Goal: Task Accomplishment & Management: Manage account settings

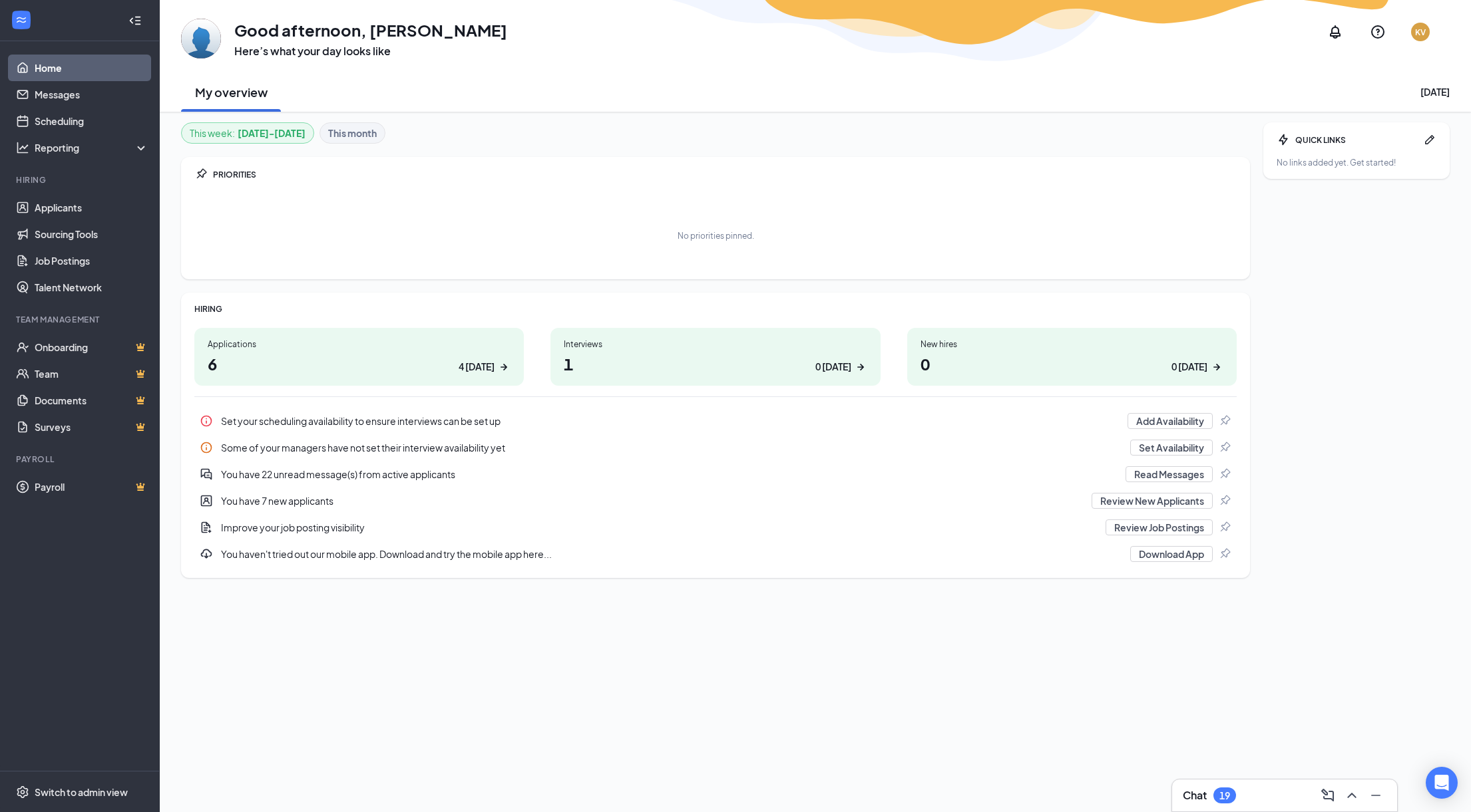
click at [319, 360] on h1 "6 4 today" at bounding box center [358, 364] width 302 height 23
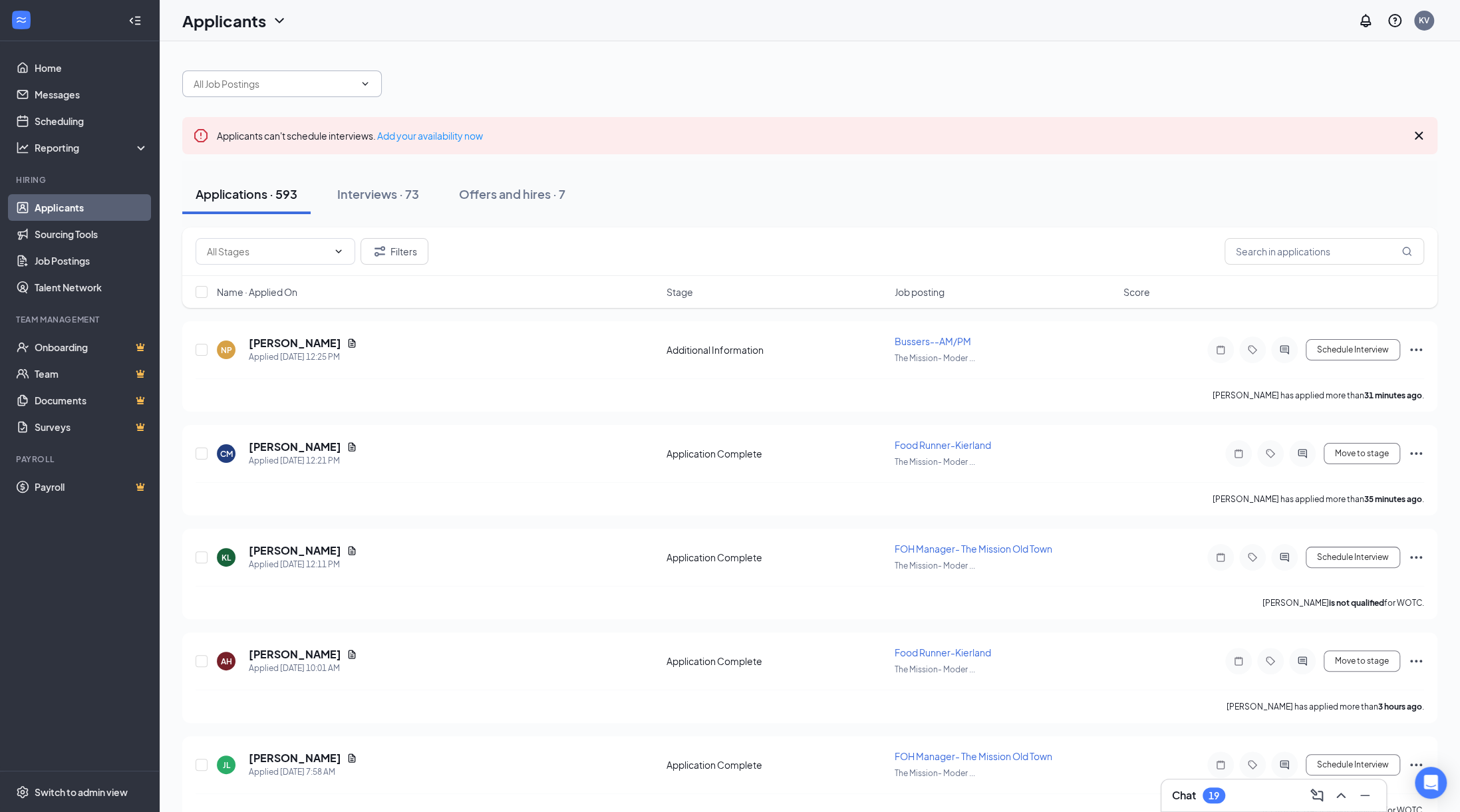
click at [338, 88] on input "text" at bounding box center [274, 84] width 161 height 15
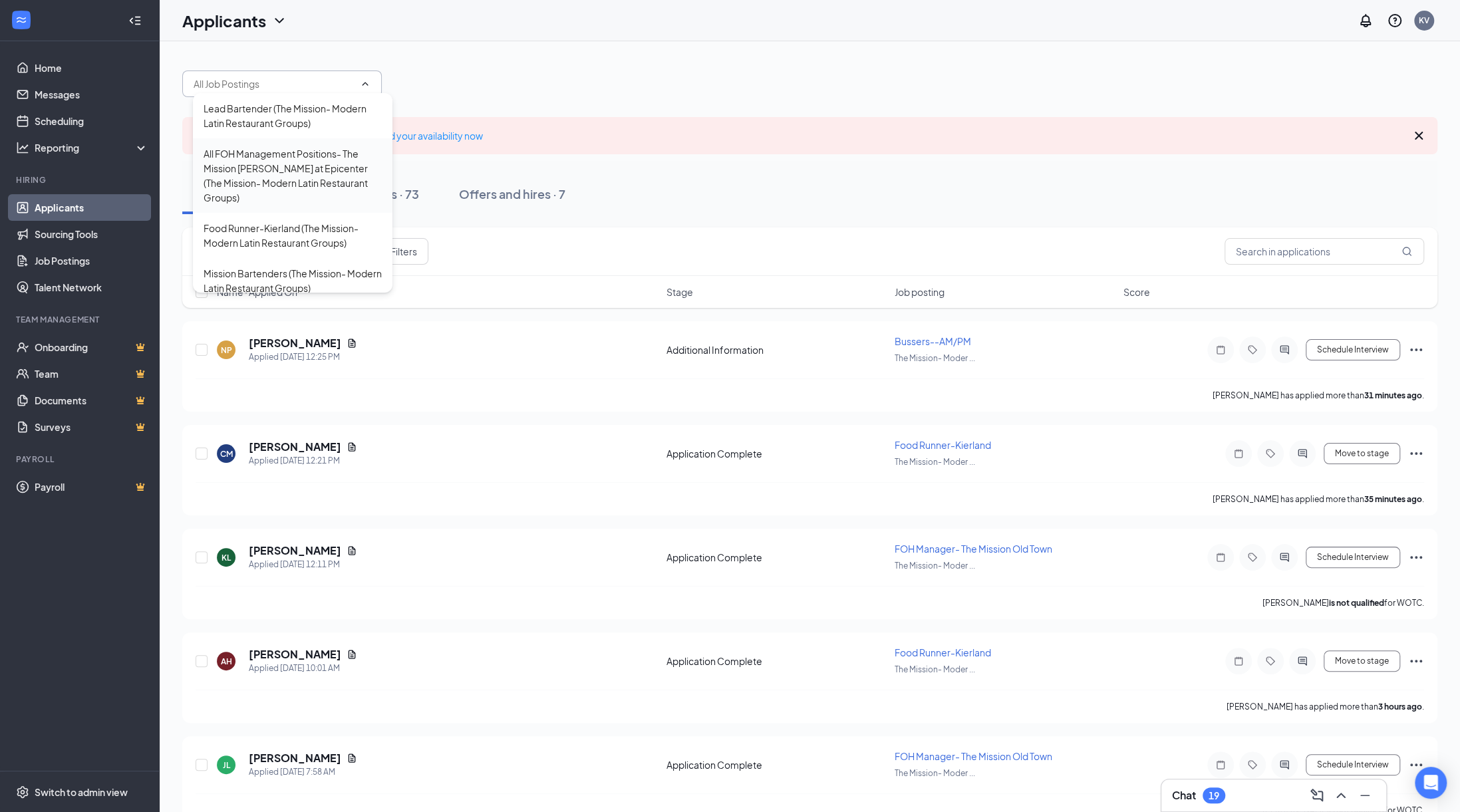
click at [307, 172] on div "All FOH Management Positions- The Mission Gilbert at Epicenter (The Mission- Mo…" at bounding box center [292, 175] width 178 height 58
type input "All FOH Management Positions- The Mission Gilbert at Epicenter (The Mission- Mo…"
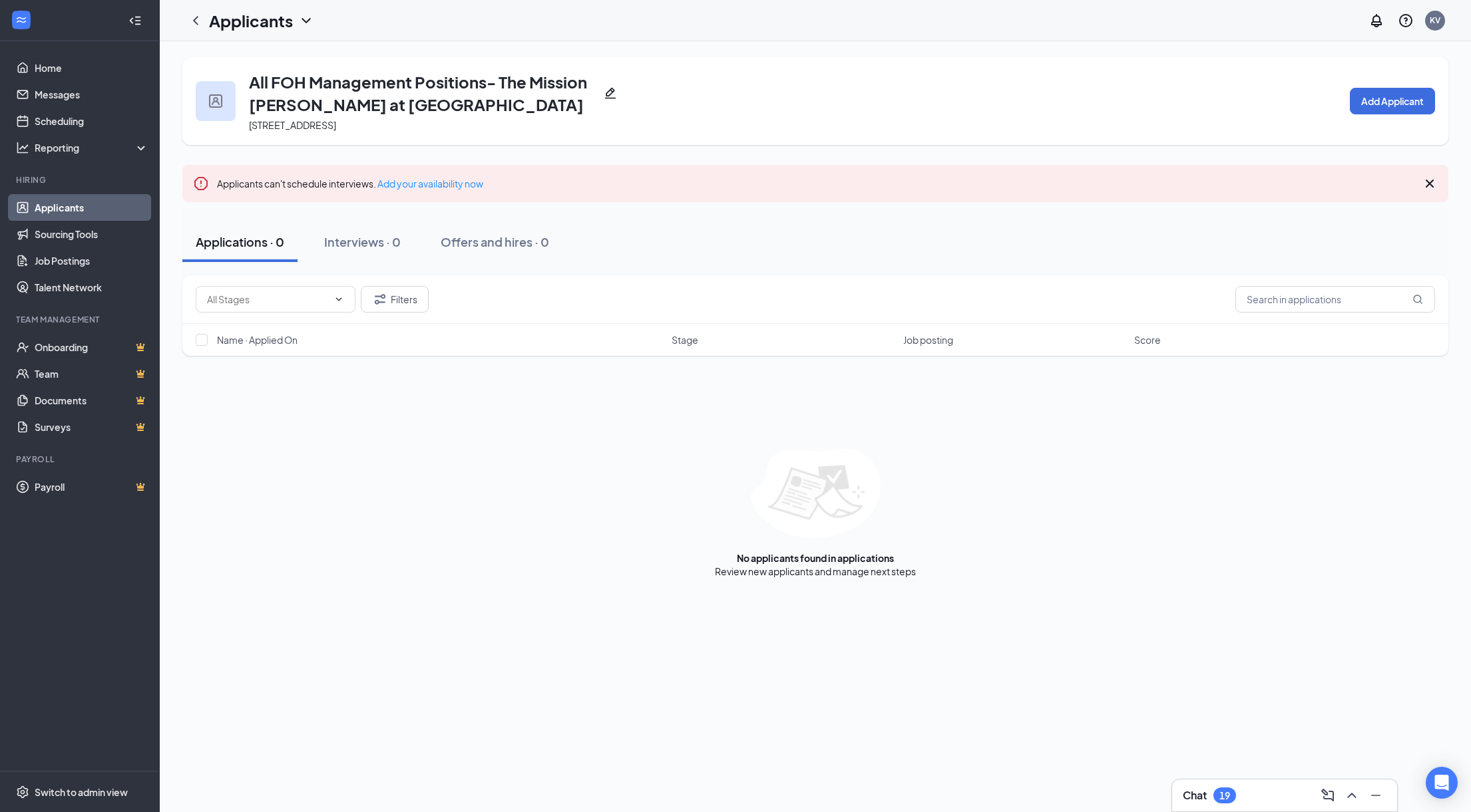
click at [284, 89] on h3 "All FOH Management Positions- The Mission Gilbert at Epicenter" at bounding box center [423, 93] width 350 height 45
click at [611, 89] on icon "Pencil" at bounding box center [610, 93] width 11 height 11
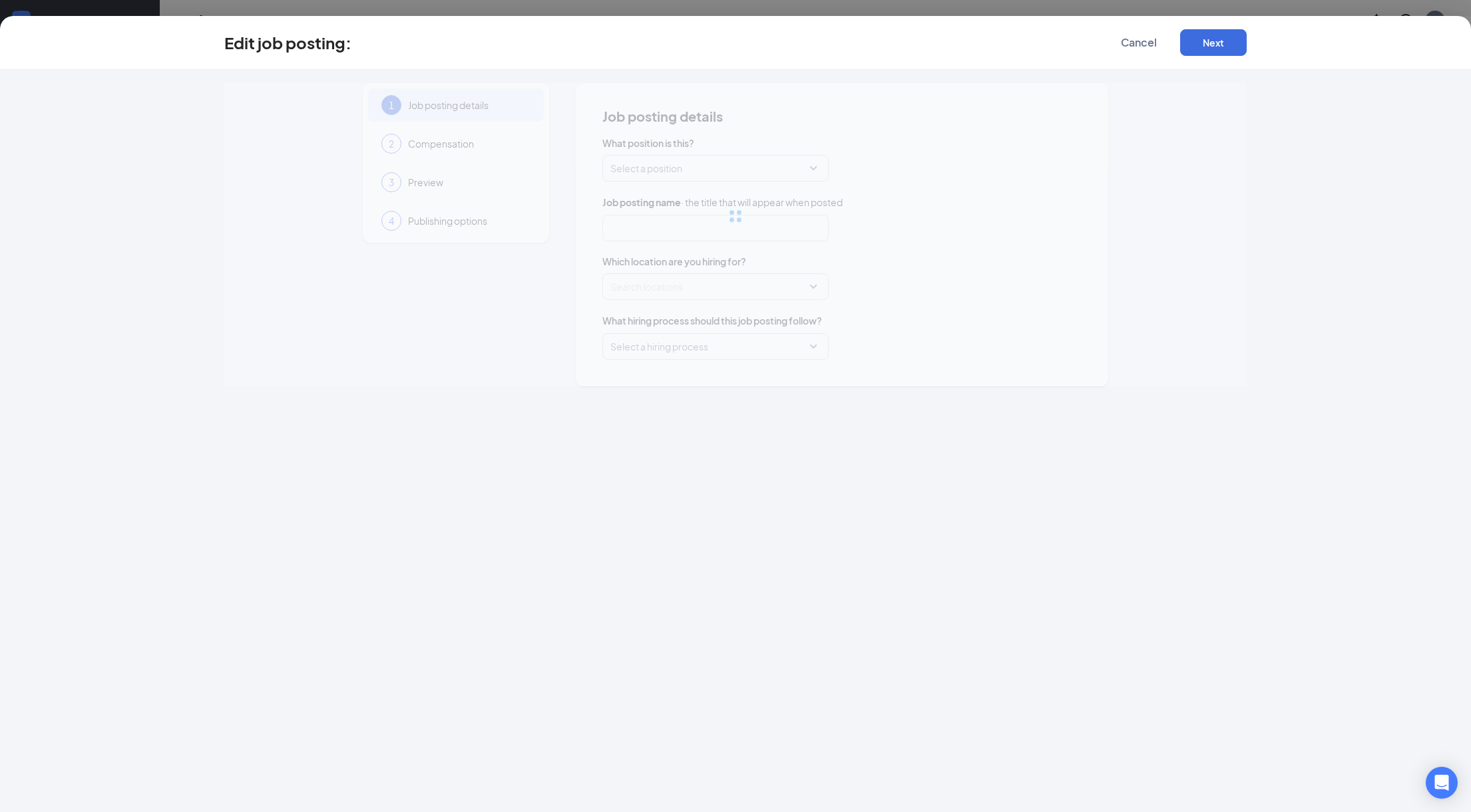
type input "All FOH Management Positions- The Mission Gilbert at Epicenter"
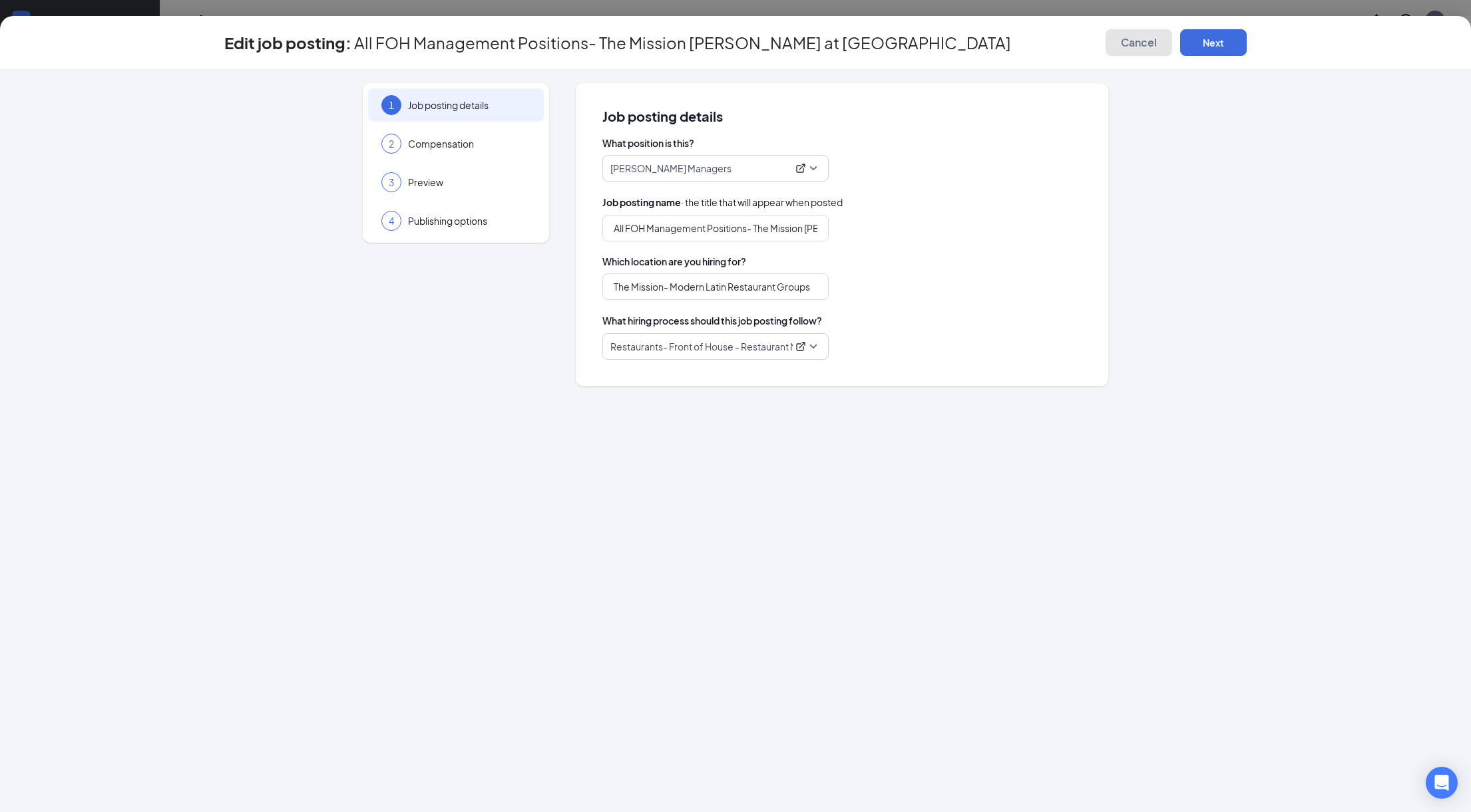
click at [1134, 43] on span "Cancel" at bounding box center [1138, 42] width 36 height 13
click at [1139, 40] on span "Cancel" at bounding box center [1138, 42] width 36 height 13
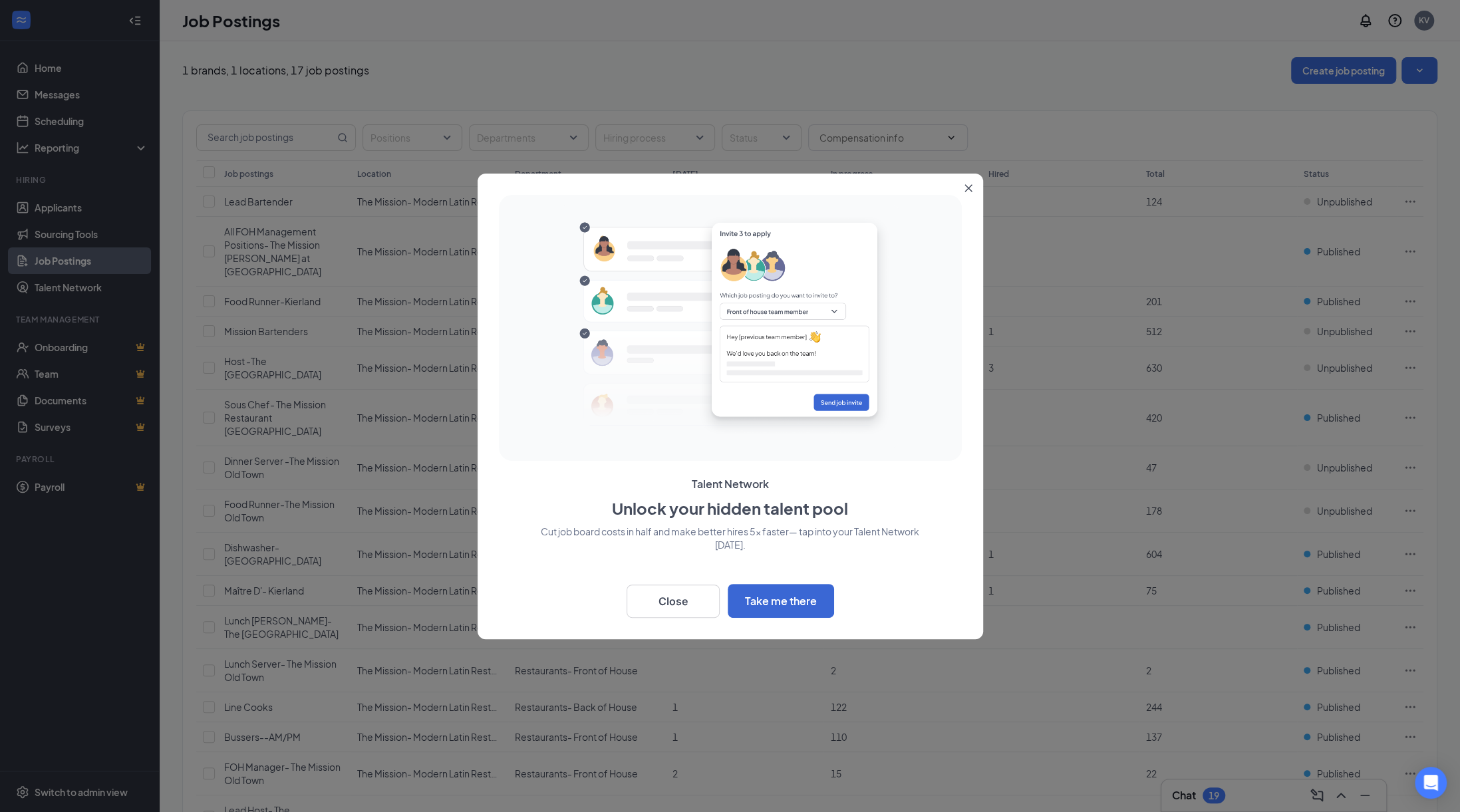
click at [968, 191] on icon "Close" at bounding box center [968, 188] width 8 height 8
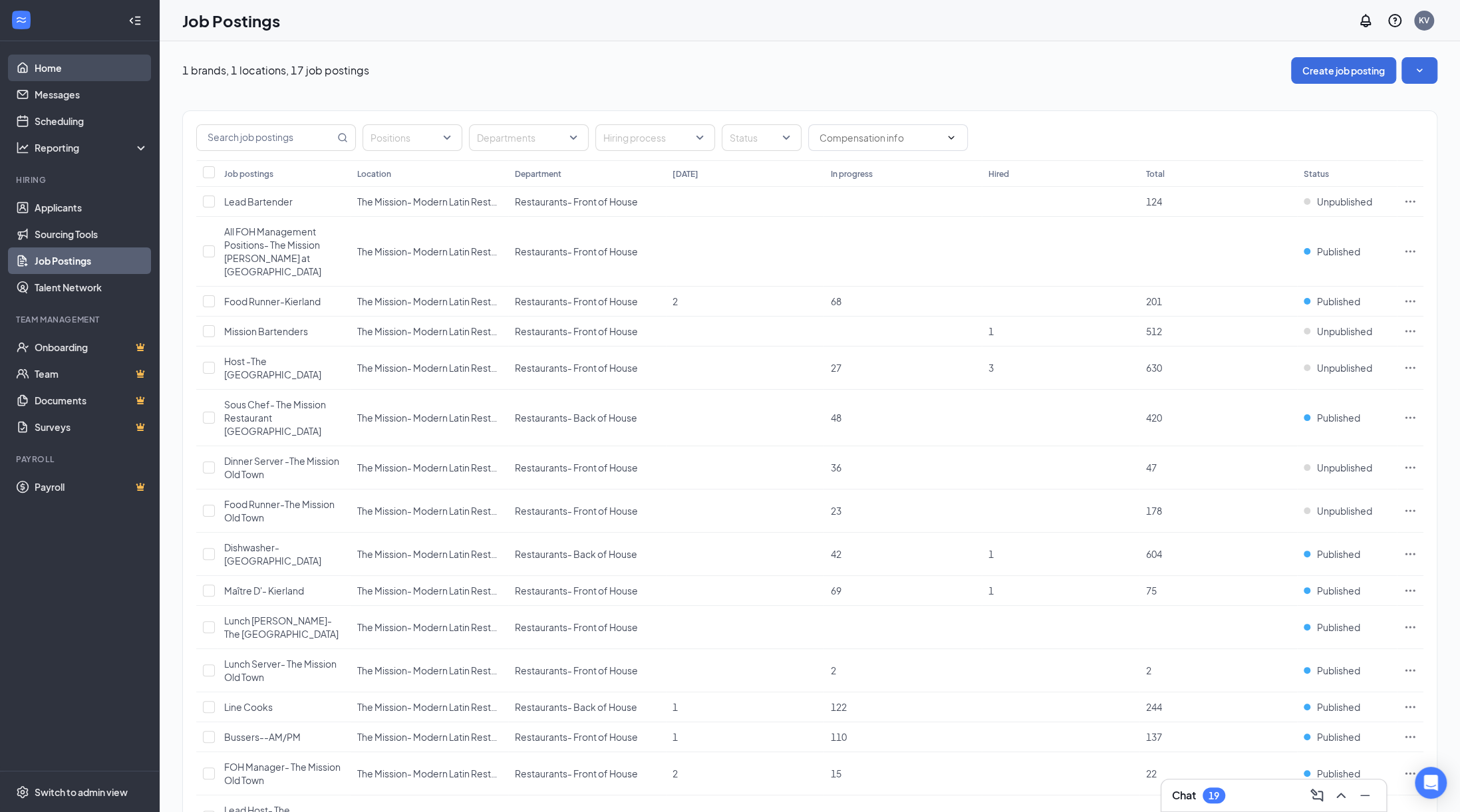
click at [84, 57] on link "Home" at bounding box center [91, 68] width 114 height 26
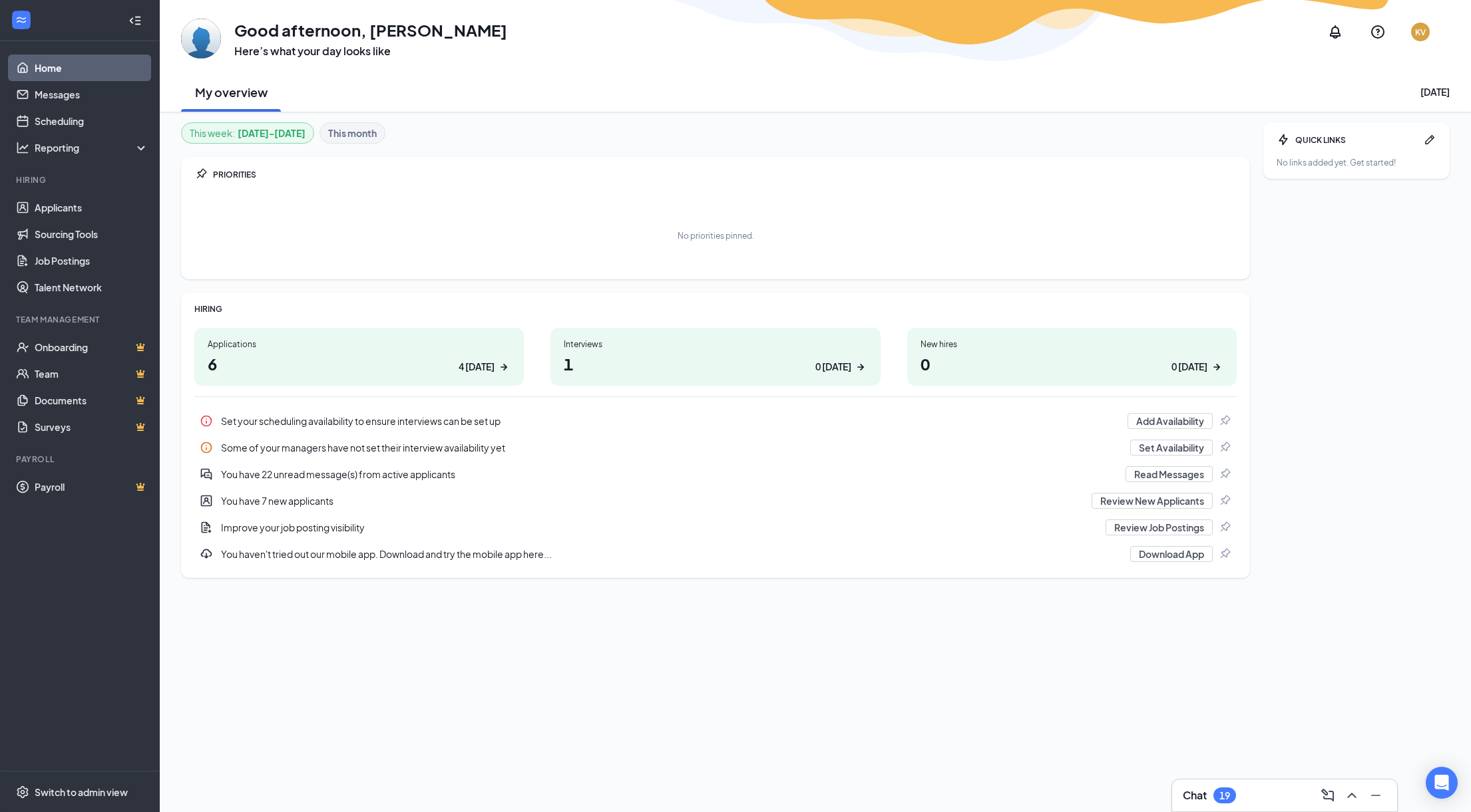
click at [483, 382] on div "Applications 6 4 today" at bounding box center [359, 356] width 330 height 57
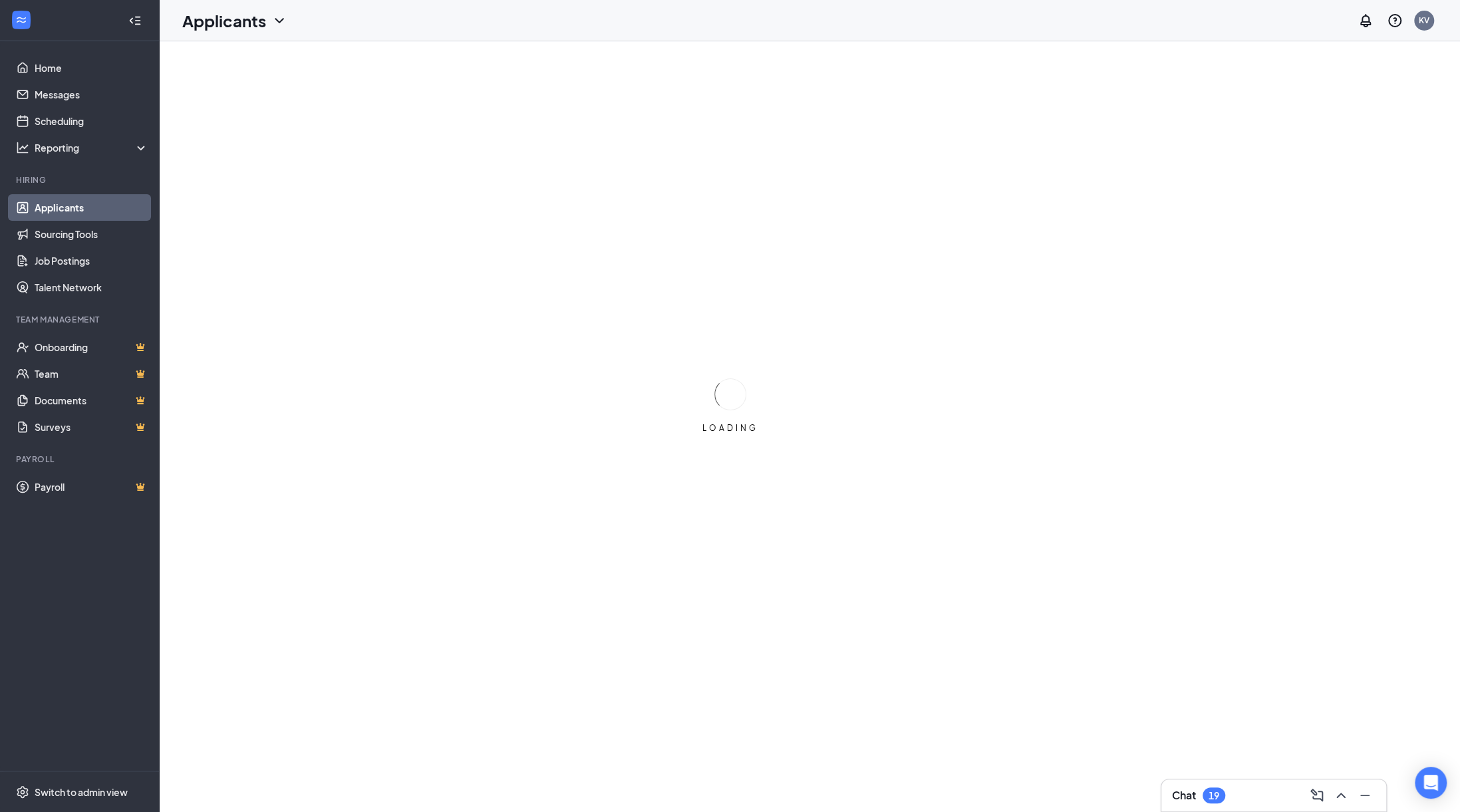
click at [268, 27] on div "Applicants" at bounding box center [235, 21] width 105 height 23
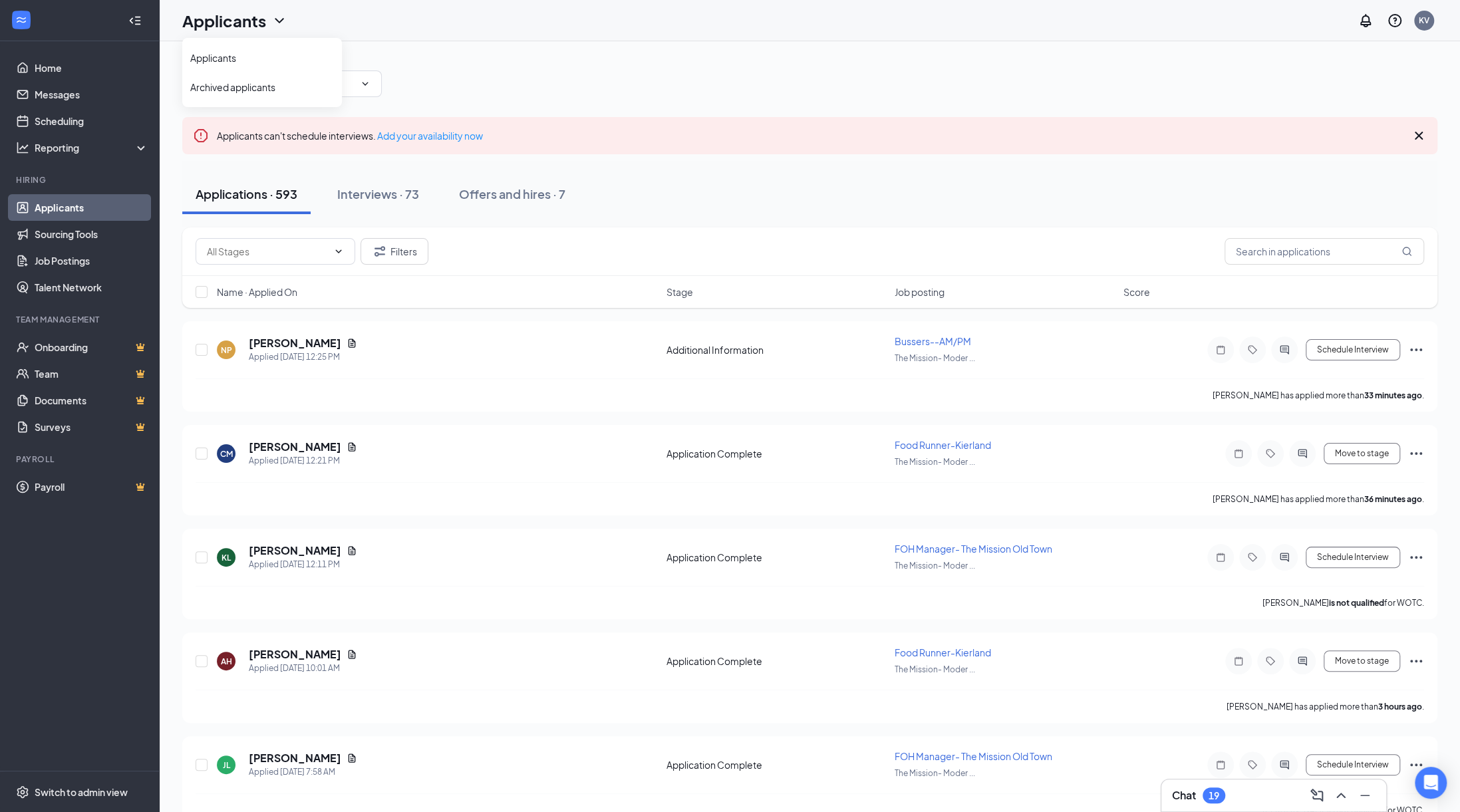
click at [598, 34] on div "Applicants KV" at bounding box center [810, 21] width 1301 height 41
click at [360, 85] on icon "ChevronDown" at bounding box center [365, 83] width 10 height 10
click at [368, 80] on icon "ChevronDown" at bounding box center [365, 83] width 10 height 10
click at [300, 80] on input "text" at bounding box center [274, 84] width 161 height 15
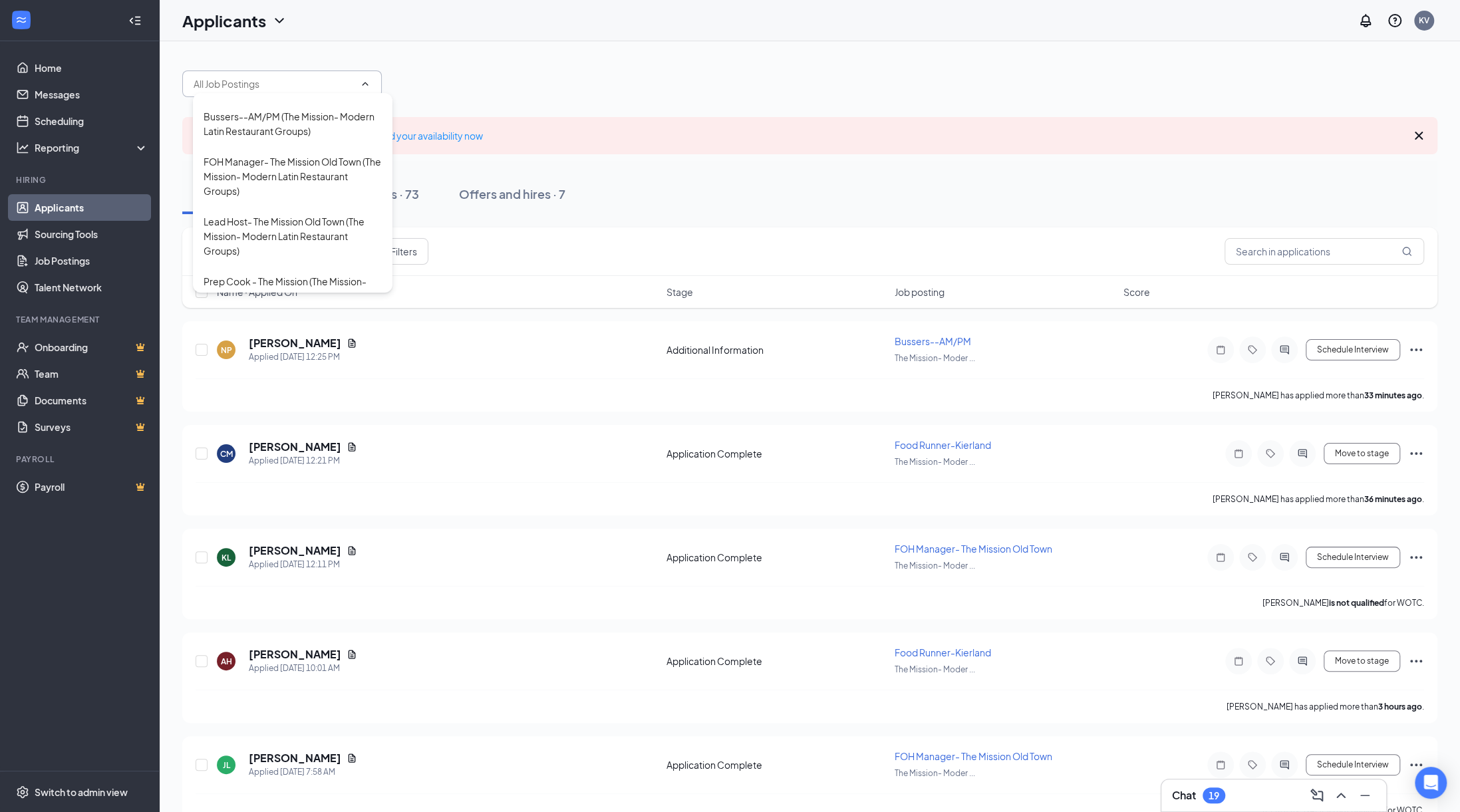
scroll to position [716, 0]
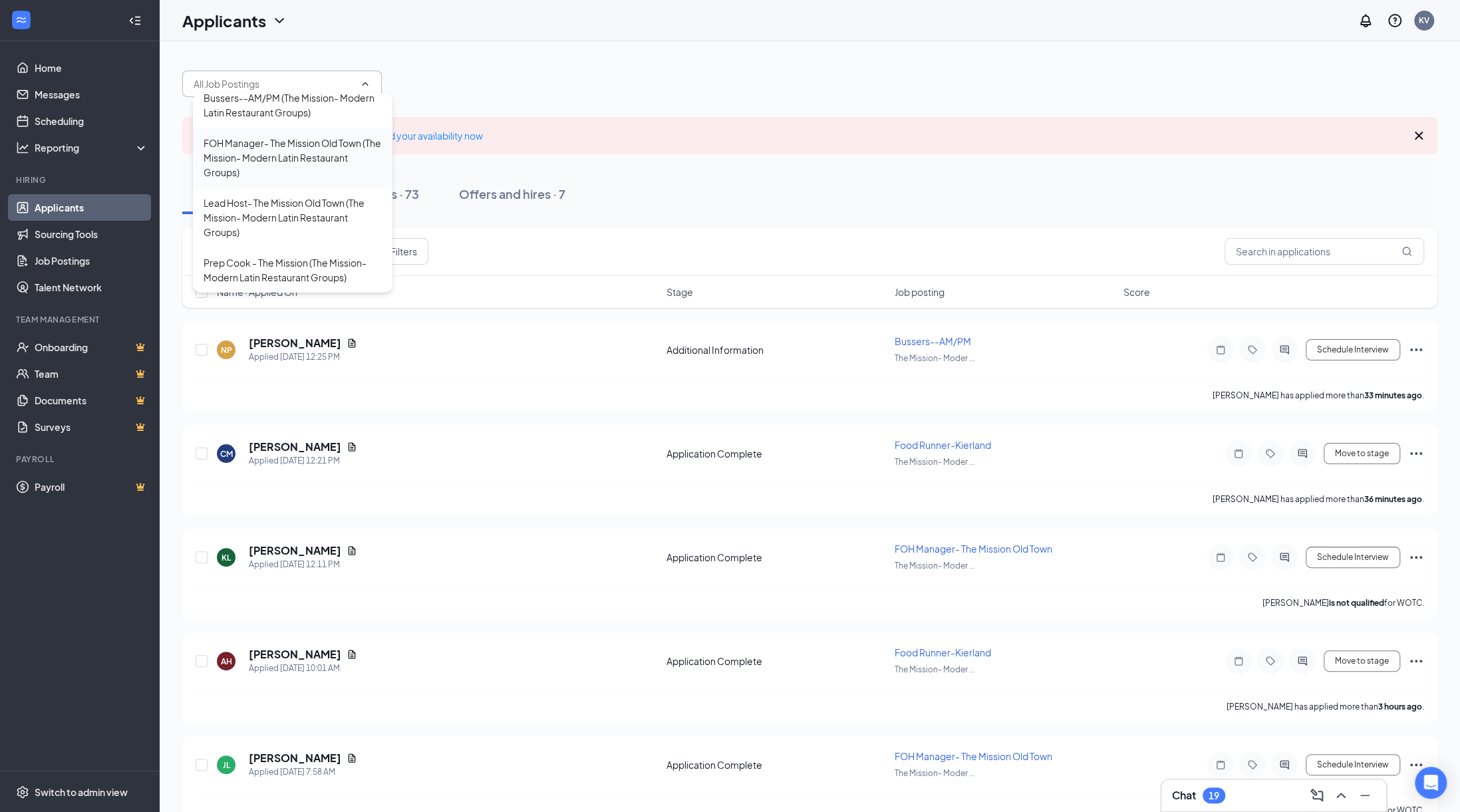
click at [290, 155] on div "FOH Manager- The Mission Old Town (The Mission- Modern Latin Restaurant Groups)" at bounding box center [292, 157] width 178 height 44
type input "FOH Manager- The Mission Old Town (The Mission- Modern Latin Restaurant Groups)"
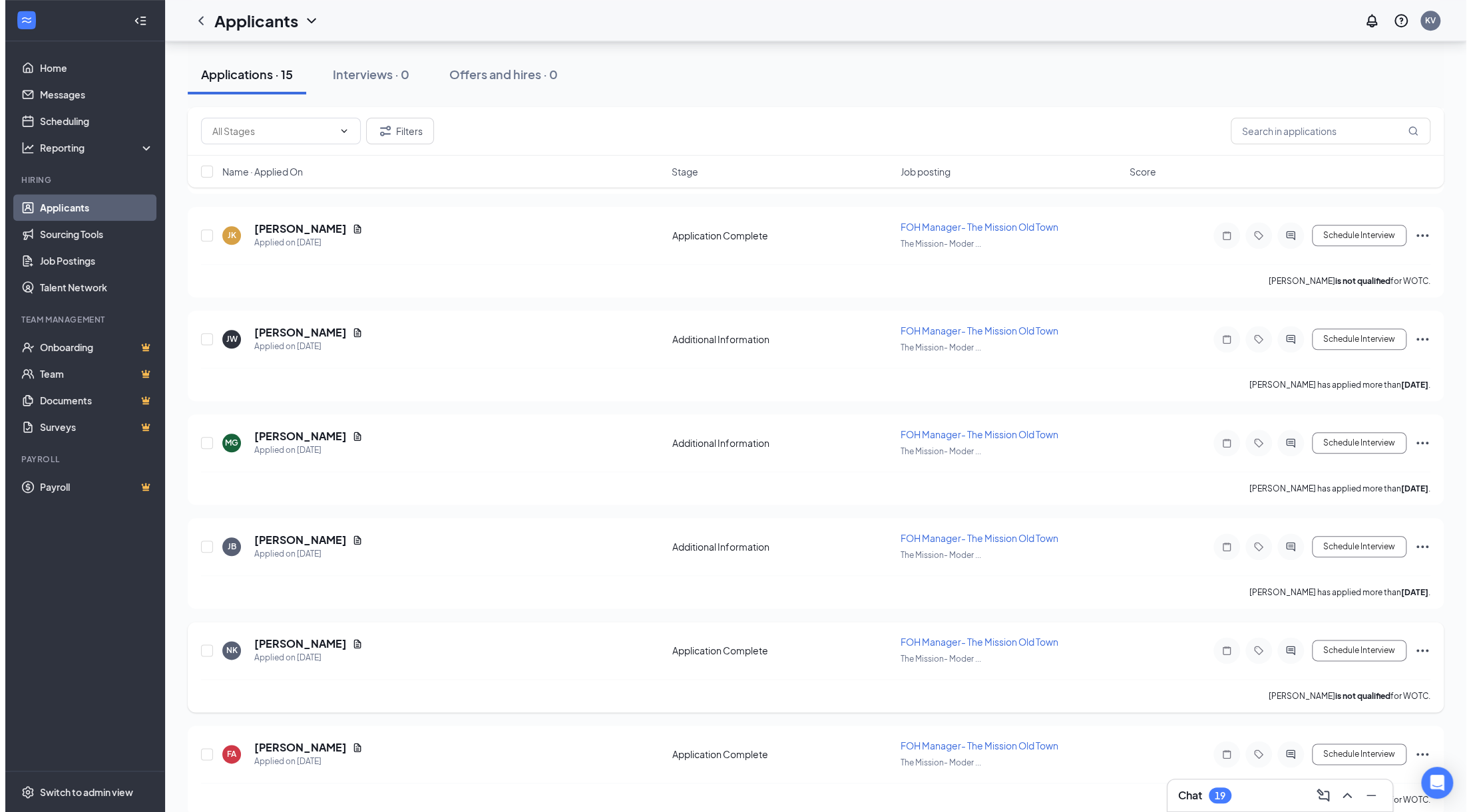
scroll to position [1078, 0]
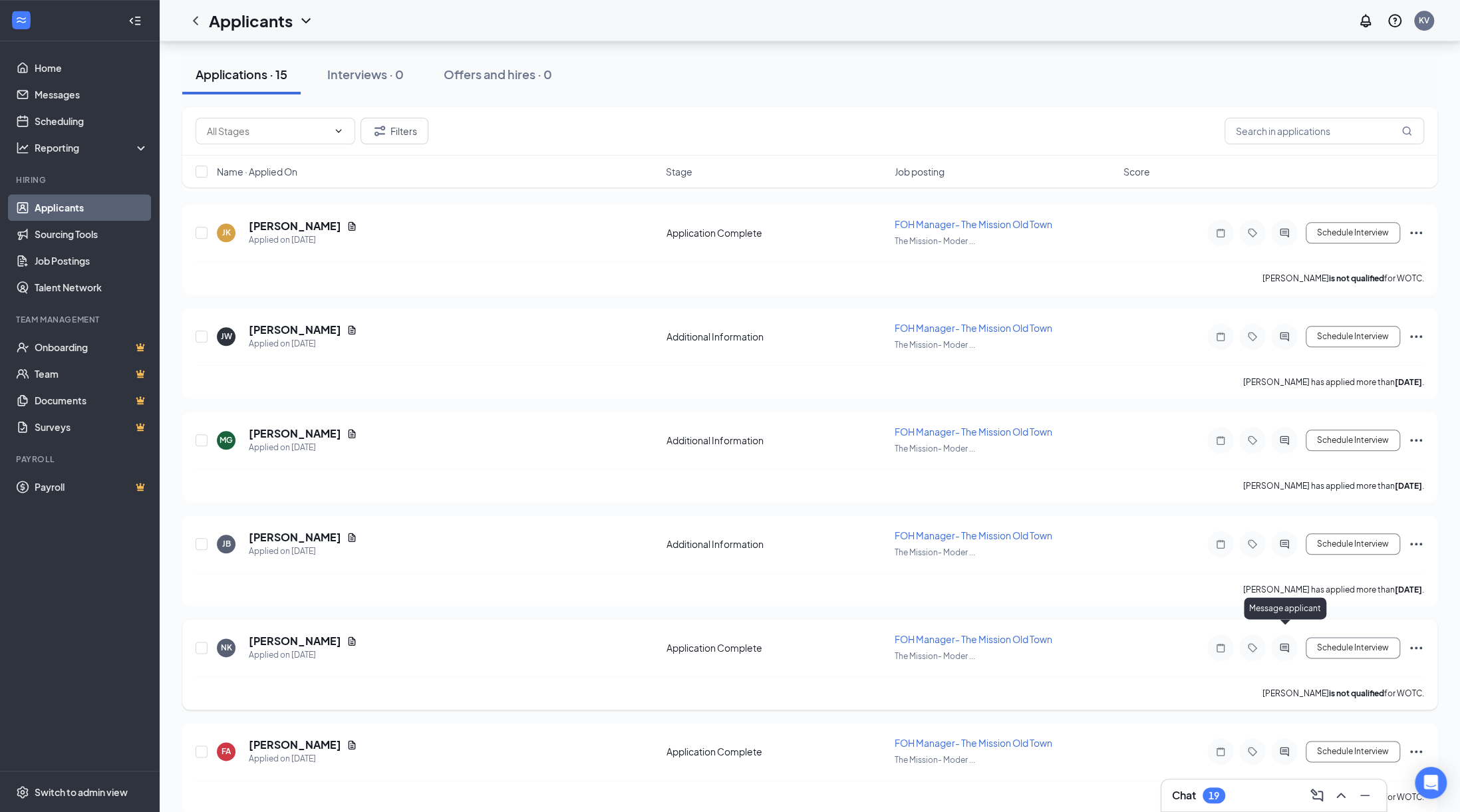
click at [1287, 642] on icon "ActiveChat" at bounding box center [1284, 647] width 16 height 10
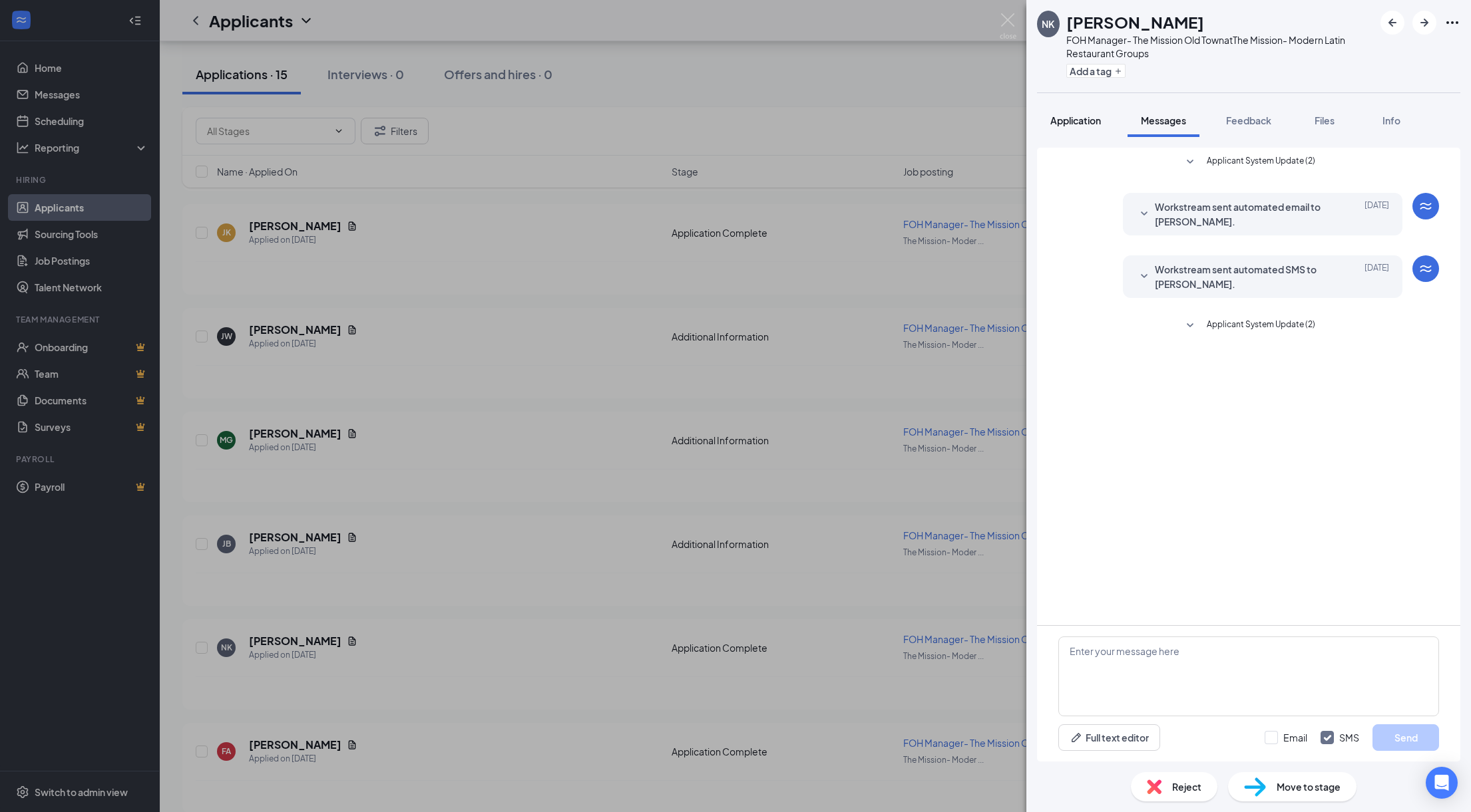
click at [1063, 115] on span "Application" at bounding box center [1075, 120] width 51 height 12
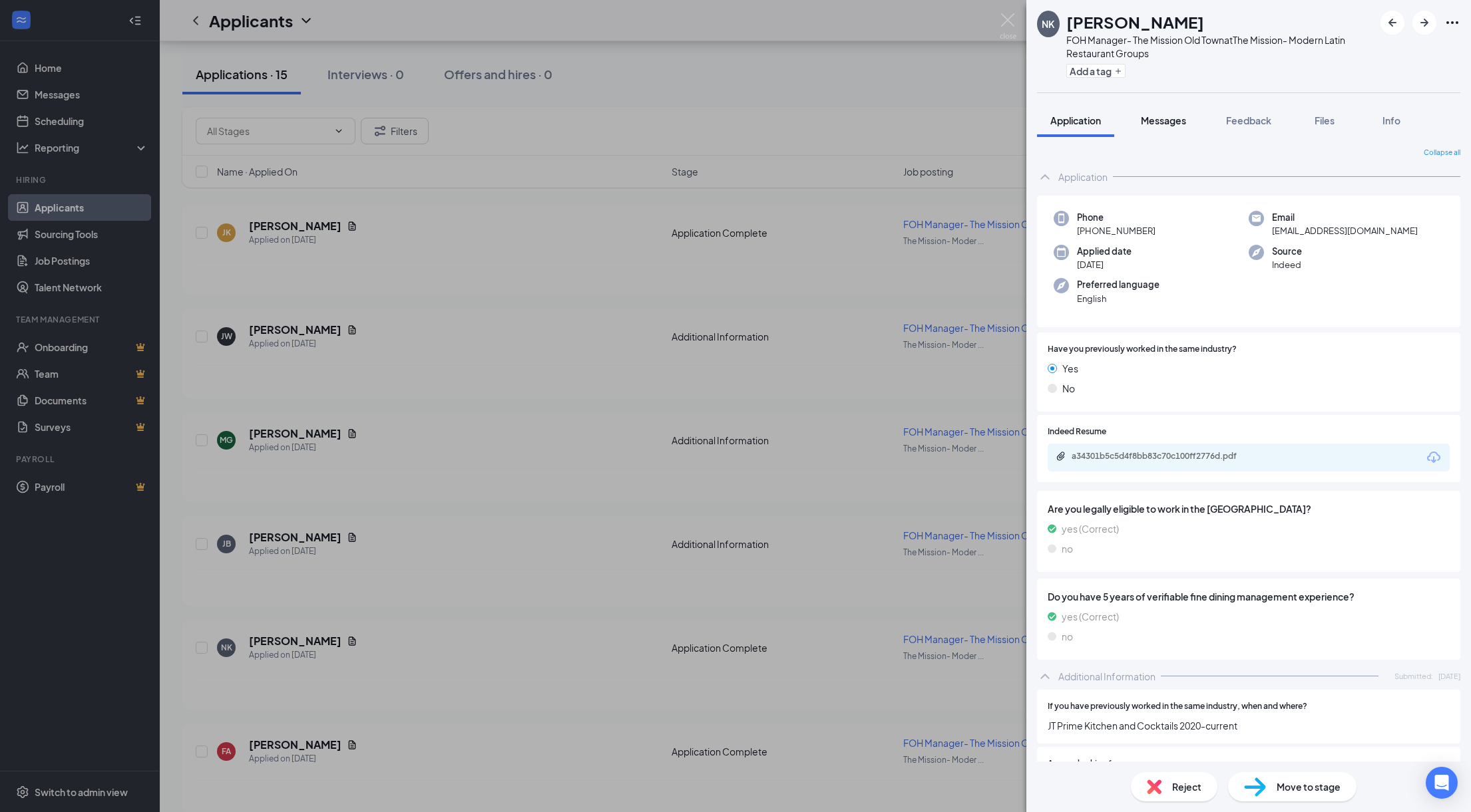
click at [1172, 124] on span "Messages" at bounding box center [1164, 120] width 45 height 12
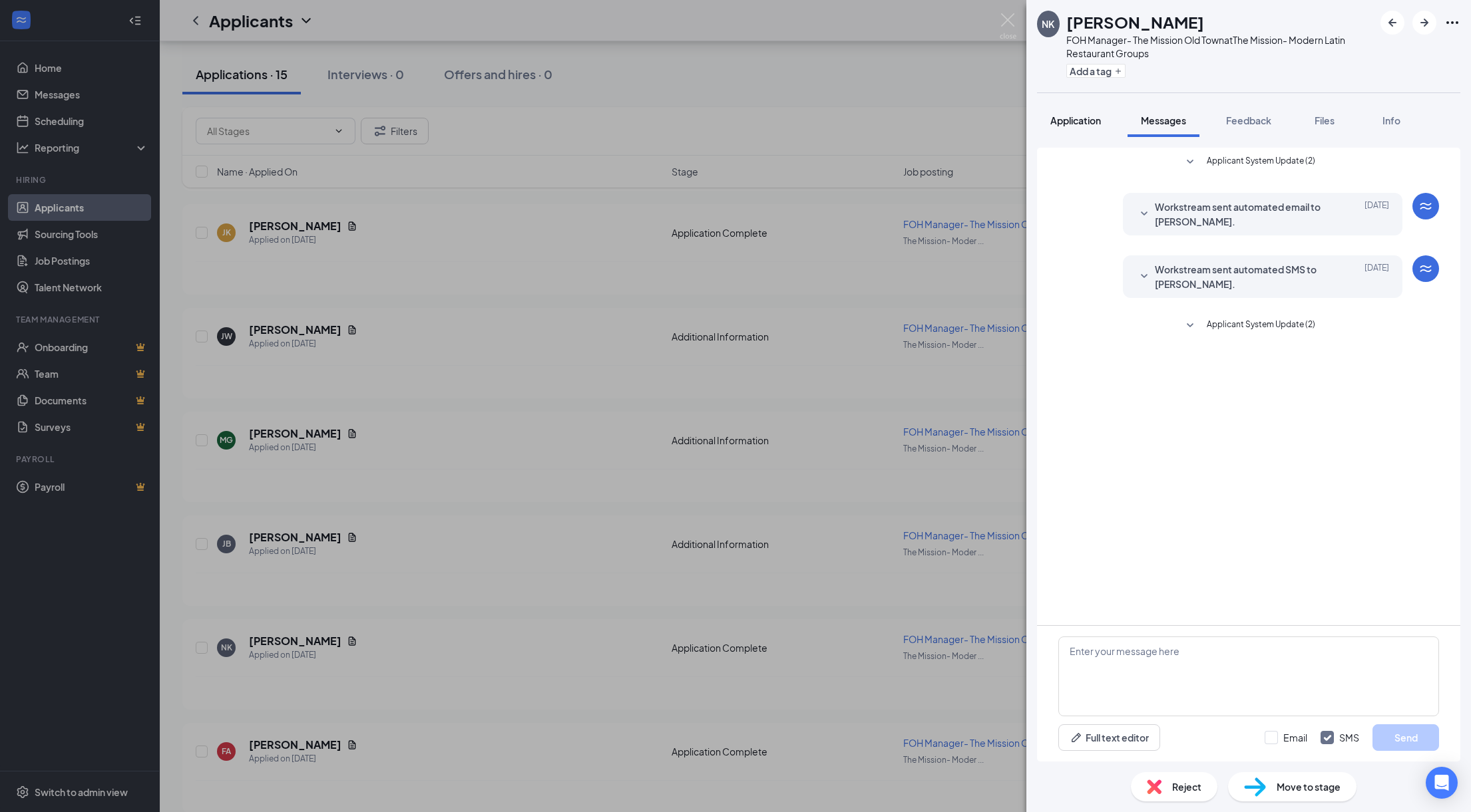
click at [1080, 125] on div "Application" at bounding box center [1075, 121] width 51 height 13
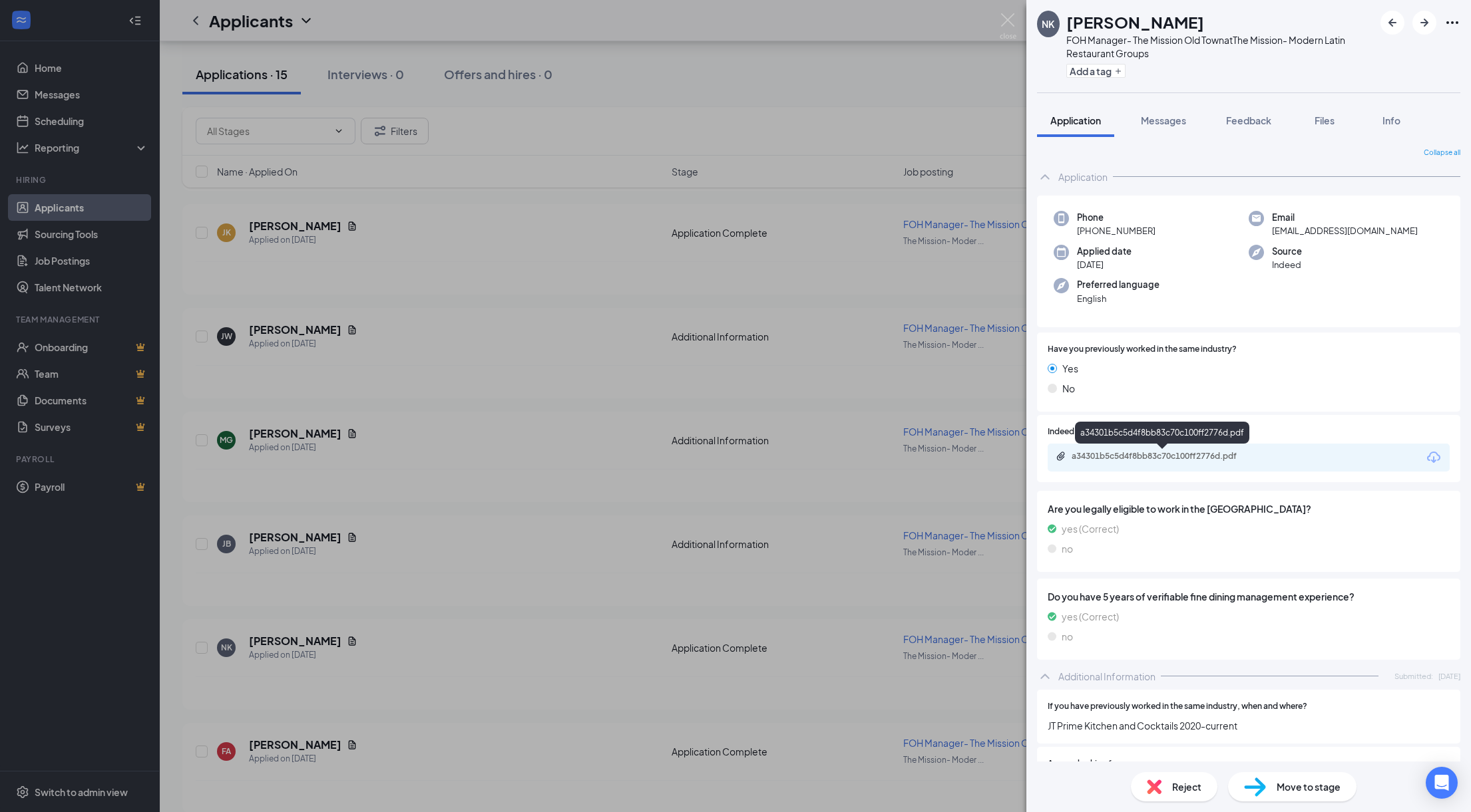
click at [1156, 455] on div "a34301b5c5d4f8bb83c70c100ff2776d.pdf" at bounding box center [1165, 456] width 187 height 10
click at [923, 75] on div "NK Nicholas Kim FOH Manager- The Mission Old Town at The Mission- Modern Latin …" at bounding box center [735, 406] width 1471 height 812
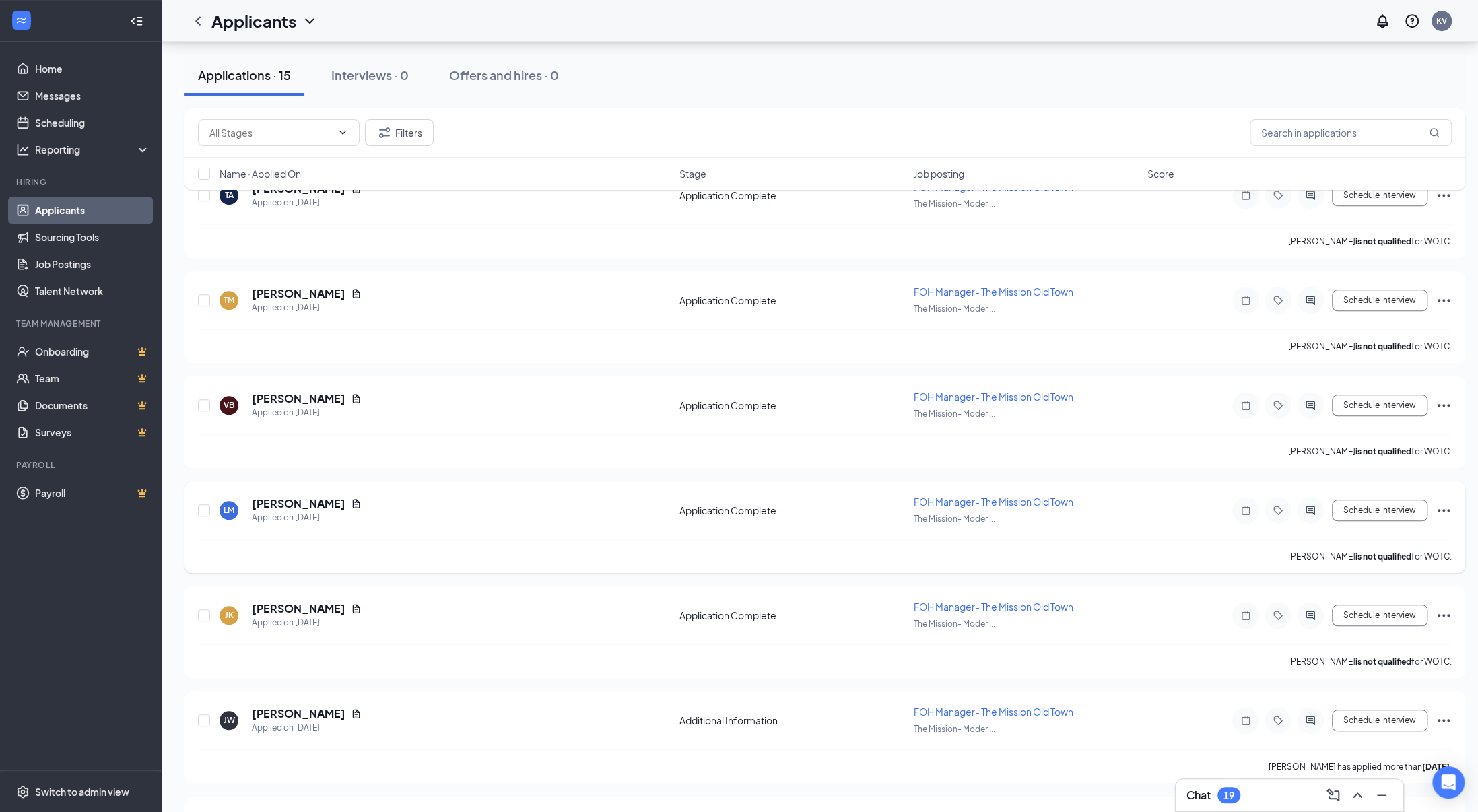
scroll to position [698, 0]
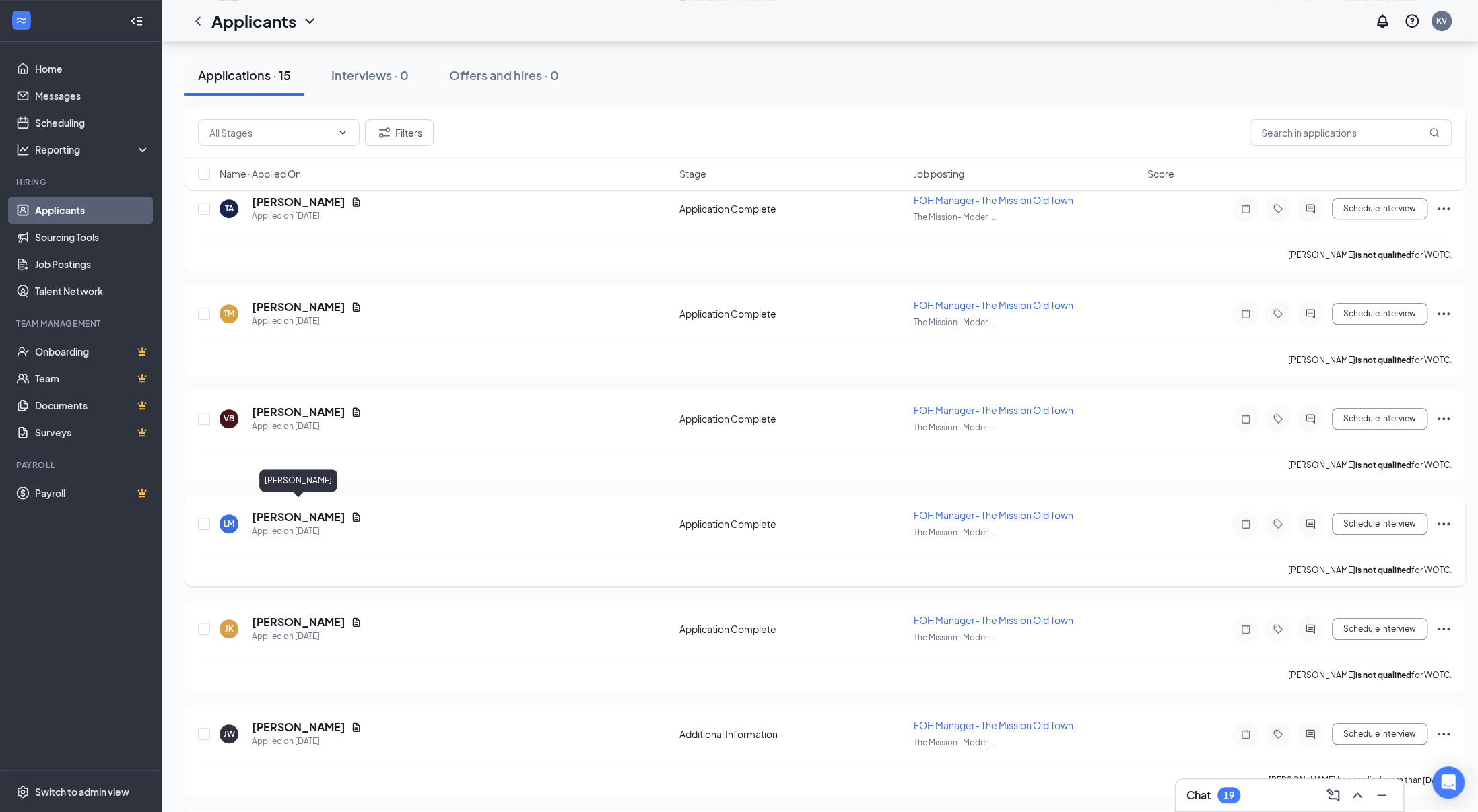
click at [295, 510] on h5 "LEAH MOSGROVE" at bounding box center [298, 518] width 93 height 15
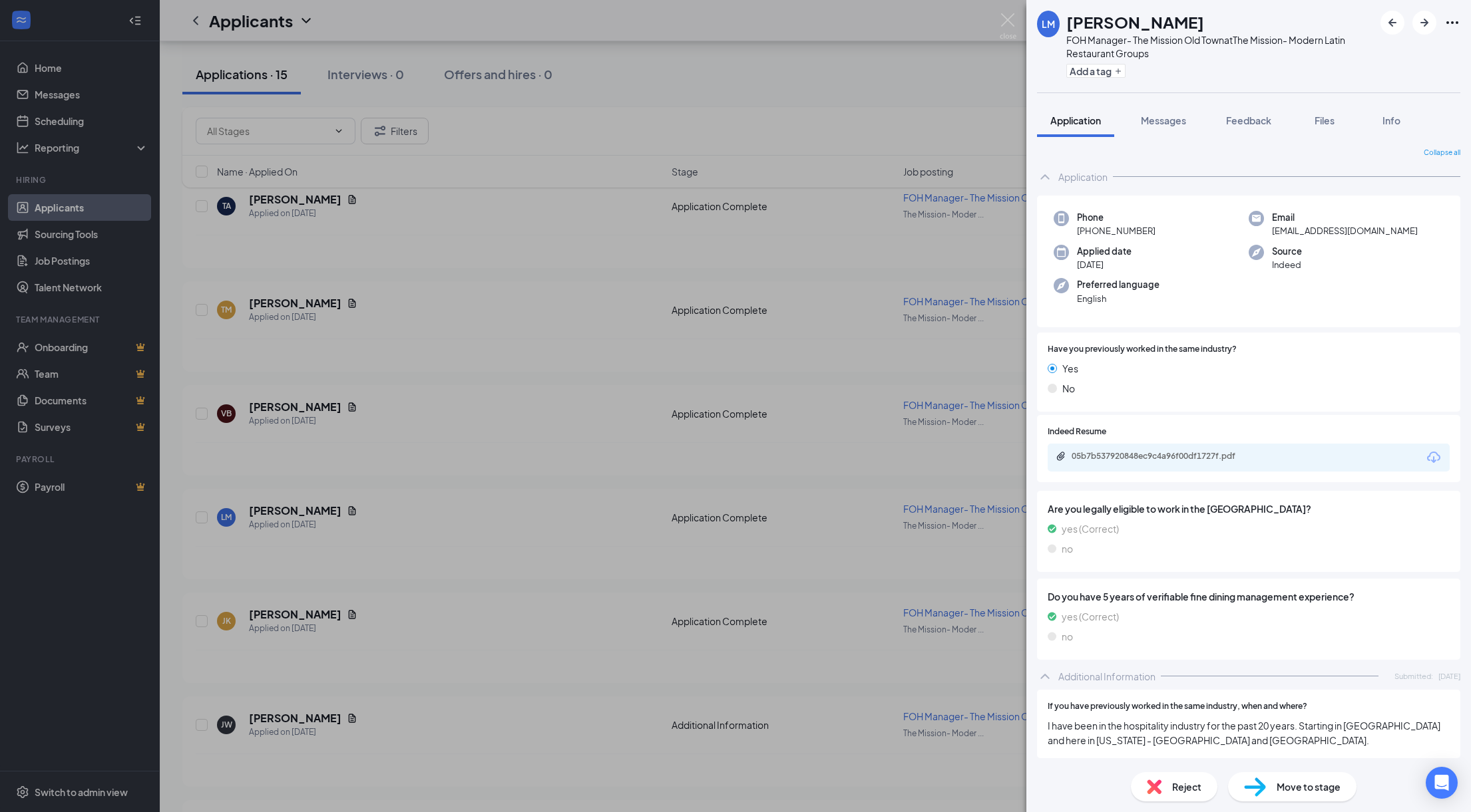
click at [936, 102] on div "LM LEAH MOSGROVE FOH Manager- The Mission Old Town at The Mission- Modern Latin…" at bounding box center [735, 406] width 1471 height 812
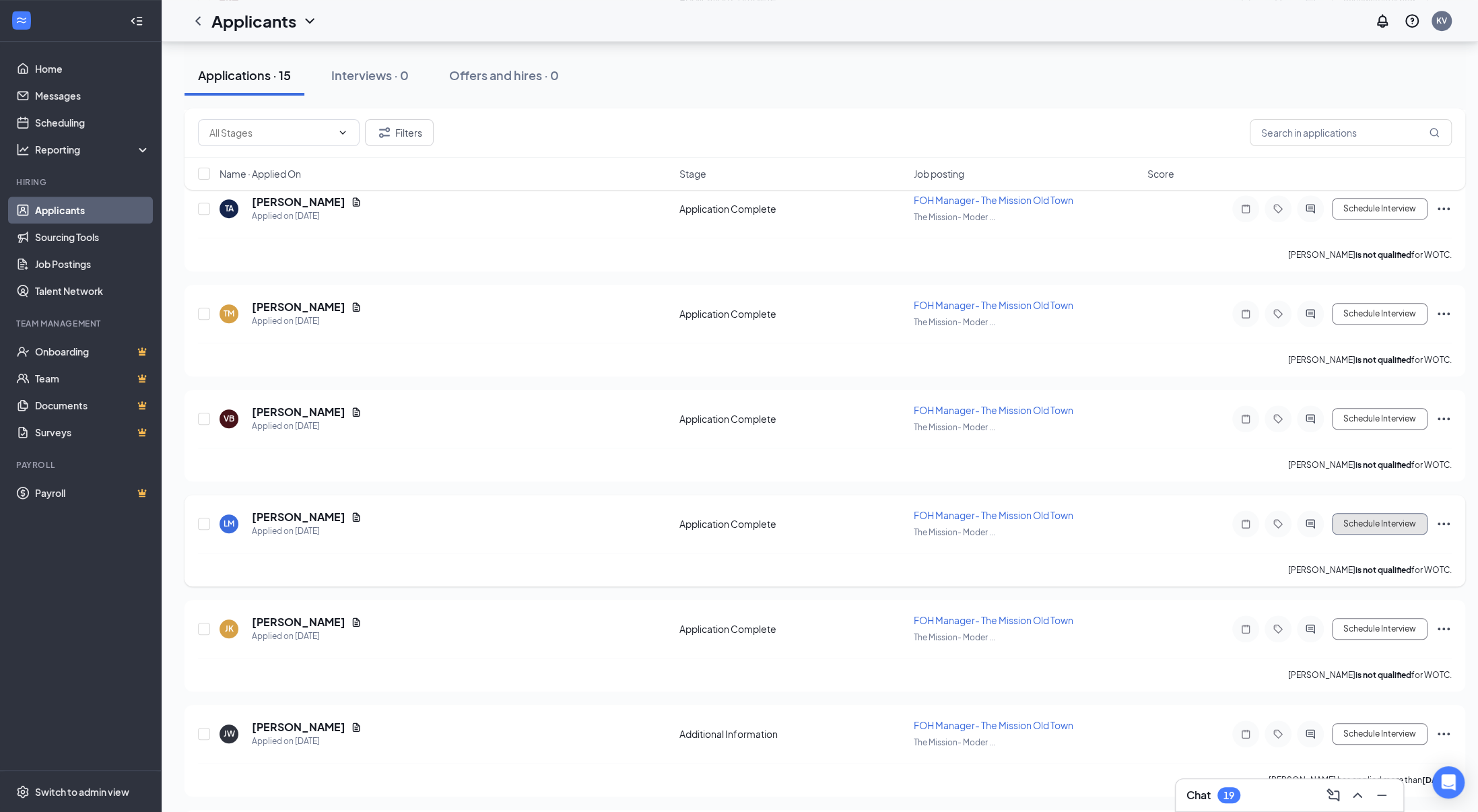
click at [1373, 514] on button "Schedule Interview" at bounding box center [1380, 523] width 95 height 22
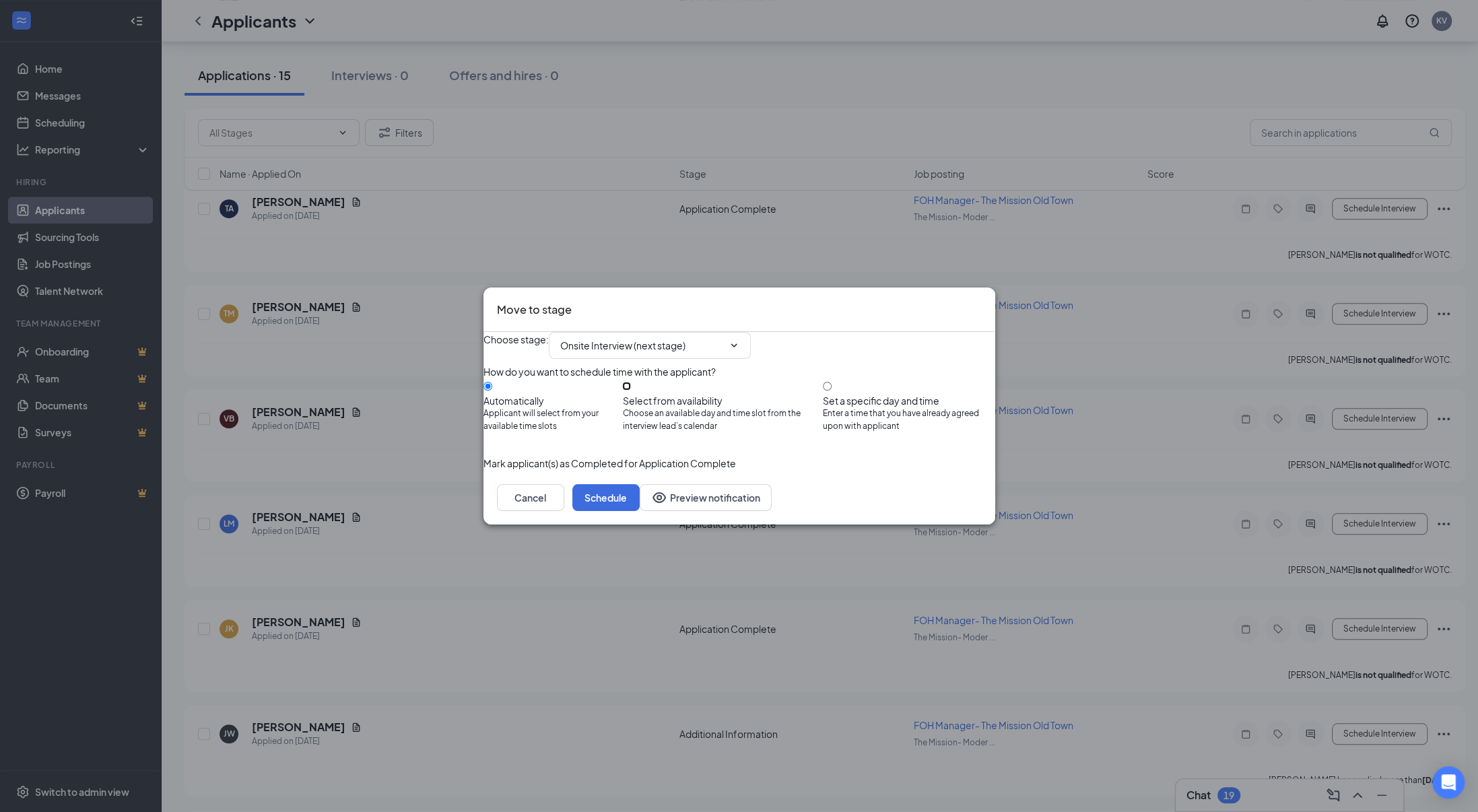
click at [631, 384] on input "Select from availability Choose an available day and time slot from the intervi…" at bounding box center [626, 385] width 9 height 9
radio input "true"
radio input "false"
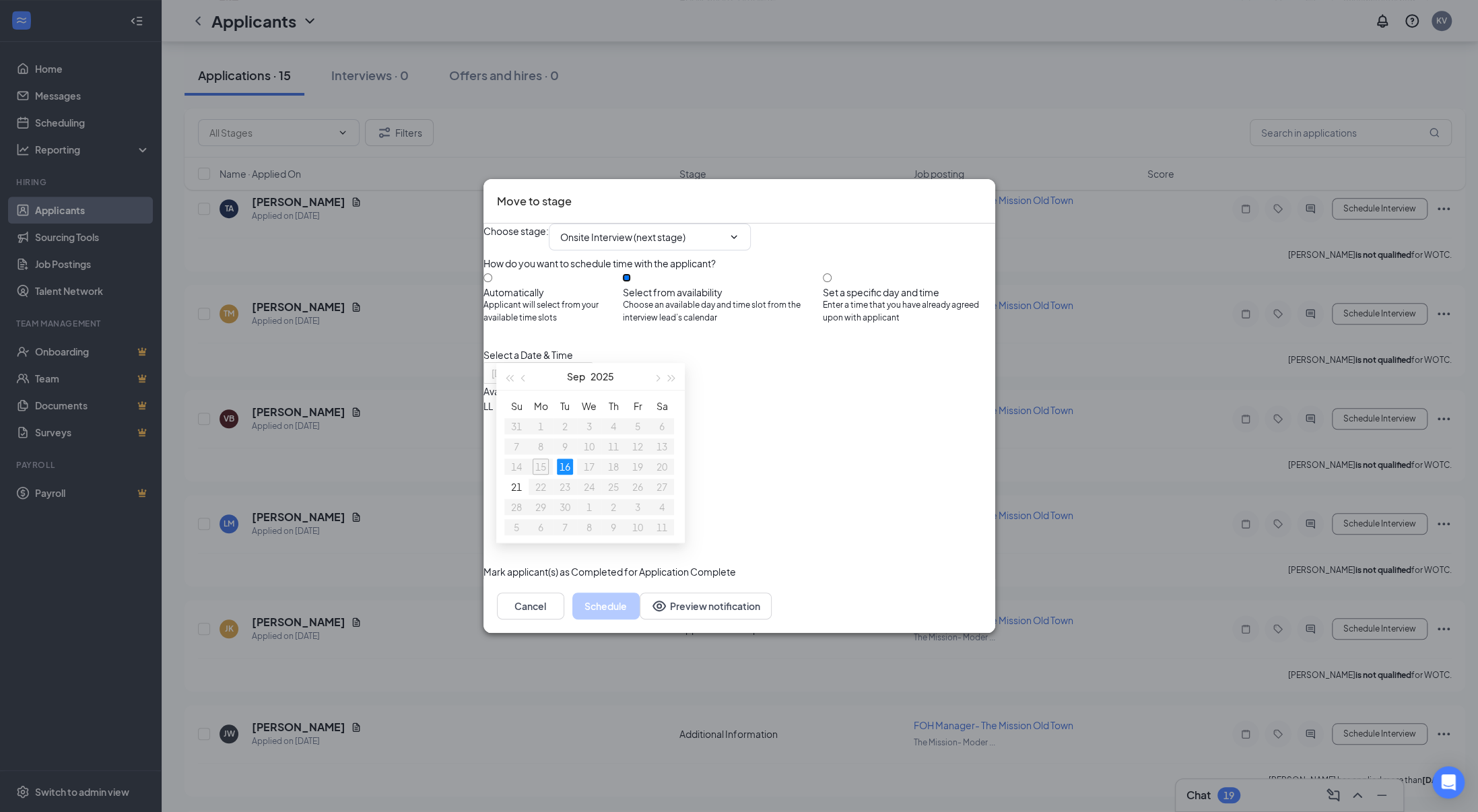
type input "Sep 16, 2025"
click at [588, 465] on table "Su Mo Tu We Th Fr Sa 31 1 2 3 4 5 6 7 8 9 10 11 12 13 14 15 16 17 18 19 20 21 2…" at bounding box center [589, 466] width 170 height 141
click at [588, 466] on table "Su Mo Tu We Th Fr Sa 31 1 2 3 4 5 6 7 8 9 10 11 12 13 14 15 16 17 18 19 20 21 2…" at bounding box center [589, 466] width 170 height 141
click at [739, 232] on icon "ChevronDown" at bounding box center [733, 236] width 10 height 10
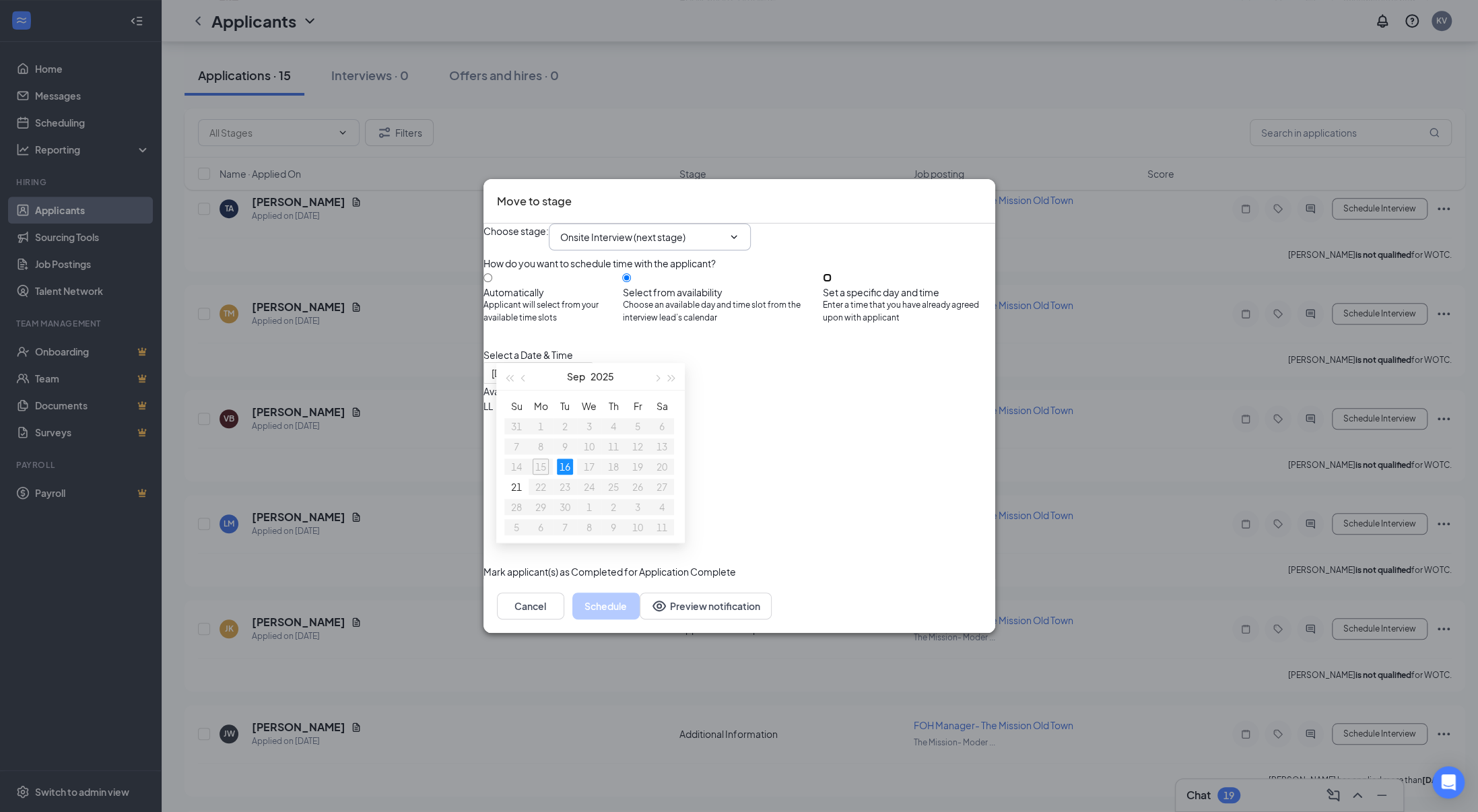
click at [831, 274] on input "Set a specific day and time Enter a time that you have already agreed upon with…" at bounding box center [827, 277] width 9 height 9
radio input "true"
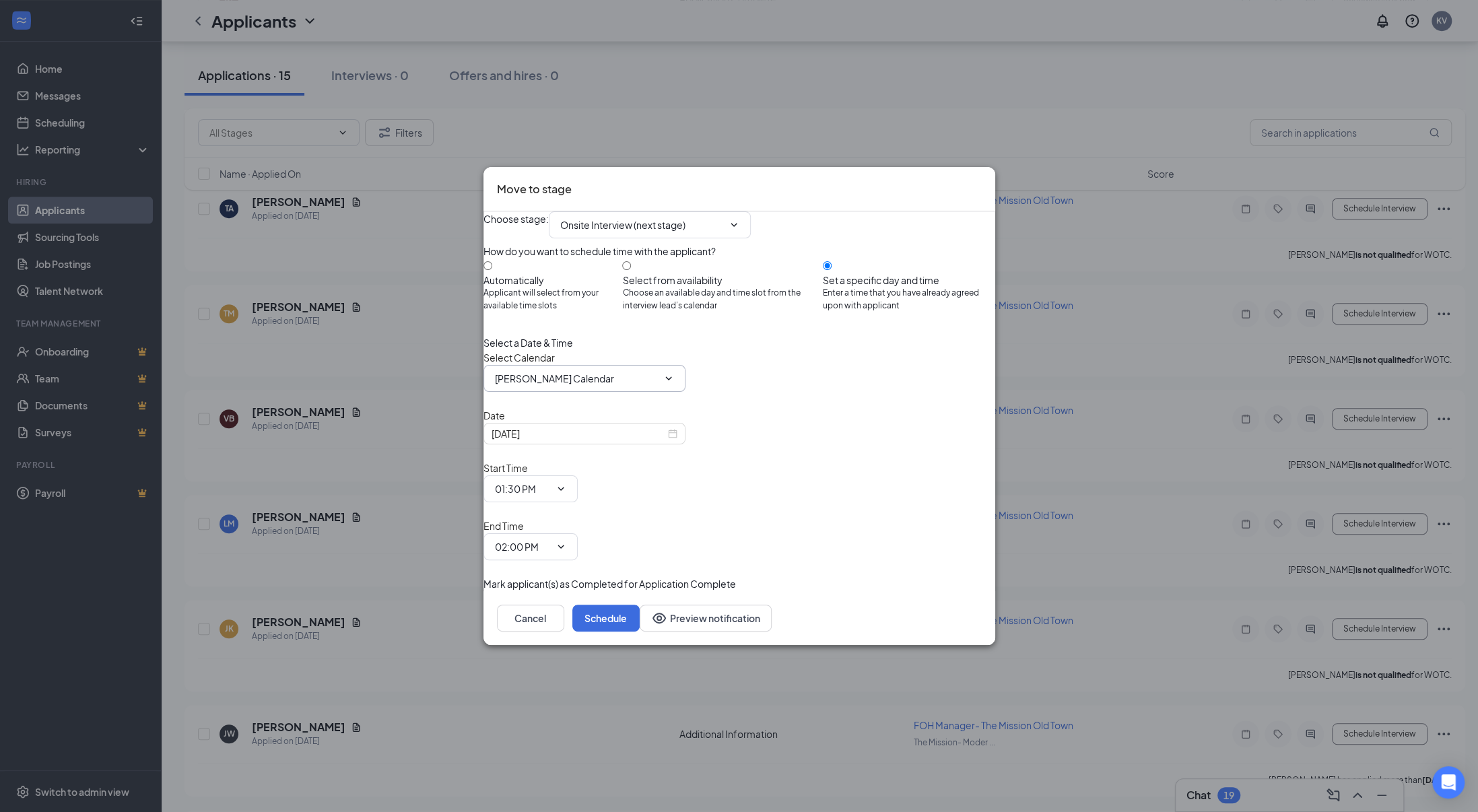
click at [674, 384] on icon "ChevronDown" at bounding box center [668, 377] width 10 height 10
click at [669, 305] on div "How do you want to schedule time with the applicant? Automatically Applicant wi…" at bounding box center [739, 284] width 512 height 81
click at [631, 270] on input "Select from availability Choose an available day and time slot from the intervi…" at bounding box center [626, 265] width 9 height 9
radio input "true"
radio input "false"
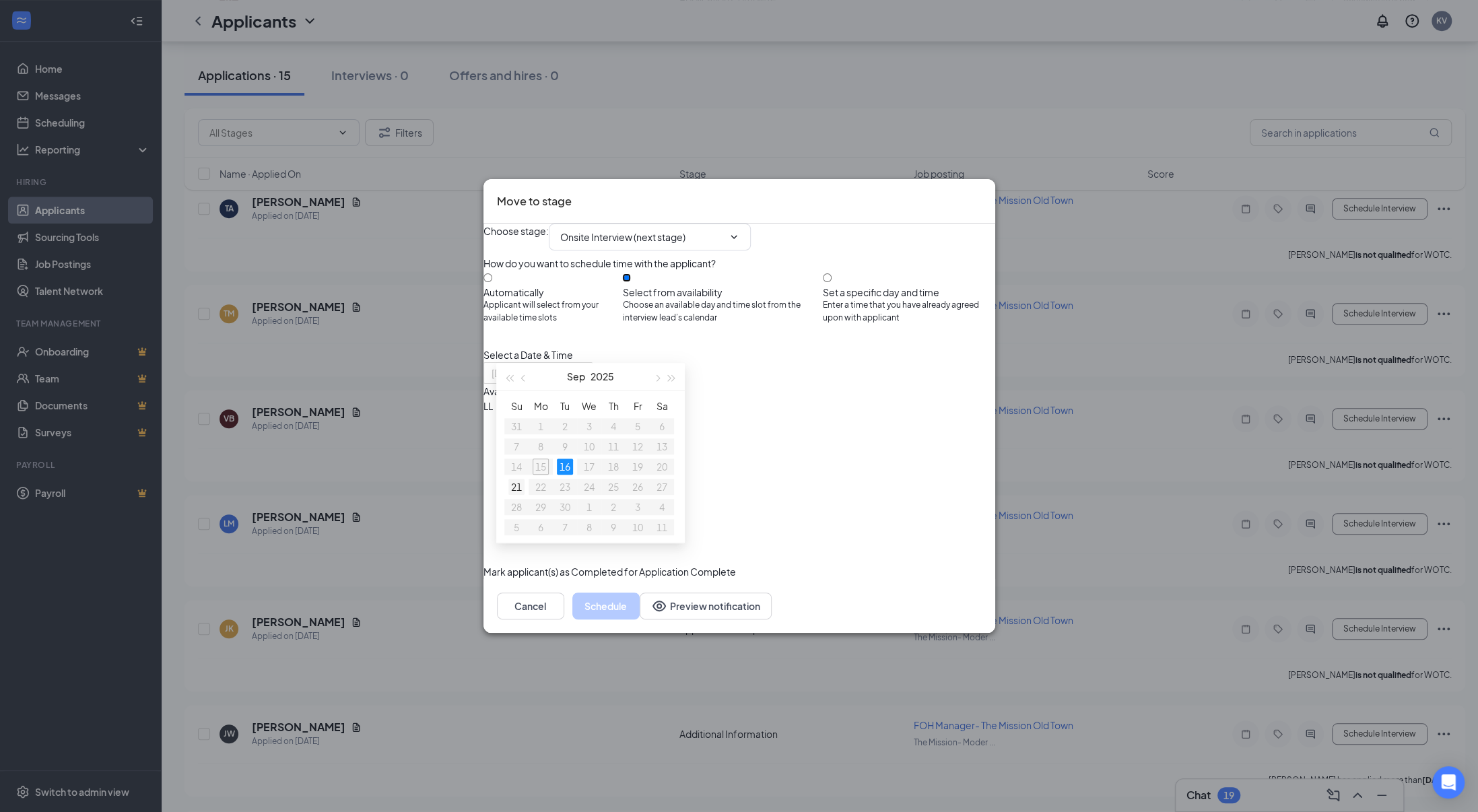
click at [520, 486] on div "21" at bounding box center [516, 486] width 16 height 16
type input "[DATE]"
click at [555, 462] on td "16" at bounding box center [565, 466] width 24 height 20
click at [540, 469] on table "Su Mo Tu We Th Fr Sa 31 1 2 3 4 5 6 7 8 9 10 11 12 13 14 15 16 17 18 19 20 21 2…" at bounding box center [589, 466] width 170 height 141
drag, startPoint x: 590, startPoint y: 467, endPoint x: 598, endPoint y: 472, distance: 9.4
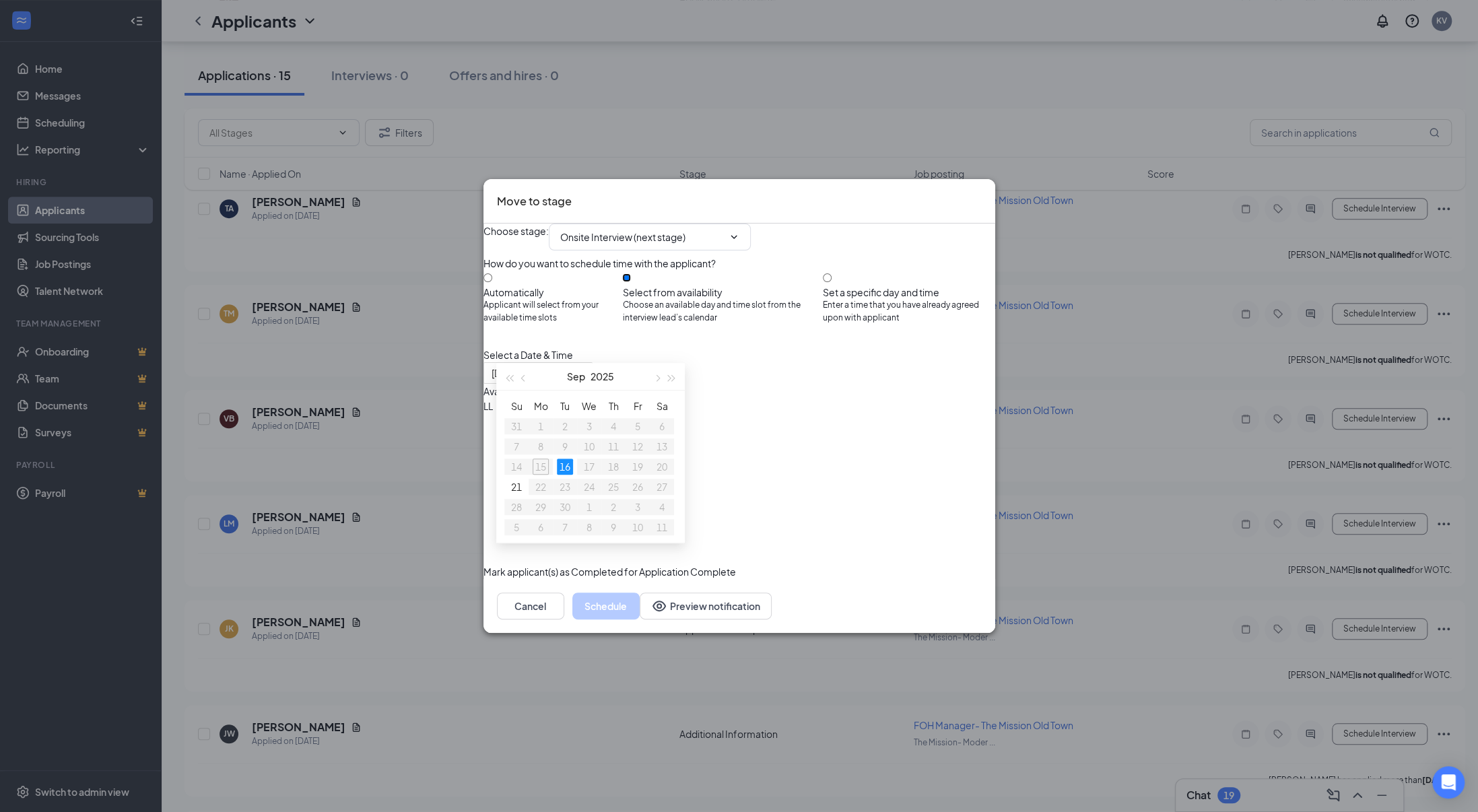
click at [590, 467] on table "Su Mo Tu We Th Fr Sa 31 1 2 3 4 5 6 7 8 9 10 11 12 13 14 15 16 17 18 19 20 21 2…" at bounding box center [589, 466] width 170 height 141
click at [742, 414] on div "11:15AM - 11:45AM" at bounding box center [612, 421] width 258 height 15
click at [565, 619] on button "Cancel" at bounding box center [530, 606] width 68 height 27
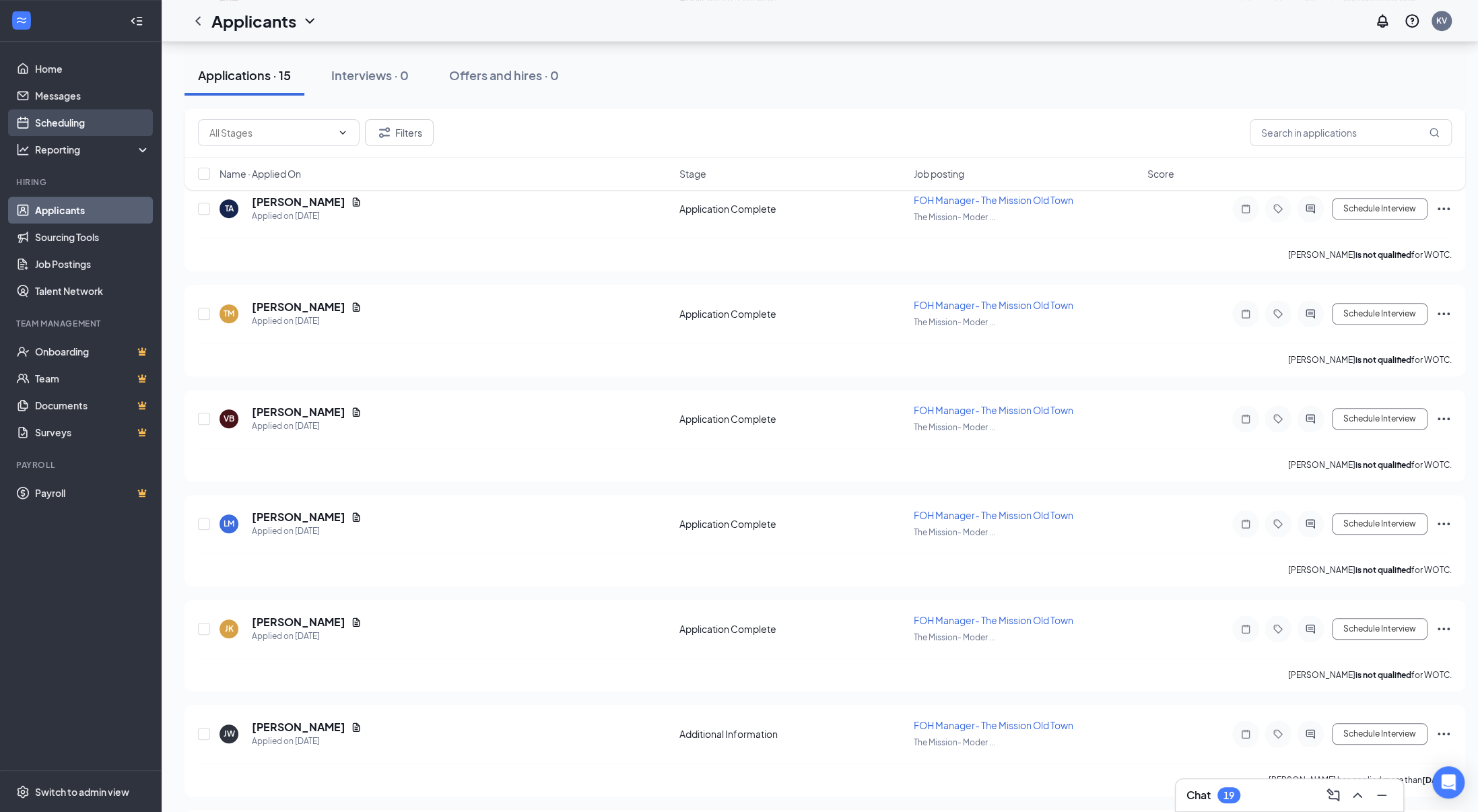
click at [52, 123] on link "Scheduling" at bounding box center [92, 122] width 115 height 27
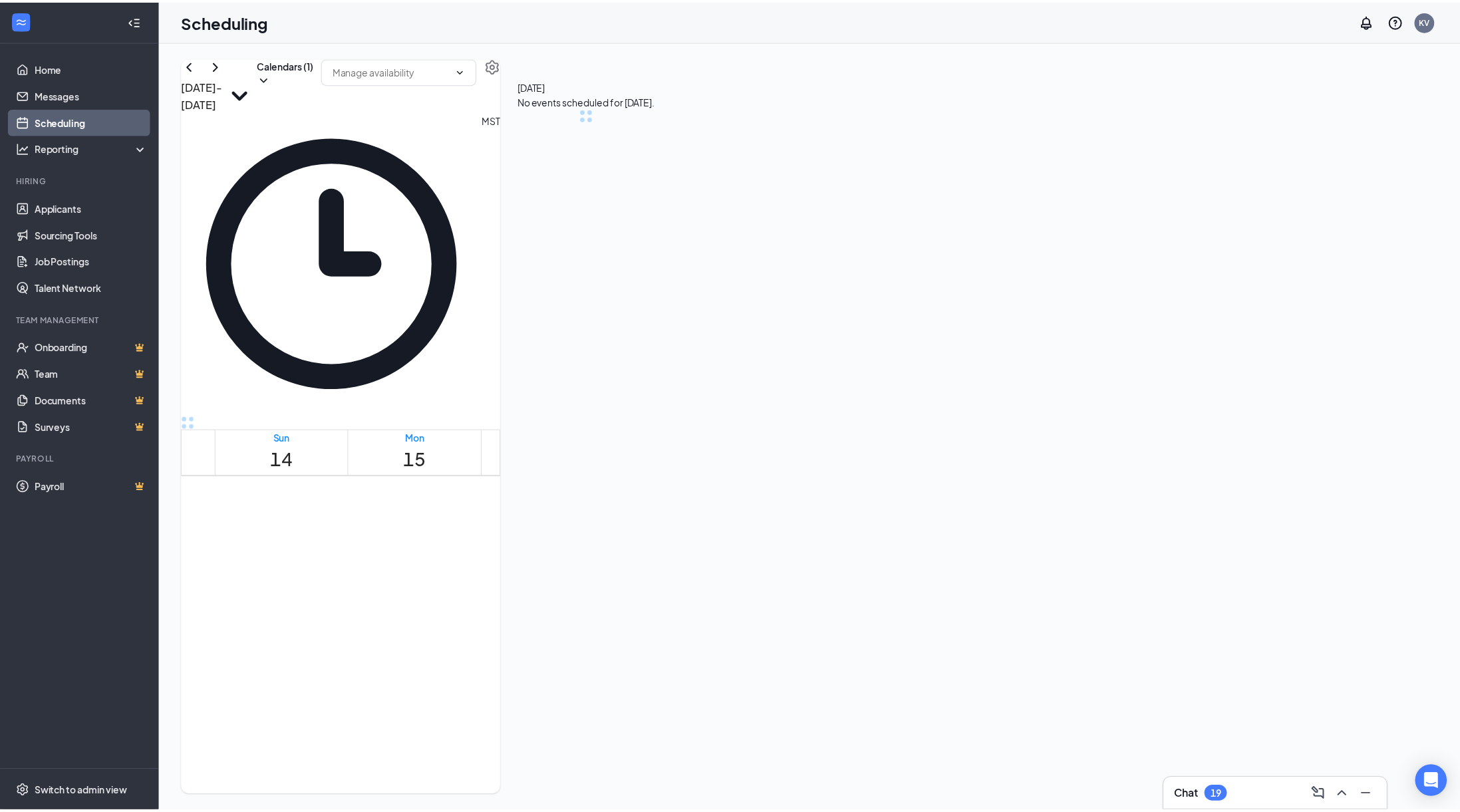
scroll to position [654, 0]
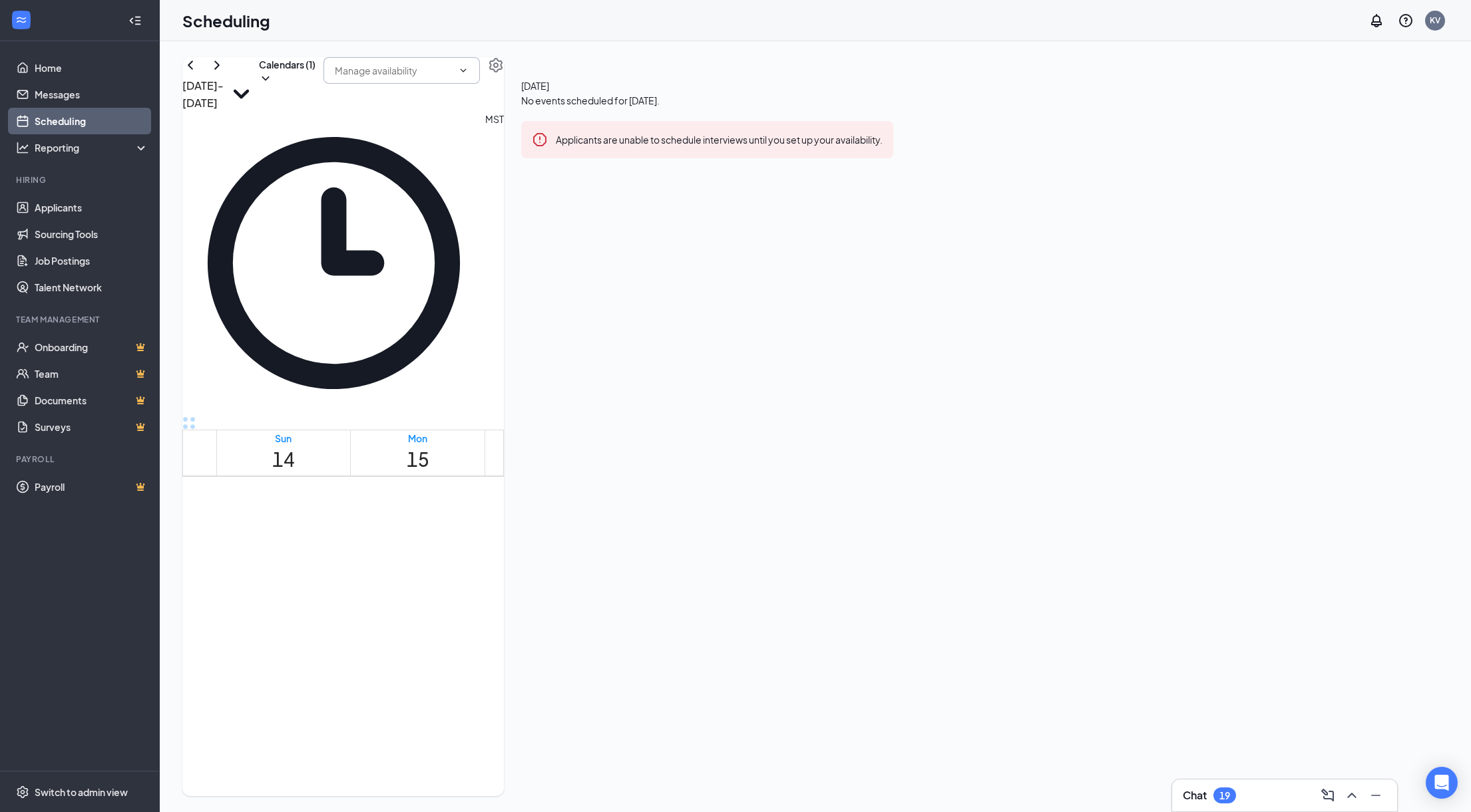
click at [452, 78] on input "text" at bounding box center [393, 71] width 118 height 15
click at [504, 73] on icon "Settings" at bounding box center [496, 65] width 16 height 16
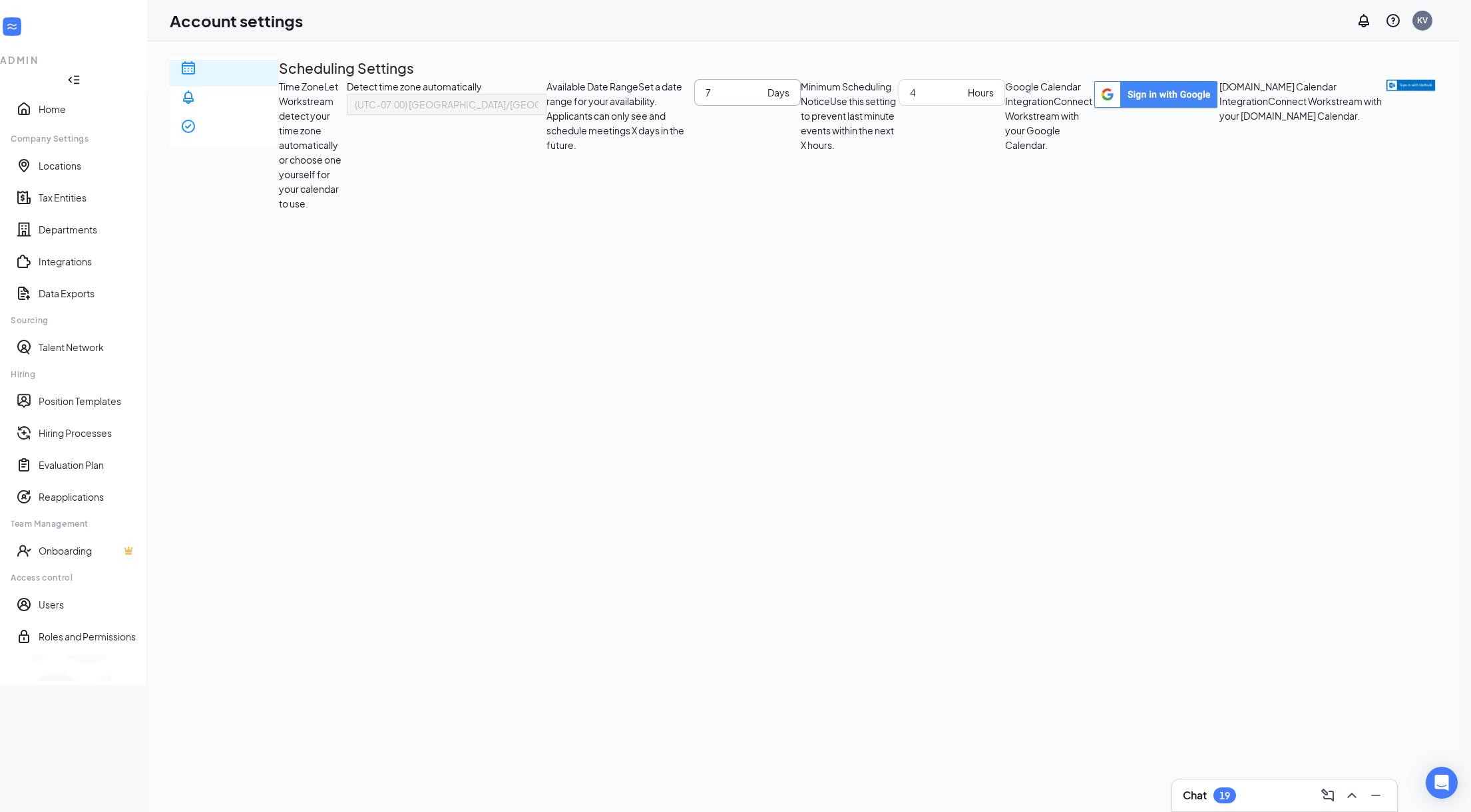
drag, startPoint x: 565, startPoint y: 248, endPoint x: 577, endPoint y: 247, distance: 12.0
click at [695, 106] on span "7 Days" at bounding box center [747, 92] width 106 height 26
click at [909, 100] on input "4" at bounding box center [936, 92] width 53 height 15
click at [1385, 91] on img "button" at bounding box center [1410, 85] width 50 height 12
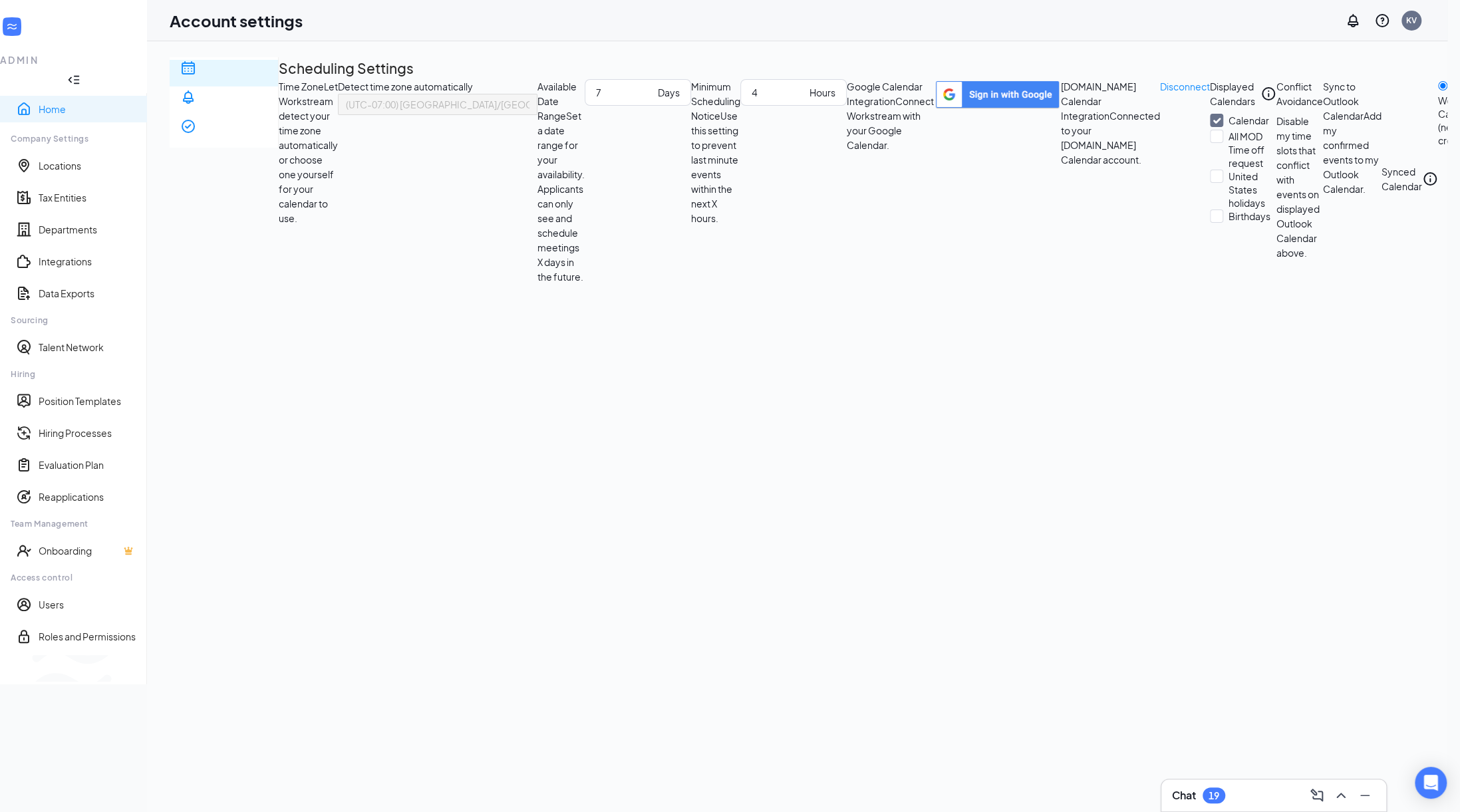
click at [45, 103] on link "Home" at bounding box center [88, 109] width 98 height 13
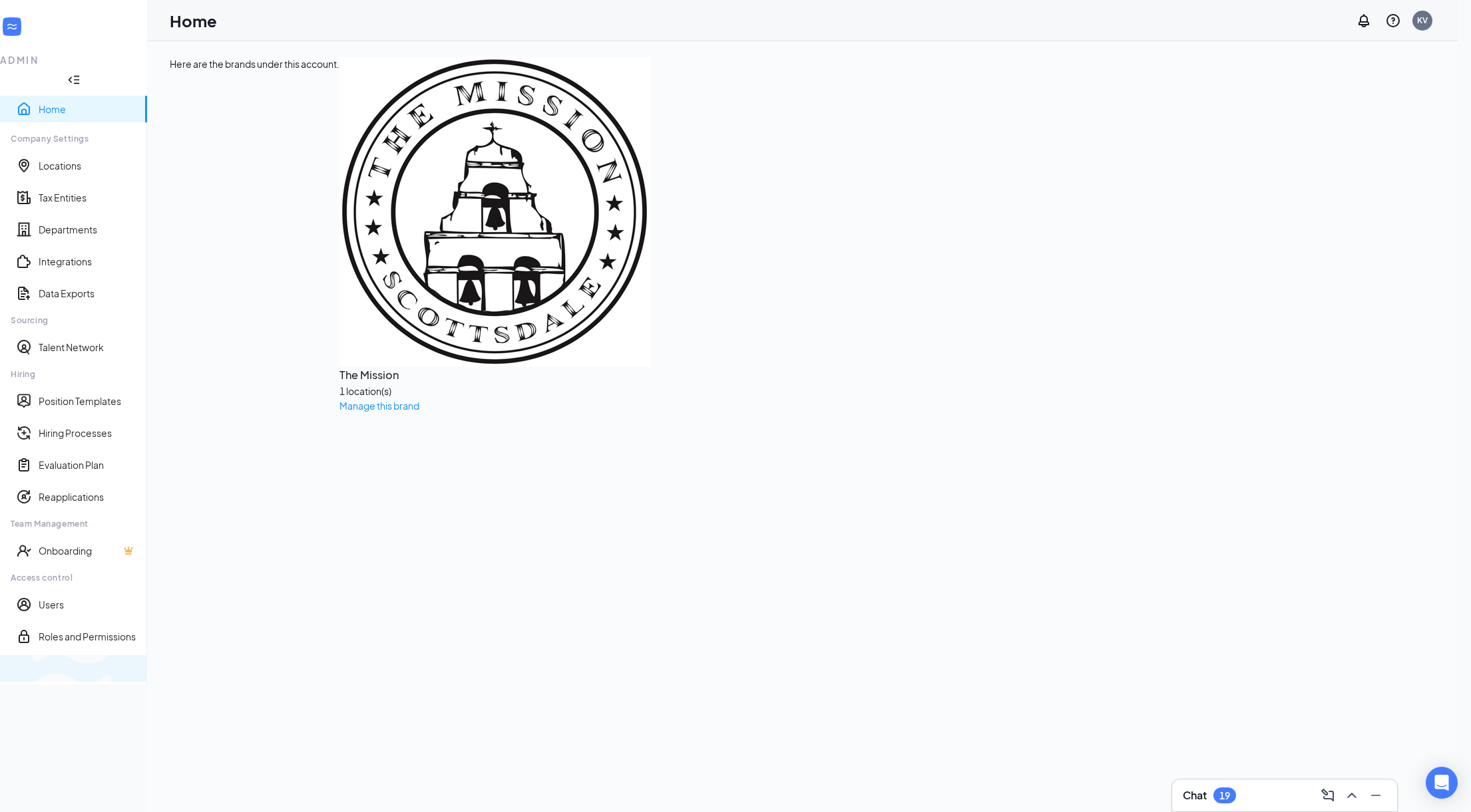
click at [222, 675] on span "Switch to team view" at bounding box center [222, 669] width 0 height 13
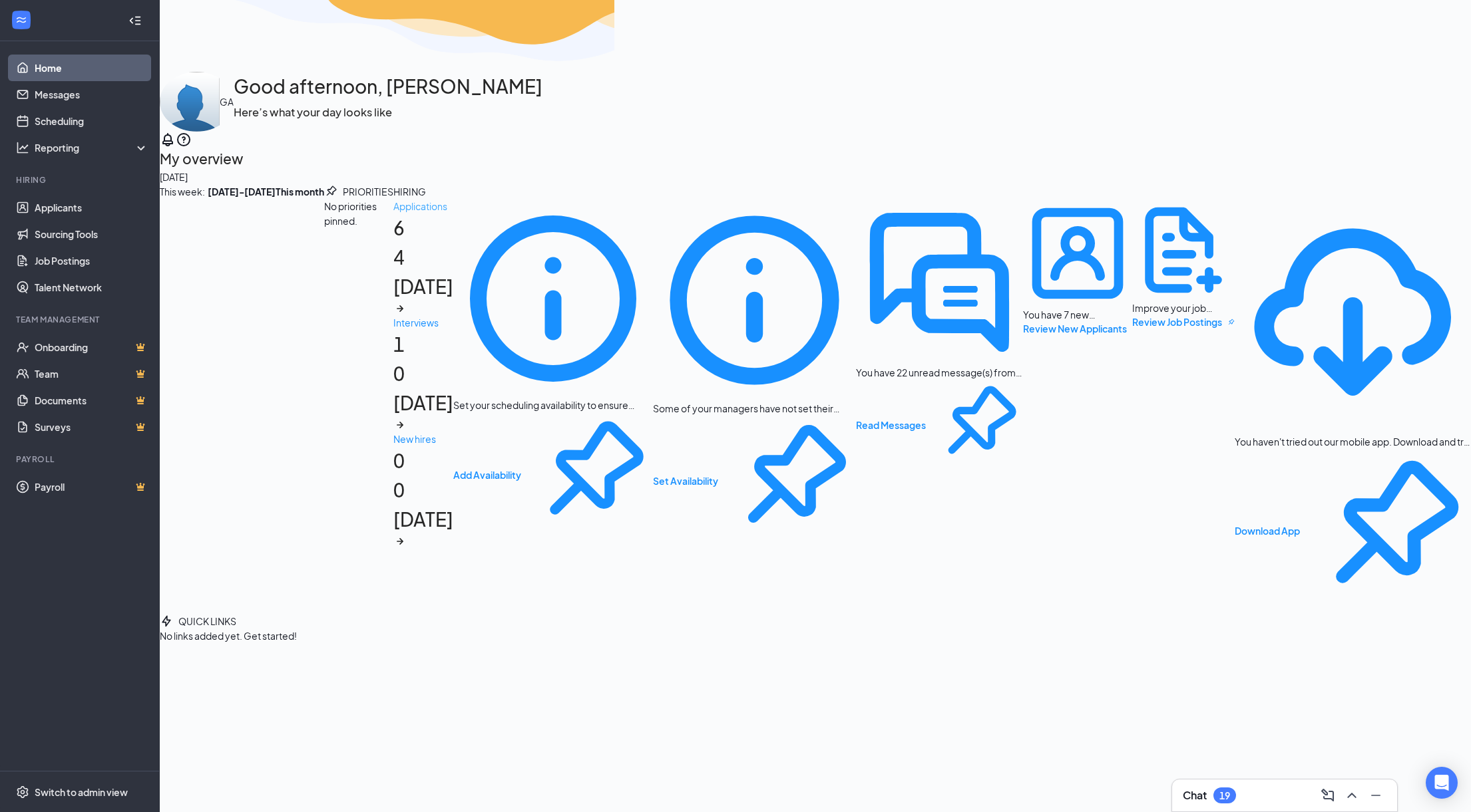
click at [393, 316] on h1 "6 4 today" at bounding box center [423, 265] width 60 height 102
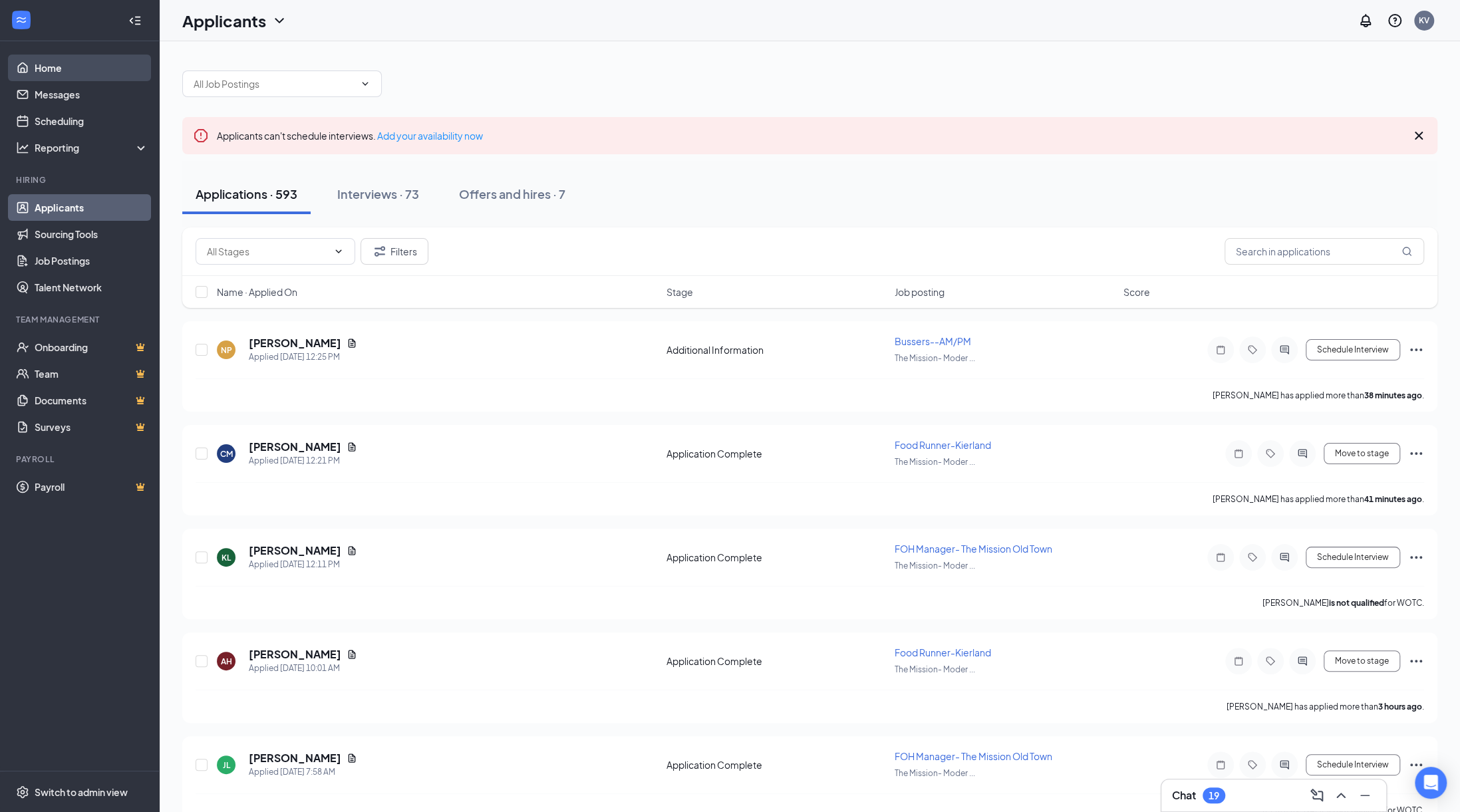
click at [76, 64] on link "Home" at bounding box center [91, 68] width 114 height 26
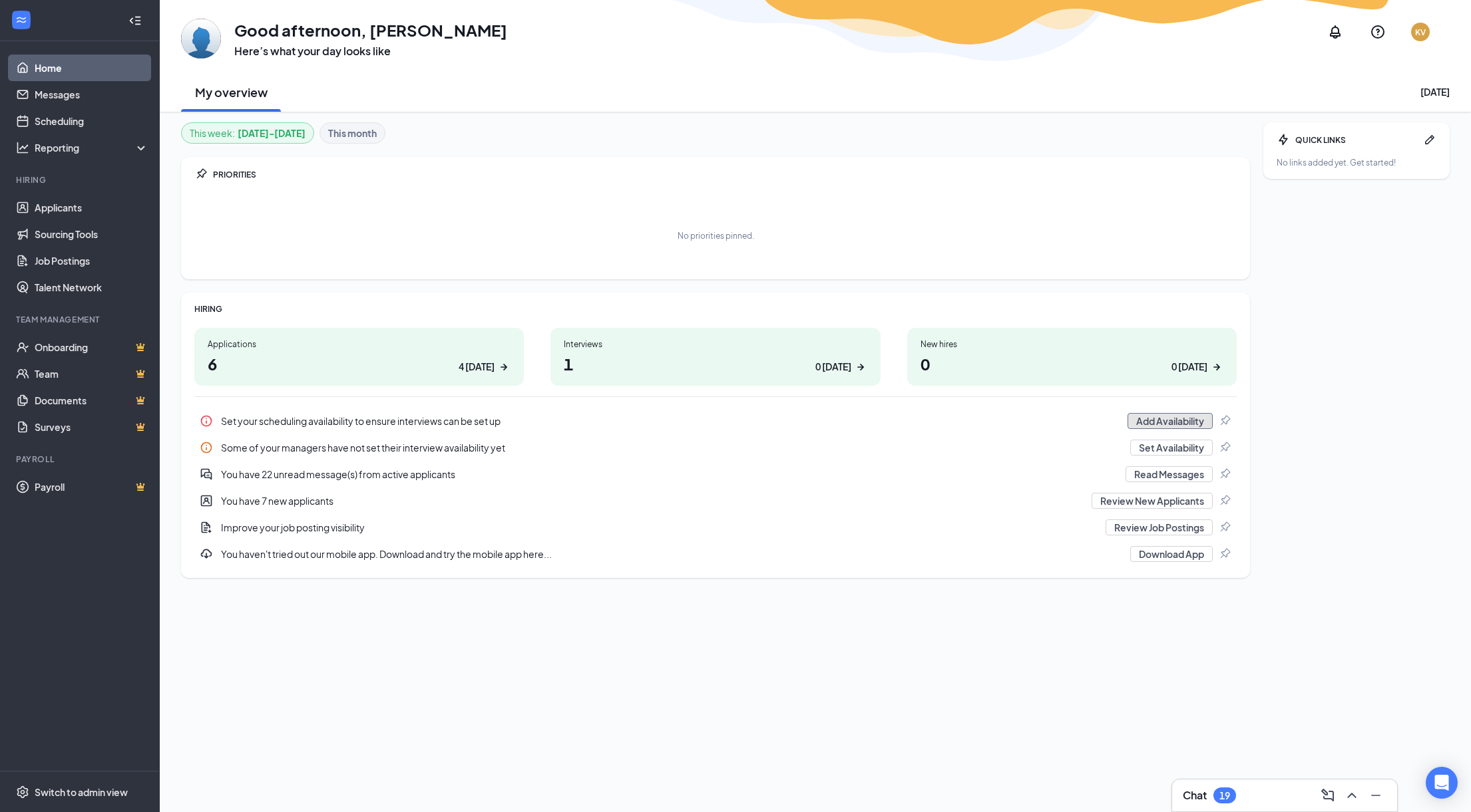
click at [1161, 424] on button "Add Availability" at bounding box center [1169, 421] width 85 height 16
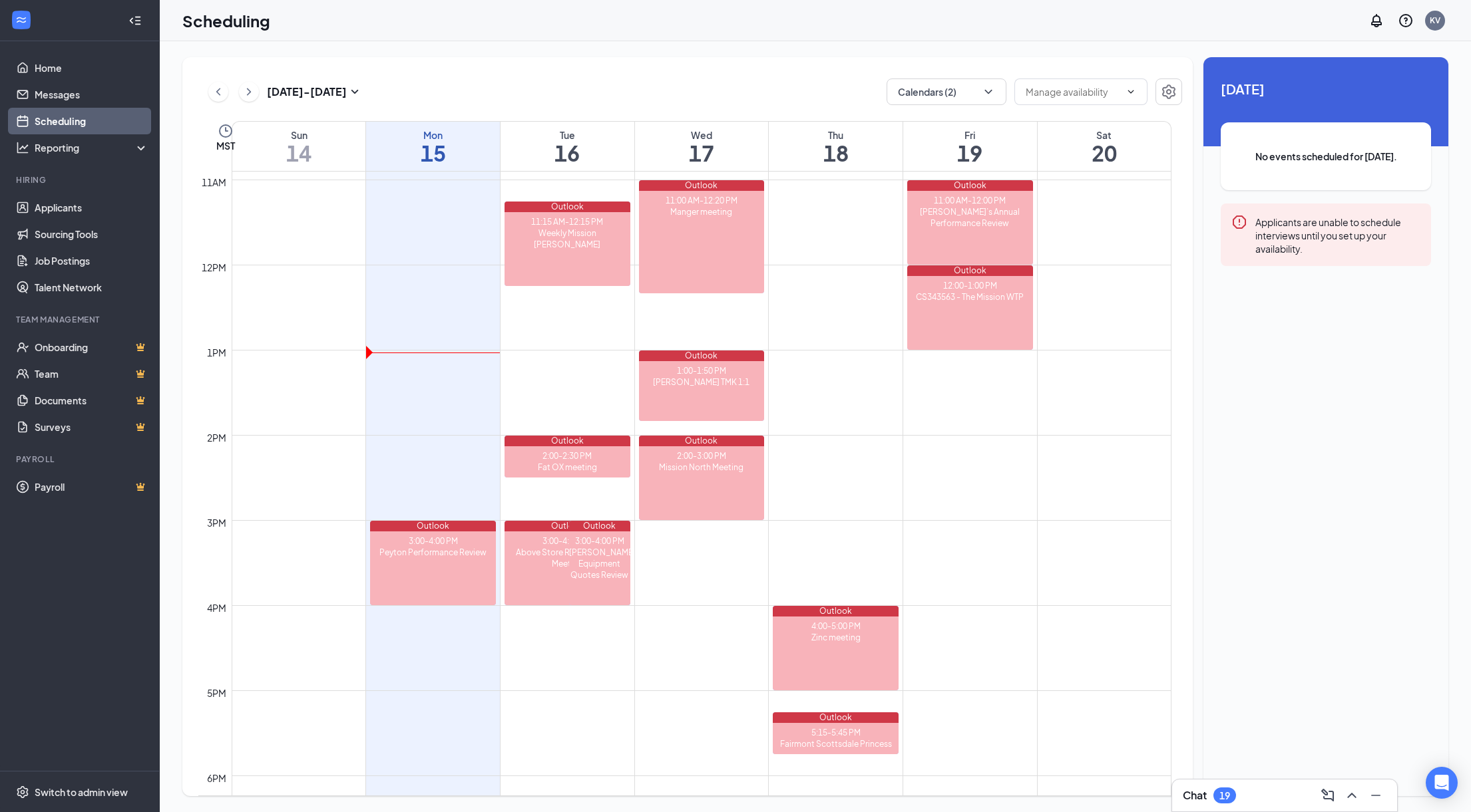
scroll to position [1053, 0]
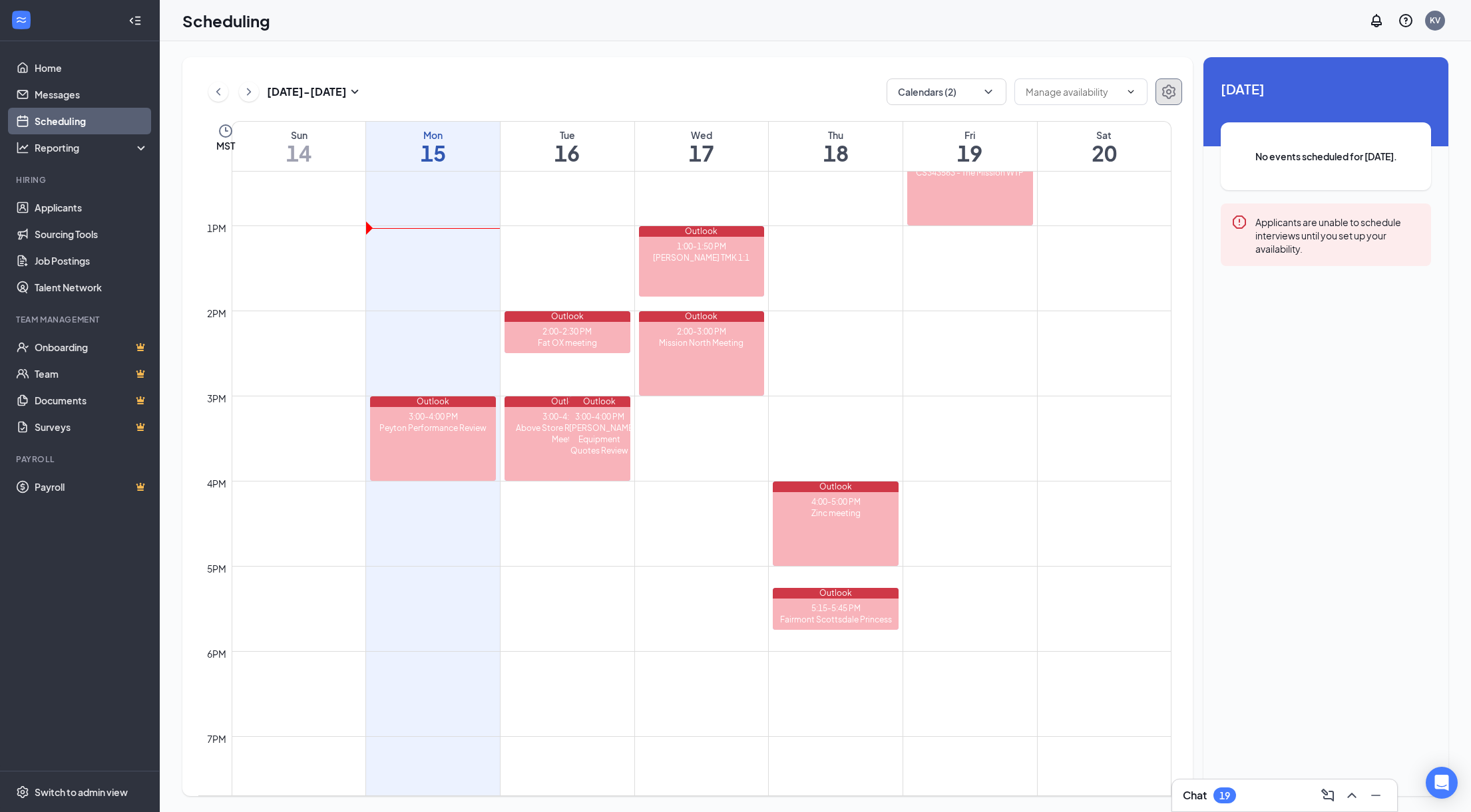
click at [1164, 91] on icon "Settings" at bounding box center [1169, 92] width 13 height 15
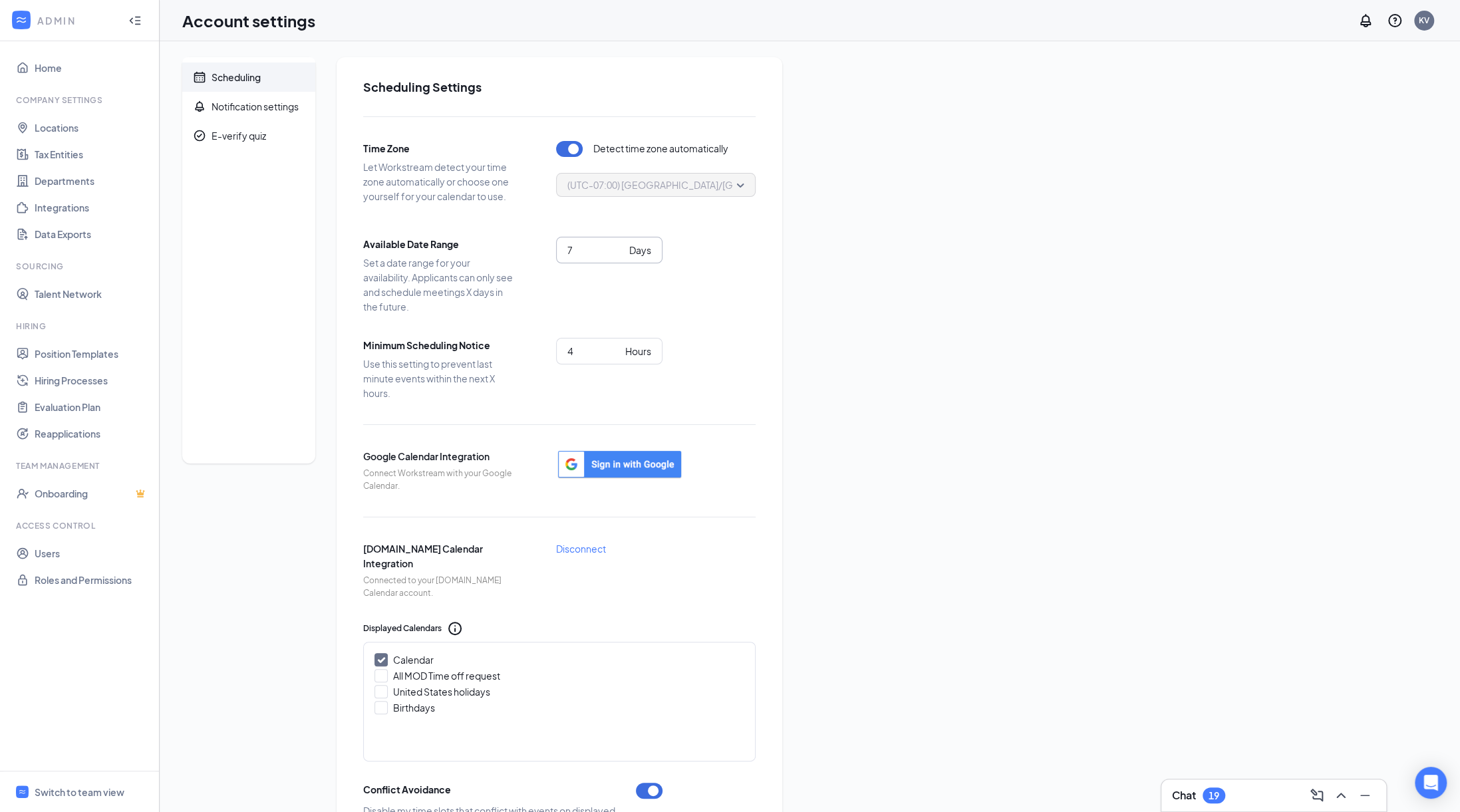
click at [581, 255] on input "7" at bounding box center [595, 251] width 57 height 15
click at [624, 253] on input "6" at bounding box center [595, 251] width 57 height 15
click at [640, 249] on div "Days" at bounding box center [640, 251] width 22 height 15
click at [573, 250] on input "6" at bounding box center [595, 251] width 57 height 15
type input "7"
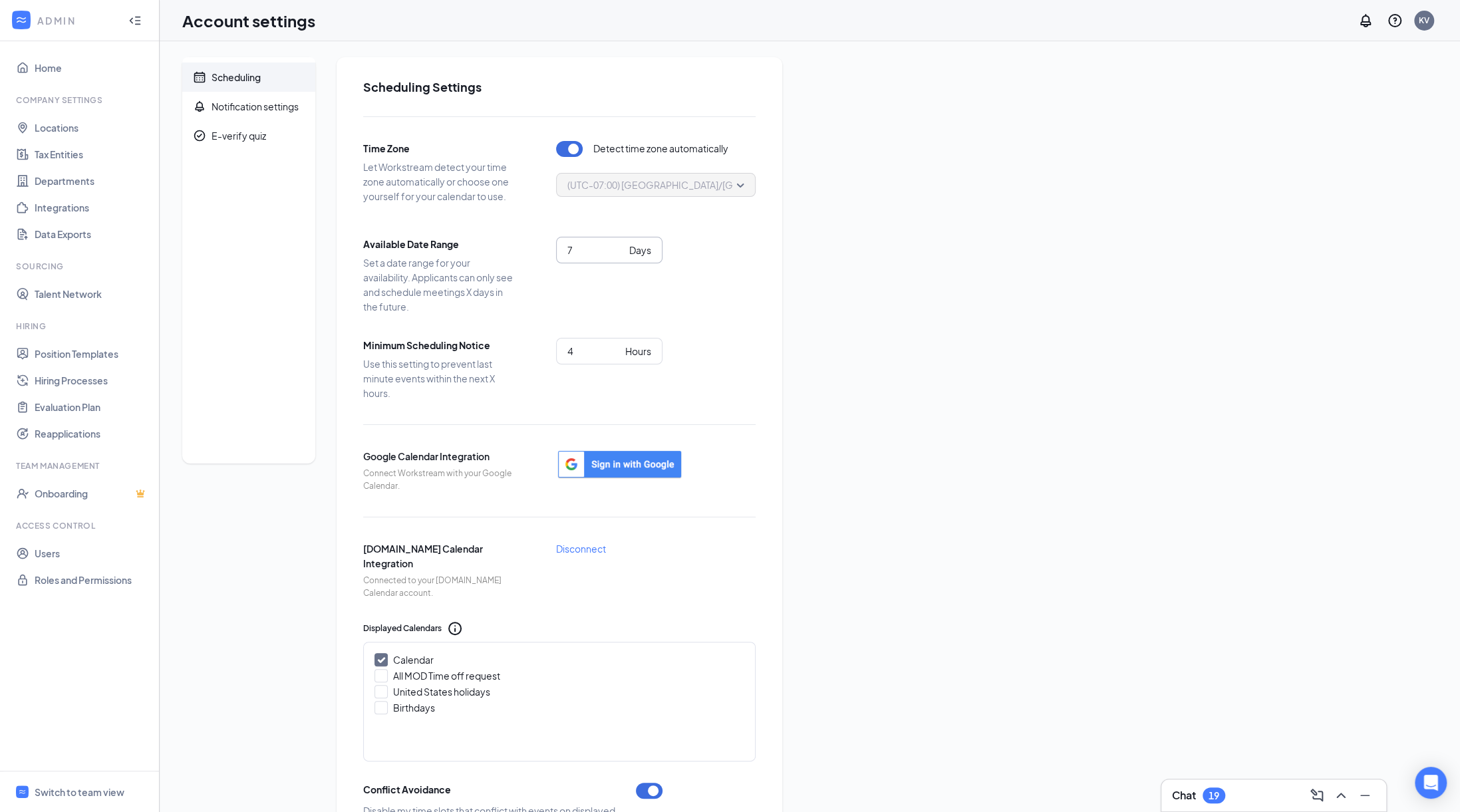
click at [618, 247] on input "7" at bounding box center [595, 251] width 57 height 15
click at [829, 433] on div "Scheduling Notification settings E-verify quiz Scheduling Settings Time Zone Le…" at bounding box center [810, 549] width 1256 height 984
click at [41, 70] on link "Home" at bounding box center [91, 68] width 114 height 26
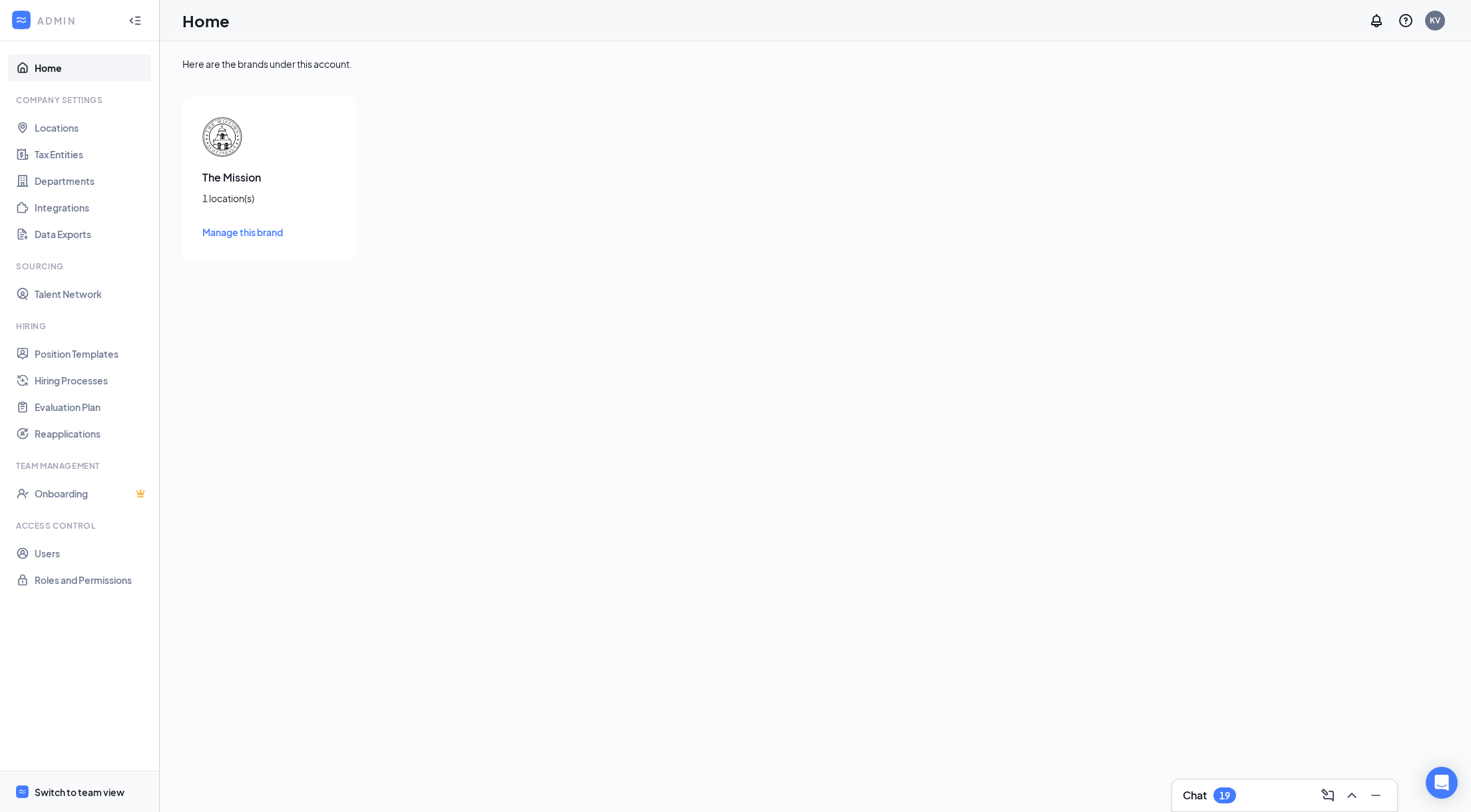
click at [106, 788] on div "Switch to team view" at bounding box center [79, 792] width 90 height 13
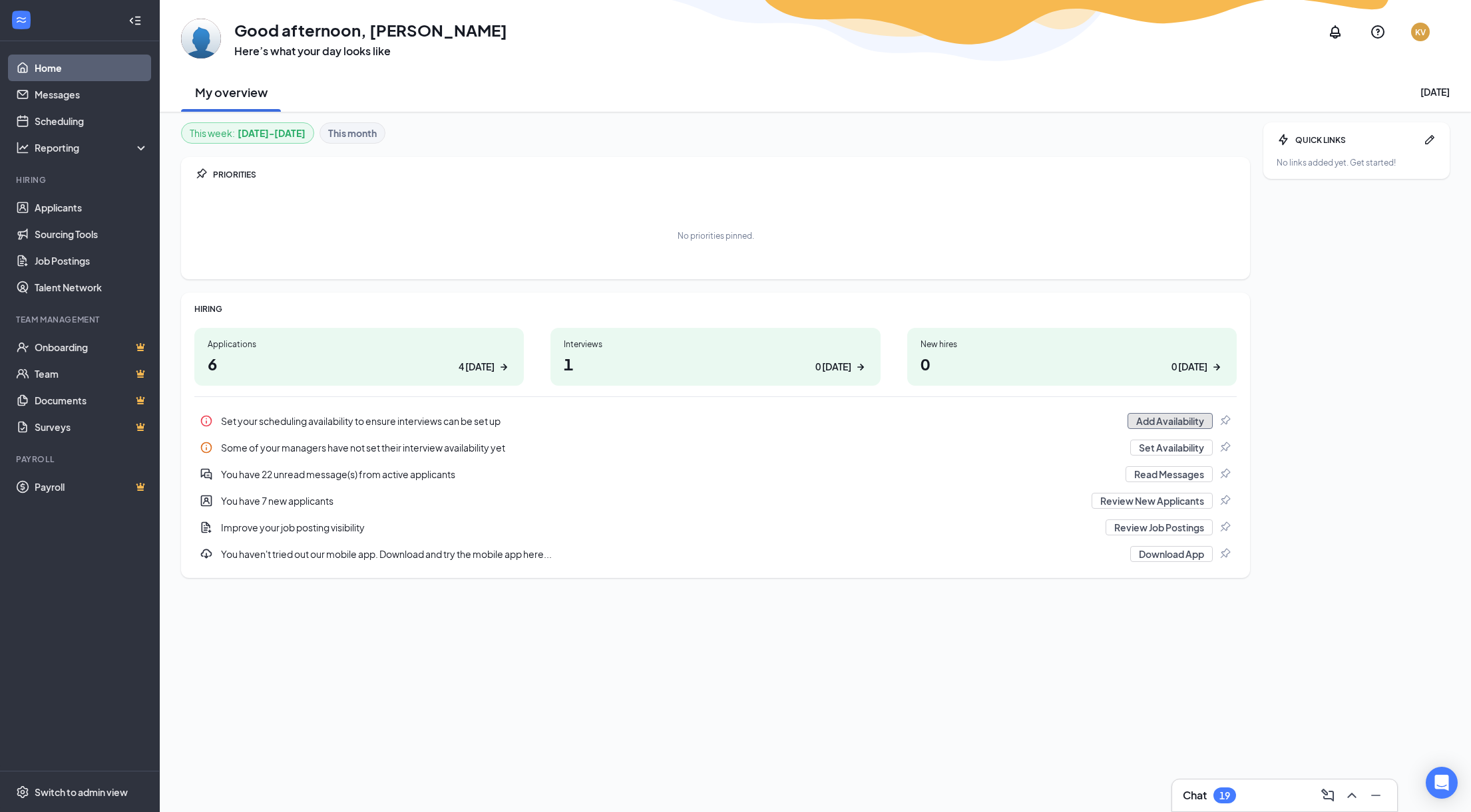
click at [1198, 418] on button "Add Availability" at bounding box center [1169, 421] width 85 height 16
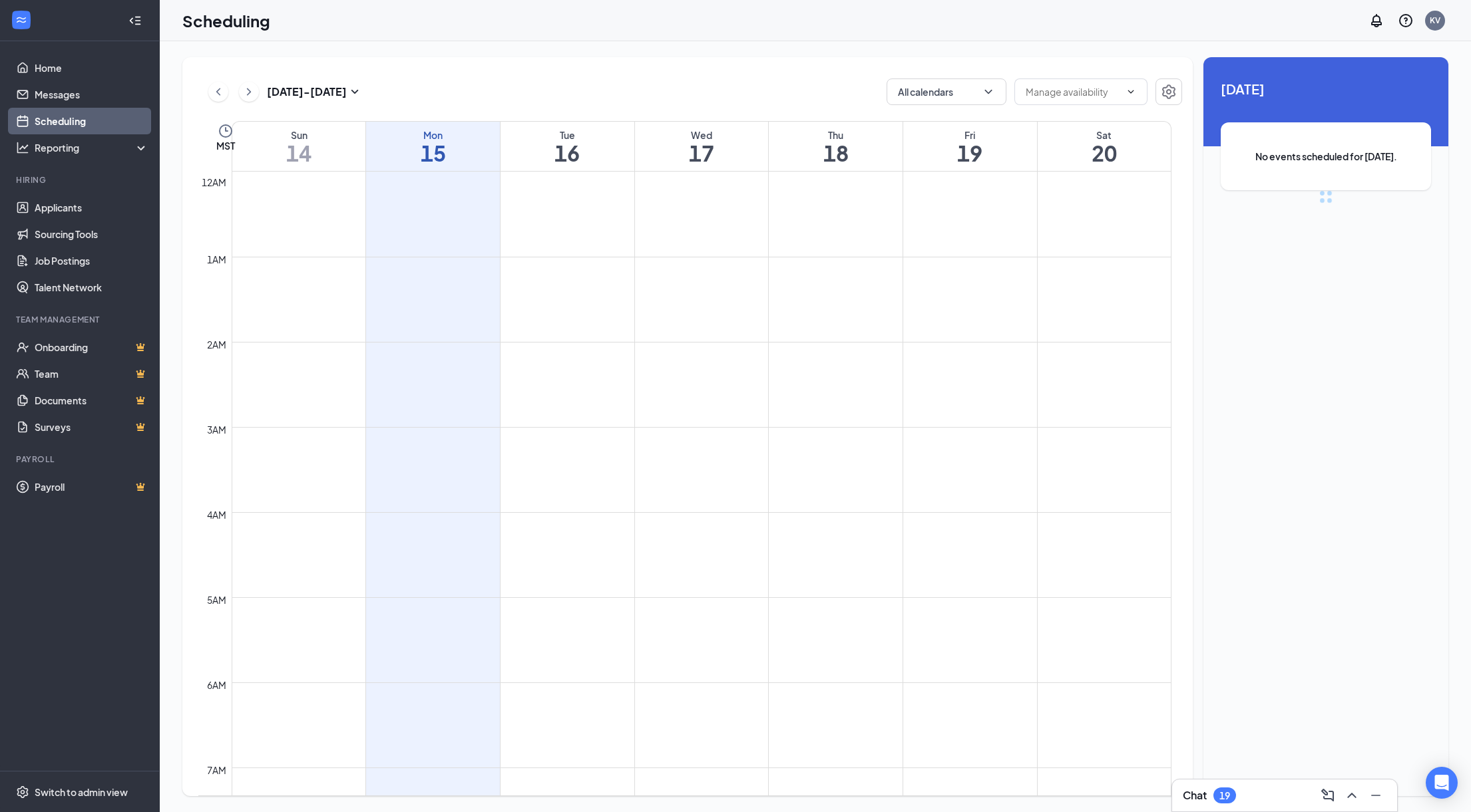
scroll to position [654, 0]
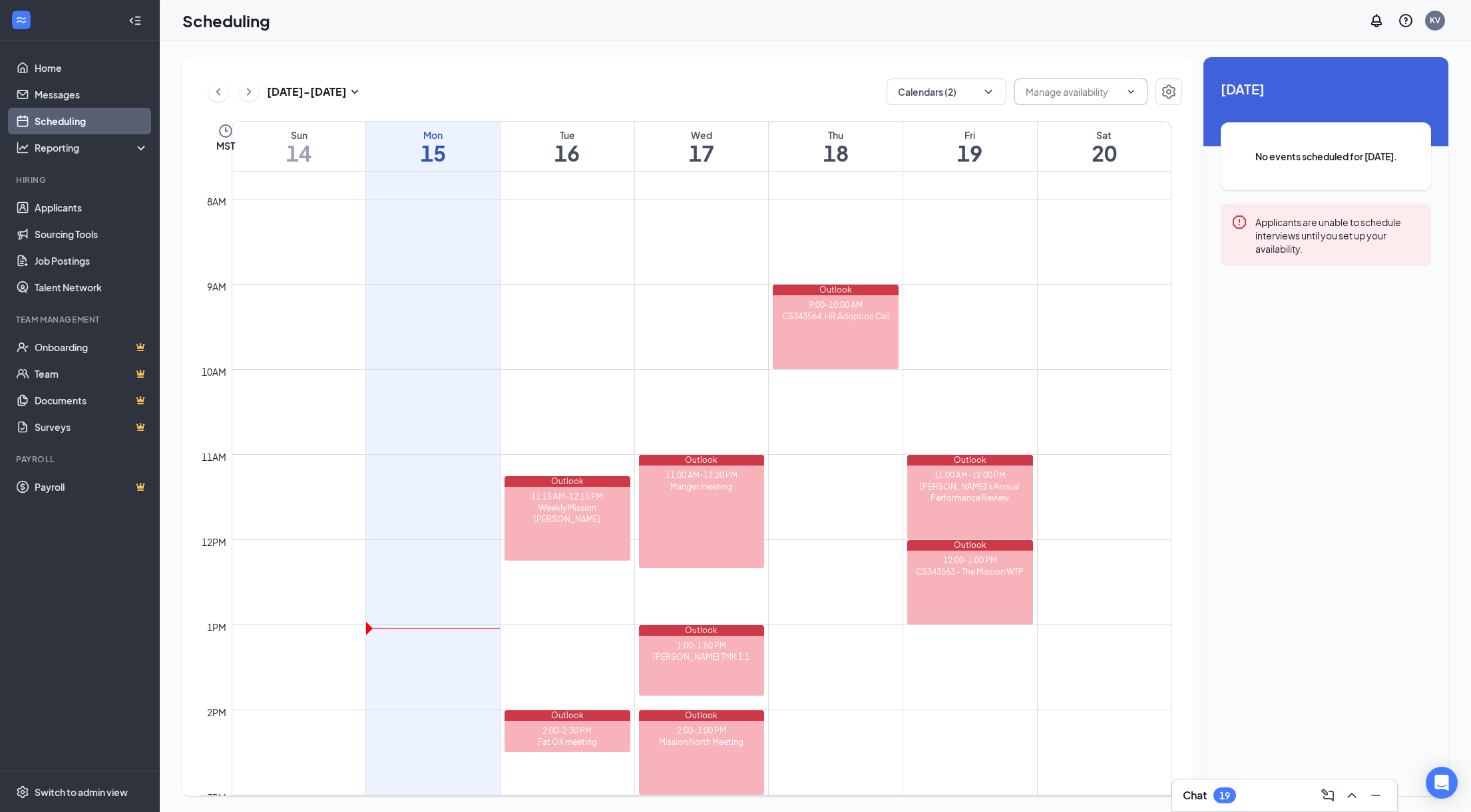
click at [1087, 91] on input "text" at bounding box center [1072, 92] width 94 height 15
click at [1372, 316] on div "Unavailable in basic plan Today No events scheduled for today. Applicants are u…" at bounding box center [1326, 427] width 245 height 739
click at [958, 236] on td at bounding box center [701, 231] width 940 height 22
click at [963, 153] on h1 "19" at bounding box center [970, 153] width 134 height 23
click at [627, 144] on h1 "16" at bounding box center [567, 153] width 134 height 23
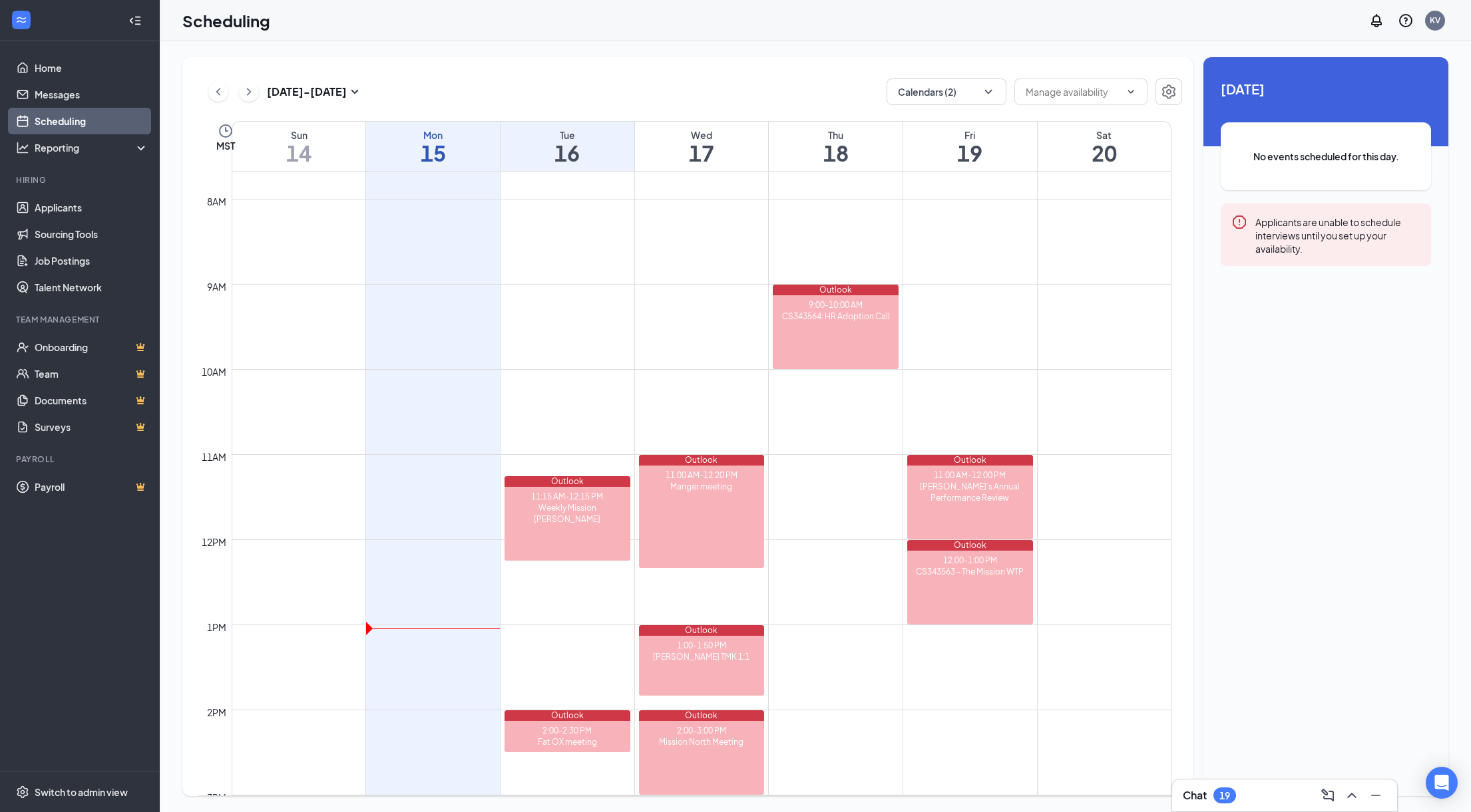
drag, startPoint x: 793, startPoint y: 146, endPoint x: 949, endPoint y: 173, distance: 158.3
click at [793, 146] on h1 "18" at bounding box center [836, 153] width 134 height 23
click at [579, 241] on td at bounding box center [701, 252] width 940 height 22
click at [430, 231] on td at bounding box center [701, 231] width 940 height 22
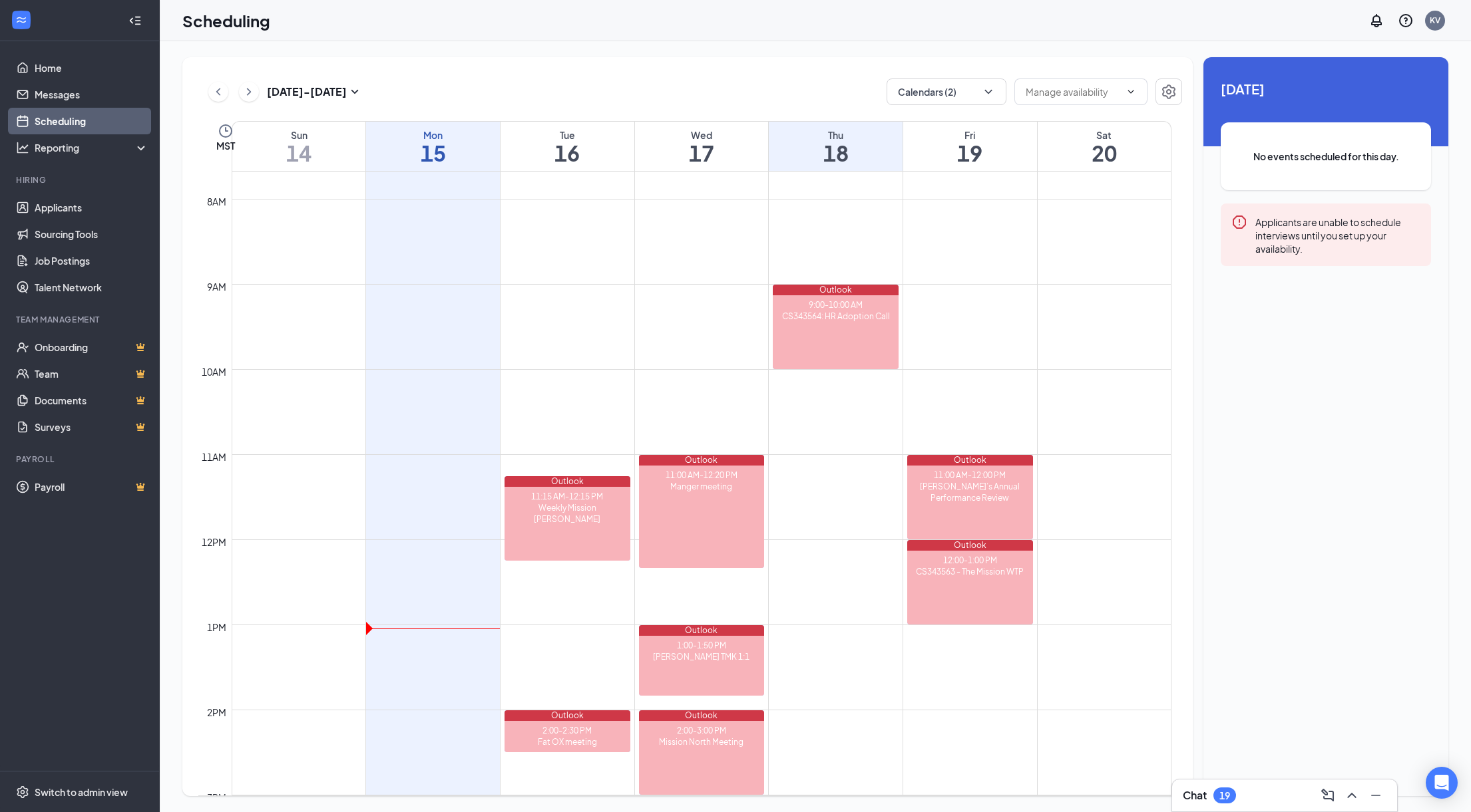
click at [430, 231] on td at bounding box center [701, 231] width 940 height 22
click at [351, 90] on icon "SmallChevronDown" at bounding box center [354, 91] width 16 height 16
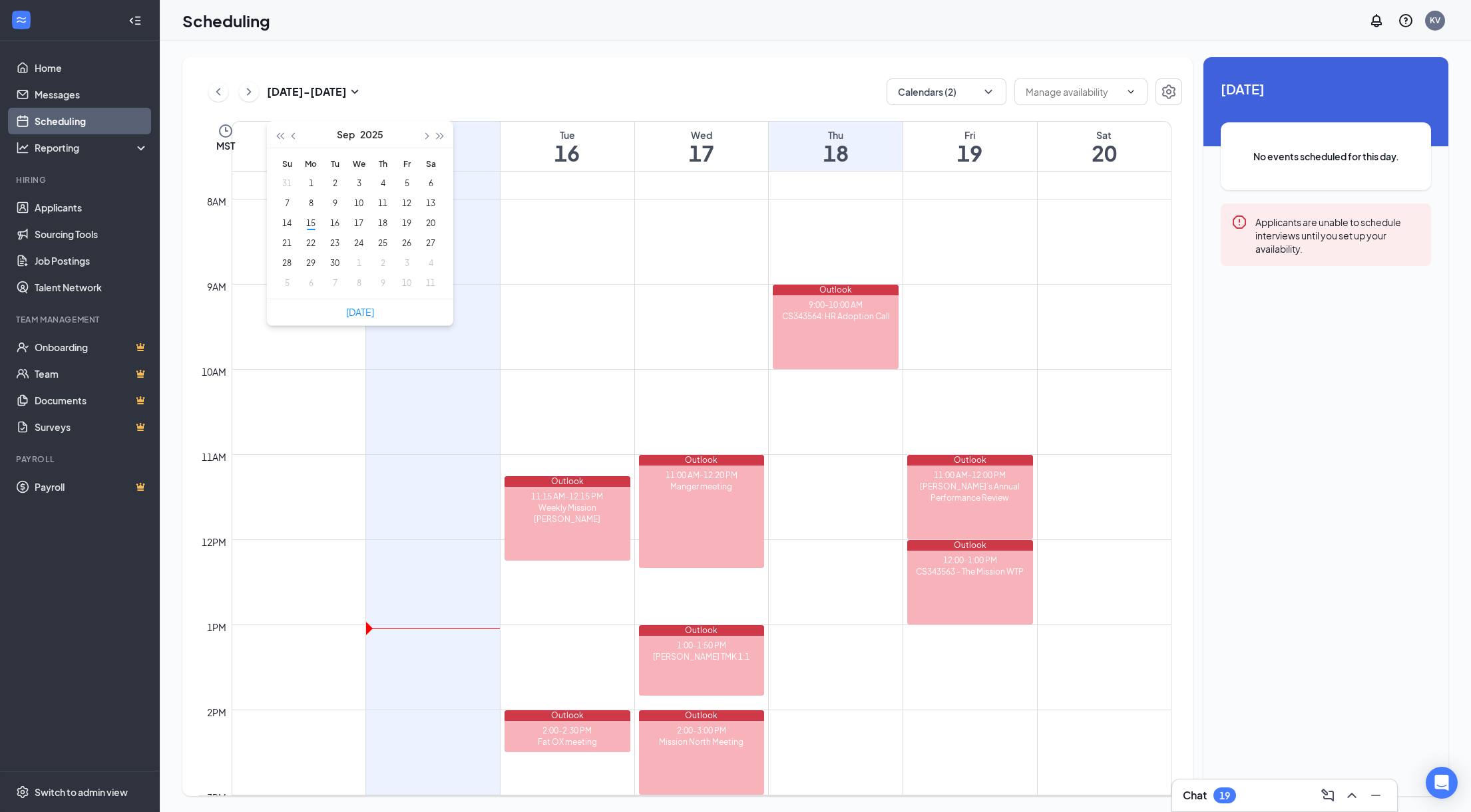
type input "2025-10-10"
type input "2025-09-20"
click at [574, 63] on div "Sep 14 - Sep 20 Calendars (2) Delete all availability MST Sun 14 Mon 15 Tue 16 …" at bounding box center [688, 427] width 1010 height 739
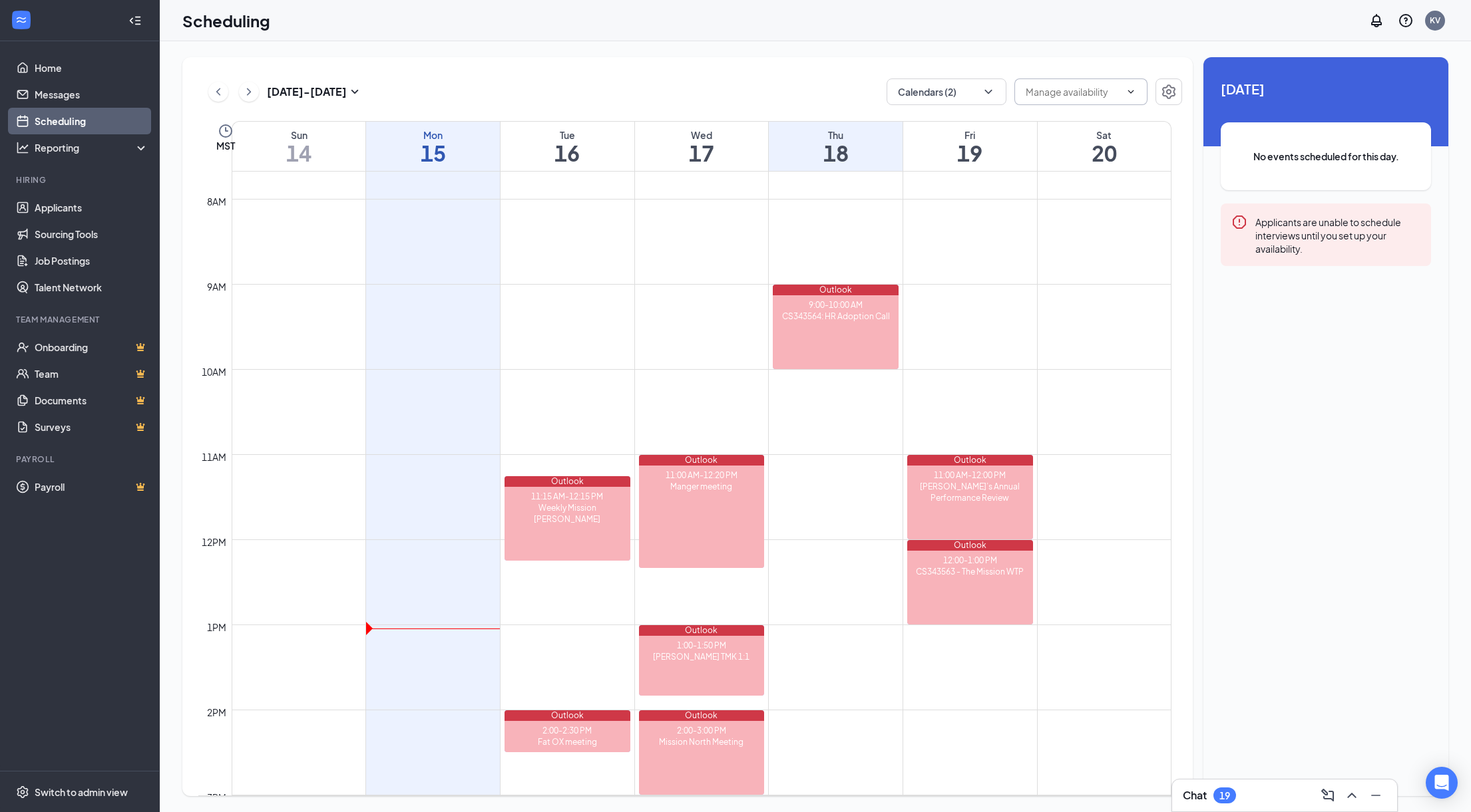
click at [1089, 93] on input "text" at bounding box center [1072, 92] width 94 height 15
click at [551, 76] on div "Sep 14 - Sep 20 Calendars (2) Delete all availability MST Sun 14 Mon 15 Tue 16 …" at bounding box center [688, 427] width 1010 height 739
click at [533, 235] on td at bounding box center [701, 231] width 940 height 22
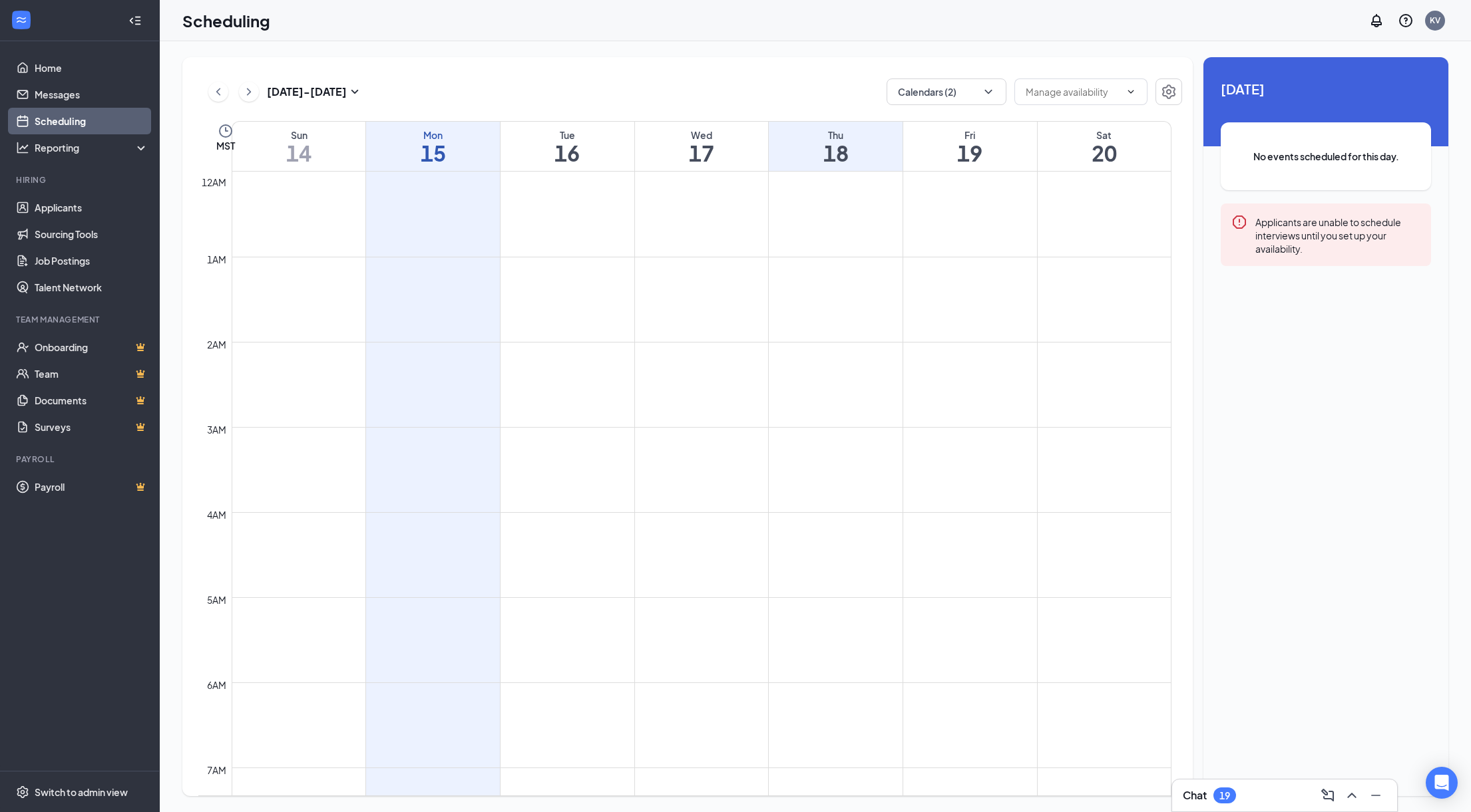
click at [1362, 191] on div "18 September No events scheduled for this day. Applicants are unable to schedul…" at bounding box center [1326, 186] width 245 height 257
click at [1364, 230] on div "Applicants are unable to schedule interviews until you set up your availability." at bounding box center [1337, 235] width 165 height 41
click at [221, 133] on icon "Clock" at bounding box center [225, 131] width 16 height 16
click at [734, 272] on td at bounding box center [701, 268] width 940 height 22
click at [1000, 94] on button "Calendars (2)" at bounding box center [946, 91] width 120 height 26
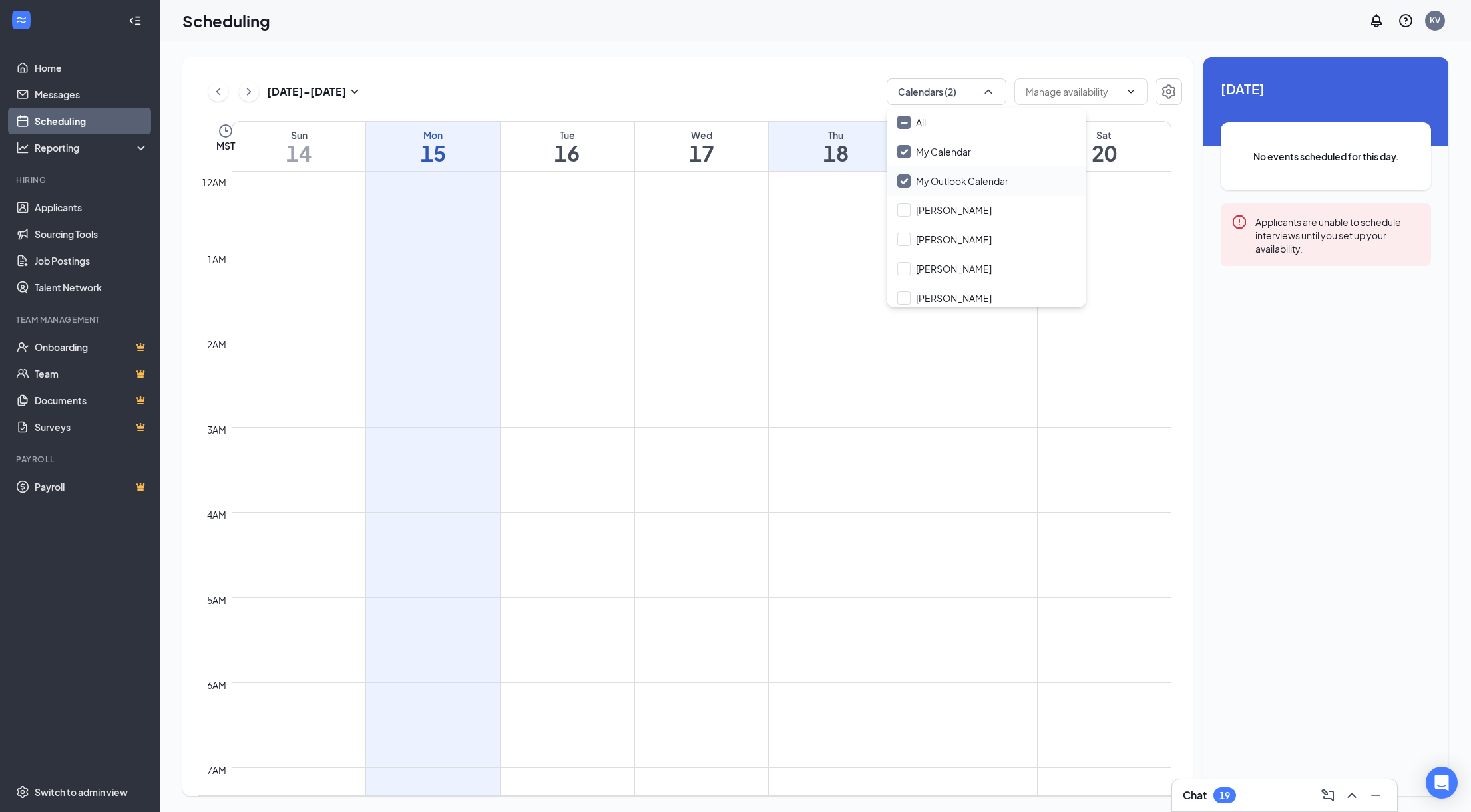
click at [987, 184] on input "My Outlook Calendar" at bounding box center [953, 181] width 111 height 13
click at [949, 174] on input "My Outlook Calendar" at bounding box center [953, 181] width 111 height 13
checkbox input "true"
click at [718, 43] on div "Sep 14 - Sep 20 Calendars (2) Delete all availability MST Sun 14 Mon 15 Tue 16 …" at bounding box center [815, 427] width 1311 height 771
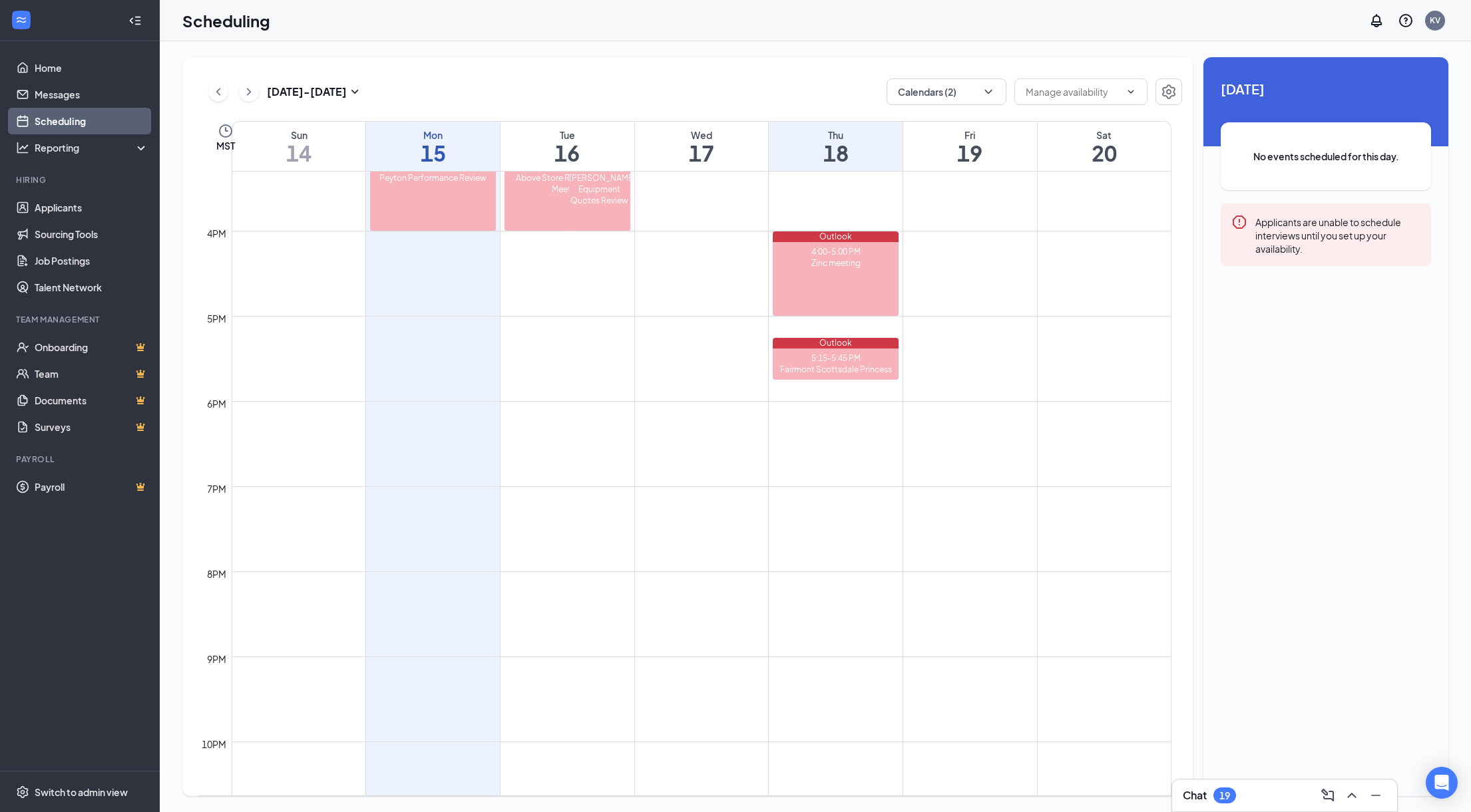
scroll to position [1152, 0]
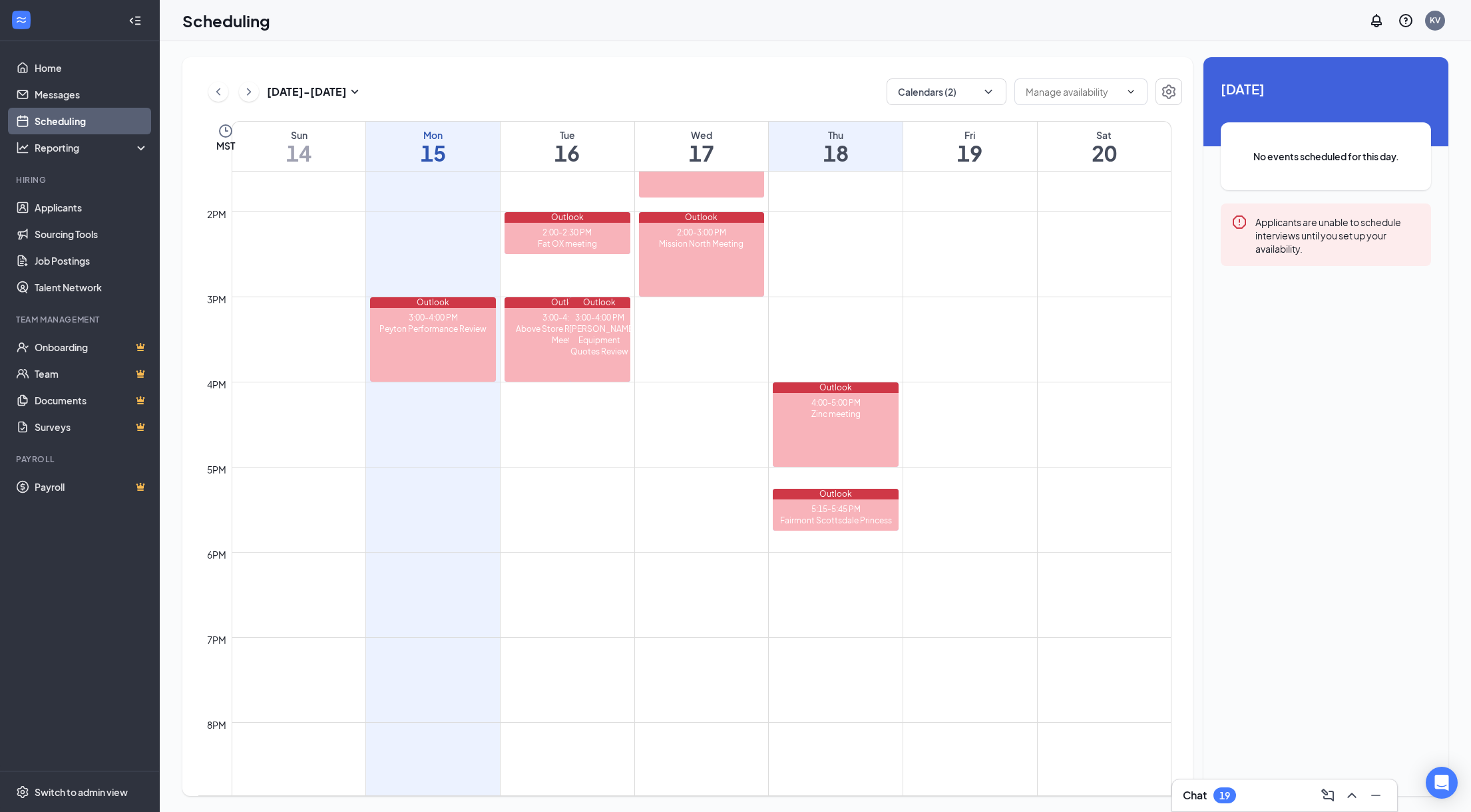
click at [448, 241] on td at bounding box center [701, 243] width 940 height 22
drag, startPoint x: 422, startPoint y: 242, endPoint x: 413, endPoint y: 246, distance: 9.8
click at [413, 246] on td at bounding box center [701, 243] width 940 height 22
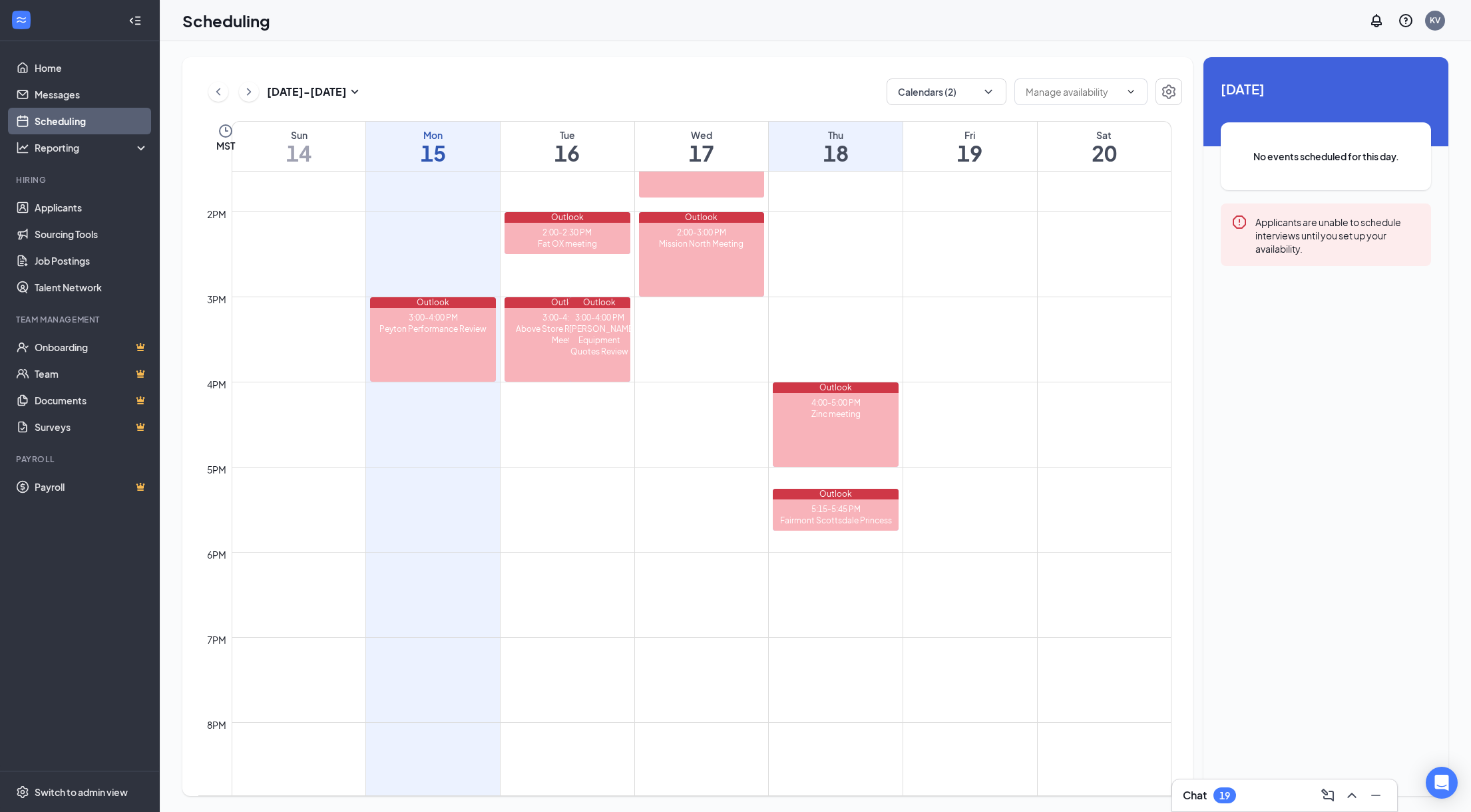
click at [413, 246] on td at bounding box center [701, 243] width 940 height 22
click at [54, 122] on link "Scheduling" at bounding box center [91, 121] width 114 height 26
click at [49, 75] on link "Home" at bounding box center [91, 68] width 114 height 26
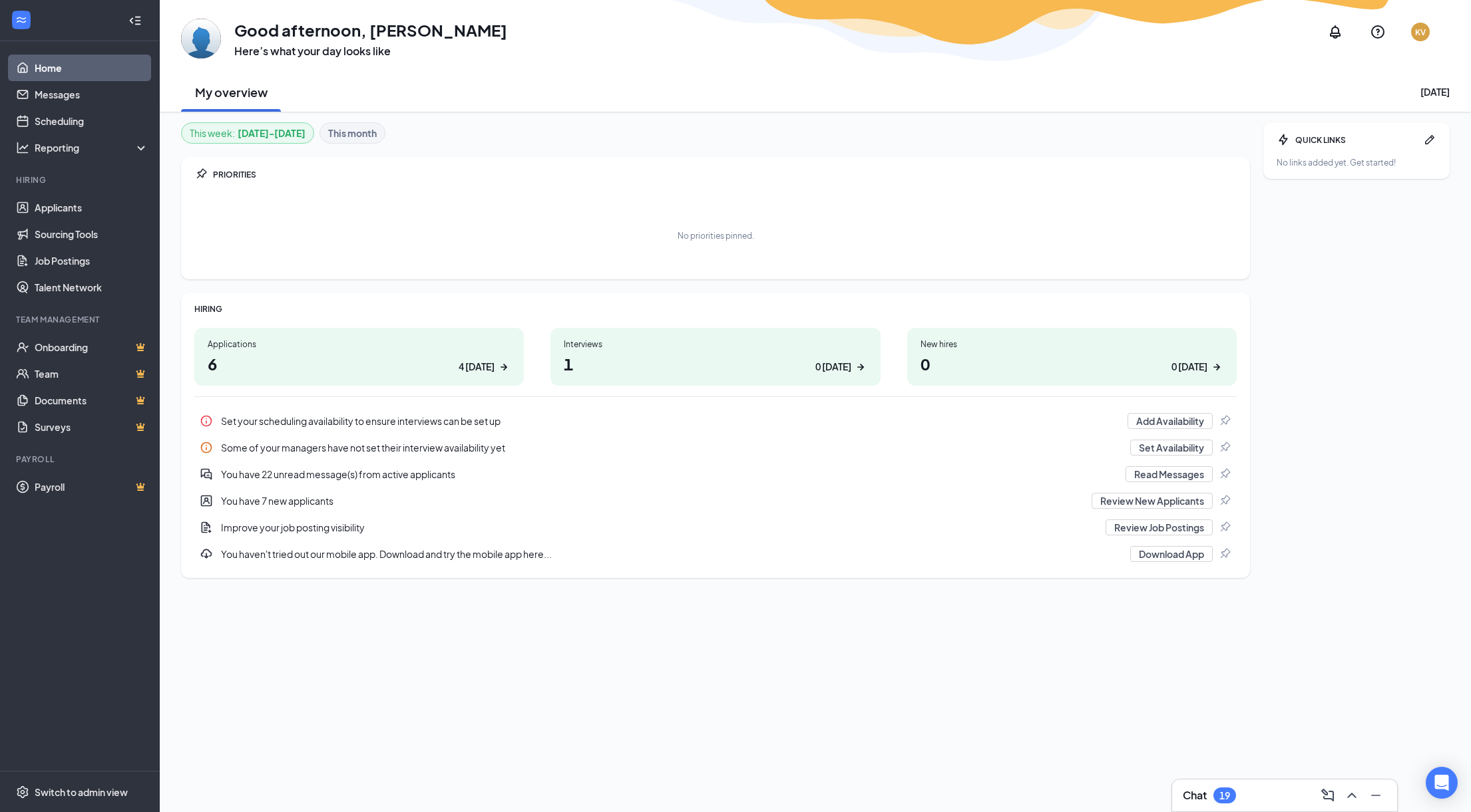
click at [385, 448] on div "Some of your managers have not set their interview availability yet" at bounding box center [671, 447] width 901 height 13
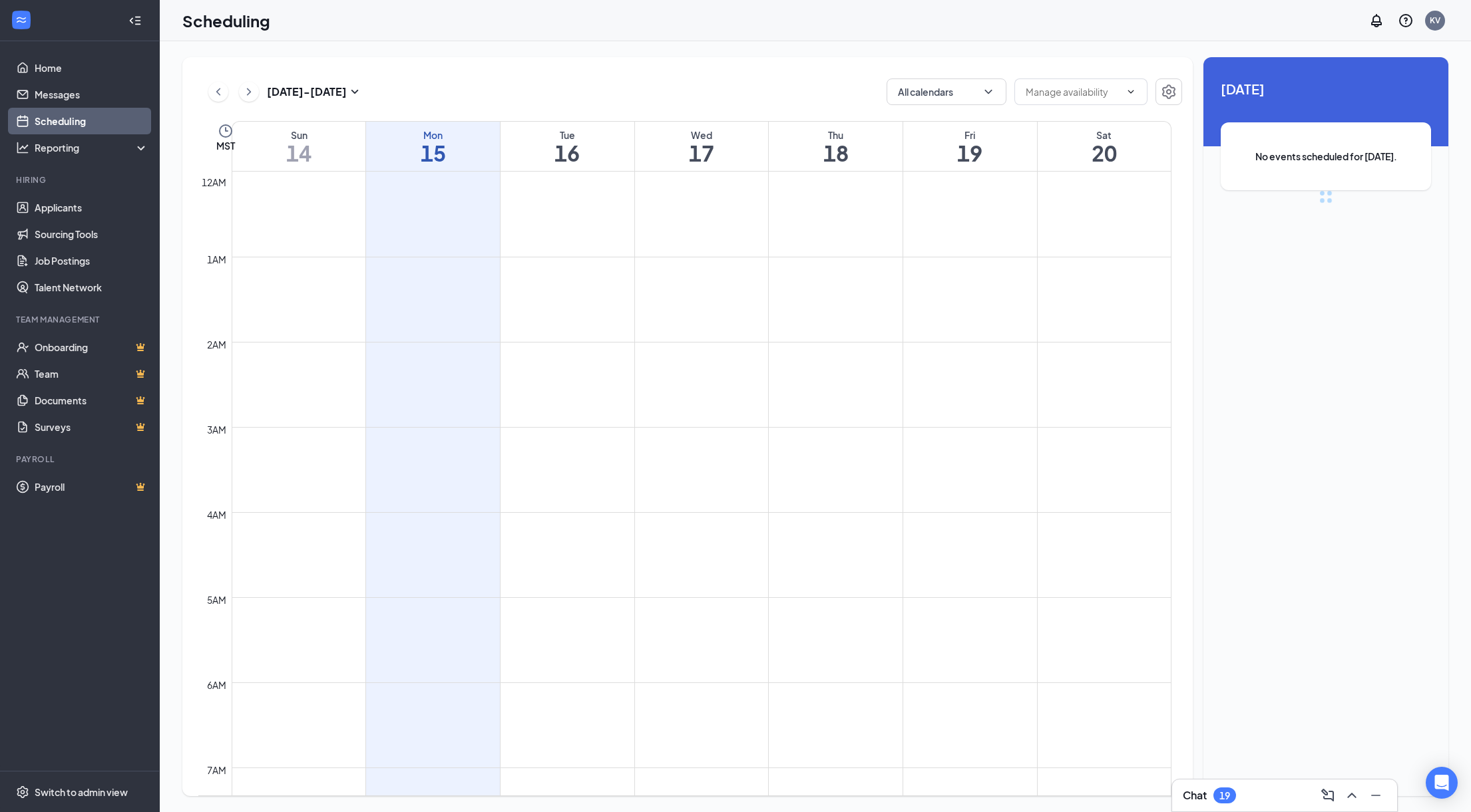
scroll to position [654, 0]
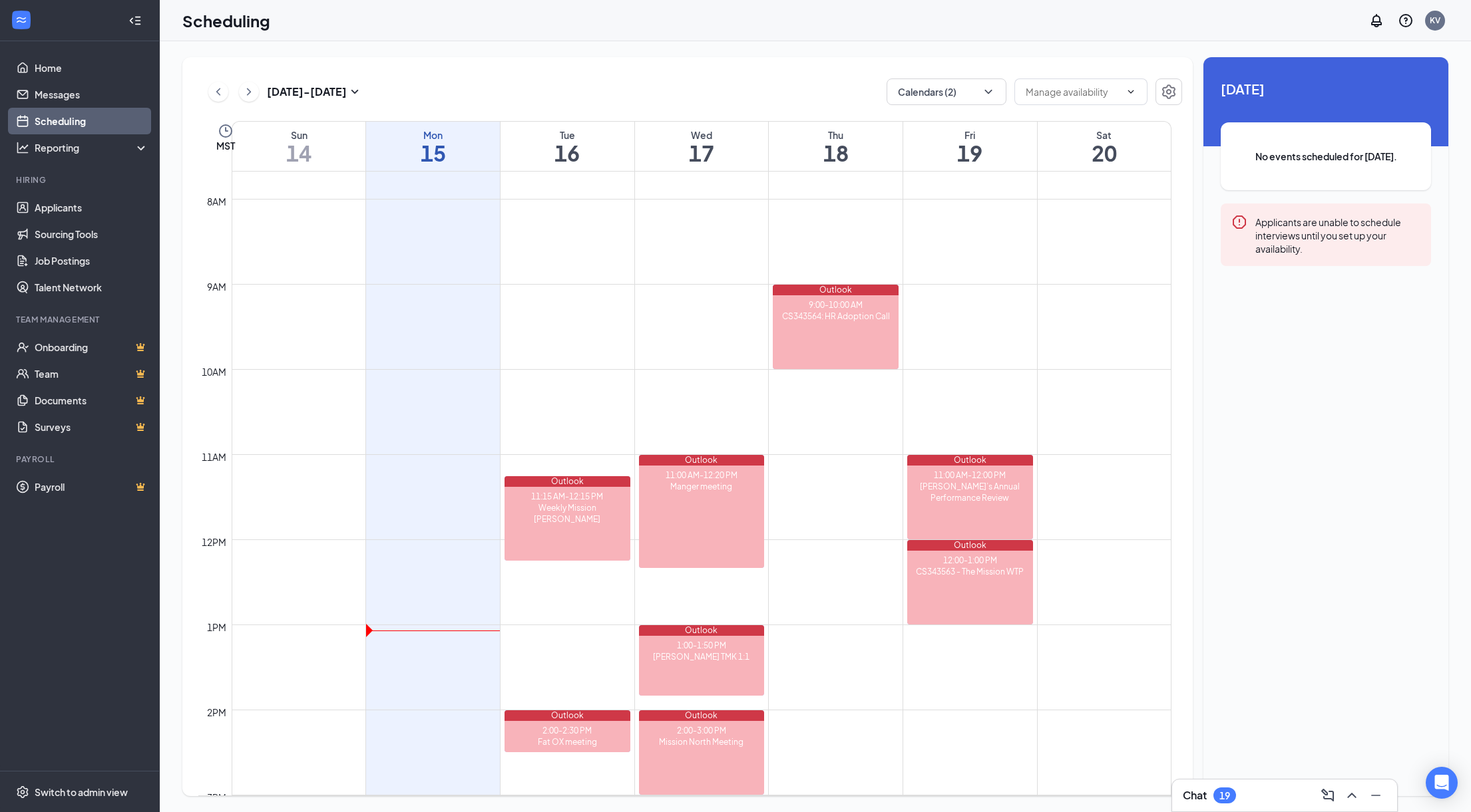
click at [1348, 162] on span "No events scheduled for [DATE]." at bounding box center [1326, 156] width 157 height 15
drag, startPoint x: 1378, startPoint y: 794, endPoint x: 1372, endPoint y: 797, distance: 6.7
click at [1372, 797] on icon "Minimize" at bounding box center [1375, 795] width 16 height 16
click at [1326, 76] on div "Today No events scheduled for today. Applicants are unable to schedule intervie…" at bounding box center [1326, 186] width 245 height 257
click at [552, 140] on div "Tue" at bounding box center [567, 135] width 134 height 13
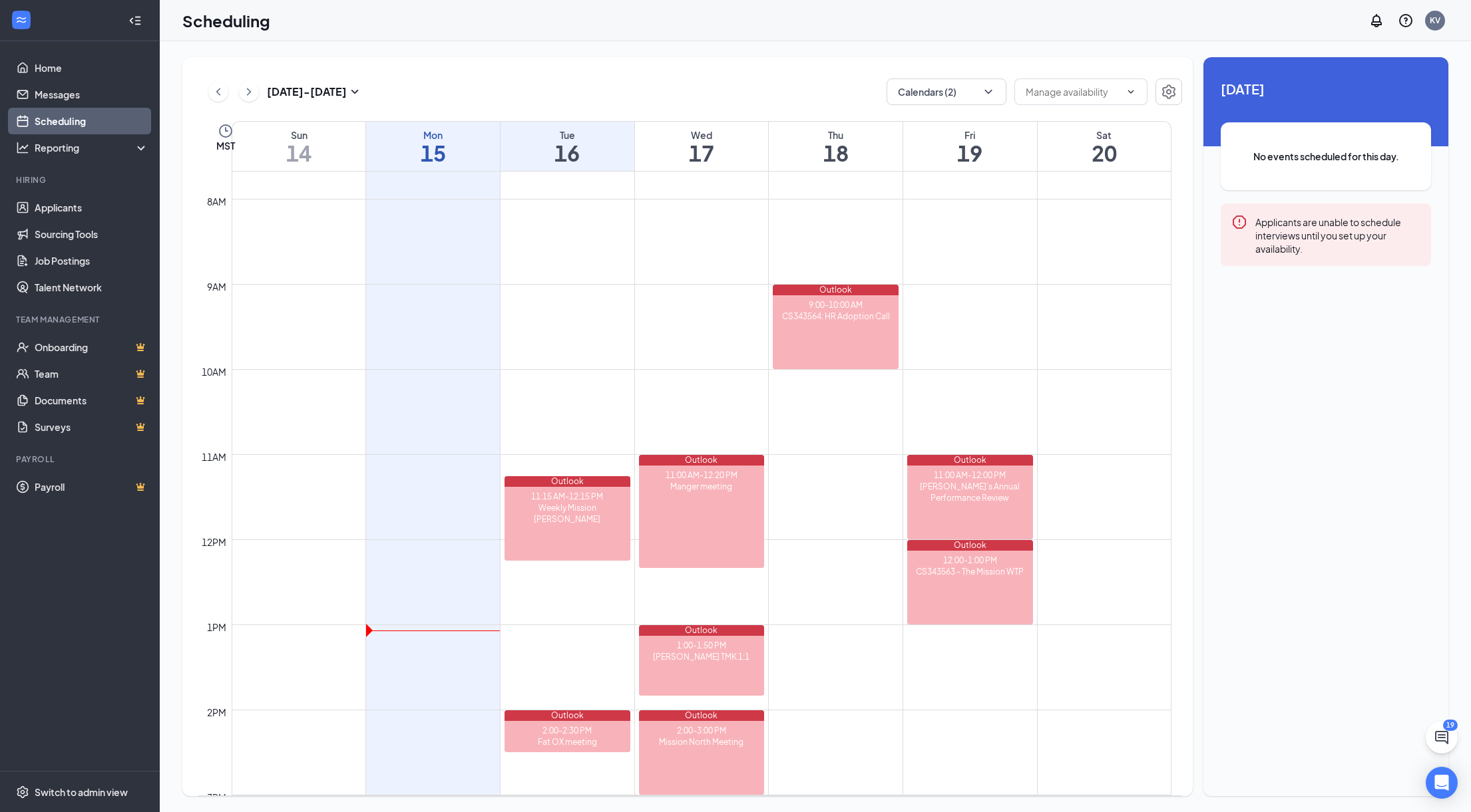
click at [1338, 171] on div "No events scheduled for this day." at bounding box center [1325, 156] width 210 height 68
click at [672, 144] on h1 "17" at bounding box center [702, 153] width 134 height 23
click at [1335, 240] on div "Applicants are unable to schedule interviews until you set up your availability." at bounding box center [1337, 235] width 165 height 41
click at [531, 239] on td at bounding box center [701, 231] width 940 height 22
click at [1354, 233] on div "Applicants are unable to schedule interviews until you set up your availability." at bounding box center [1337, 235] width 165 height 41
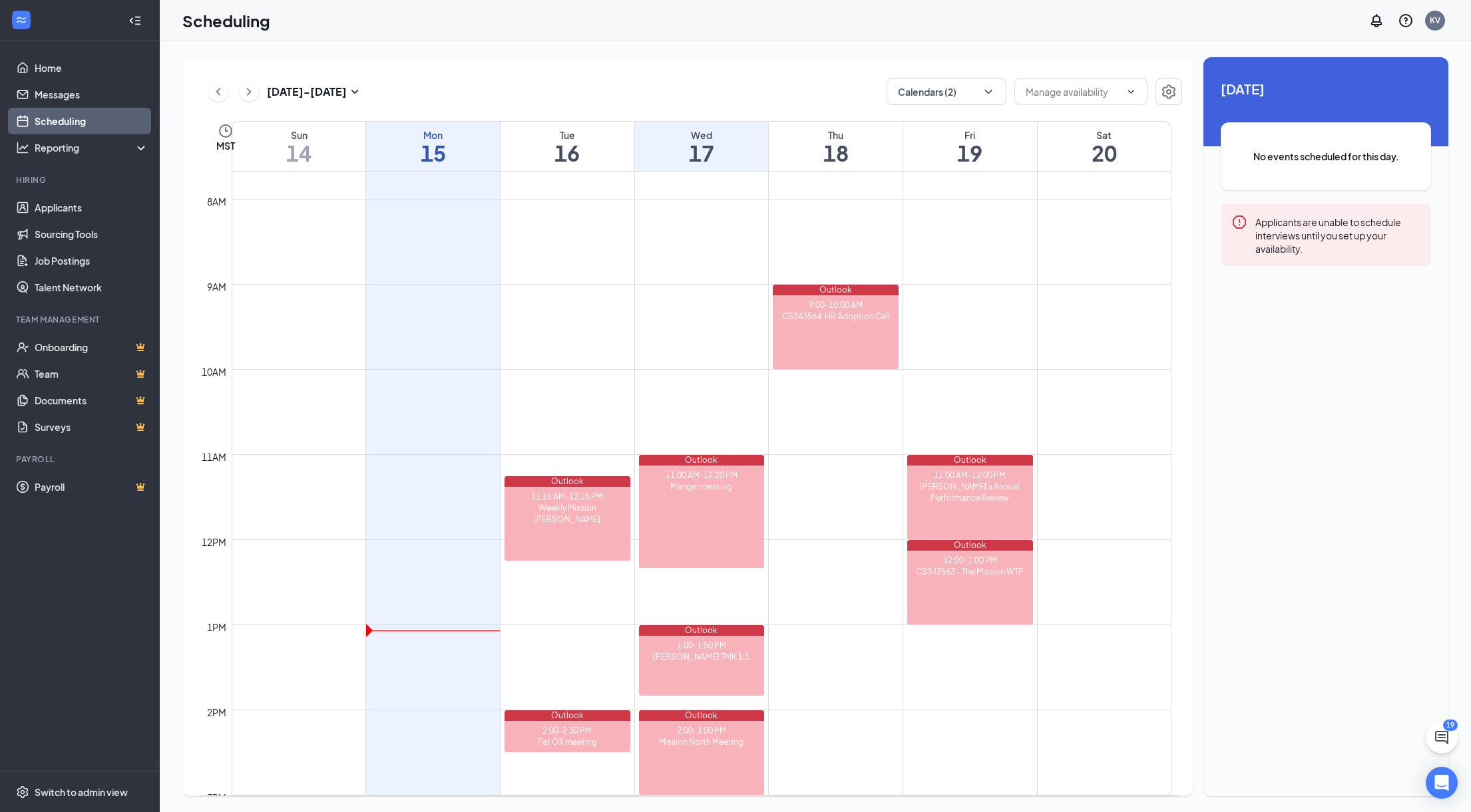
drag, startPoint x: 1184, startPoint y: 174, endPoint x: 1170, endPoint y: 178, distance: 14.6
click at [1180, 175] on div "Sep 14 - Sep 20 Calendars (2) MST Sun 14 Mon 15 Tue 16 Wed 17 Thu 18 Fri 19 Sat…" at bounding box center [688, 427] width 1010 height 739
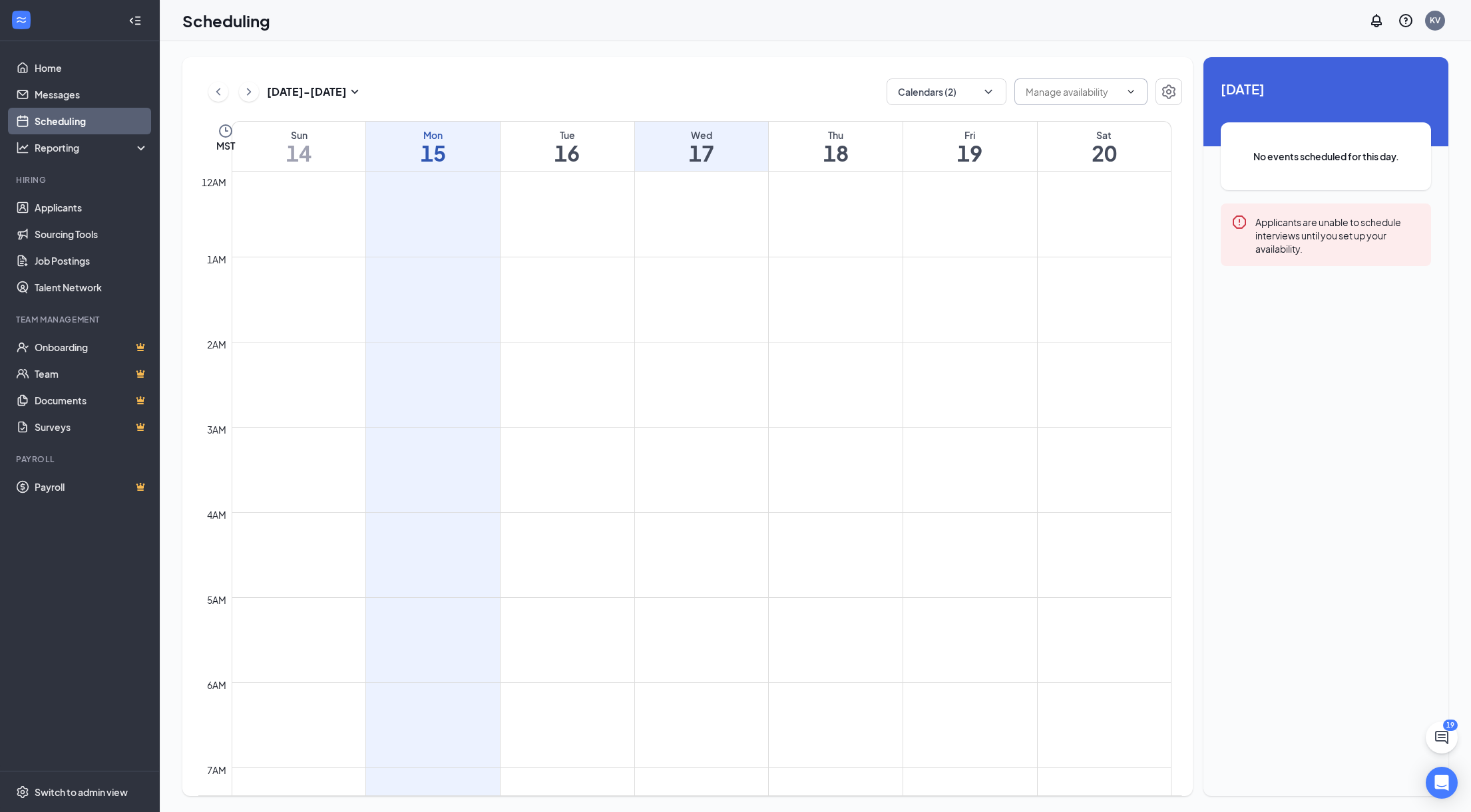
click at [1123, 93] on span at bounding box center [1129, 91] width 13 height 10
click at [1091, 93] on input "text" at bounding box center [1072, 92] width 94 height 15
click at [1096, 117] on div "Delete all availability" at bounding box center [1079, 118] width 88 height 15
type input "Delete all availability"
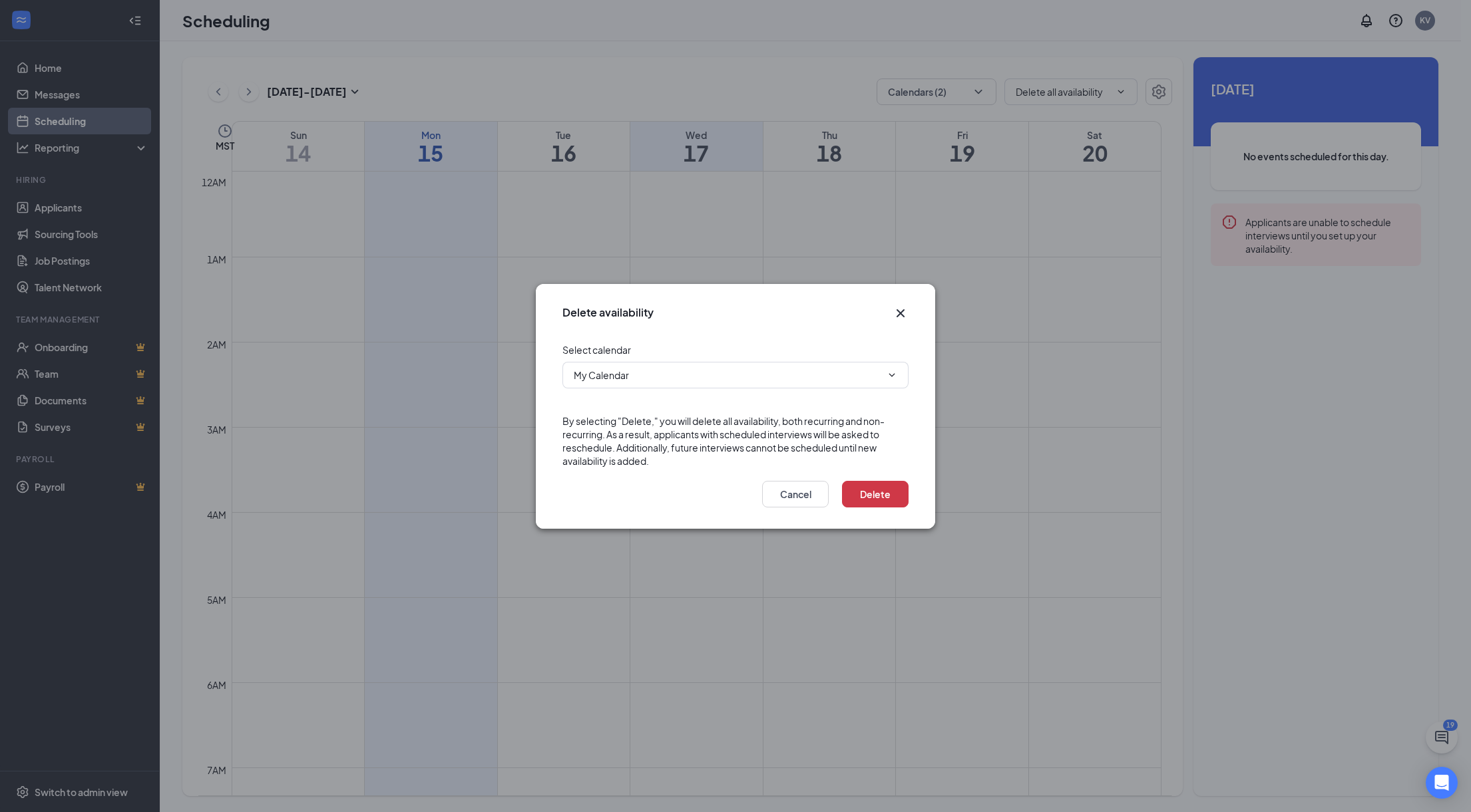
click at [897, 317] on icon "Cross" at bounding box center [900, 313] width 16 height 16
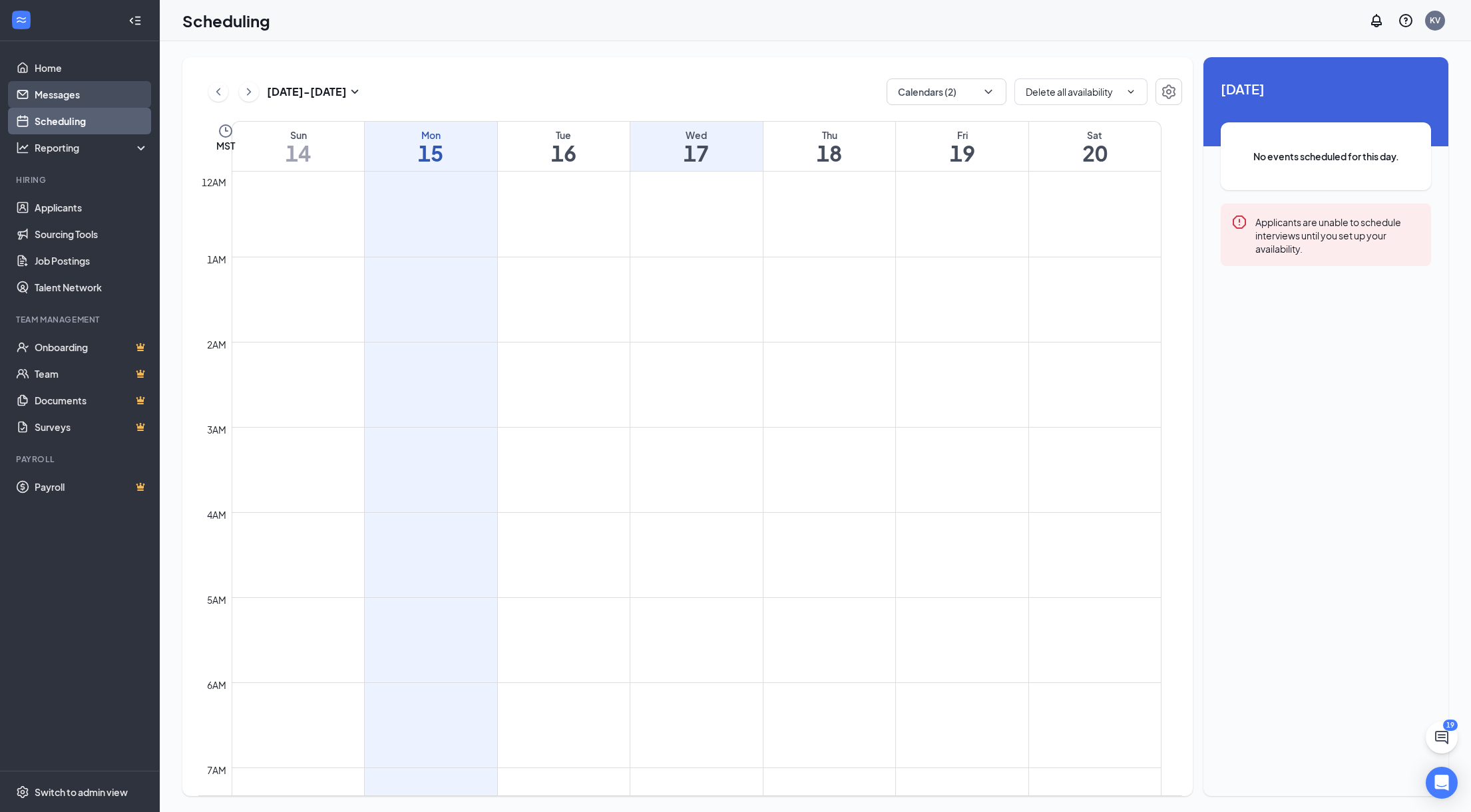
click at [62, 92] on link "Messages" at bounding box center [91, 94] width 114 height 26
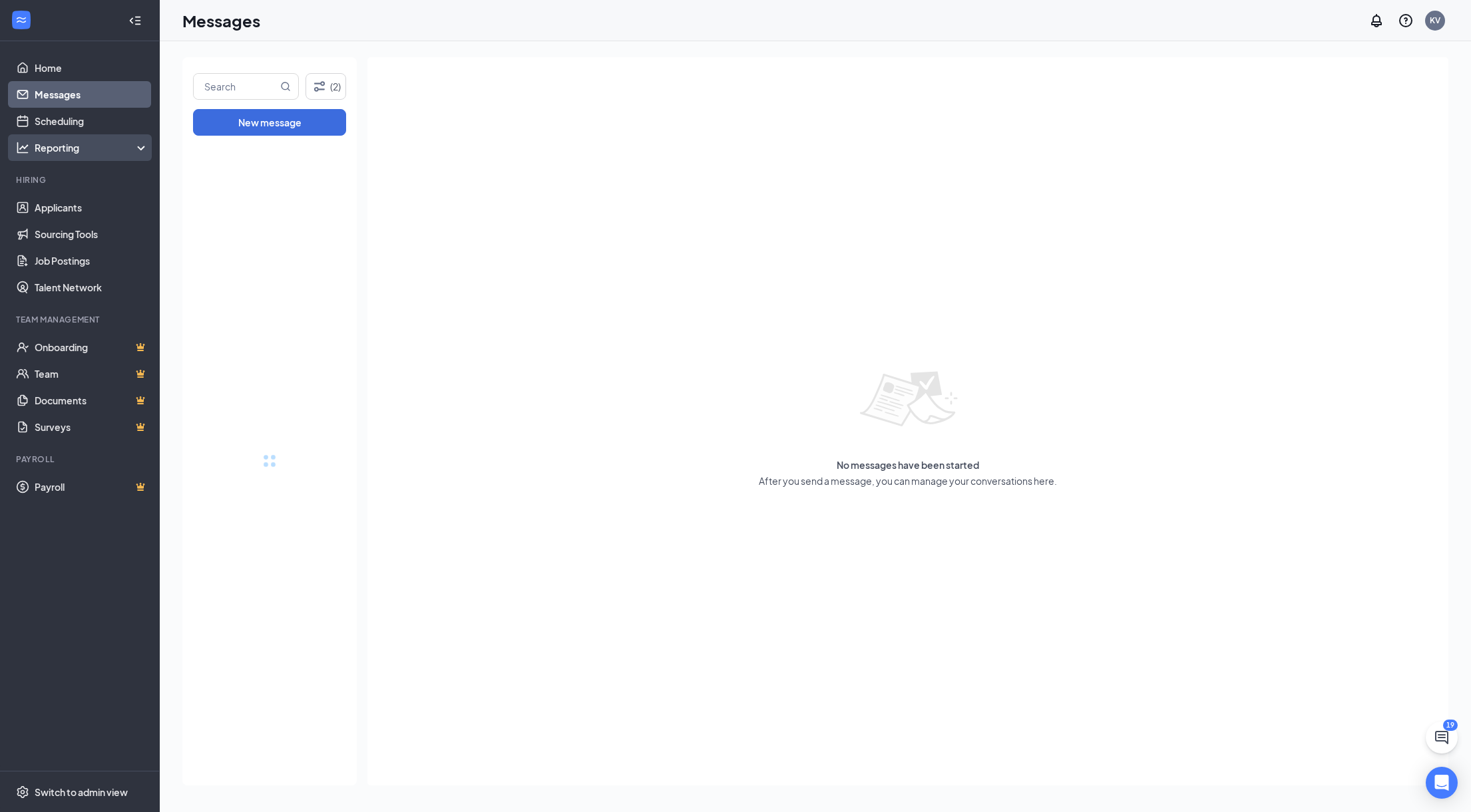
click at [55, 141] on div "Reporting" at bounding box center [91, 148] width 114 height 13
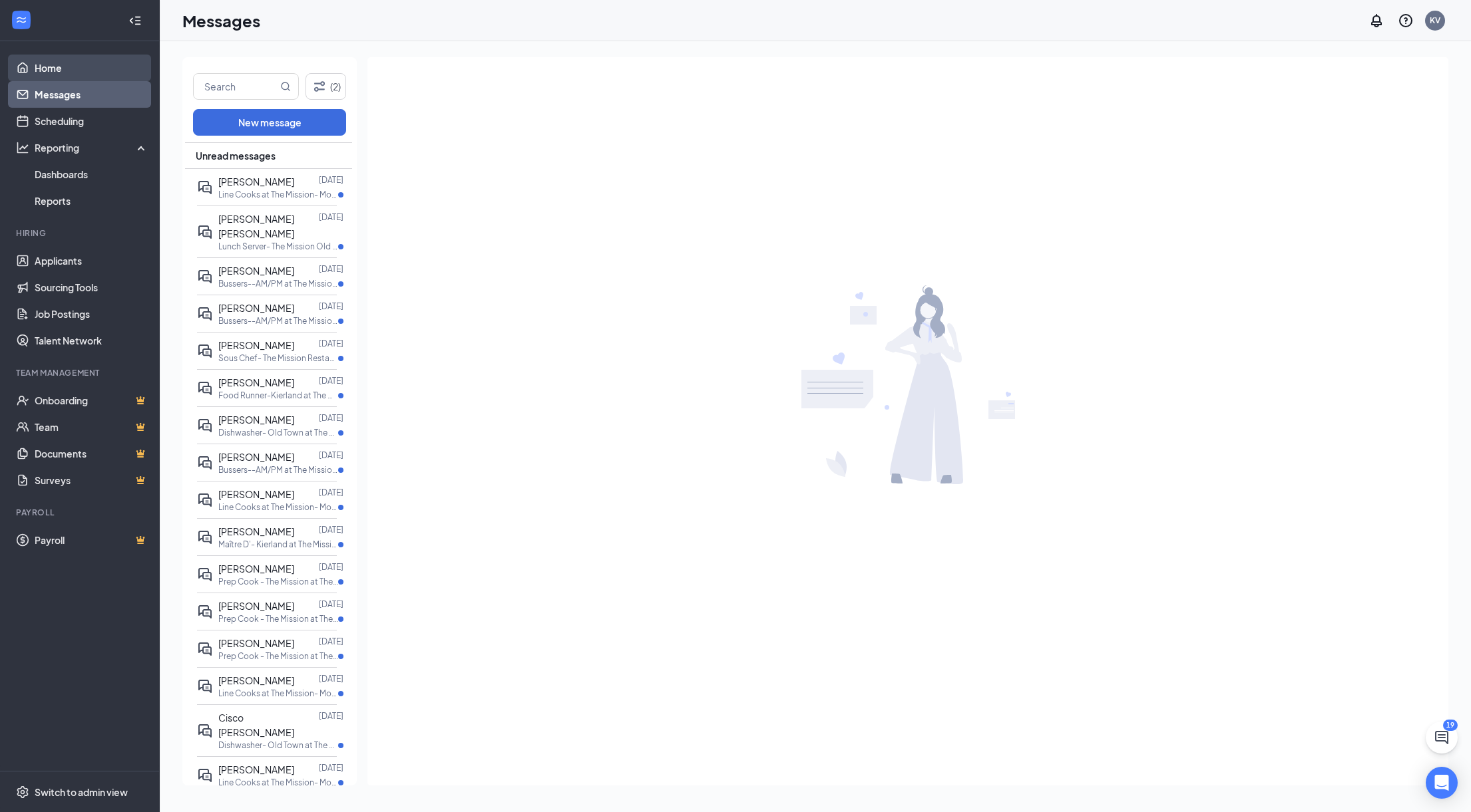
click at [60, 72] on link "Home" at bounding box center [91, 68] width 114 height 26
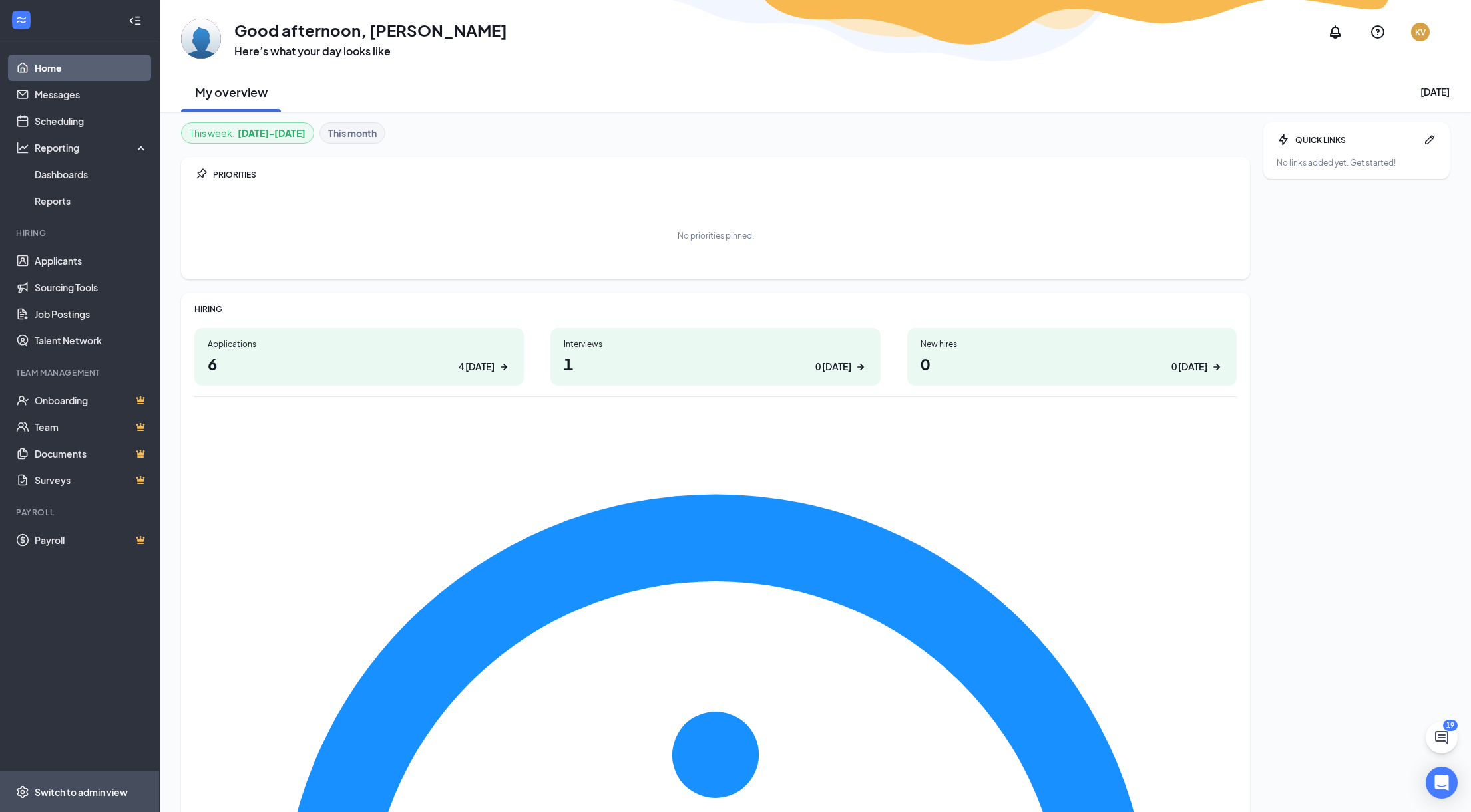
click at [85, 795] on div "Switch to admin view" at bounding box center [81, 792] width 93 height 13
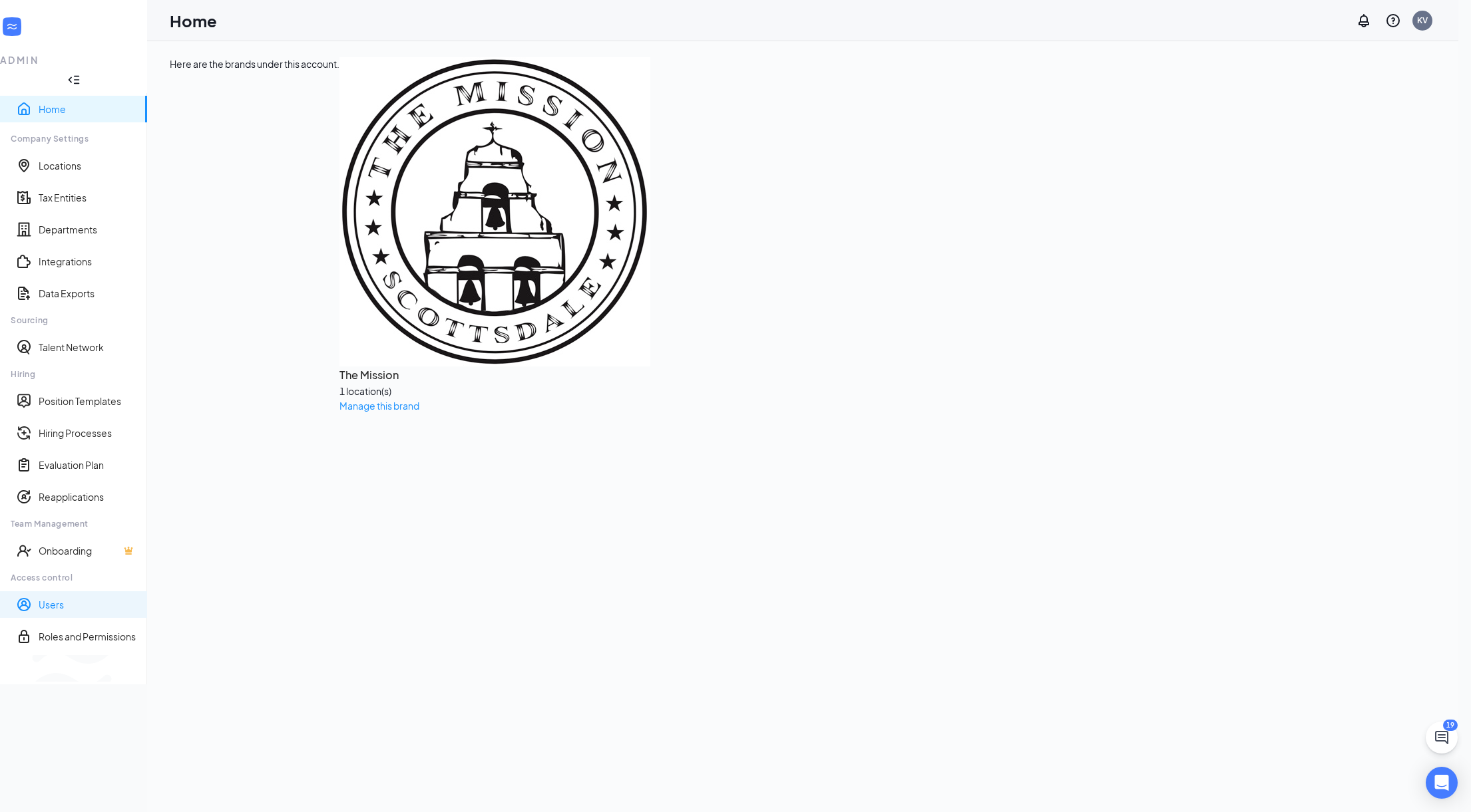
click at [56, 598] on link "Users" at bounding box center [88, 605] width 98 height 13
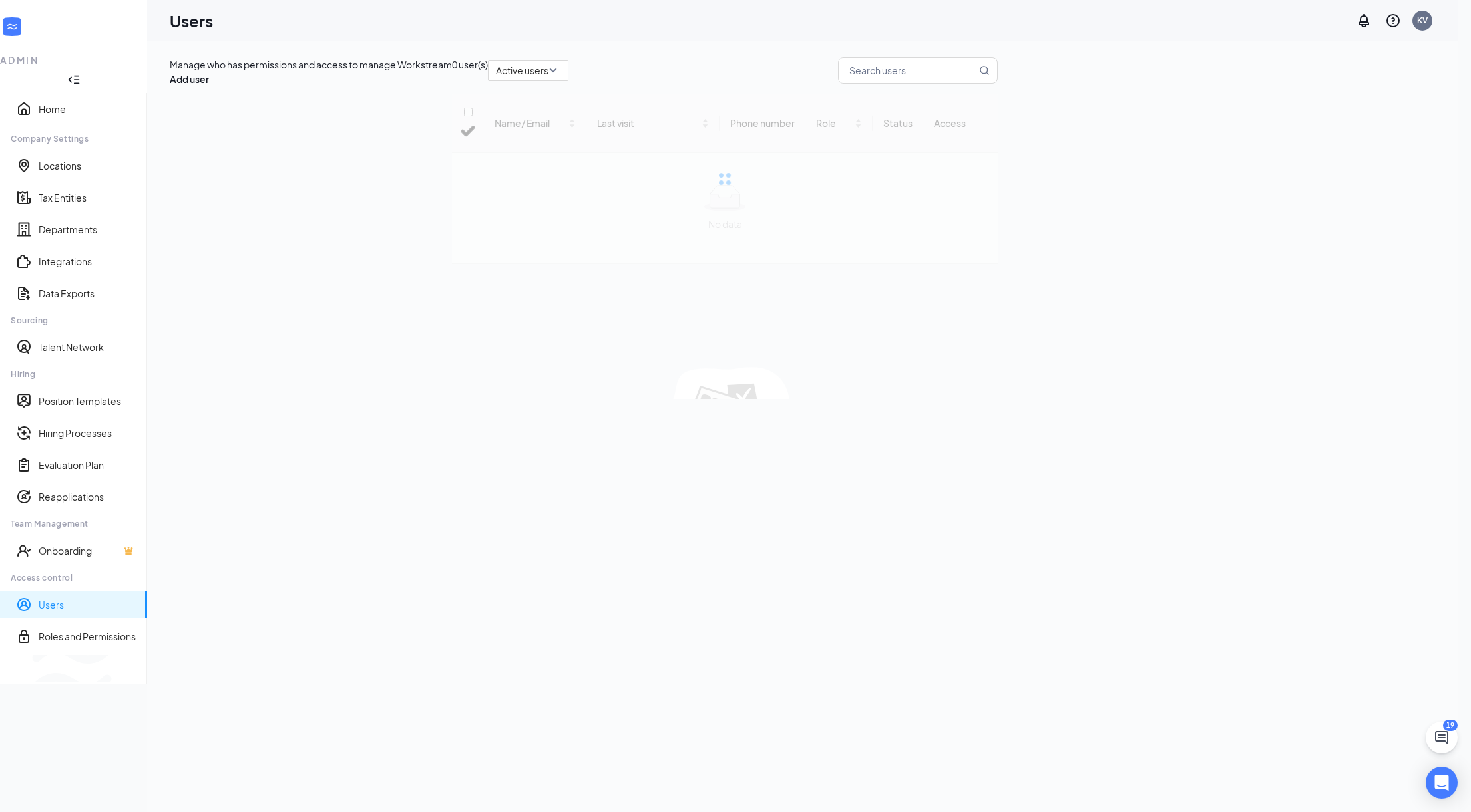
checkbox input "false"
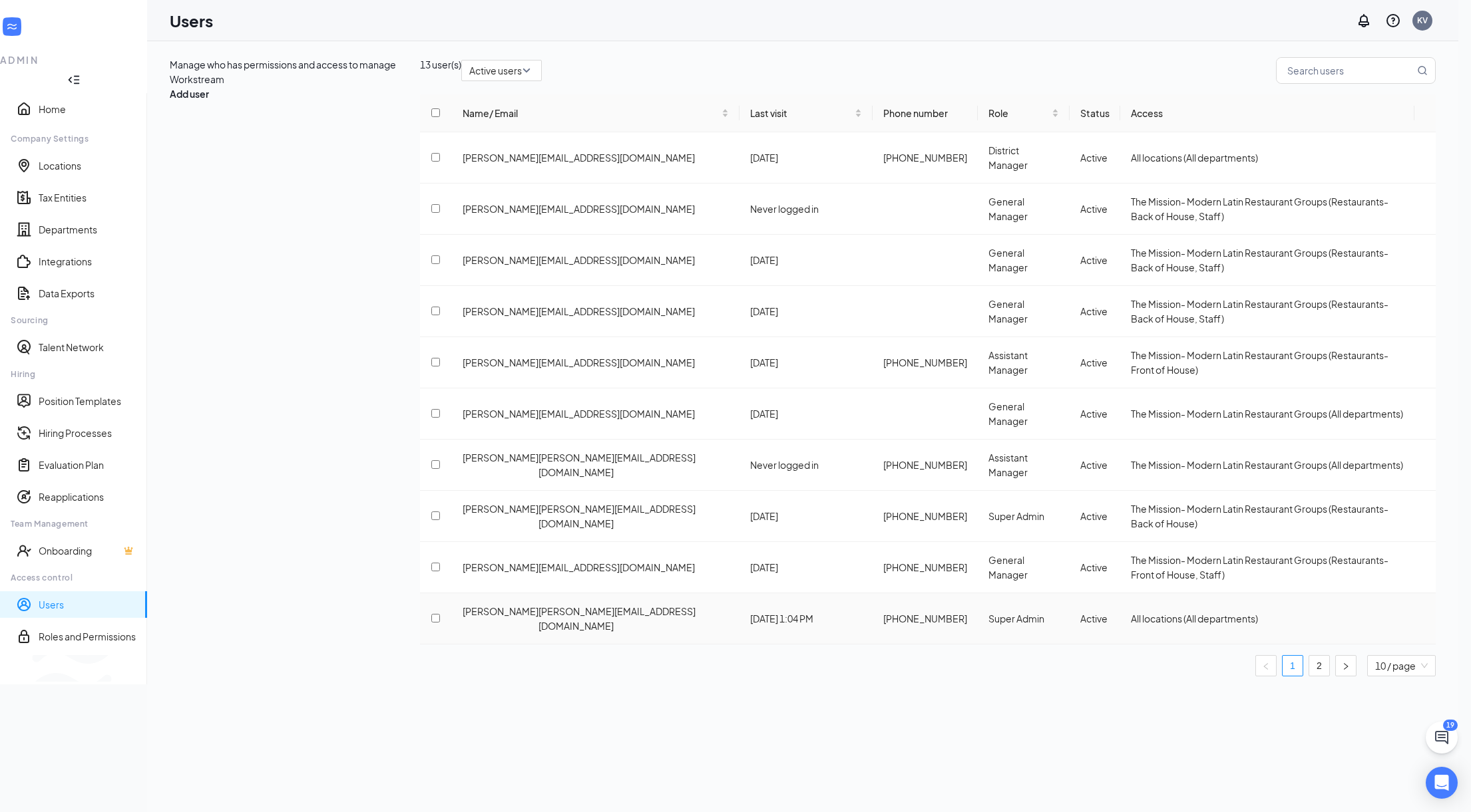
click at [463, 604] on span "Kevin Vickers" at bounding box center [500, 618] width 76 height 29
click at [1425, 619] on div at bounding box center [1425, 619] width 0 height 0
click at [1363, 592] on span "Edit user" at bounding box center [1344, 587] width 38 height 12
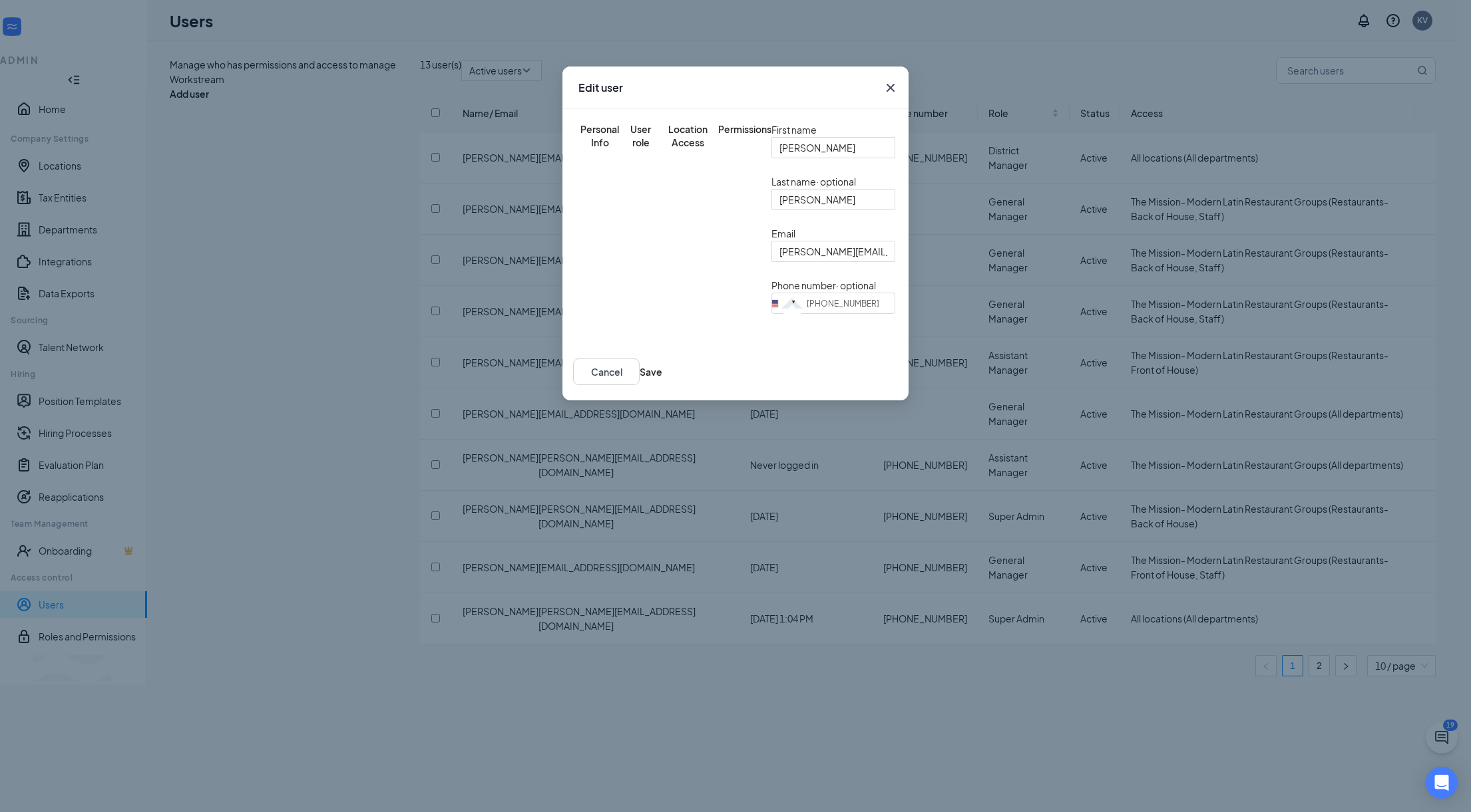
click at [637, 127] on div "User role" at bounding box center [640, 136] width 33 height 26
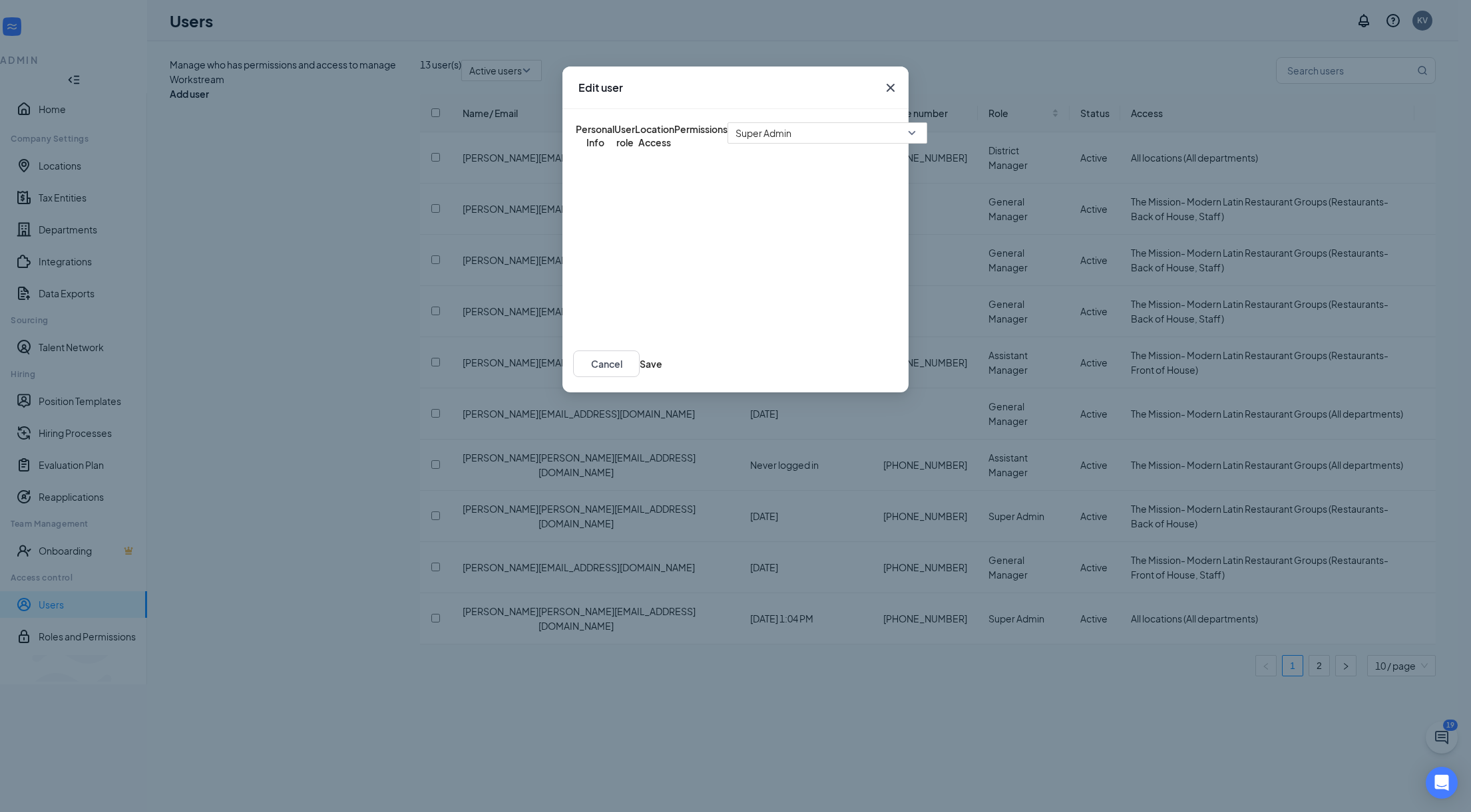
click at [674, 131] on button "Location Access" at bounding box center [655, 136] width 40 height 26
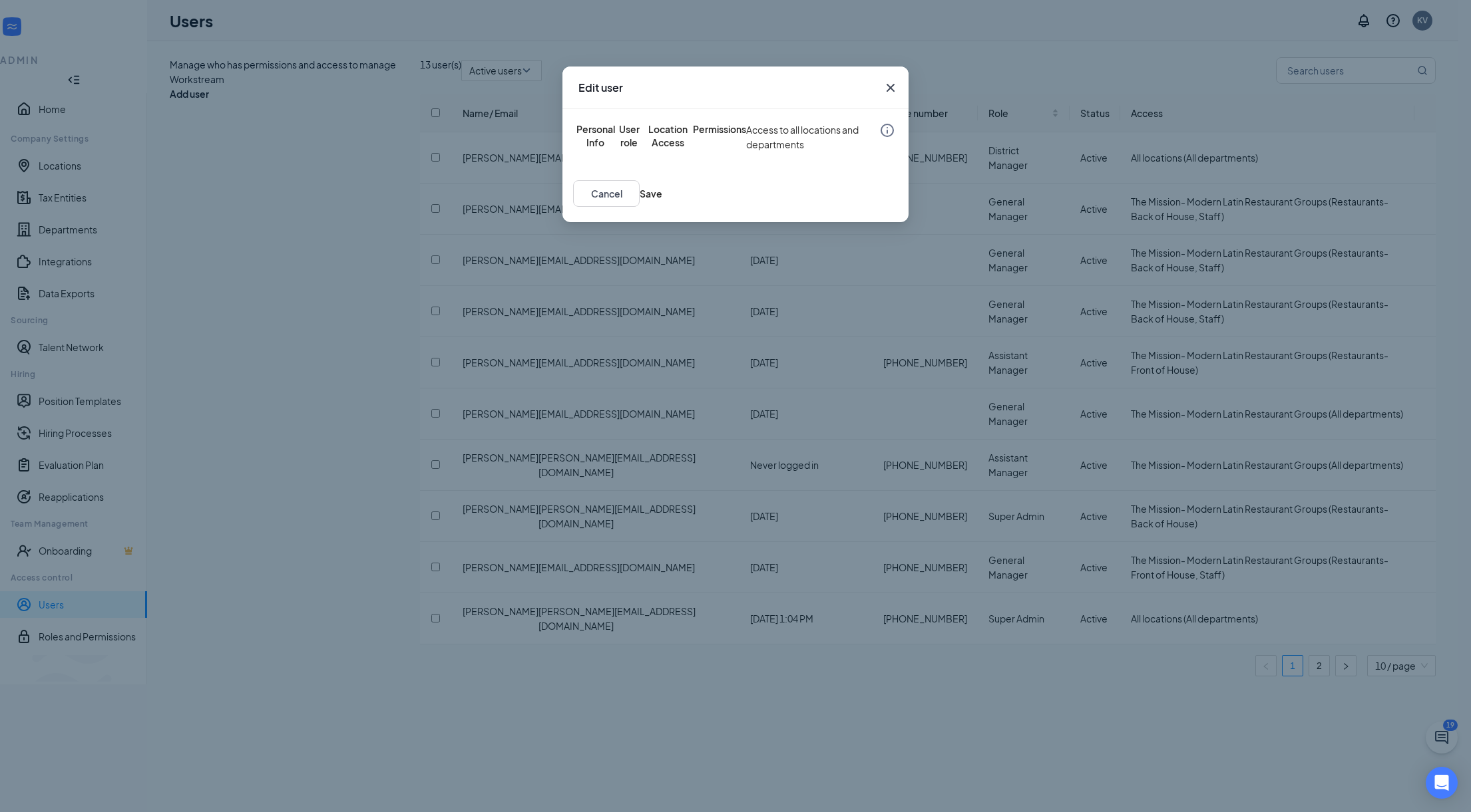
click at [746, 125] on div "Permissions" at bounding box center [719, 136] width 54 height 26
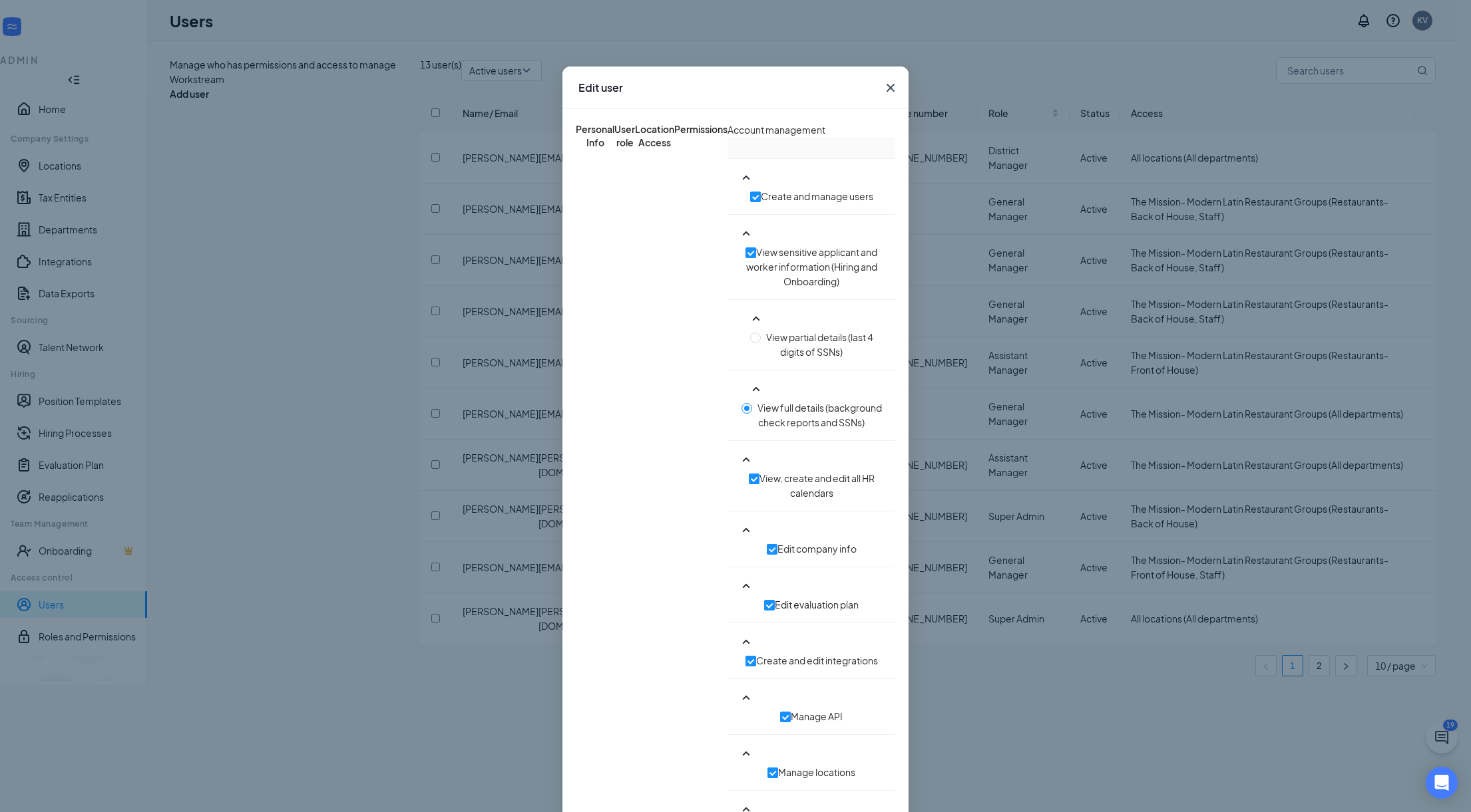
drag, startPoint x: 721, startPoint y: 119, endPoint x: 695, endPoint y: 123, distance: 26.3
click at [674, 122] on div "Location Access" at bounding box center [655, 136] width 40 height 26
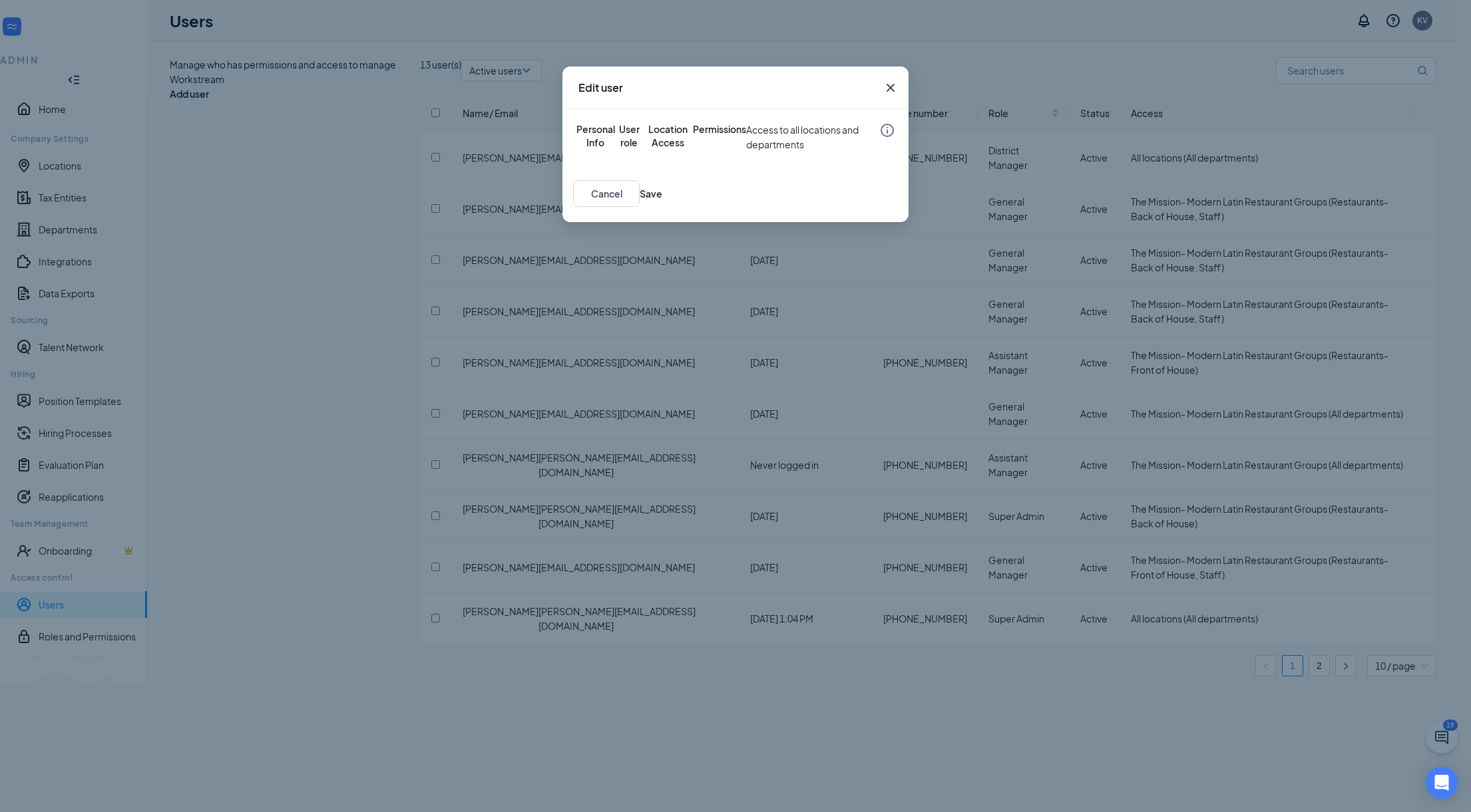
click at [627, 122] on button "User role" at bounding box center [629, 136] width 27 height 26
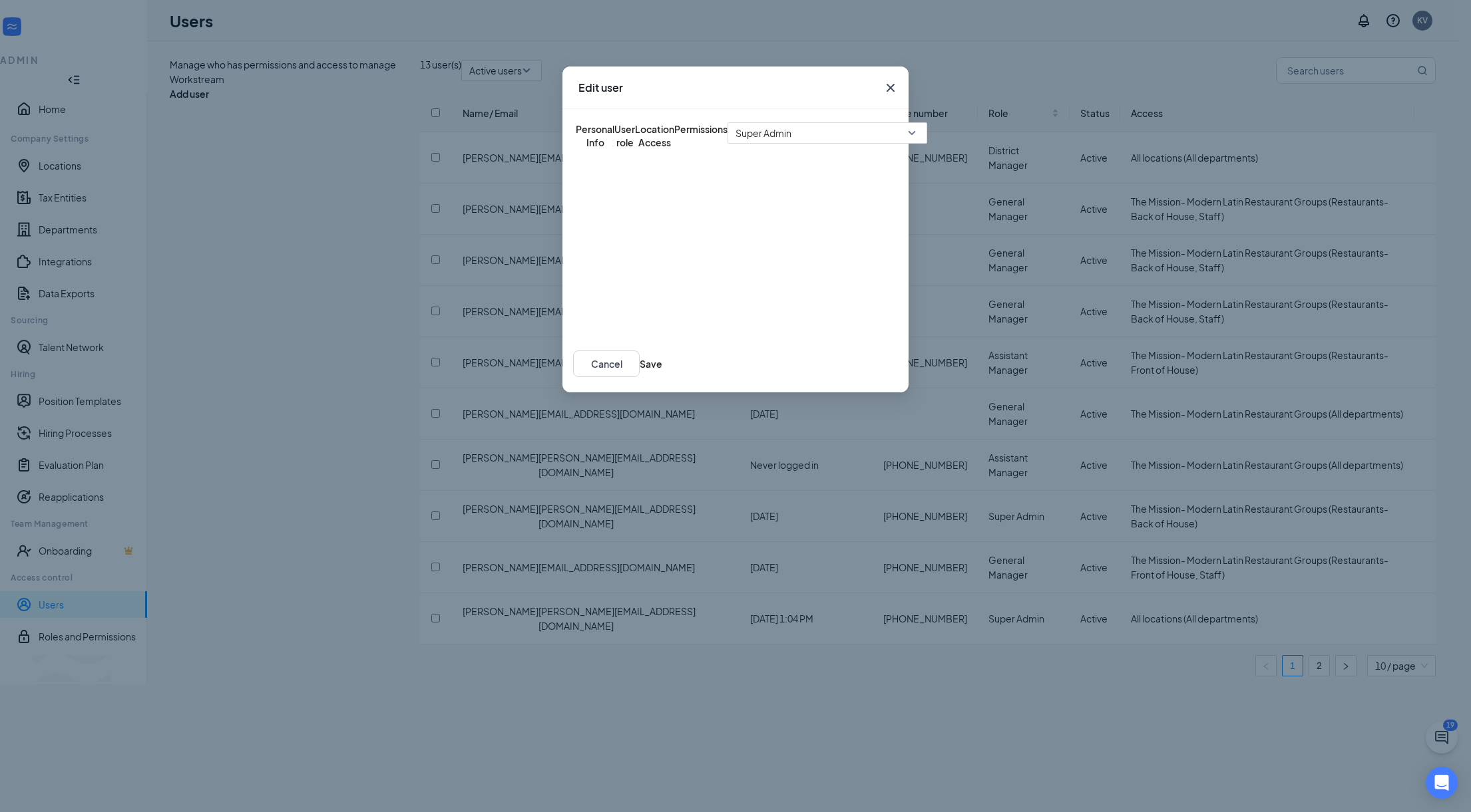
click at [576, 124] on div "Personal Info" at bounding box center [595, 136] width 39 height 26
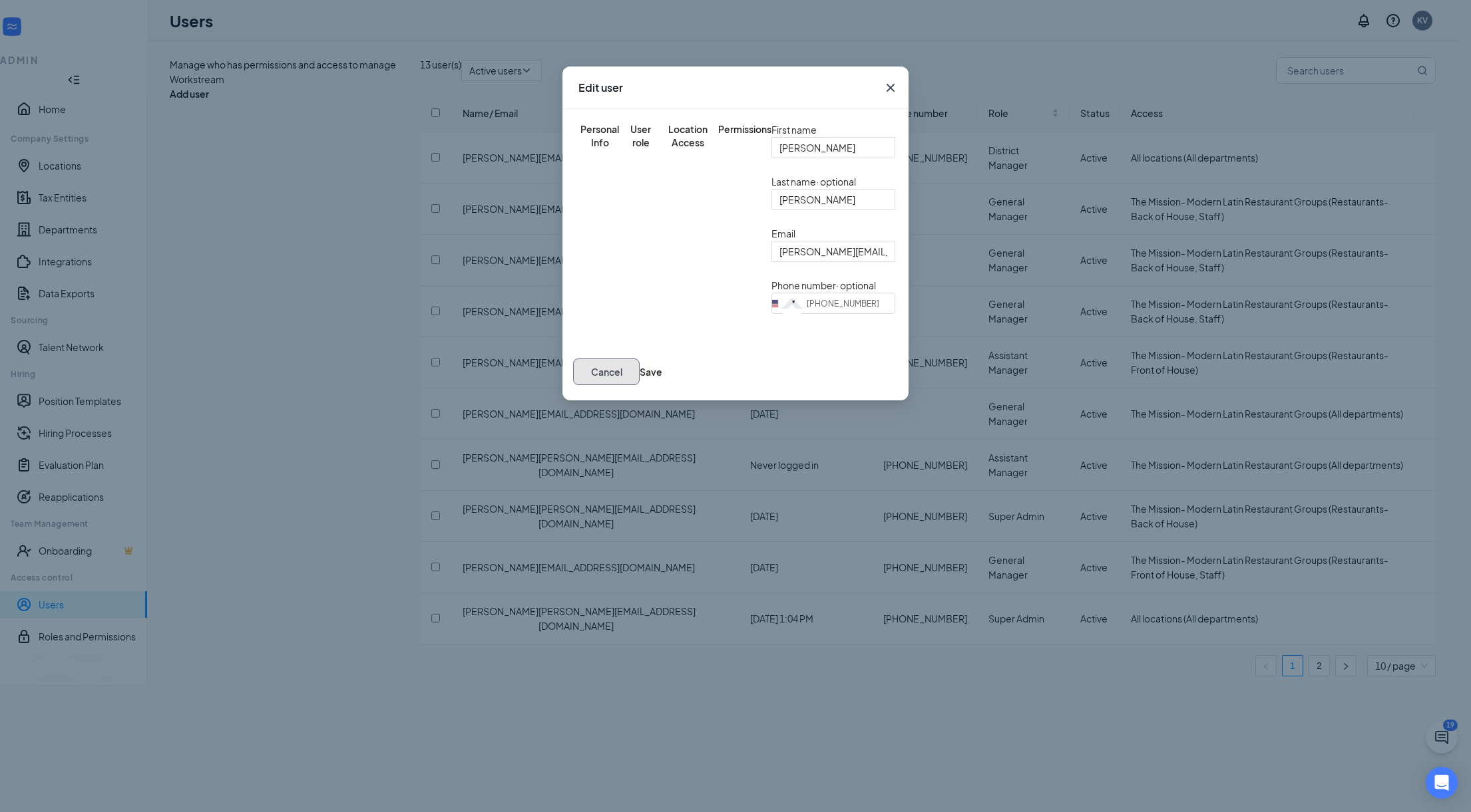
click at [640, 385] on button "Cancel" at bounding box center [606, 372] width 67 height 26
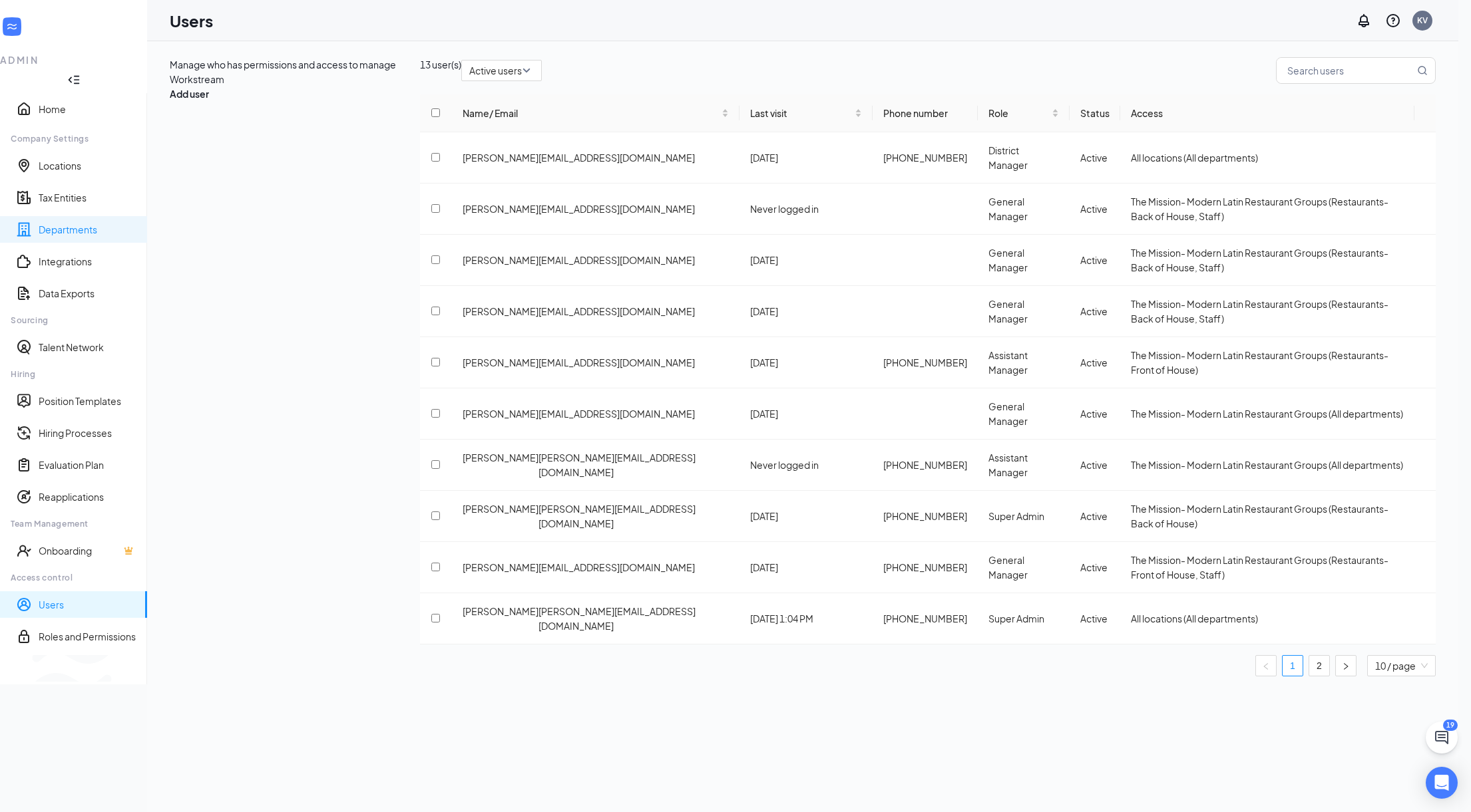
click at [80, 223] on link "Departments" at bounding box center [88, 230] width 98 height 13
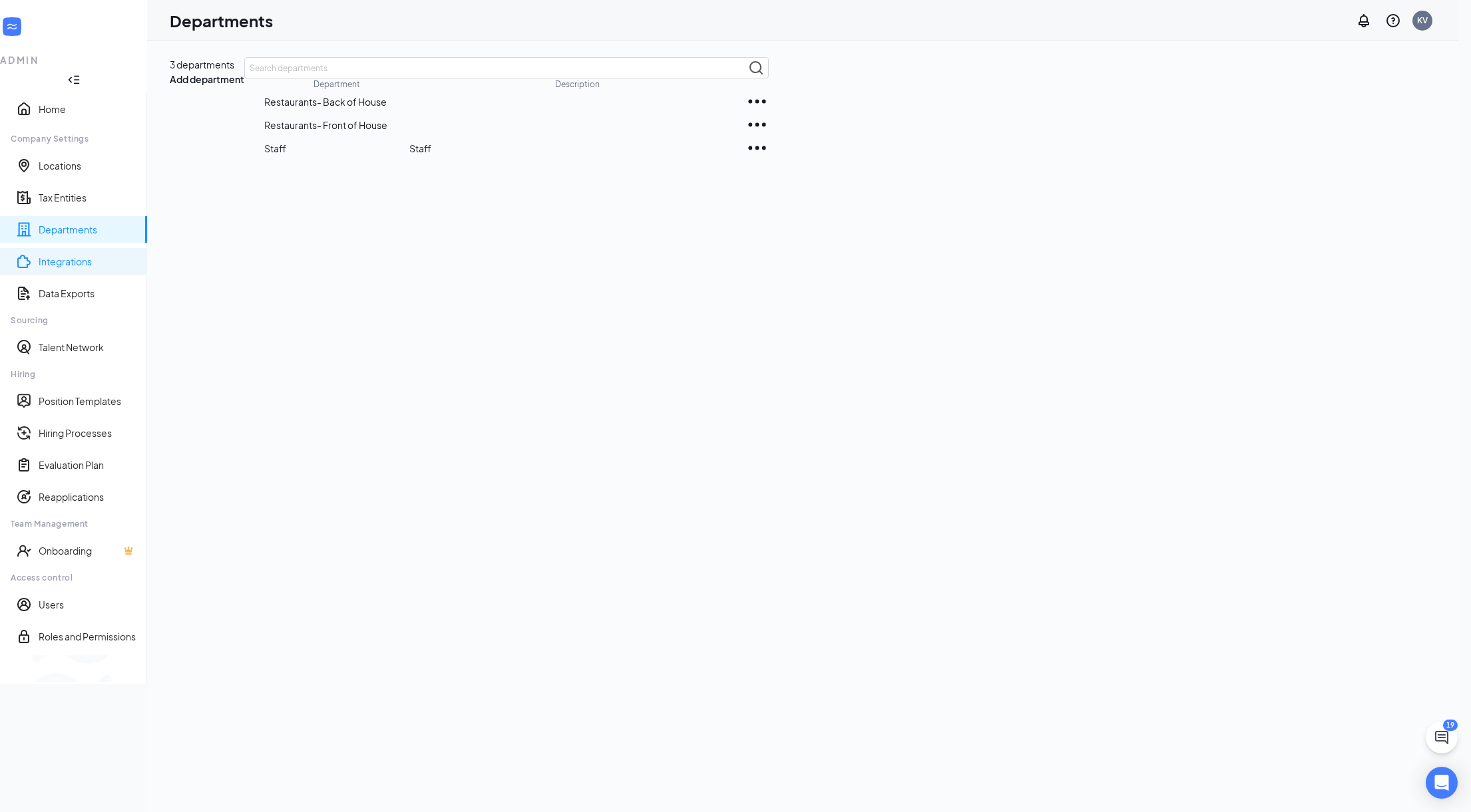
click at [72, 255] on link "Integrations" at bounding box center [88, 262] width 98 height 13
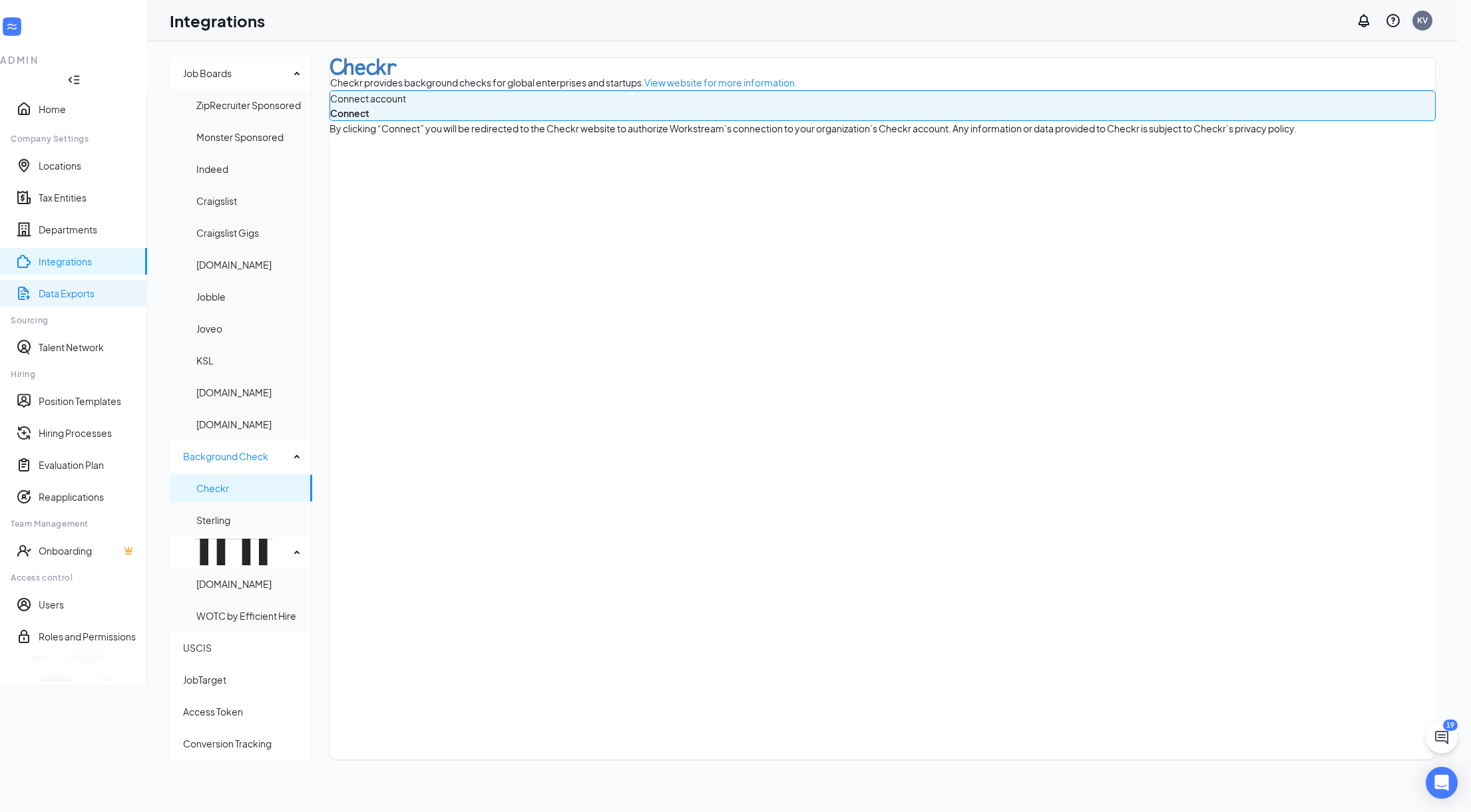
click at [59, 286] on link "Data Exports" at bounding box center [88, 293] width 98 height 13
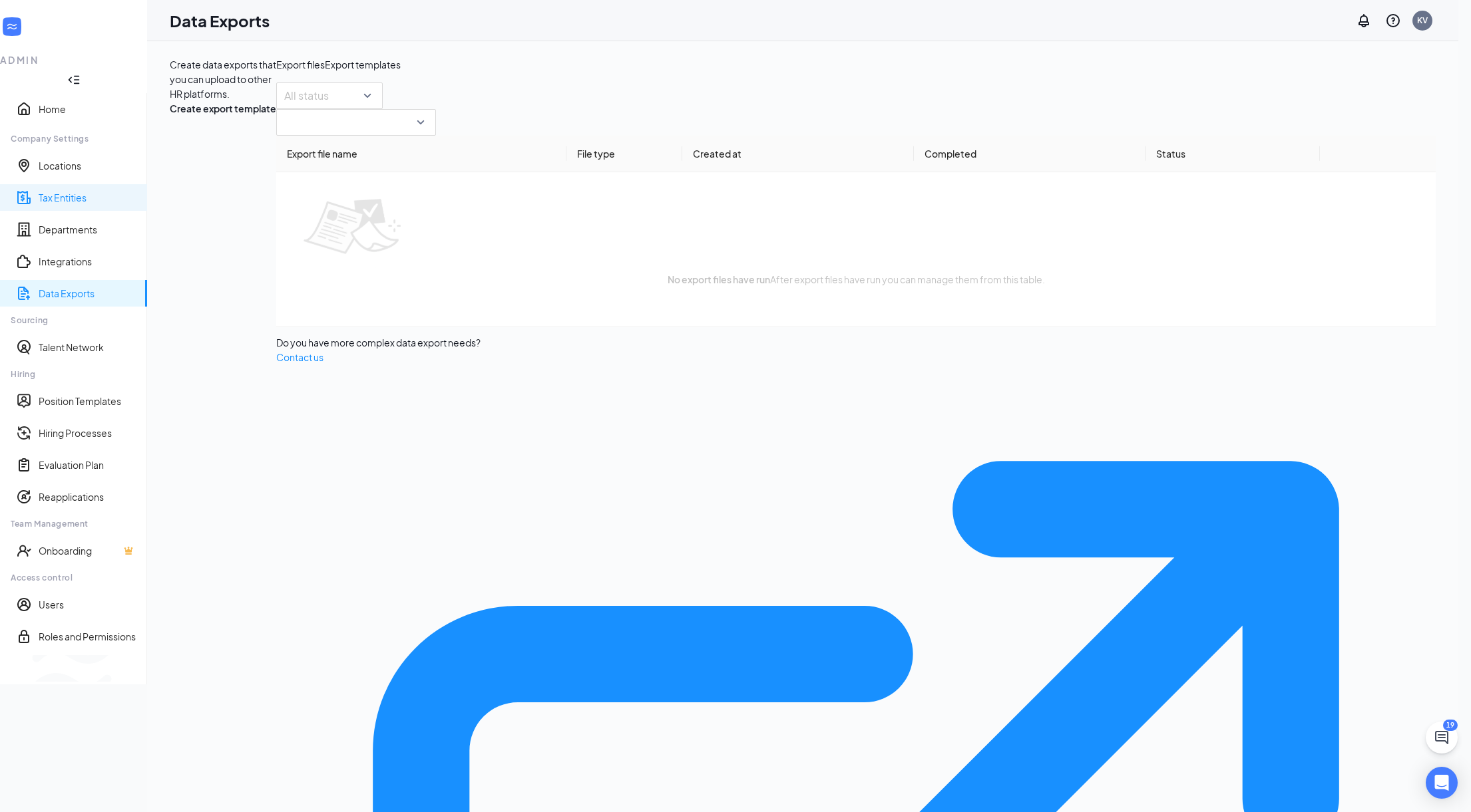
click at [56, 191] on link "Tax Entities" at bounding box center [88, 198] width 98 height 13
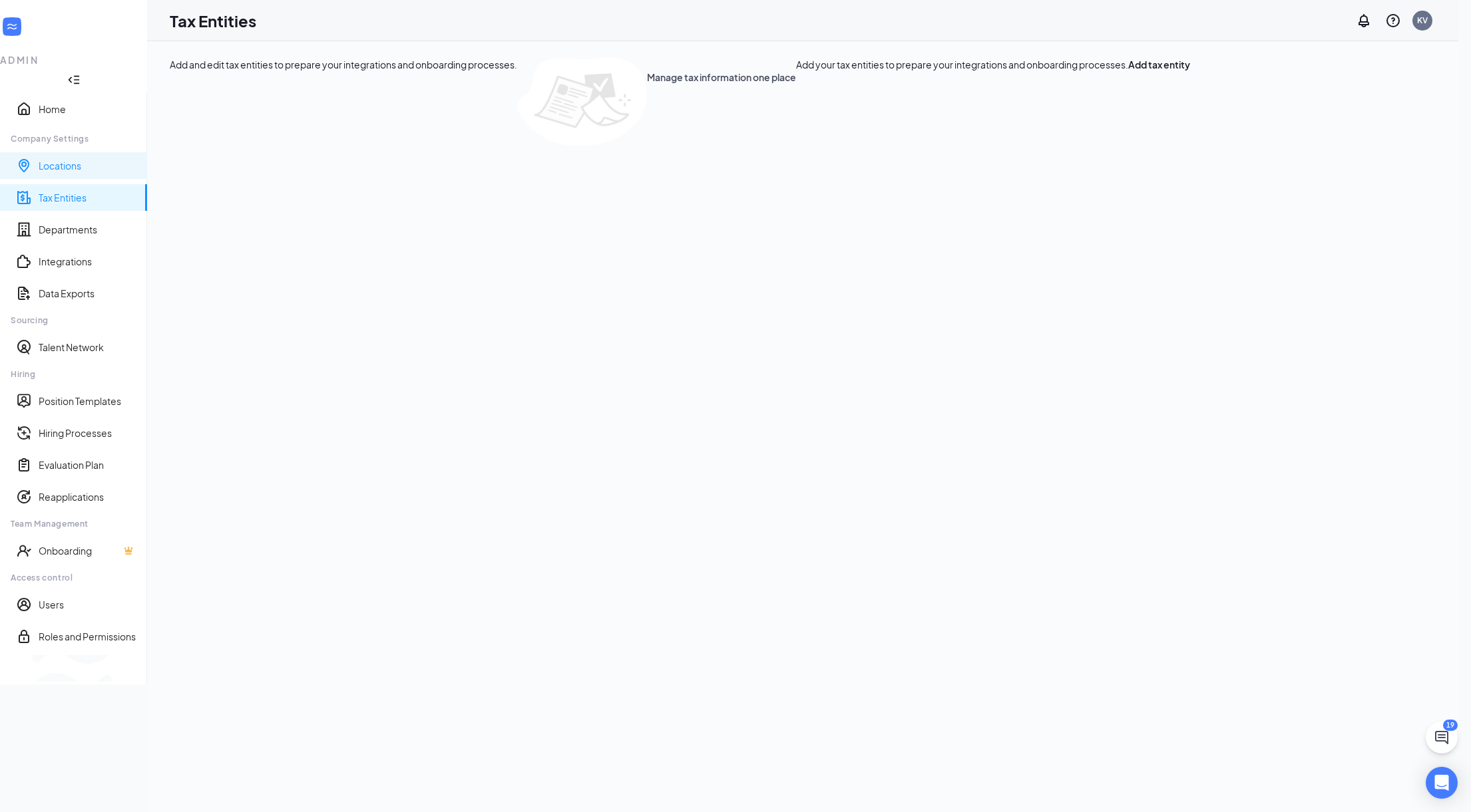
click at [56, 159] on link "Locations" at bounding box center [88, 166] width 98 height 13
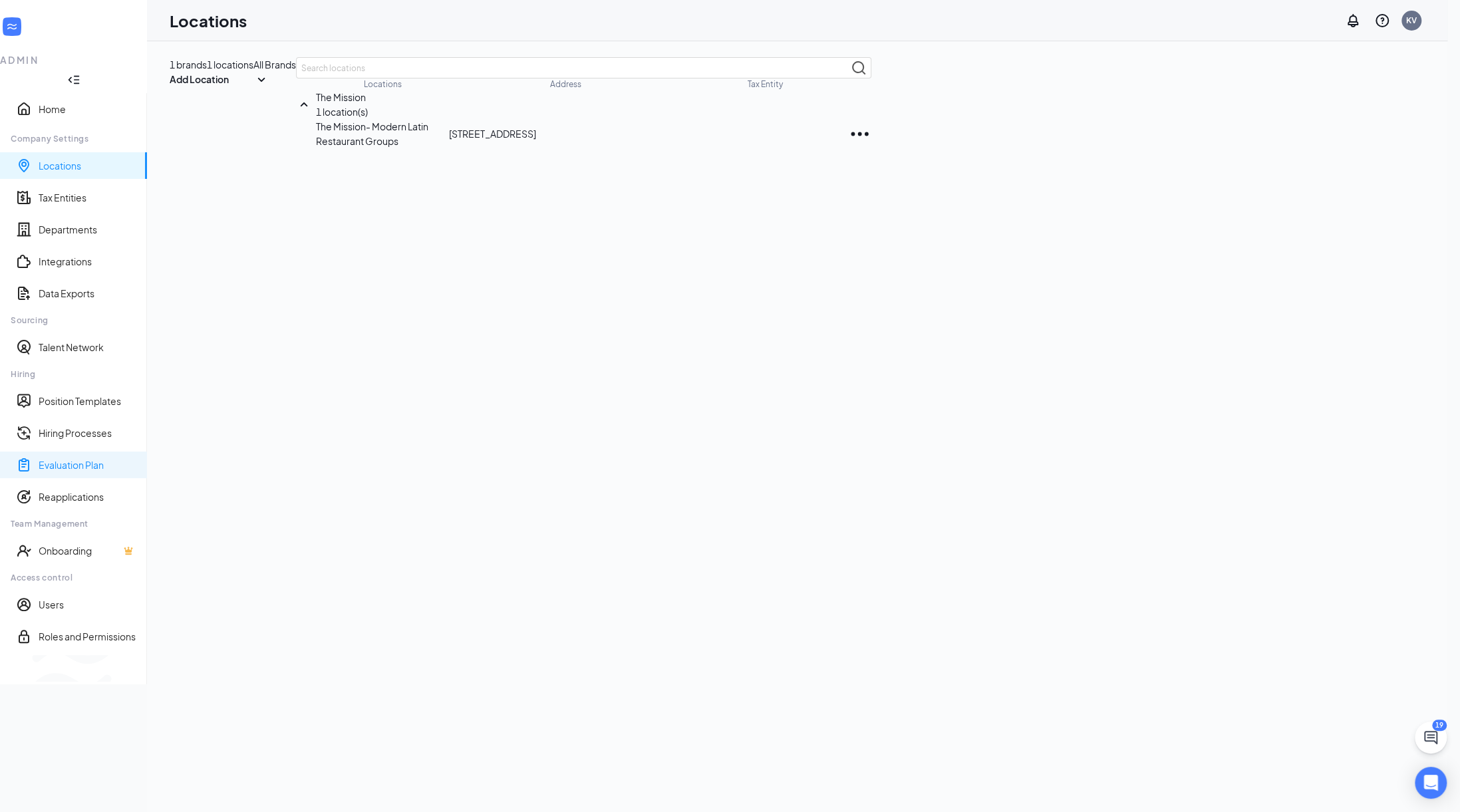
click at [96, 459] on link "Evaluation Plan" at bounding box center [88, 465] width 98 height 13
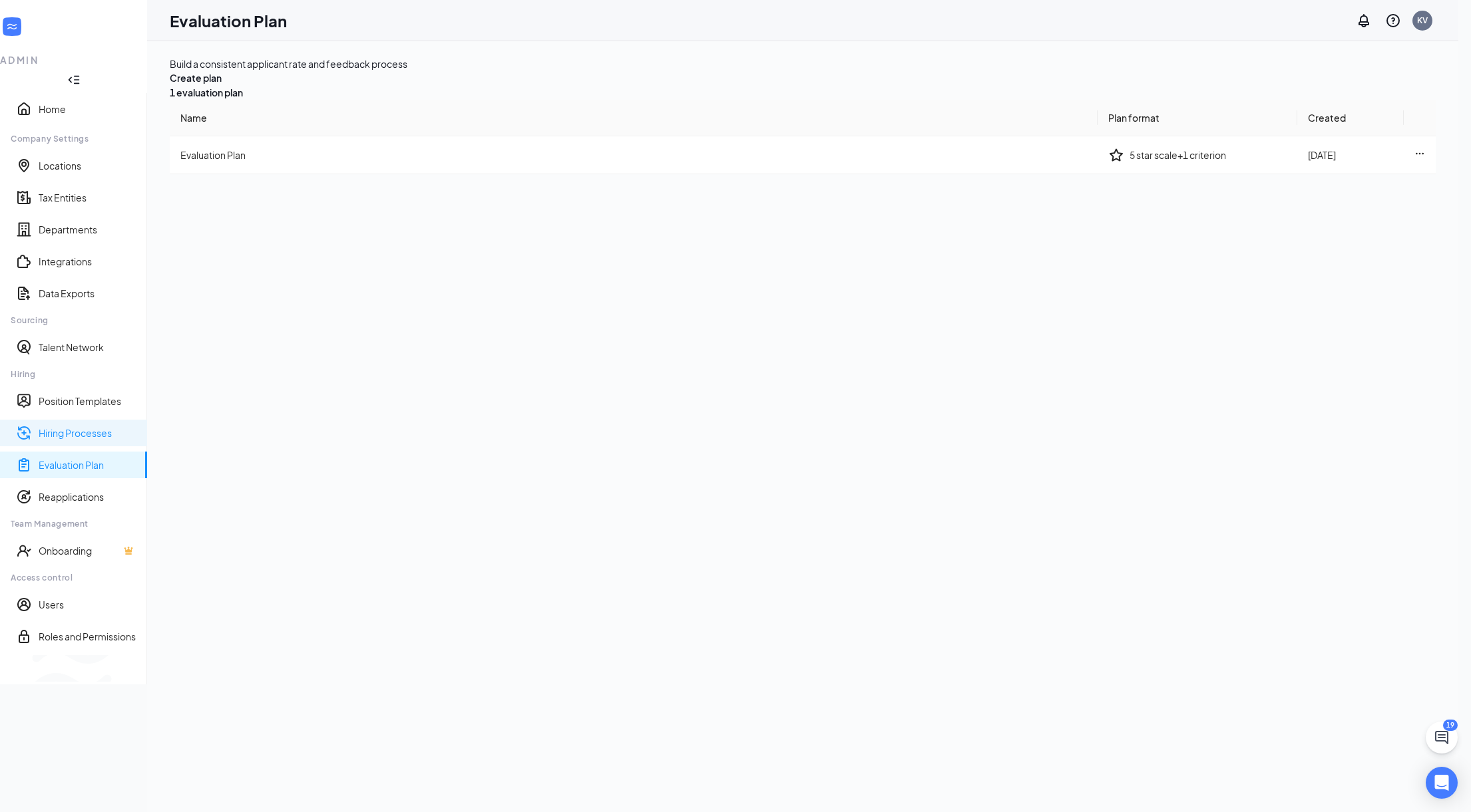
click at [90, 427] on link "Hiring Processes" at bounding box center [88, 433] width 98 height 13
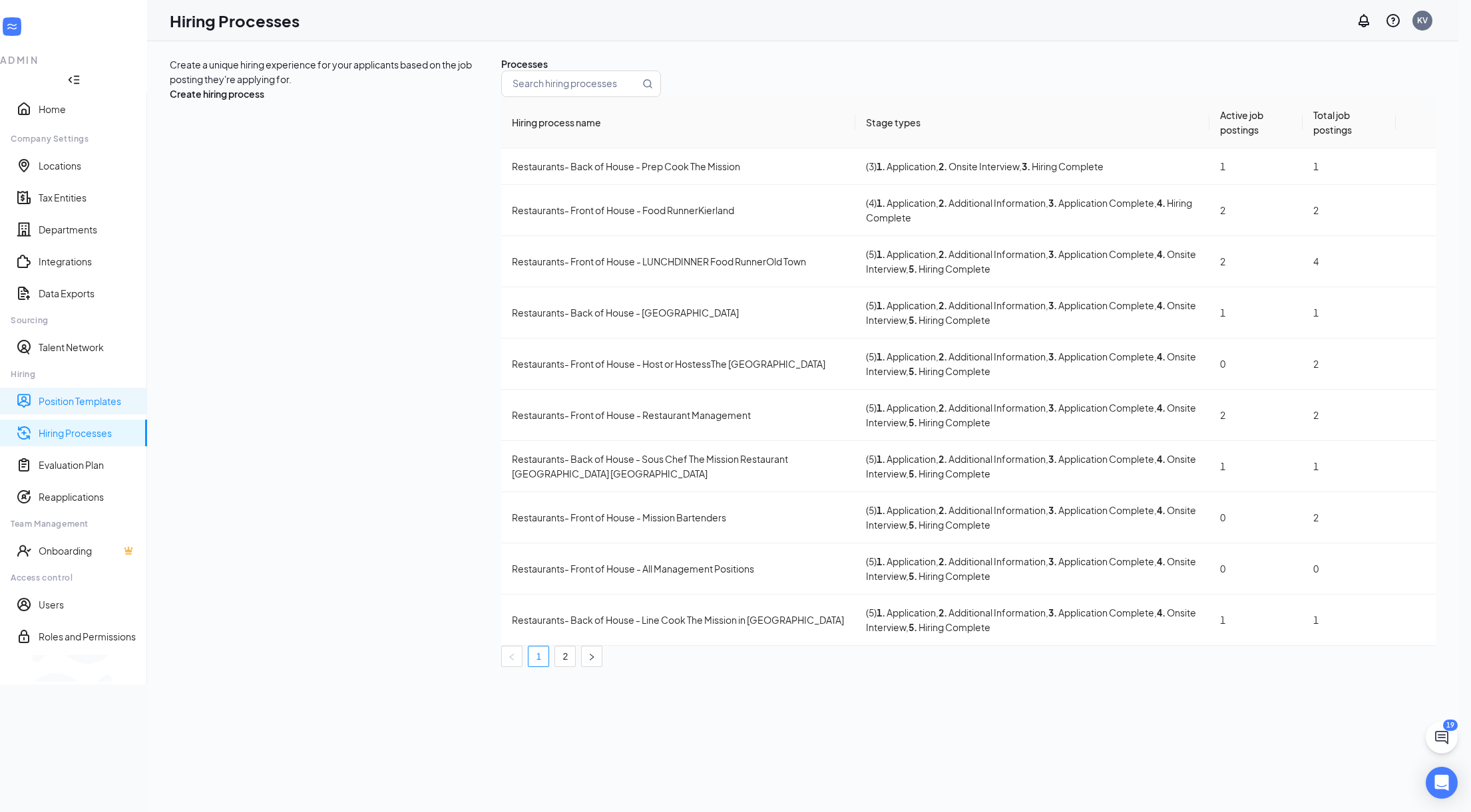
click at [65, 395] on link "Position Templates" at bounding box center [88, 401] width 98 height 13
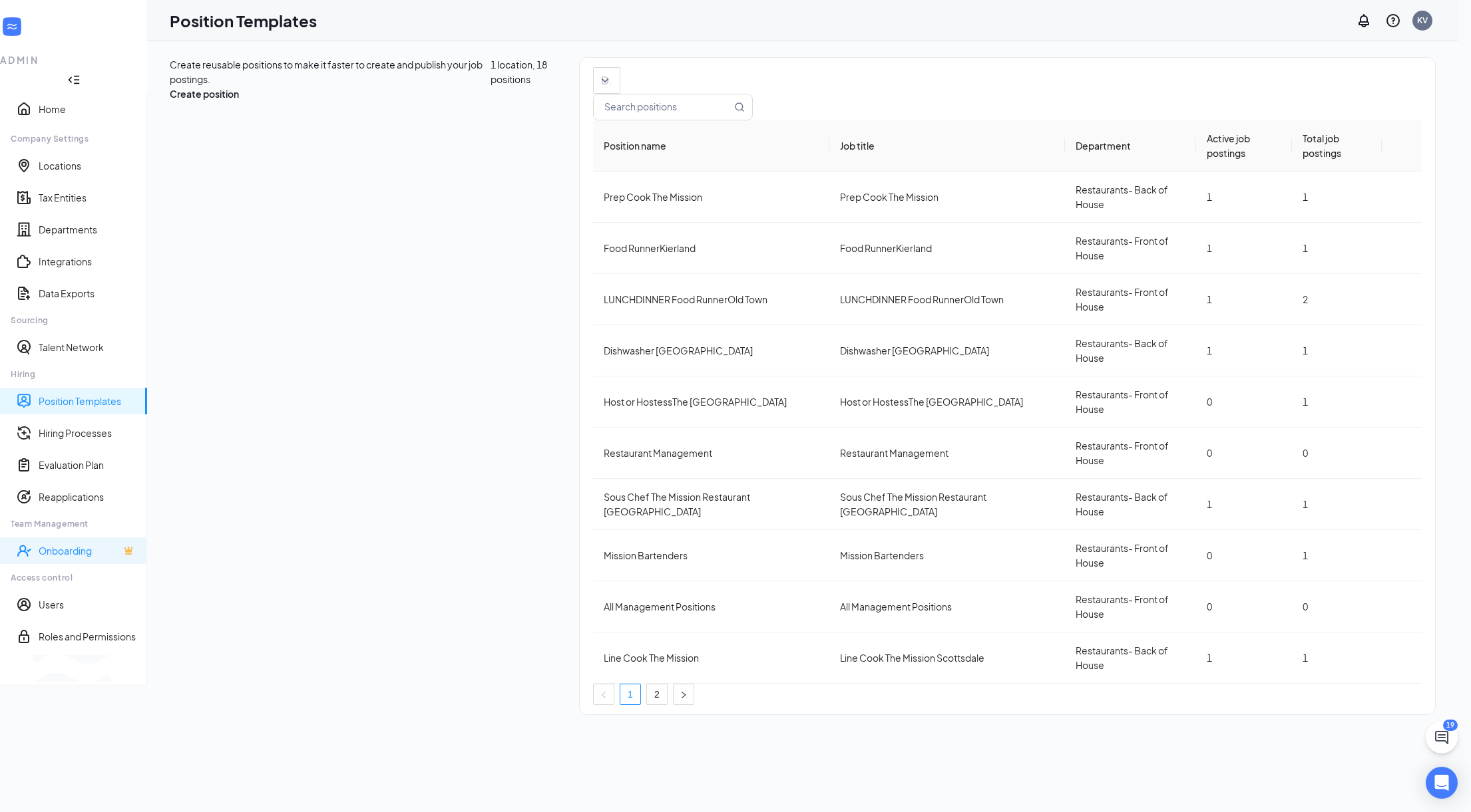
click at [67, 543] on link "Onboarding" at bounding box center [88, 550] width 98 height 16
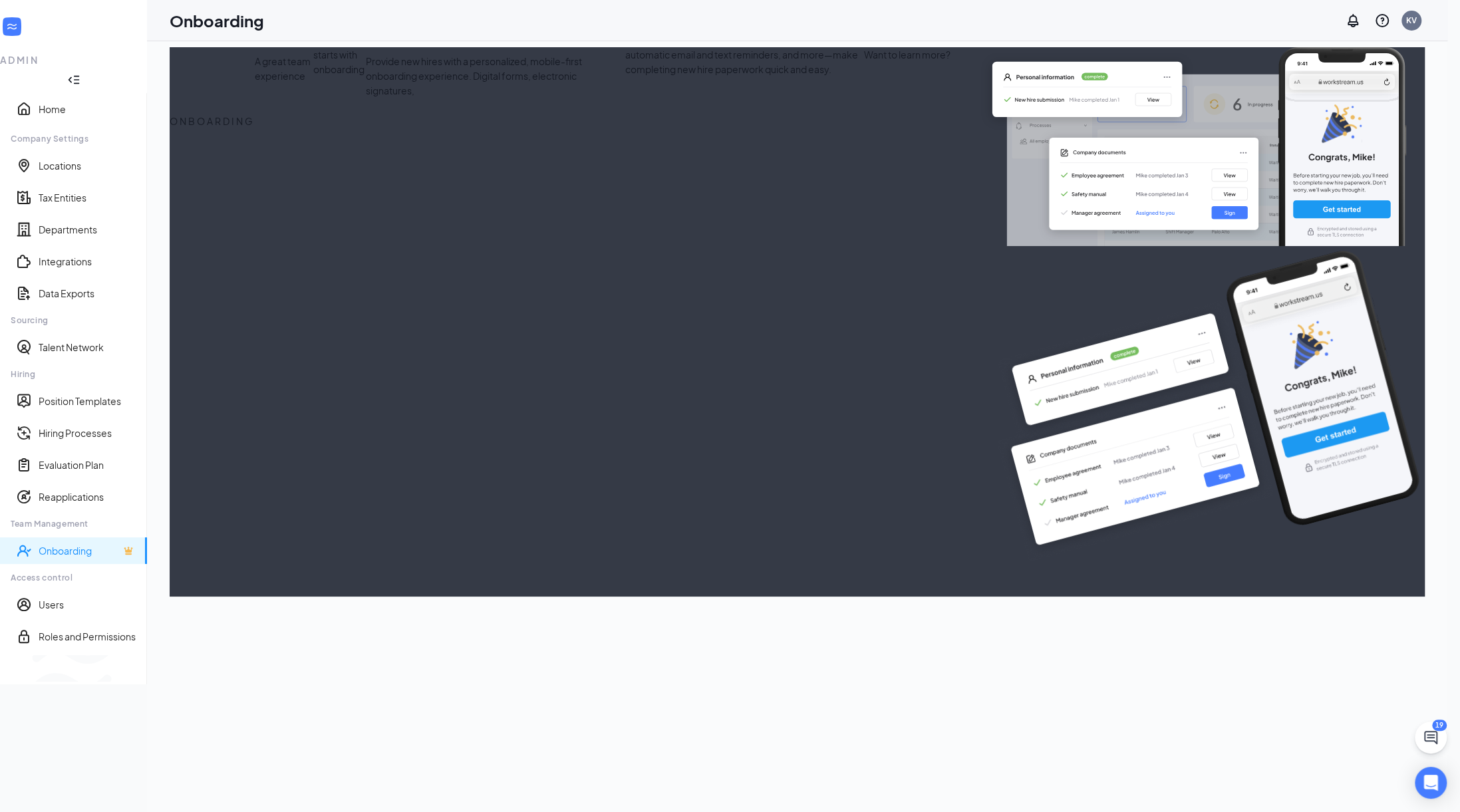
select select "US"
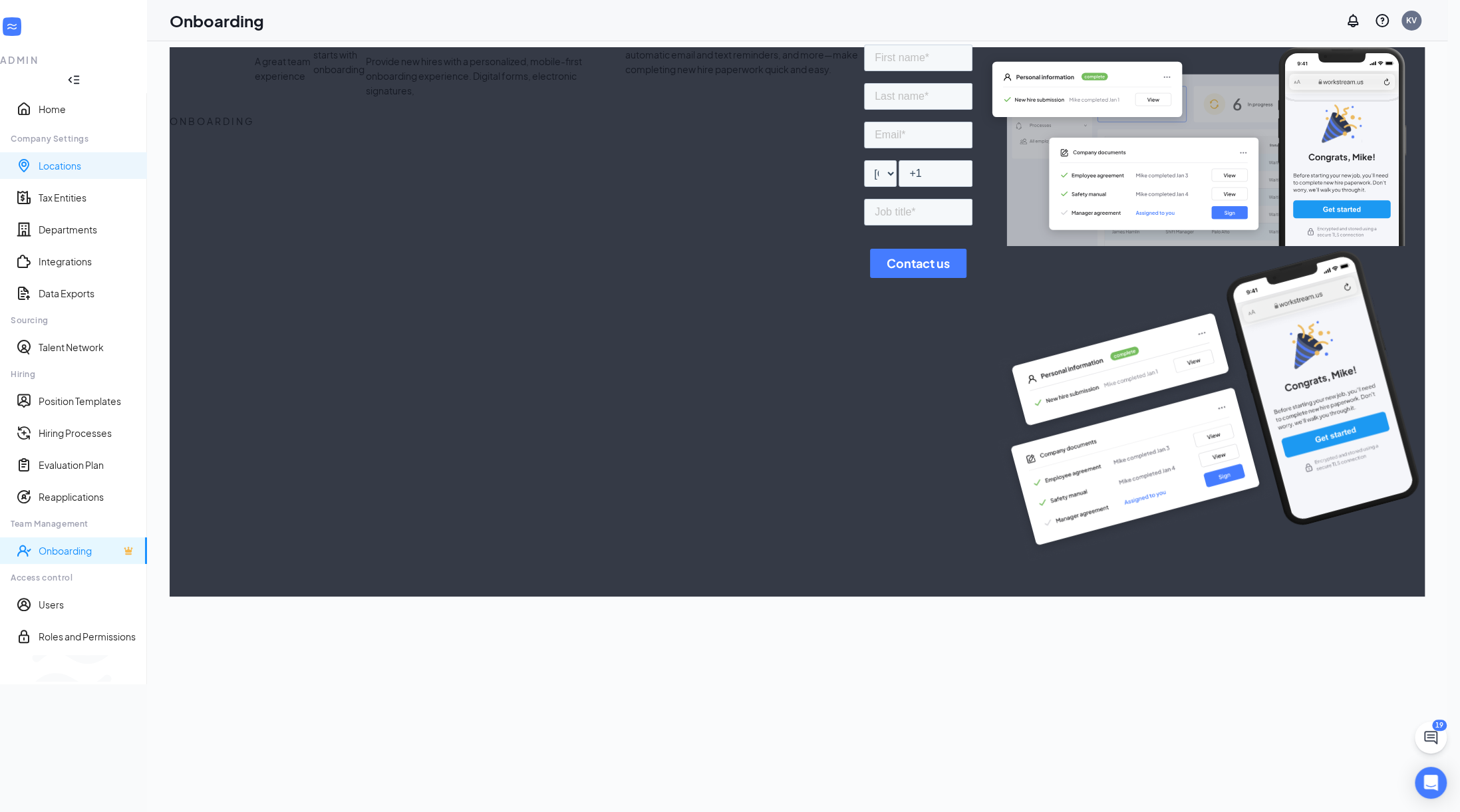
click at [48, 159] on link "Locations" at bounding box center [88, 166] width 98 height 13
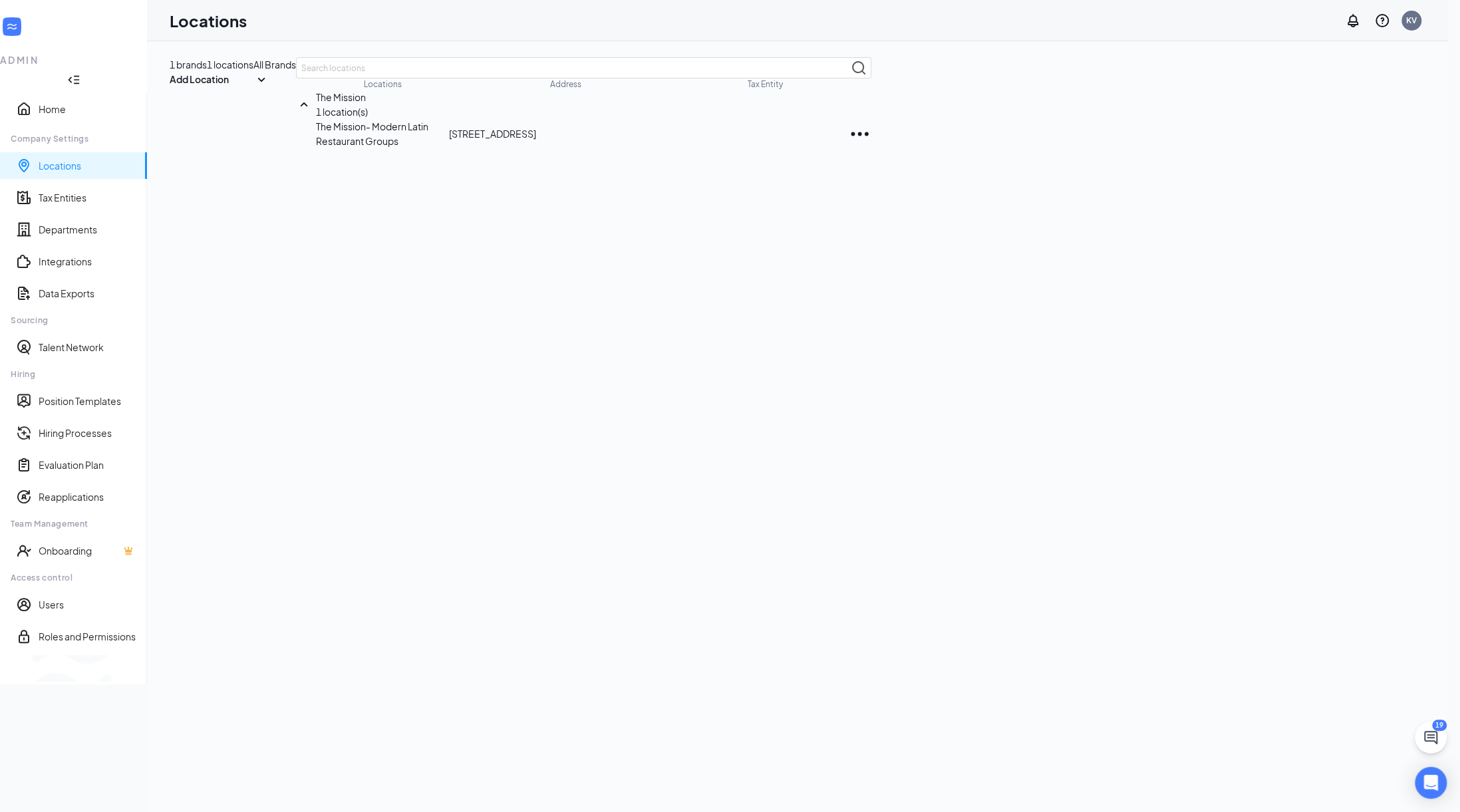
click at [316, 148] on p "The Mission- Modern Latin Restaurant Groups" at bounding box center [381, 133] width 133 height 29
click at [83, 223] on link "Departments" at bounding box center [88, 230] width 98 height 13
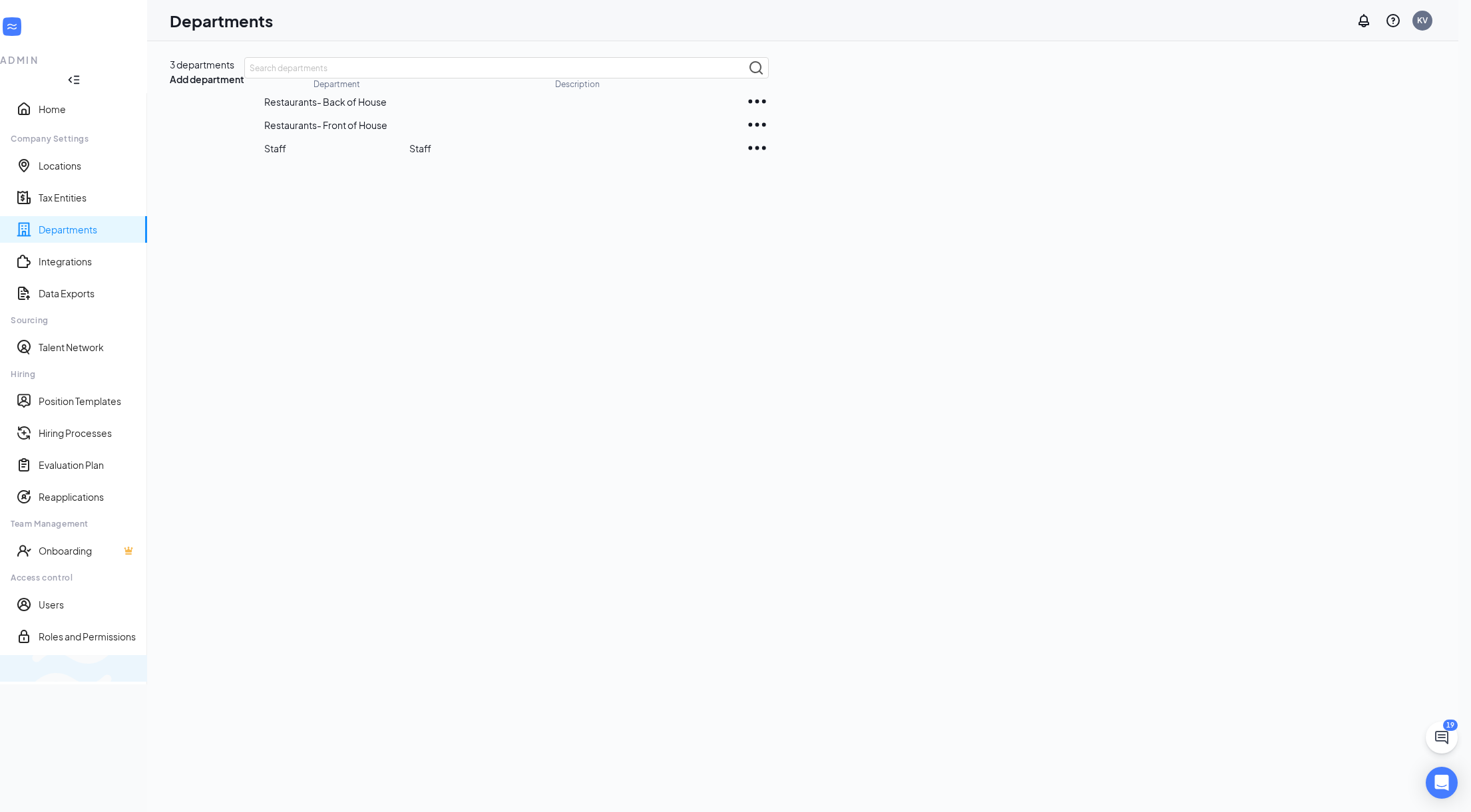
click at [222, 675] on div "Switch to team view" at bounding box center [222, 669] width 0 height 13
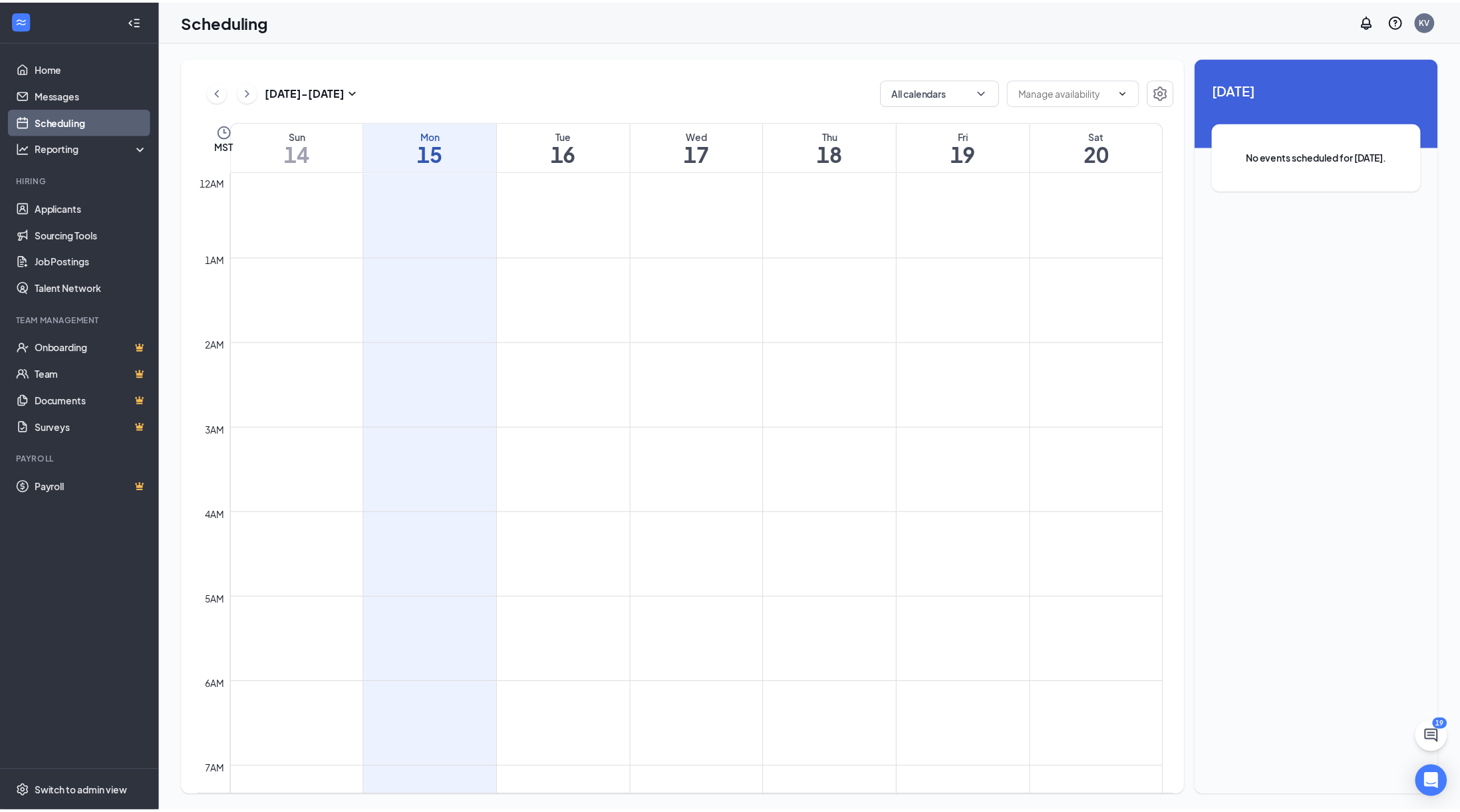
scroll to position [654, 0]
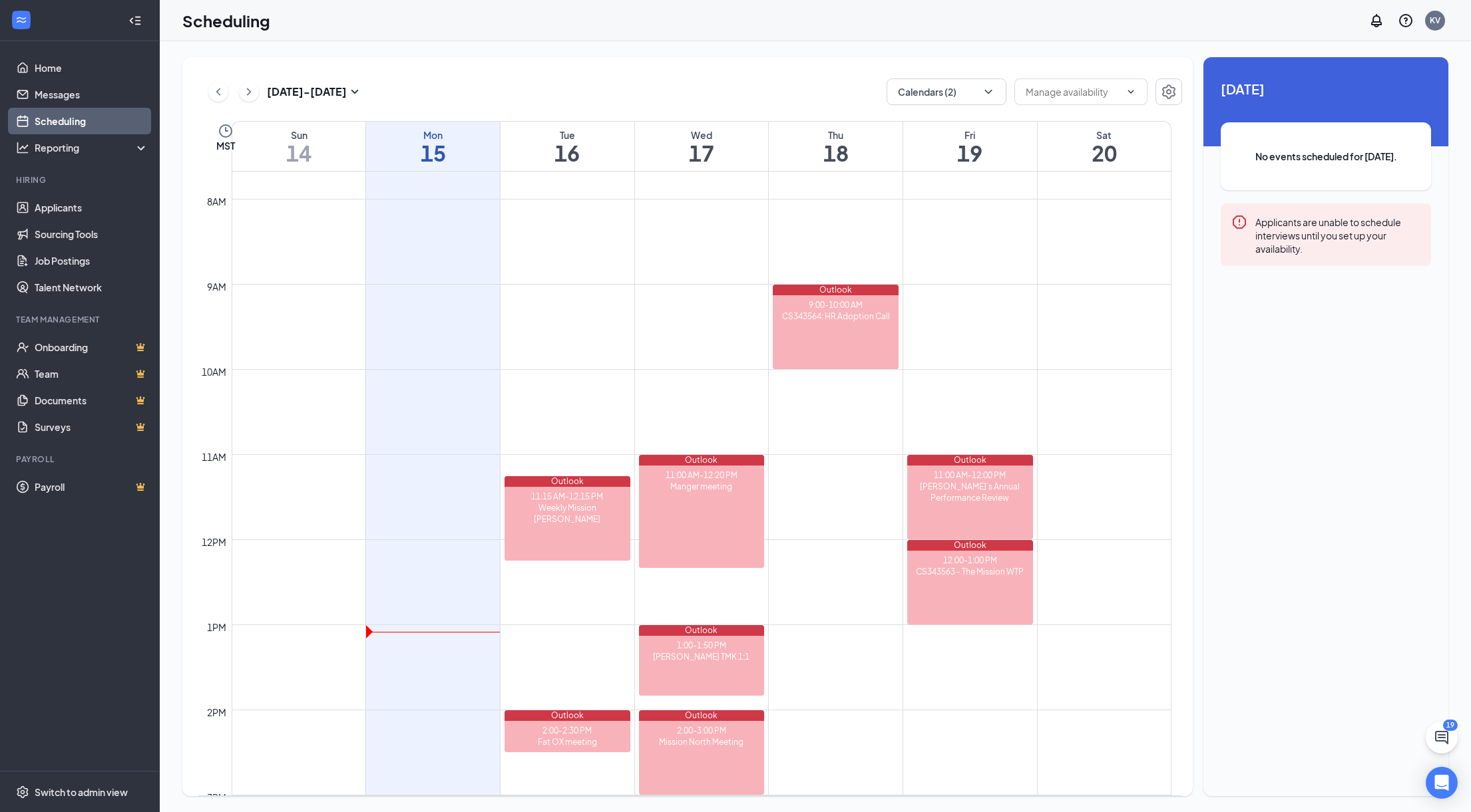
click at [907, 305] on td at bounding box center [701, 316] width 940 height 22
click at [797, 333] on div "9:00-10:00 AM CS343564: HR Adoption Call" at bounding box center [835, 333] width 125 height 73
click at [844, 352] on div "9:00-10:00 AM CS343564: HR Adoption Call" at bounding box center [835, 333] width 125 height 73
click at [836, 437] on td at bounding box center [701, 444] width 940 height 22
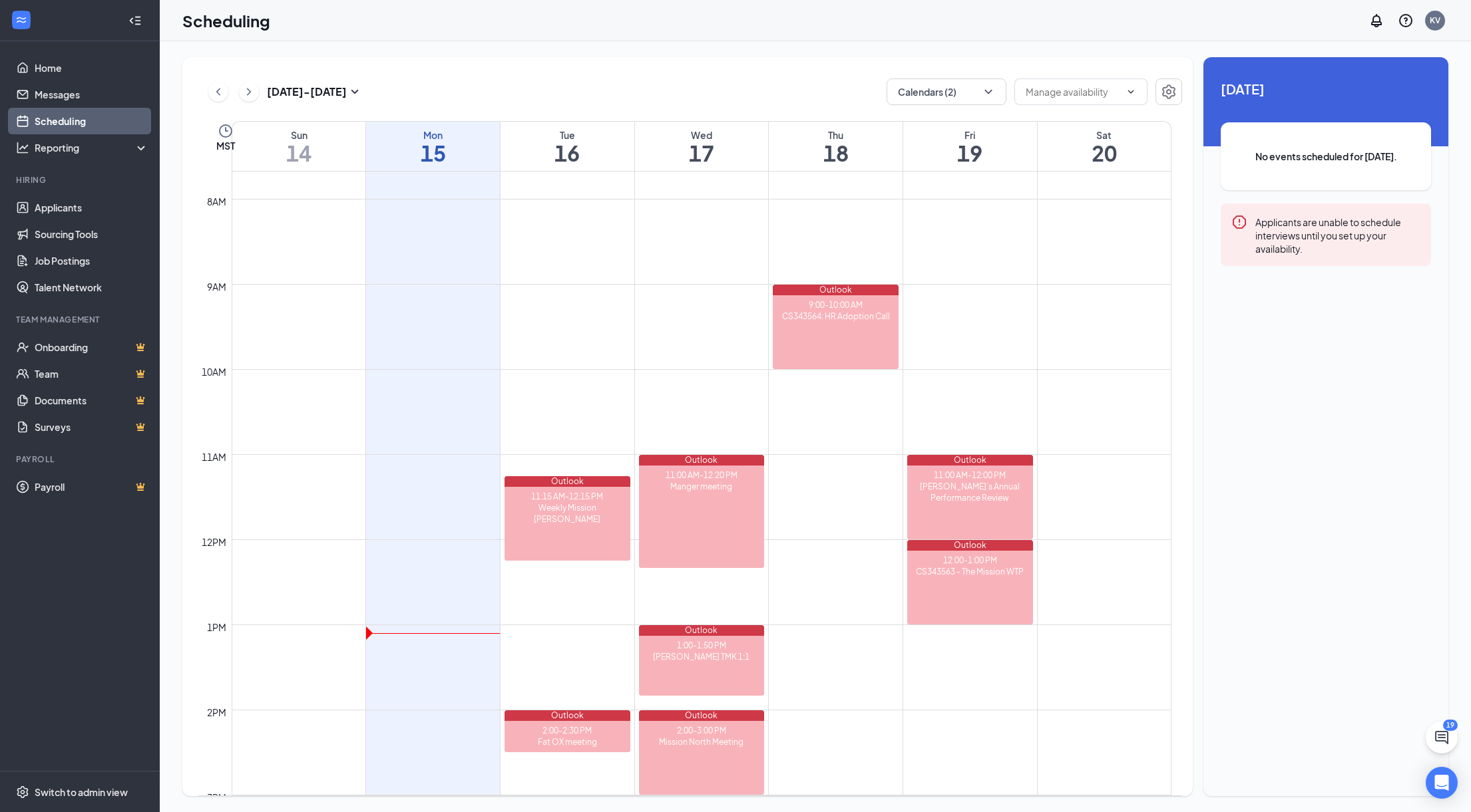
drag, startPoint x: 846, startPoint y: 312, endPoint x: 851, endPoint y: 398, distance: 86.1
click at [851, 398] on div "12am 1am 2am 3am 4am 5am 6am 7am 8am 9am 10am 11am 12pm 1pm 2pm 3pm 4pm 5pm 6pm…" at bounding box center [684, 540] width 973 height 2044
click at [842, 418] on td at bounding box center [701, 422] width 940 height 22
click at [990, 83] on button "Calendars (2)" at bounding box center [946, 91] width 120 height 26
click at [952, 146] on input "My Calendar" at bounding box center [934, 152] width 74 height 13
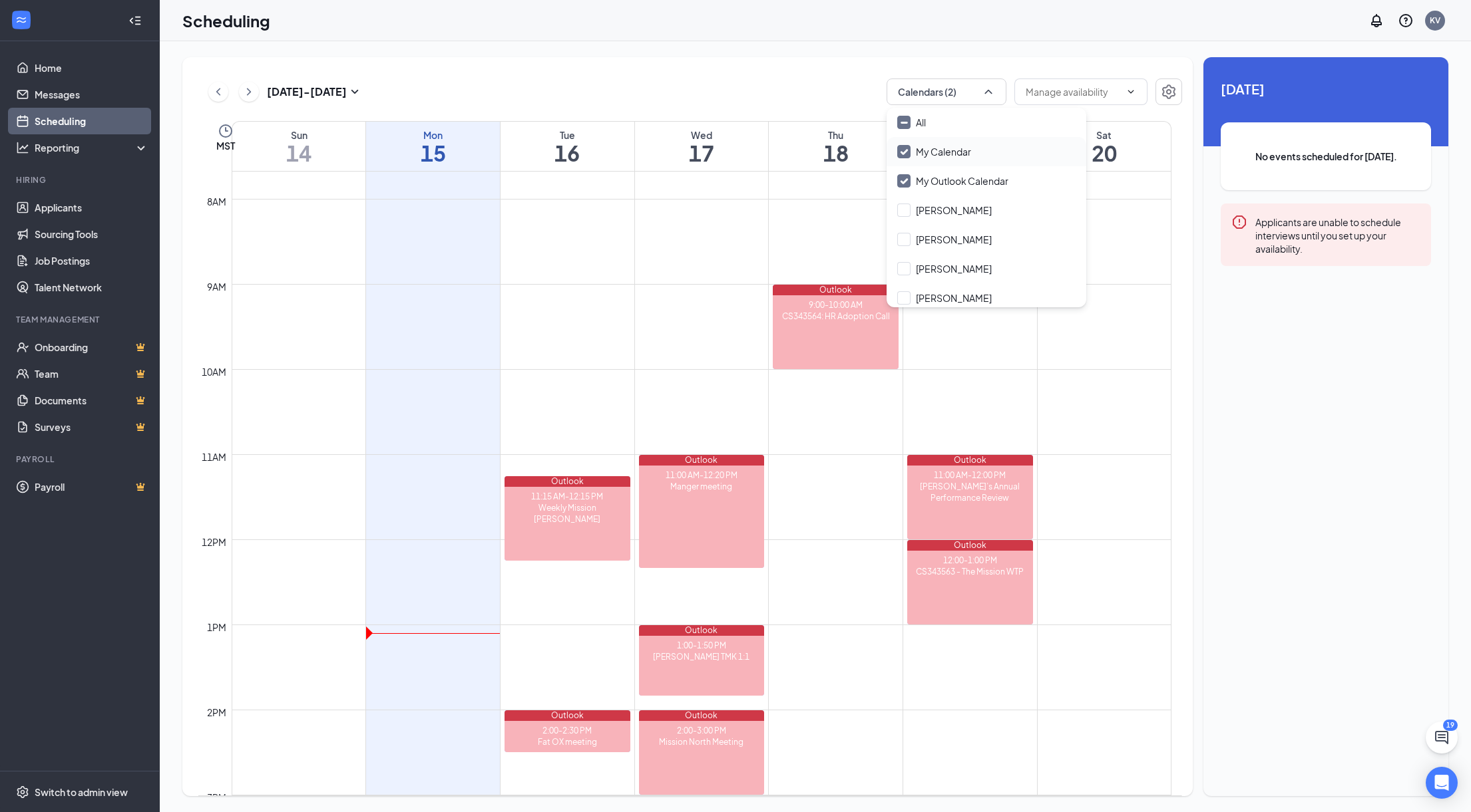
checkbox input "false"
click at [934, 181] on input "My Outlook Calendar" at bounding box center [953, 181] width 111 height 13
checkbox input "true"
checkbox input "false"
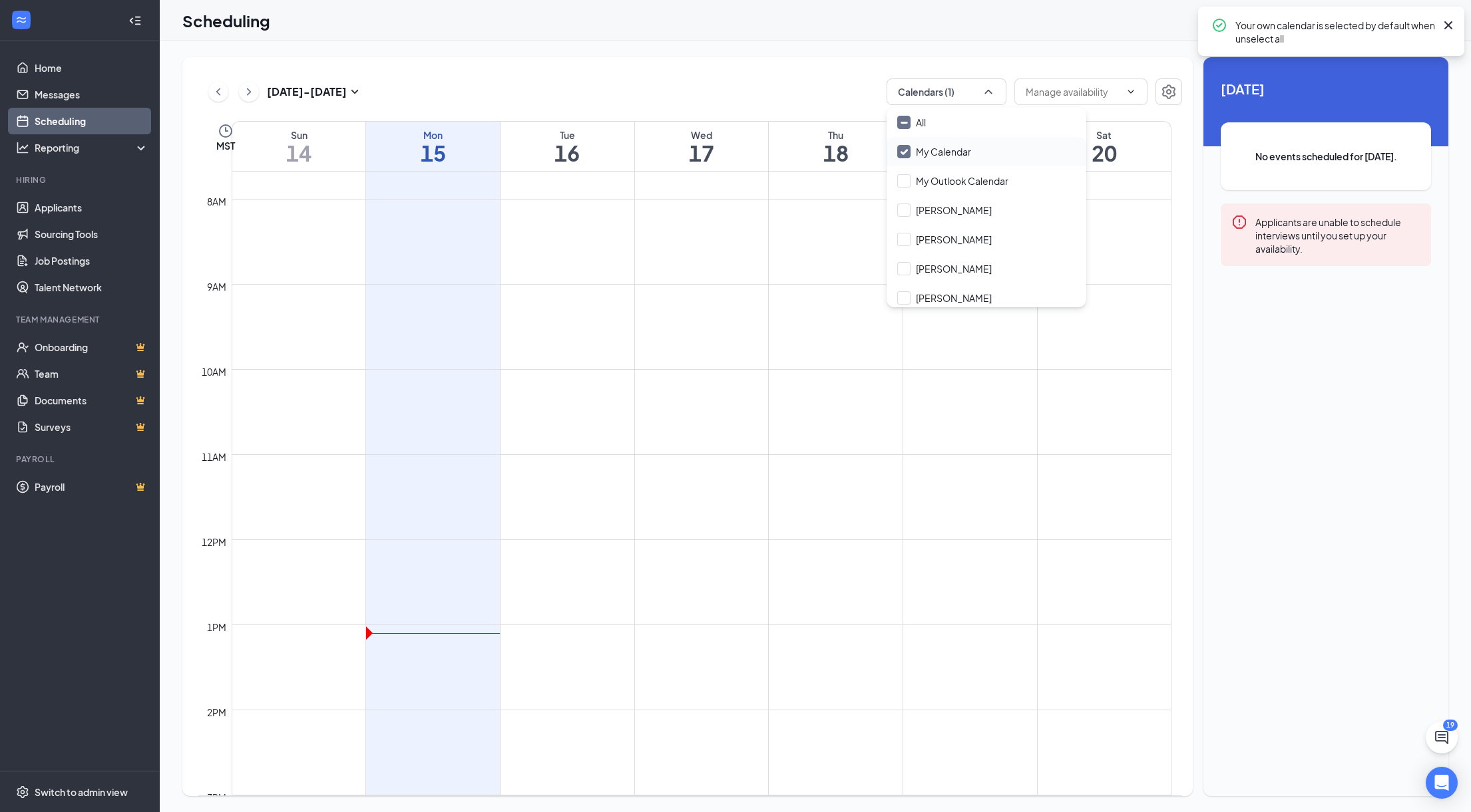
click at [946, 153] on input "My Calendar" at bounding box center [934, 152] width 74 height 13
checkbox input "true"
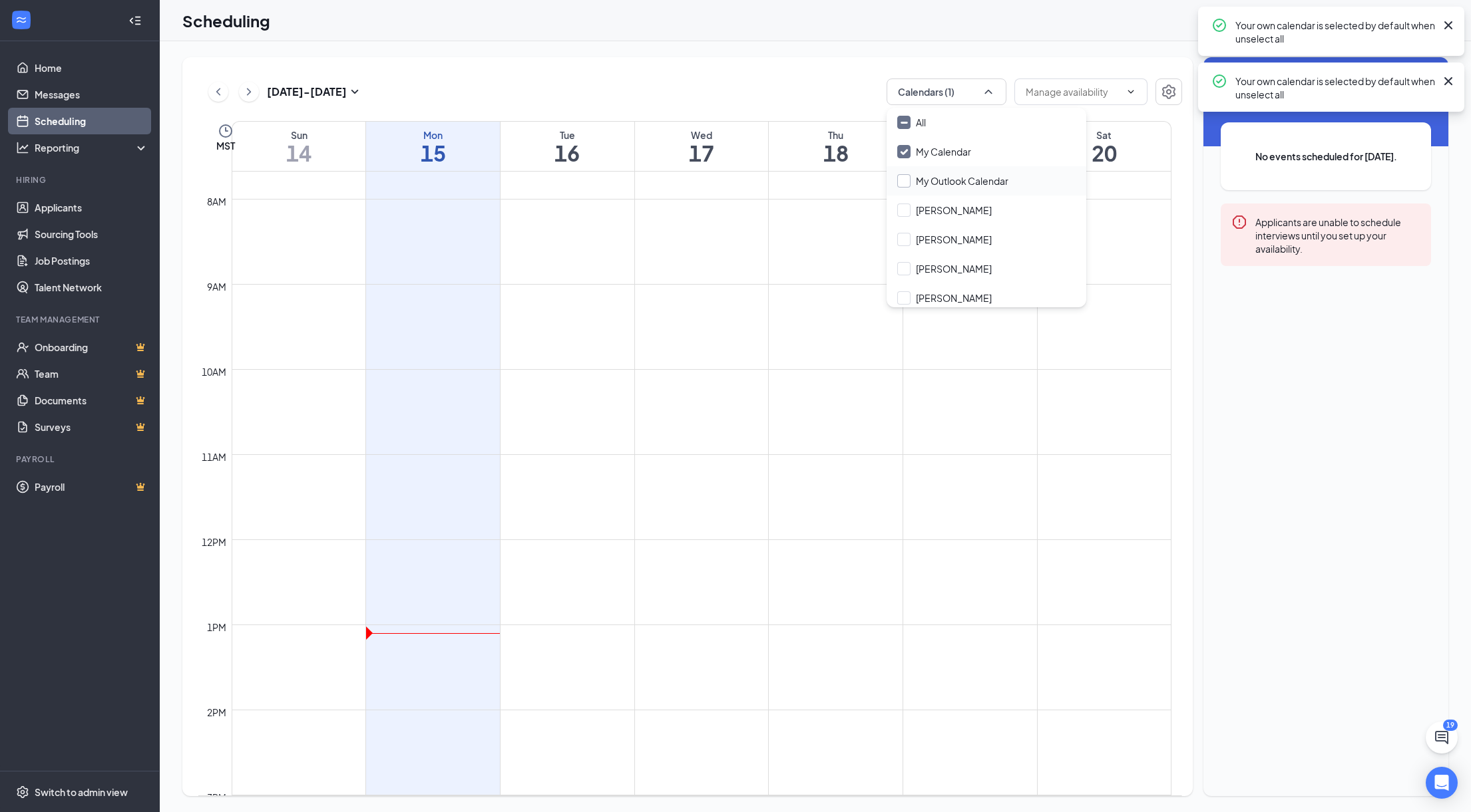
click at [936, 175] on input "My Outlook Calendar" at bounding box center [953, 181] width 111 height 13
checkbox input "false"
checkbox input "true"
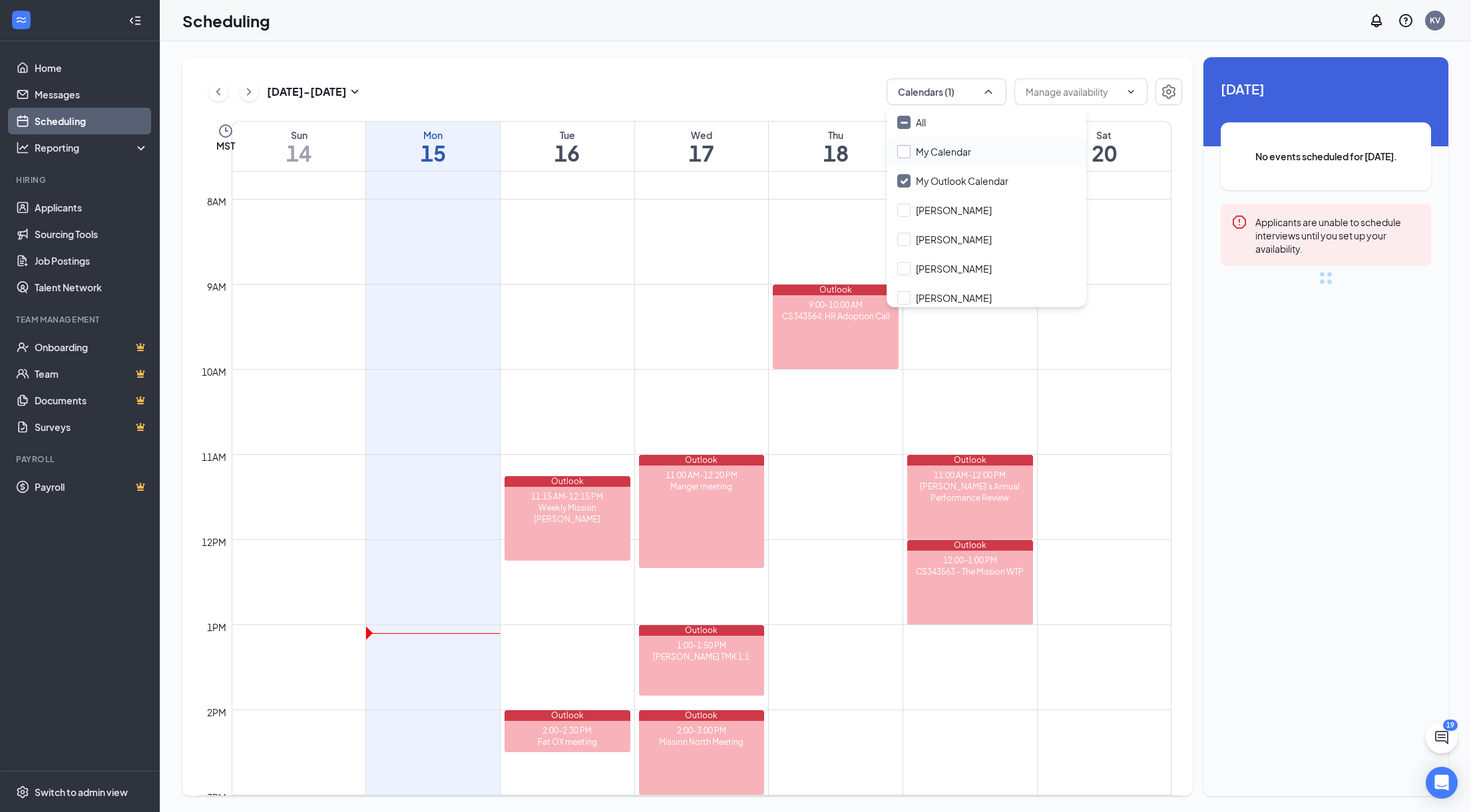
click at [901, 156] on input "My Calendar" at bounding box center [934, 152] width 74 height 13
click at [951, 152] on input "My Calendar" at bounding box center [934, 152] width 74 height 13
checkbox input "true"
click at [1100, 51] on div "[DATE] - [DATE] Calendars (2) MST Sun 14 Mon 15 Tue 16 Wed 17 Thu 18 Fri 19 Sat…" at bounding box center [815, 427] width 1311 height 771
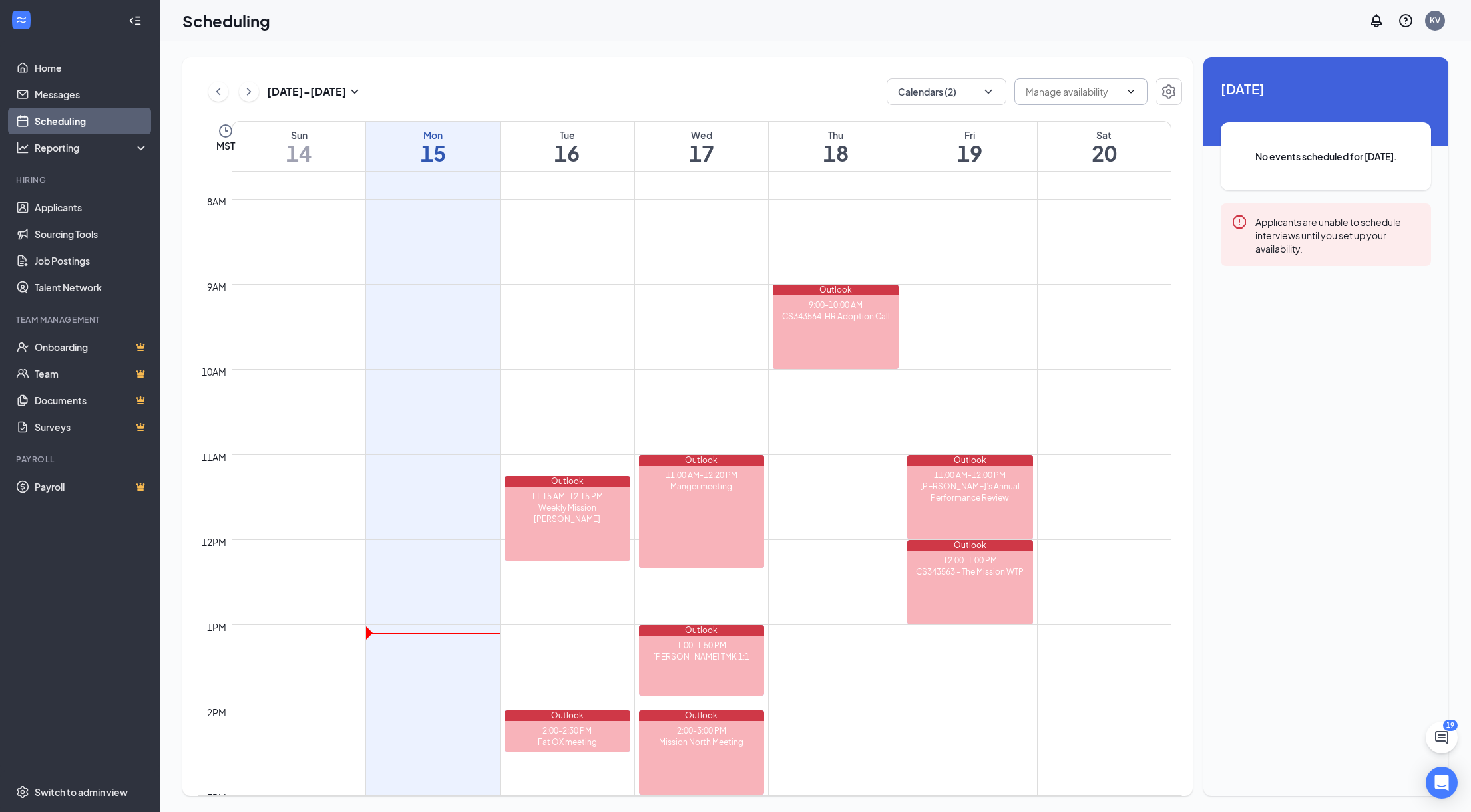
click at [1127, 97] on span at bounding box center [1080, 91] width 133 height 26
click at [1169, 91] on icon "Settings" at bounding box center [1169, 91] width 16 height 16
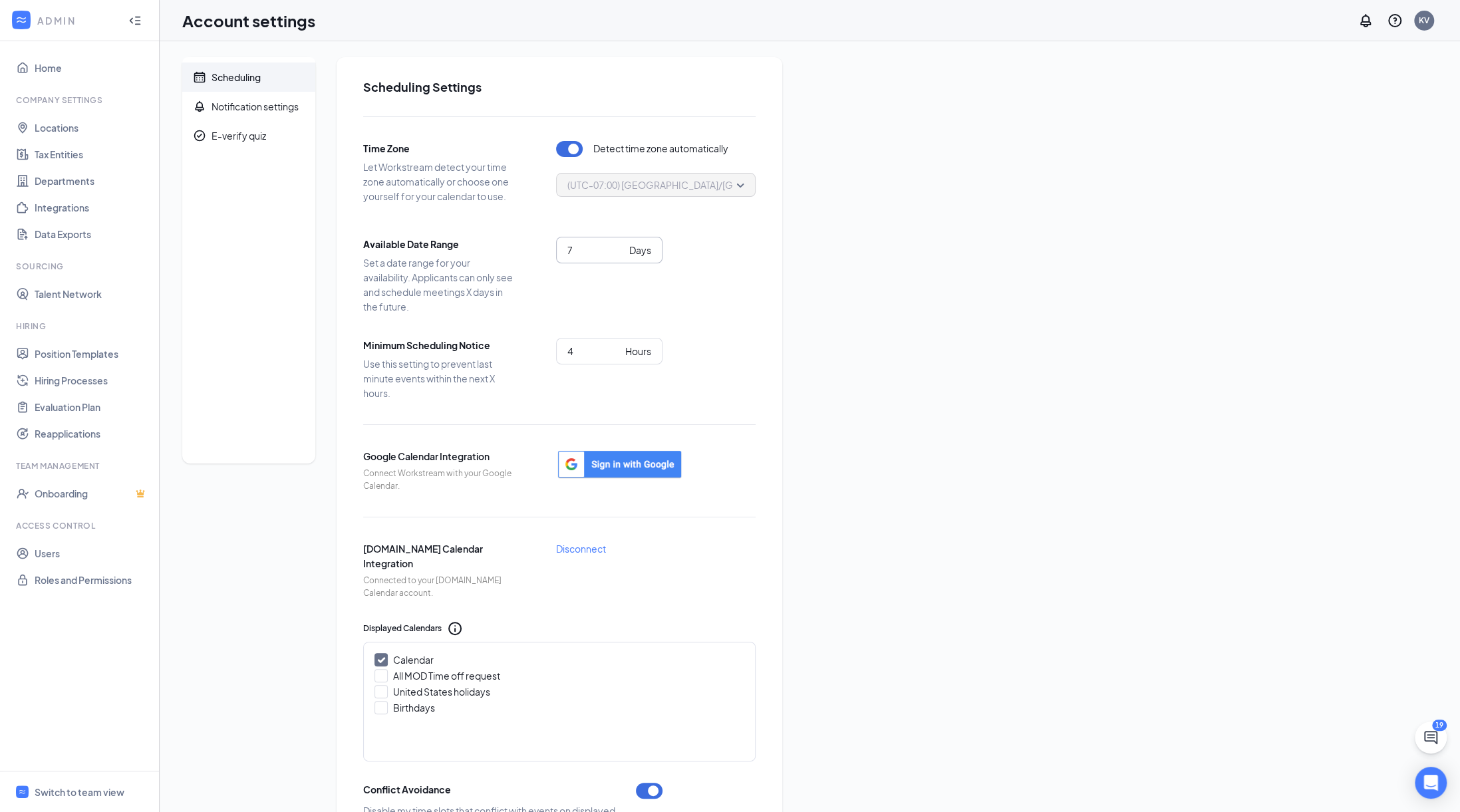
click at [567, 245] on span "7 Days" at bounding box center [608, 250] width 106 height 26
click at [591, 351] on input "4" at bounding box center [593, 351] width 53 height 15
click at [615, 352] on input "3" at bounding box center [593, 351] width 53 height 15
type input "2"
click at [615, 352] on input "2" at bounding box center [593, 351] width 53 height 15
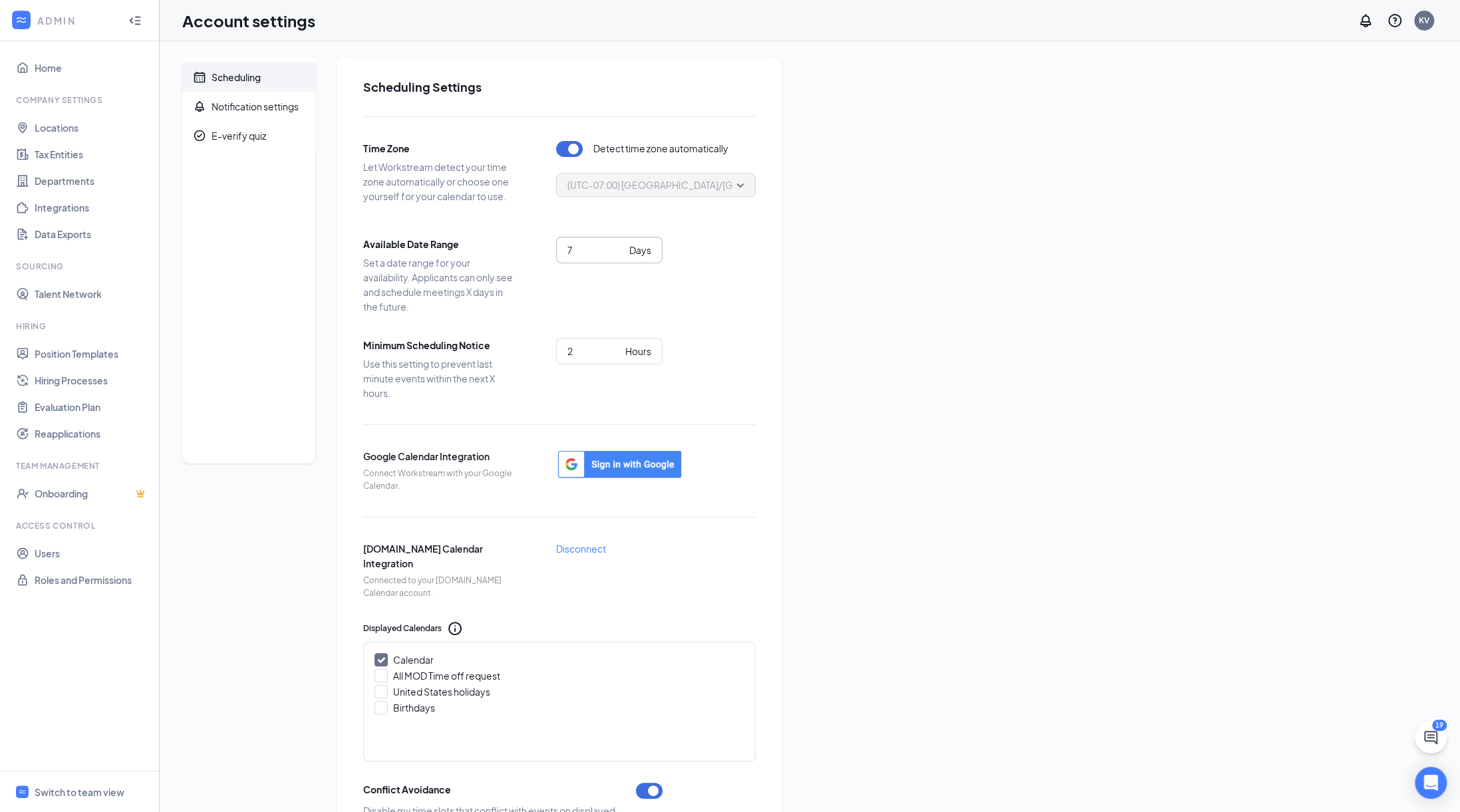
click at [578, 243] on input "7" at bounding box center [595, 251] width 57 height 15
click at [381, 675] on input "All MOD Time off request" at bounding box center [380, 674] width 9 height 9
click at [381, 671] on input "All MOD Time off request" at bounding box center [380, 674] width 9 height 9
checkbox input "false"
click at [970, 589] on div "Scheduling Notification settings E-verify quiz Scheduling Settings Time Zone Le…" at bounding box center [810, 549] width 1256 height 984
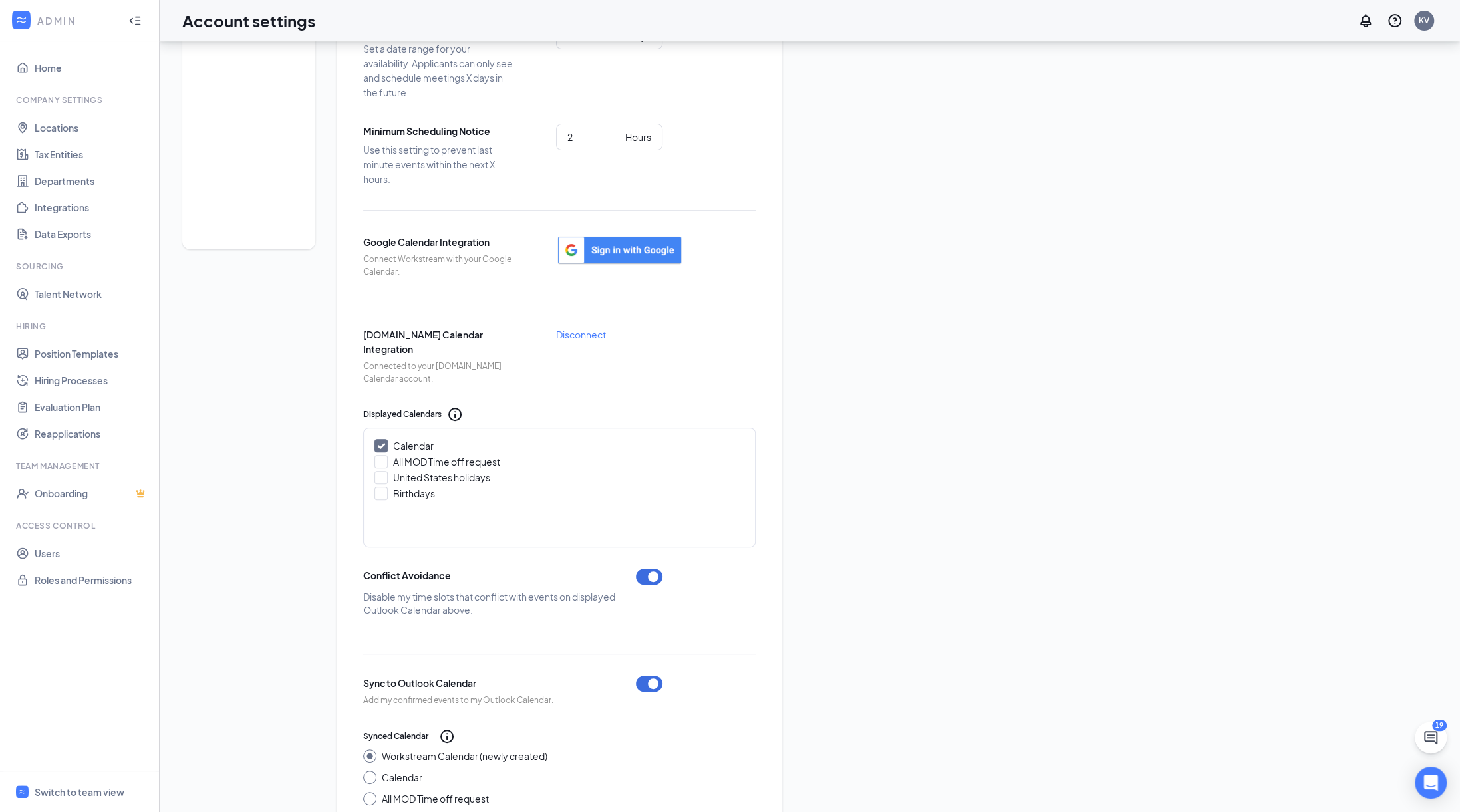
scroll to position [243, 0]
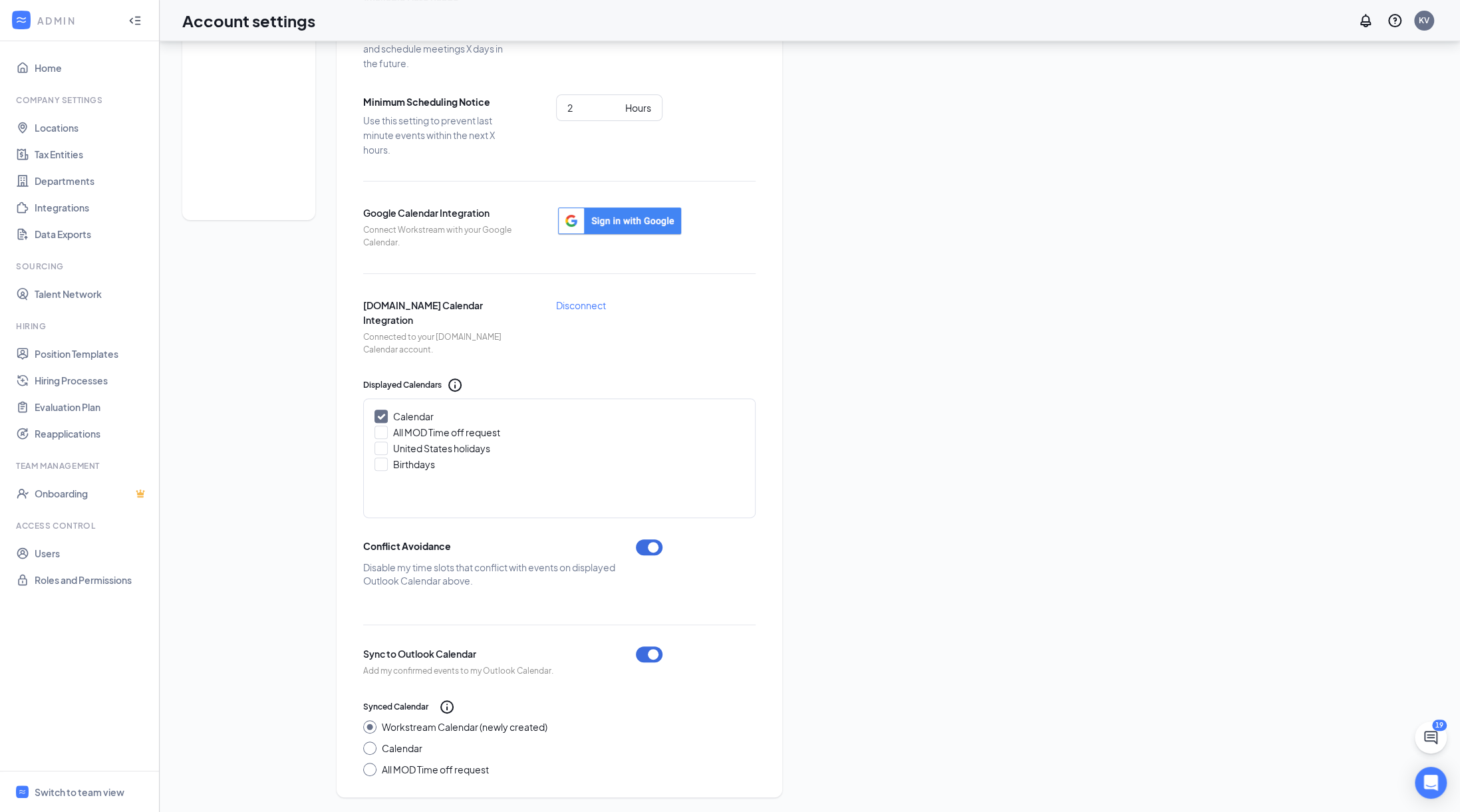
click at [778, 730] on div "Scheduling Settings Time Zone Let Workstream detect your time zone automaticall…" at bounding box center [559, 305] width 446 height 984
click at [891, 631] on div "Scheduling Notification settings E-verify quiz Scheduling Settings Time Zone Le…" at bounding box center [810, 305] width 1256 height 984
click at [903, 599] on div "Scheduling Notification settings E-verify quiz Scheduling Settings Time Zone Le…" at bounding box center [810, 305] width 1256 height 984
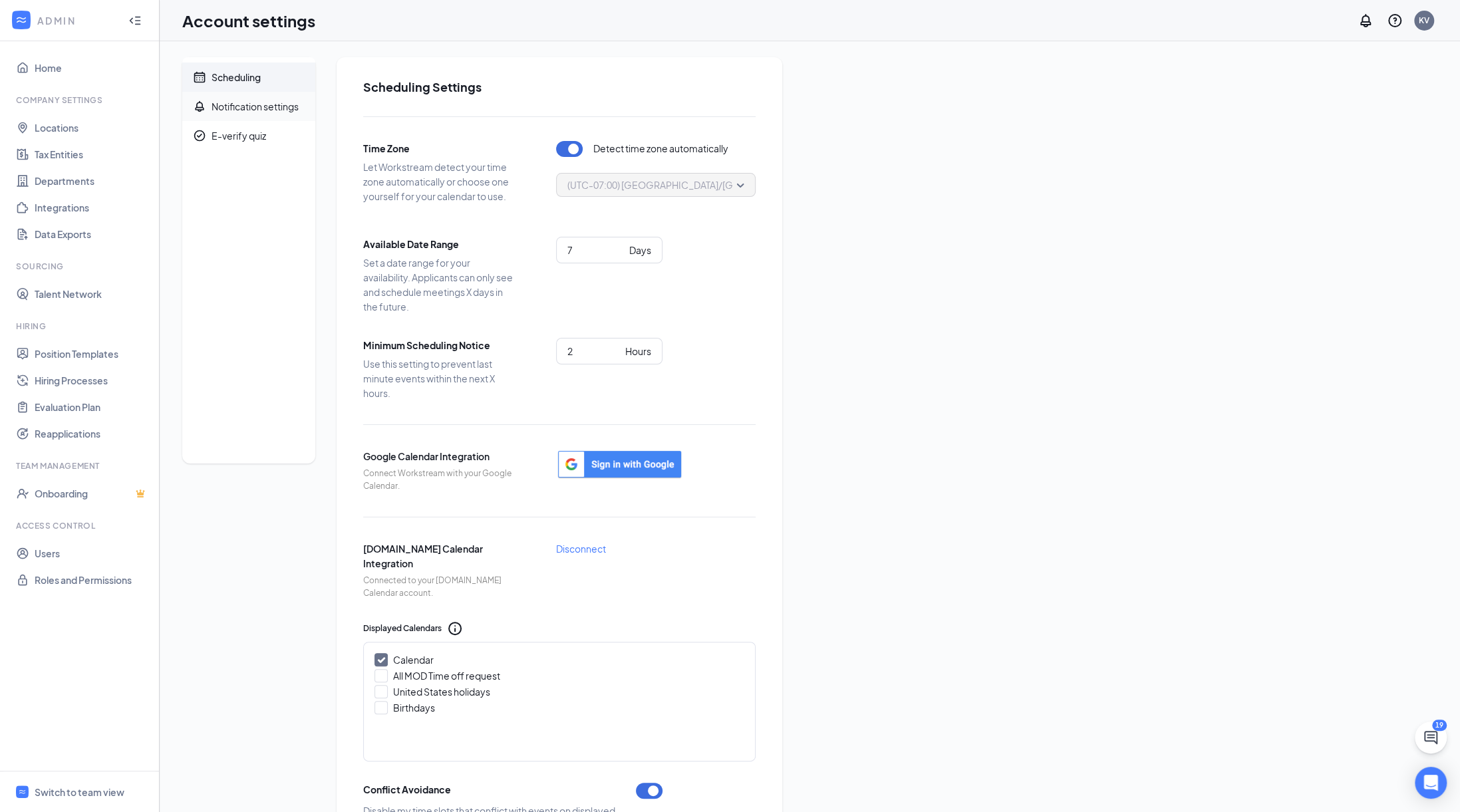
click at [233, 106] on div "Notification settings" at bounding box center [255, 106] width 88 height 13
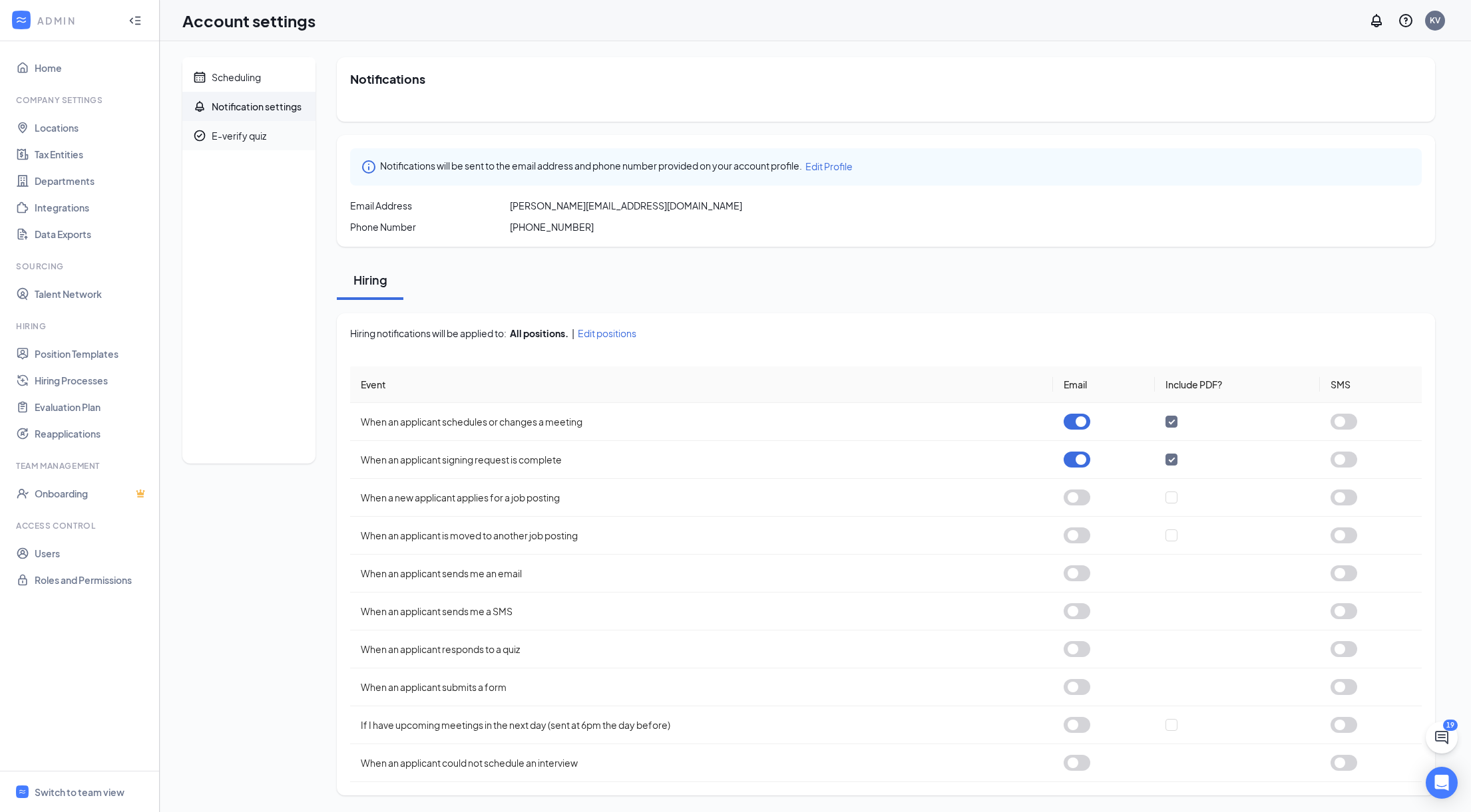
click at [237, 132] on div "E-verify quiz" at bounding box center [239, 136] width 55 height 13
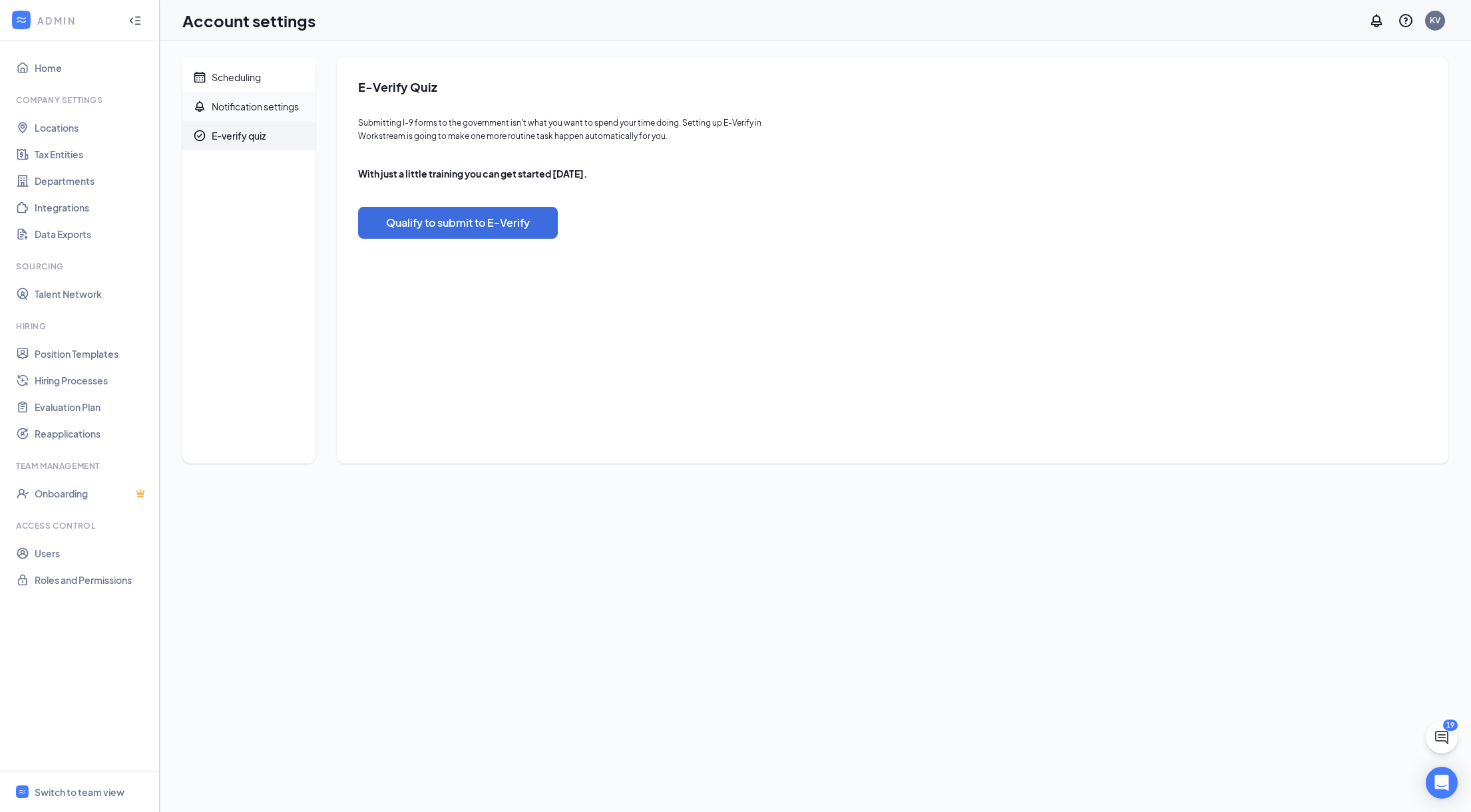
click at [234, 108] on div "Notification settings" at bounding box center [255, 106] width 88 height 13
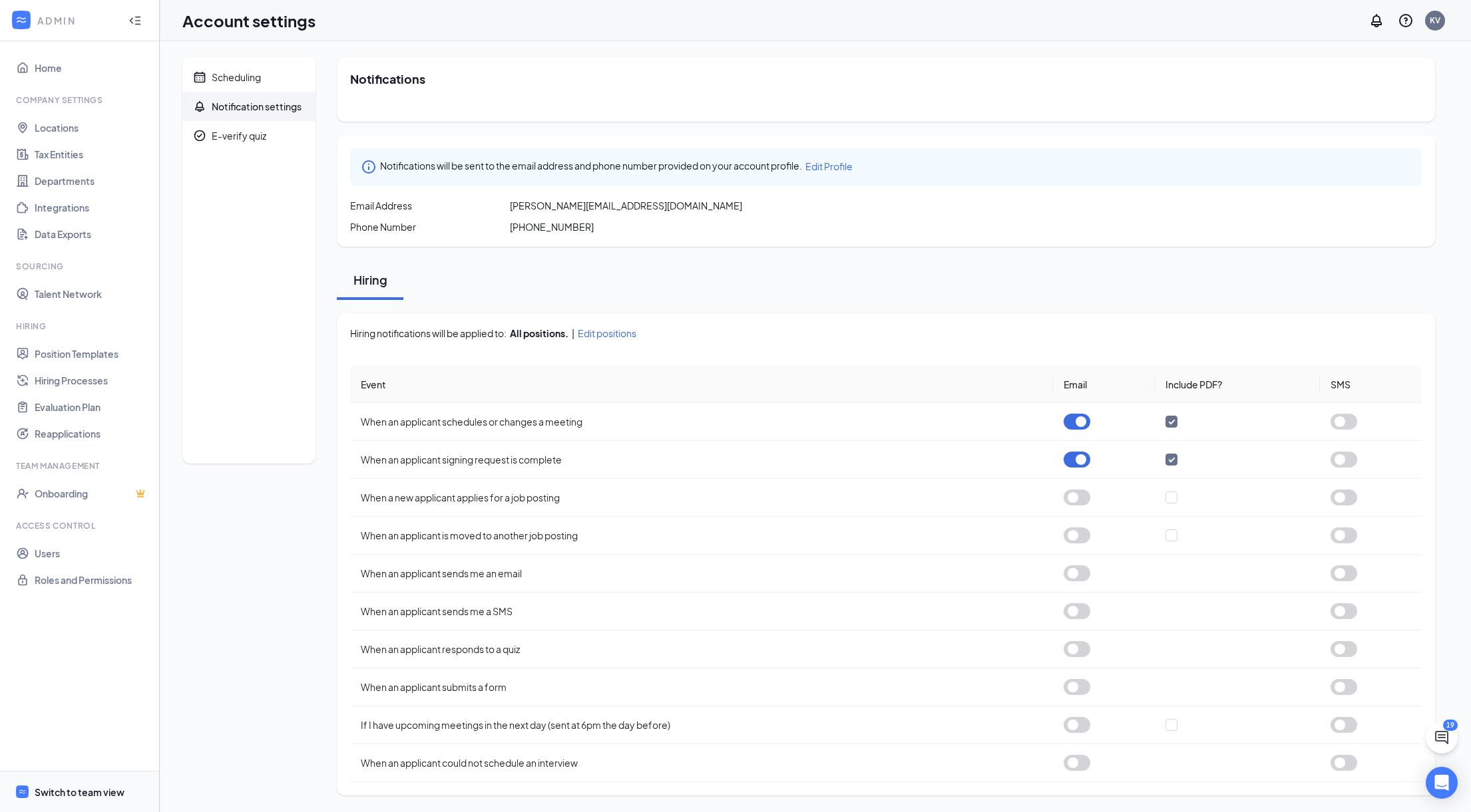
click at [77, 798] on div "Switch to team view" at bounding box center [79, 792] width 90 height 13
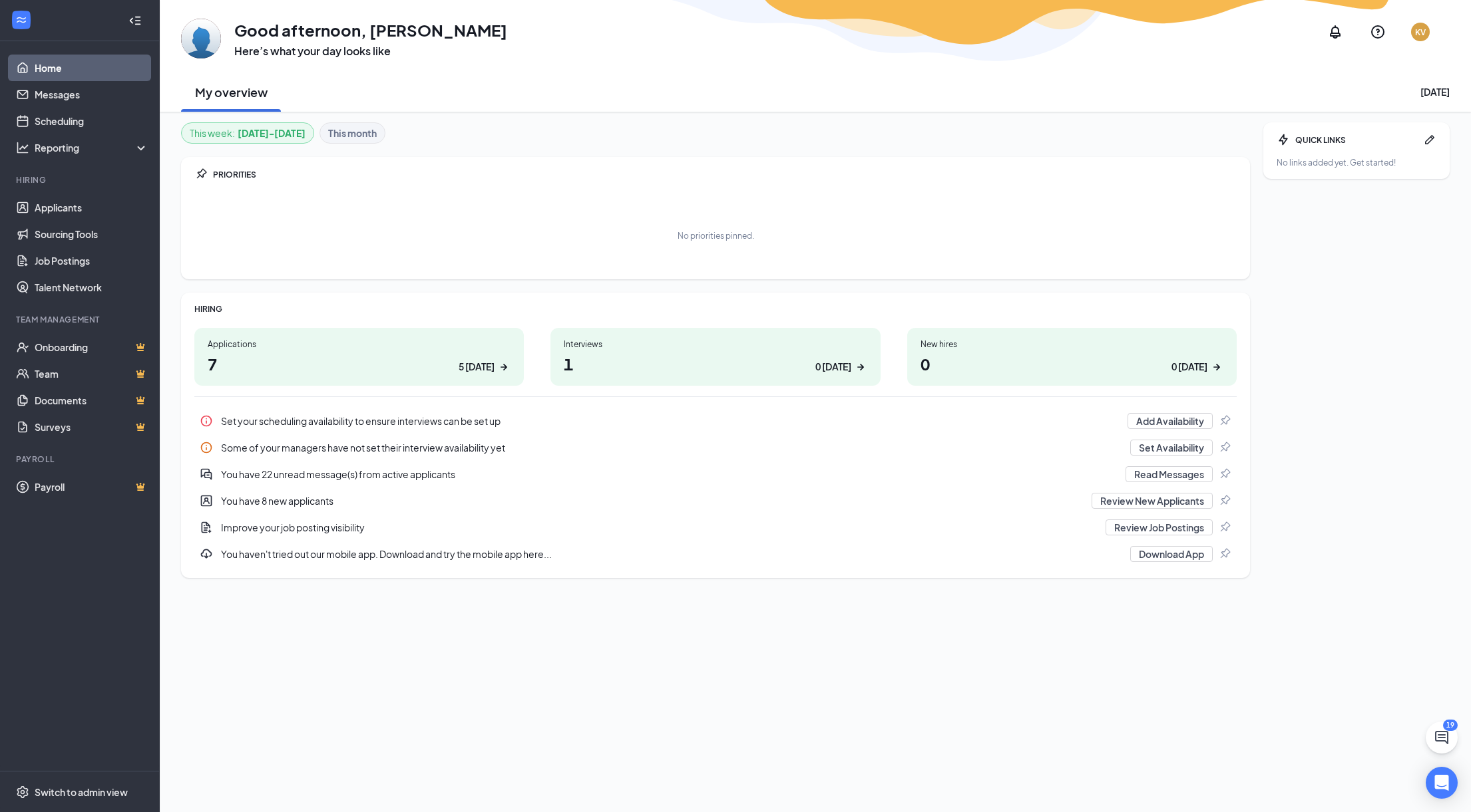
click at [359, 362] on h1 "7 5 [DATE]" at bounding box center [358, 364] width 302 height 23
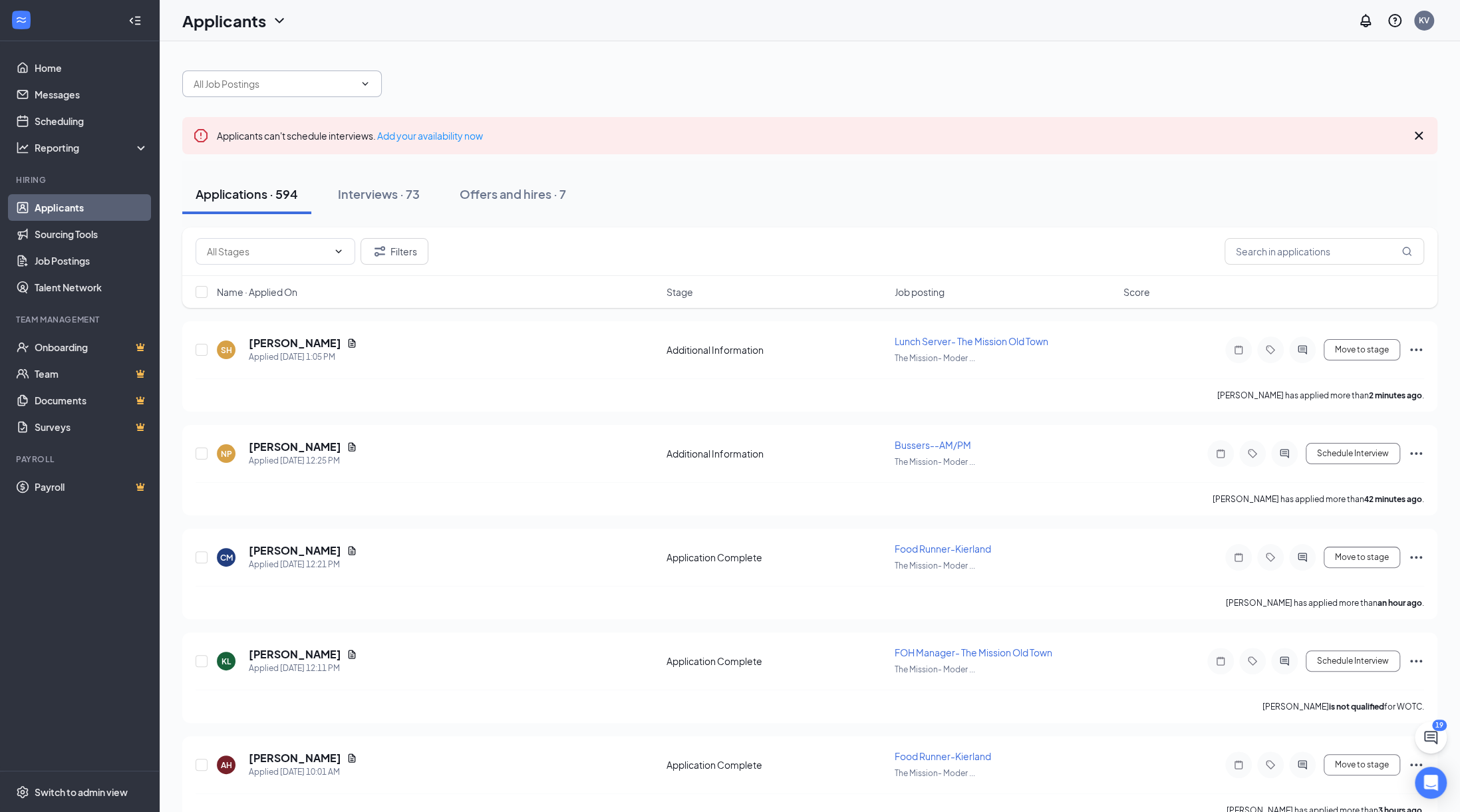
click at [366, 88] on icon "ChevronDown" at bounding box center [365, 83] width 10 height 10
click at [349, 78] on input "text" at bounding box center [274, 84] width 161 height 15
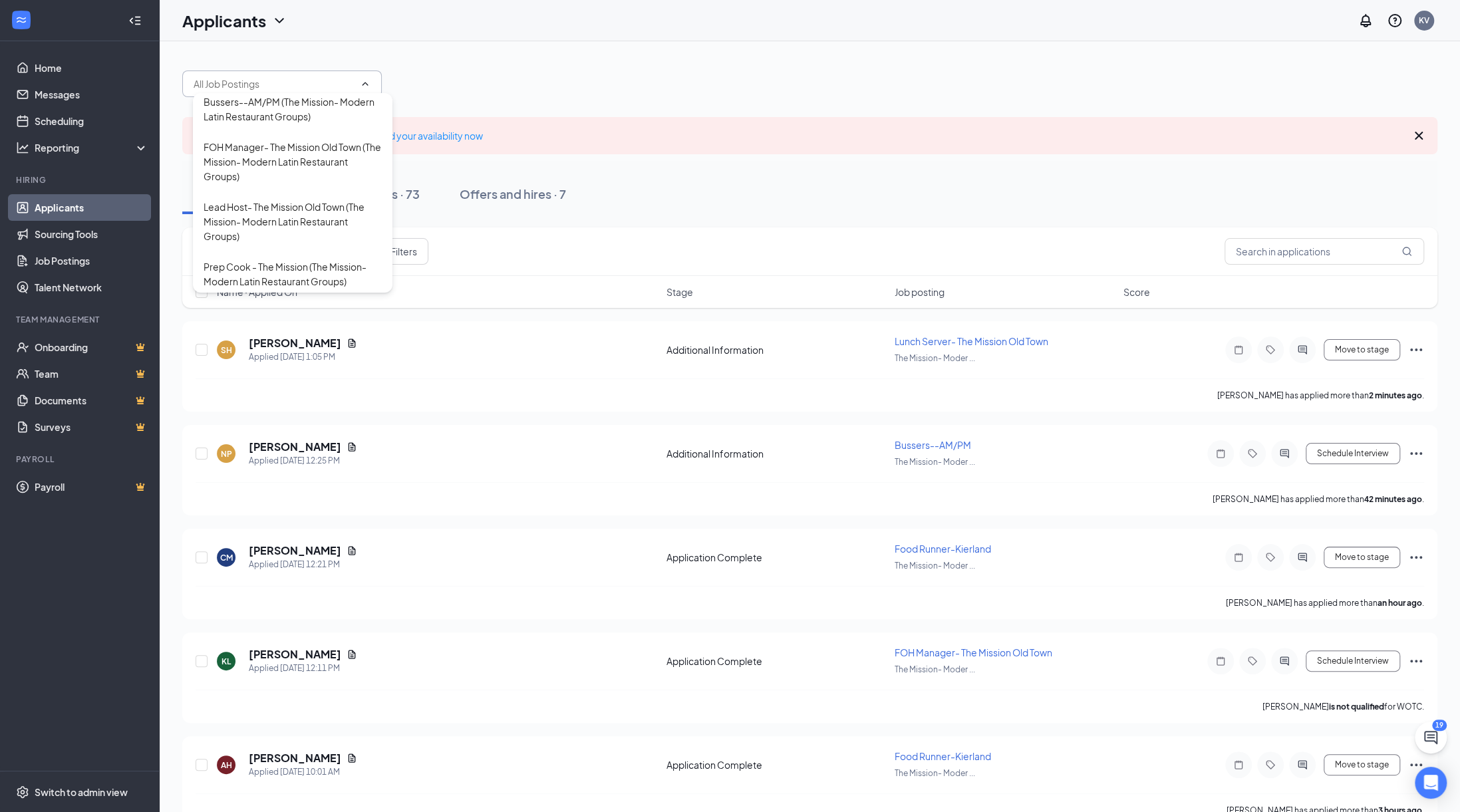
scroll to position [716, 0]
click at [316, 164] on div "FOH Manager- The Mission Old Town (The Mission- Modern Latin Restaurant Groups)" at bounding box center [292, 157] width 178 height 44
type input "FOH Manager- The Mission Old Town (The Mission- Modern Latin Restaurant Groups)"
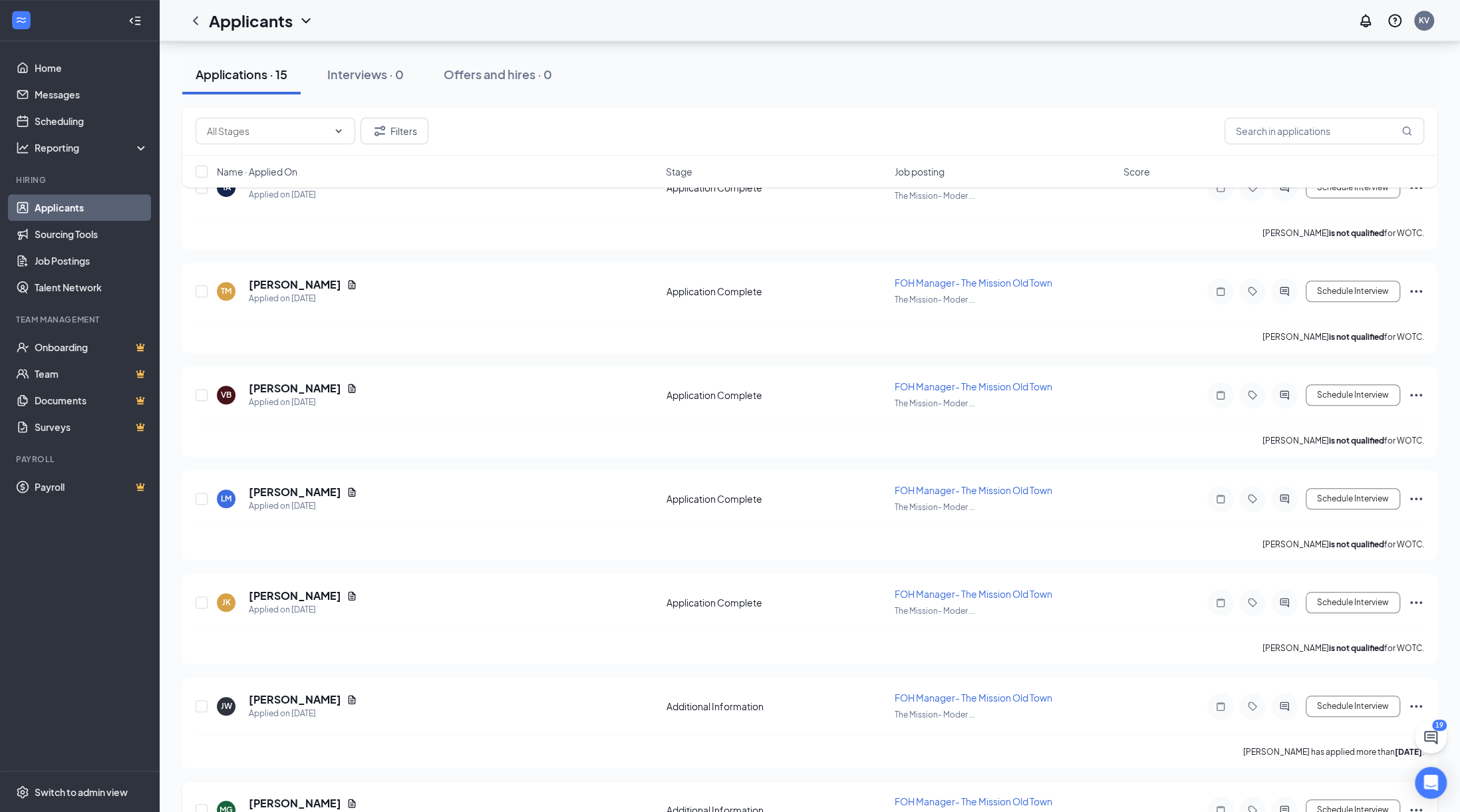
scroll to position [678, 0]
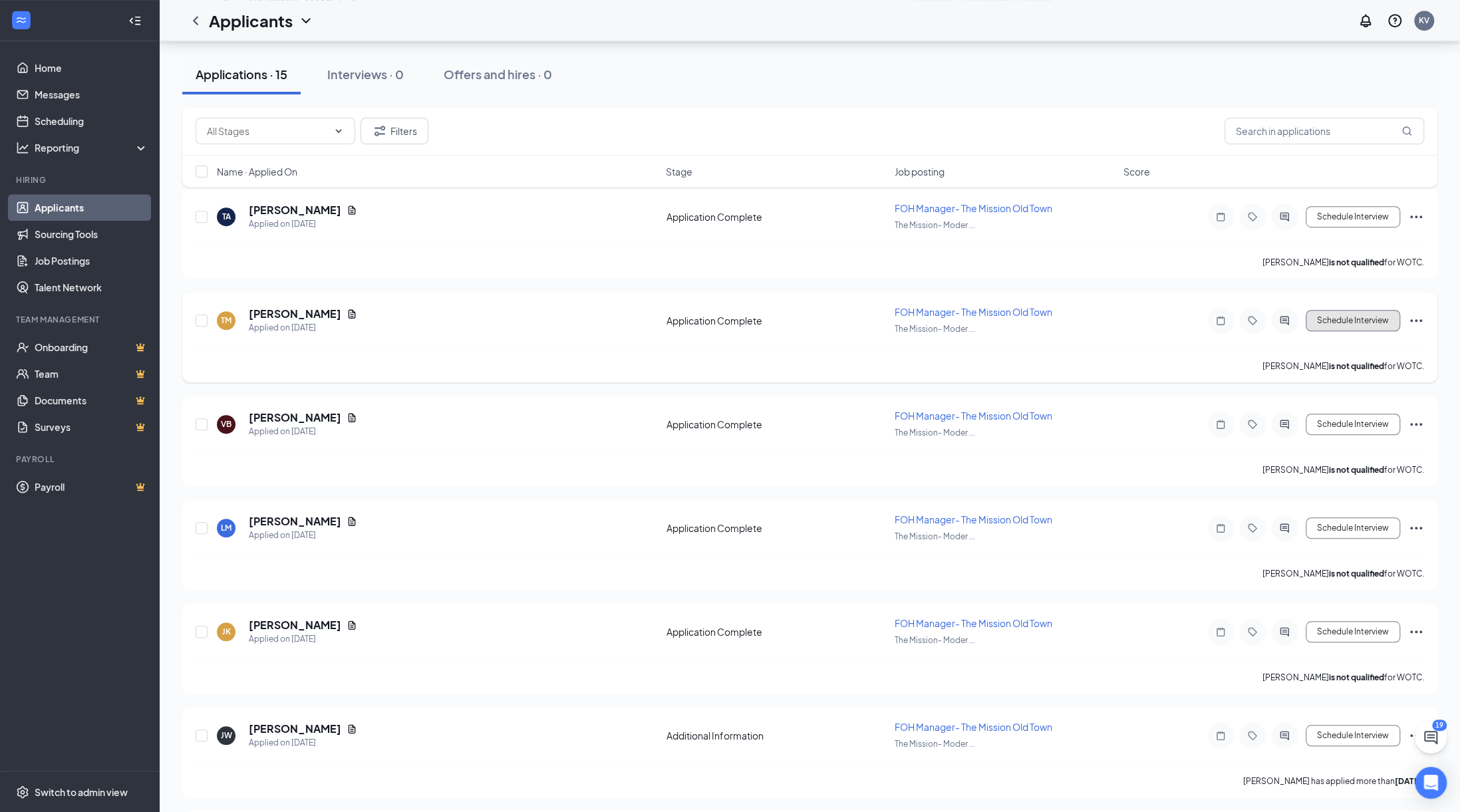
click at [1367, 312] on button "Schedule Interview" at bounding box center [1353, 320] width 94 height 22
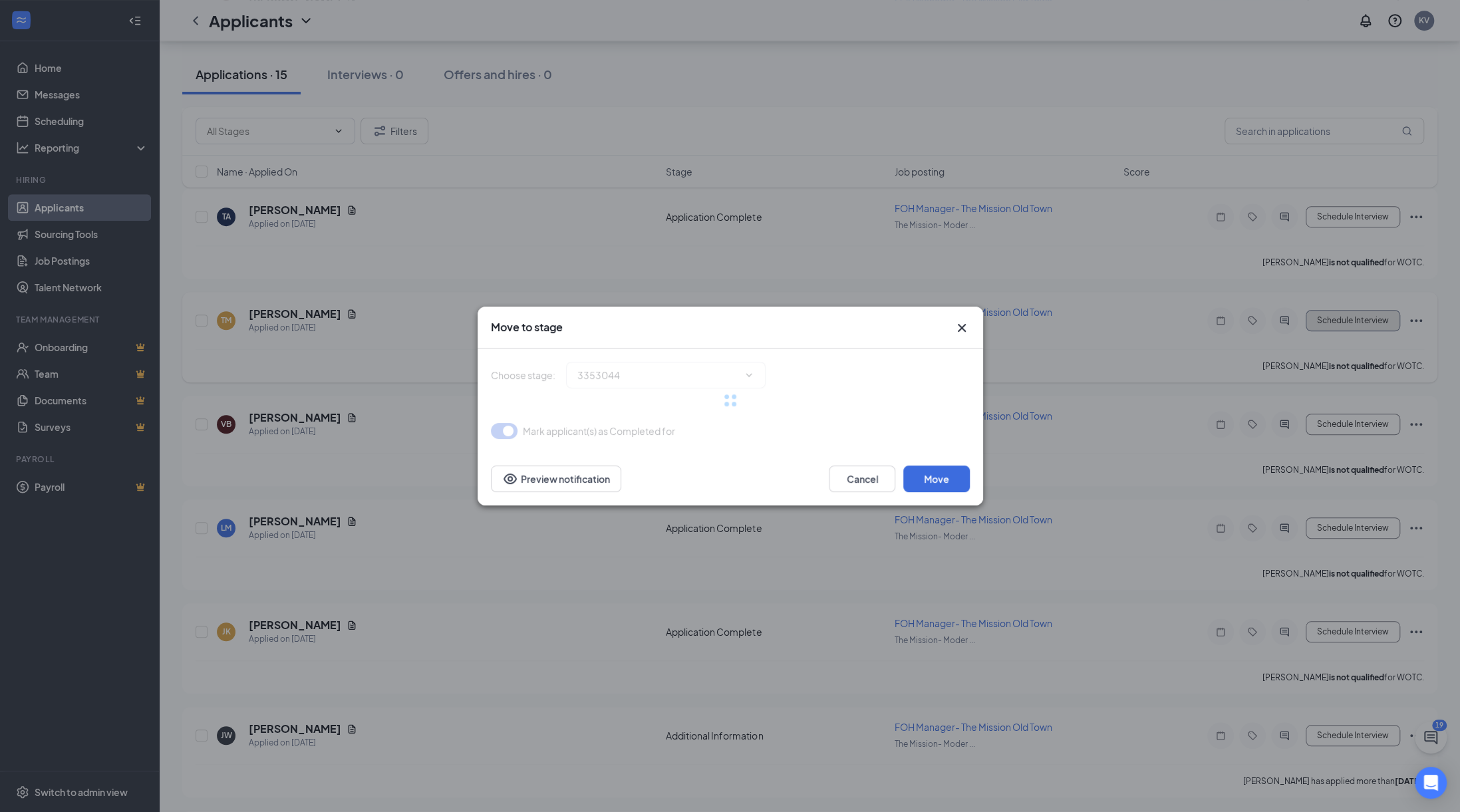
type input "Onsite Interview (next stage)"
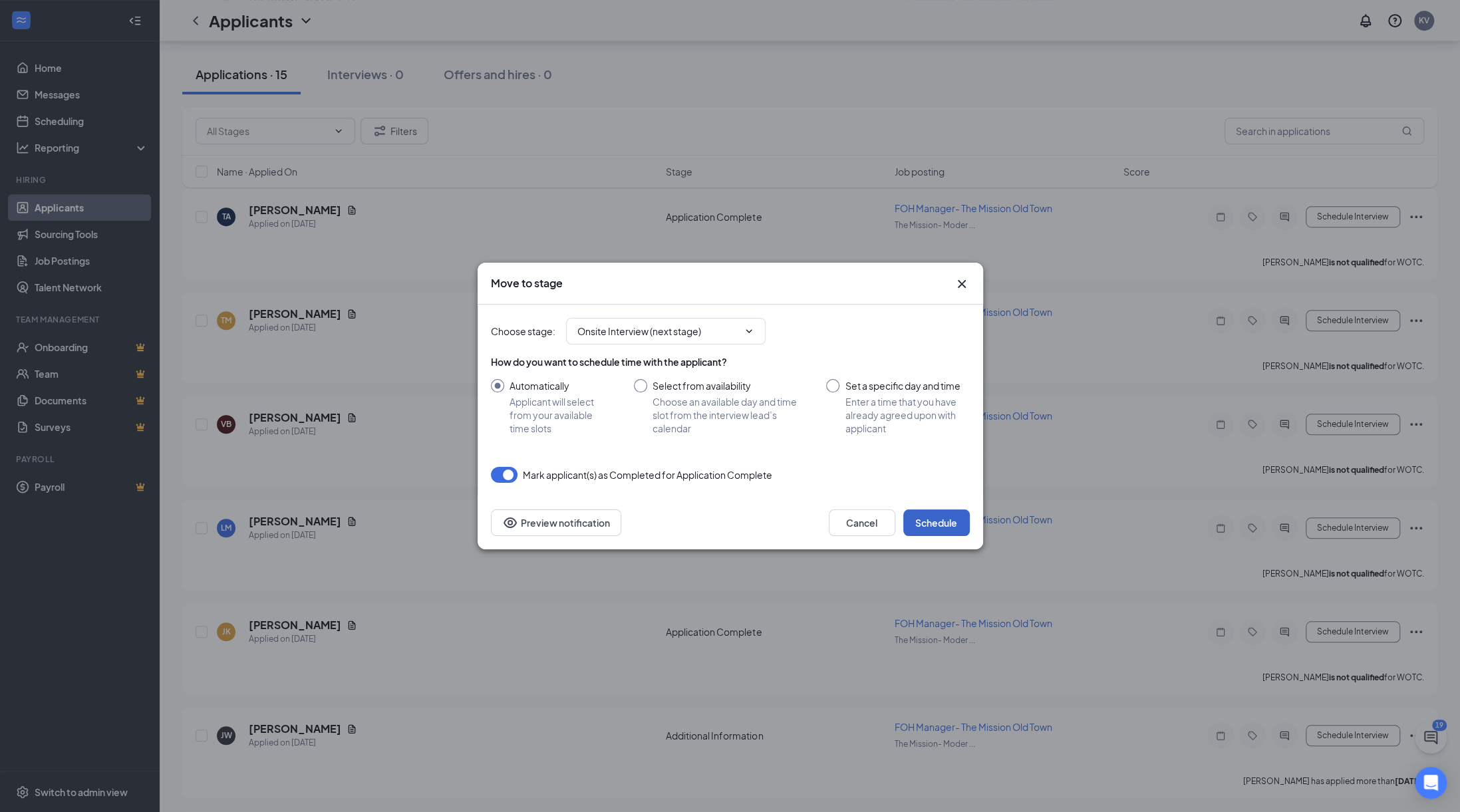
click at [927, 529] on button "Schedule" at bounding box center [936, 523] width 67 height 26
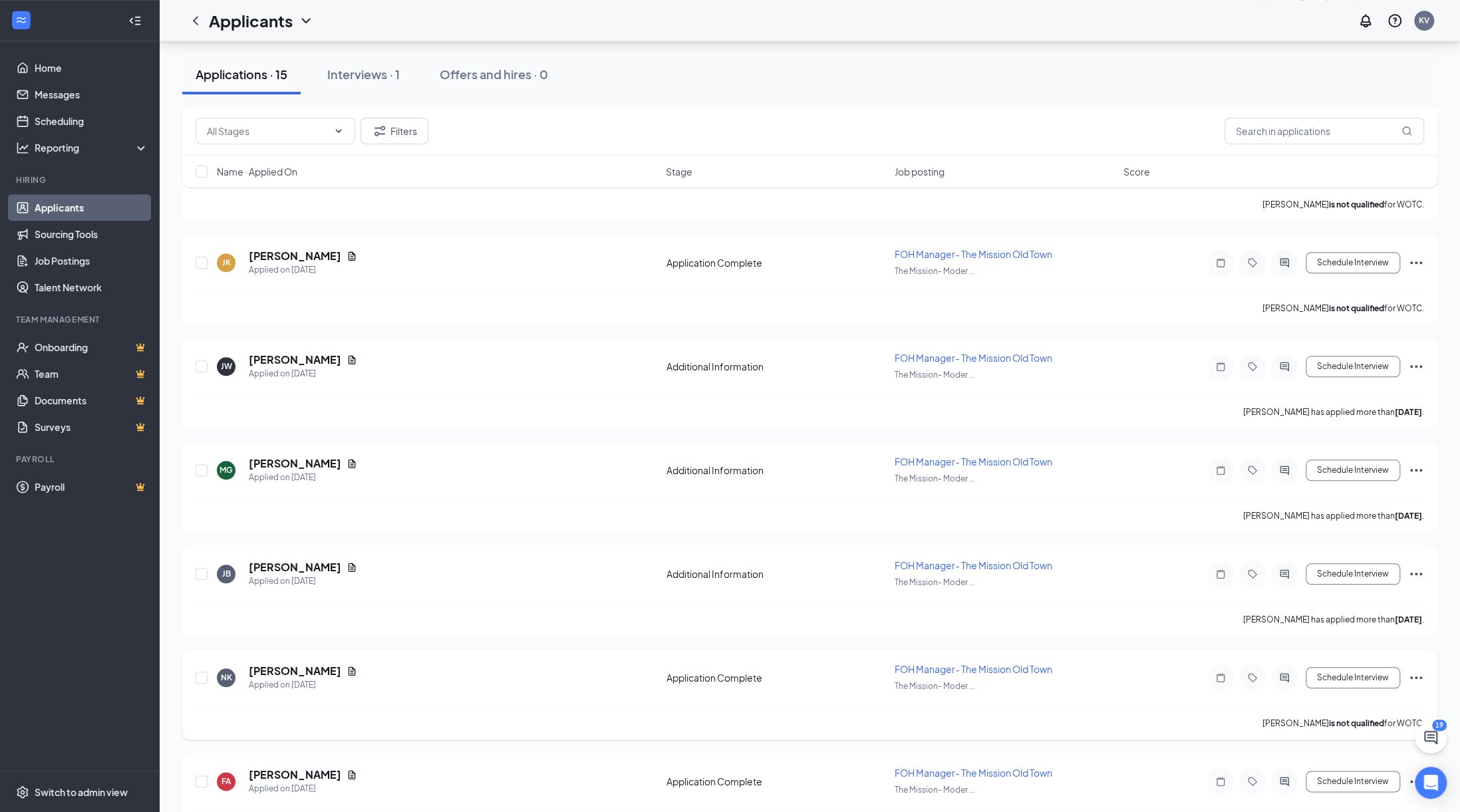
scroll to position [709, 0]
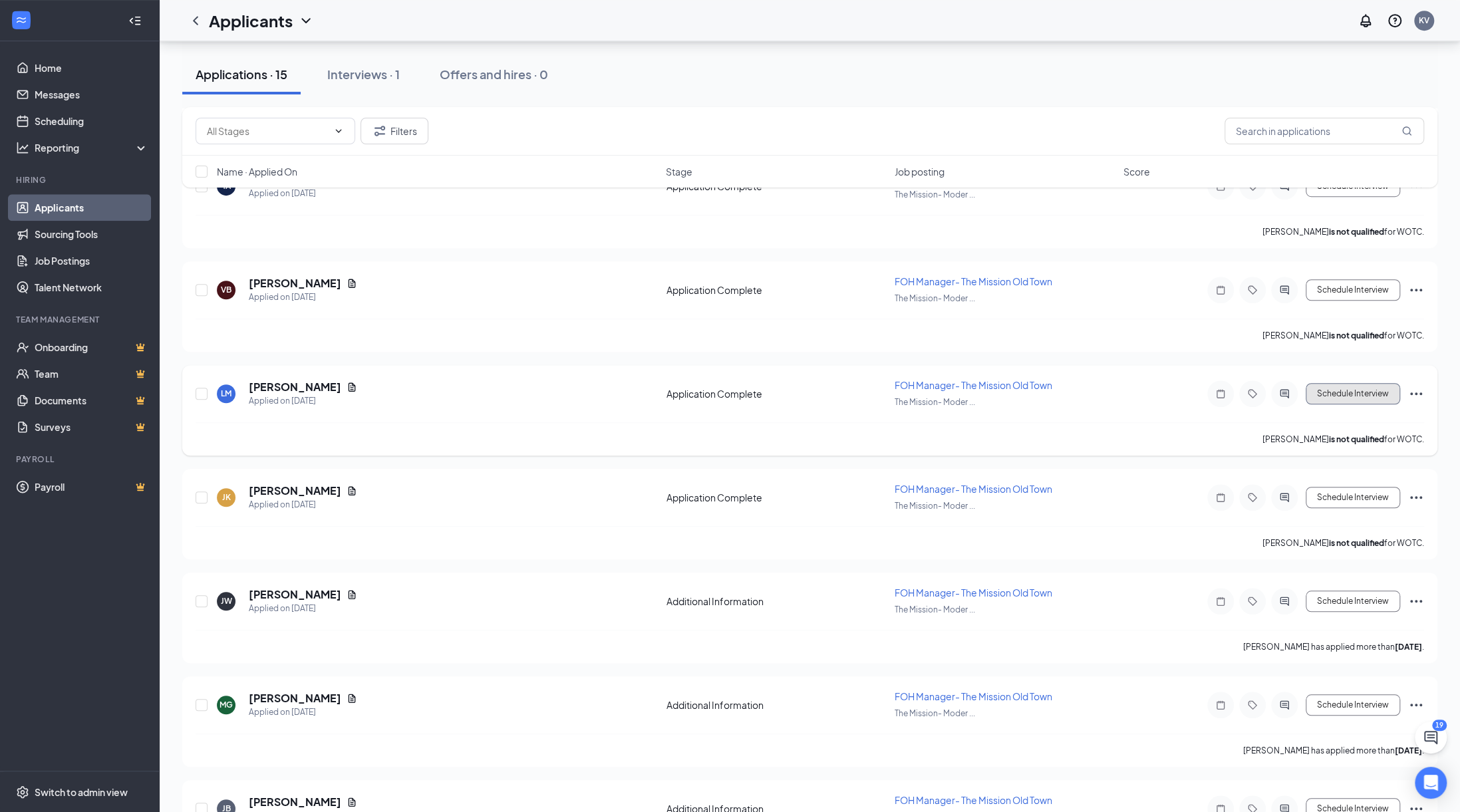
click at [1349, 391] on button "Schedule Interview" at bounding box center [1353, 394] width 94 height 22
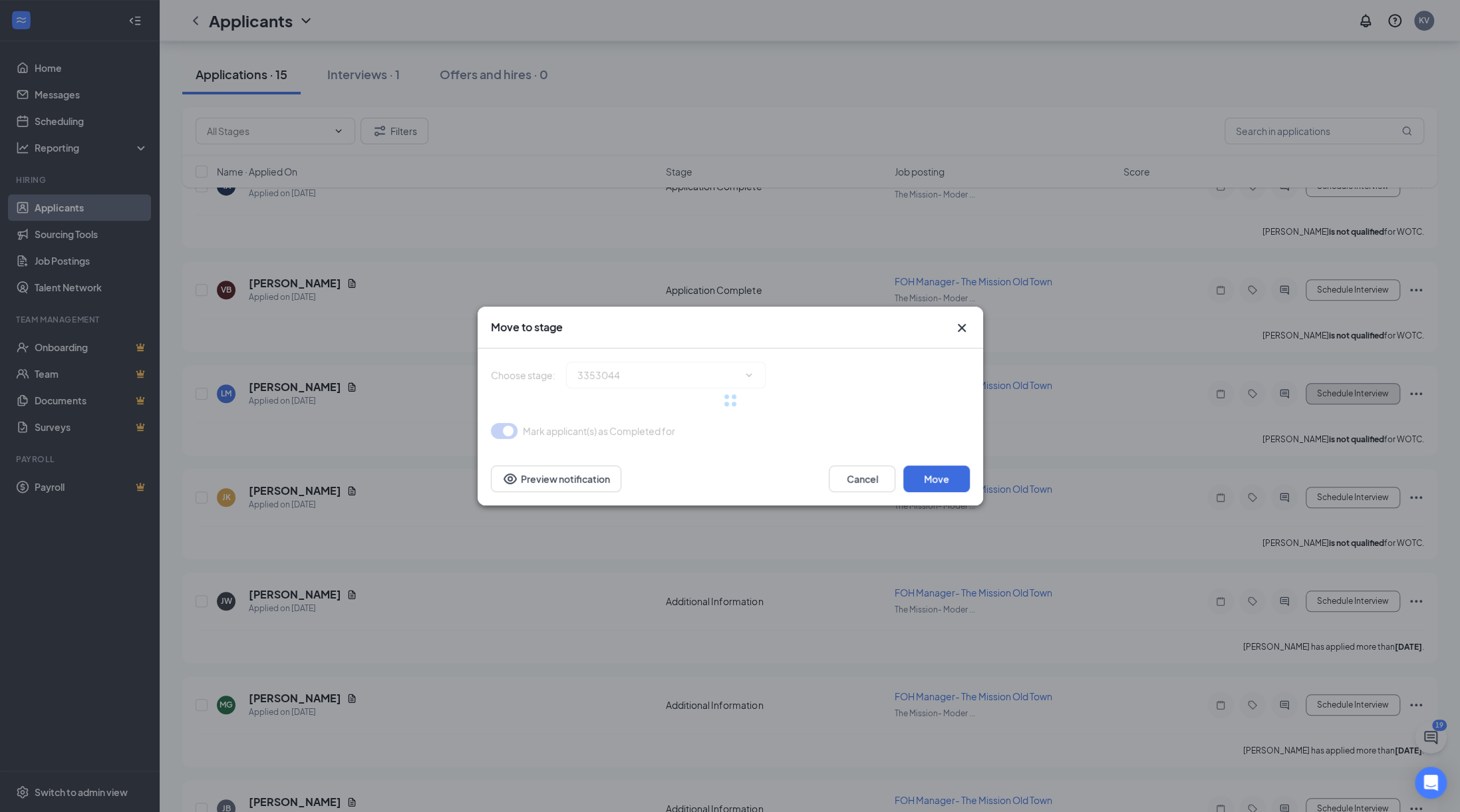
type input "Onsite Interview (next stage)"
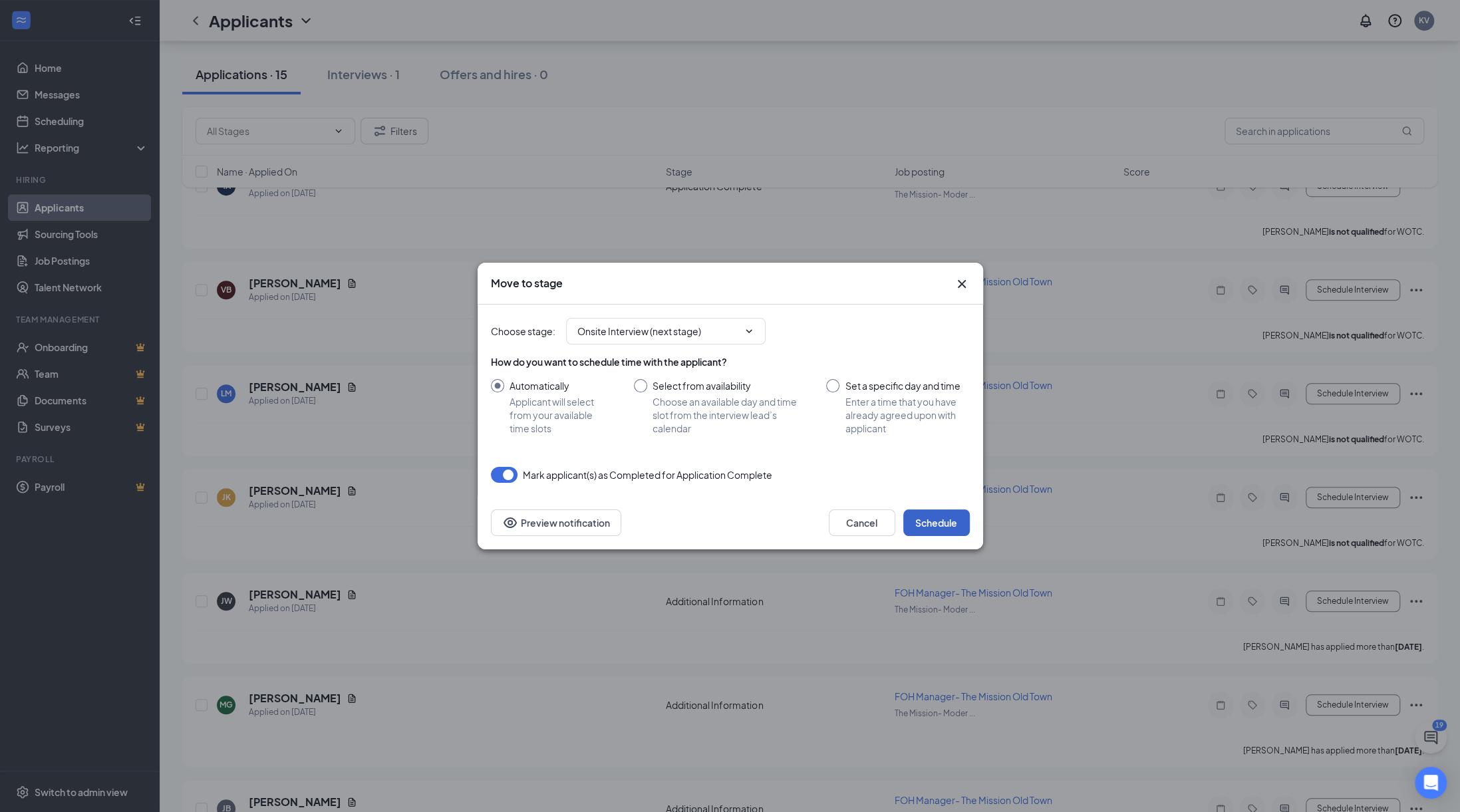
click at [962, 522] on button "Schedule" at bounding box center [936, 523] width 67 height 26
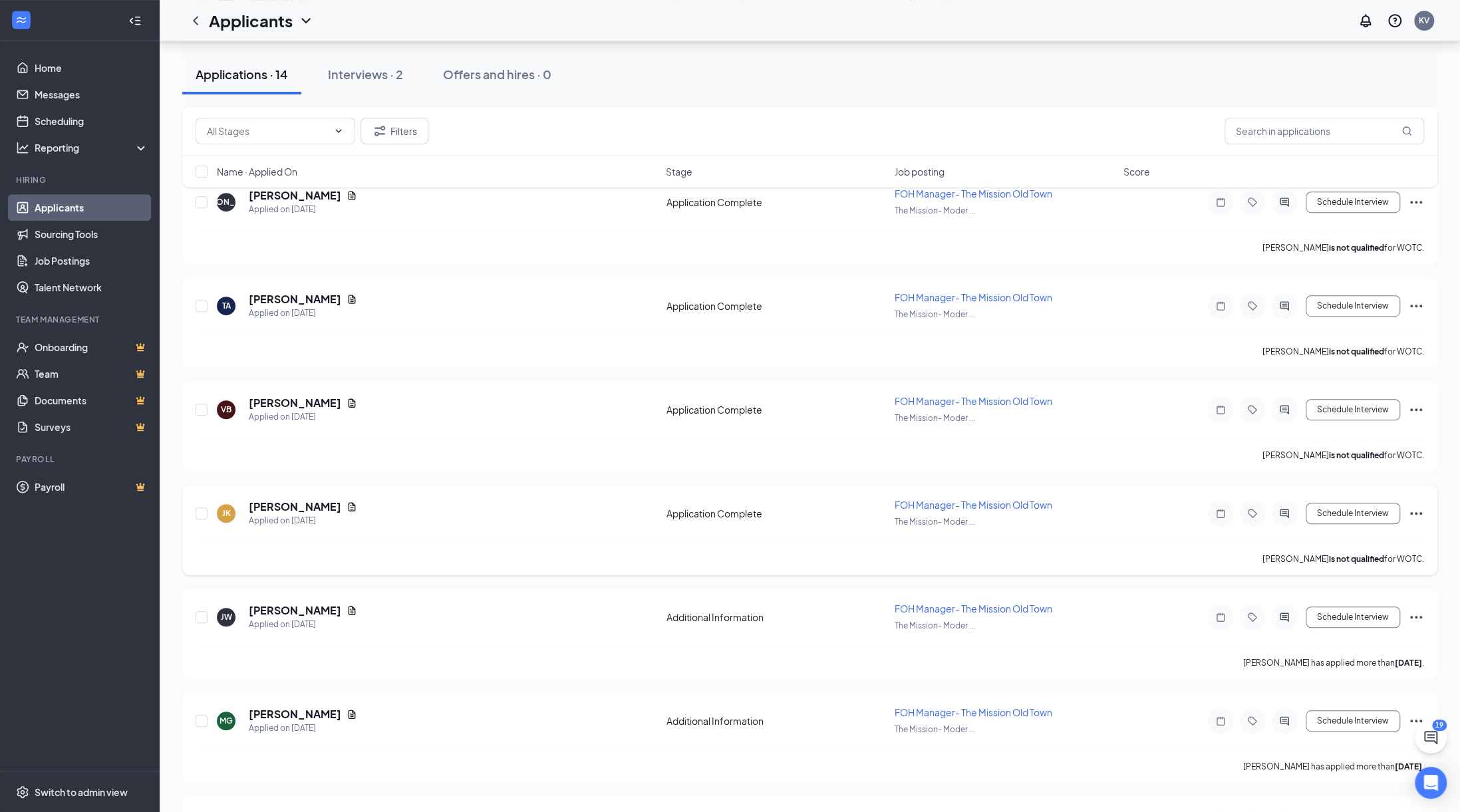
scroll to position [577, 0]
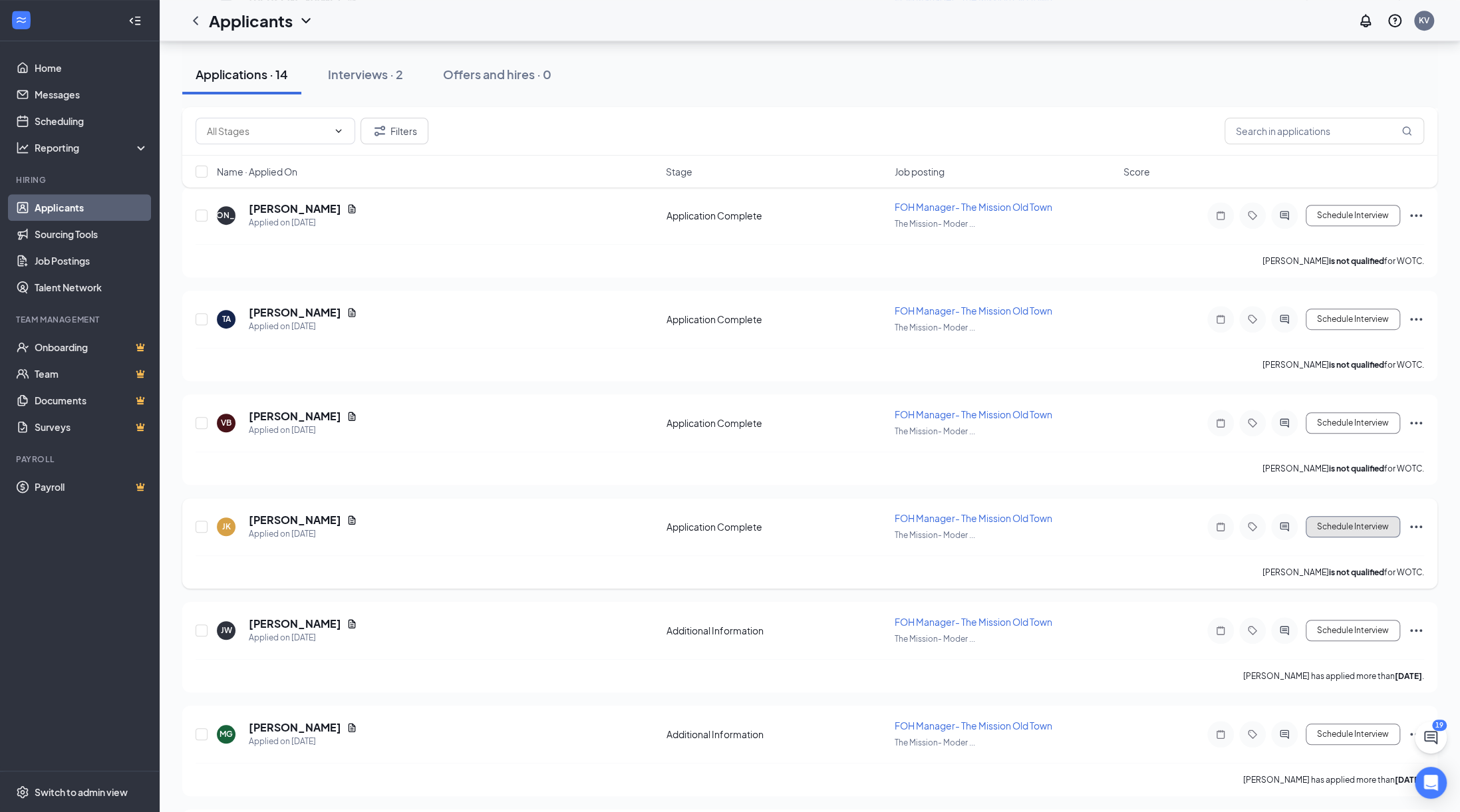
click at [1365, 520] on button "Schedule Interview" at bounding box center [1353, 527] width 94 height 22
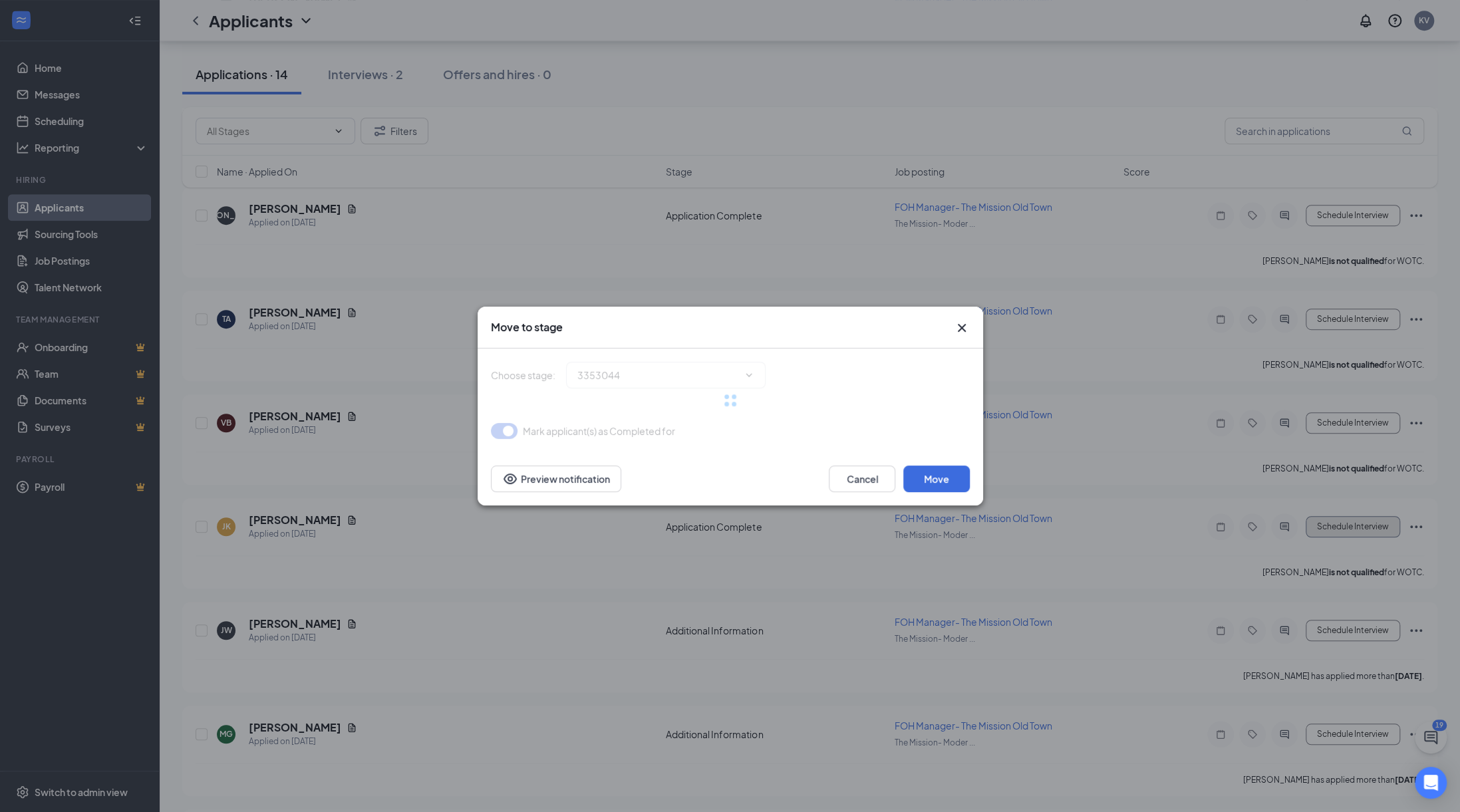
type input "Onsite Interview (next stage)"
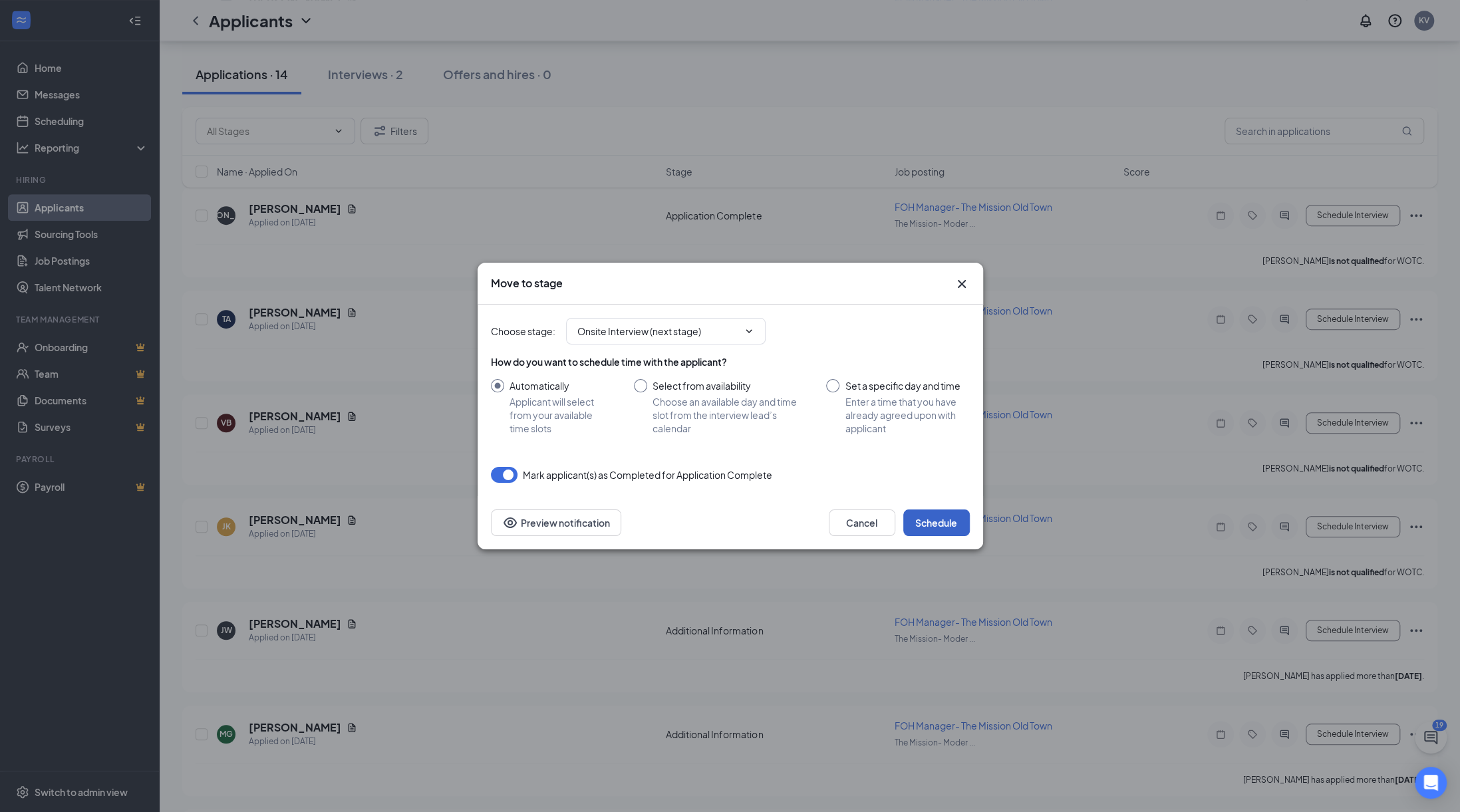
click at [955, 520] on button "Schedule" at bounding box center [936, 523] width 67 height 26
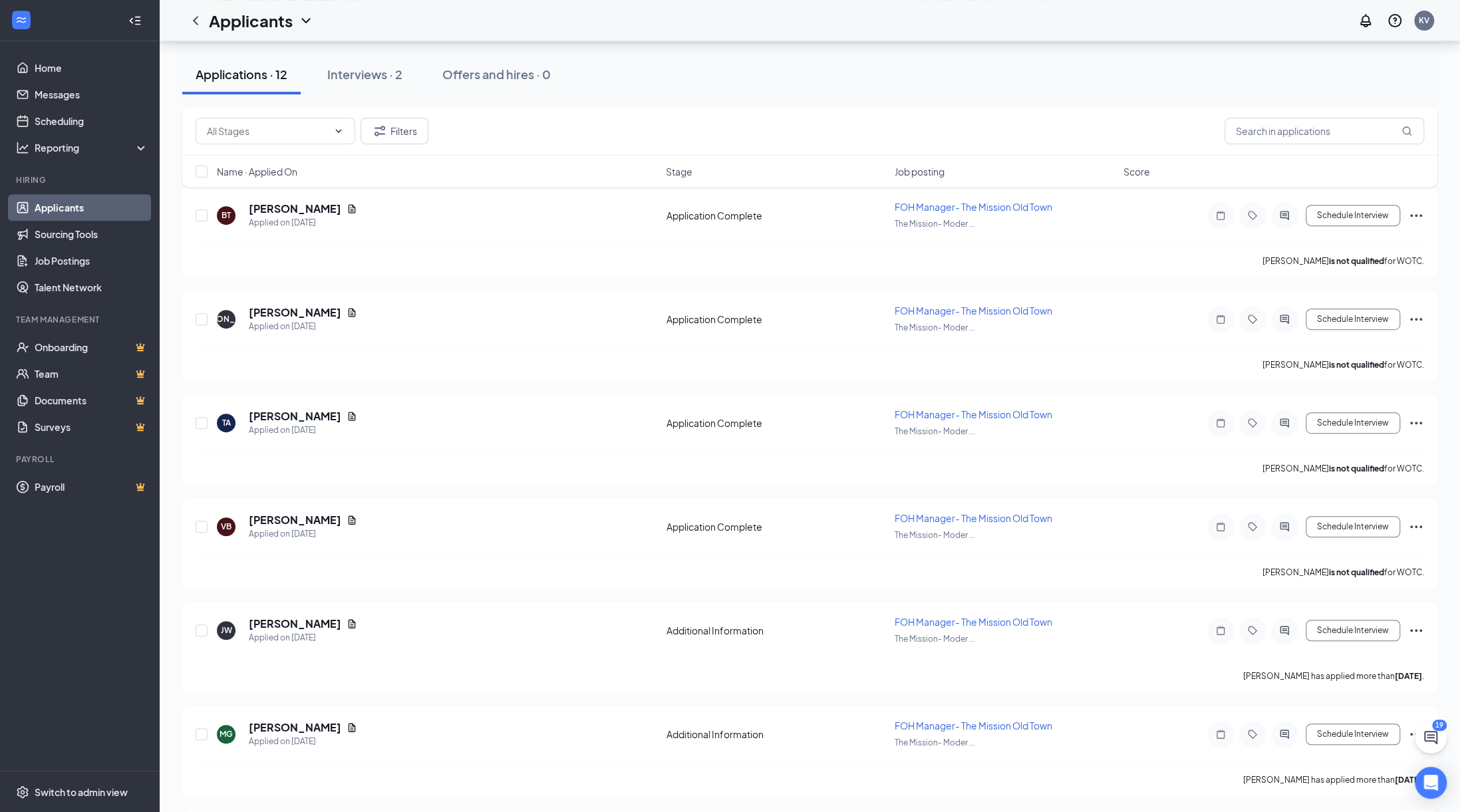
scroll to position [443, 0]
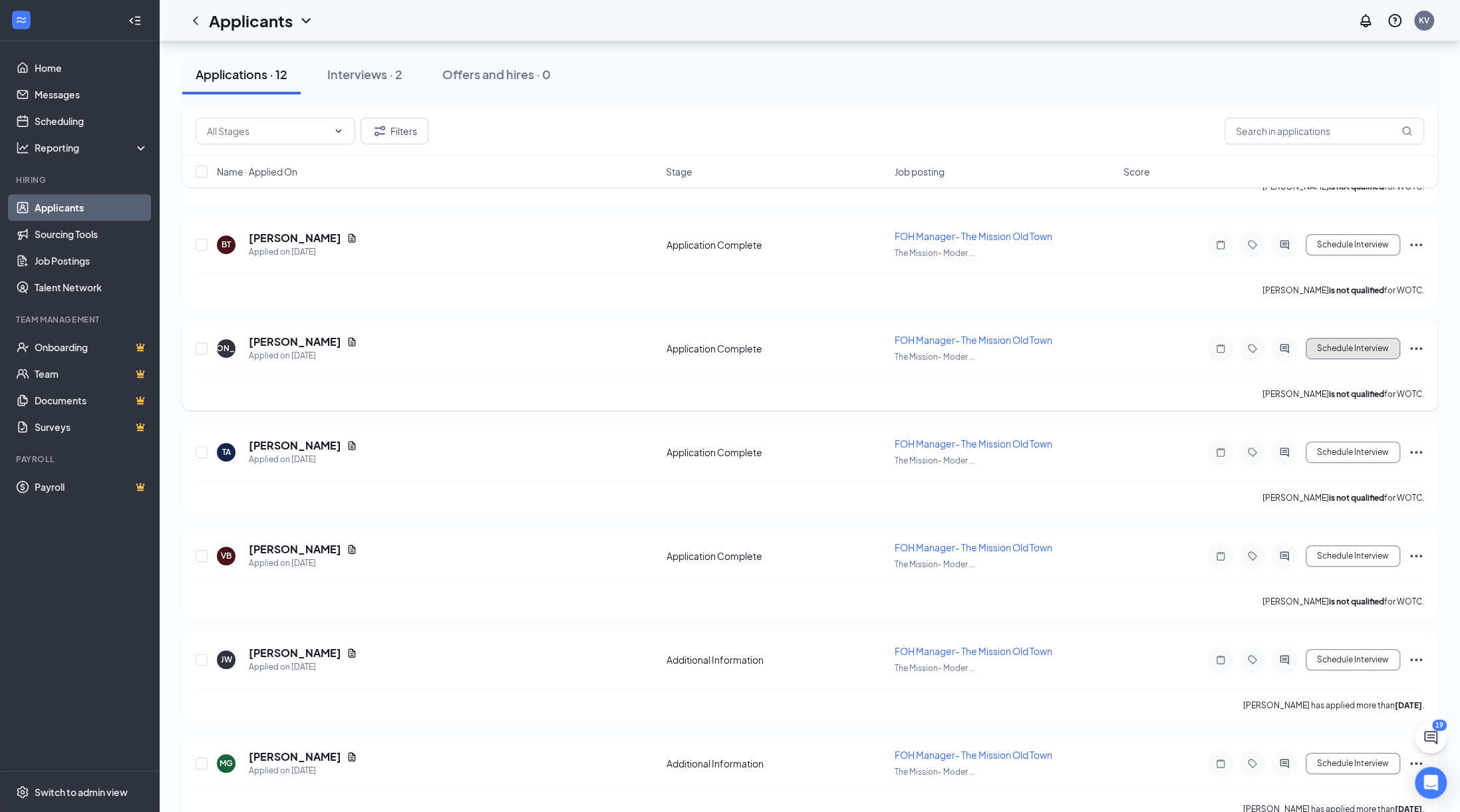
click at [1346, 344] on button "Schedule Interview" at bounding box center [1353, 349] width 94 height 22
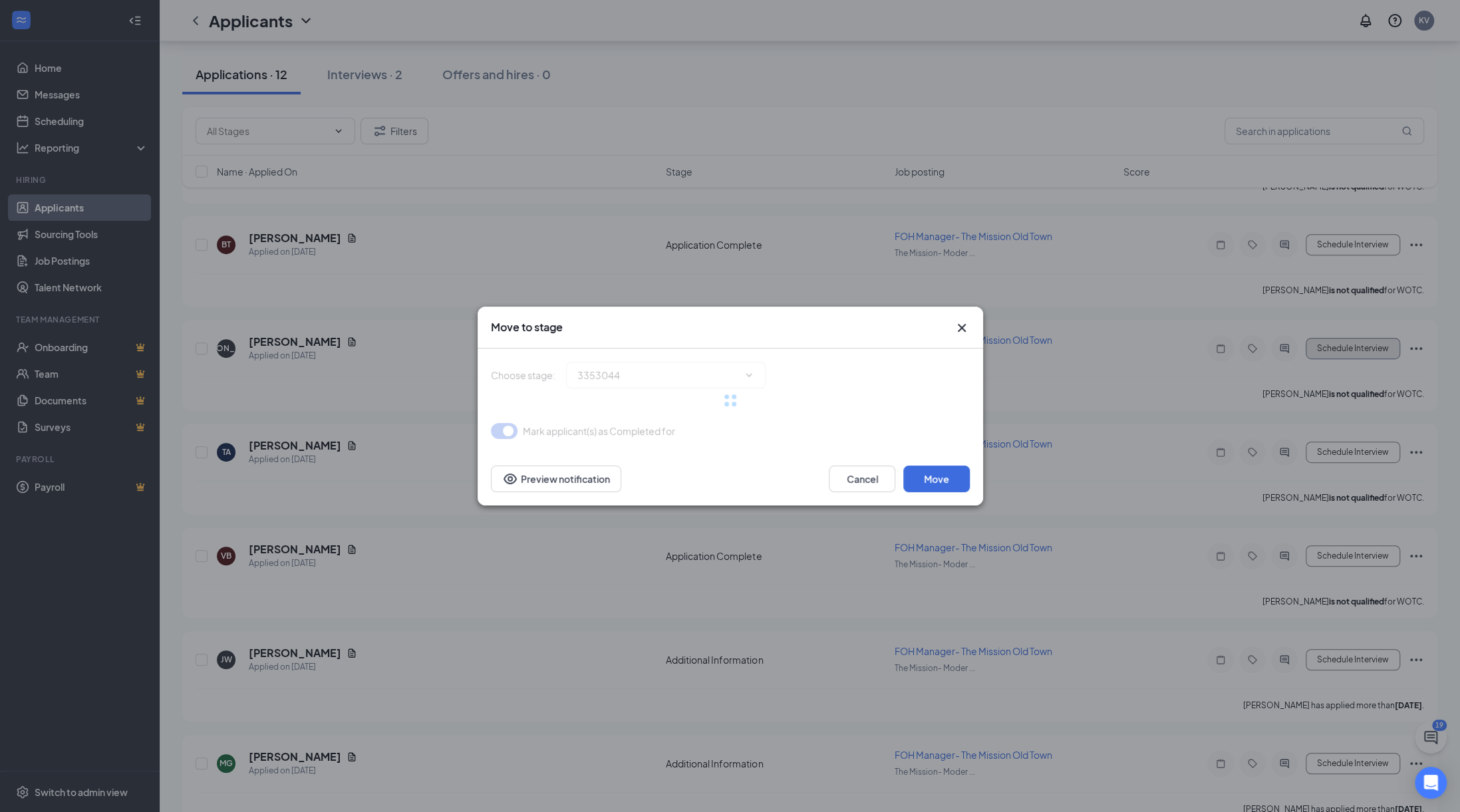
type input "Onsite Interview (next stage)"
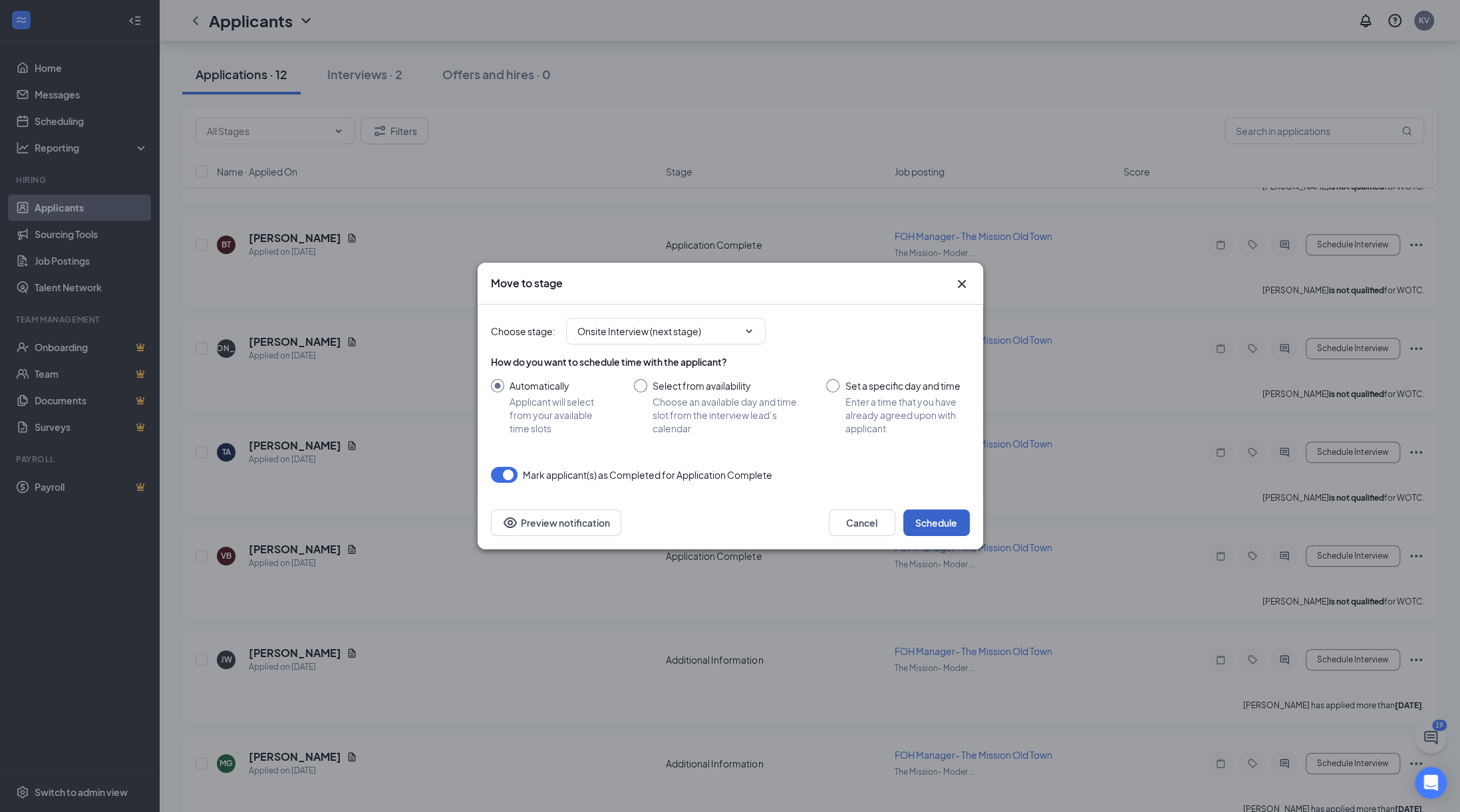
click at [945, 522] on button "Schedule" at bounding box center [936, 523] width 67 height 26
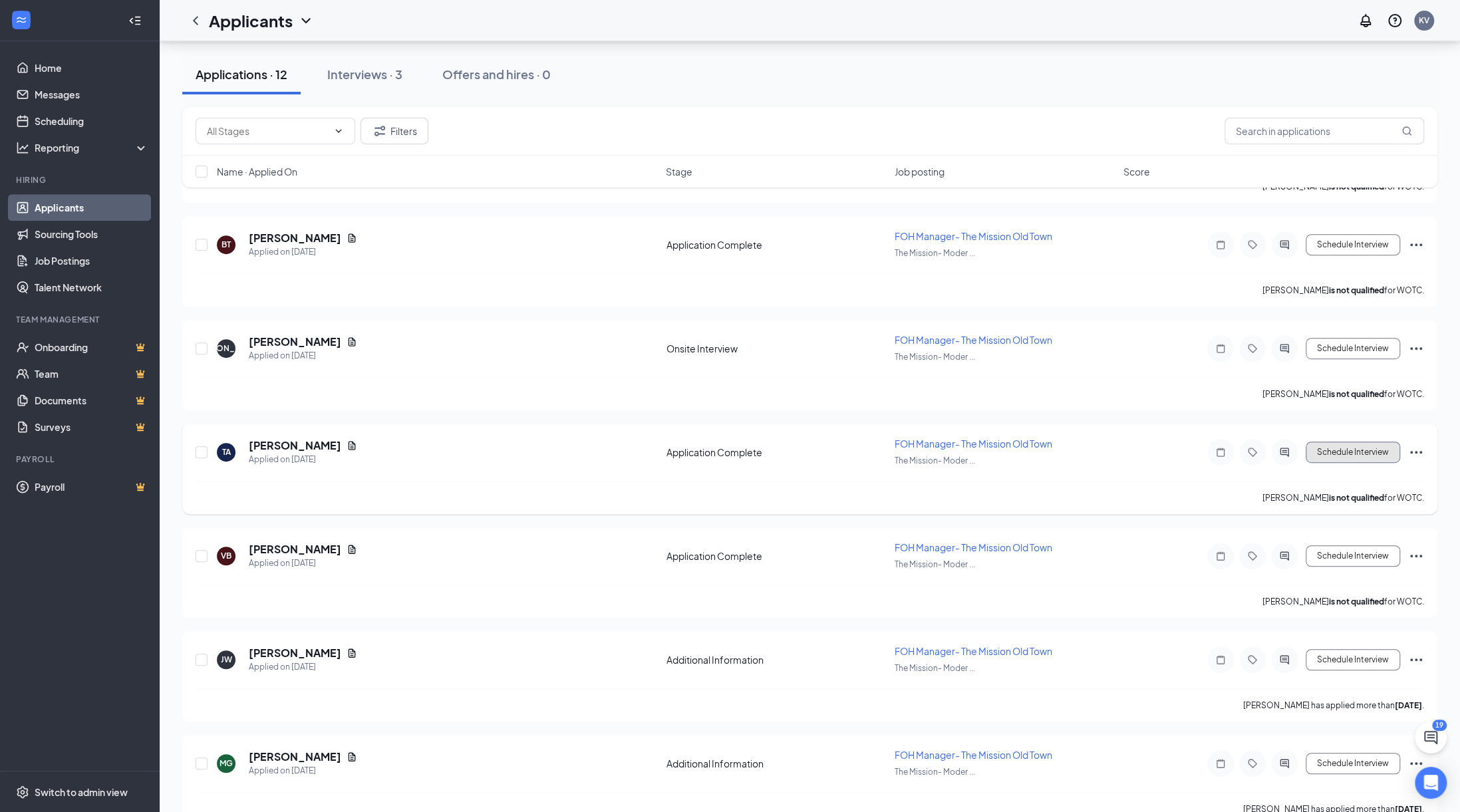
click at [1351, 446] on button "Schedule Interview" at bounding box center [1353, 452] width 94 height 22
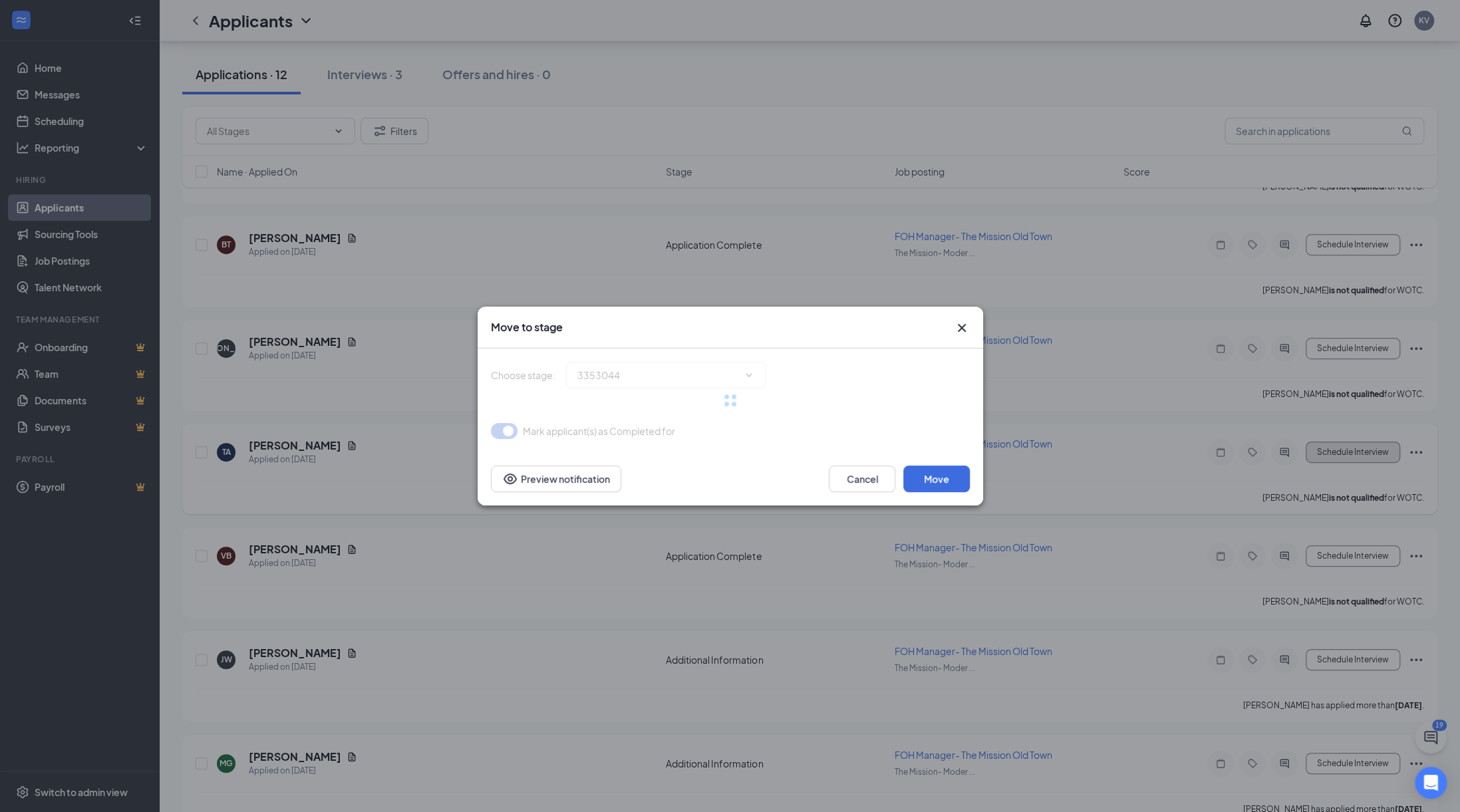
type input "Onsite Interview (next stage)"
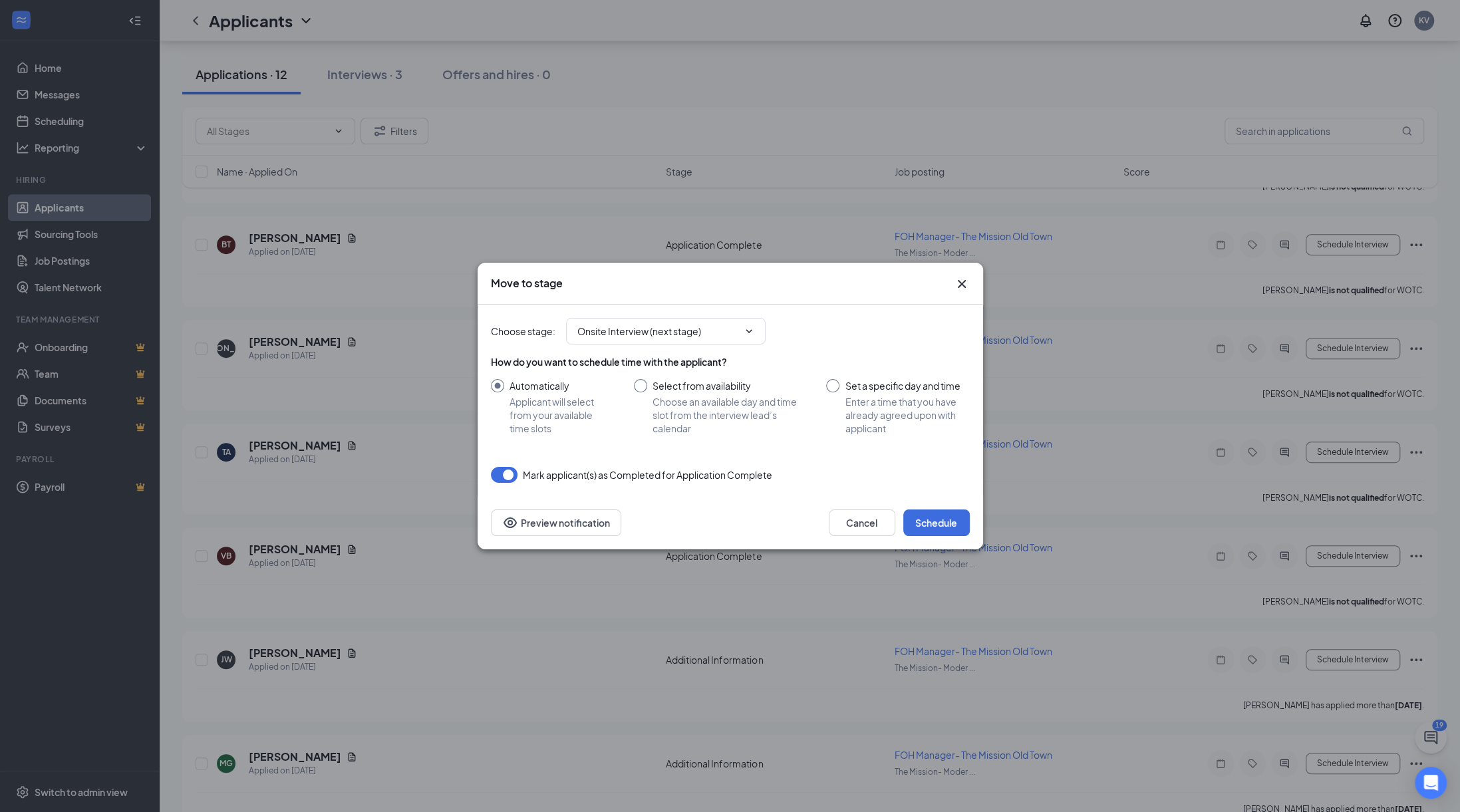
click at [967, 281] on icon "Cross" at bounding box center [962, 284] width 16 height 16
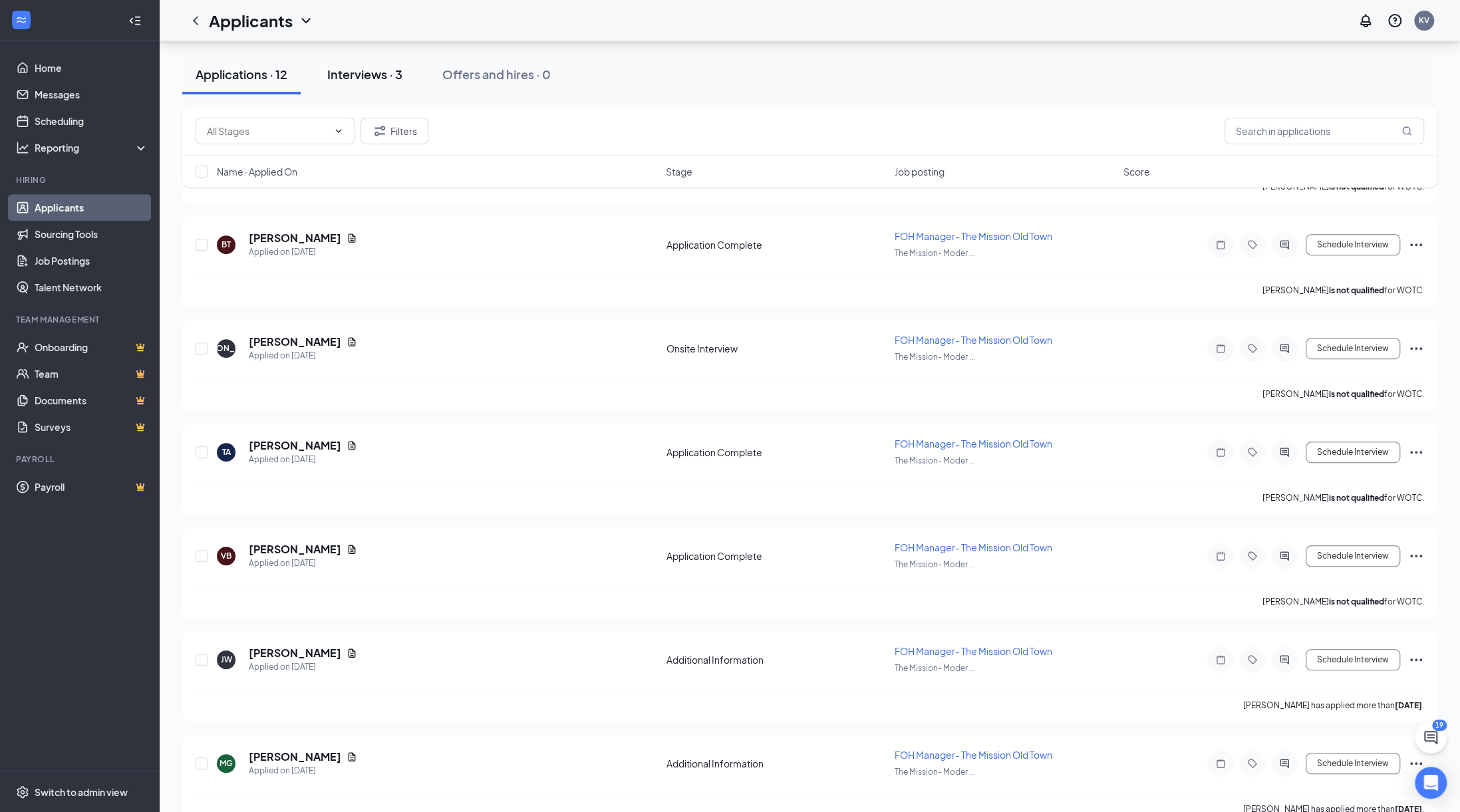
click at [378, 73] on div "Interviews · 3" at bounding box center [365, 74] width 75 height 17
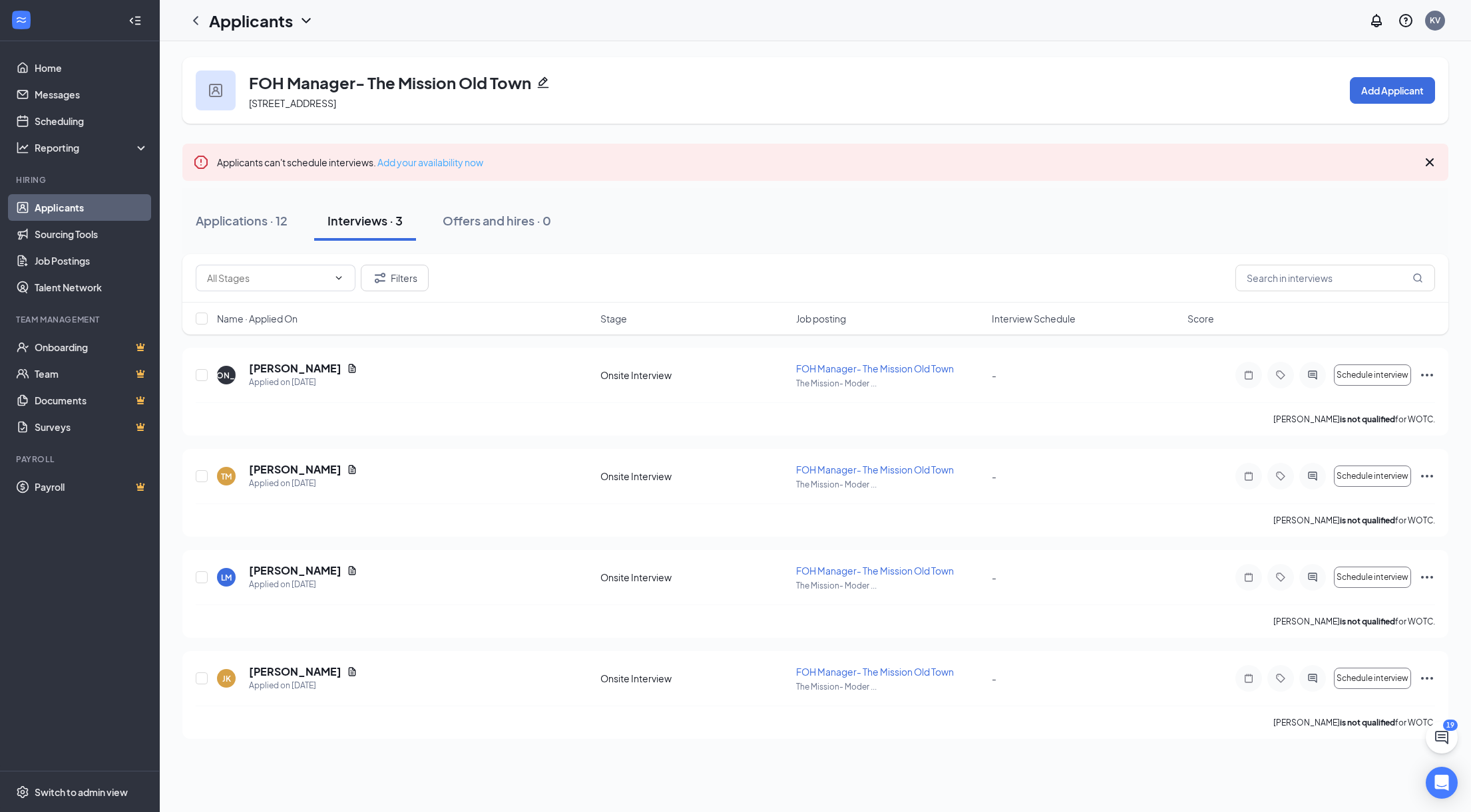
click at [419, 158] on link "Add your availability now" at bounding box center [430, 162] width 106 height 12
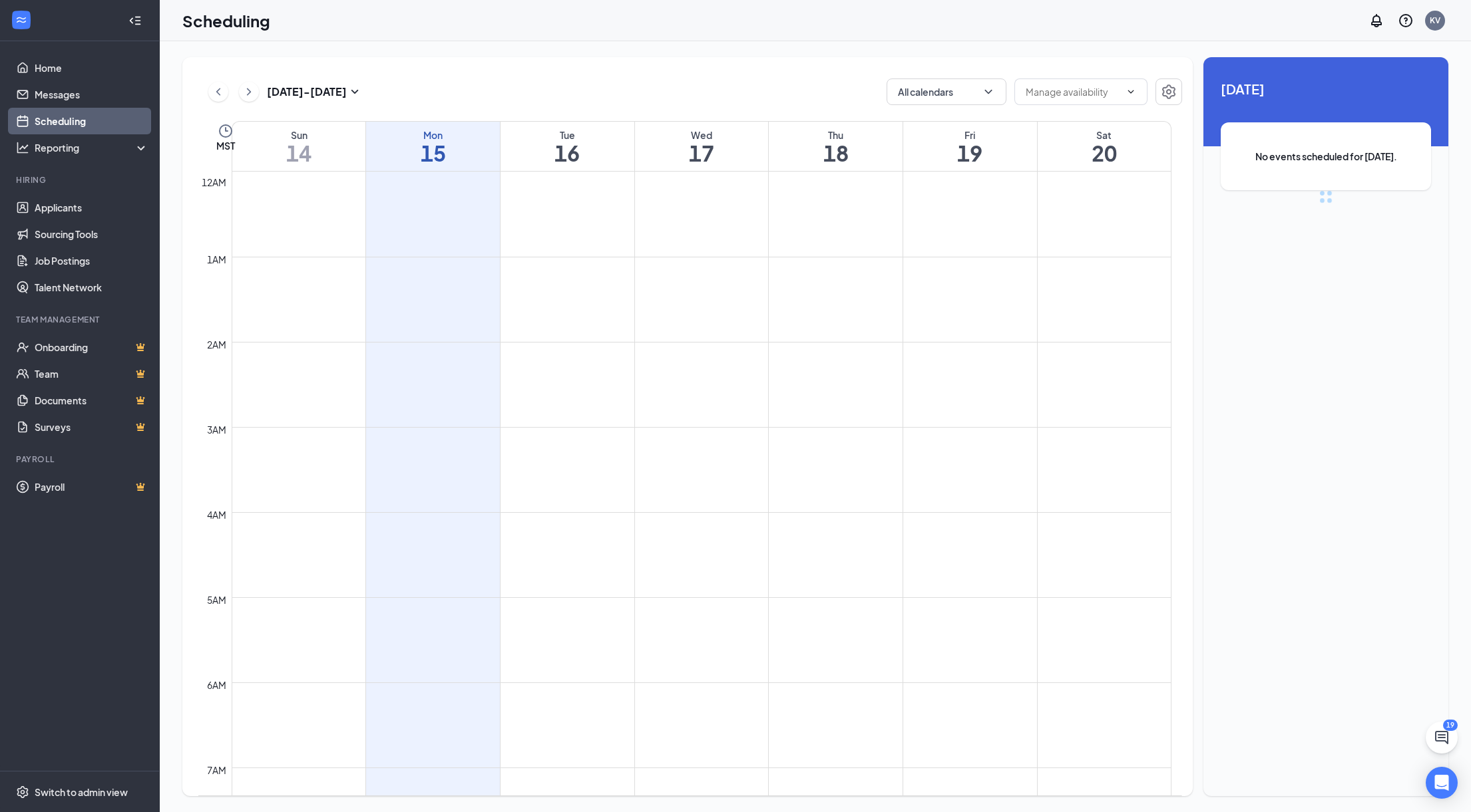
scroll to position [654, 0]
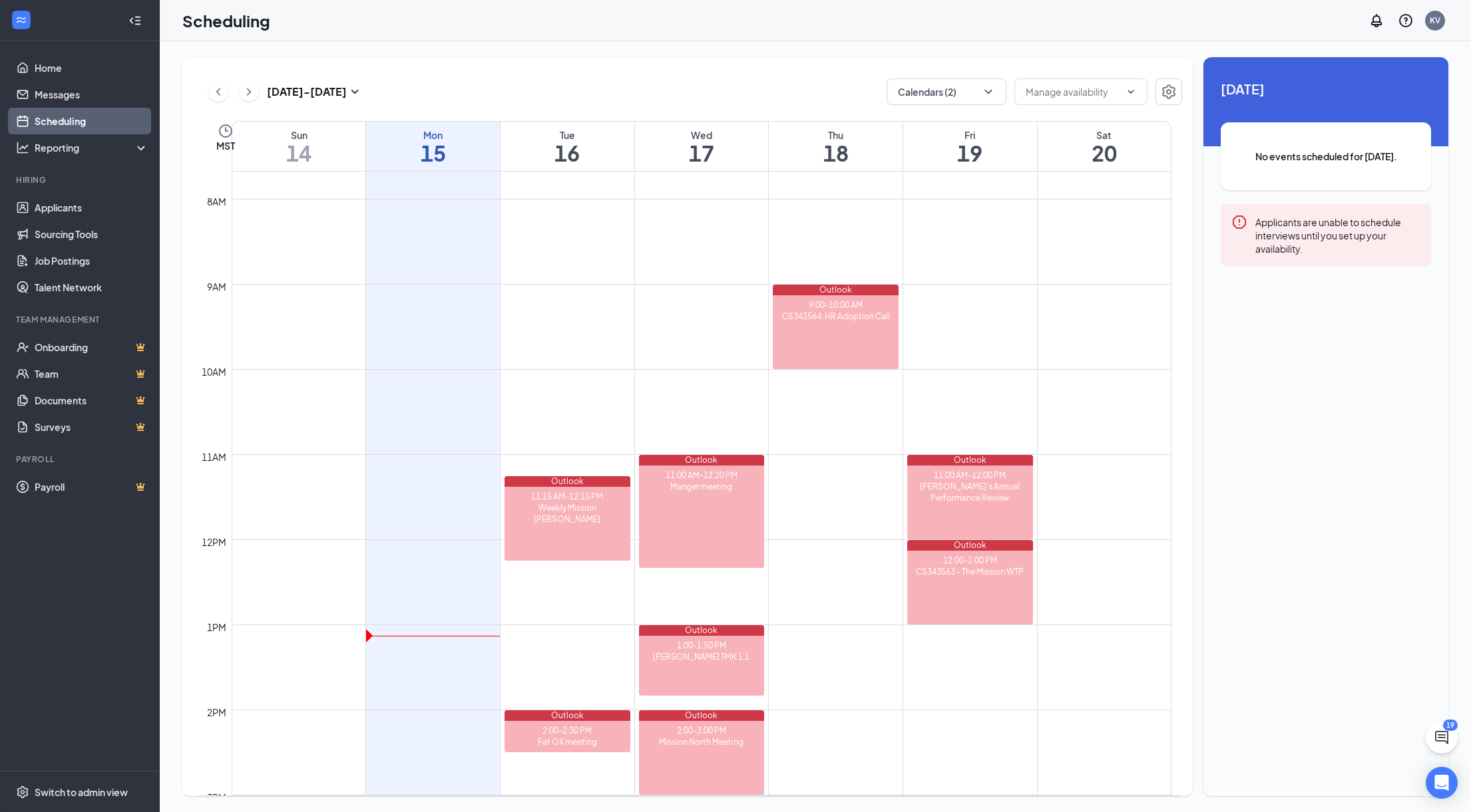
click at [569, 252] on td at bounding box center [701, 252] width 940 height 22
click at [443, 649] on td at bounding box center [701, 657] width 940 height 22
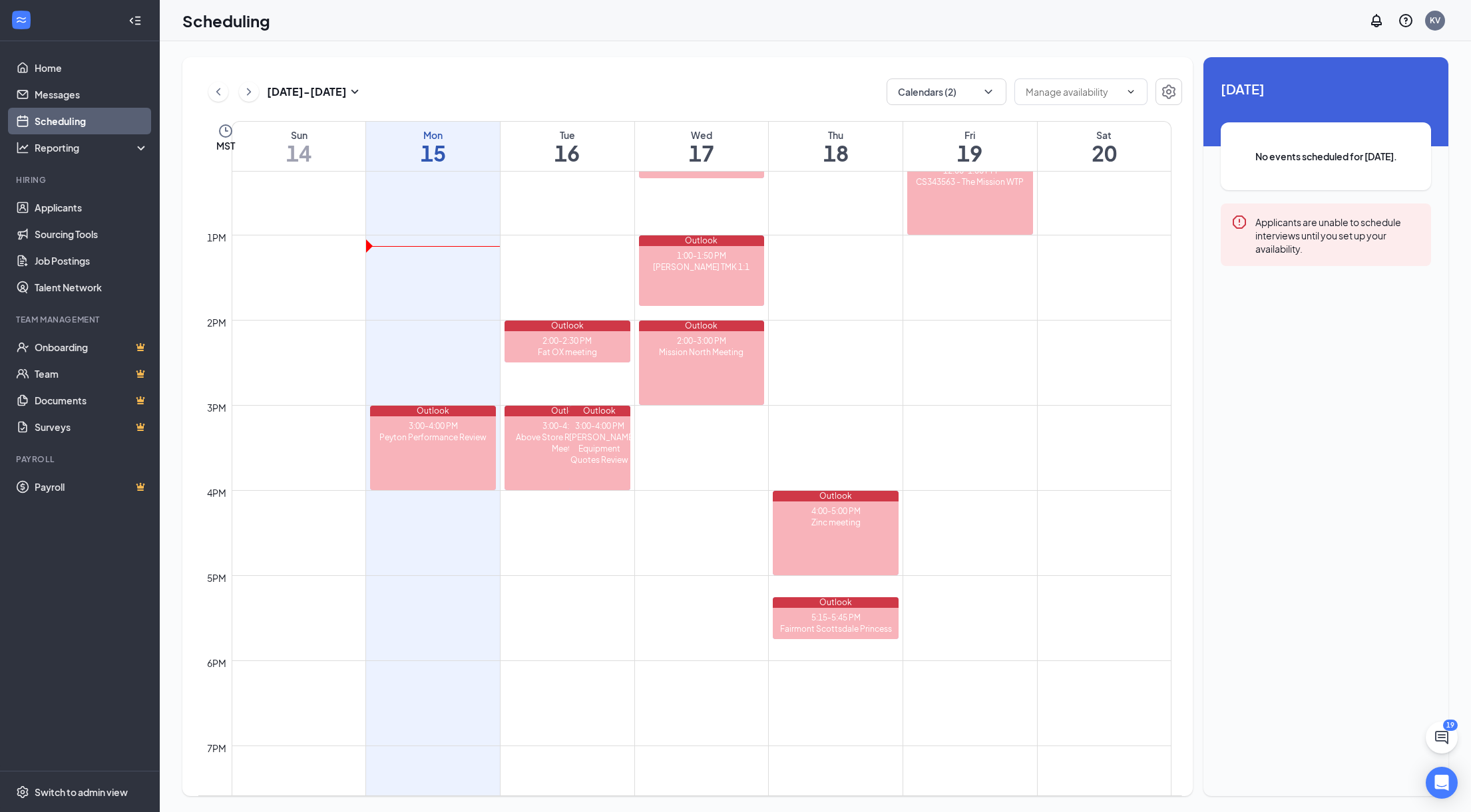
scroll to position [1053, 0]
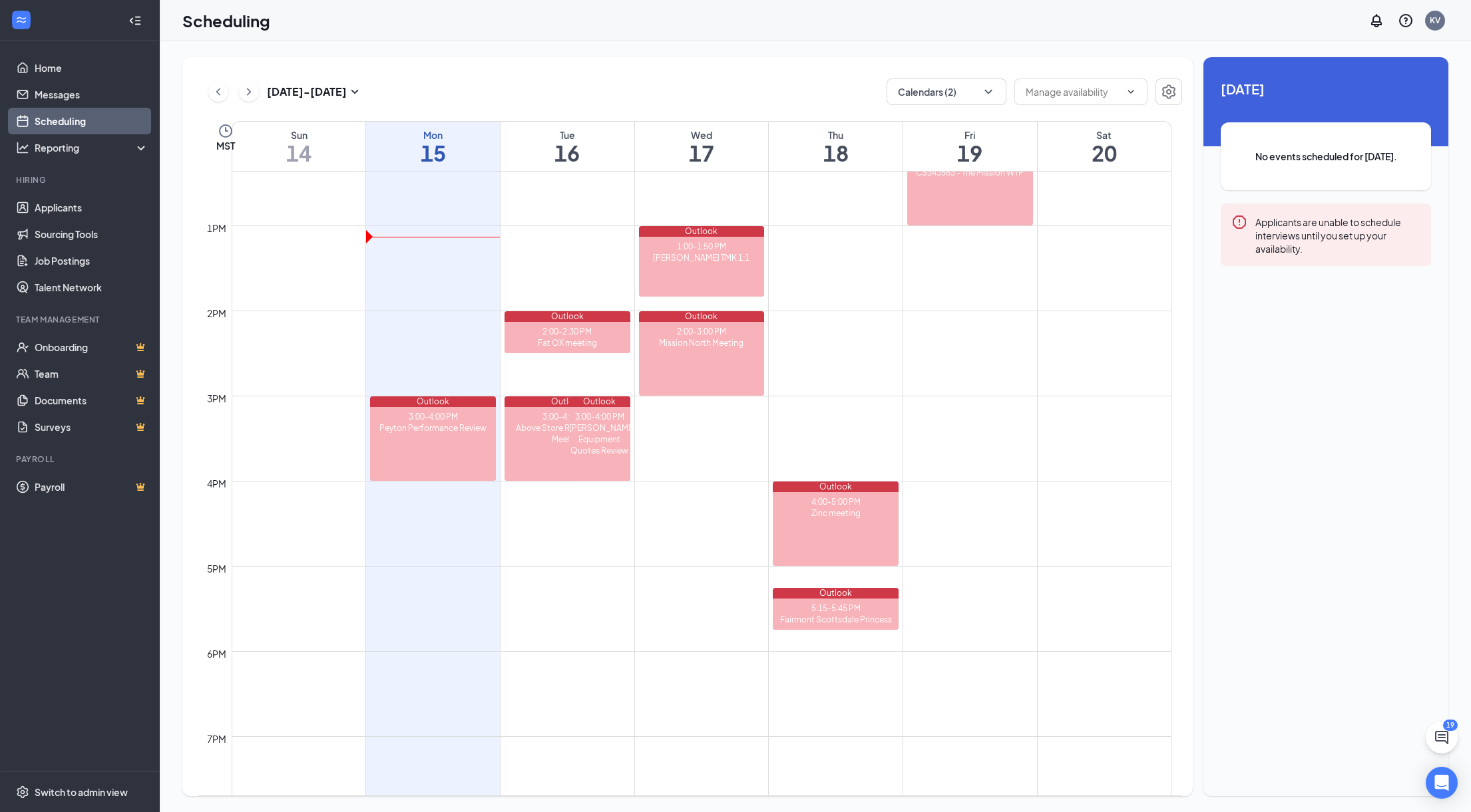
drag, startPoint x: 408, startPoint y: 578, endPoint x: 420, endPoint y: 651, distance: 74.0
click at [420, 651] on tbody "12am 1am 2am 3am 4am 5am 6am 7am 8am 9am 10am 11am 12pm 1pm 2pm 3pm 4pm 5pm 6pm…" at bounding box center [684, 140] width 973 height 2044
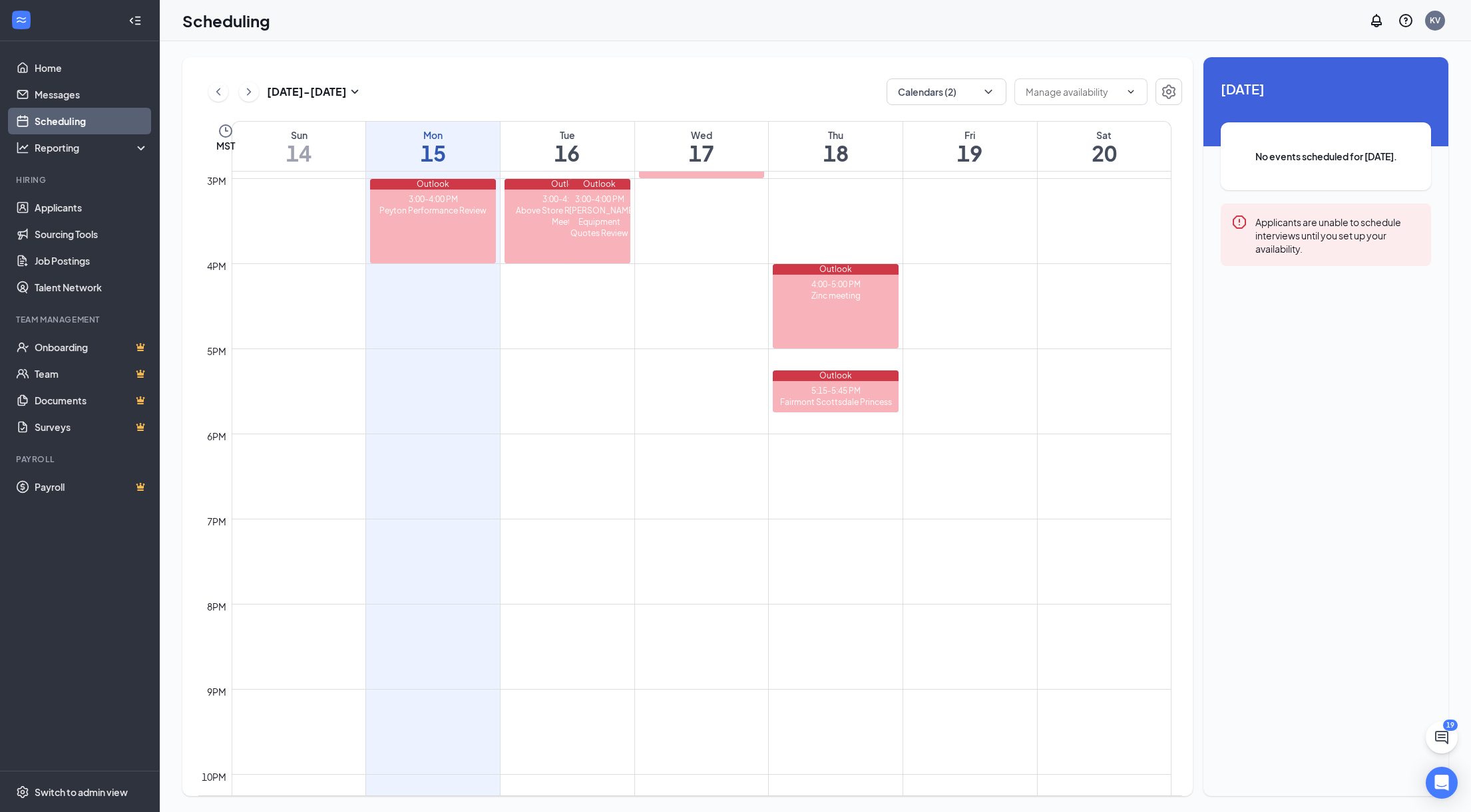
scroll to position [1419, 0]
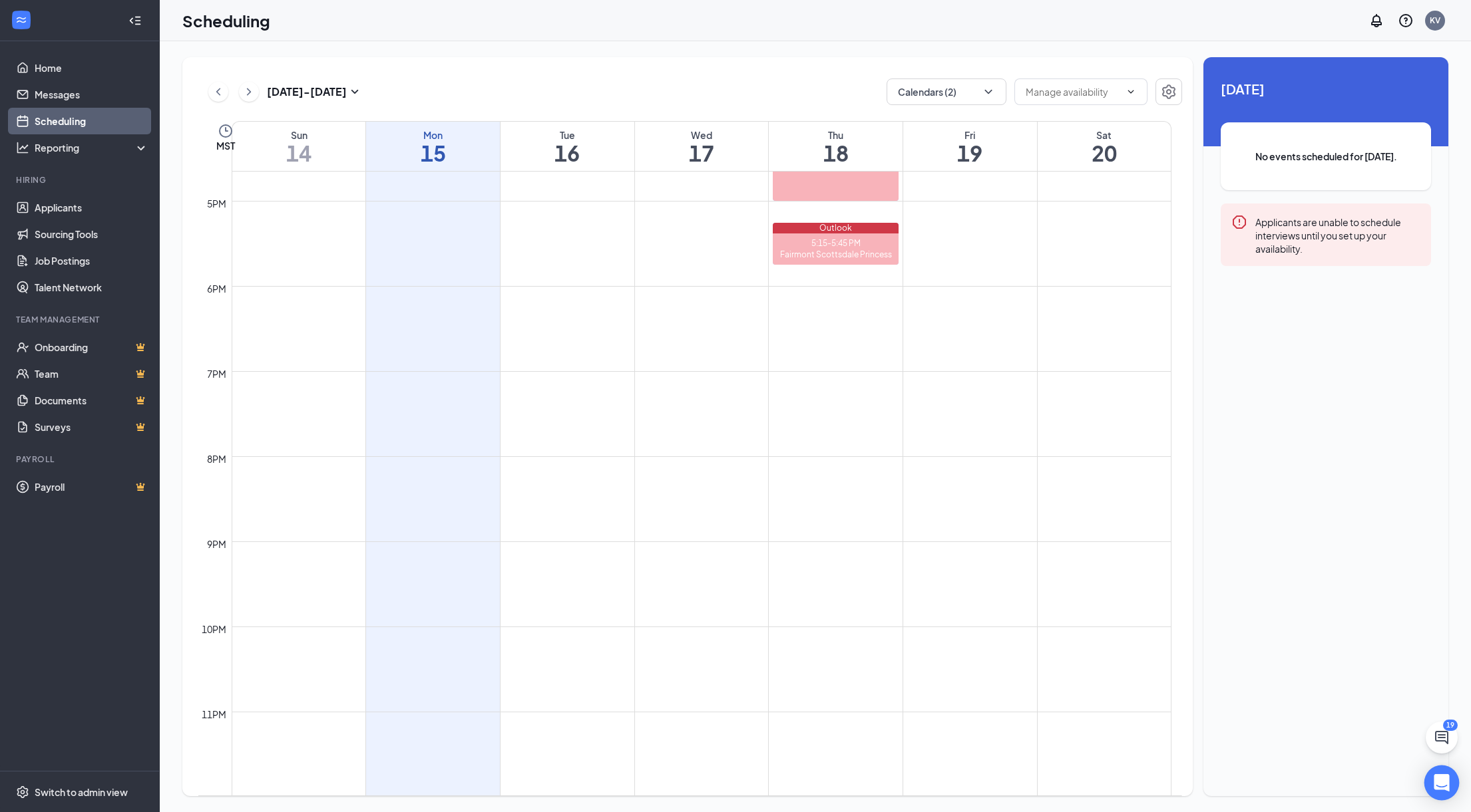
click at [1444, 785] on icon "Open Intercom Messenger" at bounding box center [1441, 783] width 15 height 17
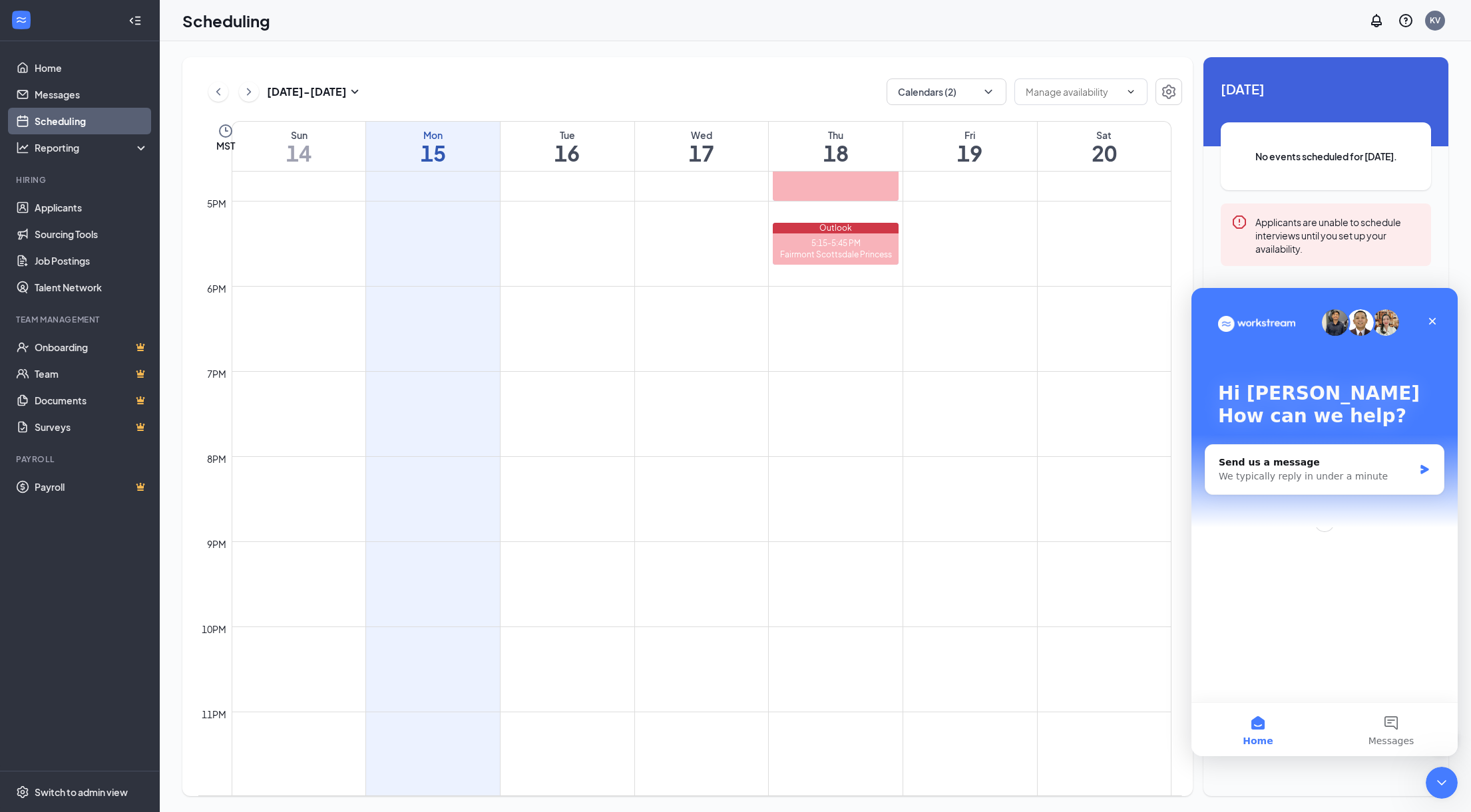
scroll to position [0, 0]
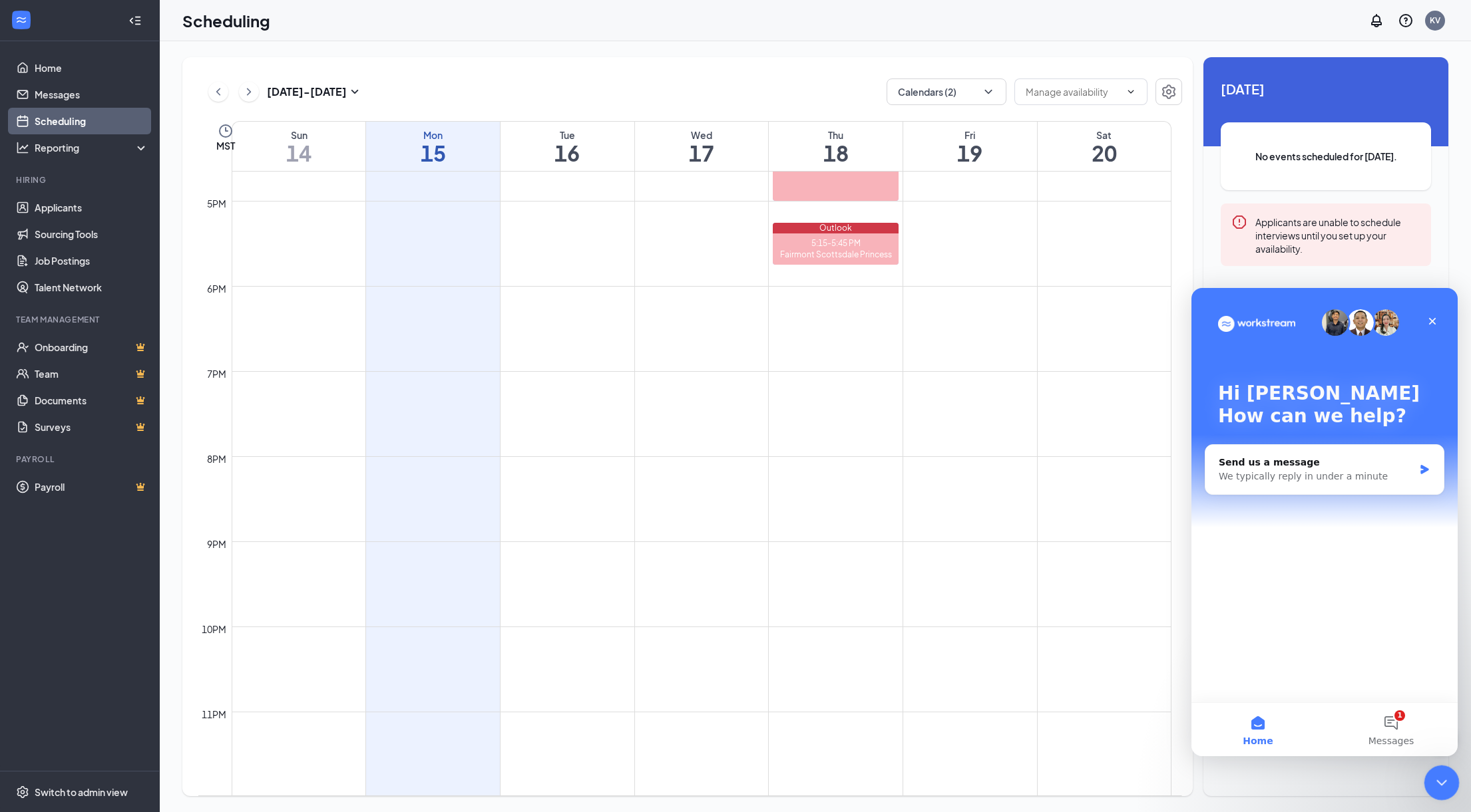
click at [1442, 785] on icon "Close Intercom Messenger" at bounding box center [1439, 781] width 16 height 16
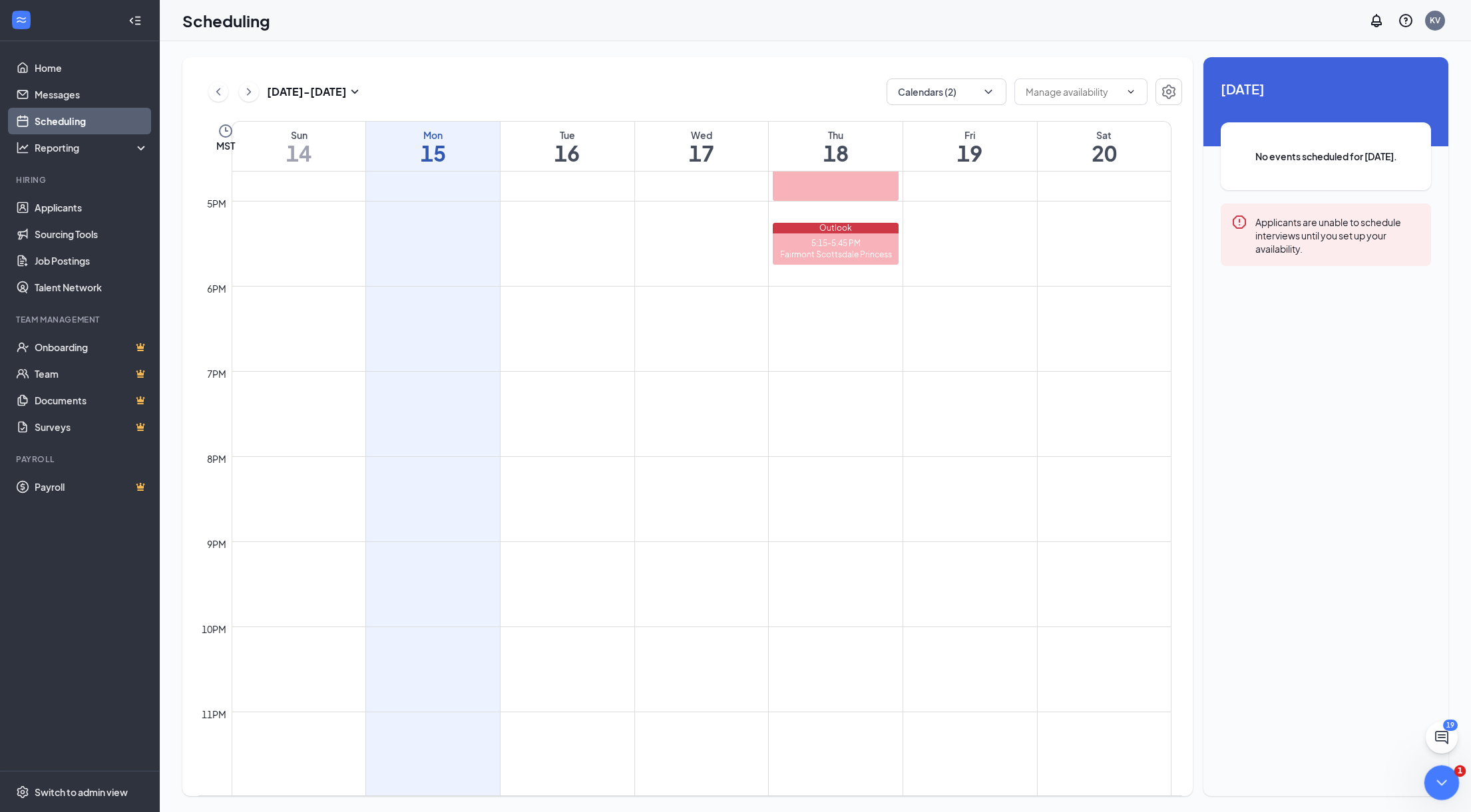
click at [1442, 784] on icon "Close Intercom Messenger" at bounding box center [1439, 781] width 16 height 16
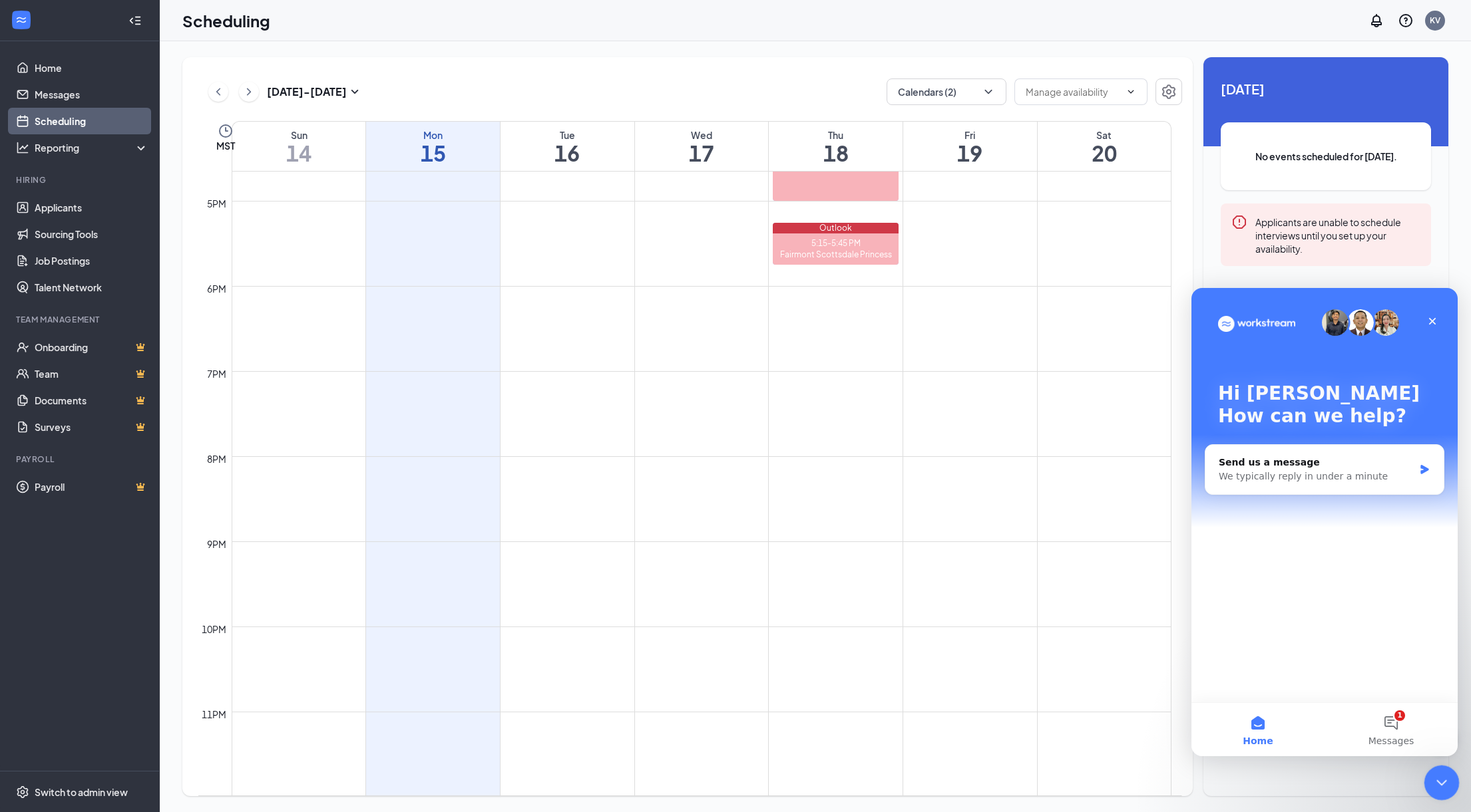
click at [1442, 784] on icon "Close Intercom Messenger" at bounding box center [1439, 781] width 16 height 16
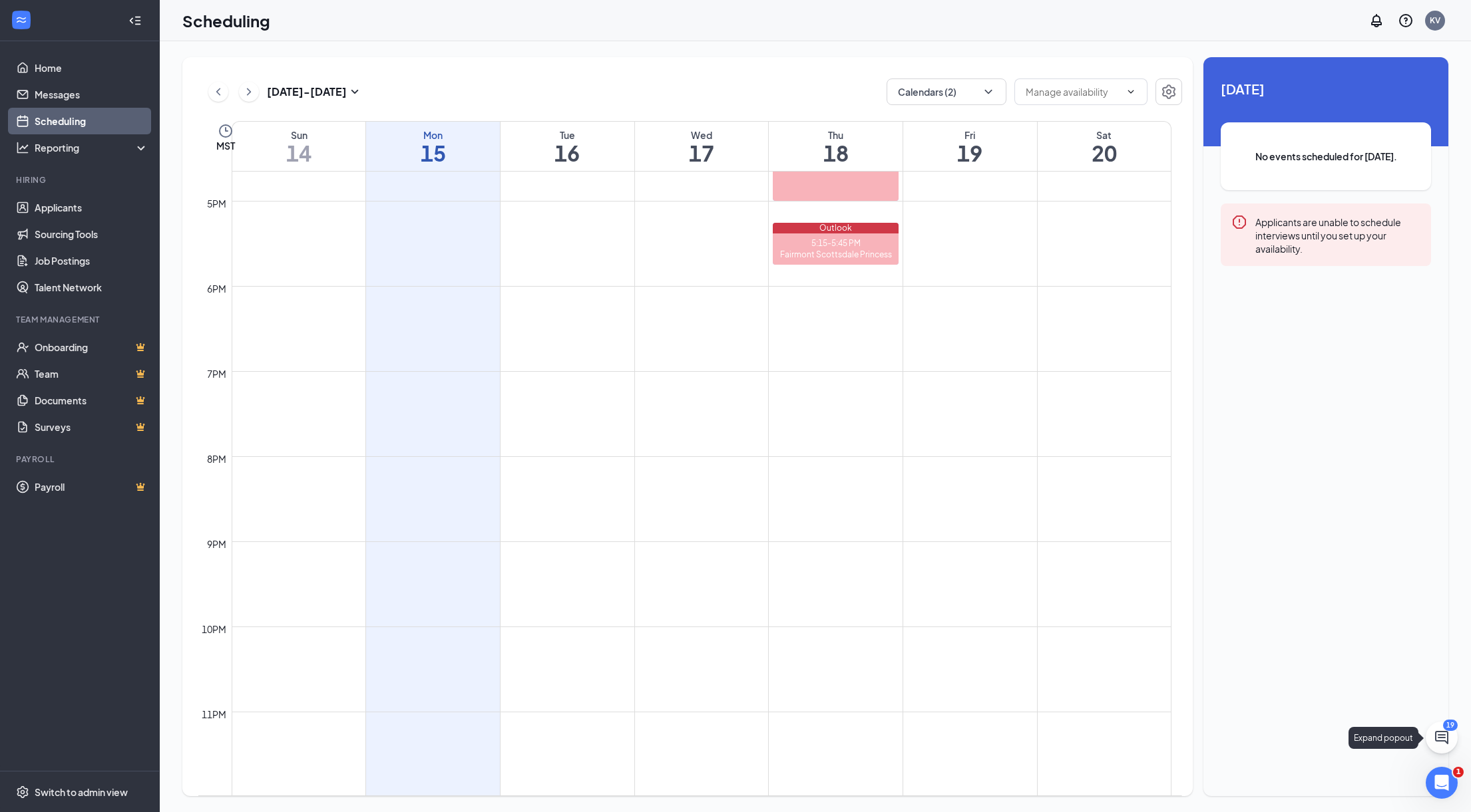
click at [1442, 737] on div "19 Sep 14 - Sep 20 Calendars (2) MST Sun 14 Mon 15 Tue 16 Wed 17 Thu 18 Fri 19 …" at bounding box center [815, 427] width 1311 height 771
click at [1330, 217] on div "Applicants are unable to schedule interviews until you set up your availability." at bounding box center [1337, 235] width 165 height 41
click at [1326, 145] on div "No events scheduled for [DATE]." at bounding box center [1325, 156] width 210 height 68
click at [667, 241] on td at bounding box center [701, 233] width 940 height 22
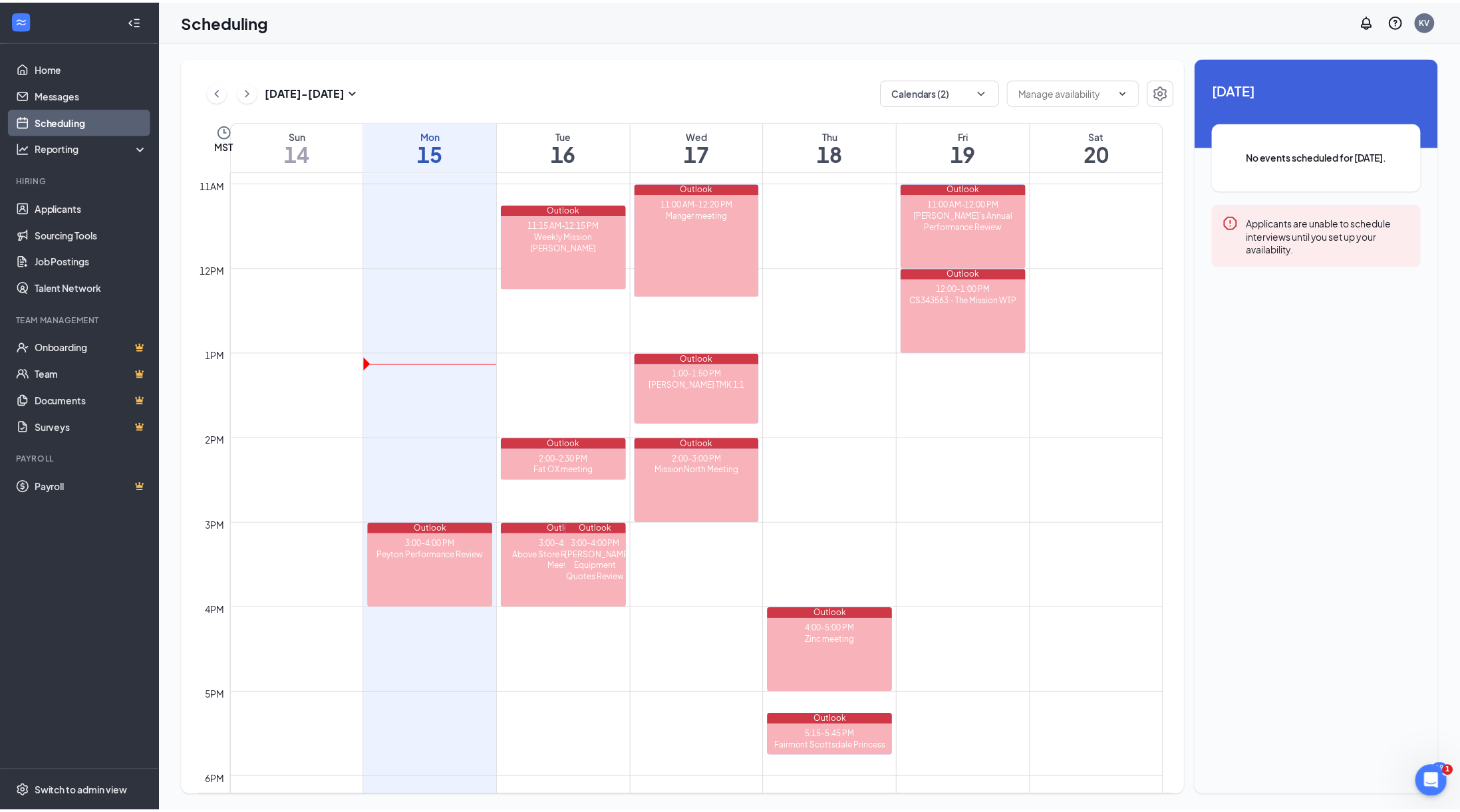
scroll to position [1067, 0]
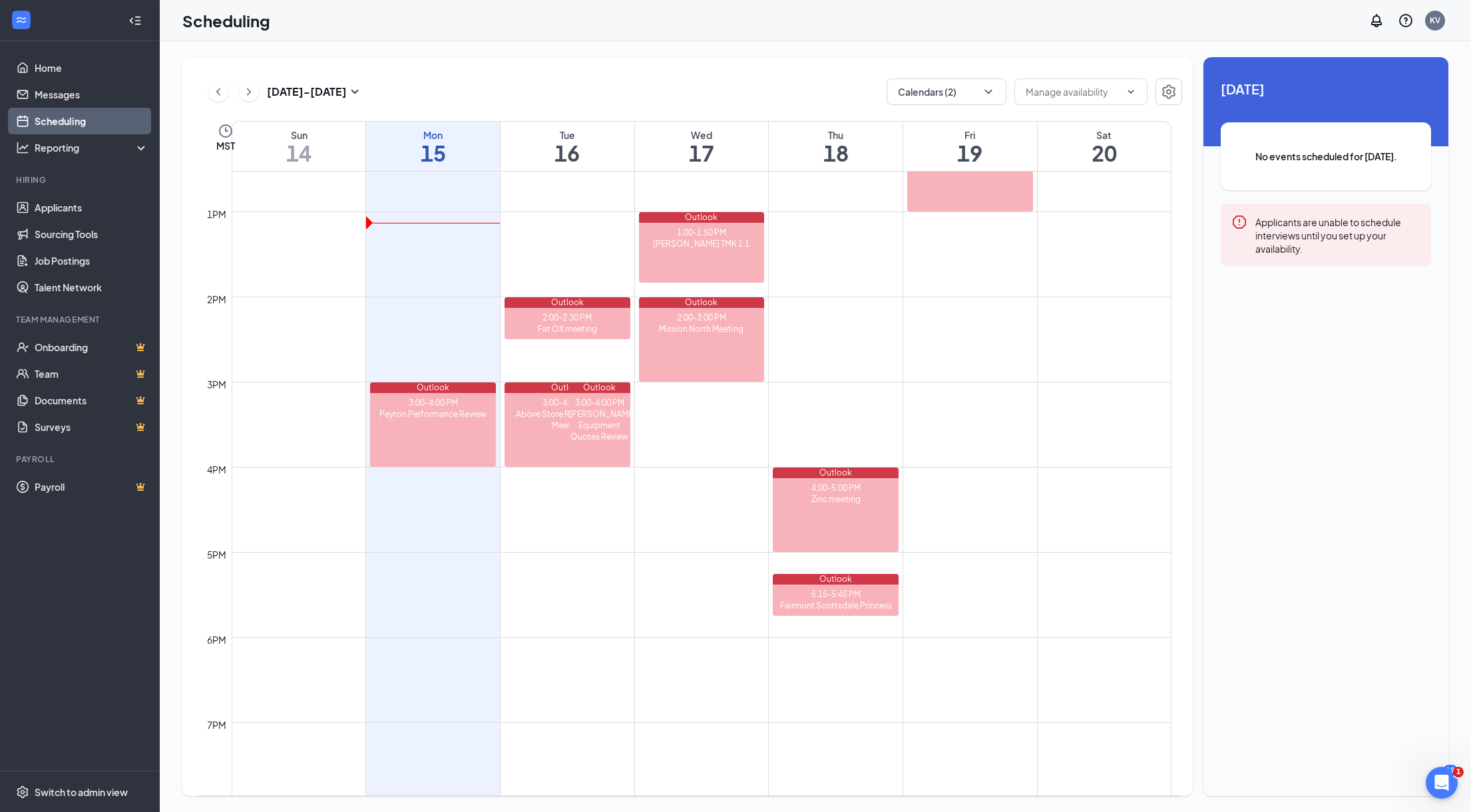
click at [546, 569] on td at bounding box center [701, 562] width 940 height 22
click at [534, 488] on td at bounding box center [701, 498] width 940 height 22
drag, startPoint x: 531, startPoint y: 489, endPoint x: 877, endPoint y: 298, distance: 395.2
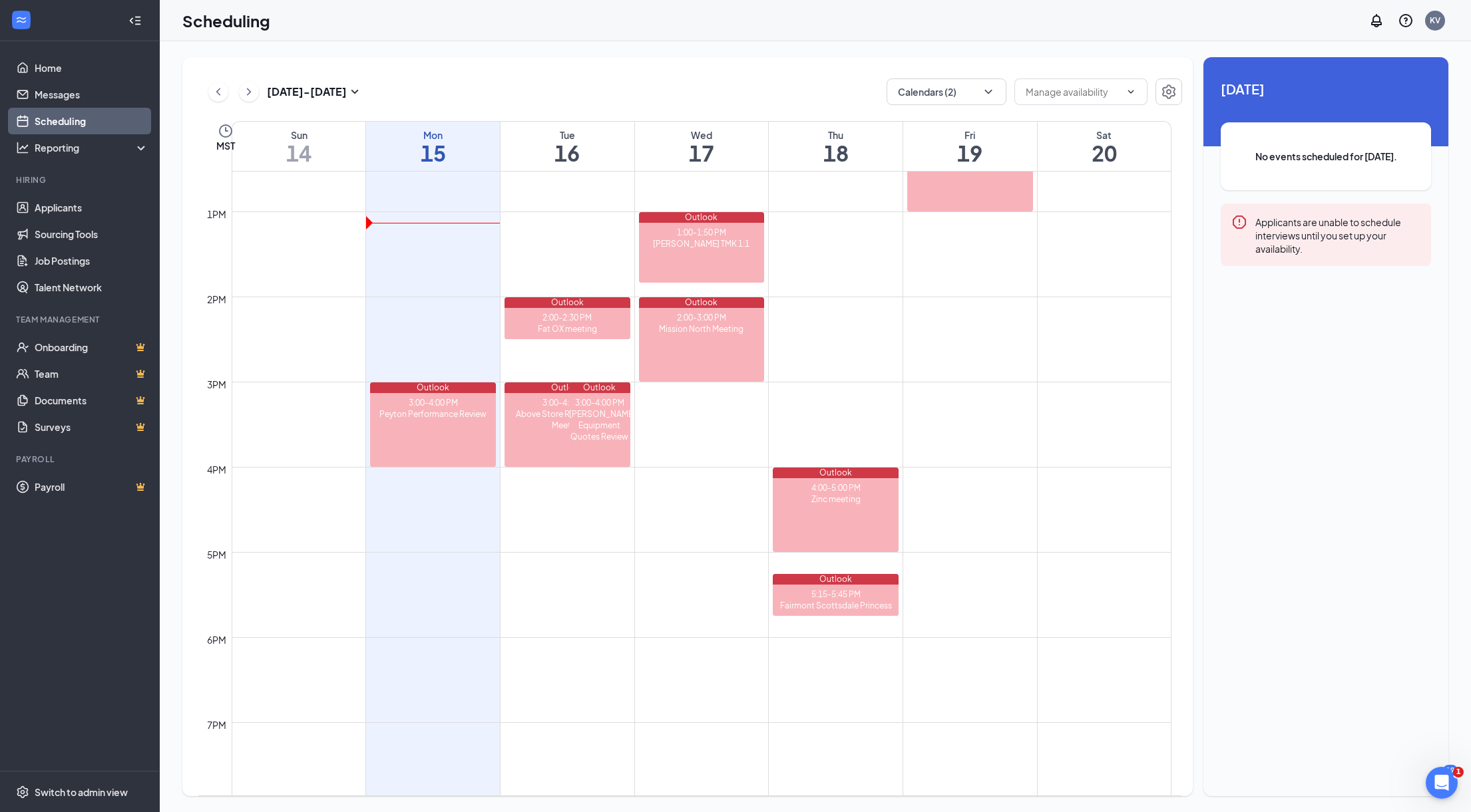
click at [877, 298] on td at bounding box center [701, 307] width 940 height 22
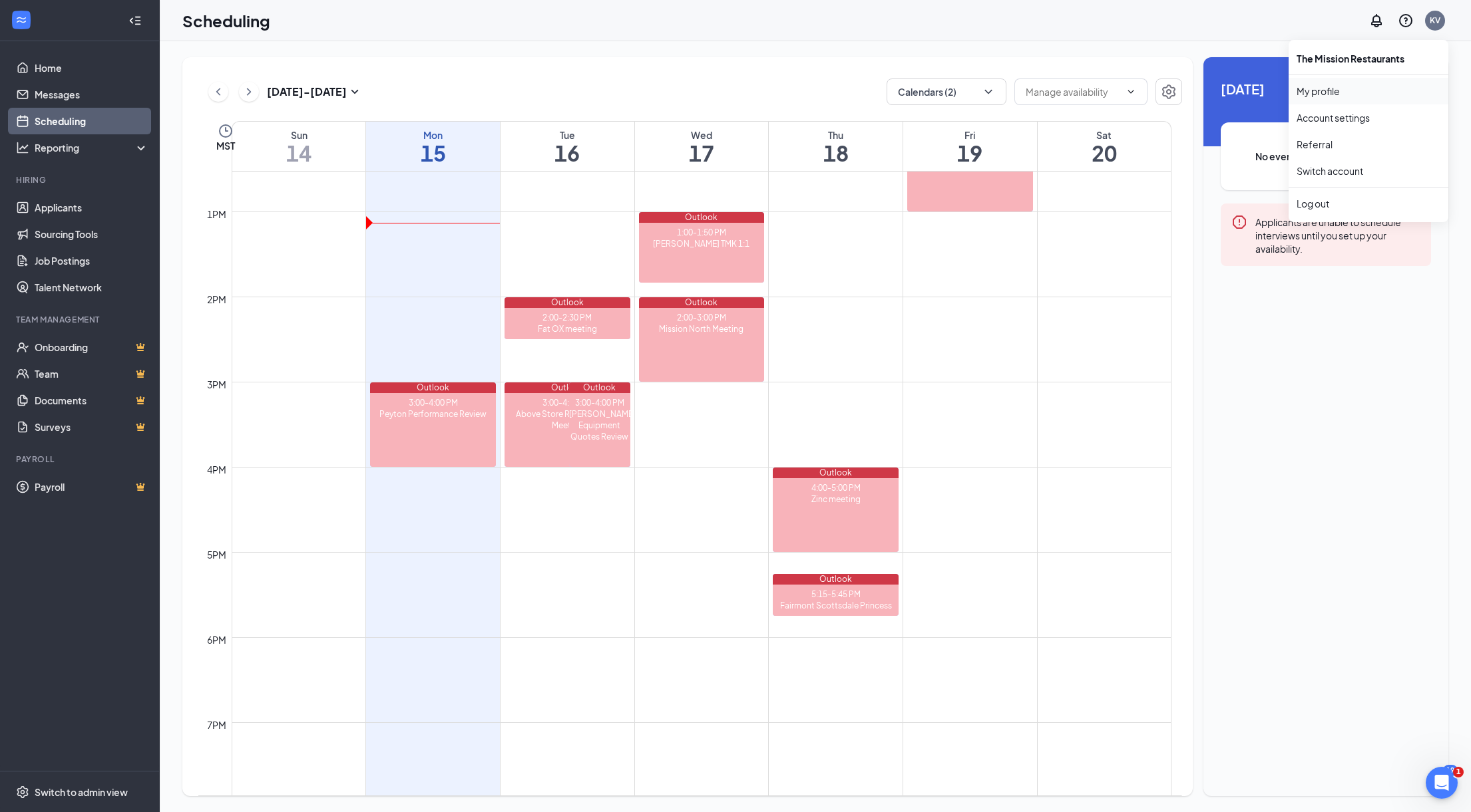
click at [1327, 91] on link "My profile" at bounding box center [1368, 91] width 144 height 13
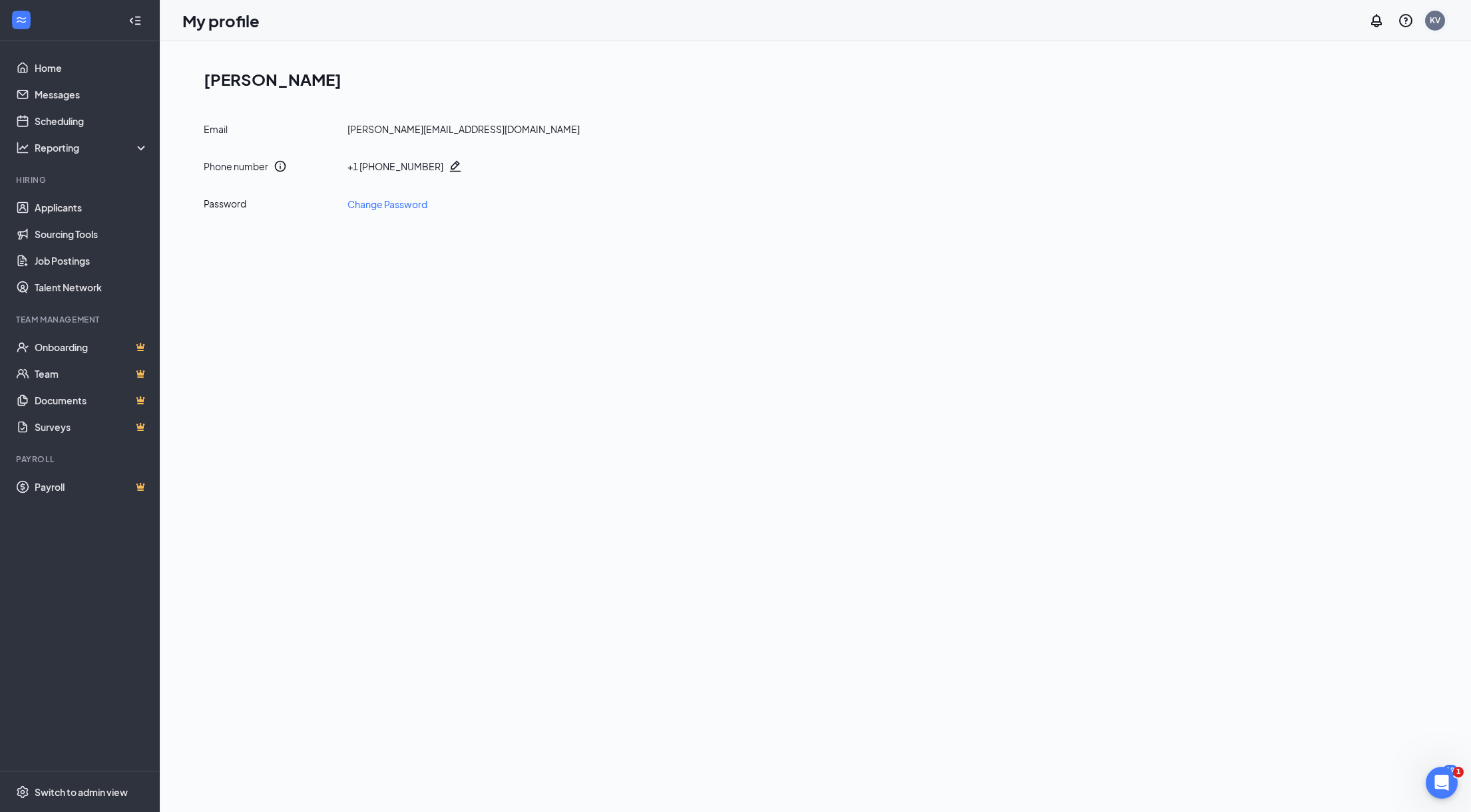
click at [1429, 24] on div "KV" at bounding box center [1434, 20] width 20 height 20
click at [1365, 114] on link "Account settings" at bounding box center [1368, 118] width 144 height 13
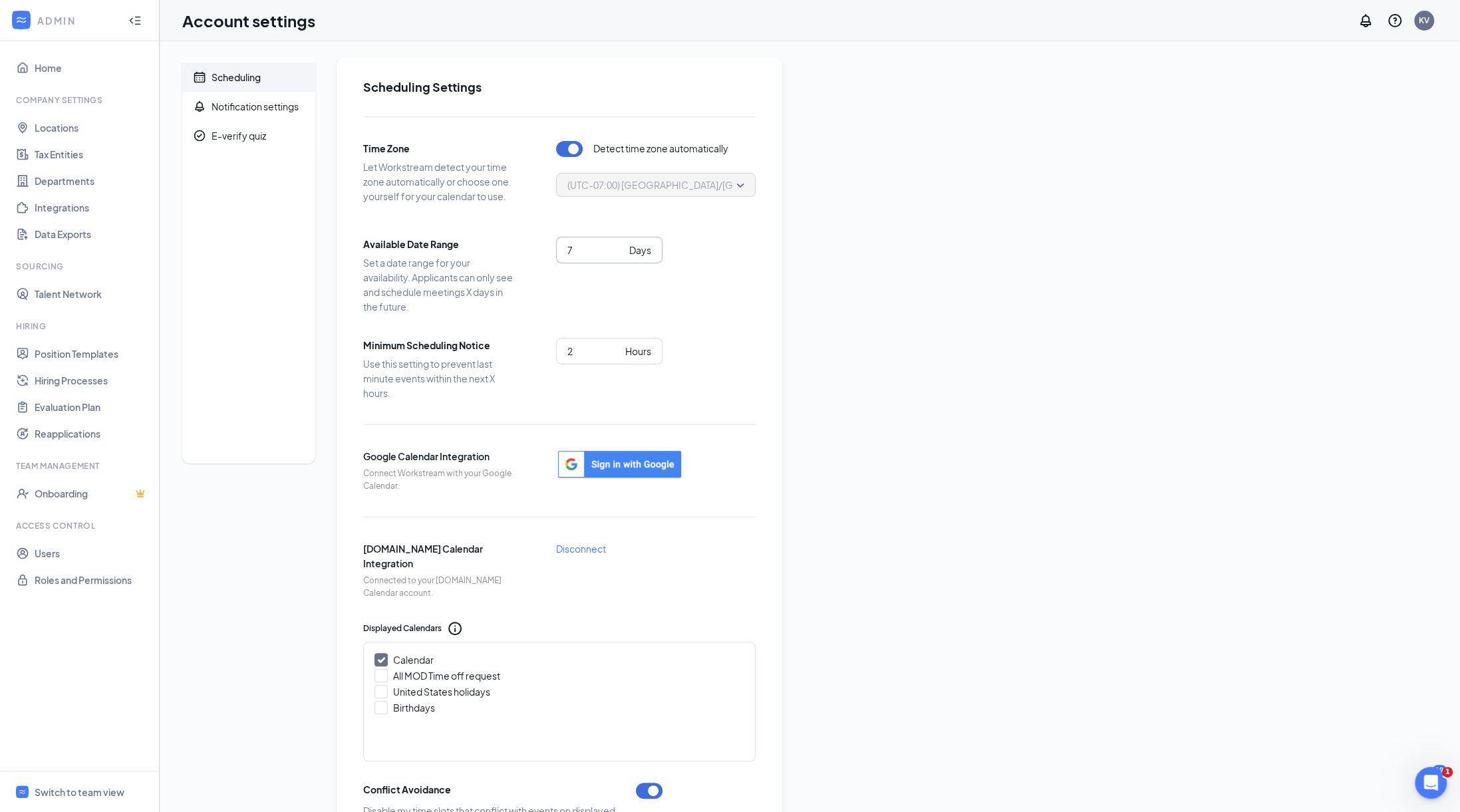
click at [605, 257] on span "7 Days" at bounding box center [608, 250] width 106 height 26
click at [623, 252] on input "6" at bounding box center [595, 251] width 57 height 15
click at [623, 252] on input "5" at bounding box center [595, 251] width 57 height 15
click at [623, 252] on input "4" at bounding box center [595, 251] width 57 height 15
click at [622, 253] on input "3" at bounding box center [595, 251] width 57 height 15
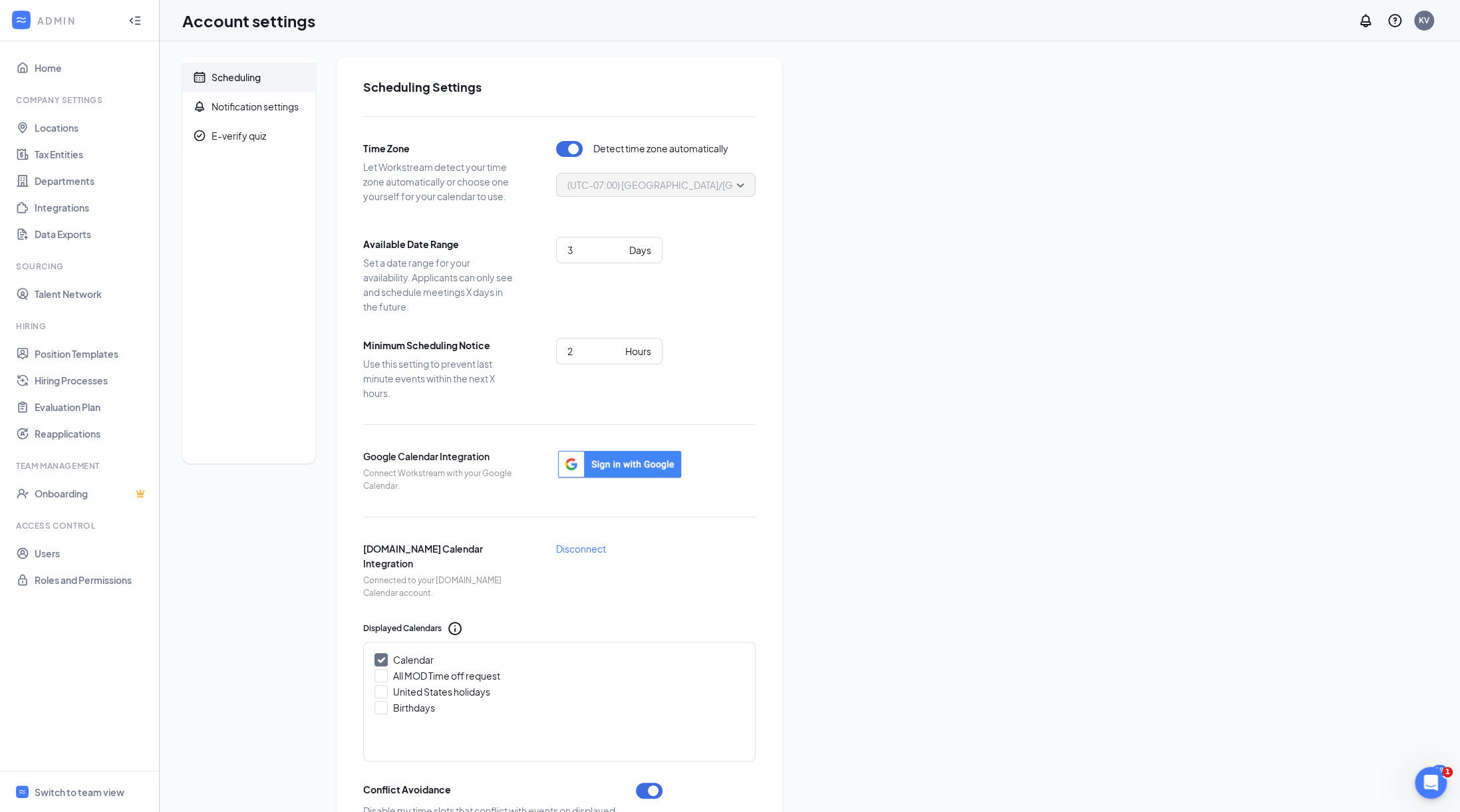
click at [717, 275] on div "3 Days" at bounding box center [656, 267] width 200 height 61
click at [608, 249] on input "3" at bounding box center [595, 251] width 57 height 15
type input "2"
click at [620, 252] on input "2" at bounding box center [595, 251] width 57 height 15
click at [710, 299] on div "Available Date Range Set a date range for your availability. Applicants can onl…" at bounding box center [560, 275] width 393 height 77
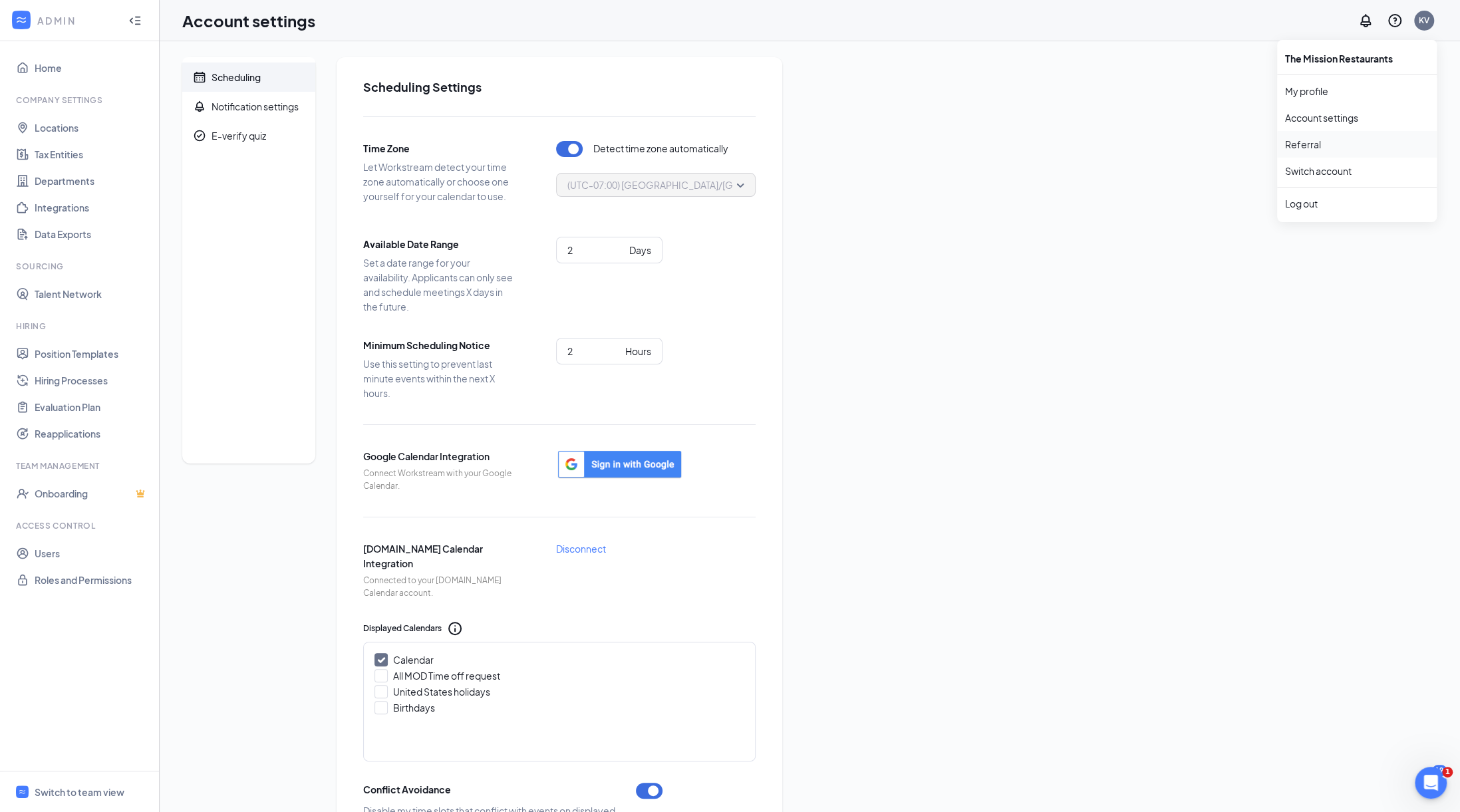
click at [1317, 148] on link "Referral" at bounding box center [1357, 144] width 144 height 13
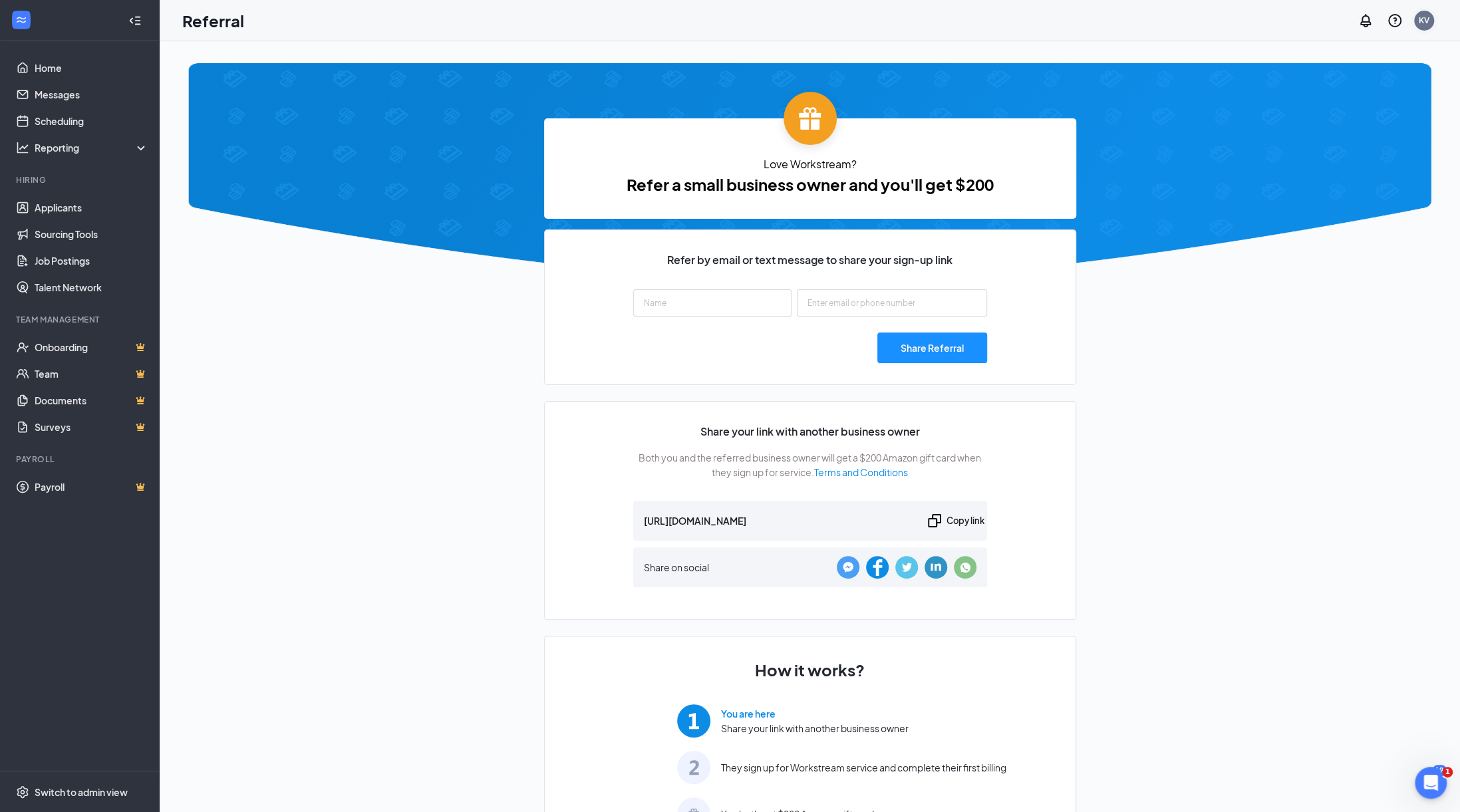
type input "https://signup.workstream.us/refer/f608cbc9"
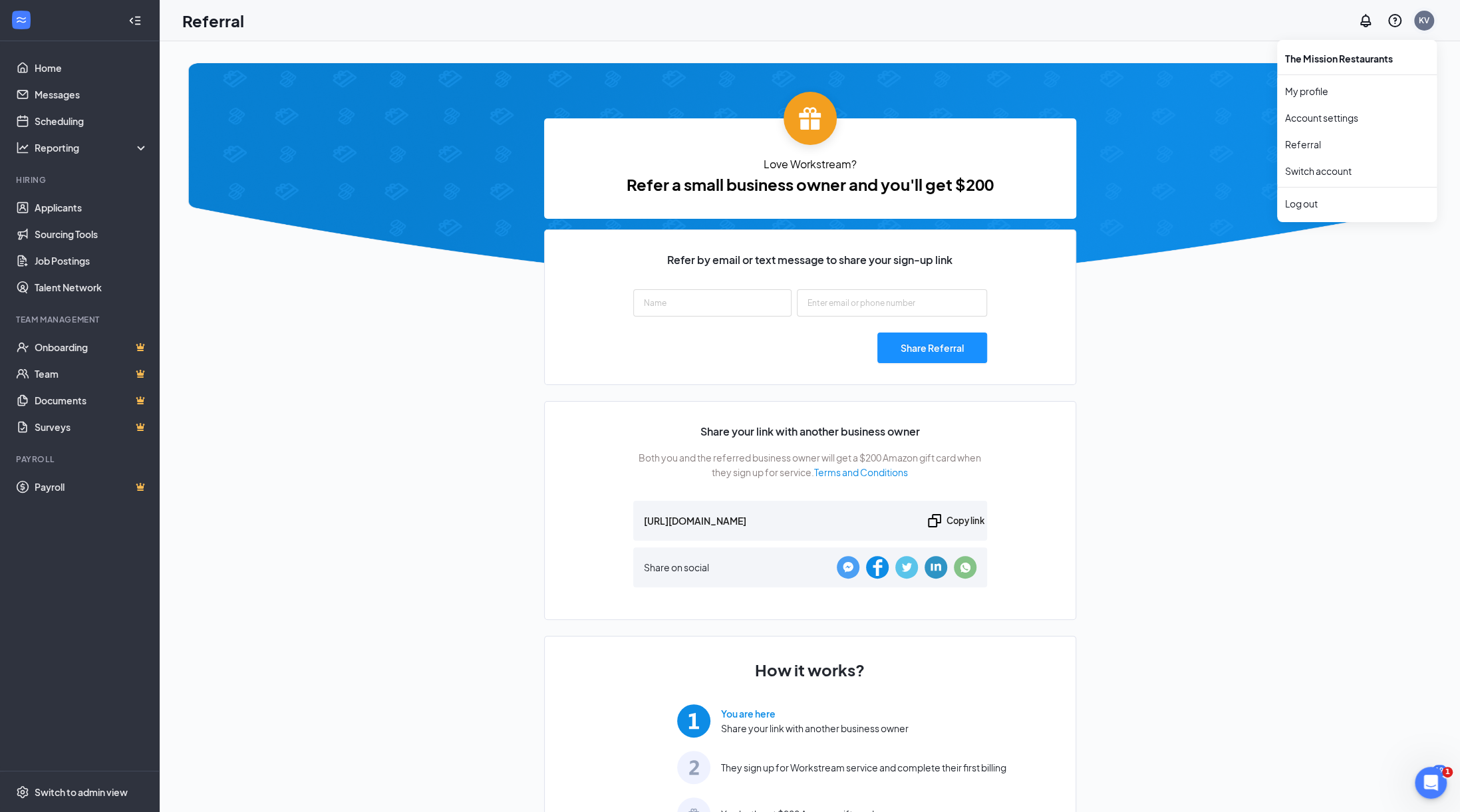
click at [1429, 22] on div "KV" at bounding box center [1423, 21] width 10 height 11
click at [1319, 89] on link "My profile" at bounding box center [1357, 91] width 144 height 13
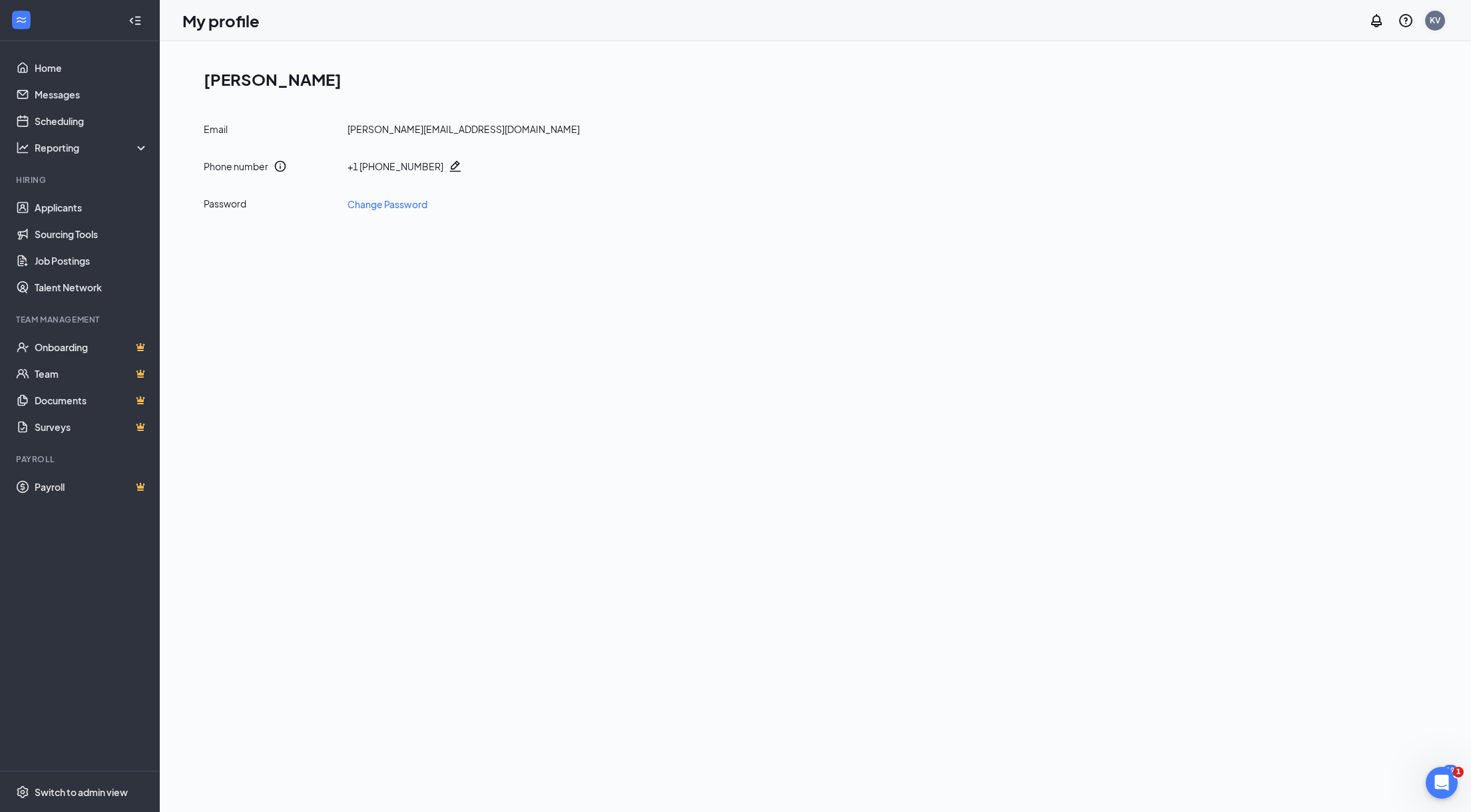
click at [1438, 22] on div "KV" at bounding box center [1434, 21] width 10 height 11
click at [1379, 117] on link "Account settings" at bounding box center [1368, 118] width 144 height 13
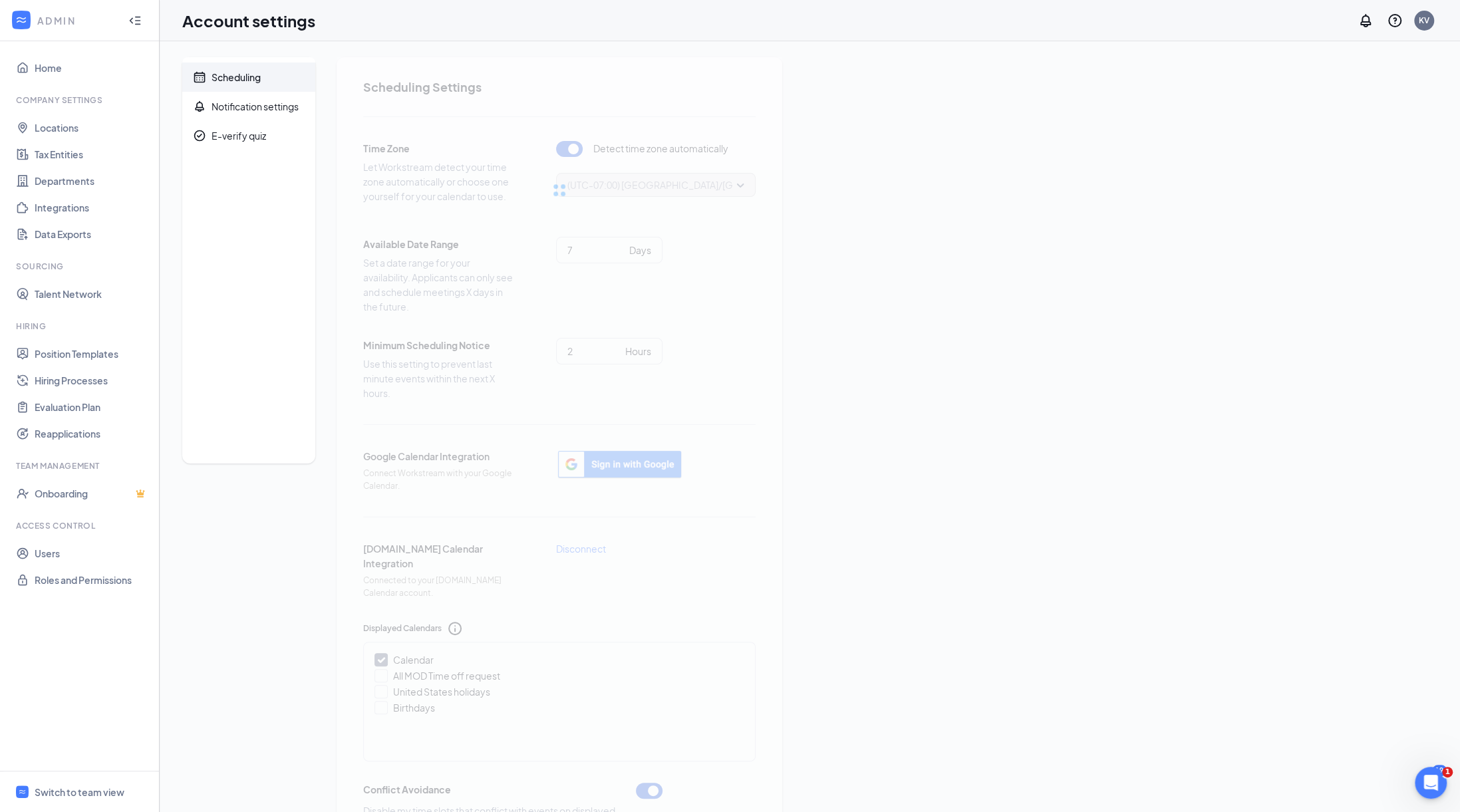
type input "2"
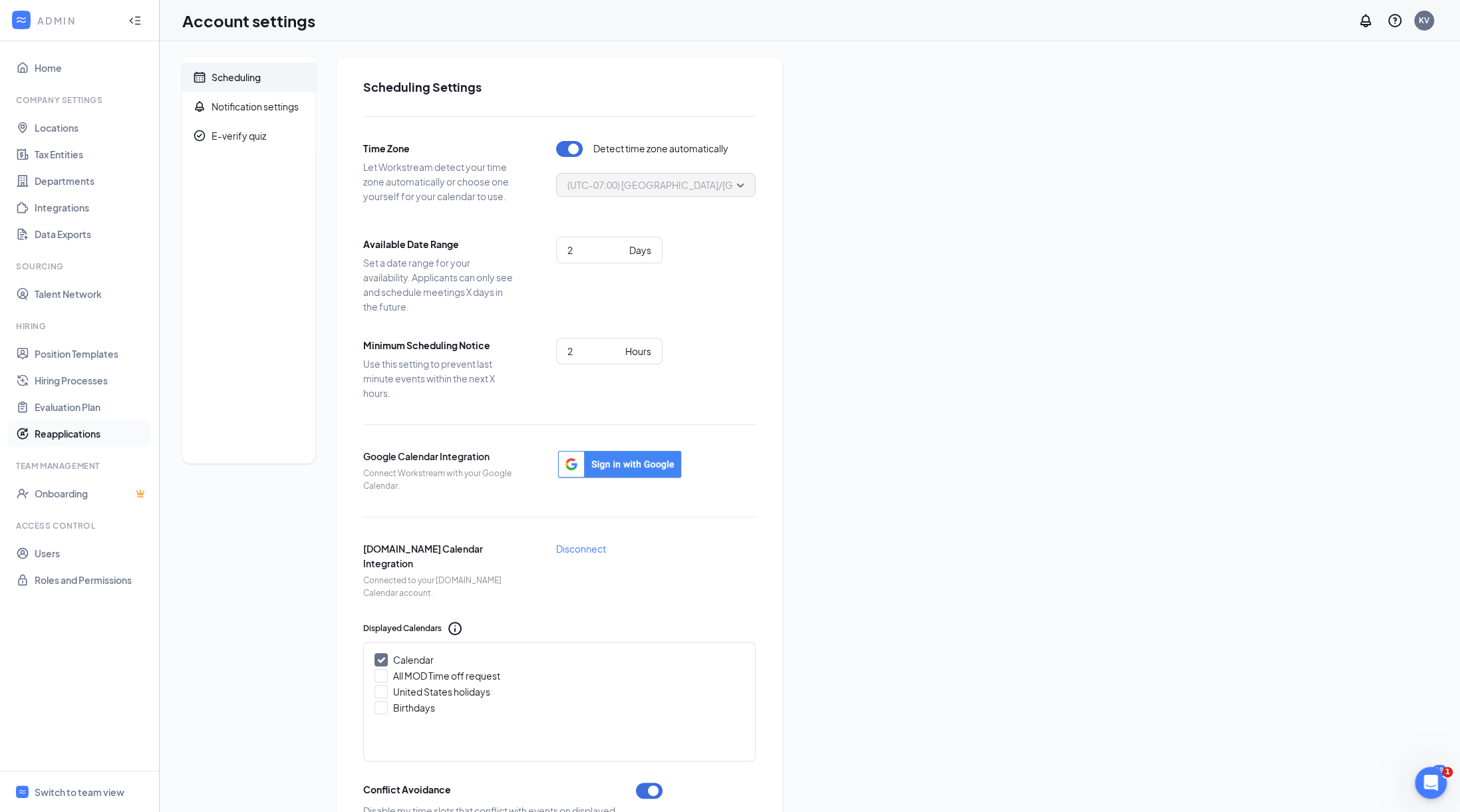
click at [63, 431] on link "Reapplications" at bounding box center [91, 433] width 114 height 26
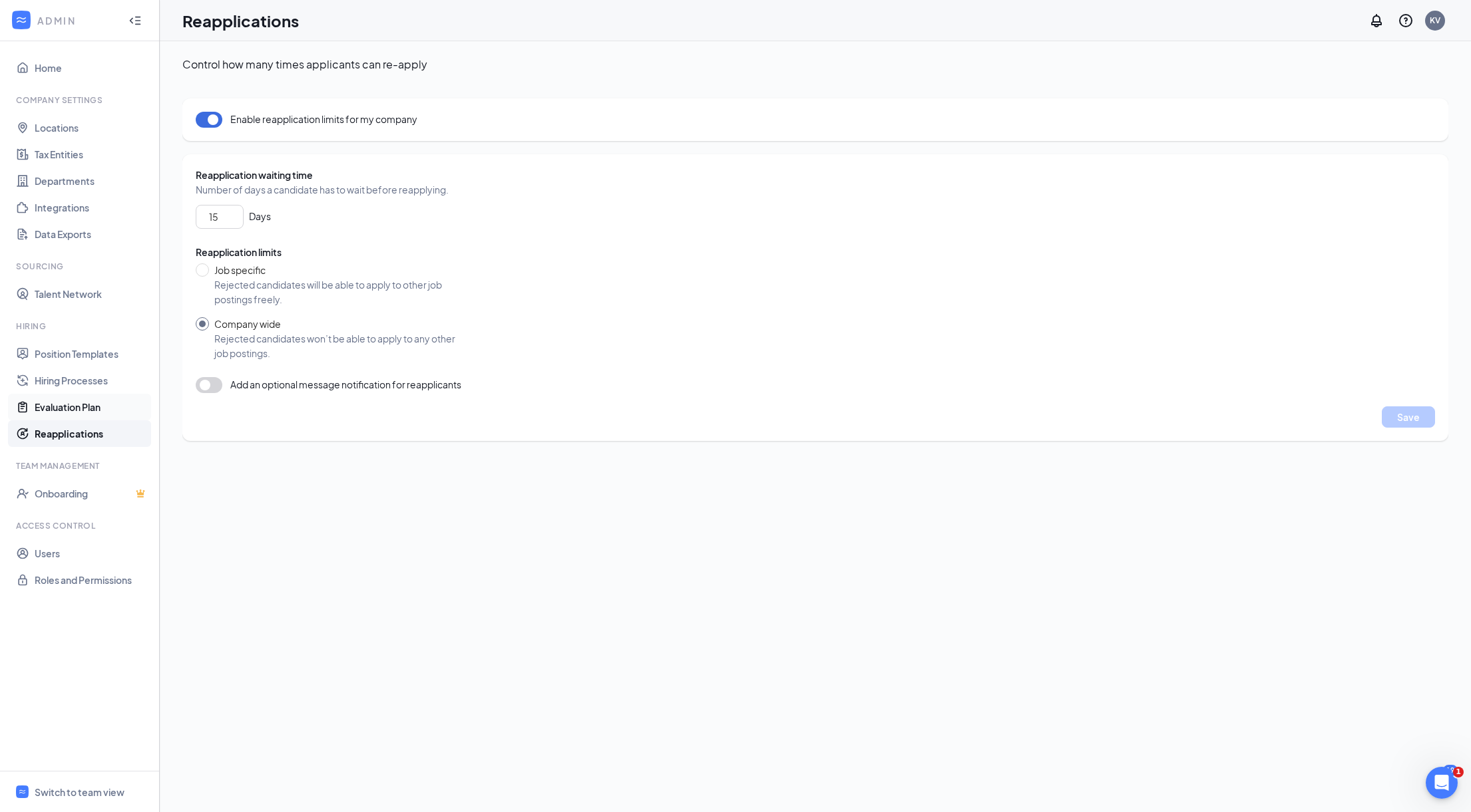
click at [67, 407] on link "Evaluation Plan" at bounding box center [91, 407] width 114 height 26
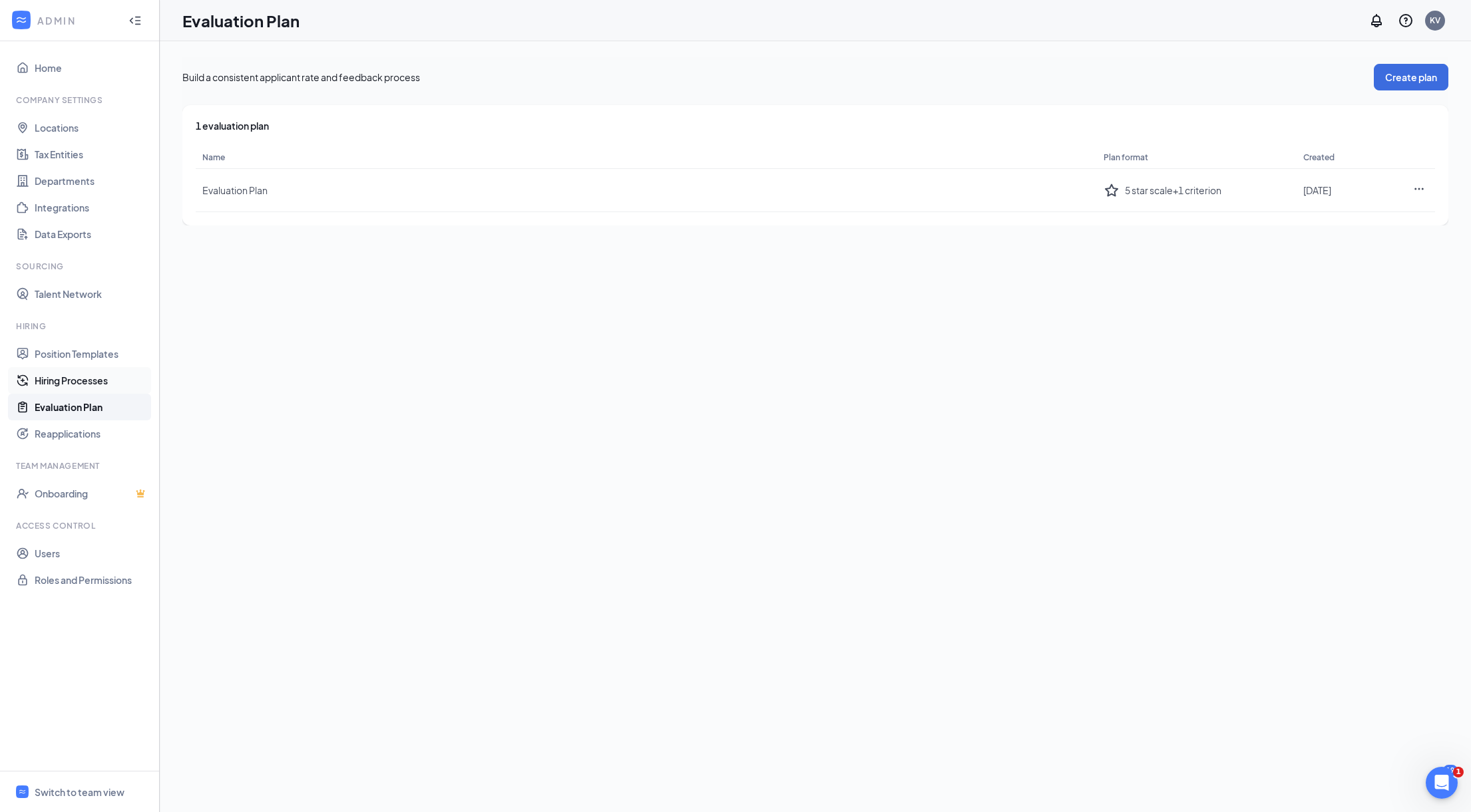
click at [80, 375] on link "Hiring Processes" at bounding box center [91, 381] width 114 height 26
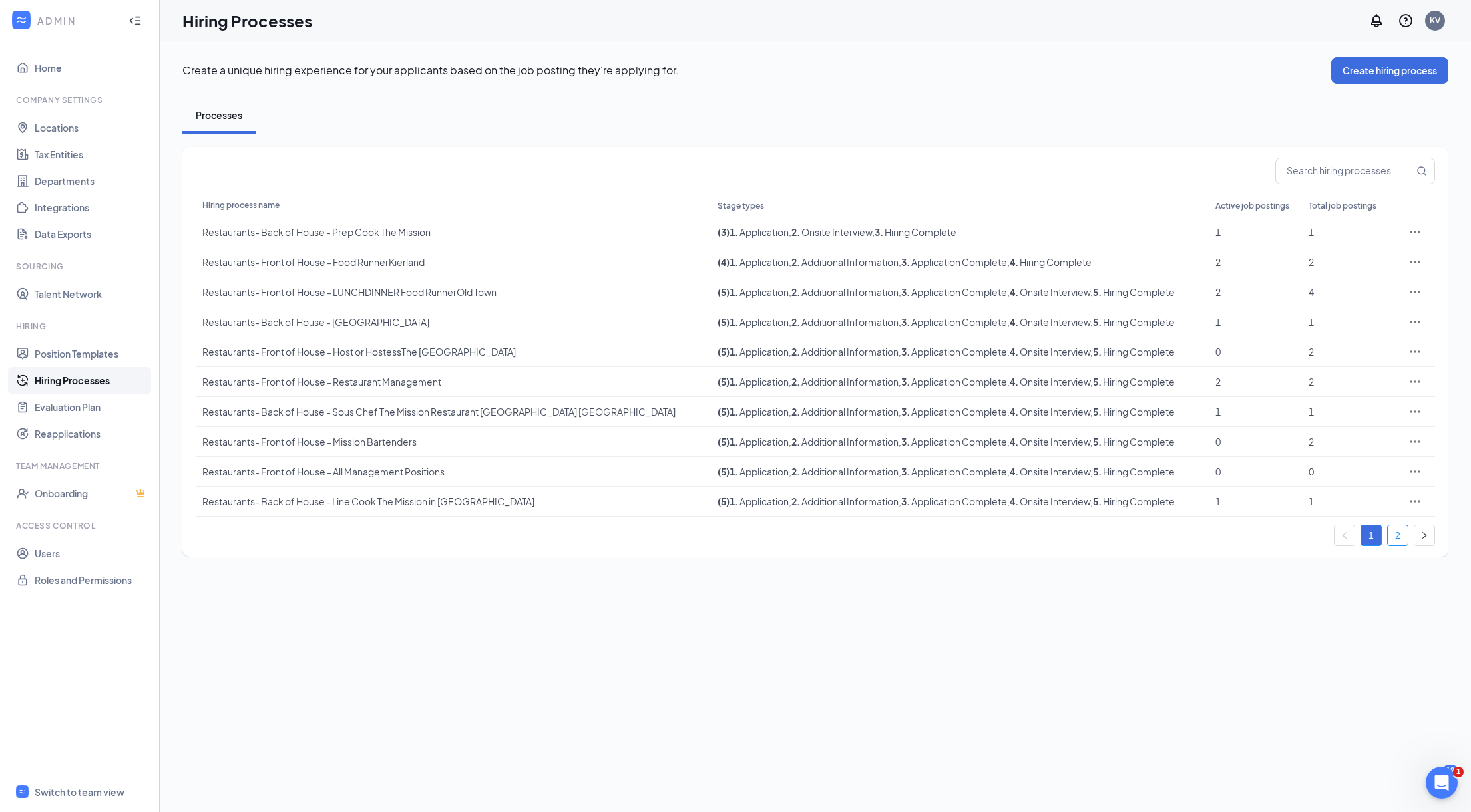
click at [1398, 534] on link "2" at bounding box center [1397, 535] width 20 height 20
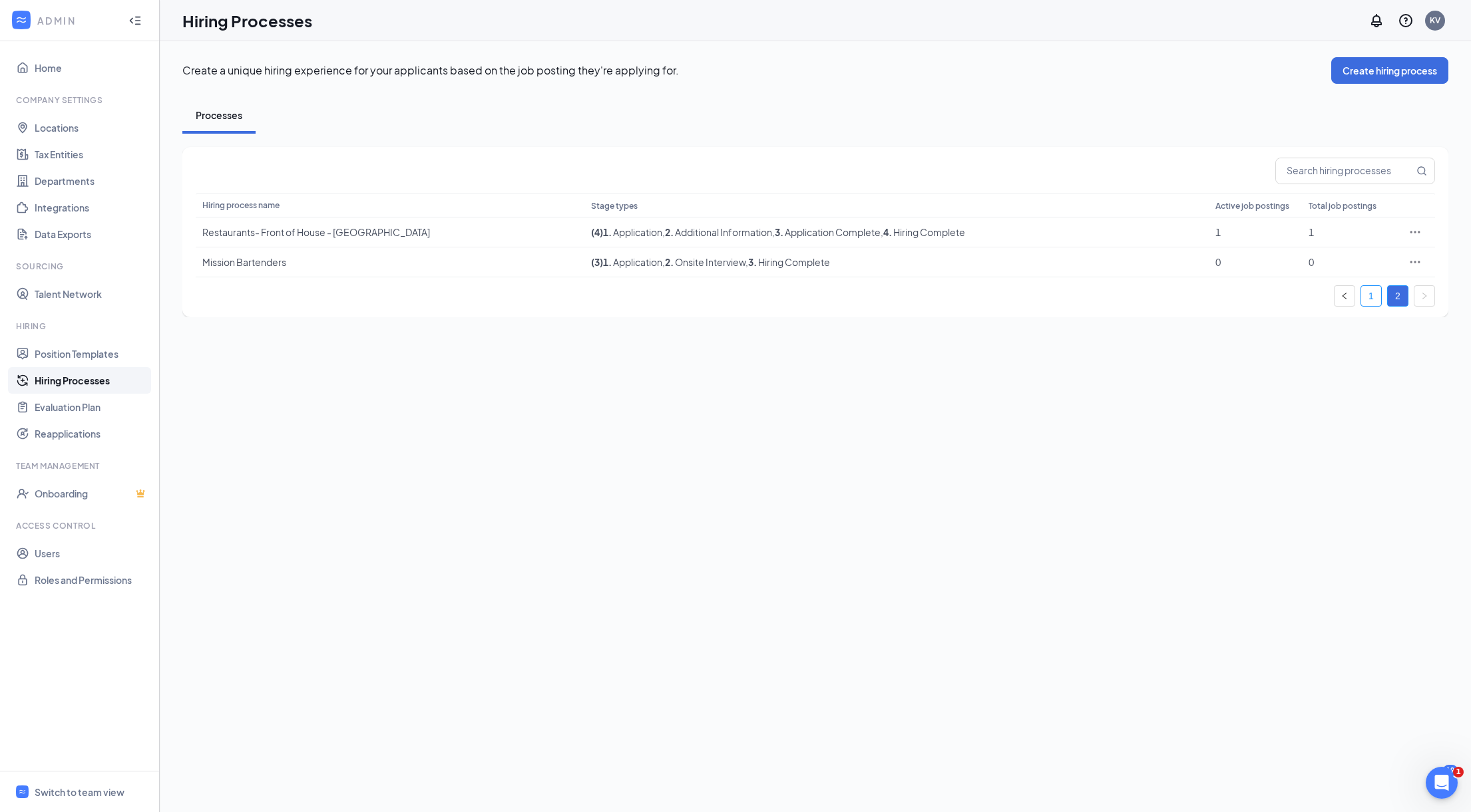
click at [1361, 293] on li "1" at bounding box center [1371, 296] width 22 height 22
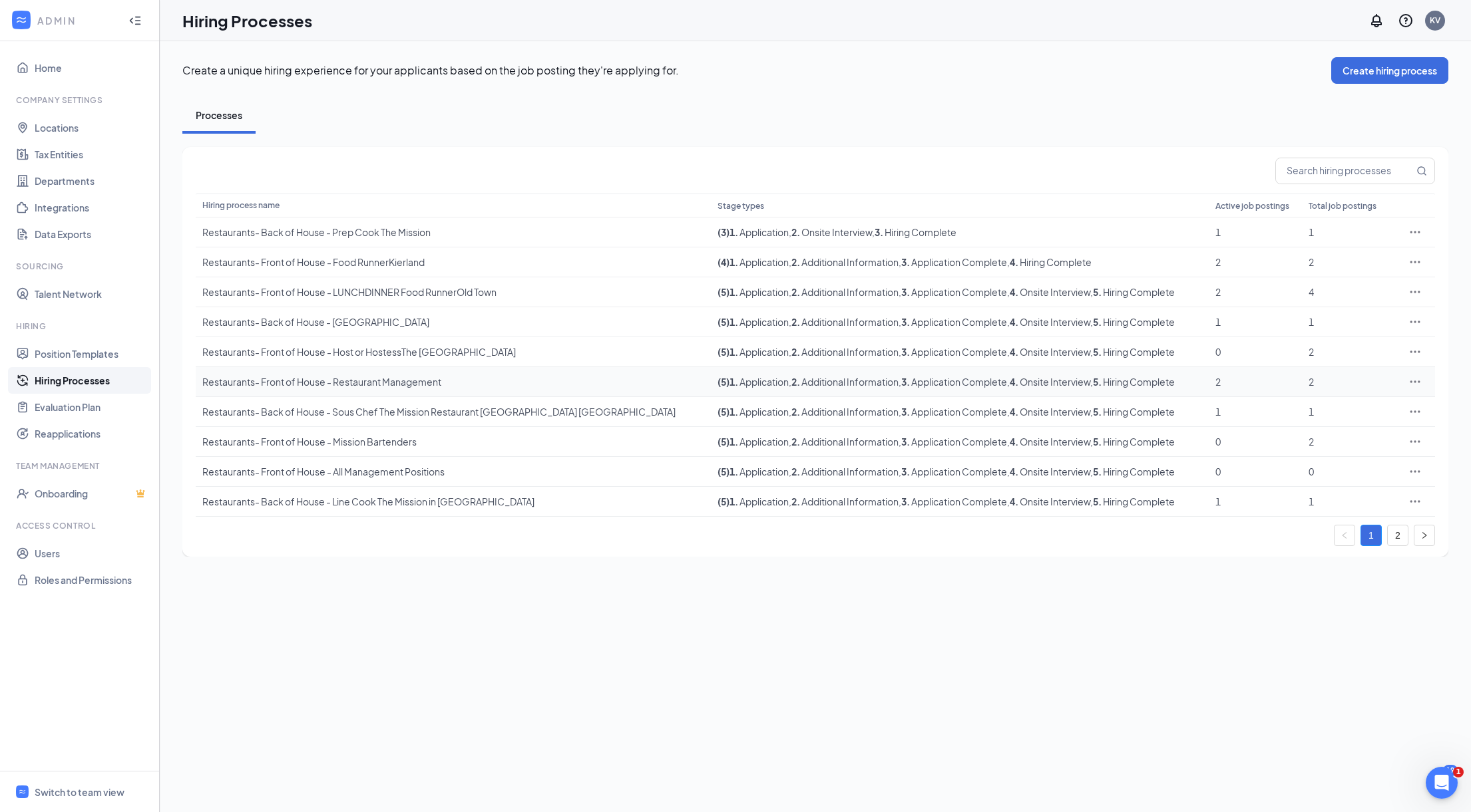
click at [364, 377] on div "Restaurants- Front of House - Restaurant Management" at bounding box center [453, 382] width 502 height 13
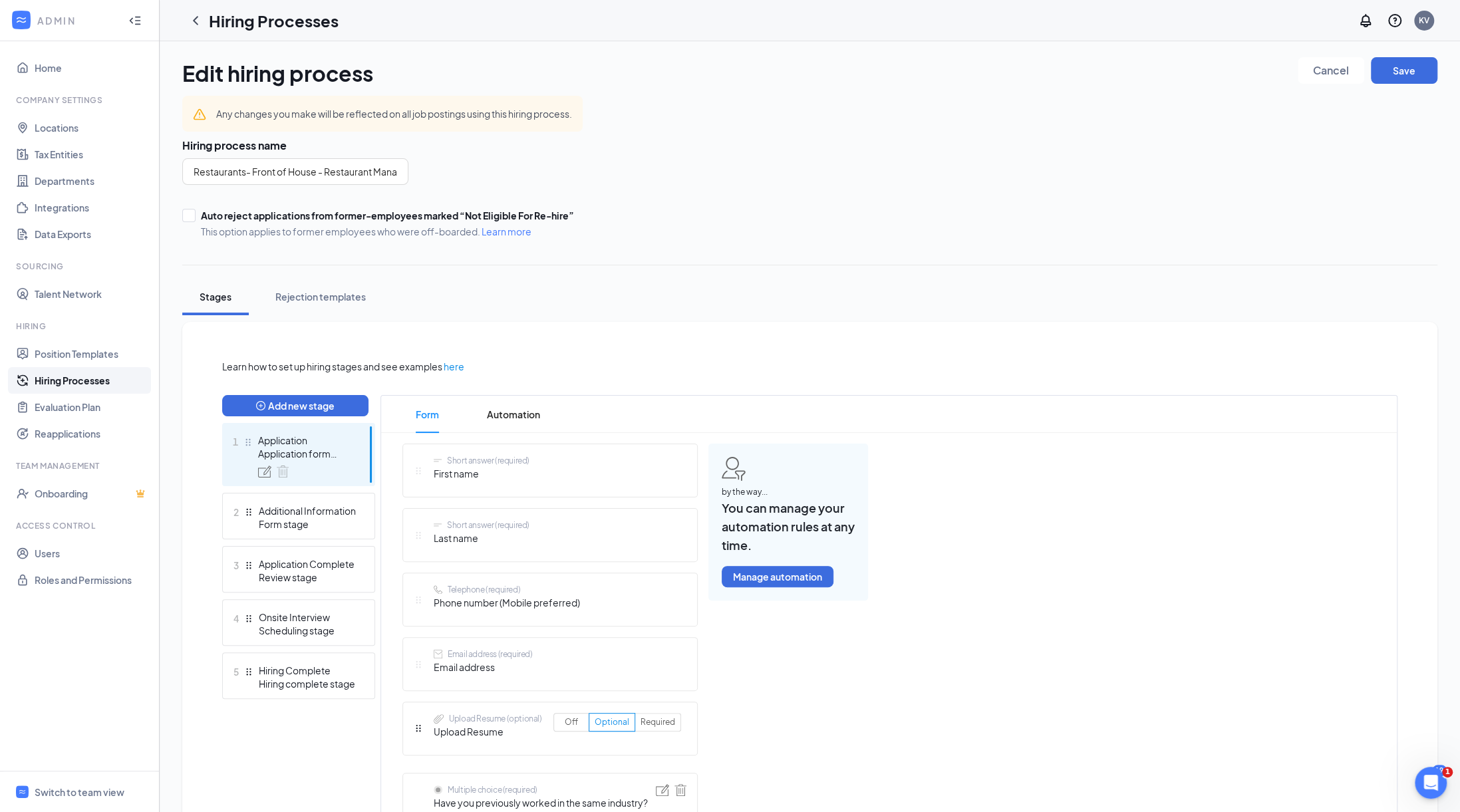
scroll to position [267, 0]
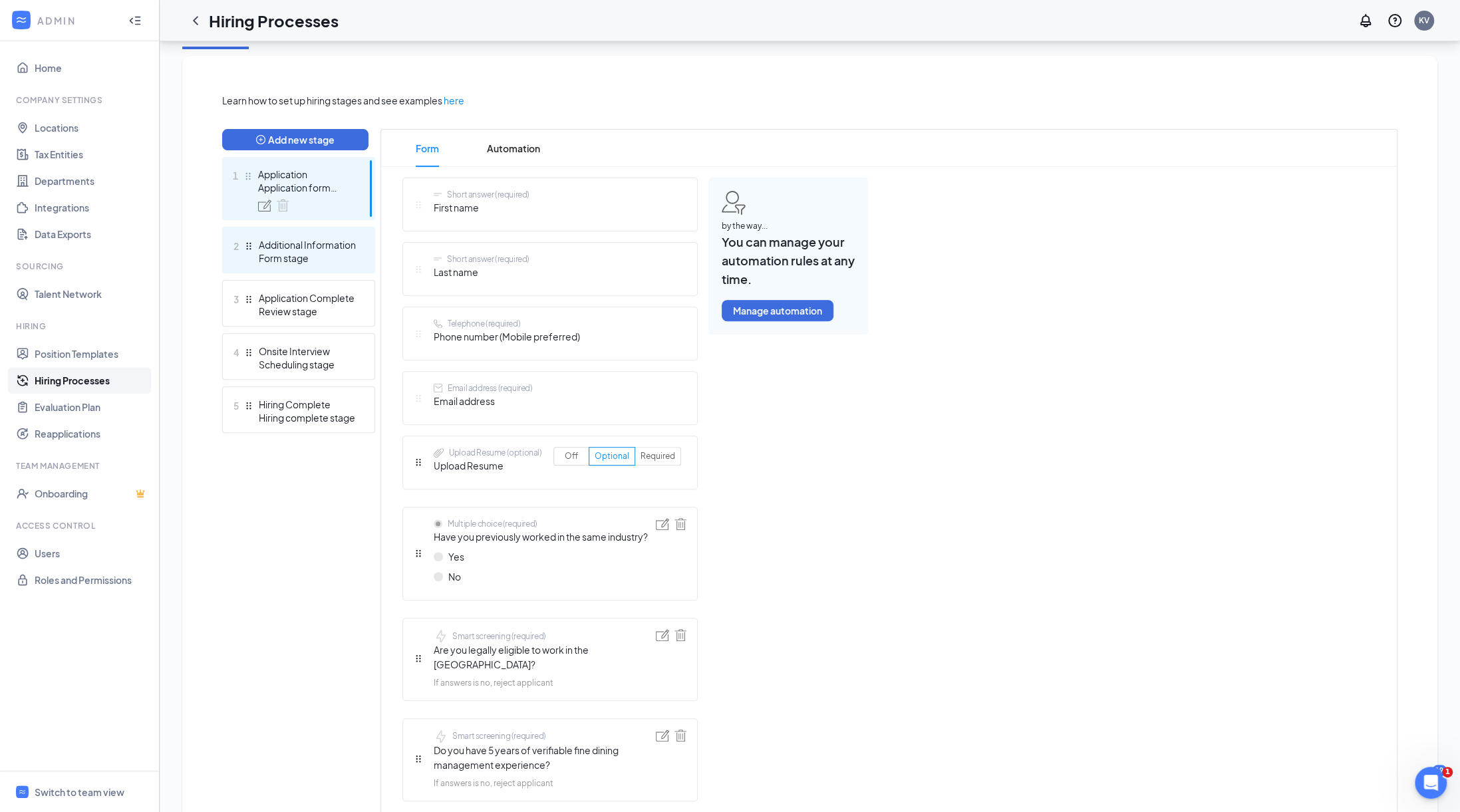
click at [323, 251] on div "Additional Information" at bounding box center [307, 245] width 97 height 13
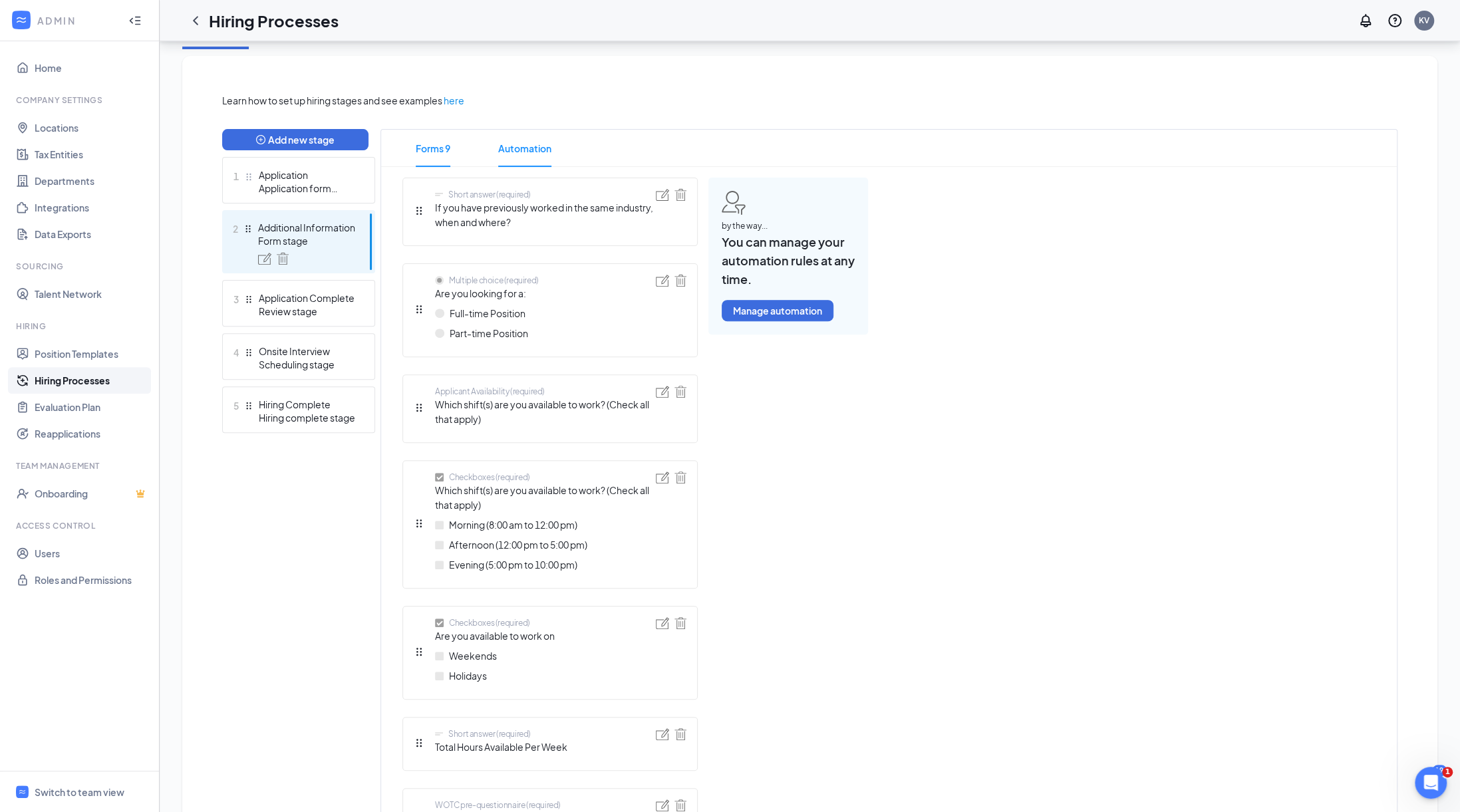
click at [511, 144] on span "Automation" at bounding box center [525, 149] width 54 height 38
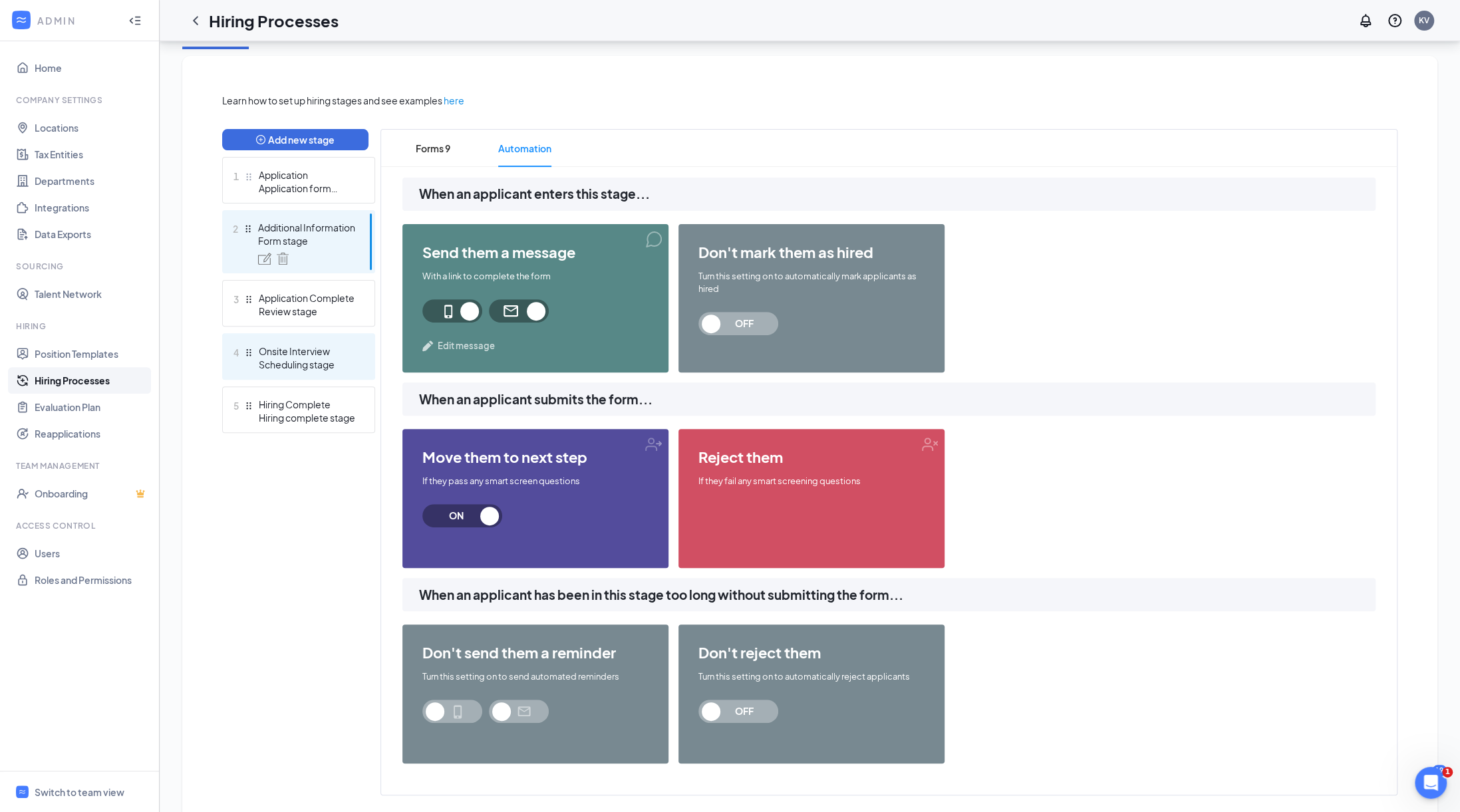
click at [299, 362] on div "Scheduling stage" at bounding box center [307, 365] width 97 height 13
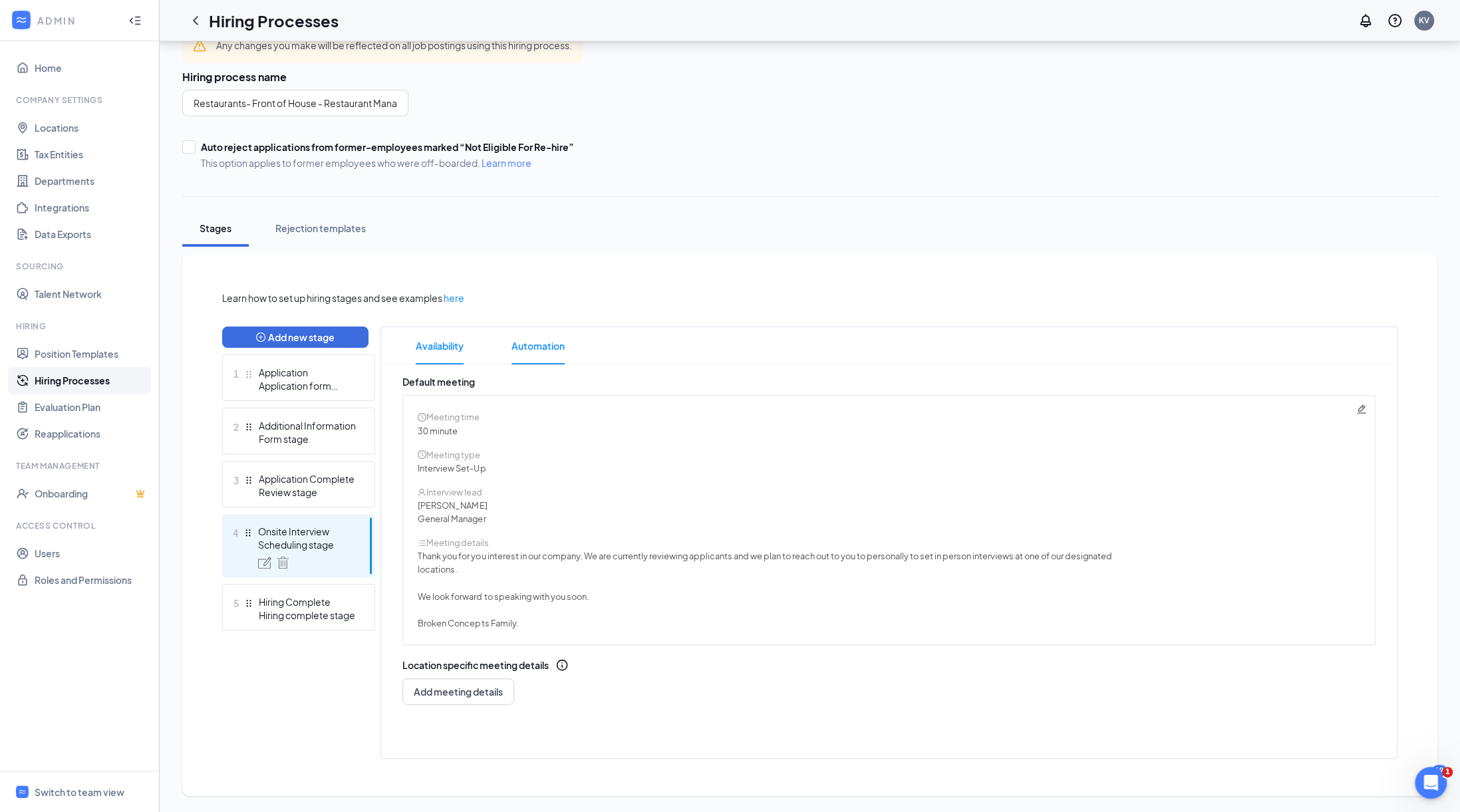
scroll to position [68, 0]
click at [445, 505] on div "Marlene Zuleta" at bounding box center [889, 506] width 942 height 13
click at [1367, 409] on div "Meeting time 30 minute Meeting type Interview Set-Up Interview lead Marlene Zul…" at bounding box center [888, 521] width 973 height 251
click at [1360, 410] on icon "Pencil" at bounding box center [1361, 409] width 10 height 10
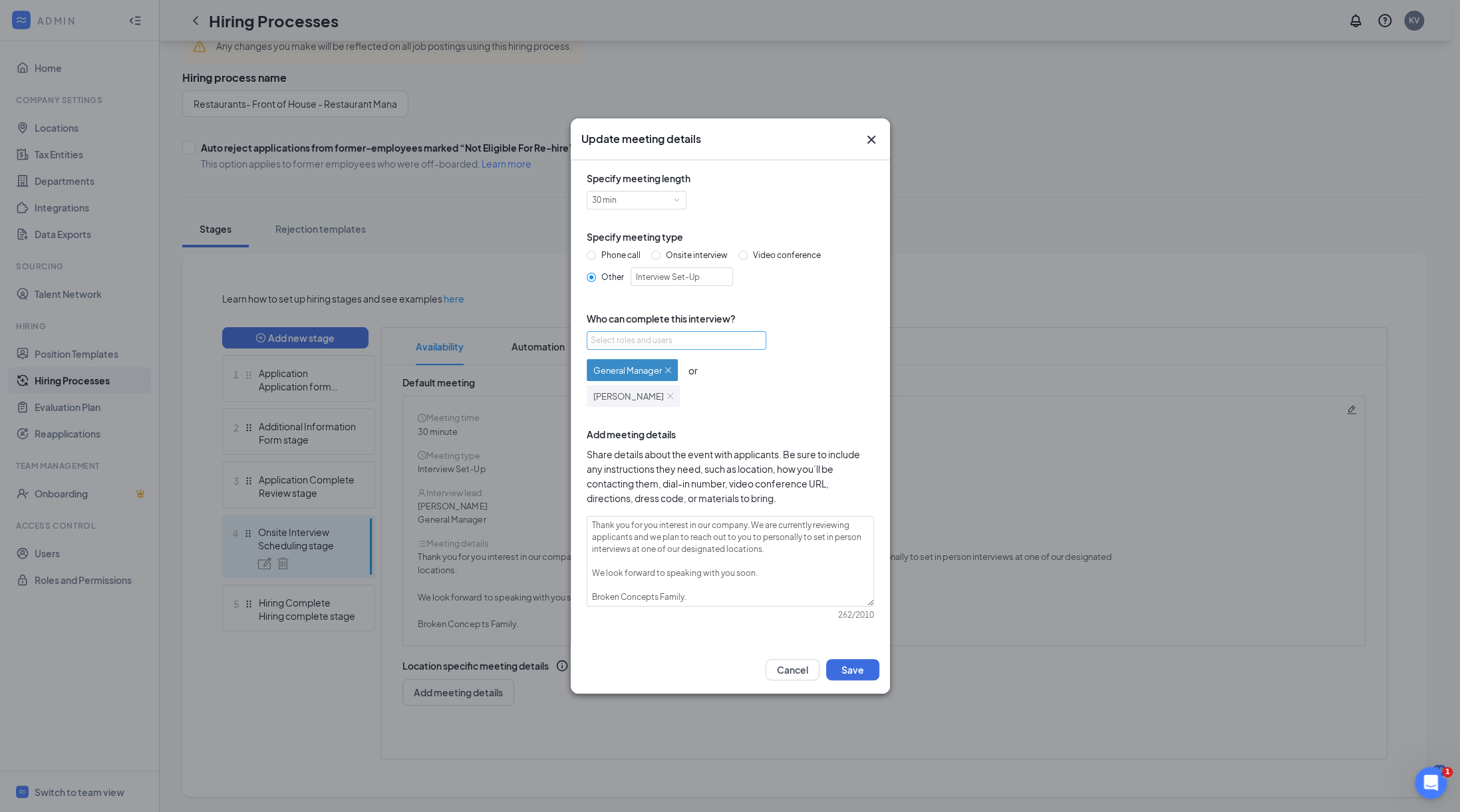
click at [667, 338] on div "Select roles and users" at bounding box center [673, 341] width 164 height 13
type input "k"
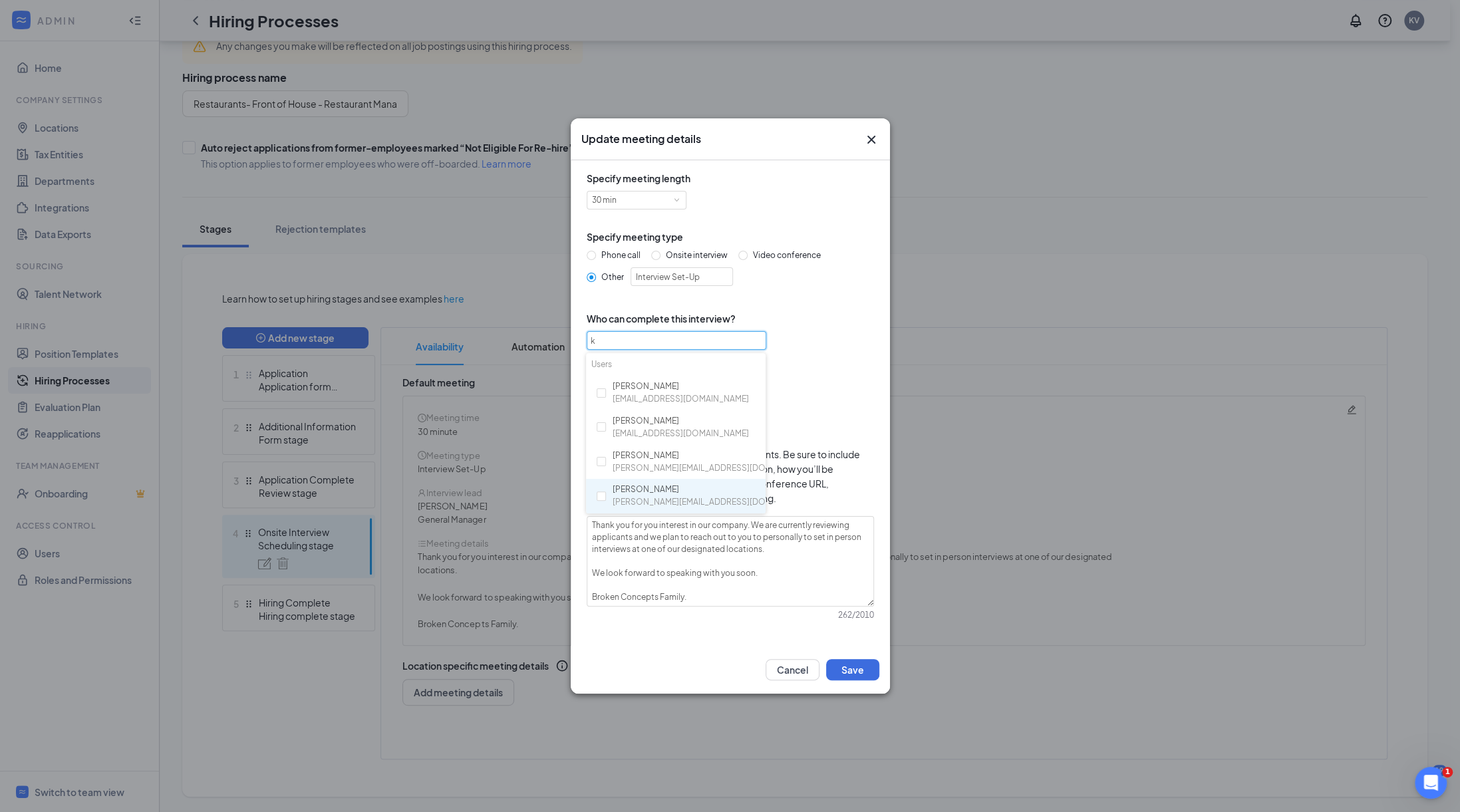
click at [646, 488] on div "Kevin Vickers kevin@themissionaz.com" at bounding box center [713, 495] width 203 height 25
checkbox input "true"
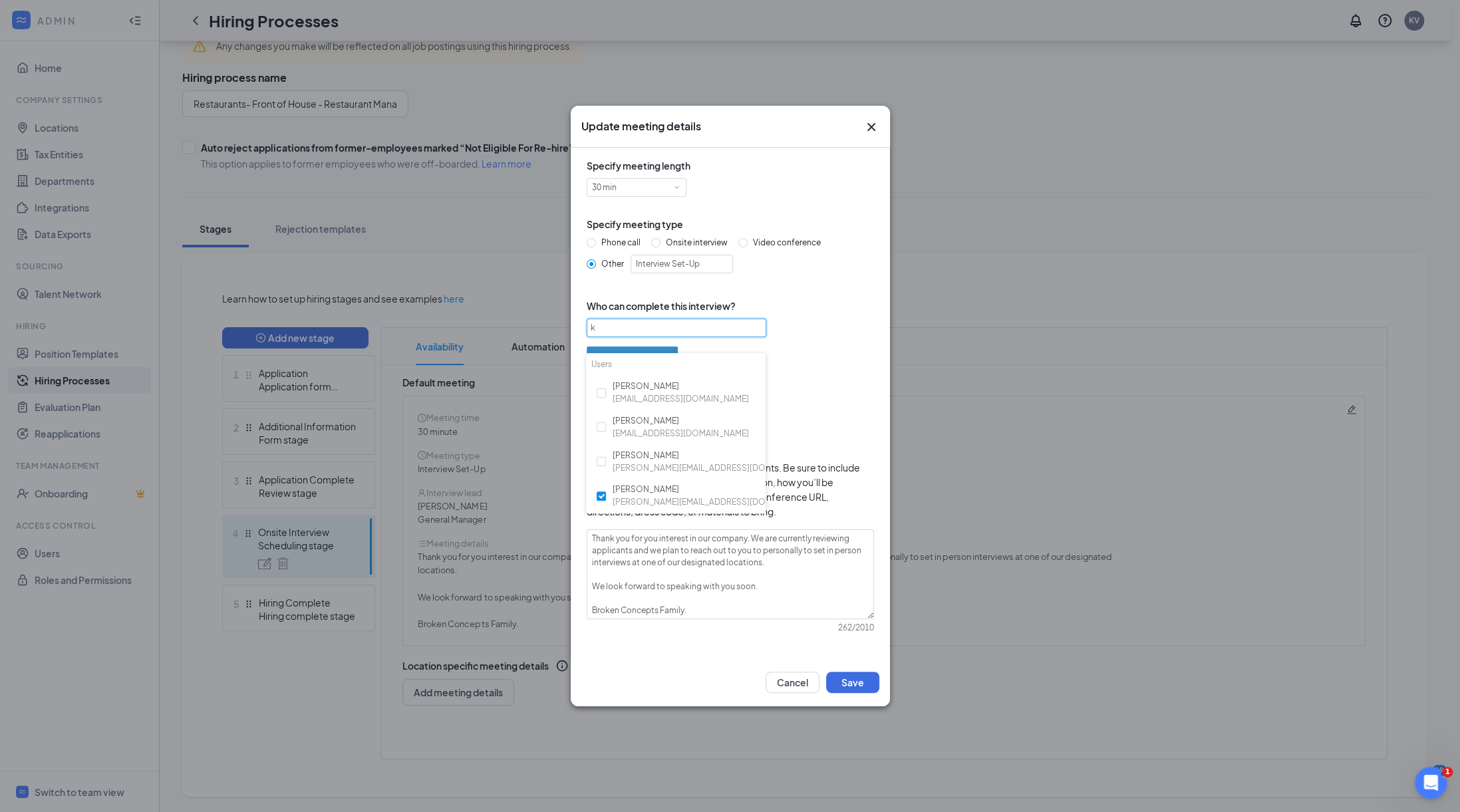
type input "k"
click at [796, 371] on div "General Manager or Marlene Zuleta or Kevin Vickers" at bounding box center [730, 382] width 287 height 78
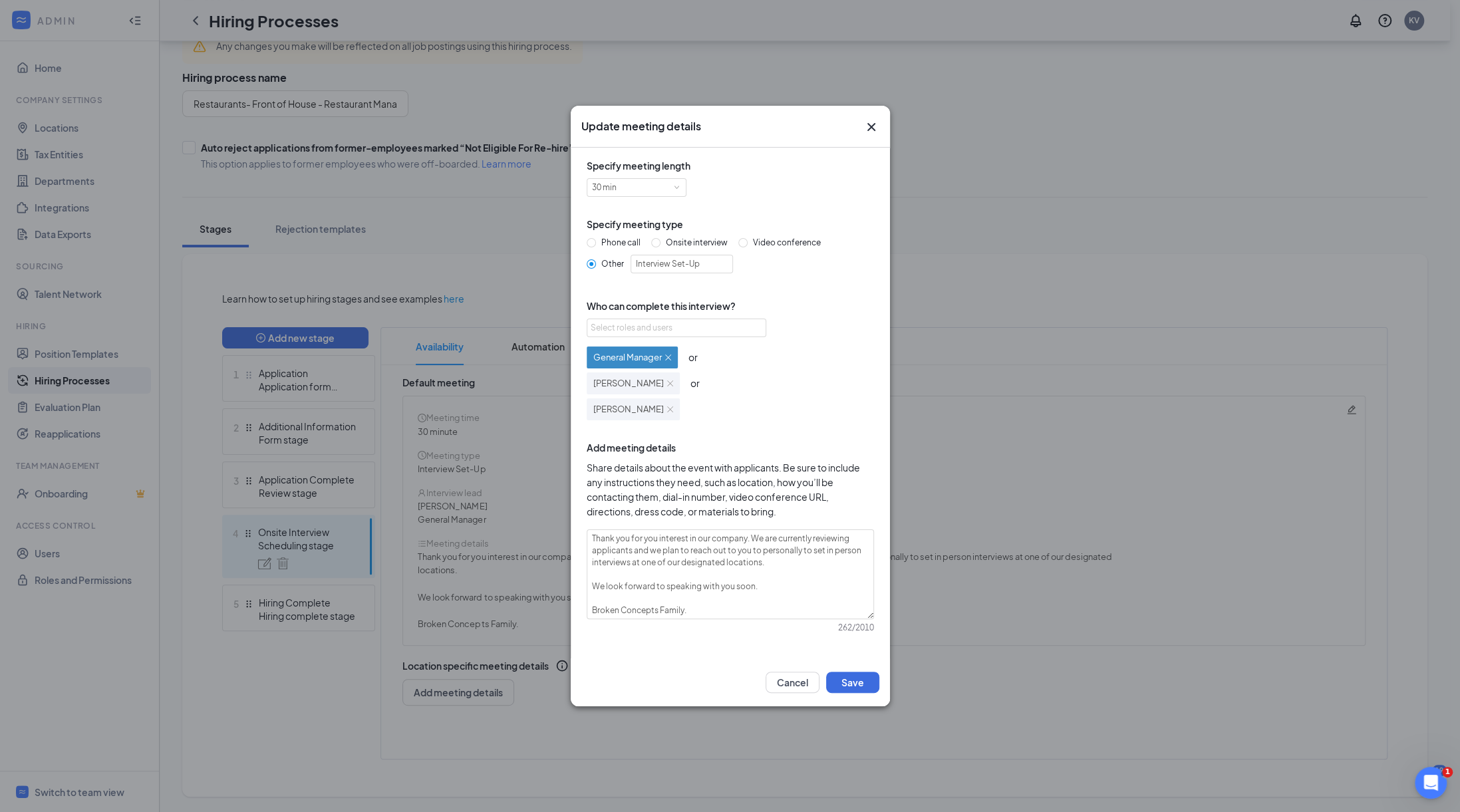
click at [667, 382] on img at bounding box center [670, 383] width 6 height 6
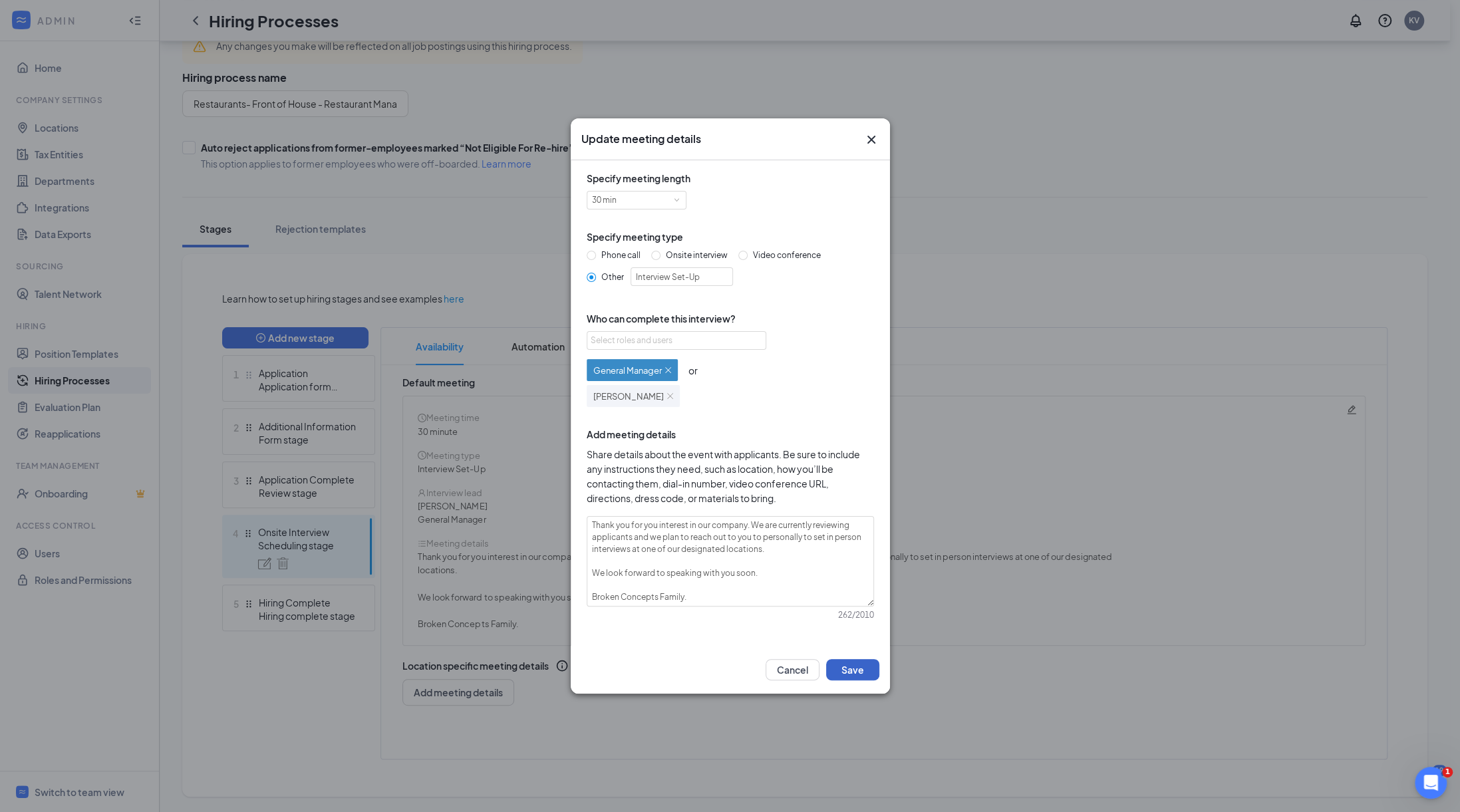
click at [854, 672] on button "Save" at bounding box center [852, 670] width 54 height 22
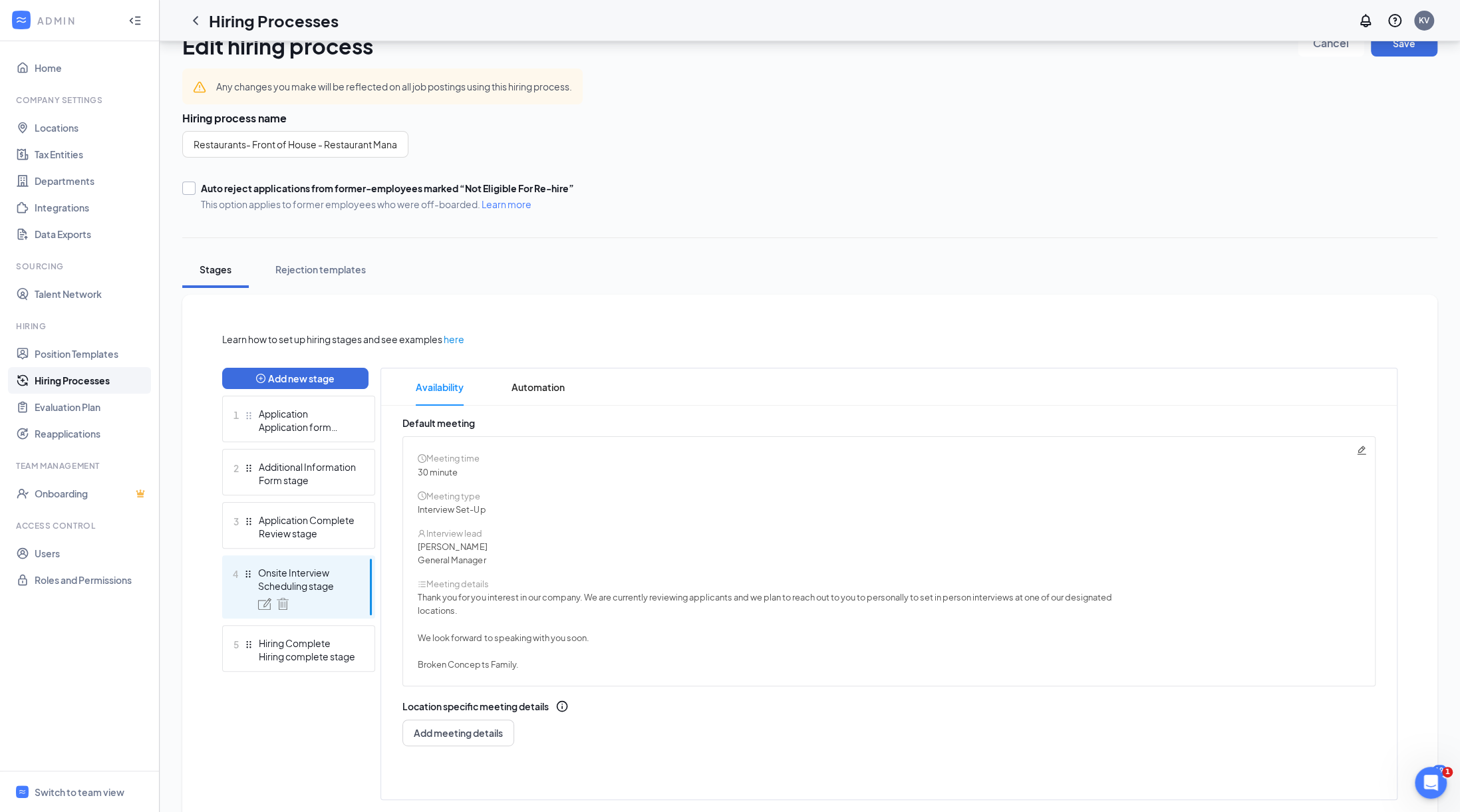
scroll to position [0, 0]
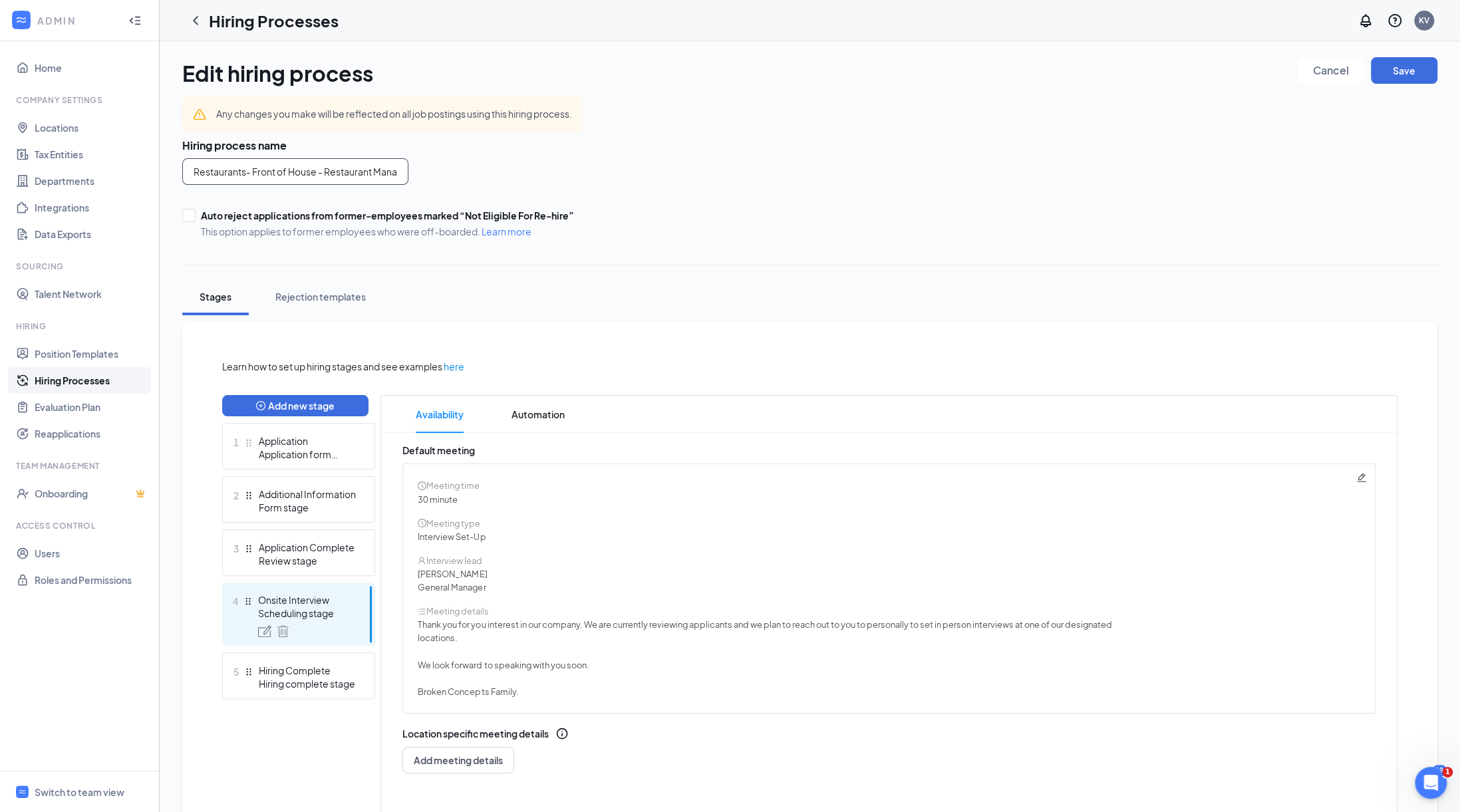
click at [366, 179] on input "Restaurants- Front of House - Restaurant Management" at bounding box center [296, 171] width 226 height 26
click at [320, 168] on input "Restaurants- Front of House - Restaurant Management" at bounding box center [296, 171] width 226 height 26
click at [1401, 67] on button "Save" at bounding box center [1404, 71] width 67 height 26
click at [1204, 209] on div "Auto reject applications from former-employees marked “Not Eligible For Re-hire…" at bounding box center [810, 223] width 1256 height 29
click at [338, 169] on input "Restaurants- Front of House - Restaurant Management" at bounding box center [296, 171] width 226 height 26
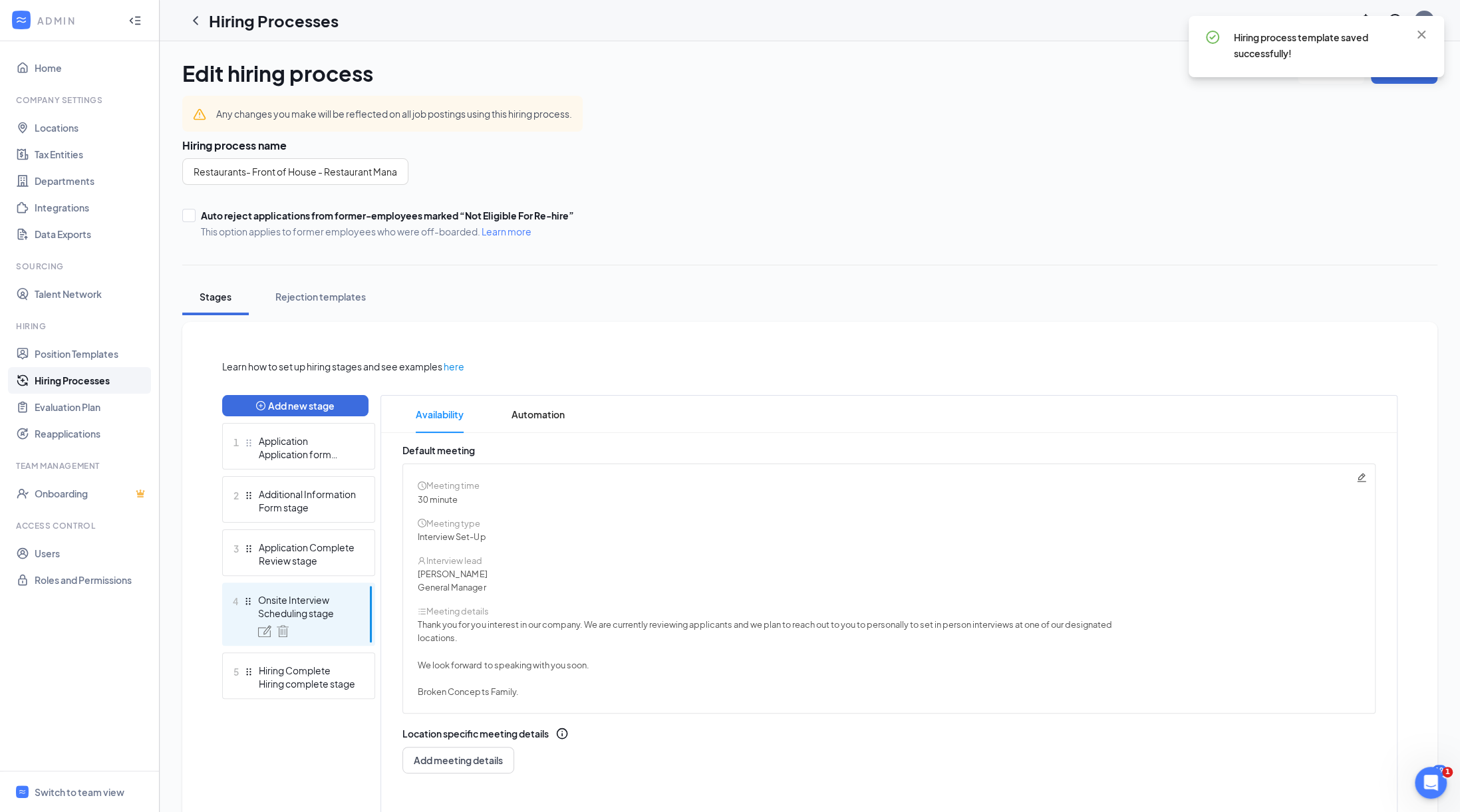
click at [1020, 214] on div "Auto reject applications from former-employees marked “Not Eligible For Re-hire…" at bounding box center [810, 223] width 1256 height 29
click at [103, 382] on link "Hiring Processes" at bounding box center [91, 381] width 114 height 26
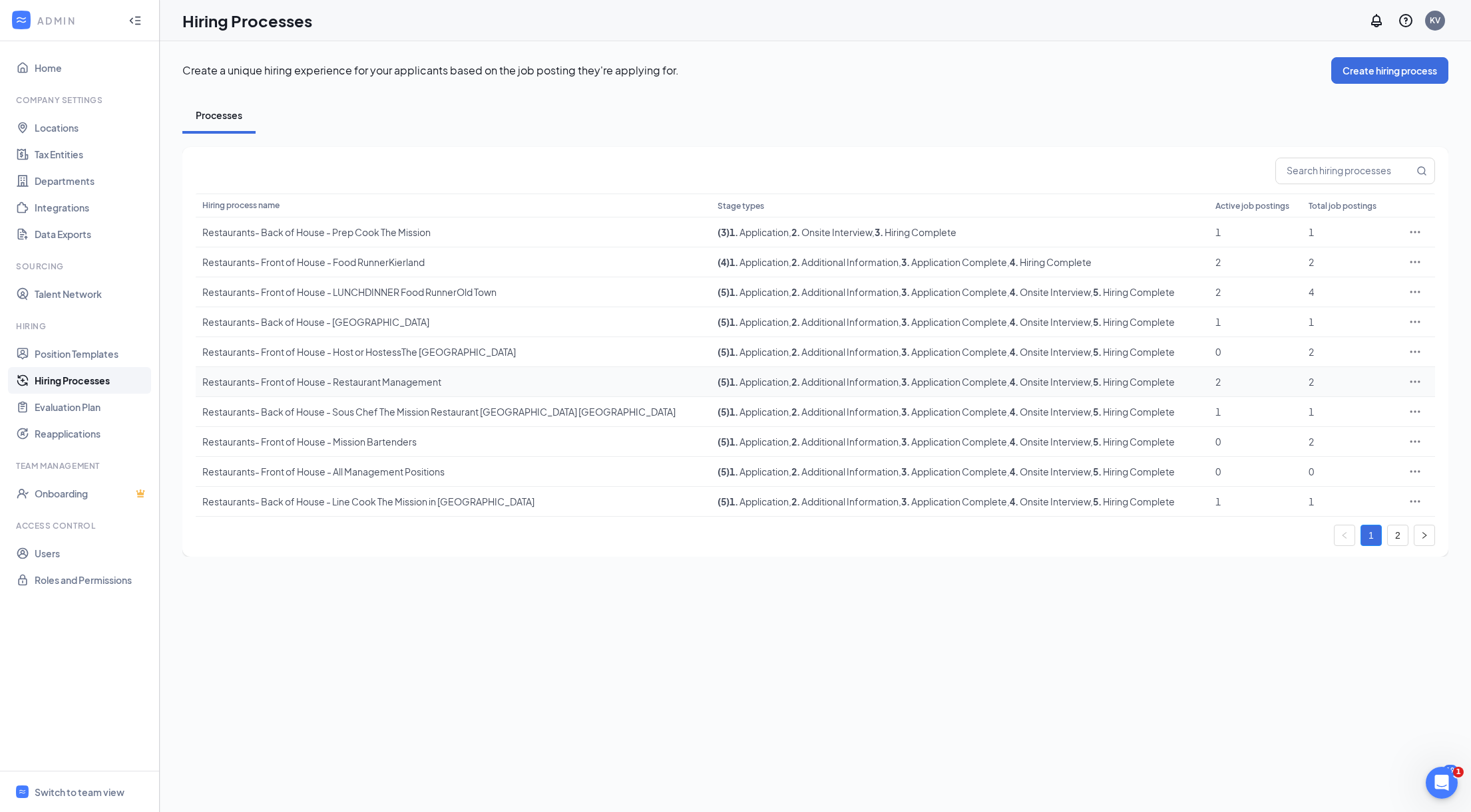
click at [1418, 379] on icon "Ellipses" at bounding box center [1414, 382] width 13 height 13
click at [378, 375] on div "Restaurants- Front of House - Restaurant Management" at bounding box center [453, 382] width 502 height 13
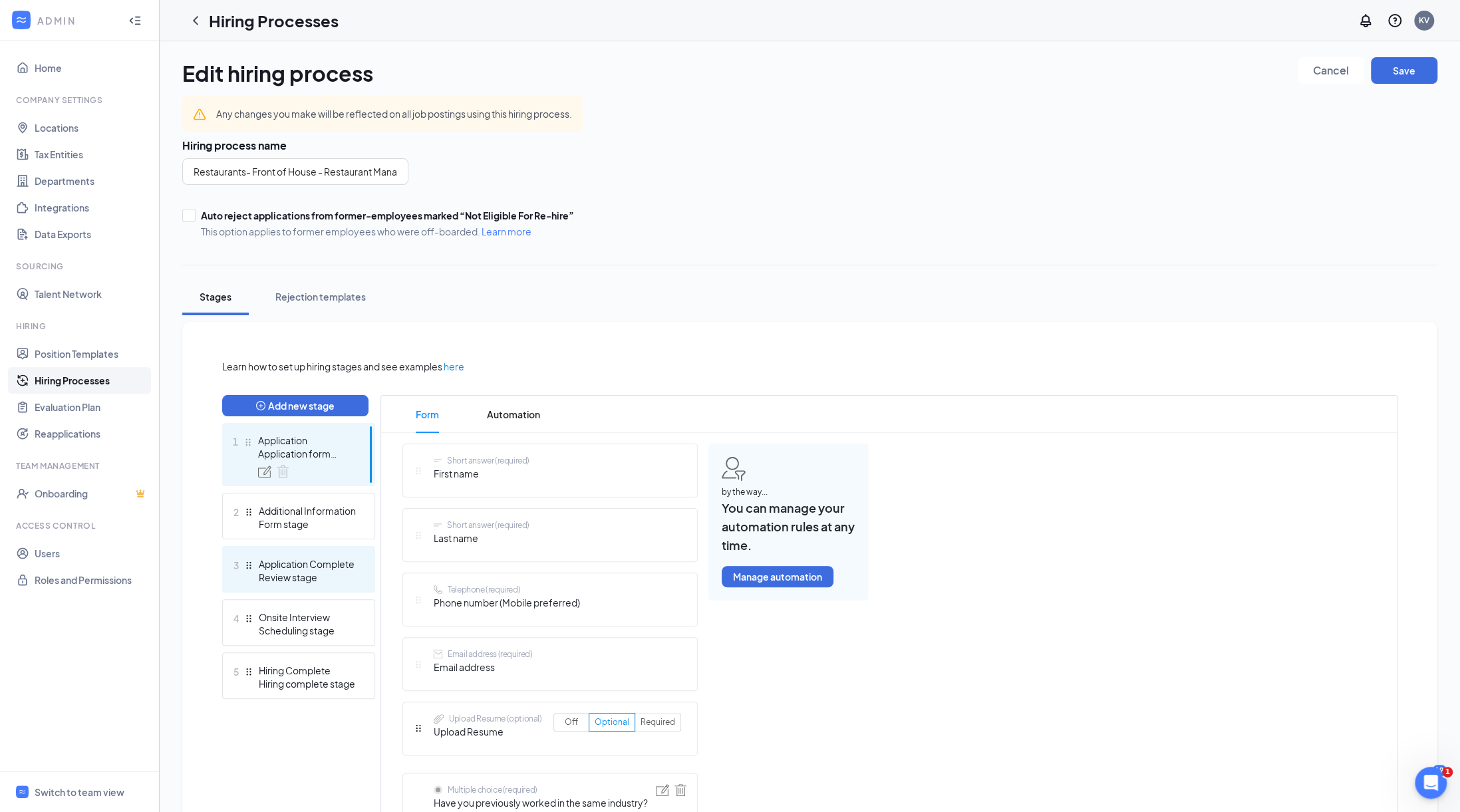
click at [309, 582] on div "Review stage" at bounding box center [307, 577] width 97 height 13
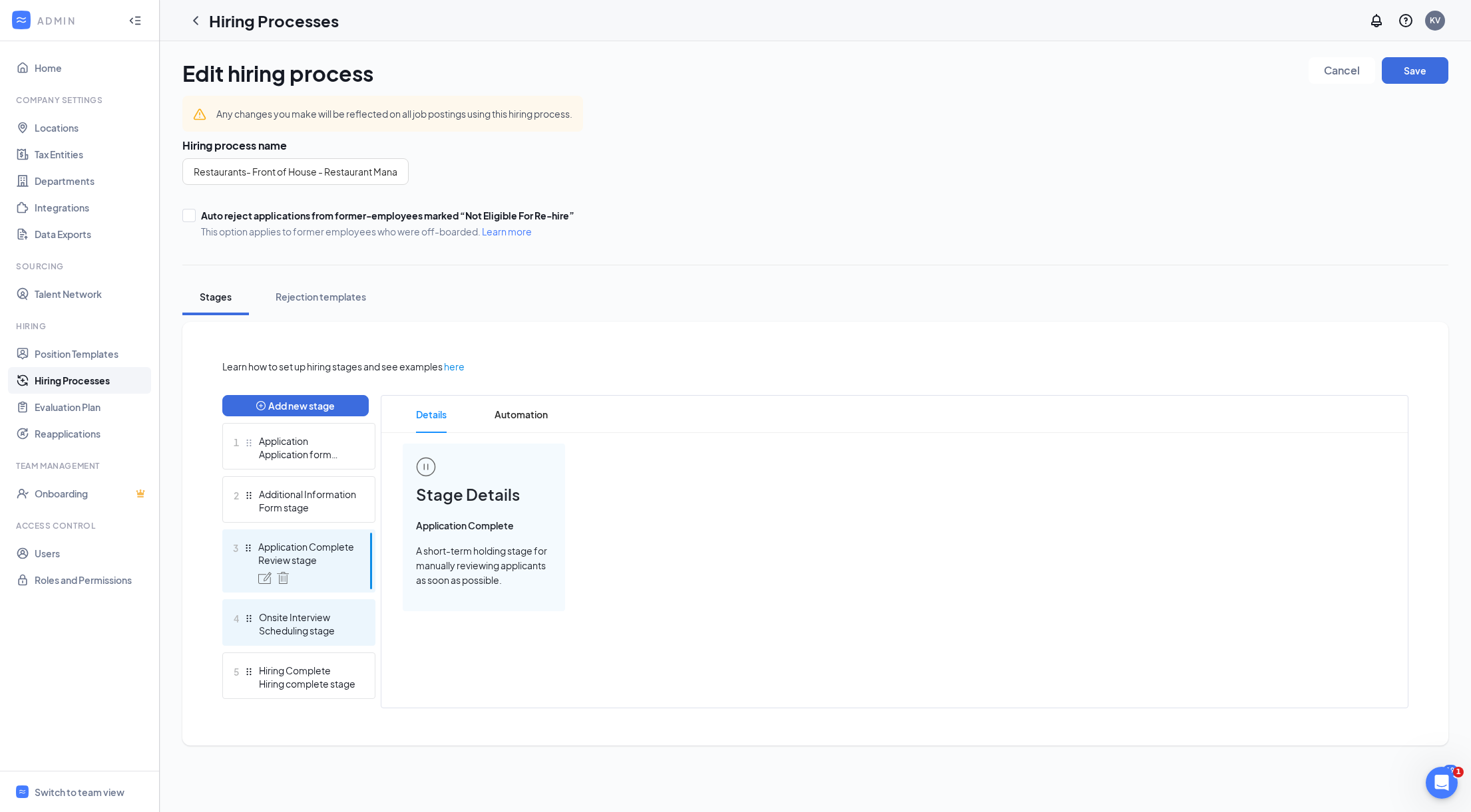
click at [306, 628] on div "Scheduling stage" at bounding box center [307, 630] width 97 height 13
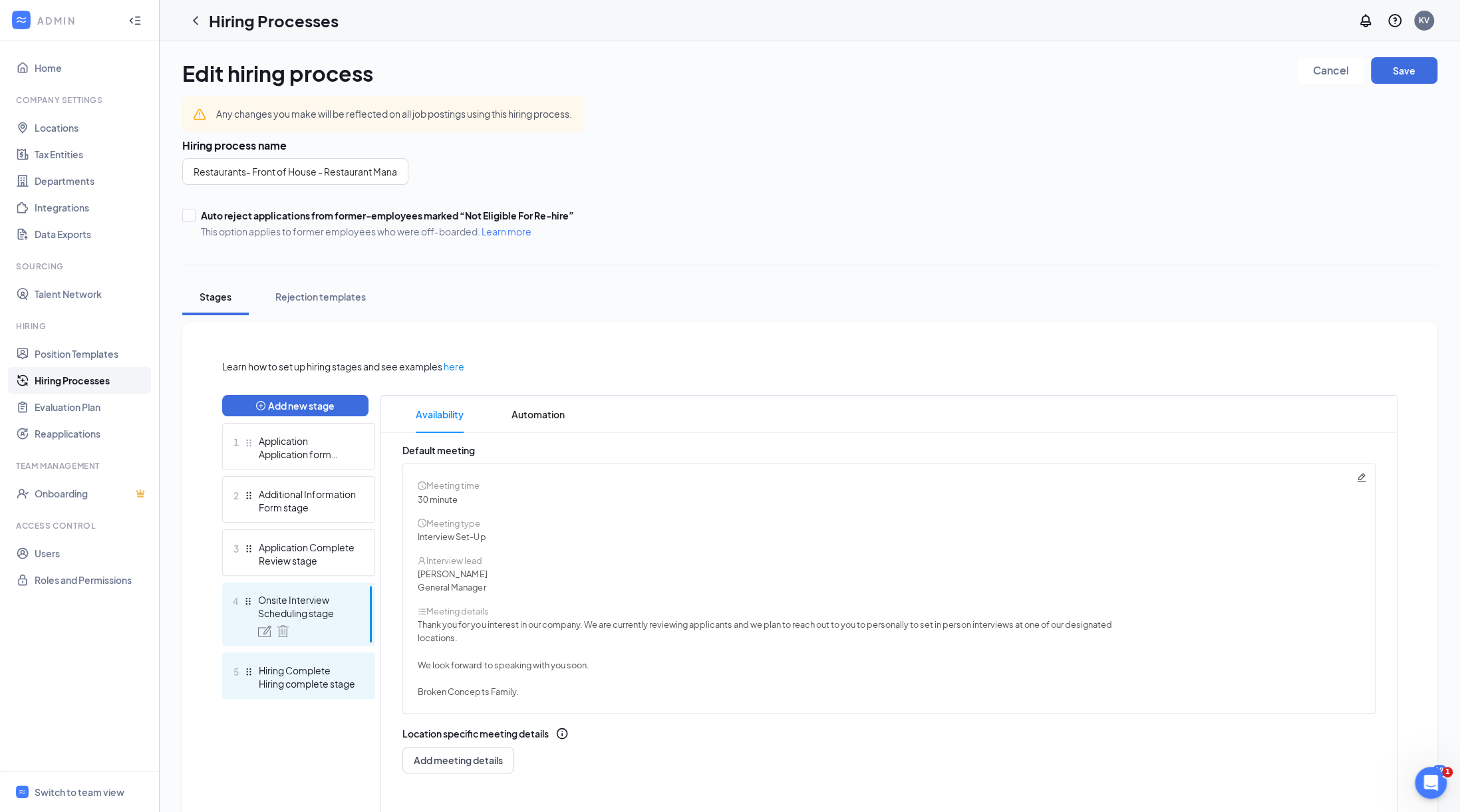
click at [326, 681] on div "Hiring complete stage" at bounding box center [307, 684] width 97 height 13
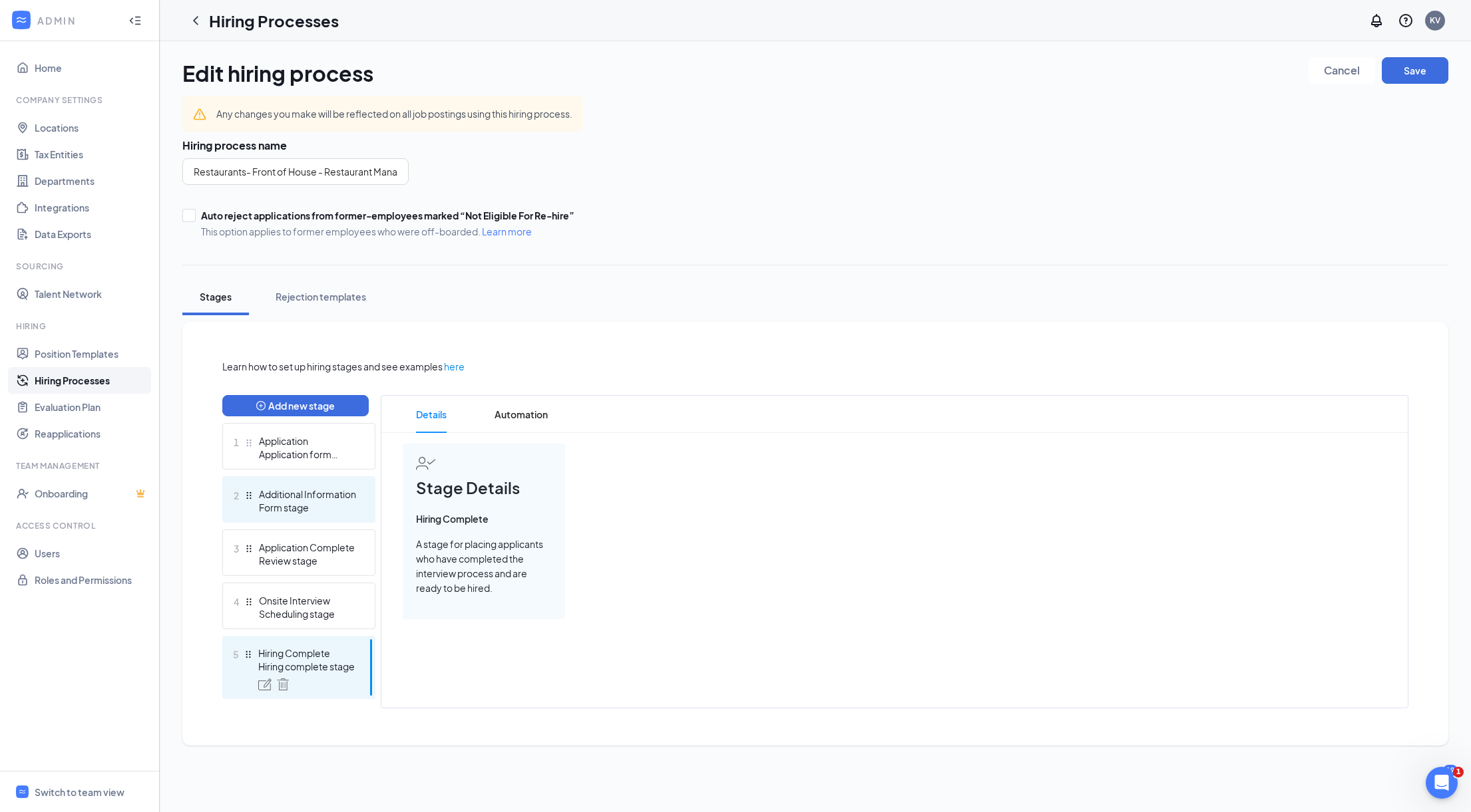
click at [314, 515] on div "2 Additional Information Form stage" at bounding box center [299, 499] width 153 height 46
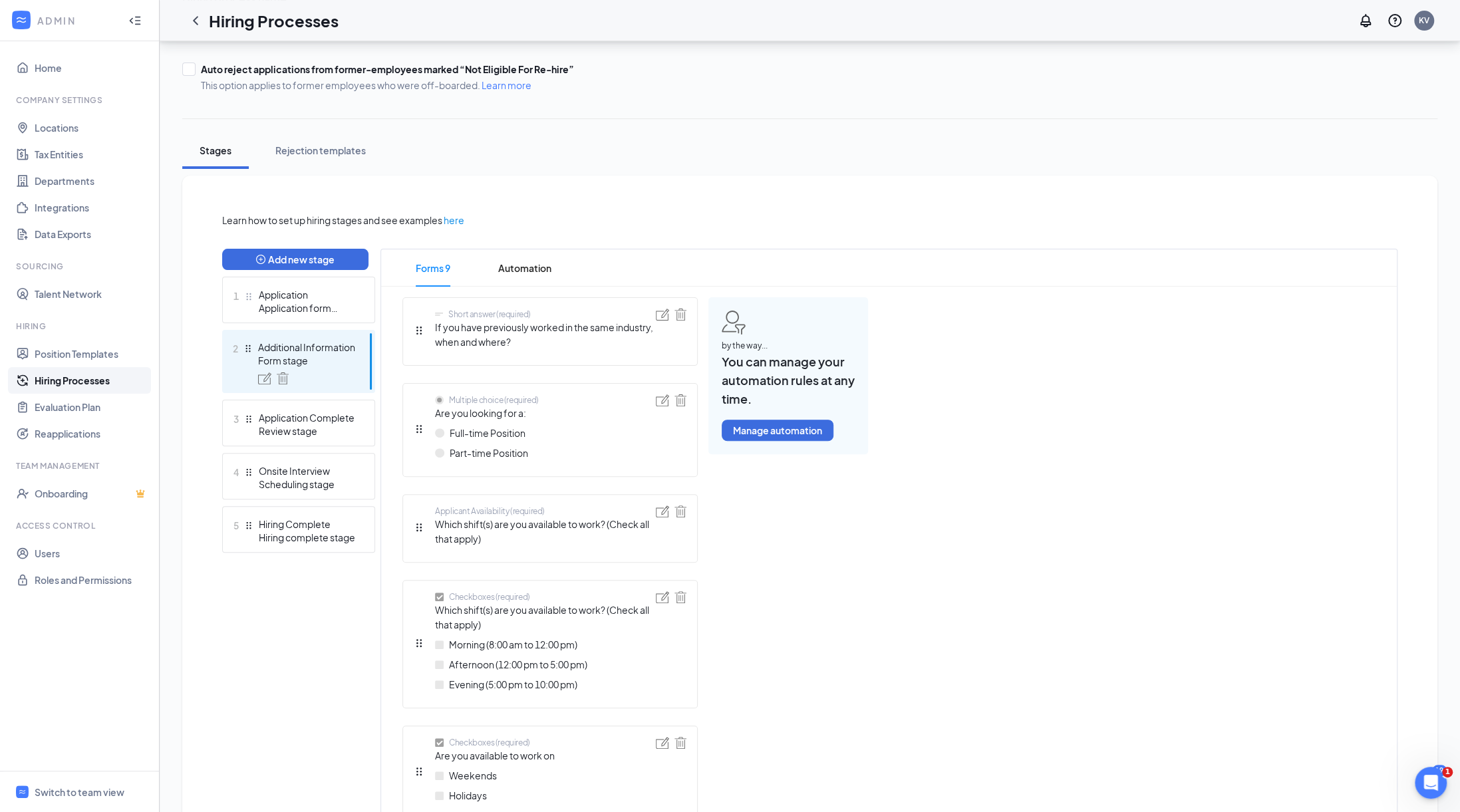
scroll to position [133, 0]
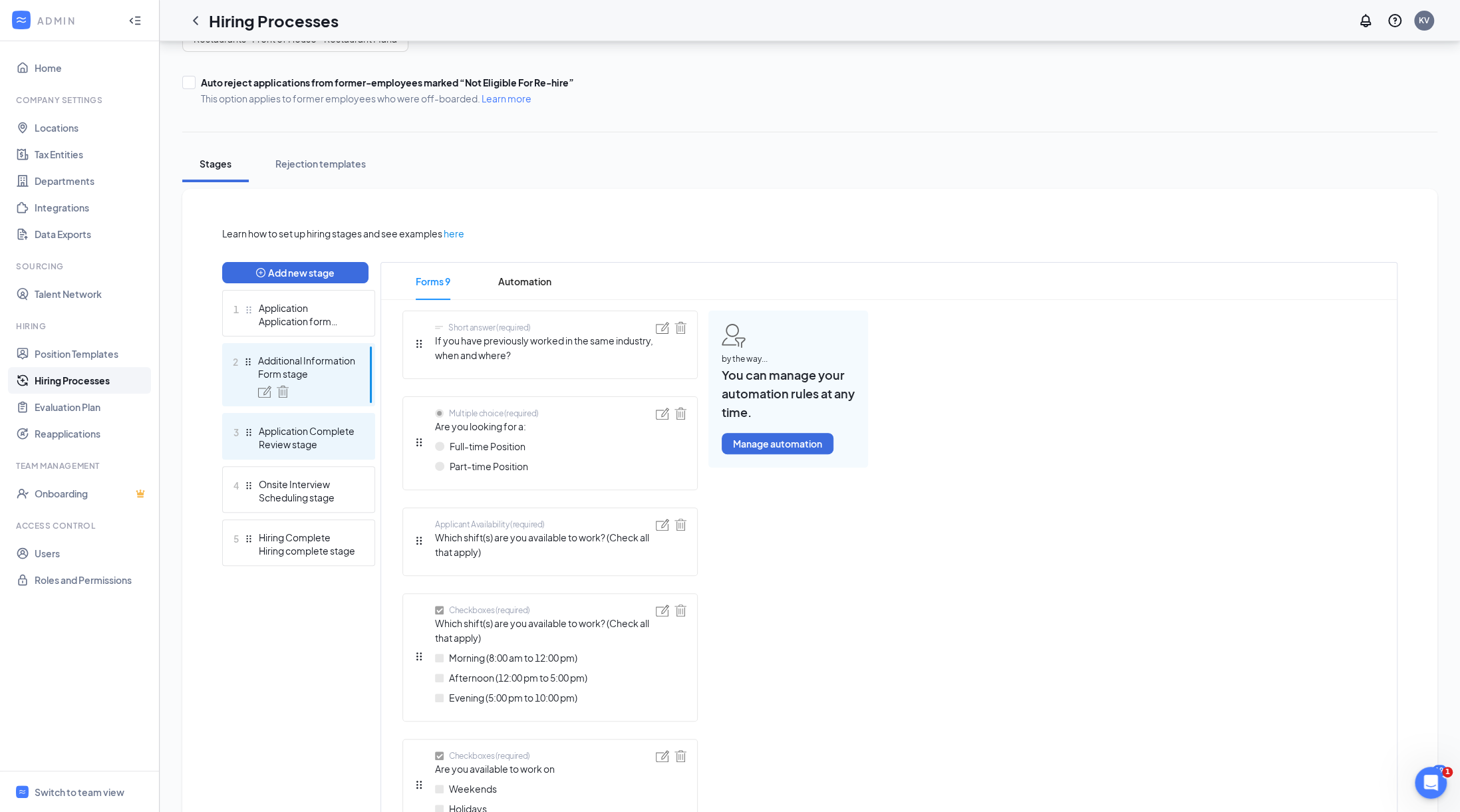
click at [304, 447] on div "Review stage" at bounding box center [307, 445] width 97 height 13
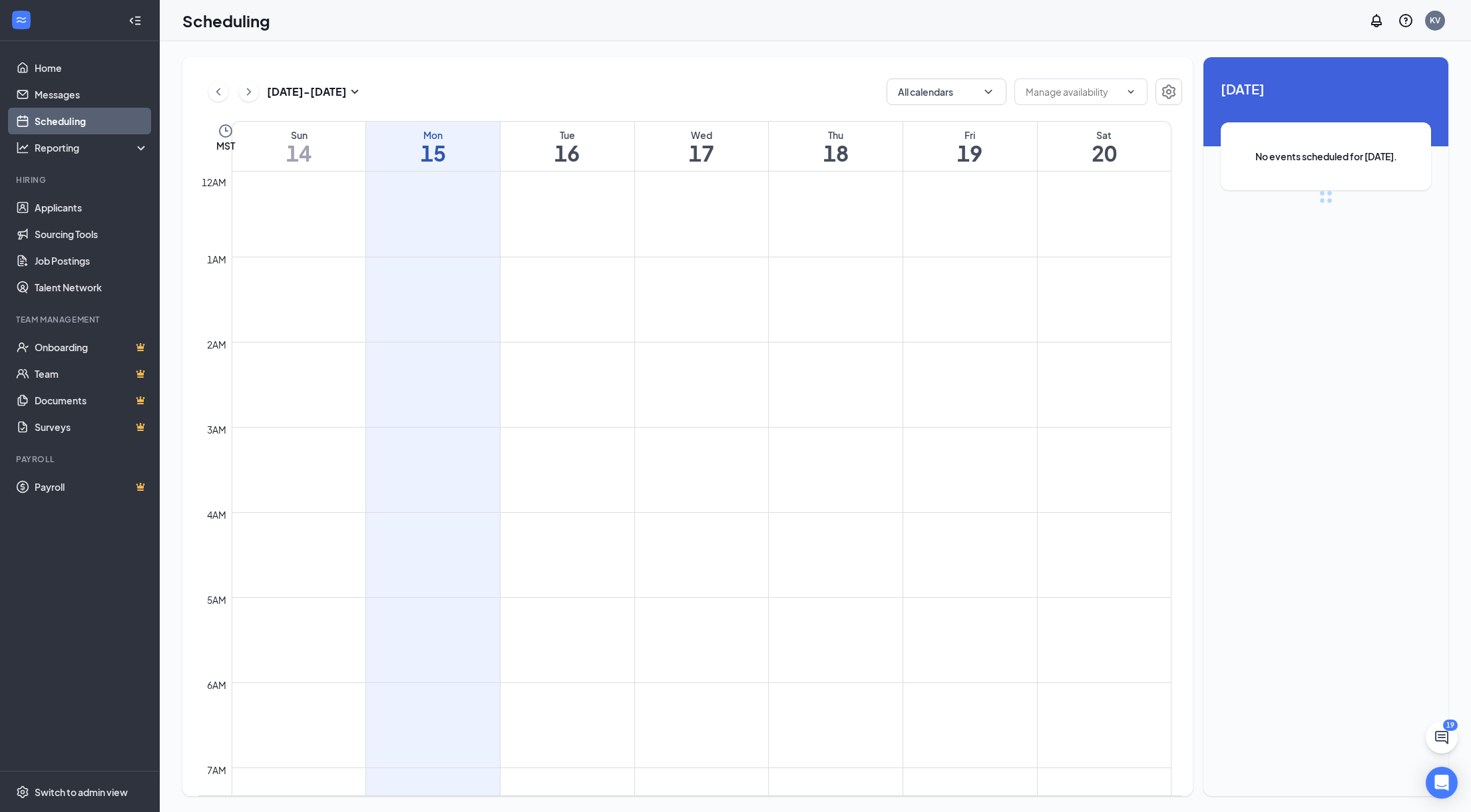
scroll to position [654, 0]
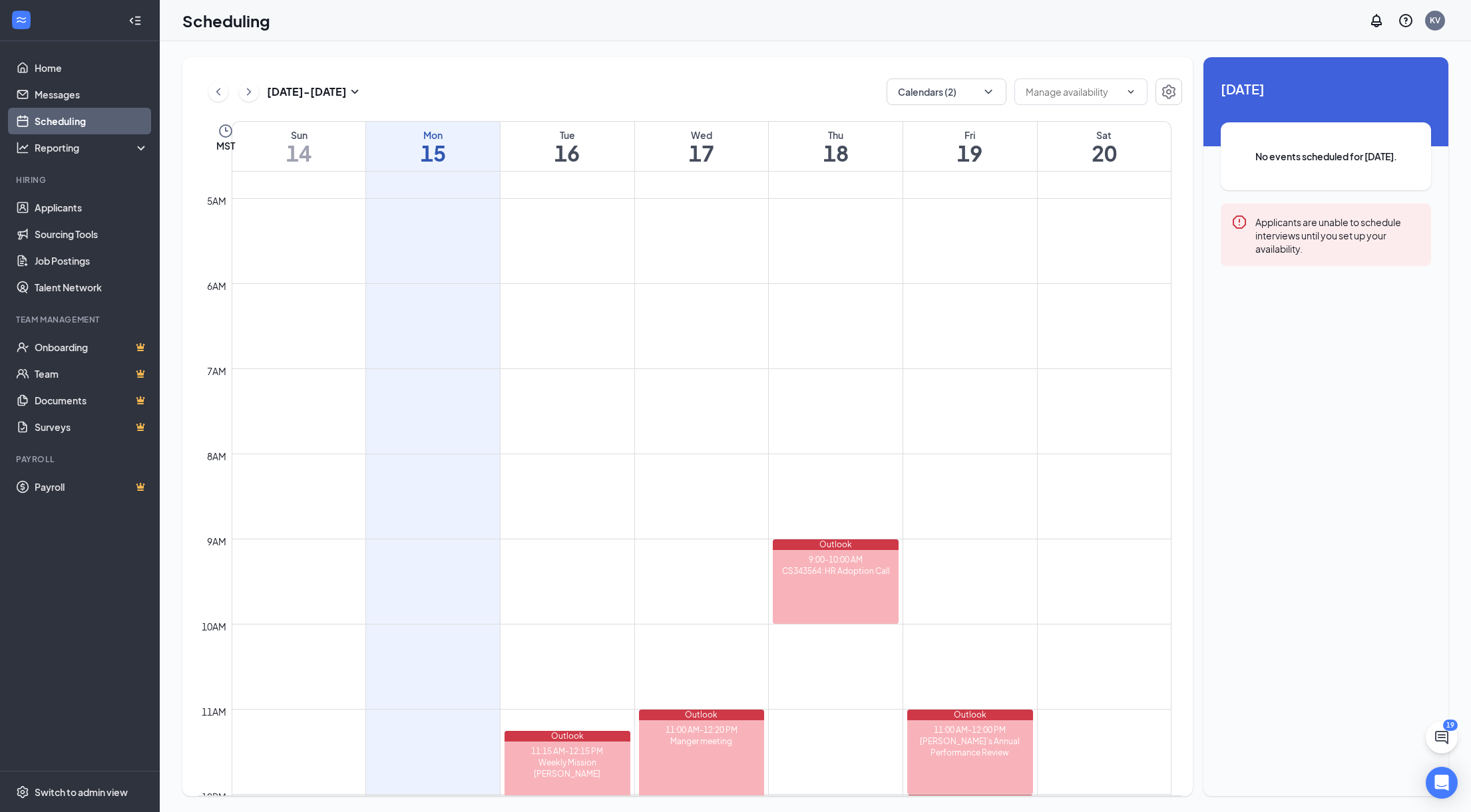
scroll to position [532, 0]
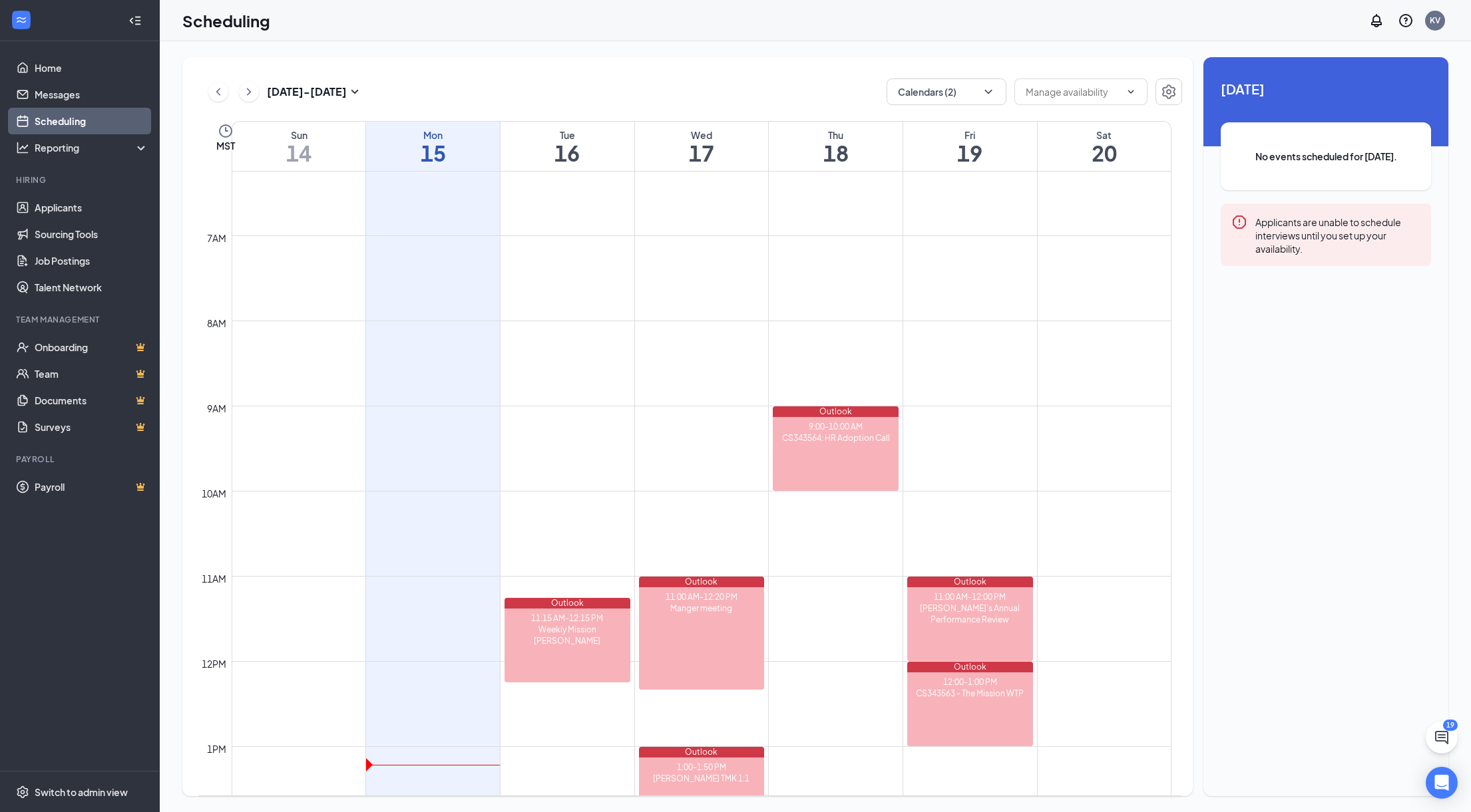
click at [58, 119] on link "Scheduling" at bounding box center [91, 121] width 114 height 26
click at [68, 101] on link "Messages" at bounding box center [91, 94] width 114 height 26
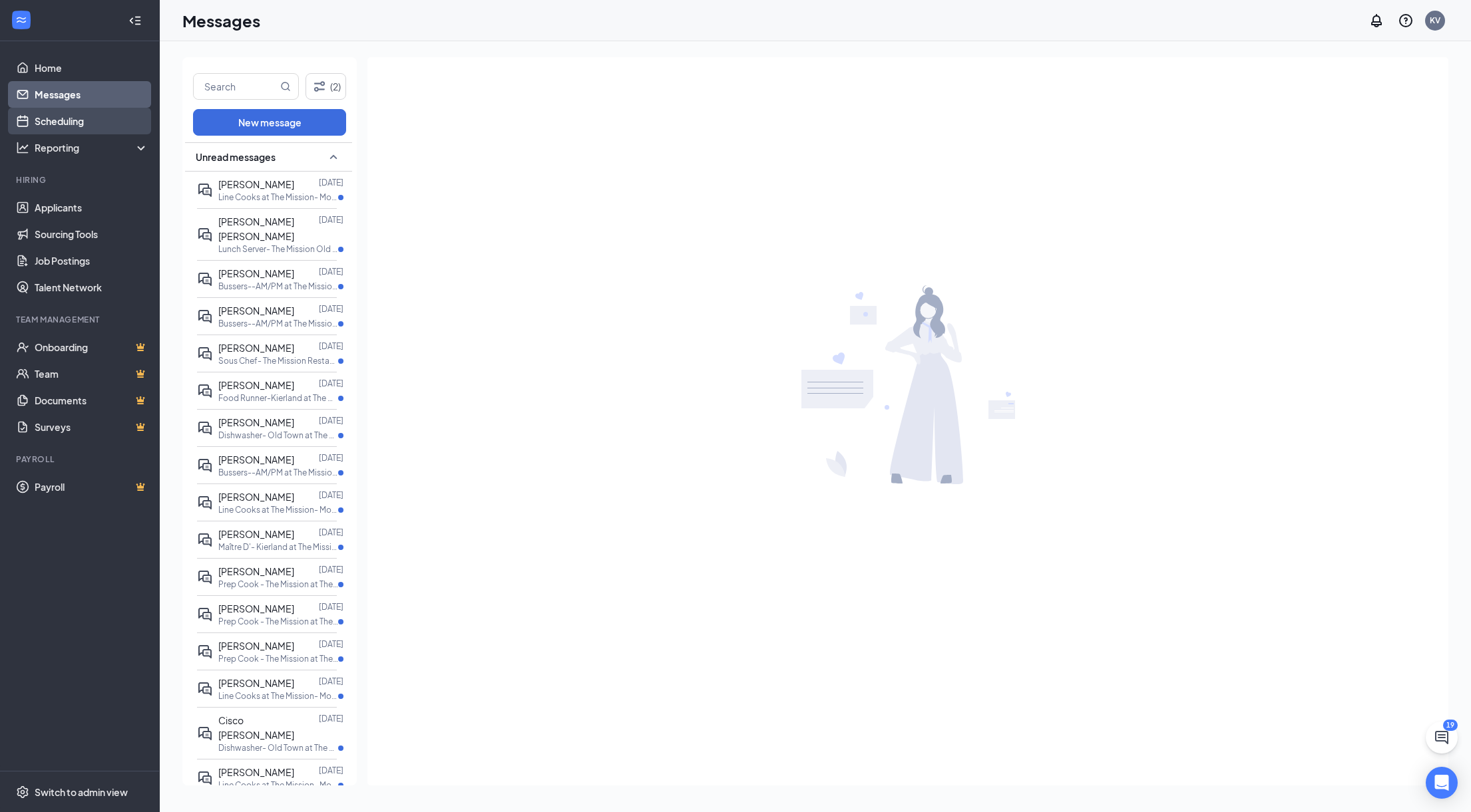
click at [54, 119] on link "Scheduling" at bounding box center [91, 121] width 114 height 26
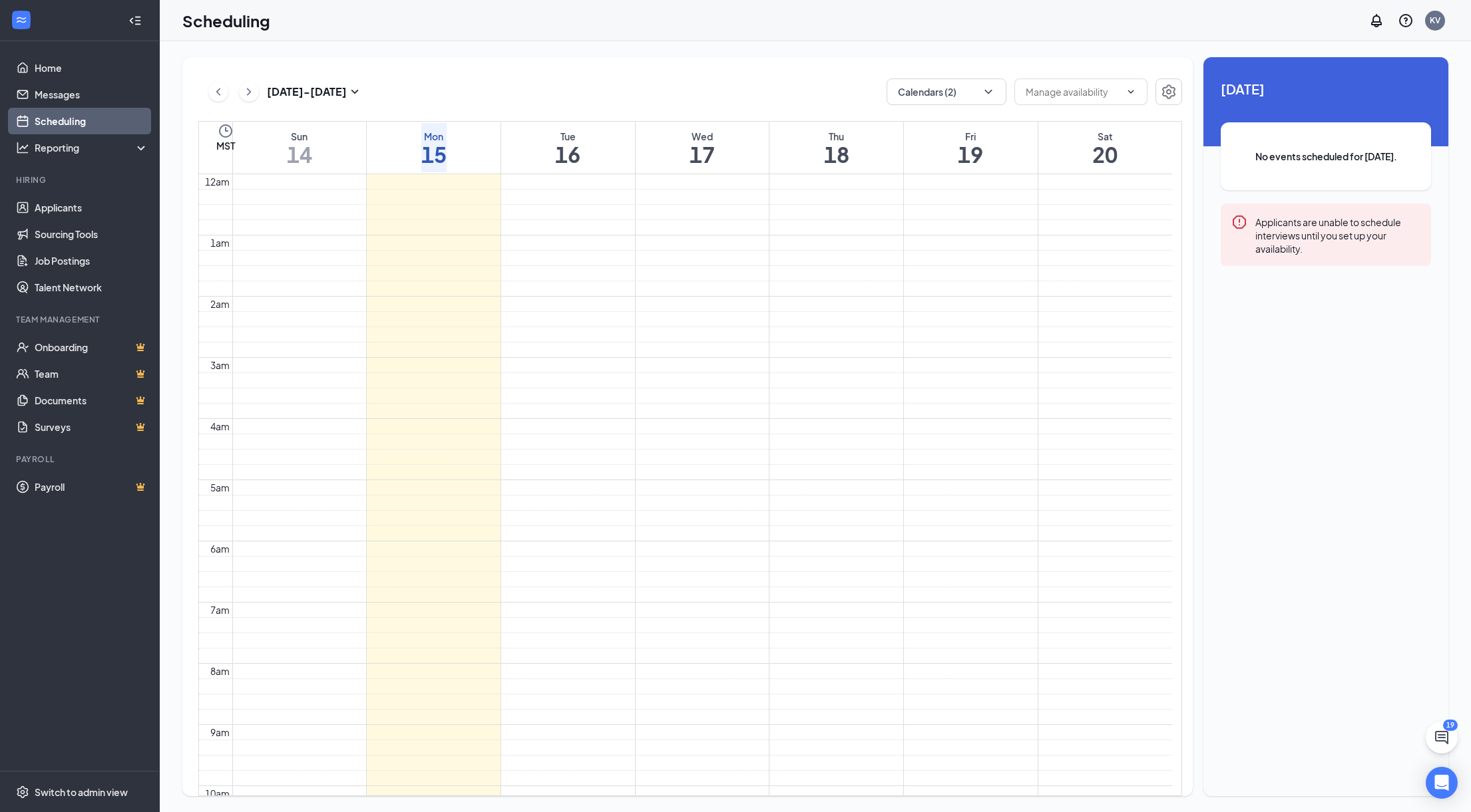
scroll to position [654, 0]
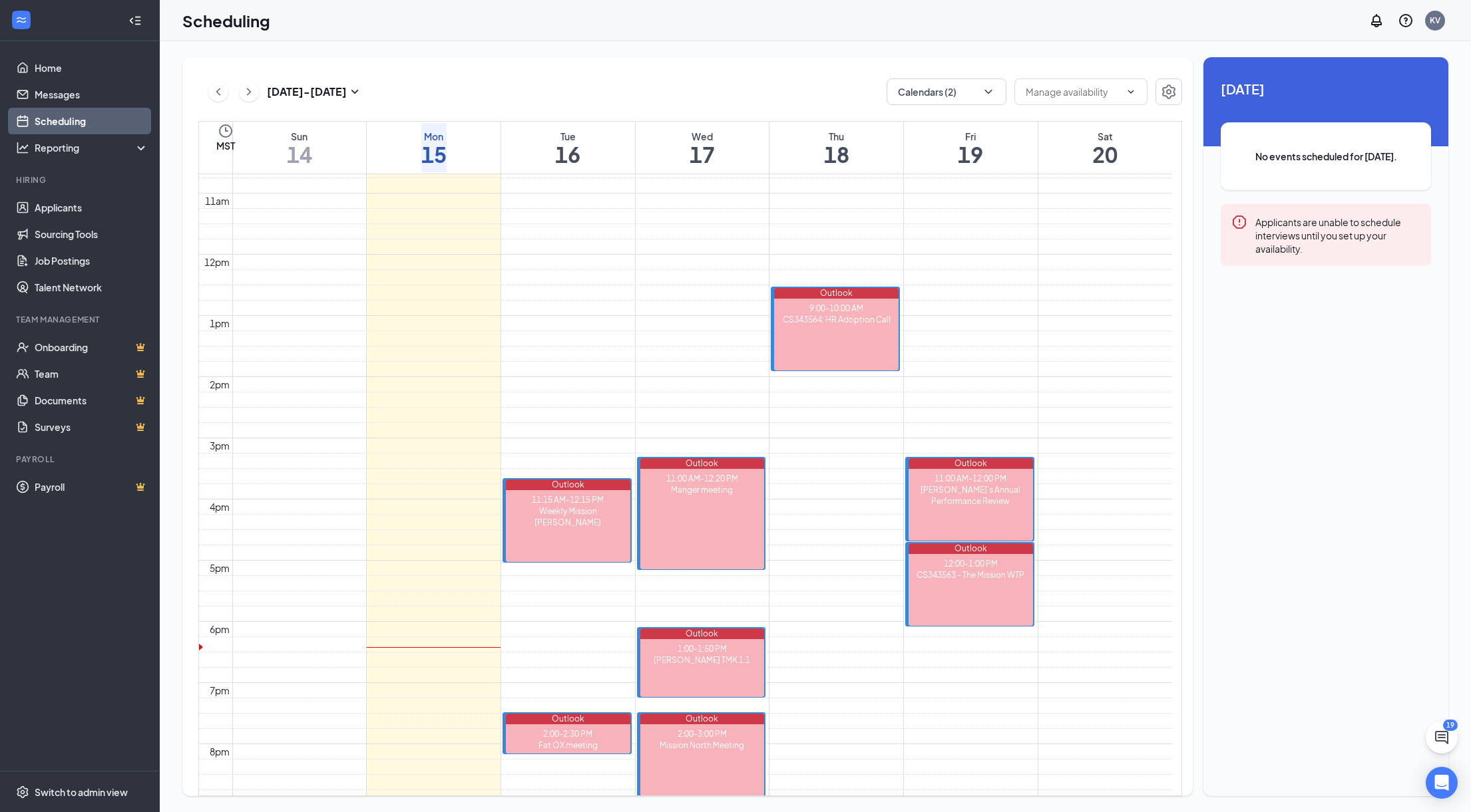
click at [484, 41] on td at bounding box center [701, 33] width 940 height 15
click at [433, 143] on h1 "15" at bounding box center [433, 154] width 25 height 23
click at [447, 144] on h1 "15" at bounding box center [433, 154] width 25 height 23
click at [447, 146] on h1 "15" at bounding box center [433, 154] width 25 height 23
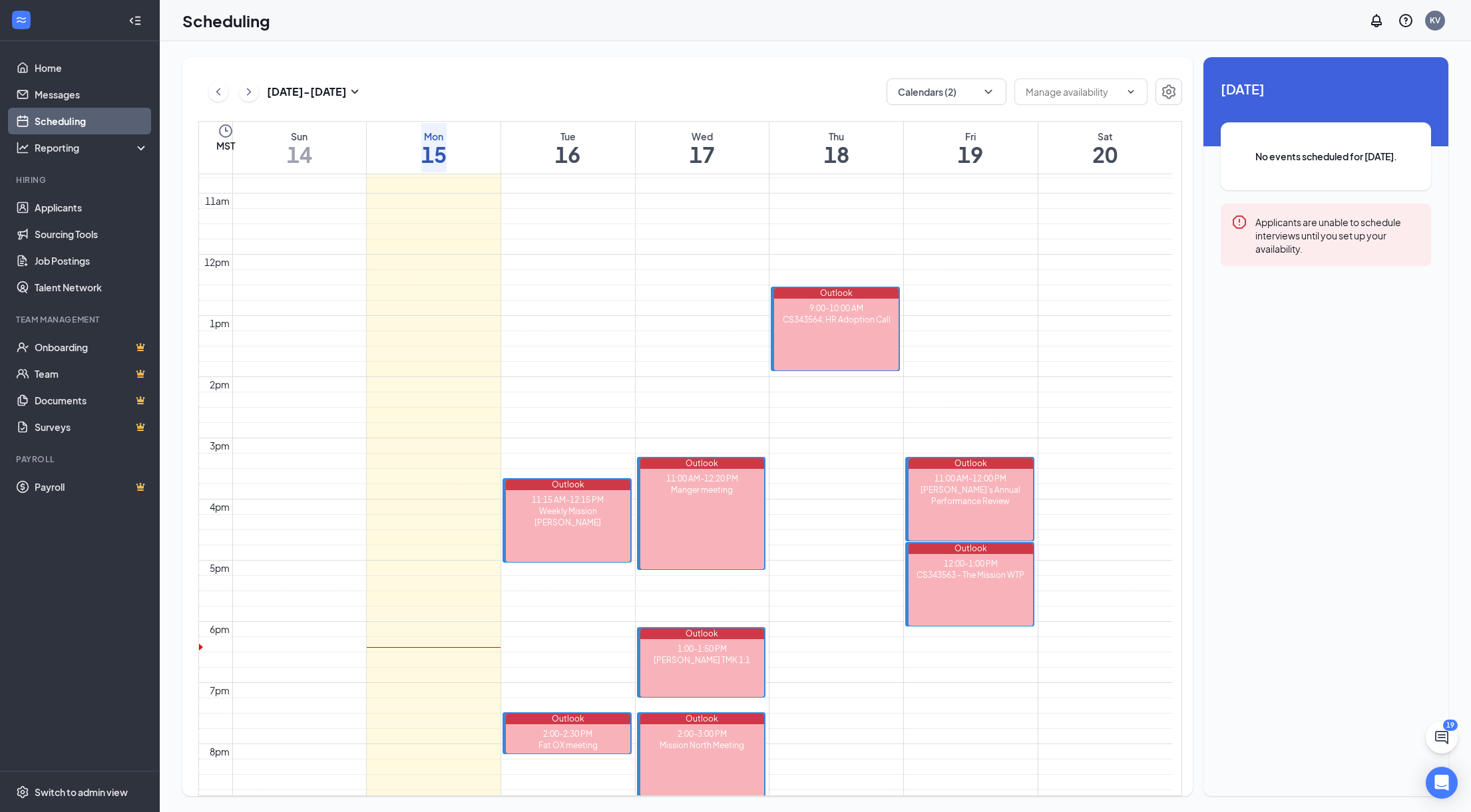
click at [1351, 156] on span "No events scheduled for today." at bounding box center [1326, 156] width 157 height 15
click at [1351, 155] on span "No events scheduled for today." at bounding box center [1326, 156] width 157 height 15
click at [1314, 318] on div "Unavailable in basic plan Today No events scheduled for today. Applicants are u…" at bounding box center [1326, 427] width 245 height 739
drag, startPoint x: 1311, startPoint y: 311, endPoint x: 1291, endPoint y: 307, distance: 20.4
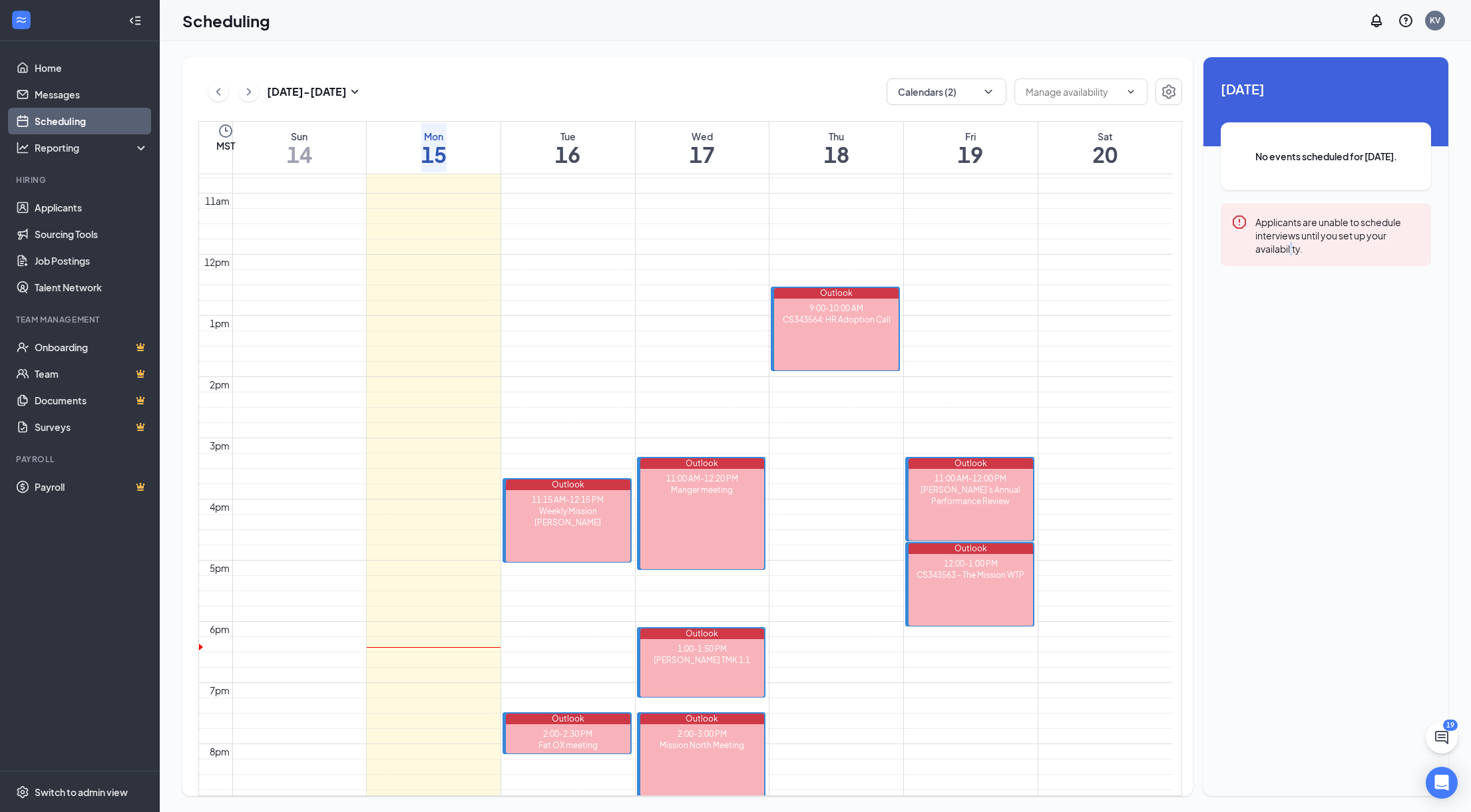
click at [1291, 307] on div "Today No events scheduled for today. Applicants are unable to schedule intervie…" at bounding box center [1326, 186] width 245 height 257
click at [1258, 257] on div "Applicants are unable to schedule interviews until you set up your availability." at bounding box center [1325, 235] width 210 height 62
click at [1248, 228] on div "Applicants are unable to schedule interviews until you set up your availability." at bounding box center [1325, 235] width 210 height 62
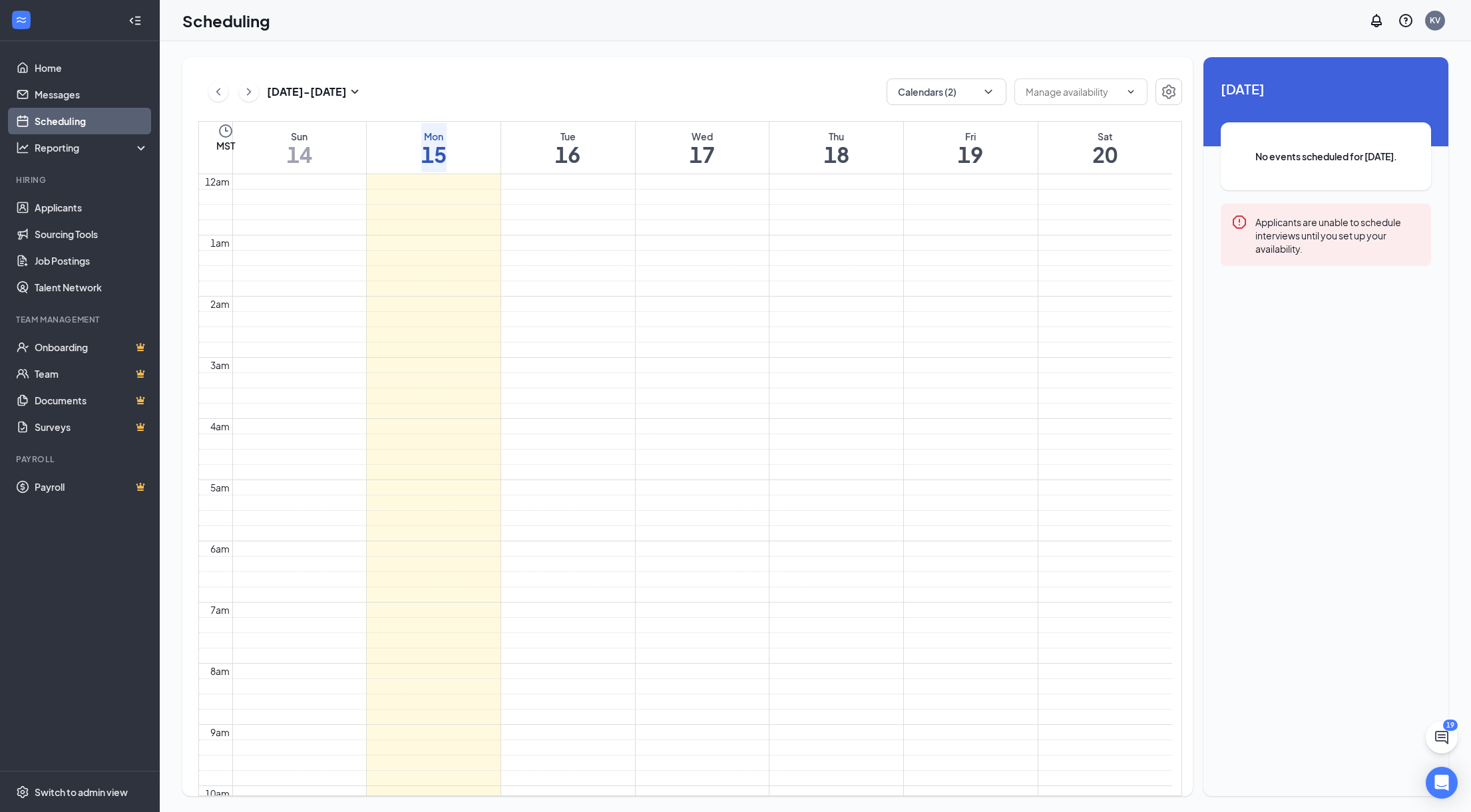
scroll to position [788, 0]
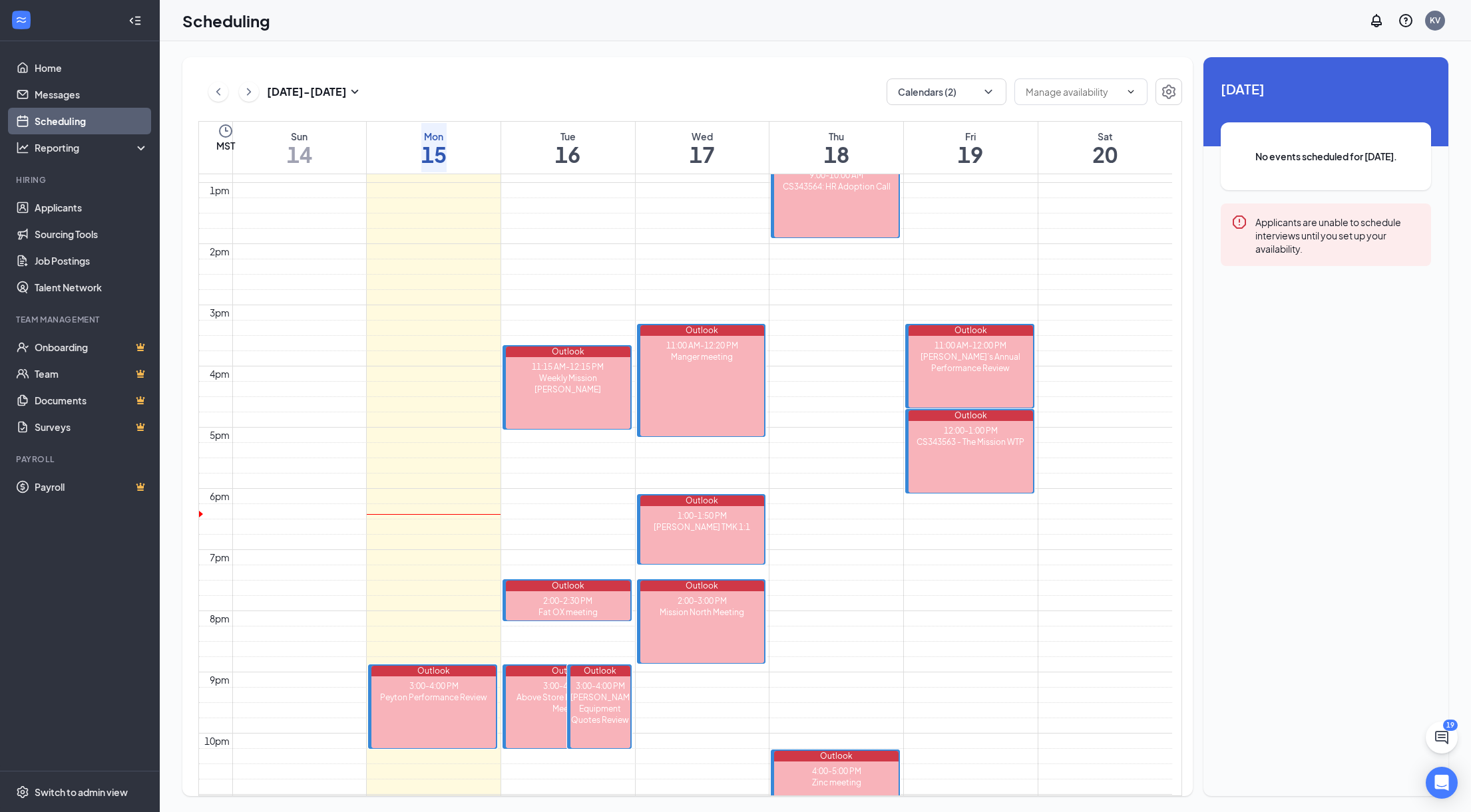
click at [257, 89] on button at bounding box center [249, 91] width 20 height 20
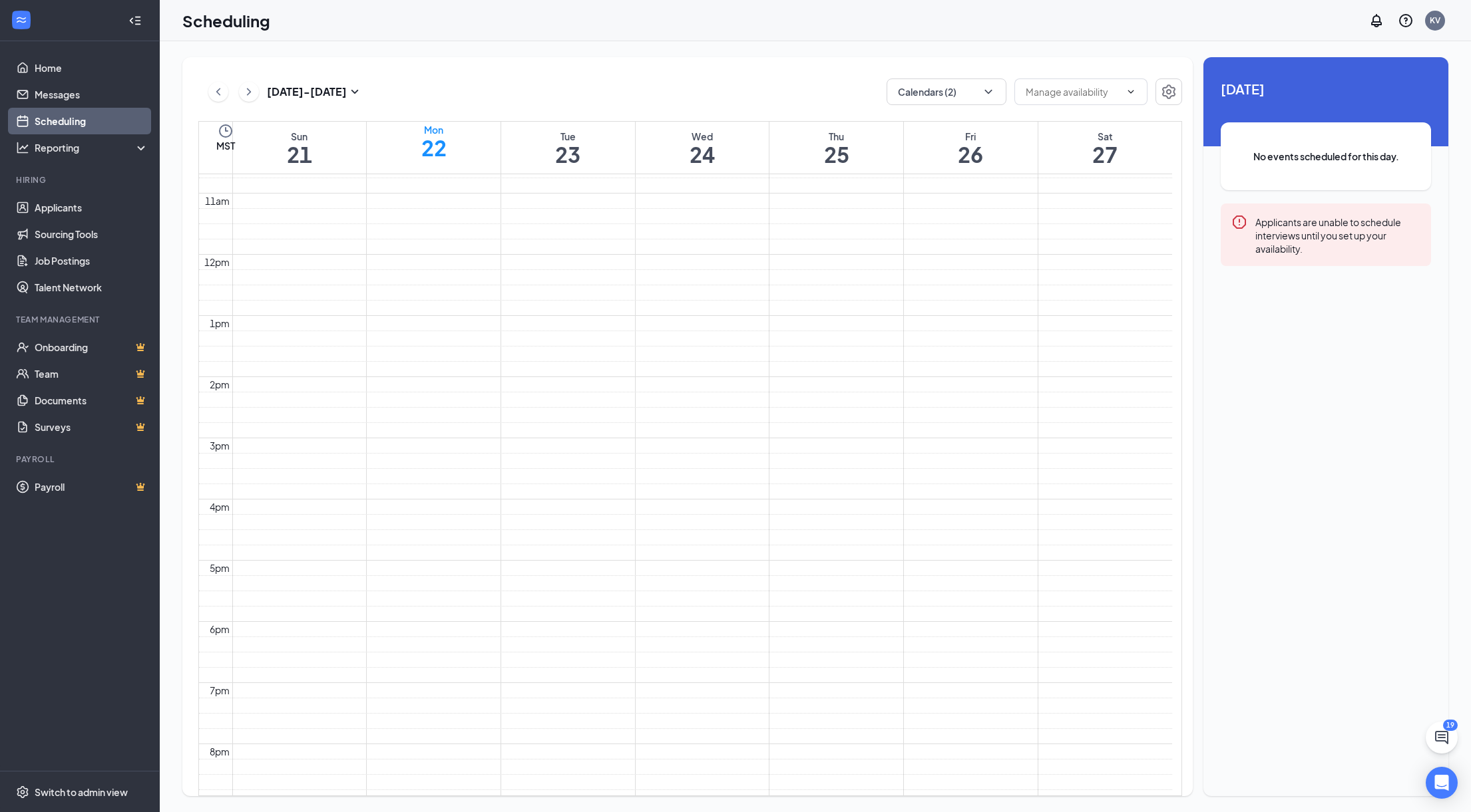
click at [568, 25] on td at bounding box center [701, 18] width 940 height 15
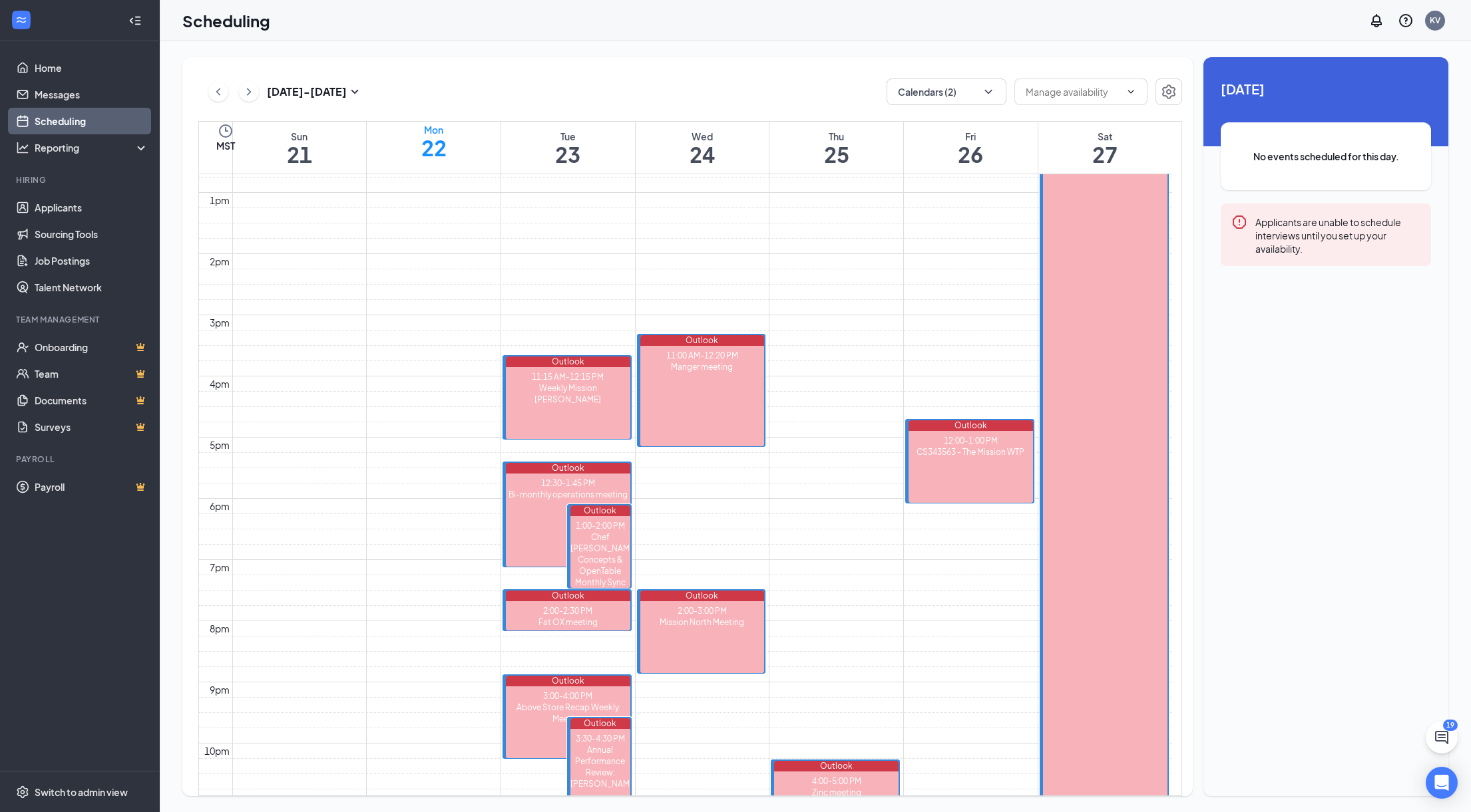
scroll to position [764, 0]
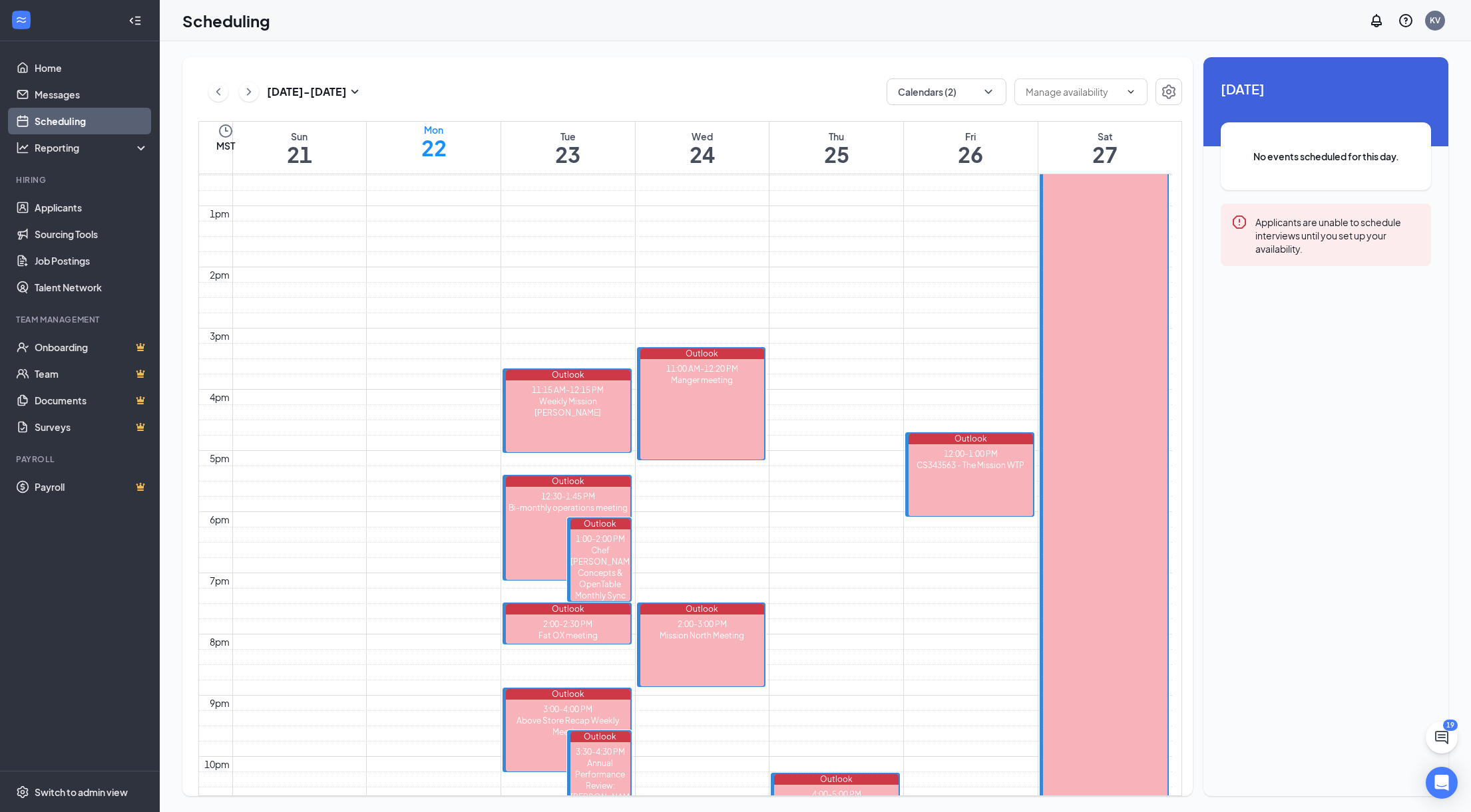
click at [418, 84] on td at bounding box center [701, 76] width 940 height 15
drag, startPoint x: 408, startPoint y: 41, endPoint x: 289, endPoint y: 107, distance: 136.1
click at [330, 96] on div "Scheduling KV 19 Sep 21 - Sep 27 Calendars (2) MST Sun 21 Mon 22 Tue 23 Wed 24 …" at bounding box center [815, 406] width 1311 height 812
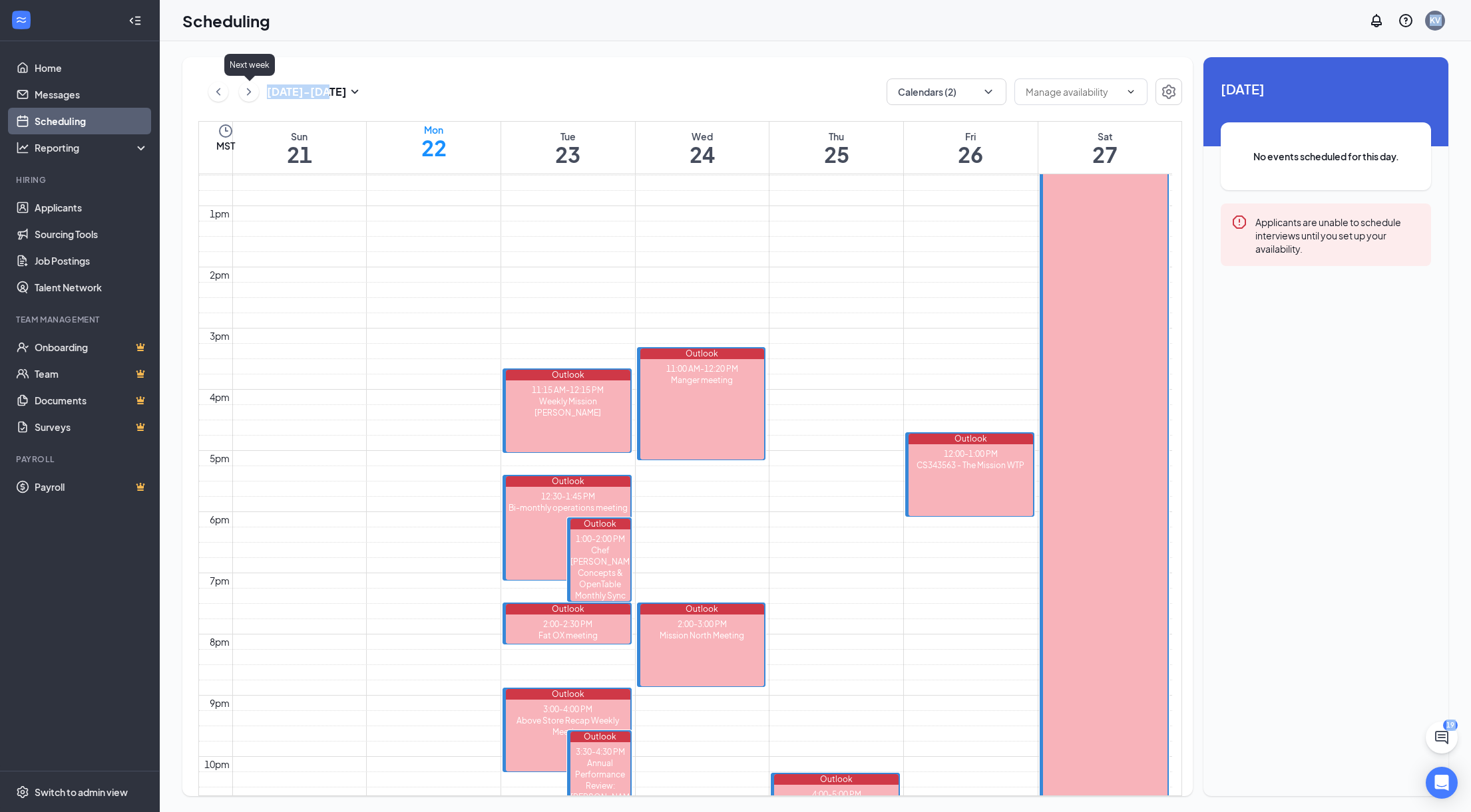
click at [253, 92] on icon "ChevronRight" at bounding box center [249, 91] width 13 height 16
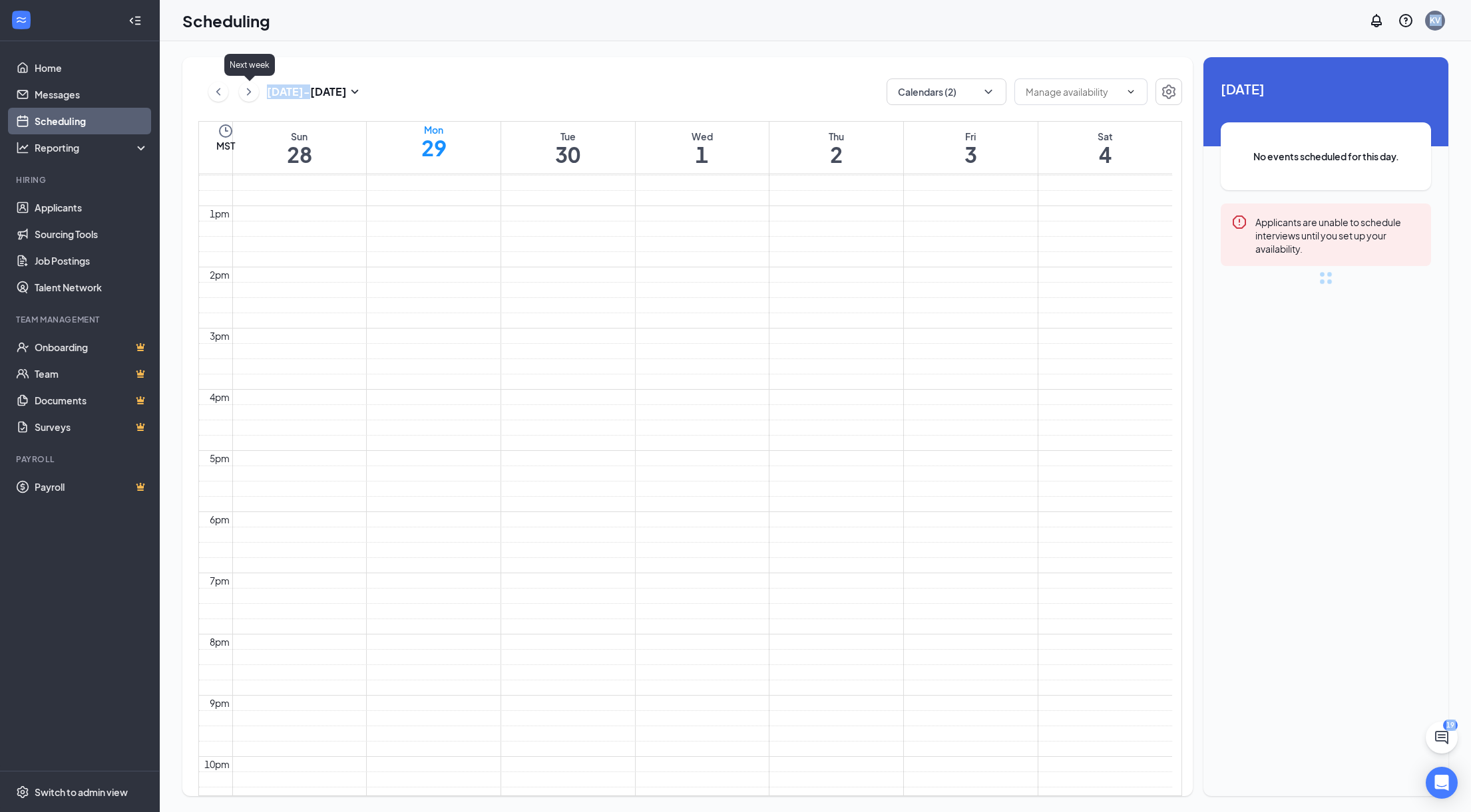
scroll to position [654, 0]
click at [691, 87] on td at bounding box center [701, 79] width 940 height 15
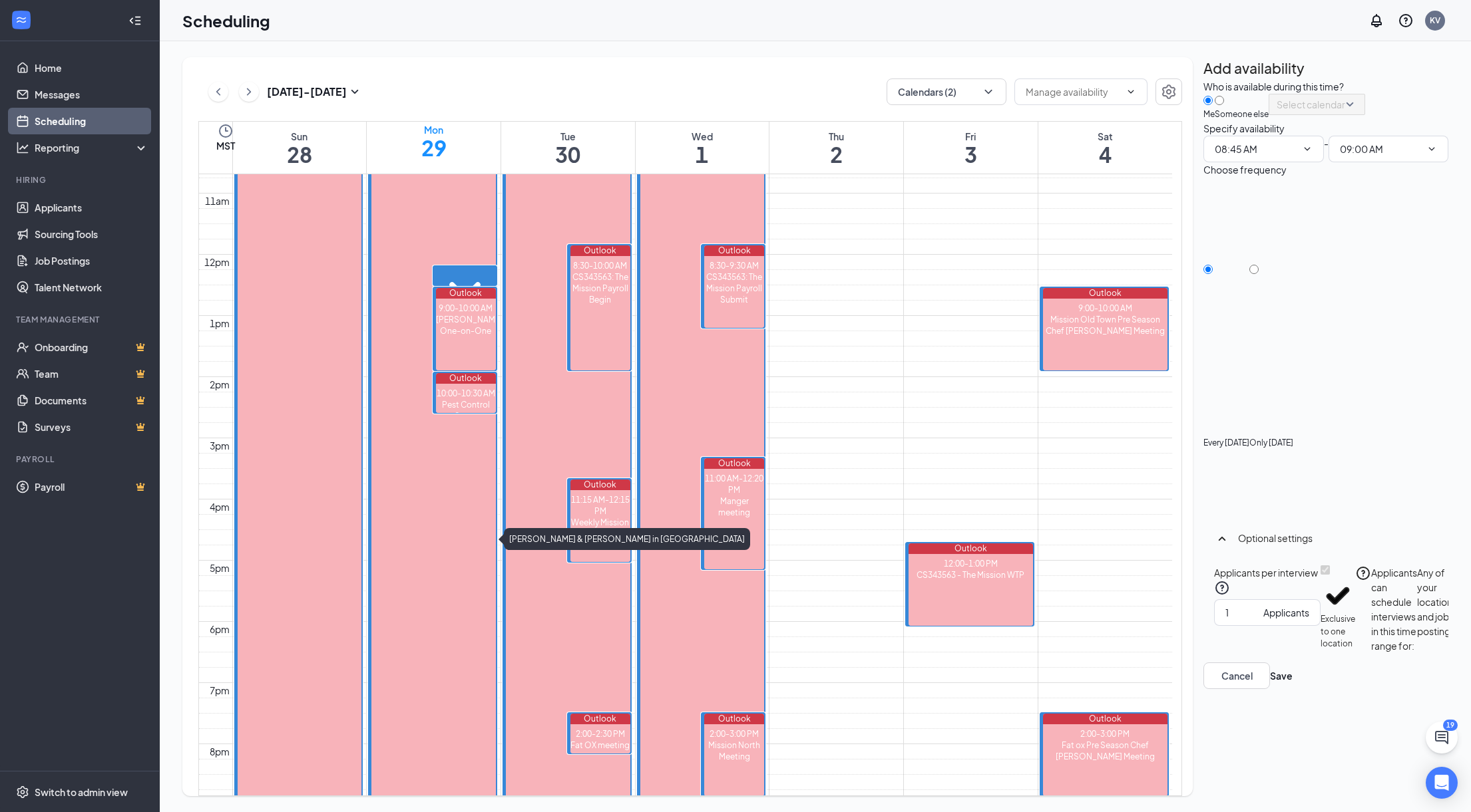
drag, startPoint x: 467, startPoint y: 276, endPoint x: 414, endPoint y: 282, distance: 53.3
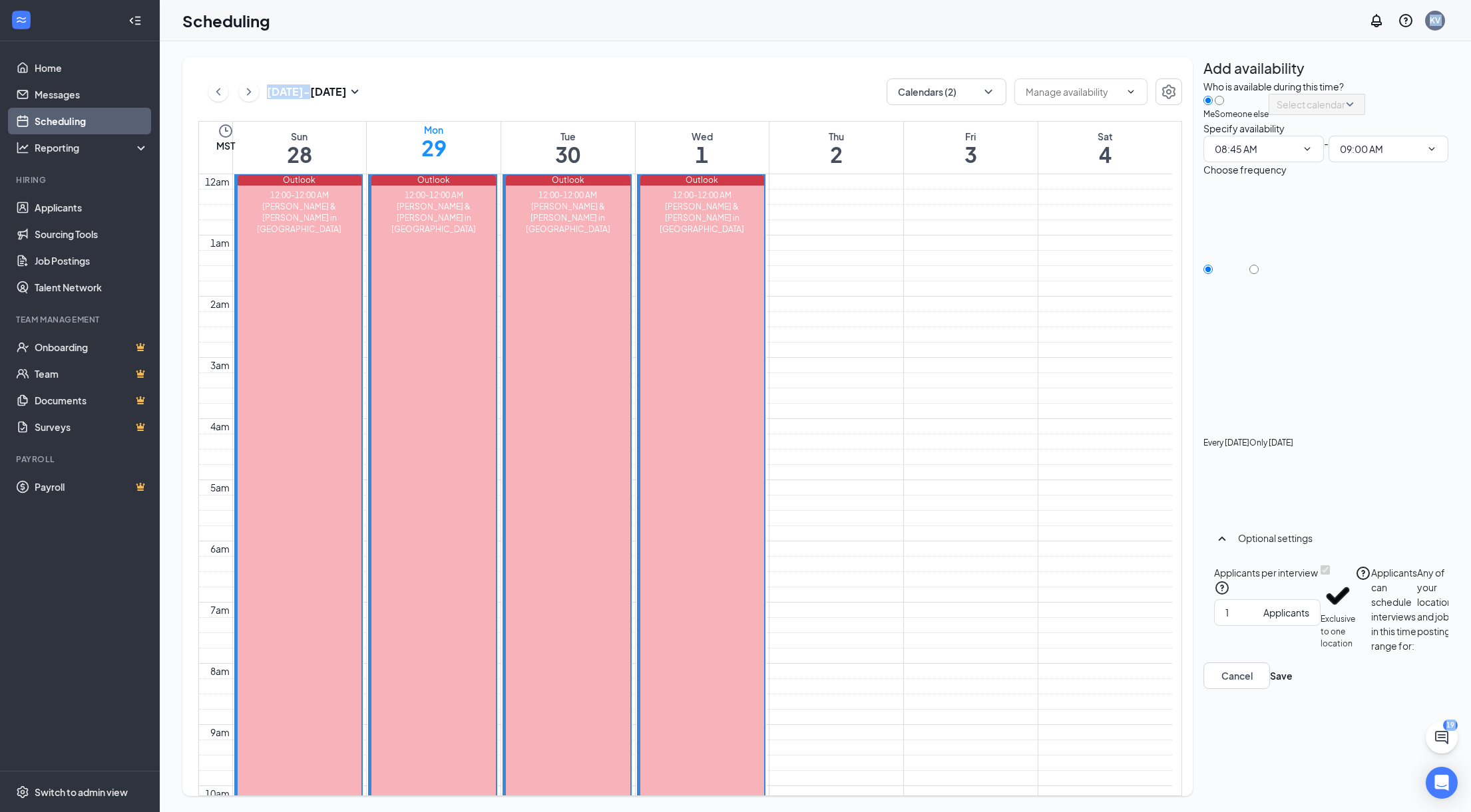
click at [988, 251] on td at bounding box center [701, 243] width 940 height 15
click at [631, 267] on td at bounding box center [701, 258] width 940 height 15
click at [1213, 289] on div "Add availability Who is available during this time? Me Someone else Select cale…" at bounding box center [1326, 373] width 245 height 632
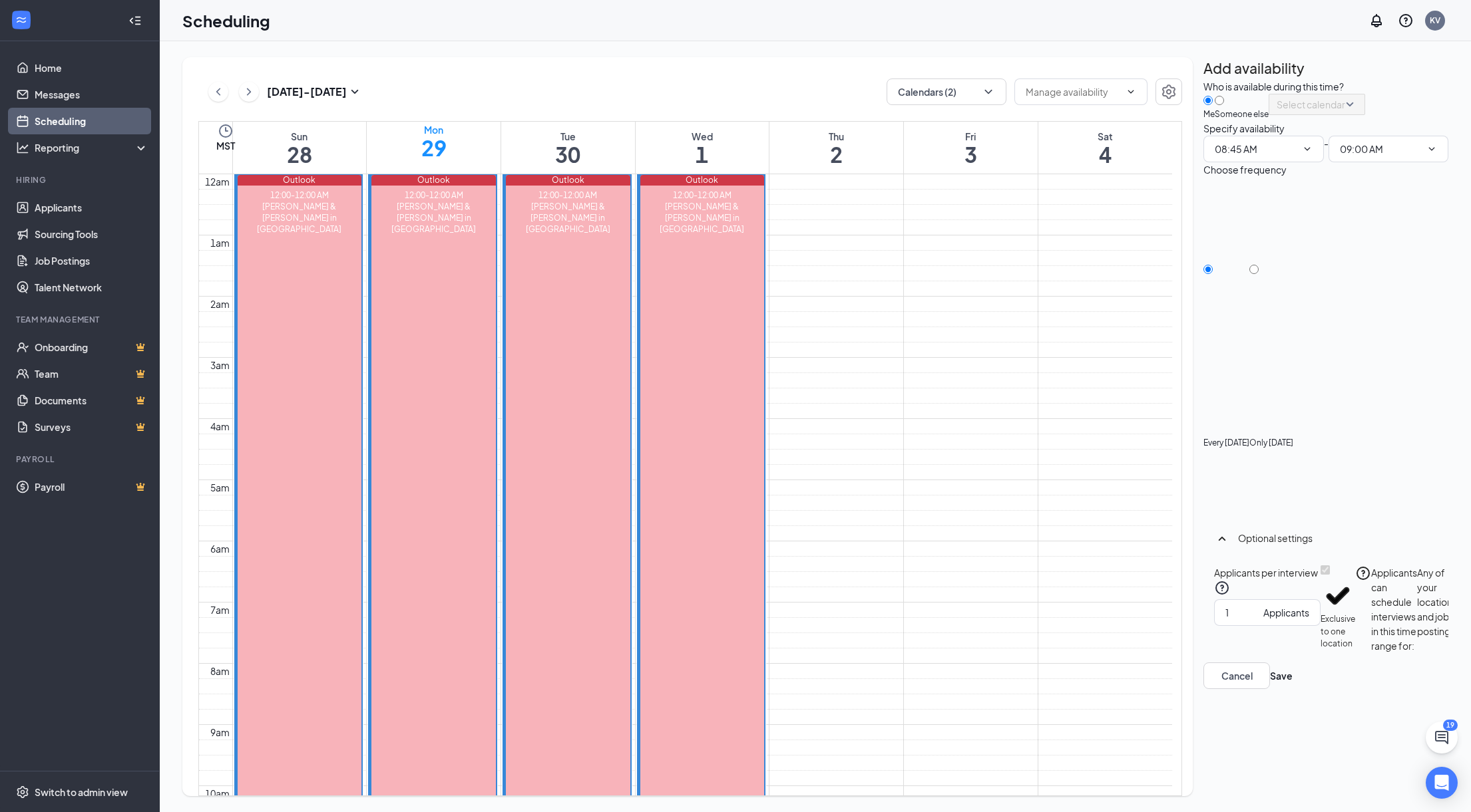
click at [1243, 364] on div "Every Monday" at bounding box center [1226, 444] width 46 height 160
click at [1213, 274] on input "Every Monday" at bounding box center [1208, 269] width 9 height 9
click at [447, 137] on div "Mon" at bounding box center [433, 130] width 25 height 13
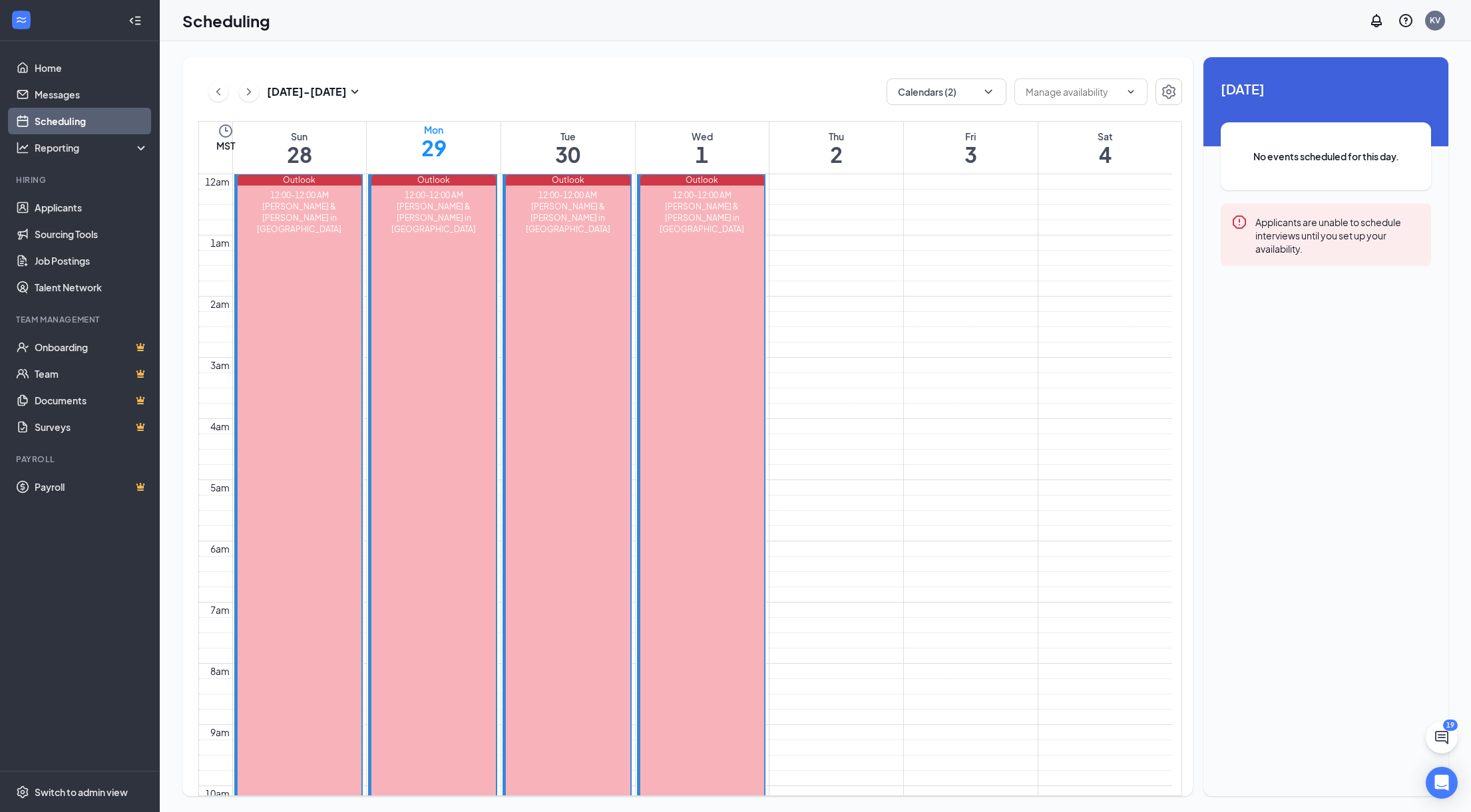
click at [555, 143] on h1 "30" at bounding box center [567, 154] width 25 height 23
click at [555, 141] on h1 "30" at bounding box center [567, 148] width 25 height 23
click at [447, 149] on h1 "29" at bounding box center [433, 154] width 25 height 23
click at [447, 149] on h1 "29" at bounding box center [433, 148] width 25 height 23
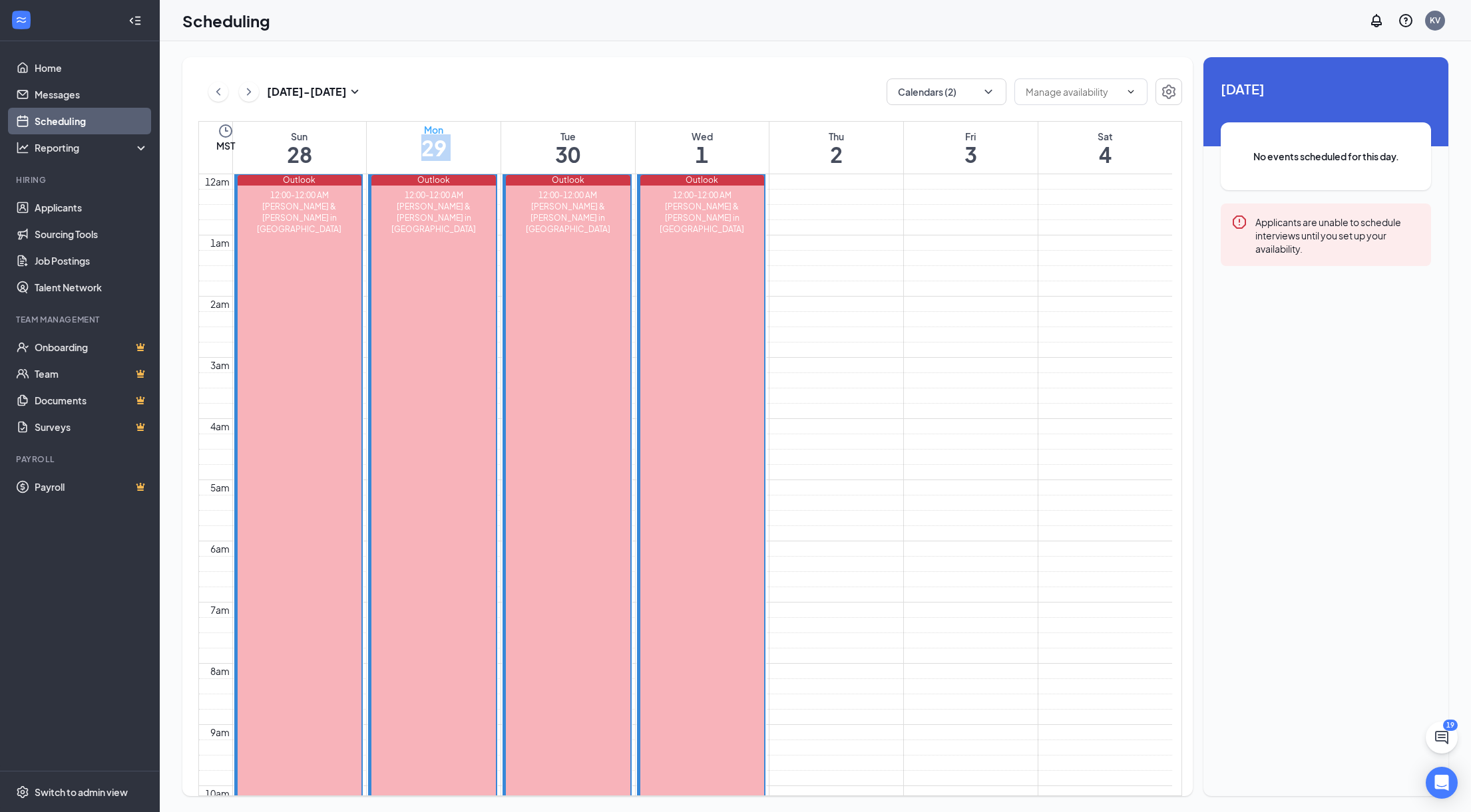
click at [447, 149] on h1 "29" at bounding box center [433, 148] width 25 height 23
click at [447, 159] on div "Mon 29" at bounding box center [433, 141] width 25 height 36
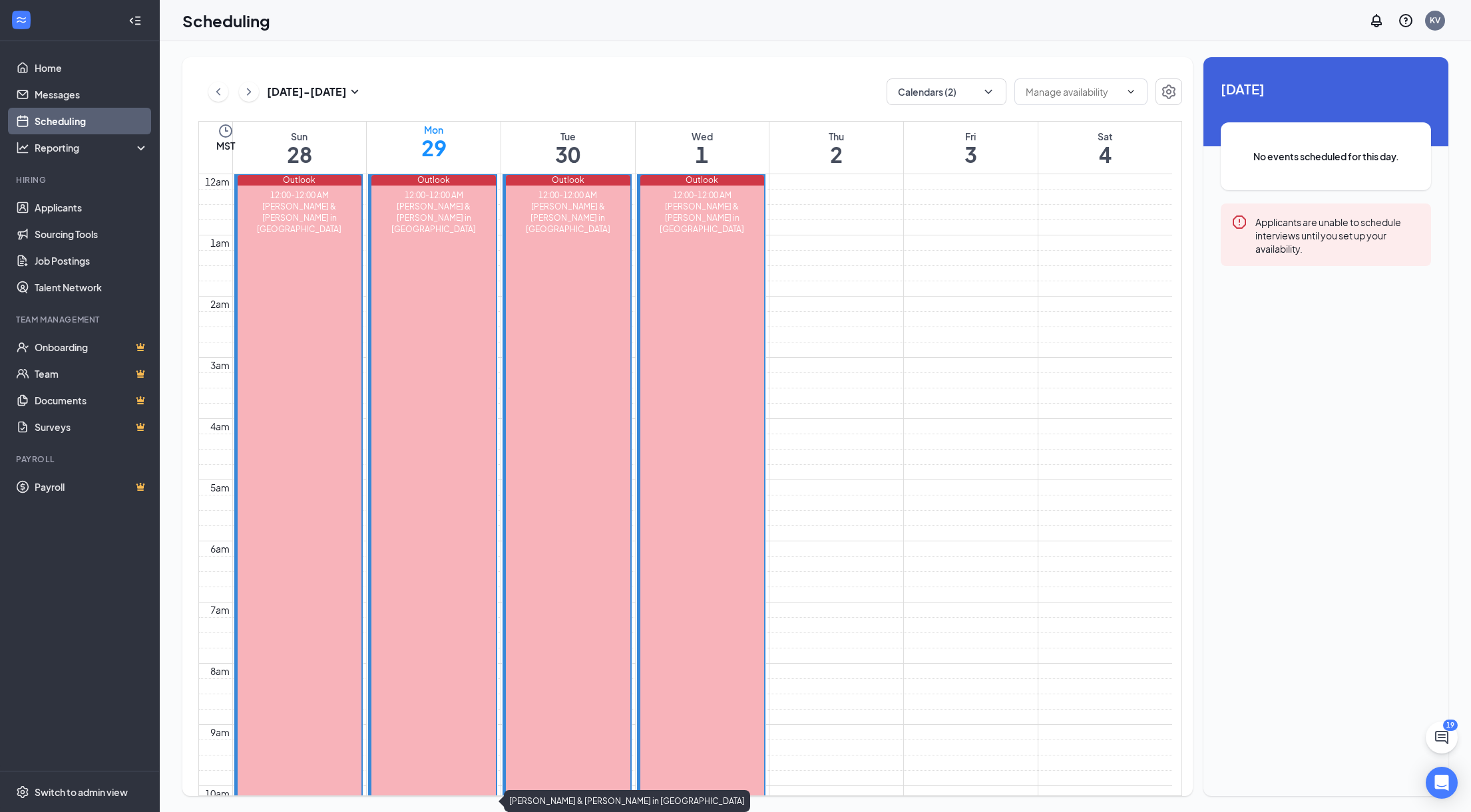
click at [495, 207] on div "Carter & Riddell in LA" at bounding box center [433, 218] width 124 height 34
drag, startPoint x: 481, startPoint y: 153, endPoint x: 486, endPoint y: 187, distance: 34.4
click at [447, 159] on h1 "29" at bounding box center [433, 148] width 25 height 23
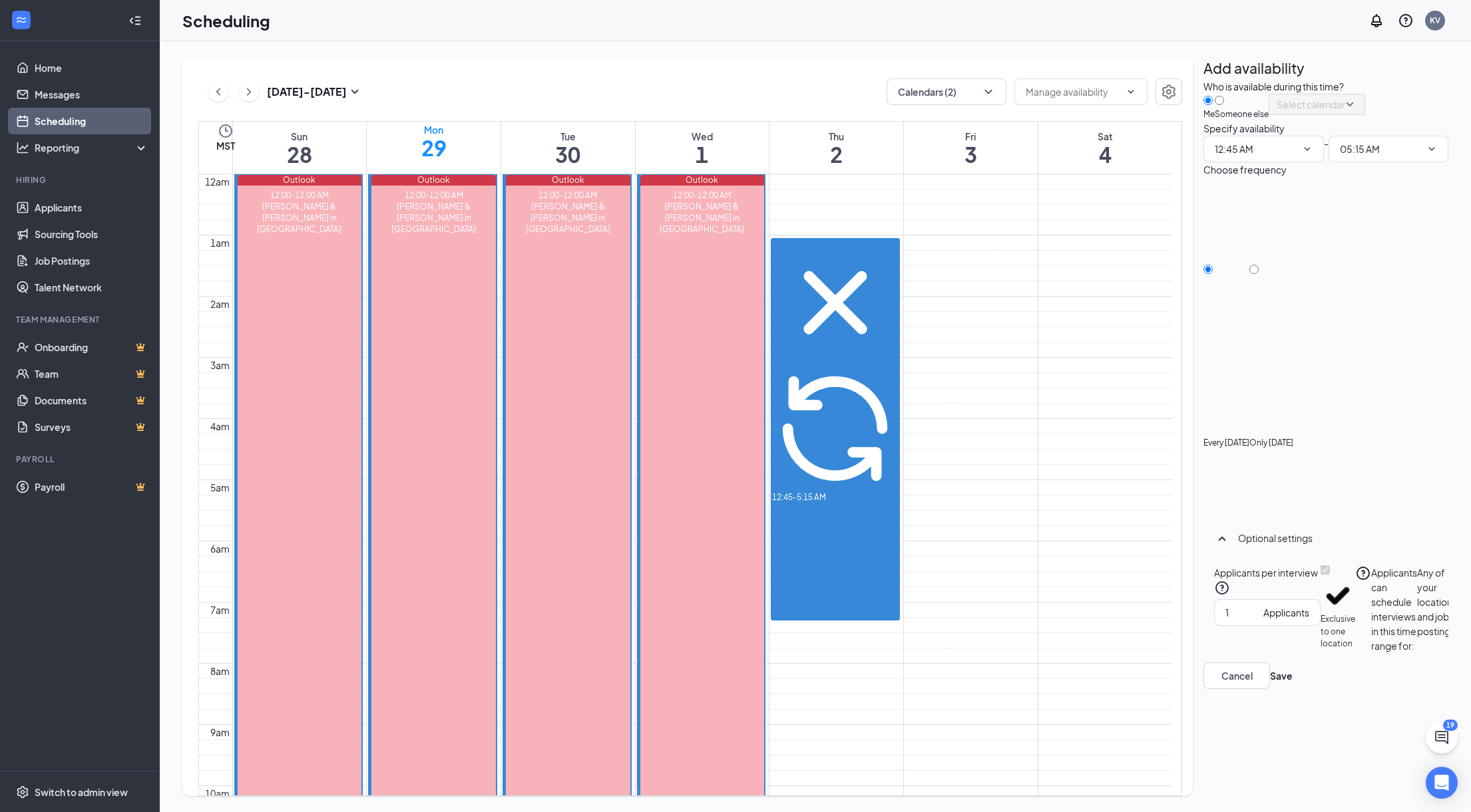
click at [867, 270] on icon "Cross" at bounding box center [835, 301] width 63 height 63
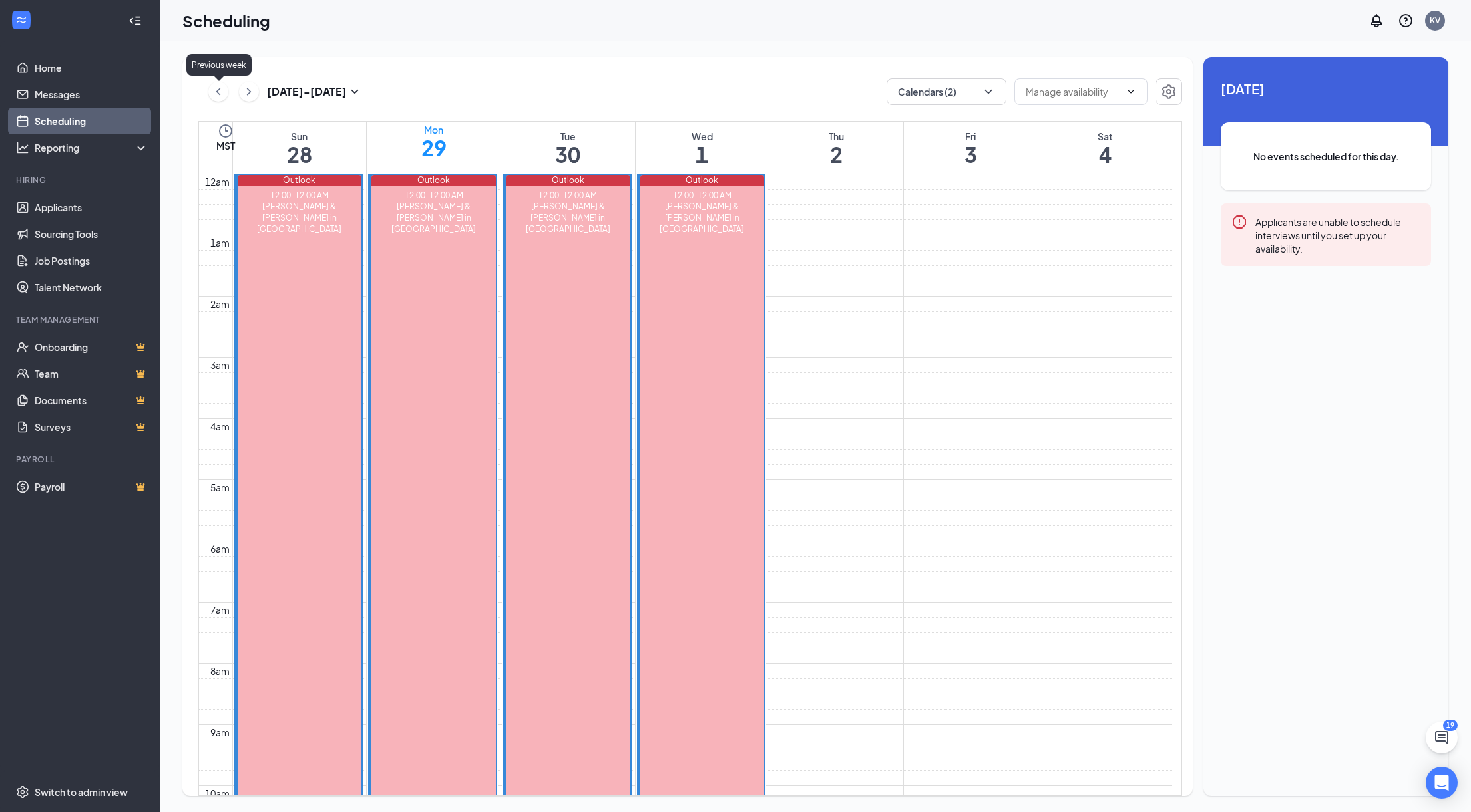
click at [224, 89] on icon "ChevronLeft" at bounding box center [219, 91] width 13 height 16
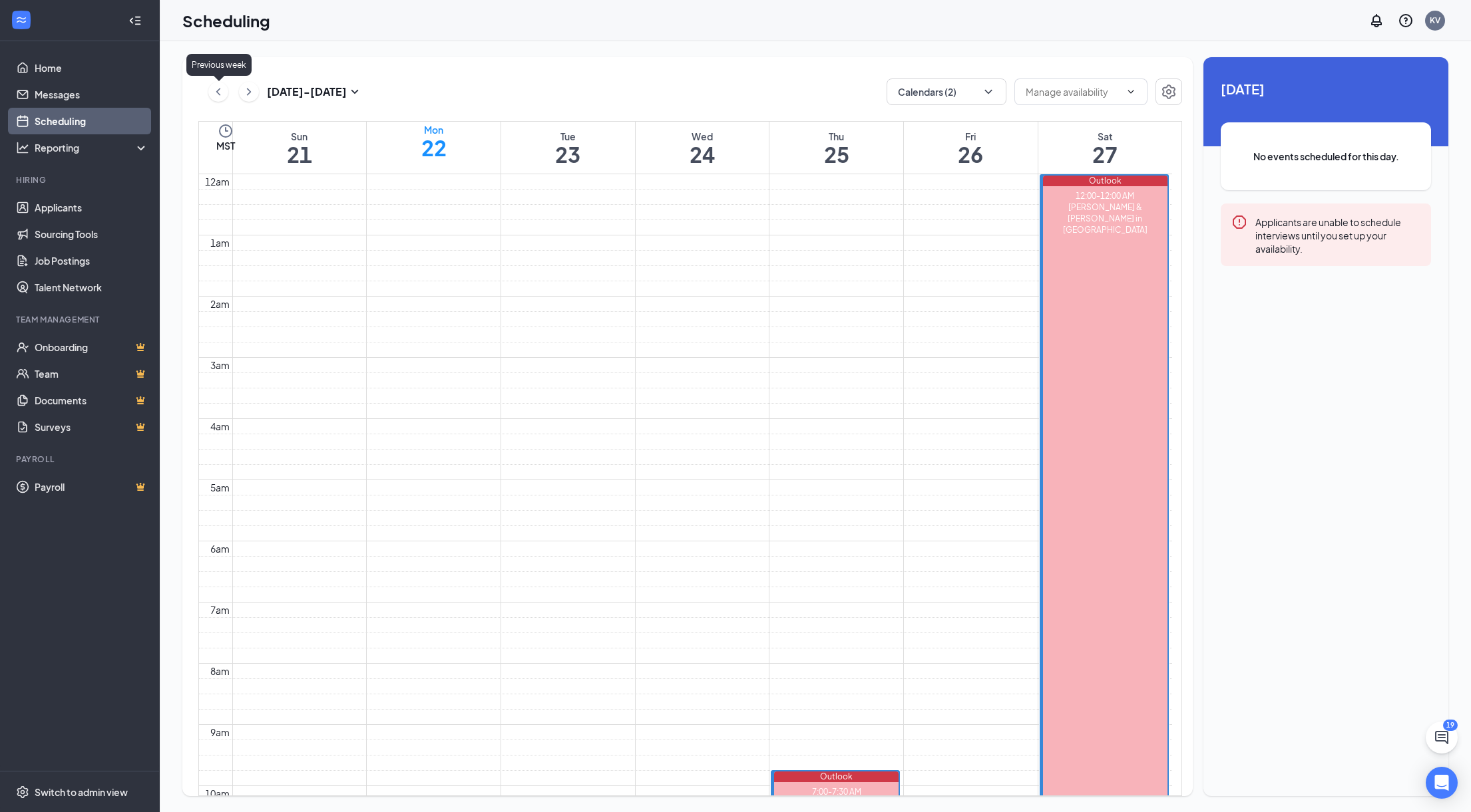
scroll to position [654, 0]
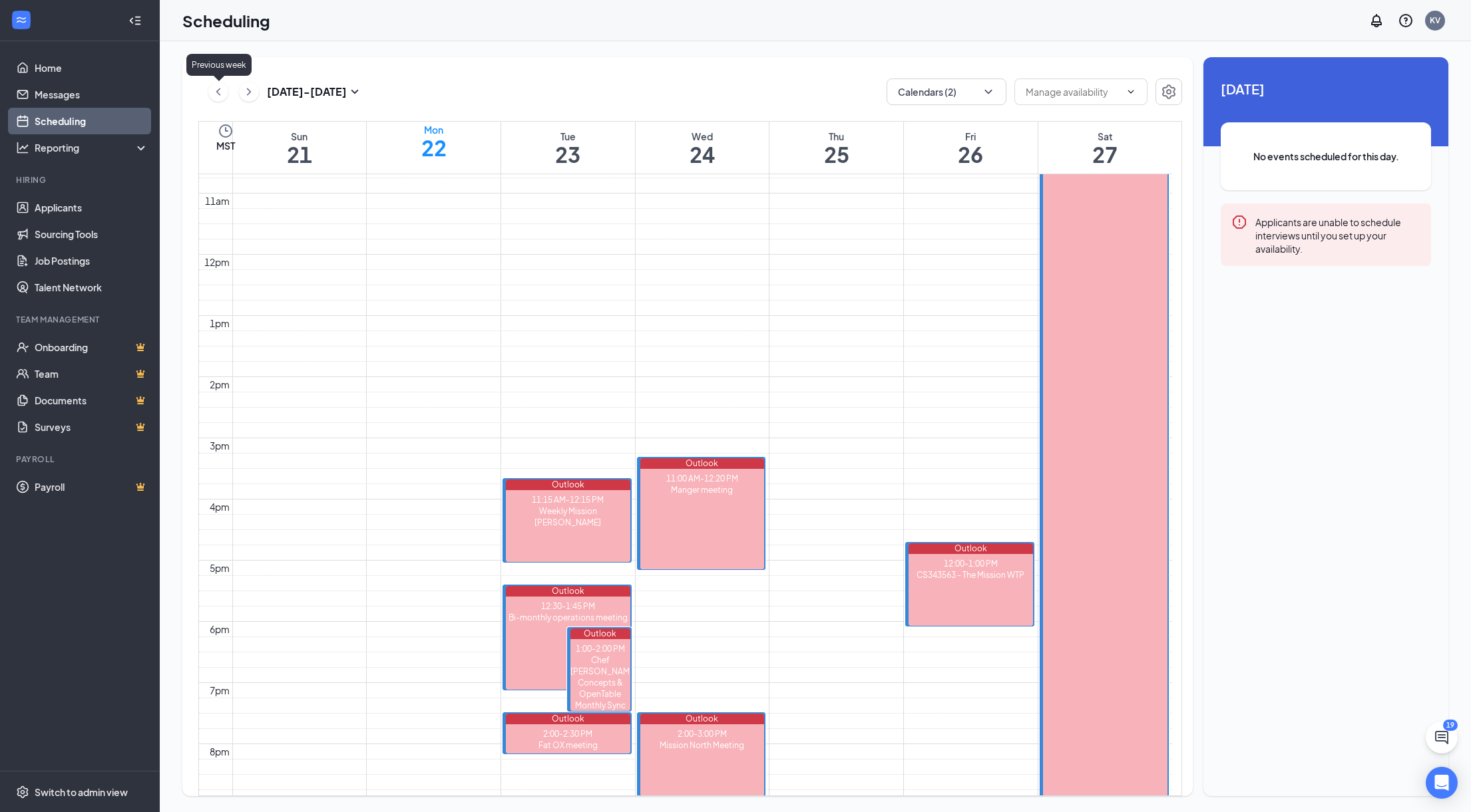
click at [224, 89] on icon "ChevronLeft" at bounding box center [219, 91] width 13 height 16
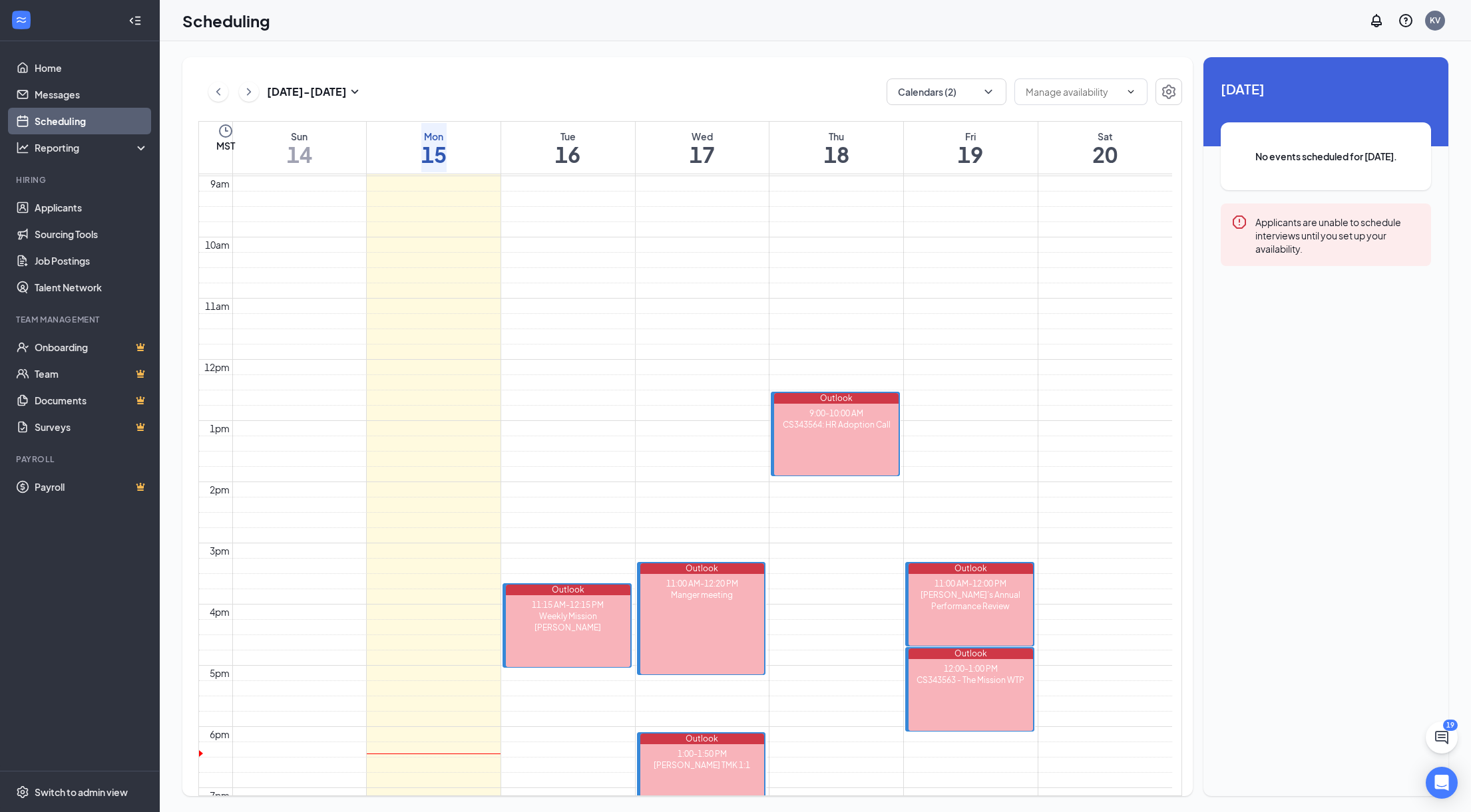
scroll to position [521, 0]
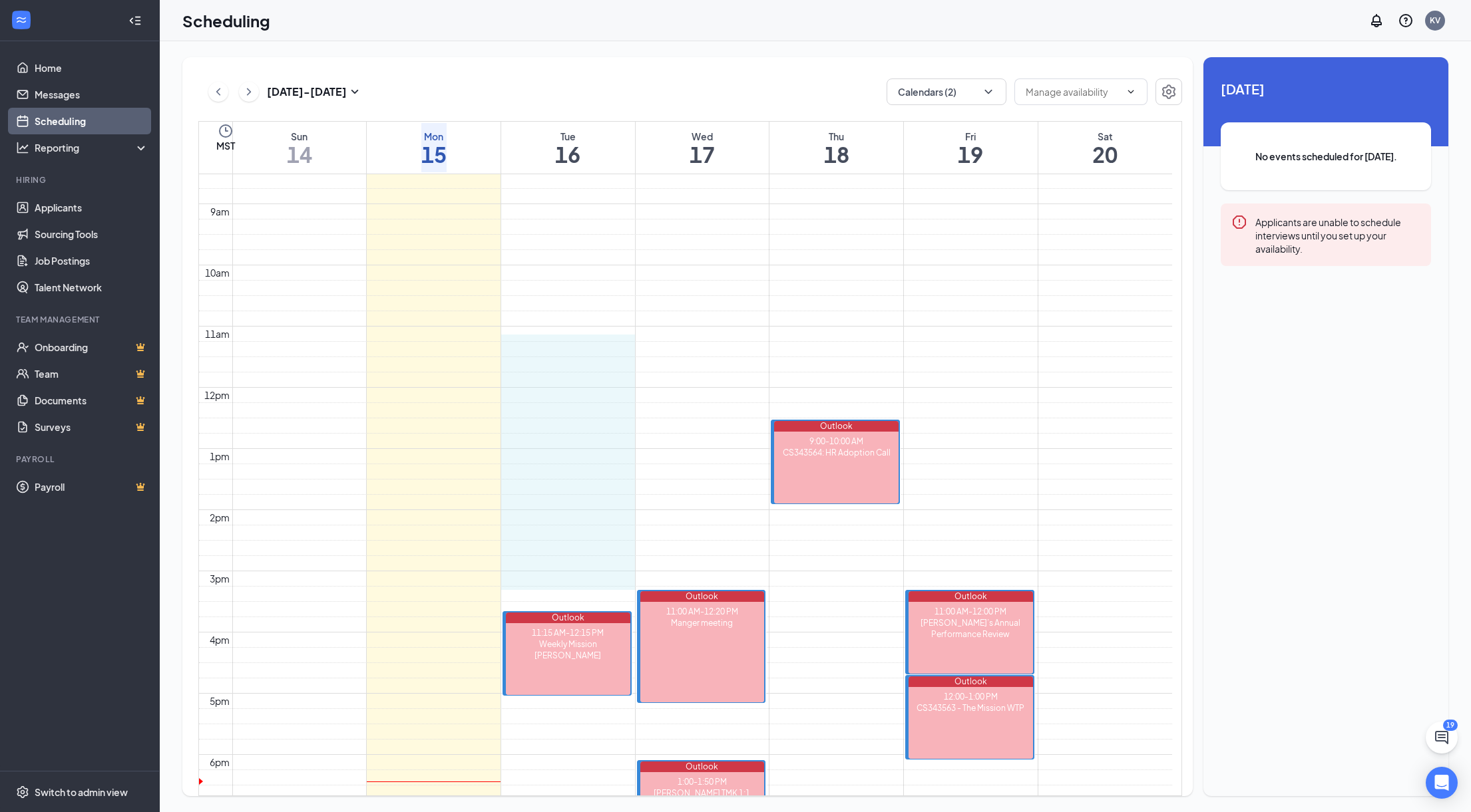
drag, startPoint x: 547, startPoint y: 333, endPoint x: 561, endPoint y: 575, distance: 242.4
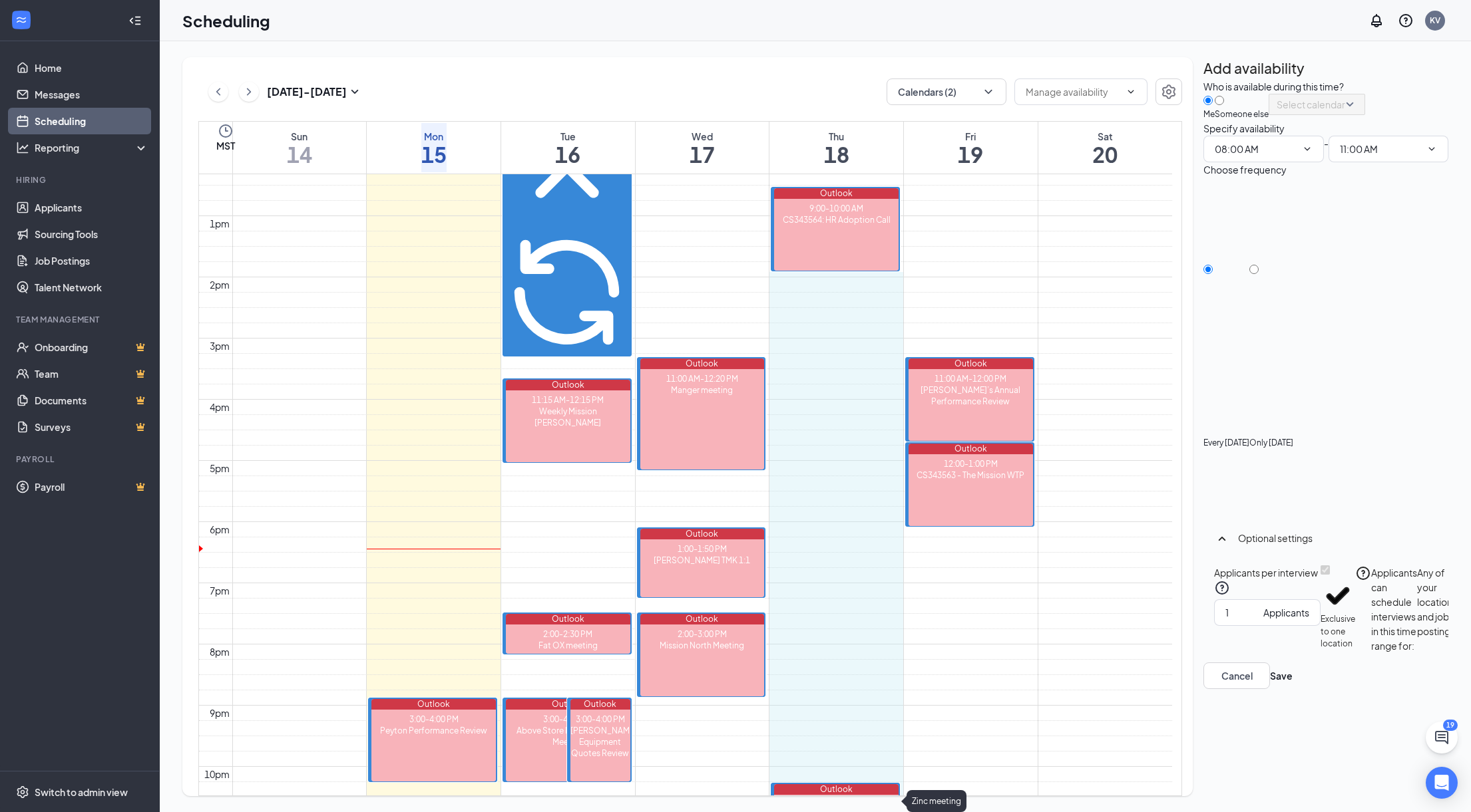
scroll to position [765, 0]
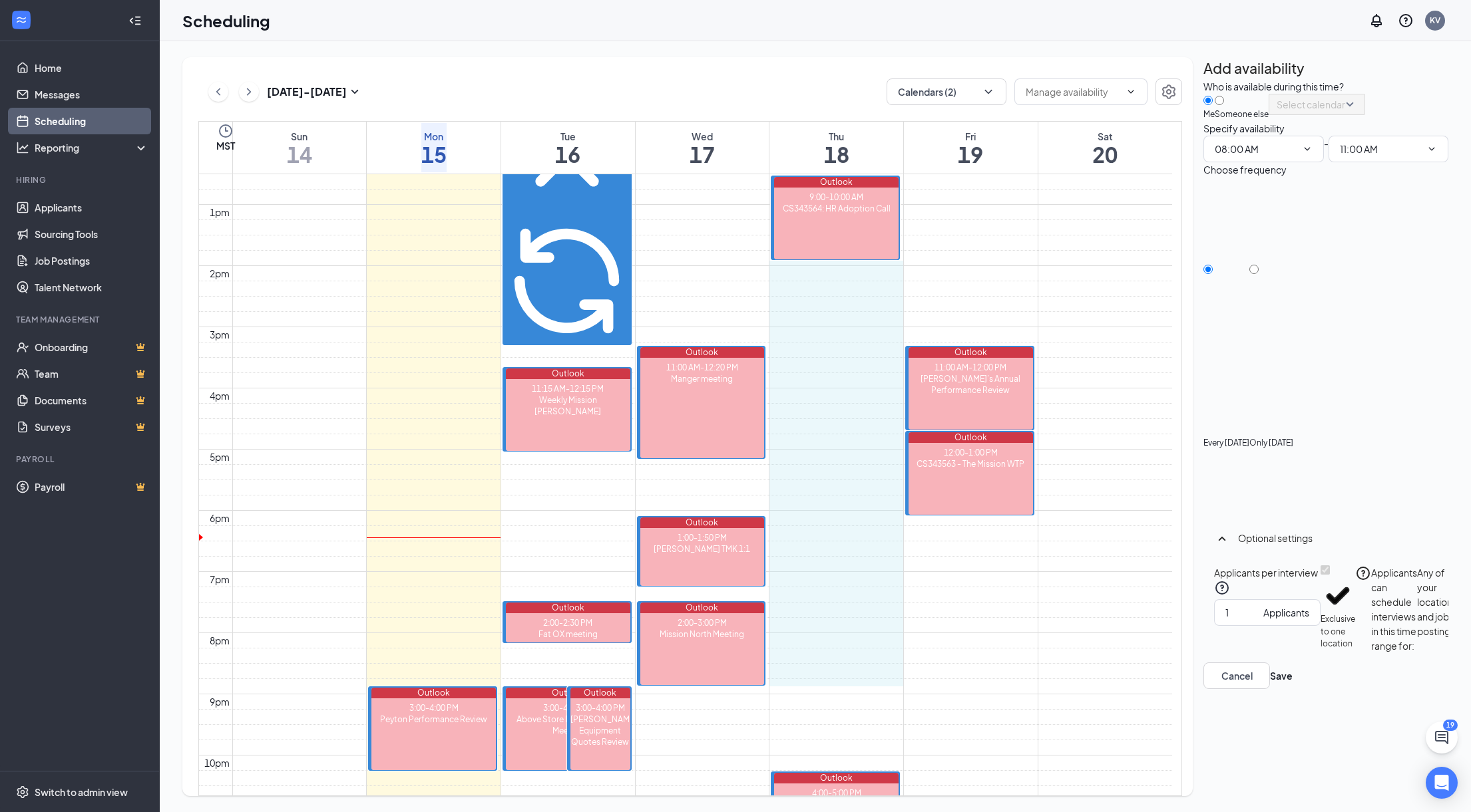
drag, startPoint x: 828, startPoint y: 499, endPoint x: 858, endPoint y: 668, distance: 171.6
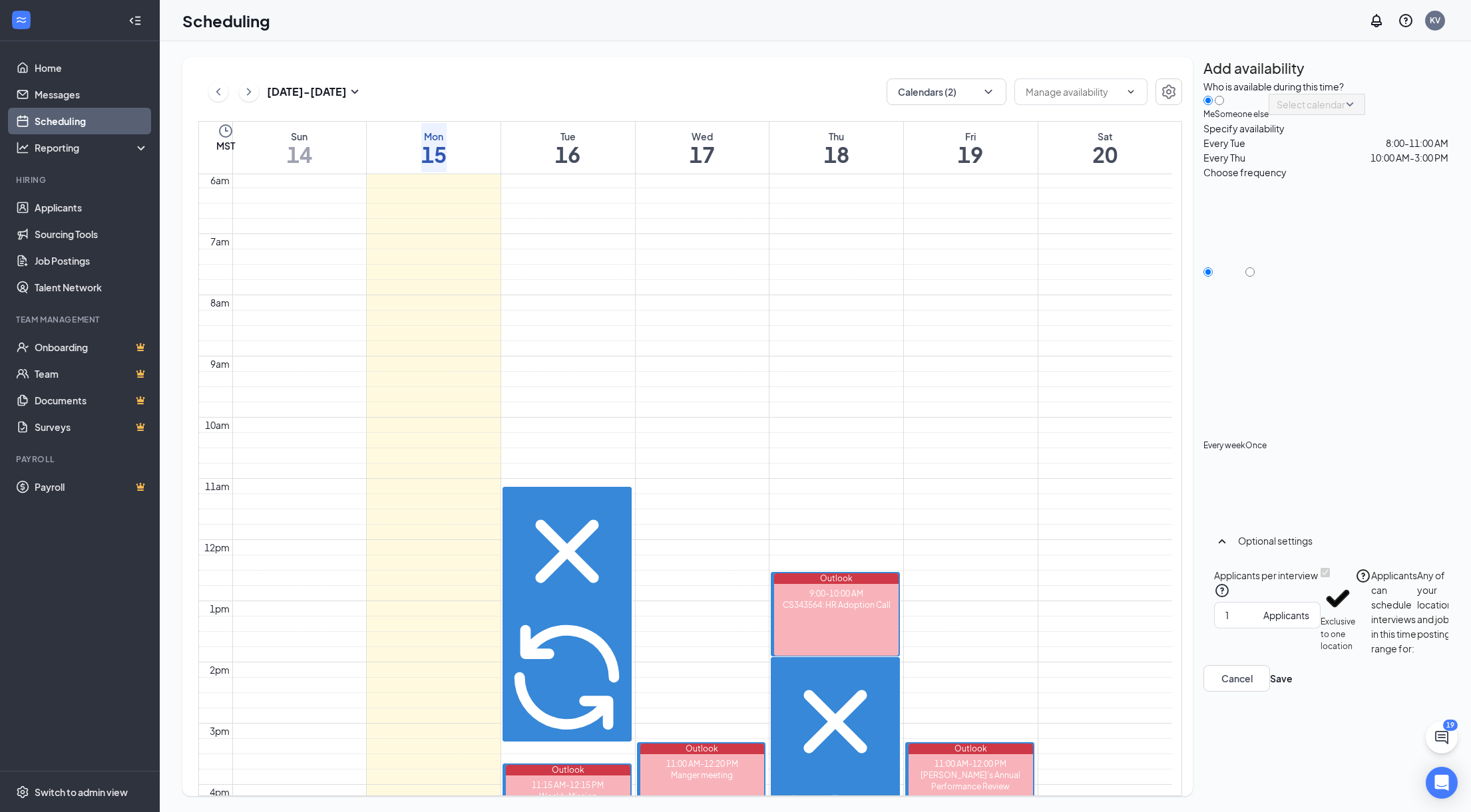
scroll to position [499, 0]
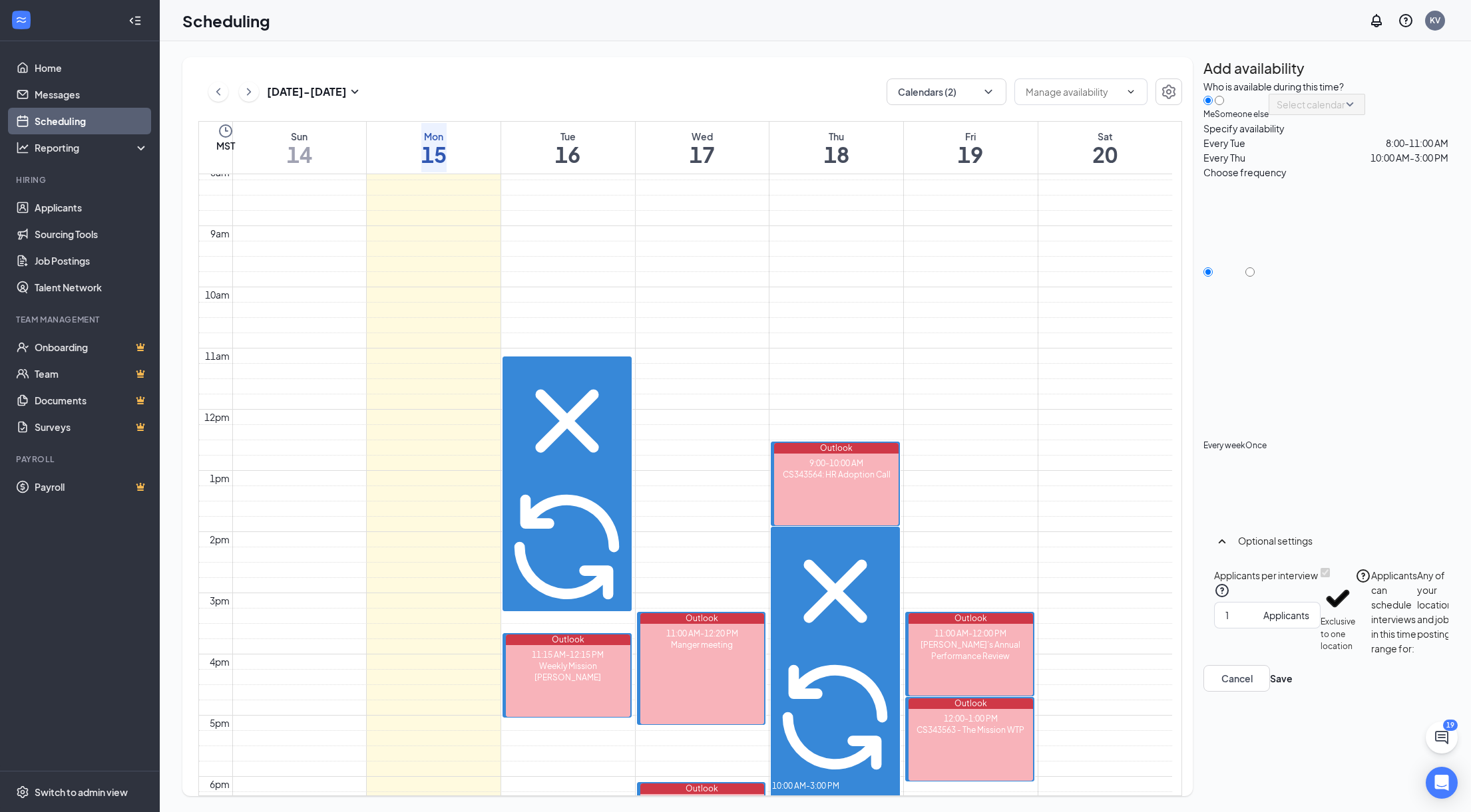
click at [443, 73] on td at bounding box center [701, 65] width 940 height 15
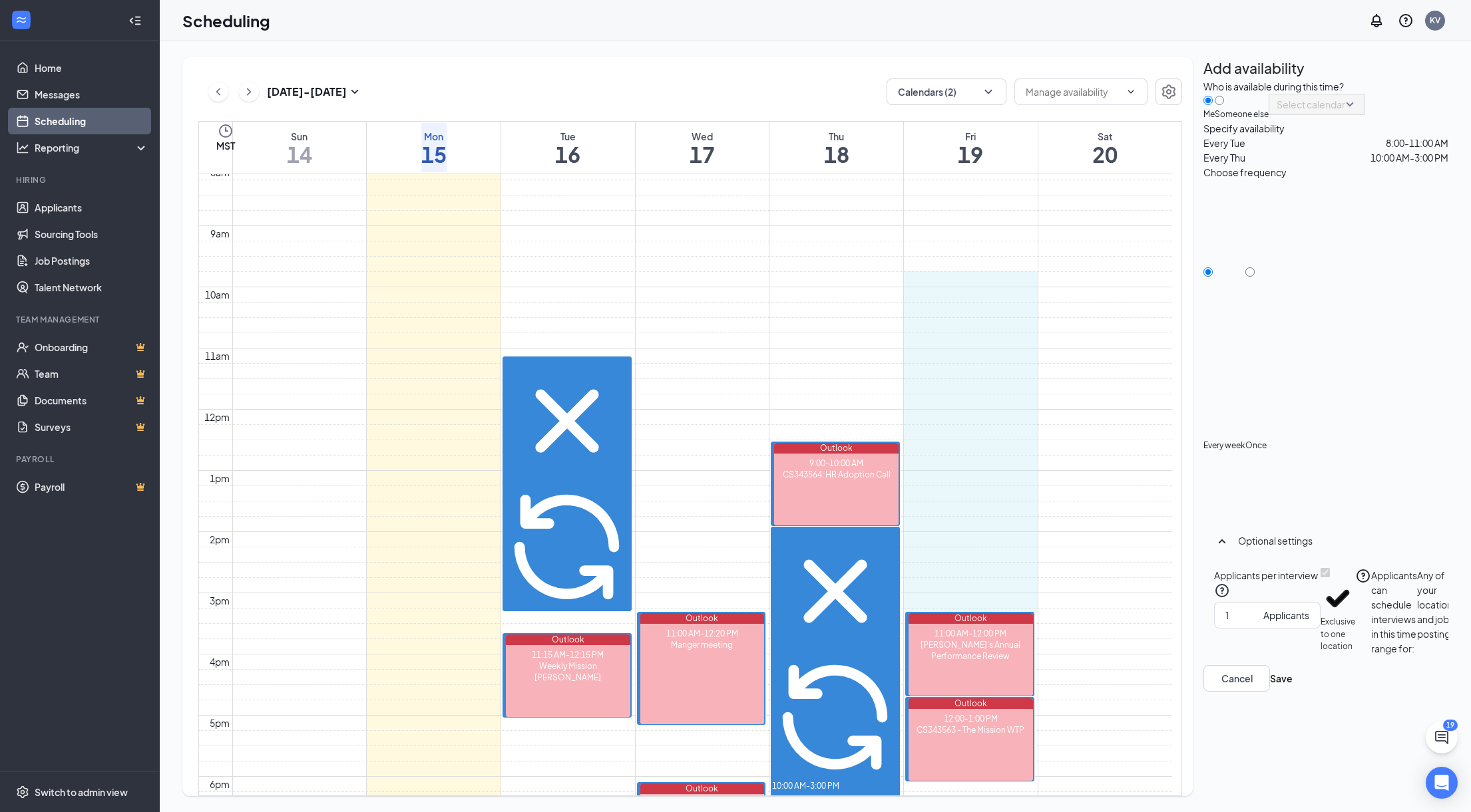
drag, startPoint x: 978, startPoint y: 273, endPoint x: 1008, endPoint y: 588, distance: 316.4
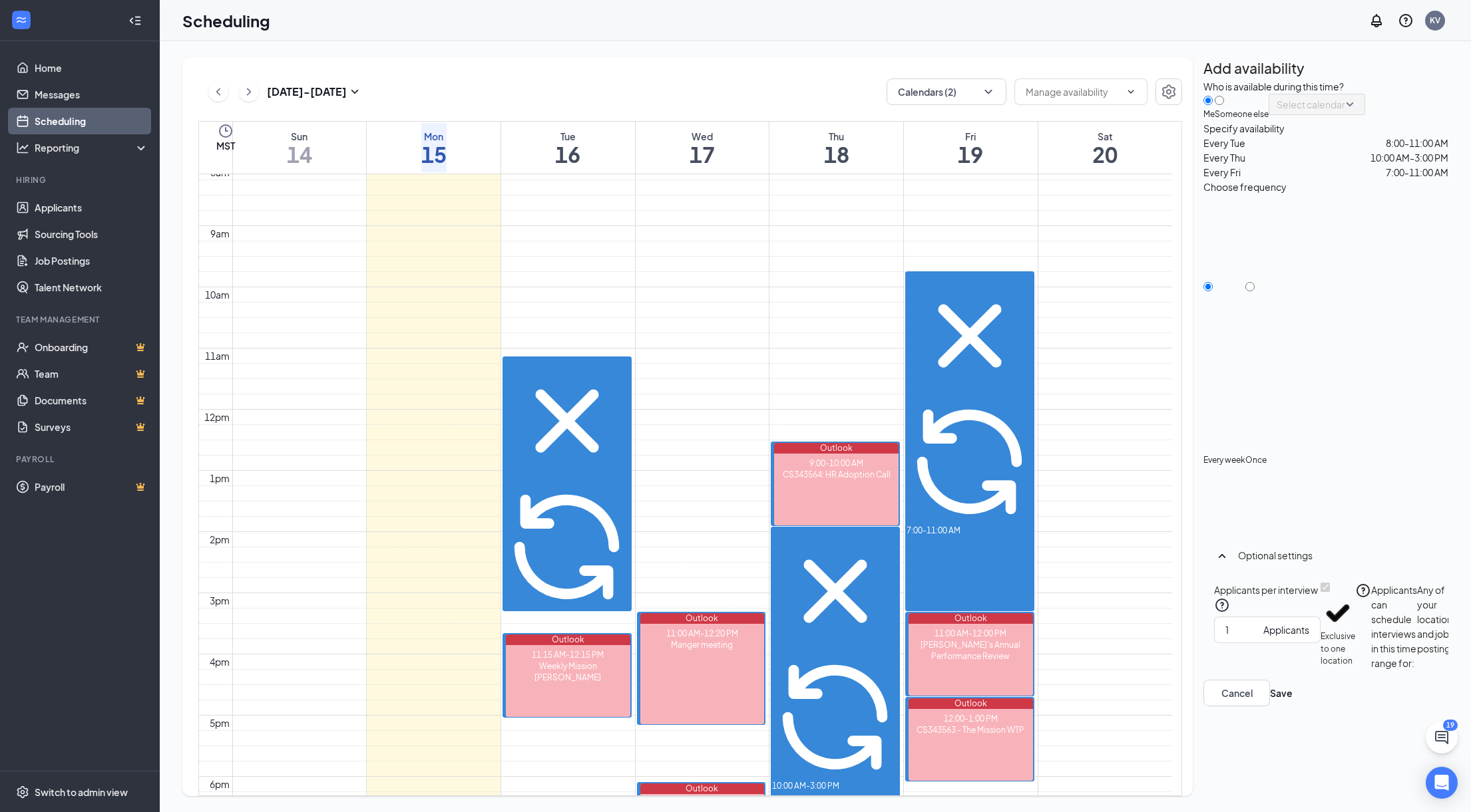
click at [450, 196] on td at bounding box center [701, 187] width 940 height 15
click at [449, 211] on td at bounding box center [701, 203] width 940 height 15
click at [447, 138] on div "Mon" at bounding box center [433, 137] width 25 height 13
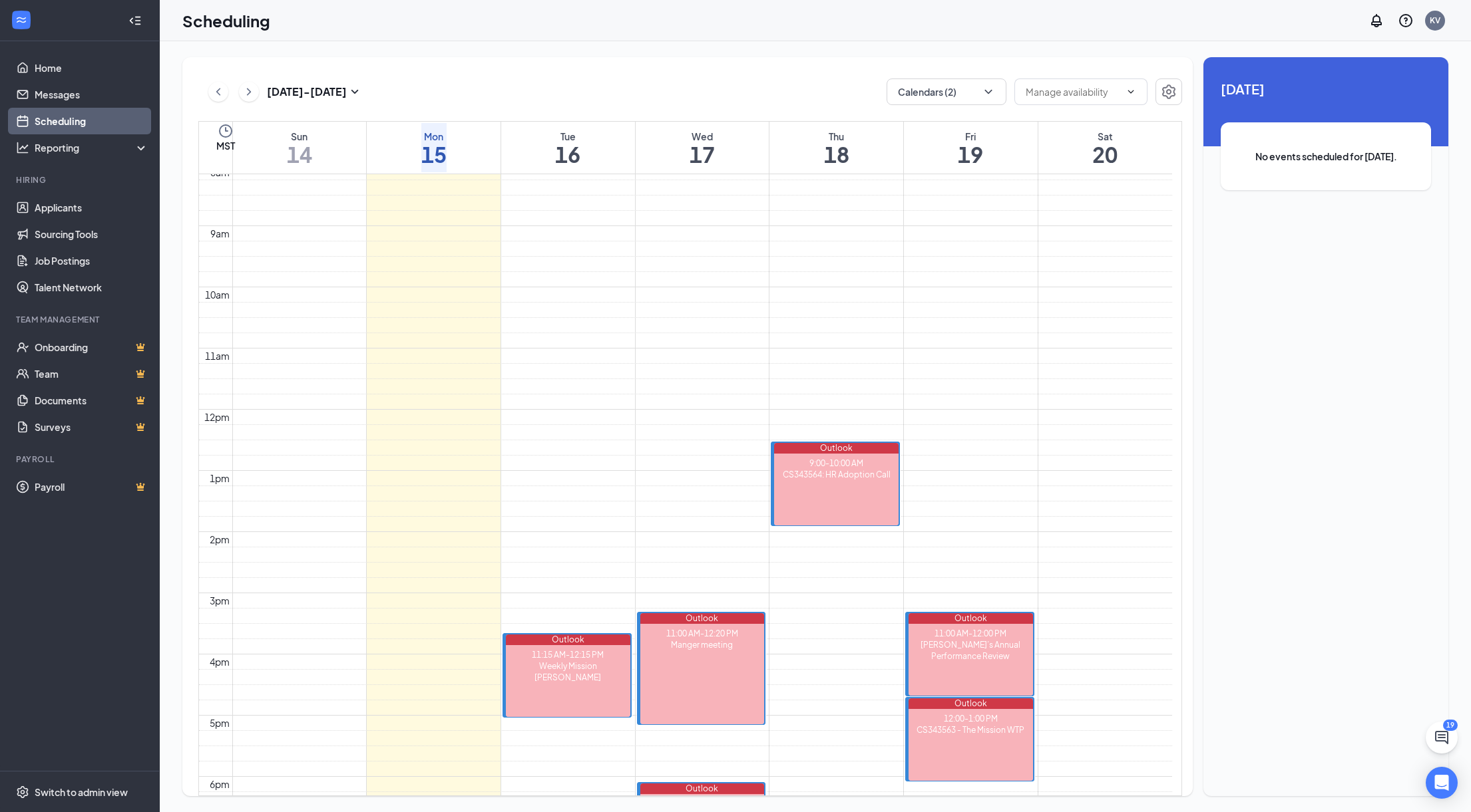
click at [447, 138] on div "Mon" at bounding box center [433, 137] width 25 height 13
click at [447, 165] on div "Mon 15" at bounding box center [433, 148] width 25 height 49
click at [1030, 180] on td at bounding box center [701, 172] width 940 height 15
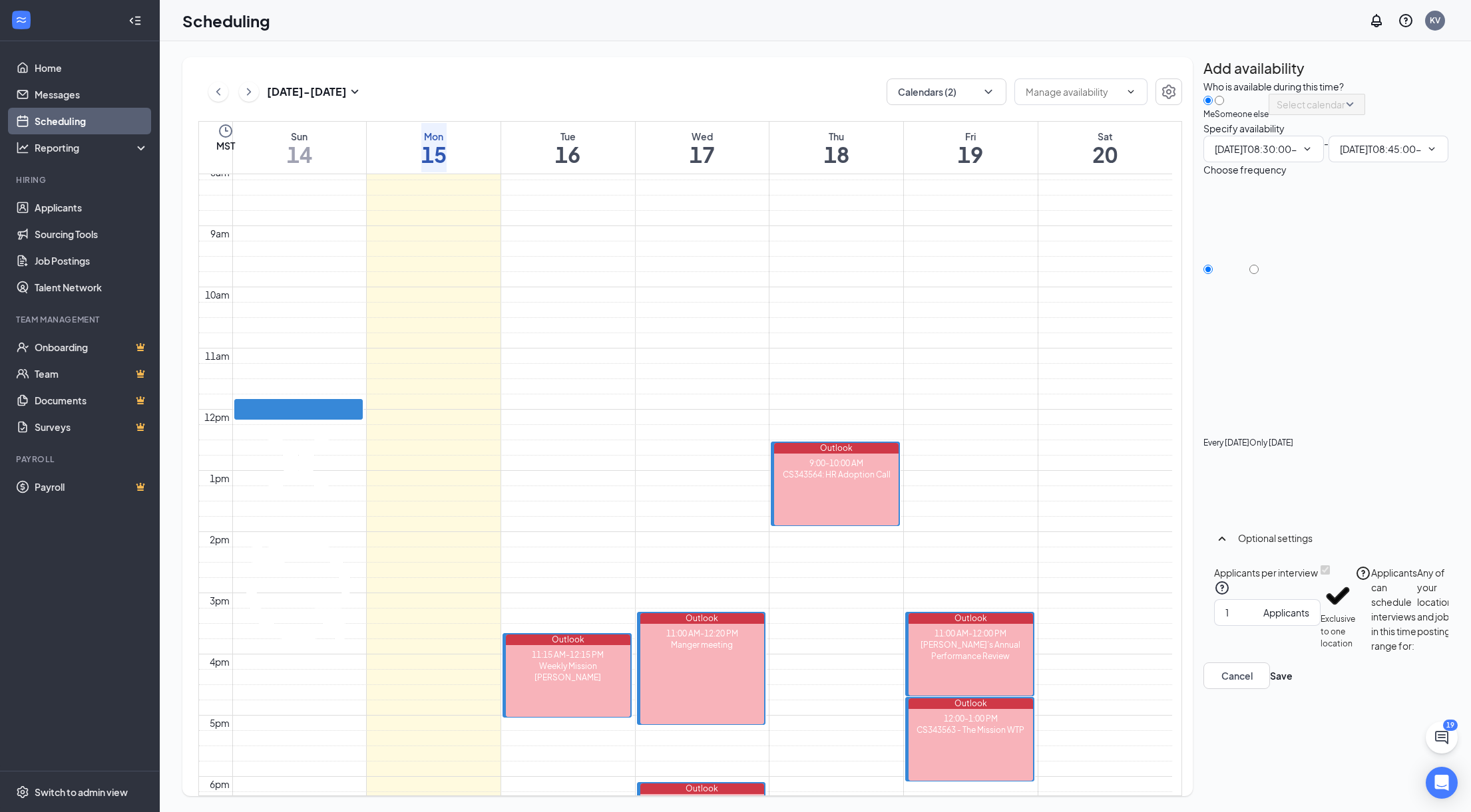
type input "08:30 AM"
type input "08:45 AM"
click at [584, 211] on td at bounding box center [701, 203] width 940 height 15
click at [362, 402] on icon "Cross" at bounding box center [299, 463] width 126 height 126
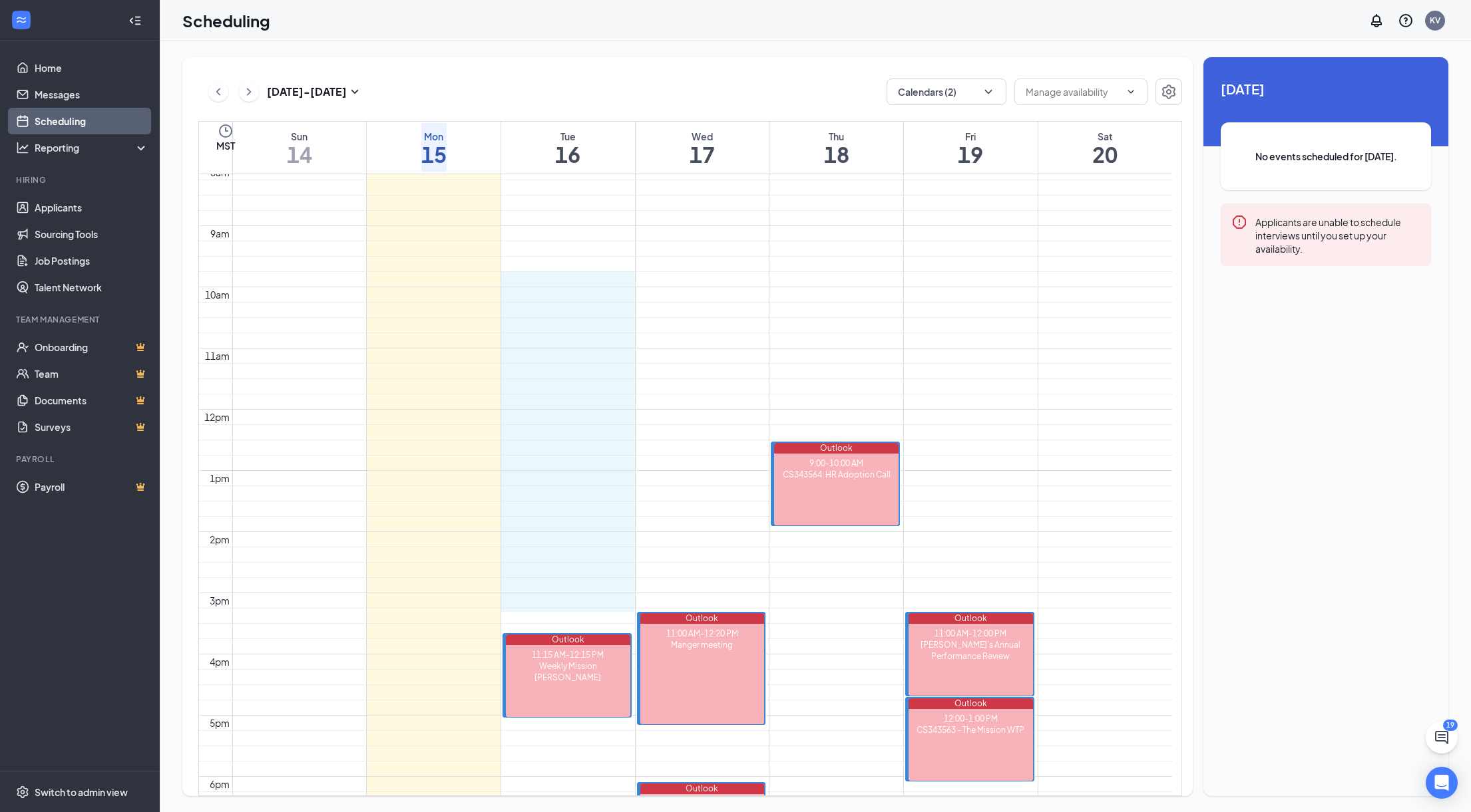
drag, startPoint x: 567, startPoint y: 283, endPoint x: 579, endPoint y: 594, distance: 311.2
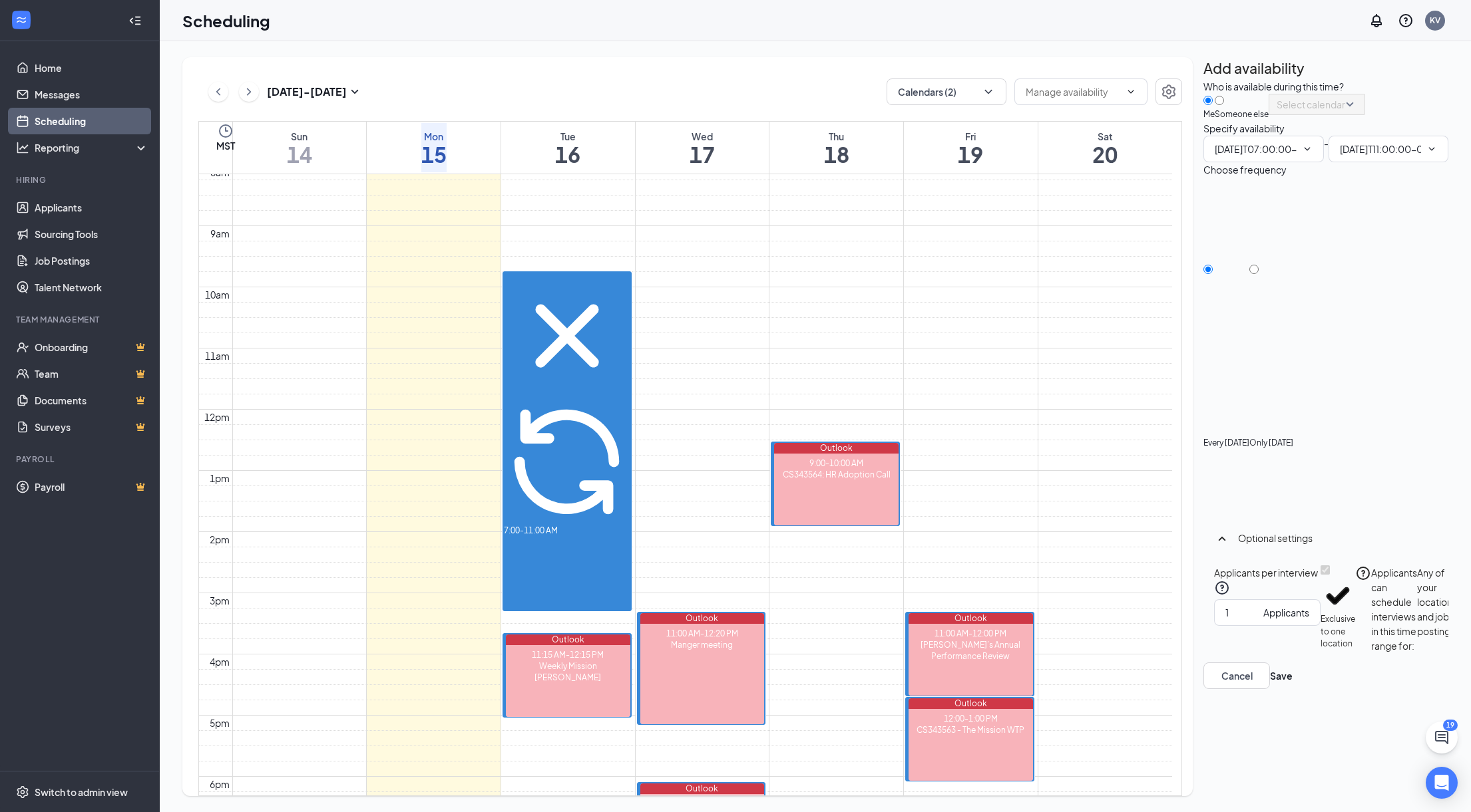
type input "07:00 AM"
type input "11:00 AM"
drag, startPoint x: 595, startPoint y: 269, endPoint x: 550, endPoint y: 266, distance: 45.1
click at [588, 330] on div "7:00-11:00 AM" at bounding box center [567, 405] width 126 height 265
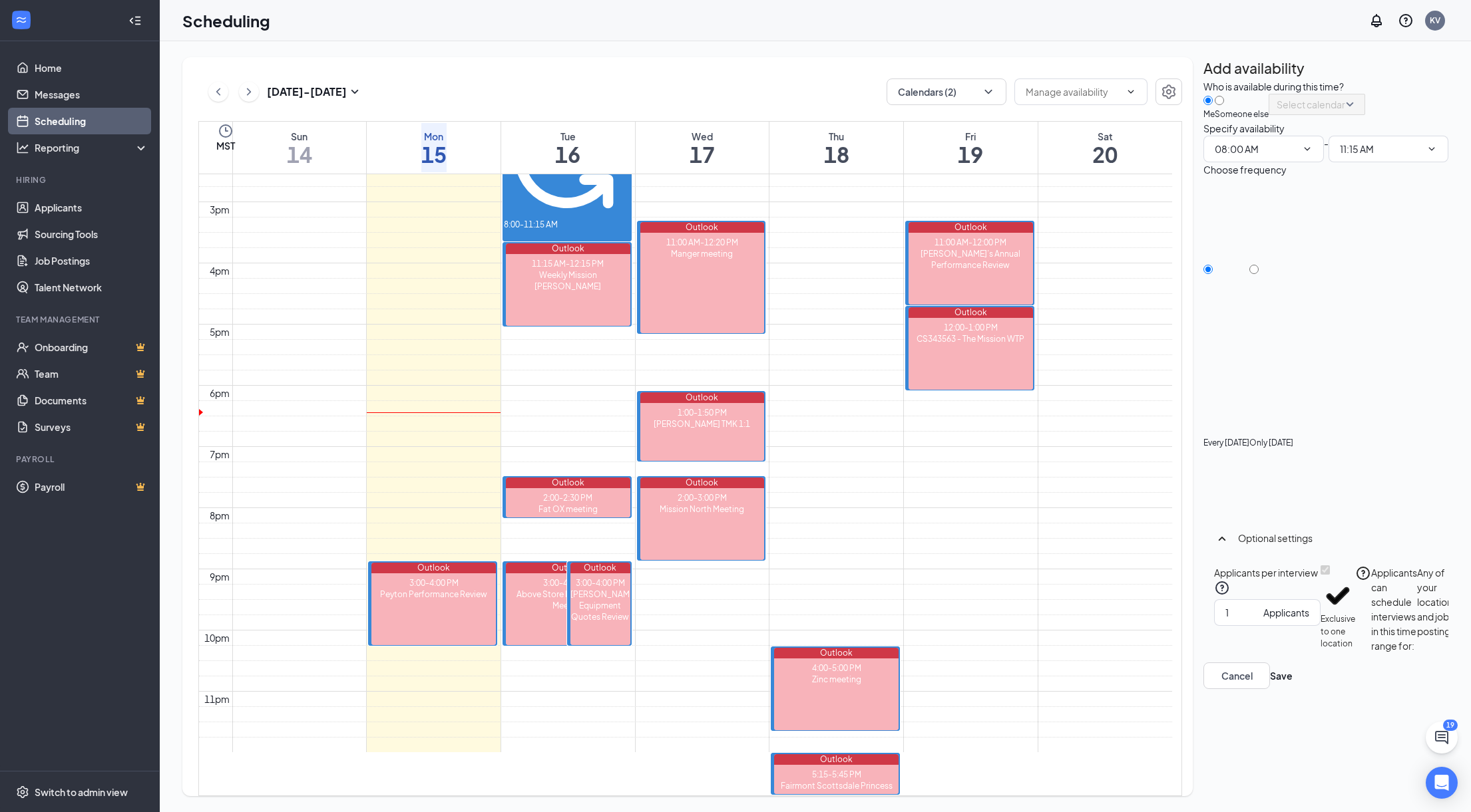
scroll to position [1031, 0]
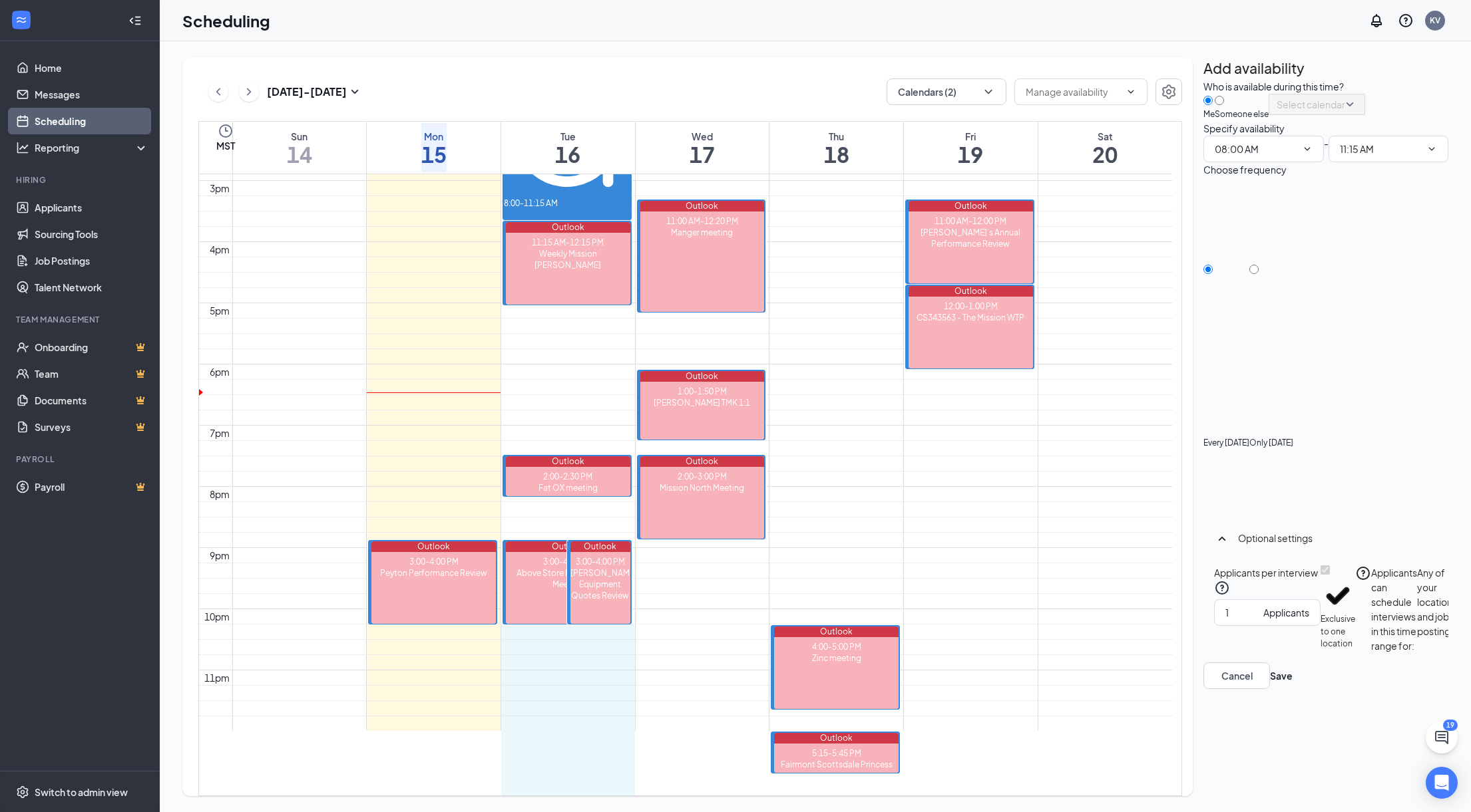
drag, startPoint x: 556, startPoint y: 513, endPoint x: 549, endPoint y: 660, distance: 147.2
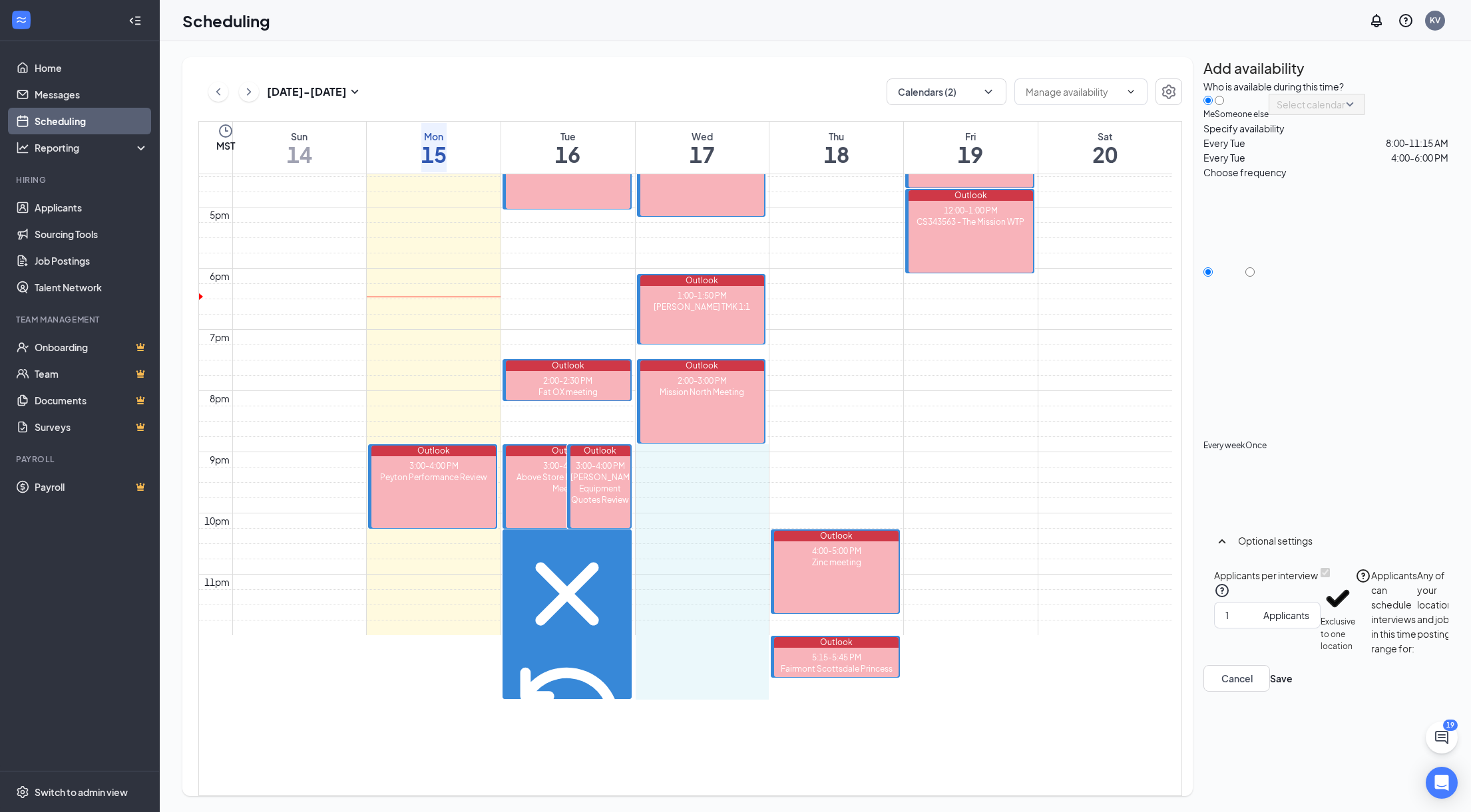
drag, startPoint x: 693, startPoint y: 428, endPoint x: 696, endPoint y: 662, distance: 234.0
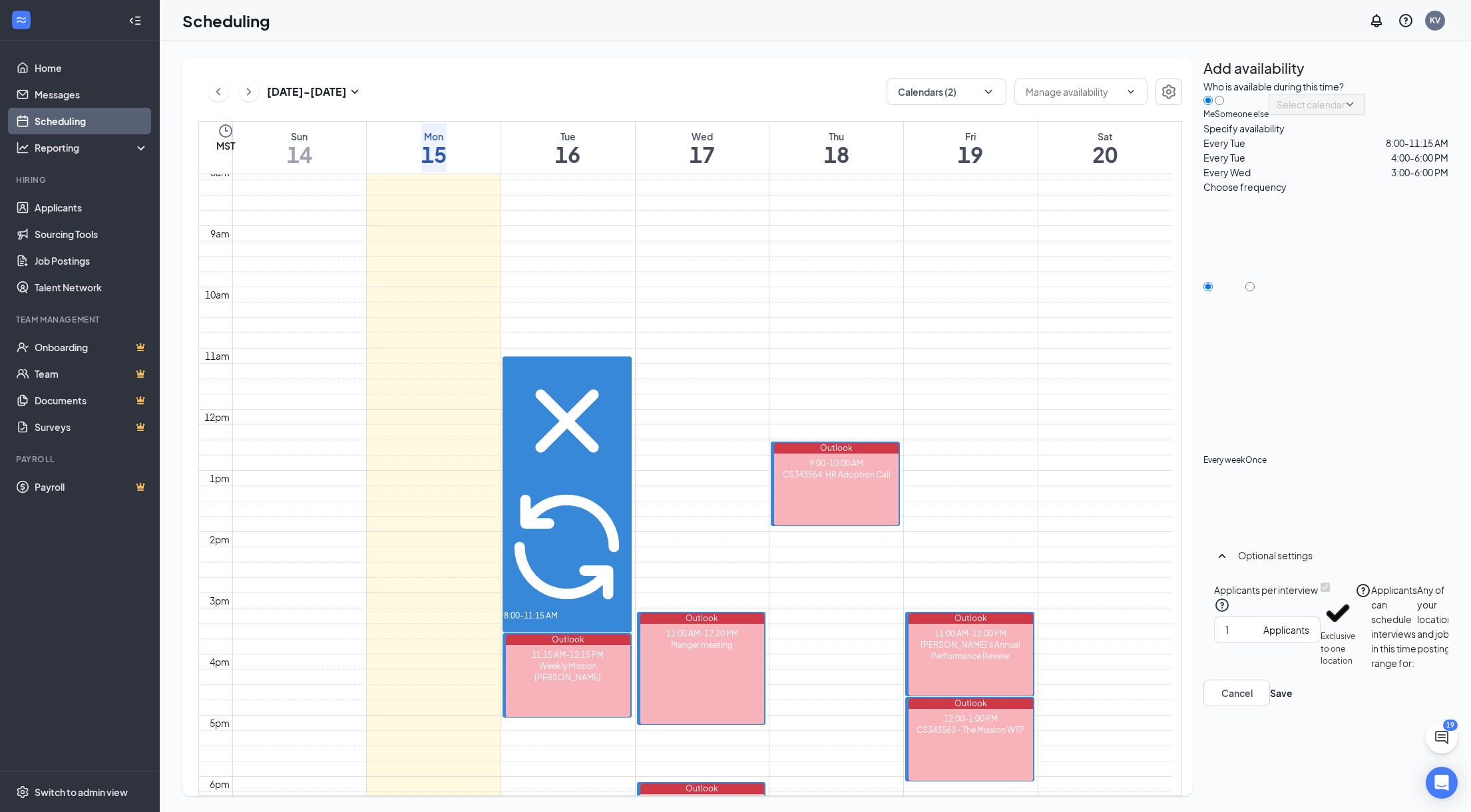
scroll to position [632, 0]
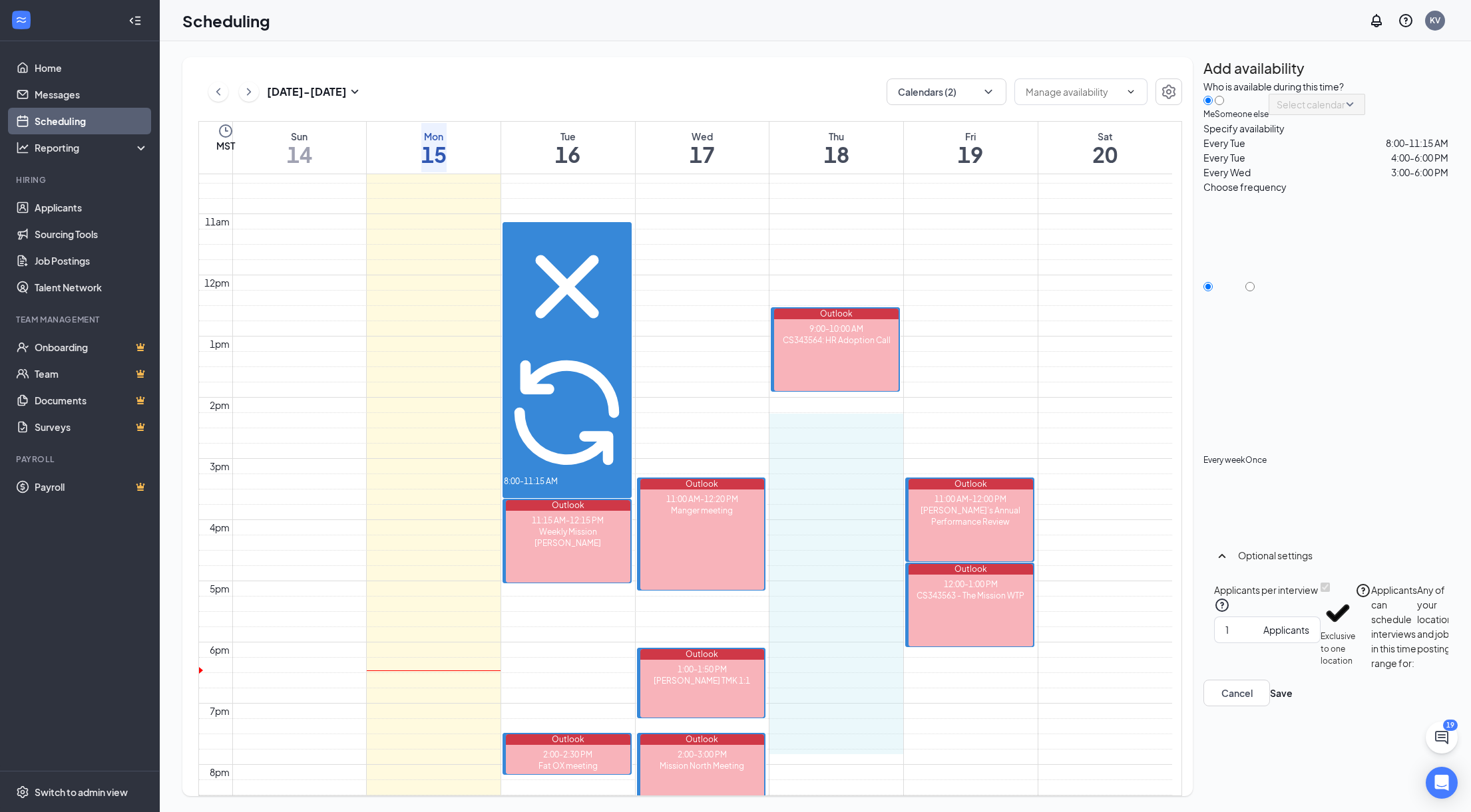
drag, startPoint x: 826, startPoint y: 420, endPoint x: 842, endPoint y: 733, distance: 313.4
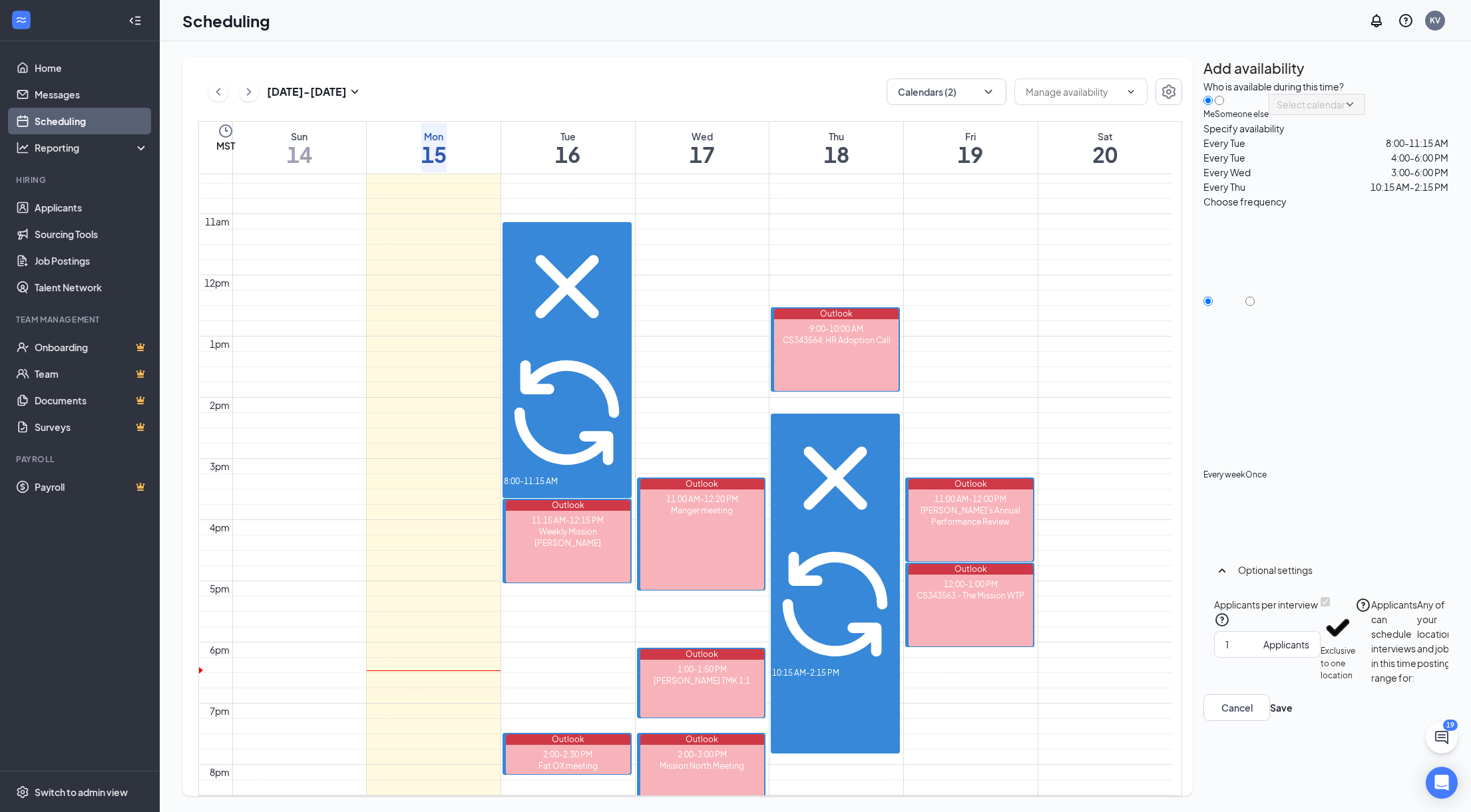
scroll to position [1032, 0]
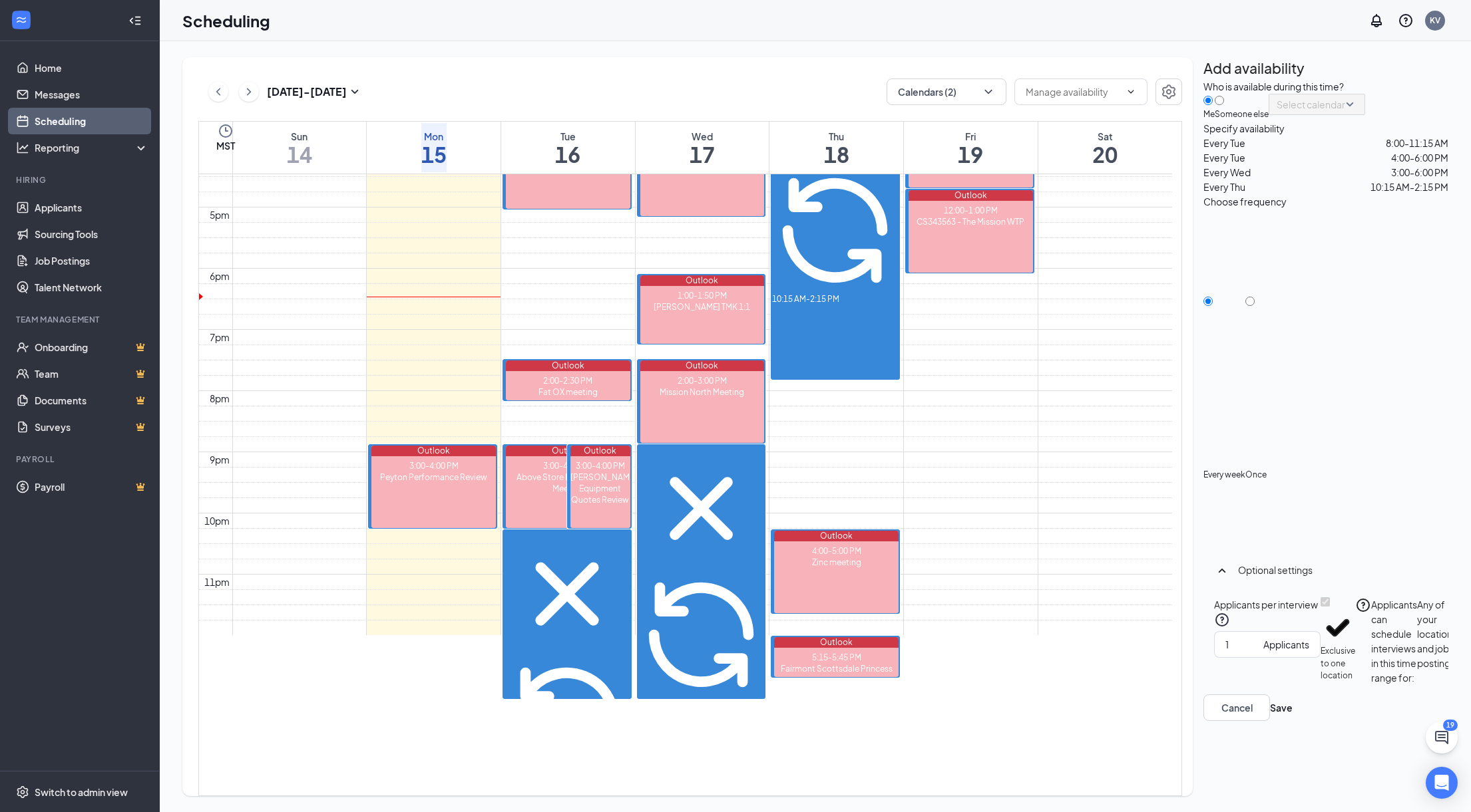
drag, startPoint x: 839, startPoint y: 351, endPoint x: 833, endPoint y: 374, distance: 23.8
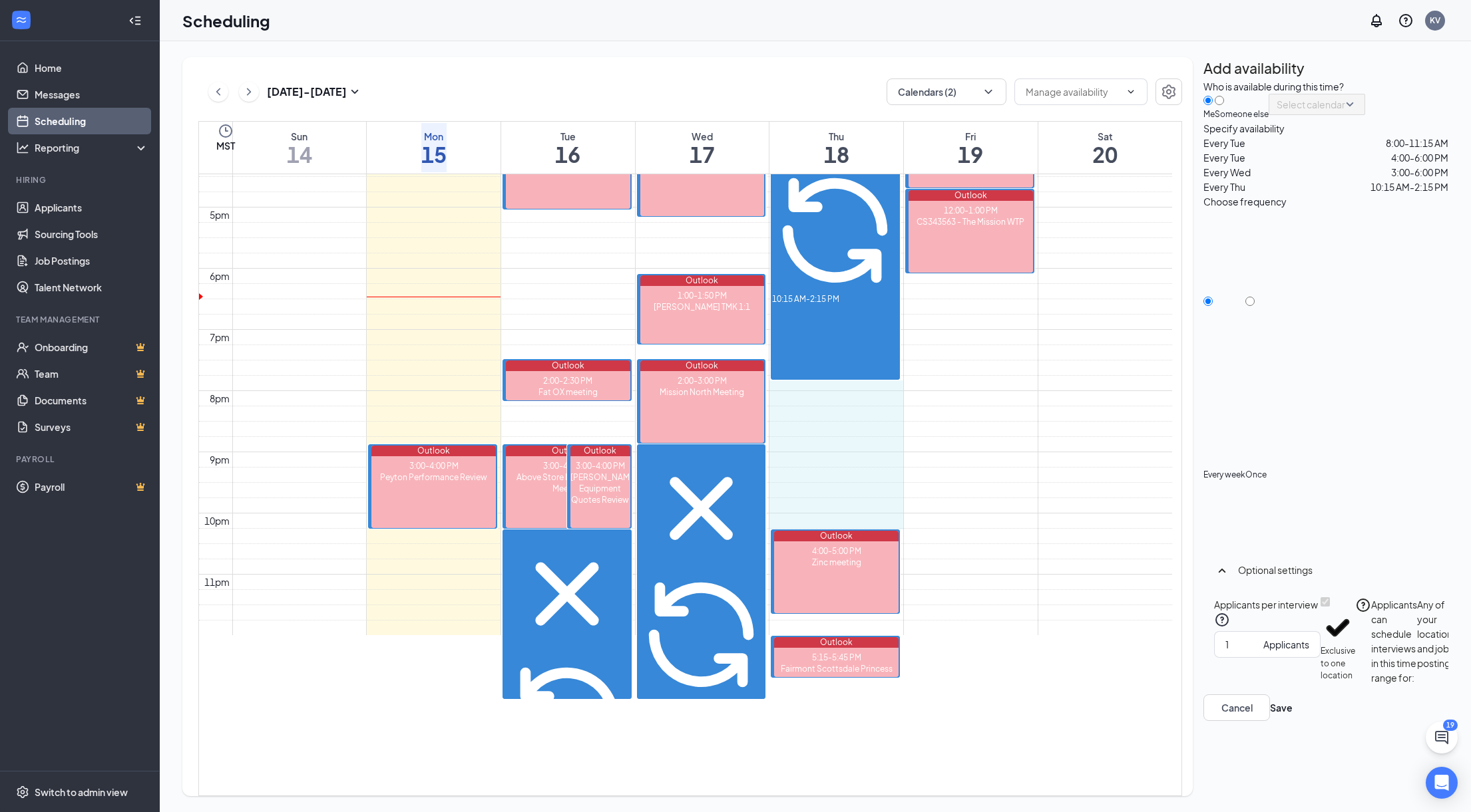
drag, startPoint x: 833, startPoint y: 365, endPoint x: 827, endPoint y: 481, distance: 116.2
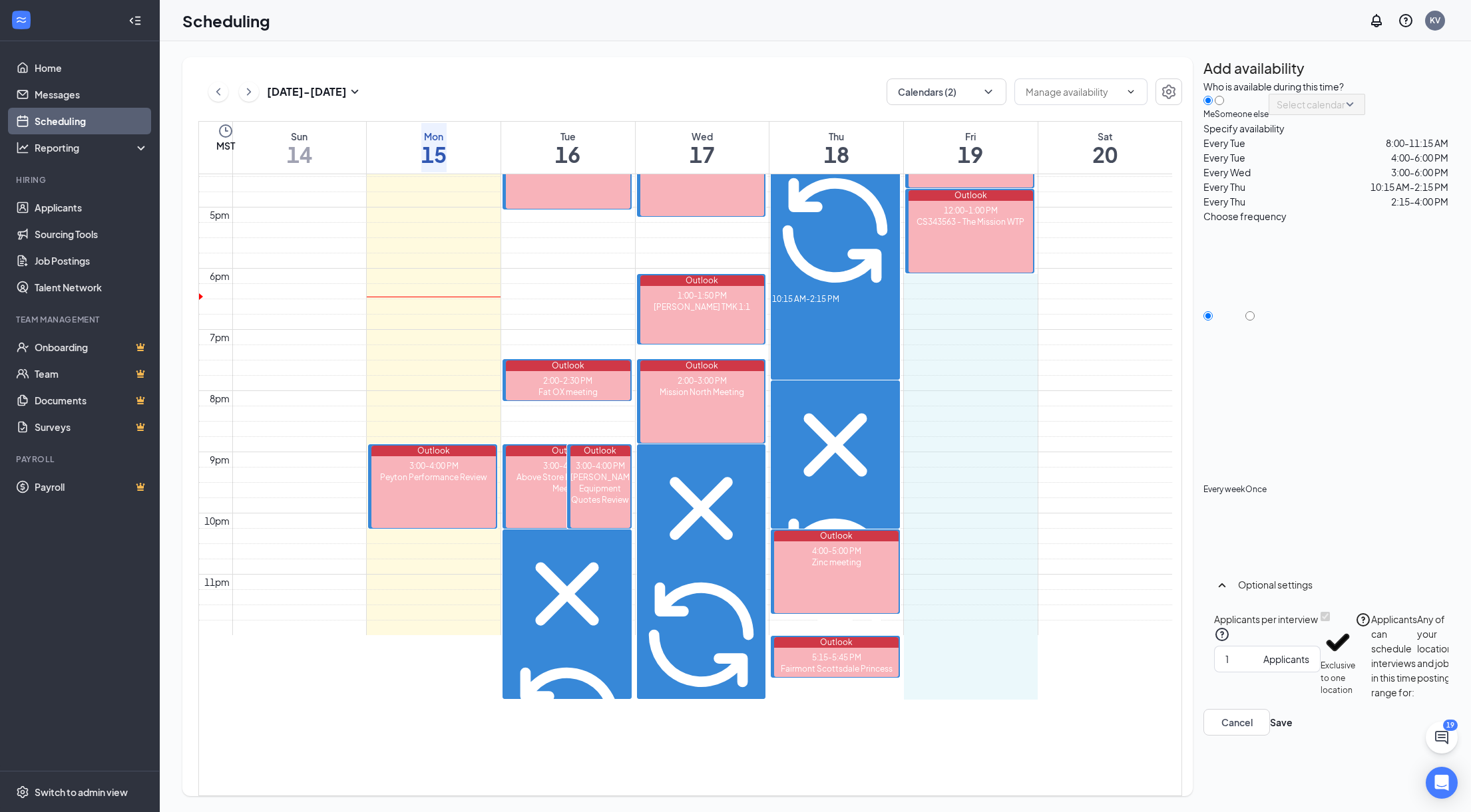
drag, startPoint x: 951, startPoint y: 250, endPoint x: 976, endPoint y: 654, distance: 404.8
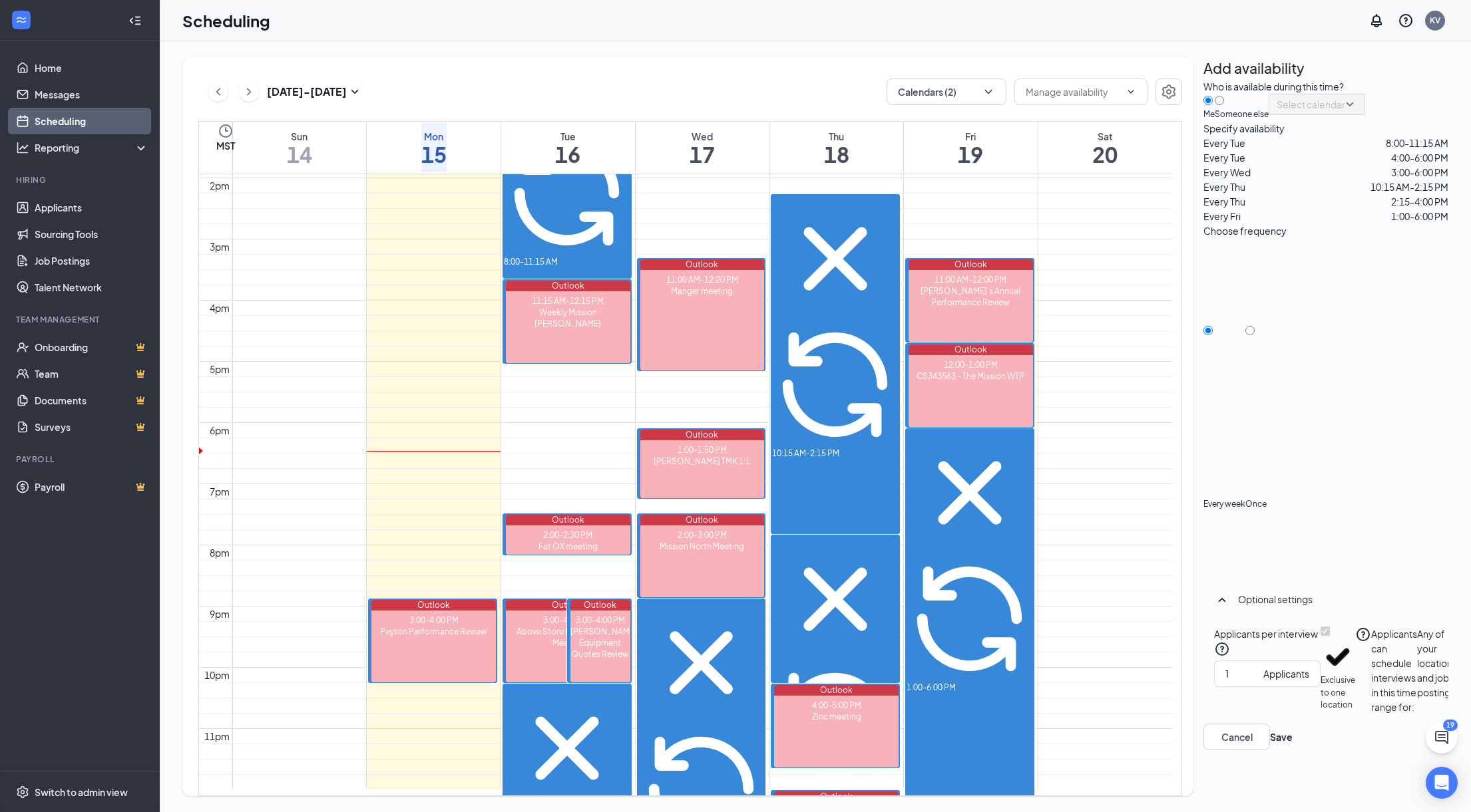
scroll to position [633, 0]
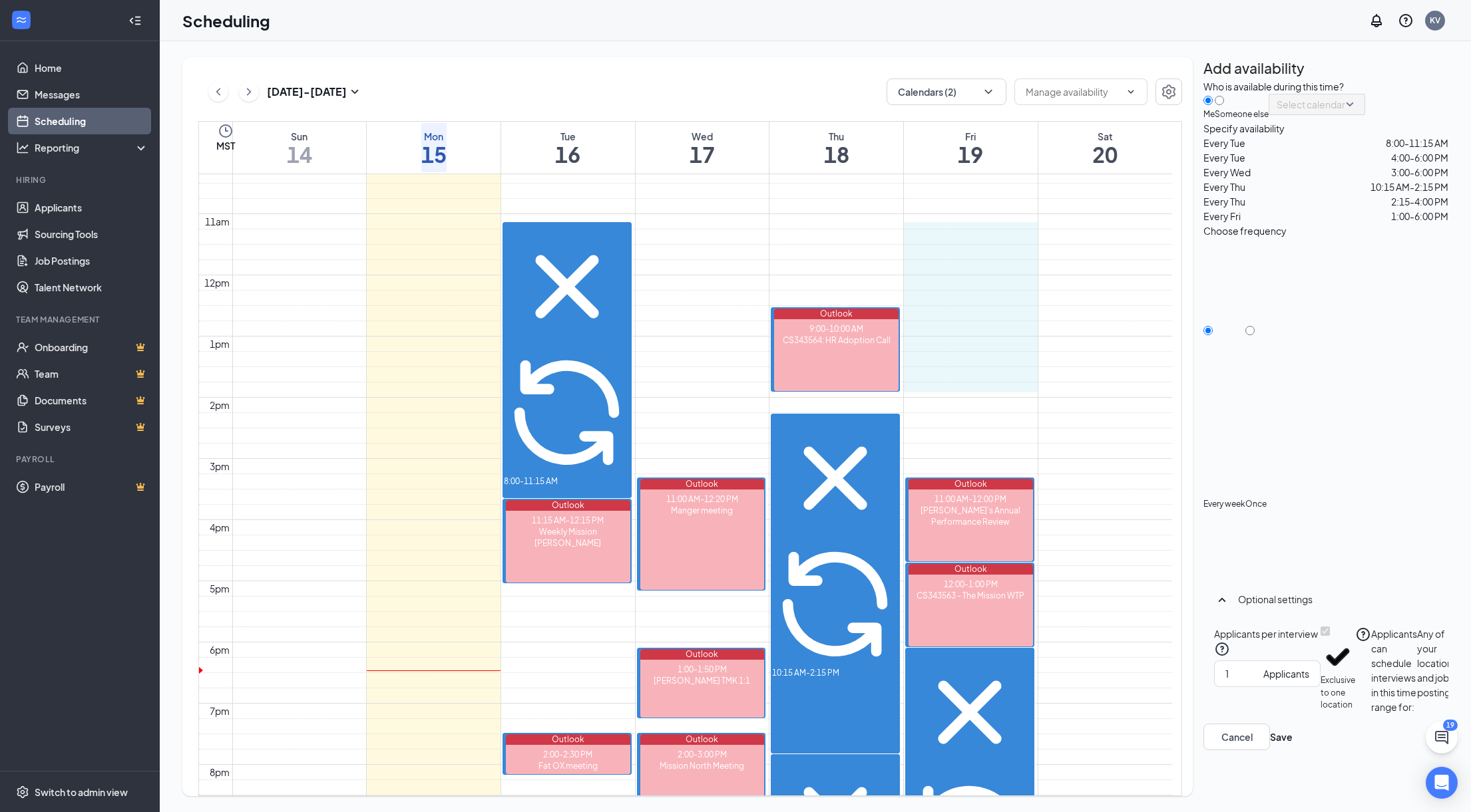
drag, startPoint x: 965, startPoint y: 219, endPoint x: 971, endPoint y: 381, distance: 162.1
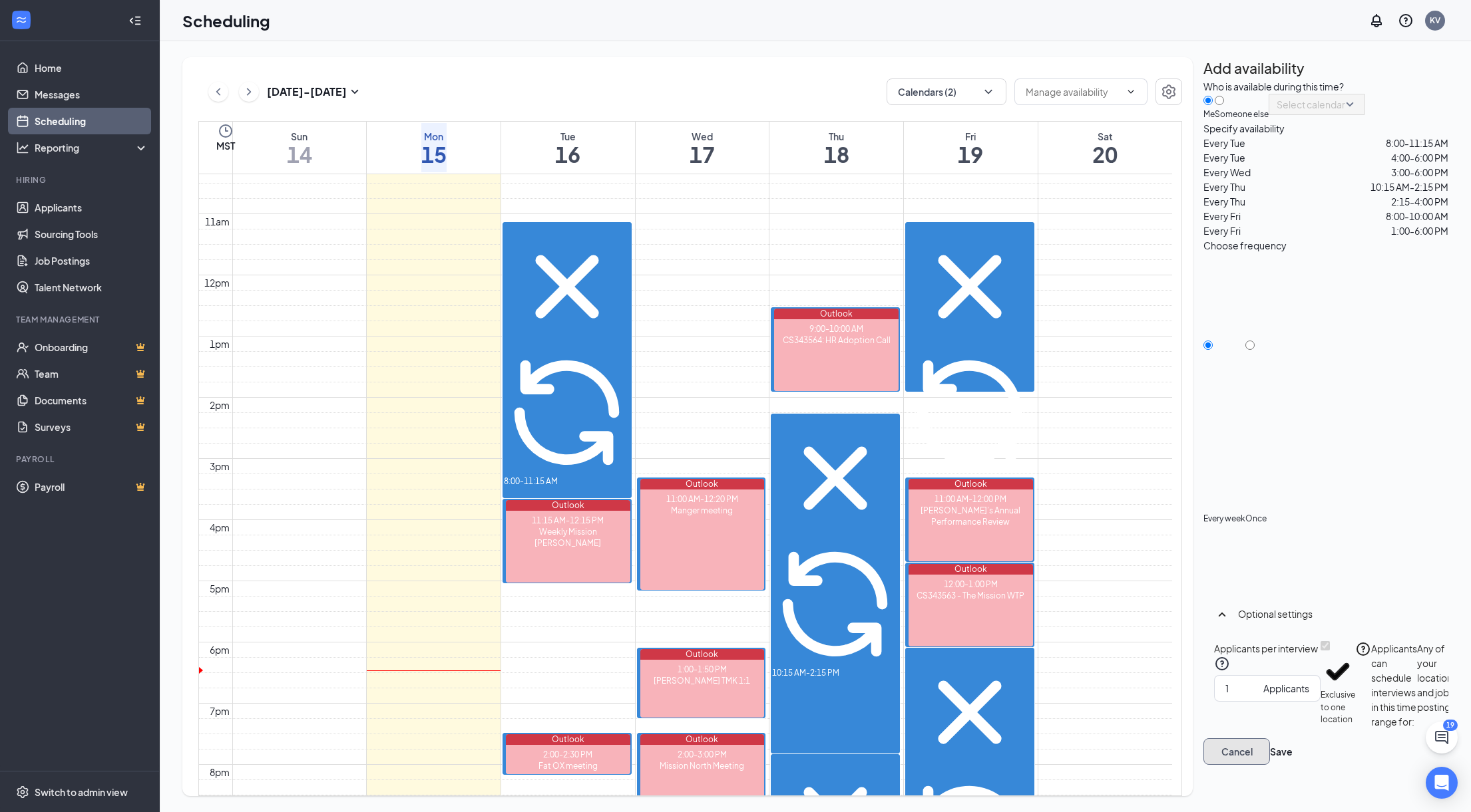
click at [1270, 765] on button "Cancel" at bounding box center [1236, 752] width 67 height 26
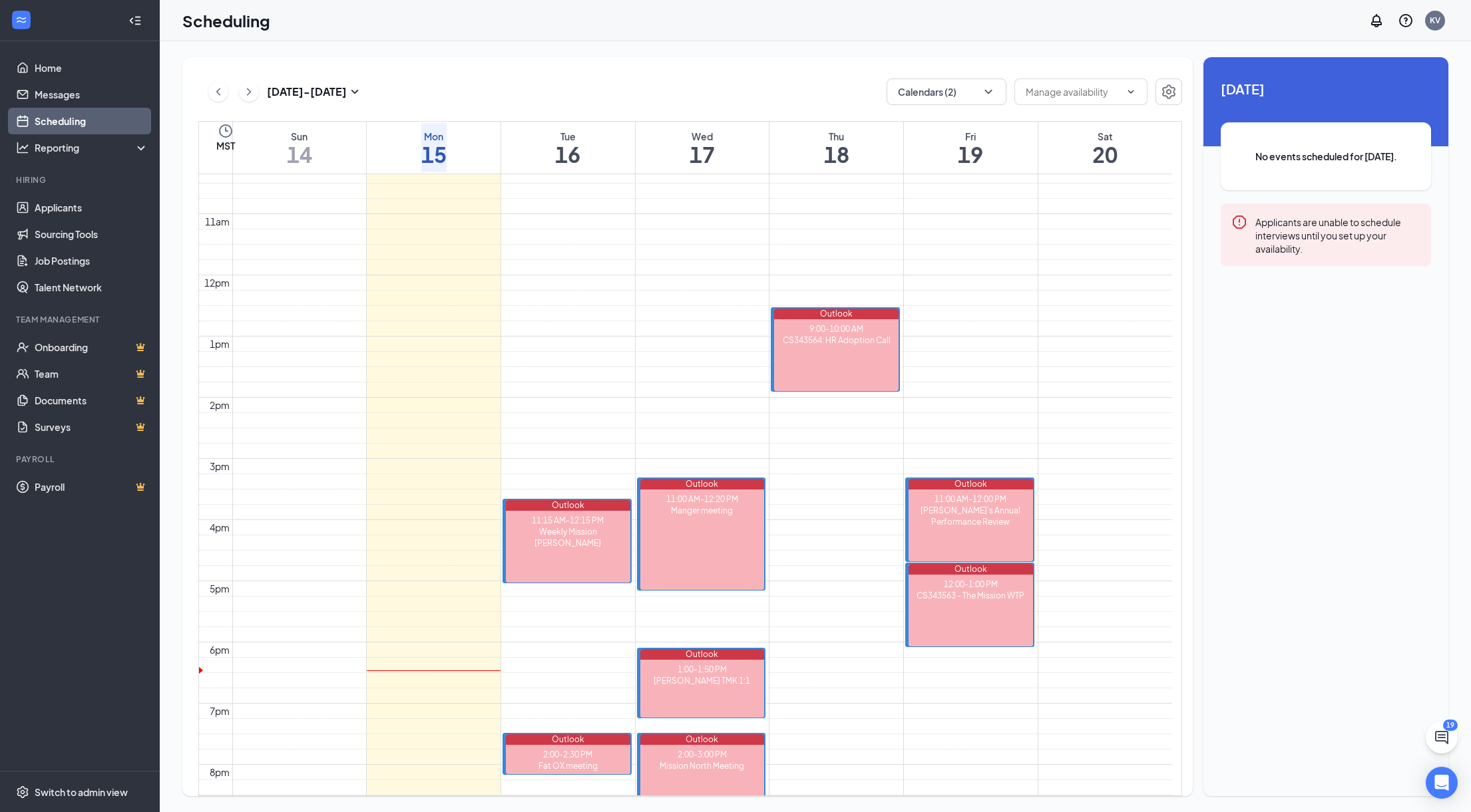
click at [255, 91] on button at bounding box center [249, 91] width 20 height 20
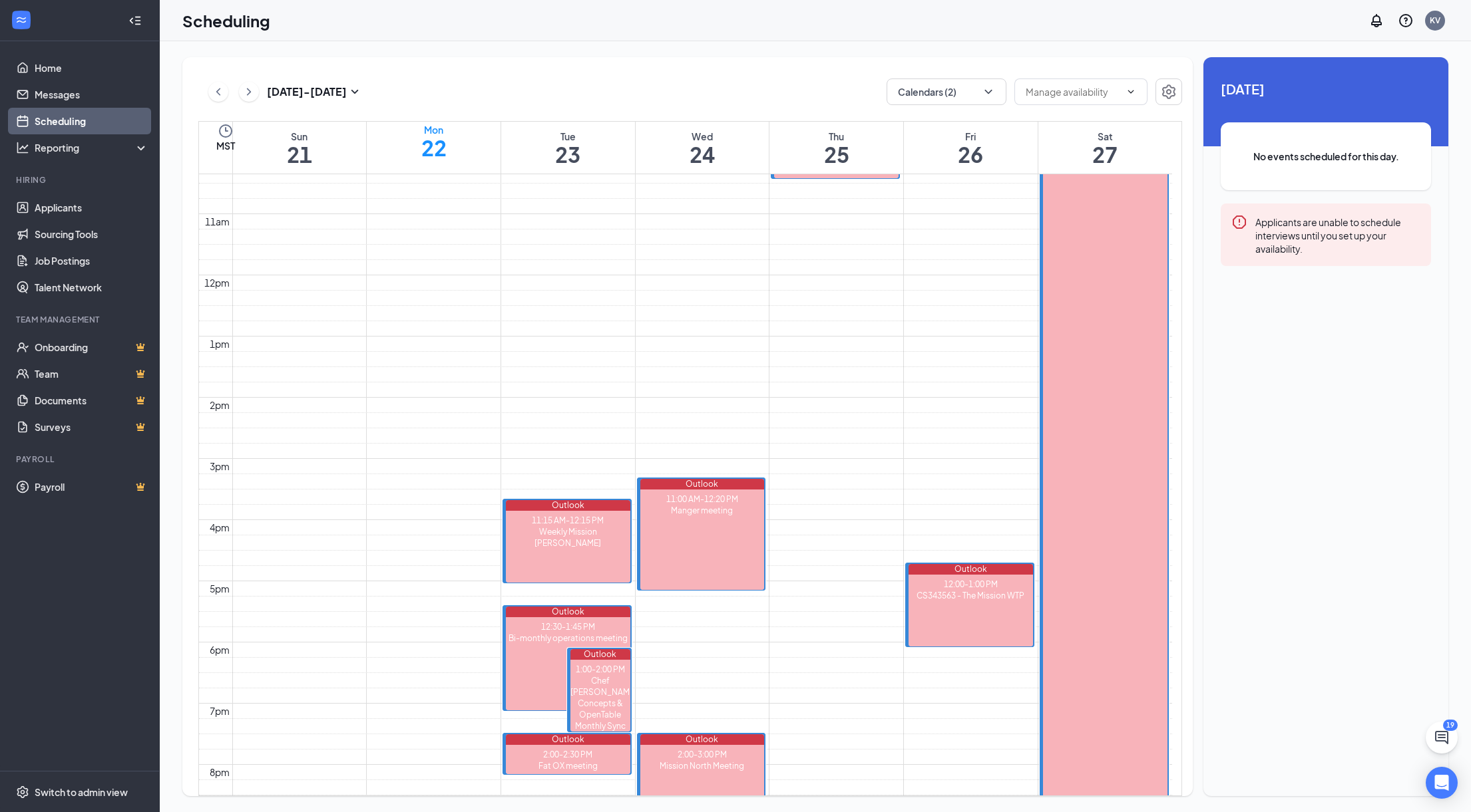
scroll to position [654, 0]
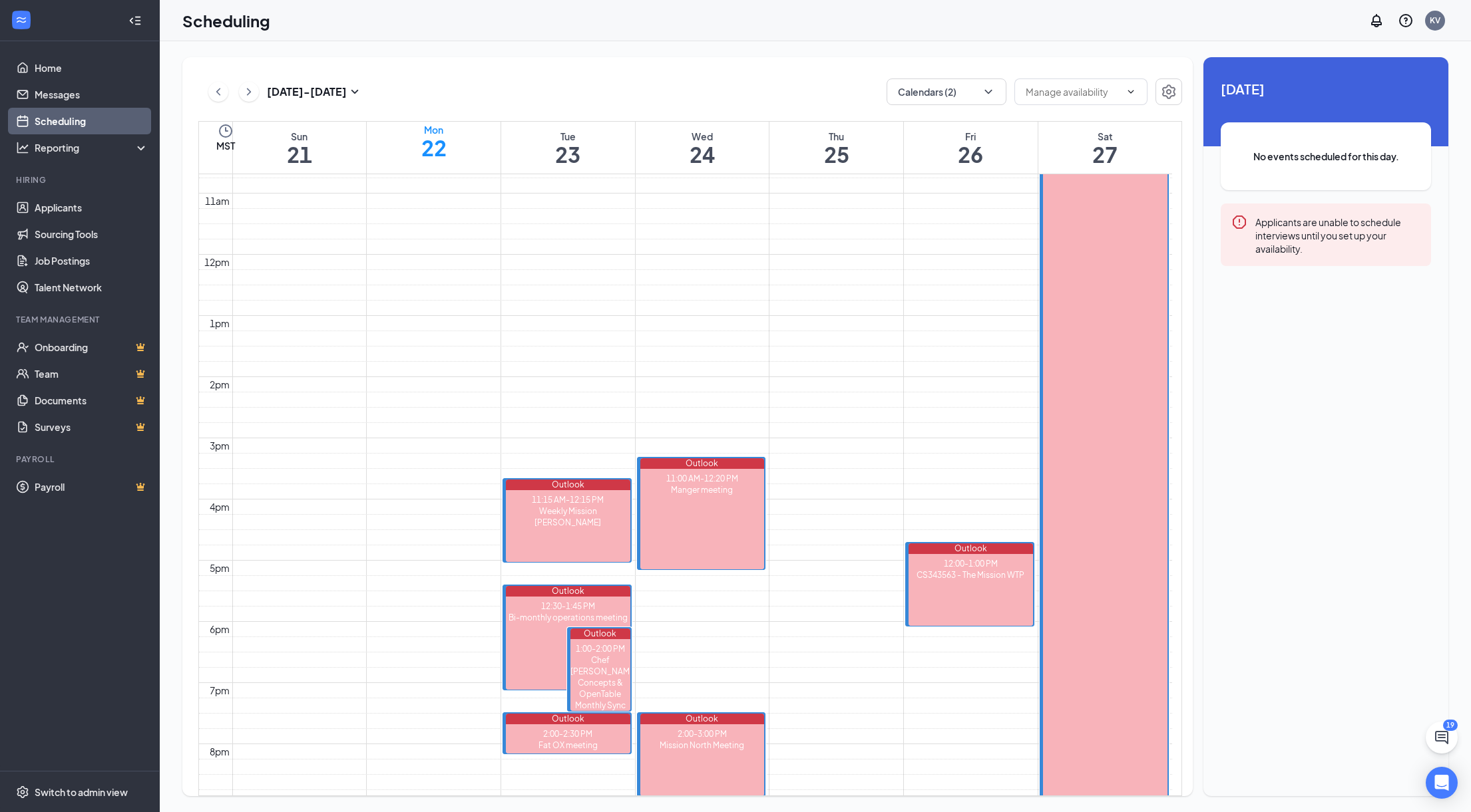
click at [255, 91] on button at bounding box center [249, 91] width 20 height 20
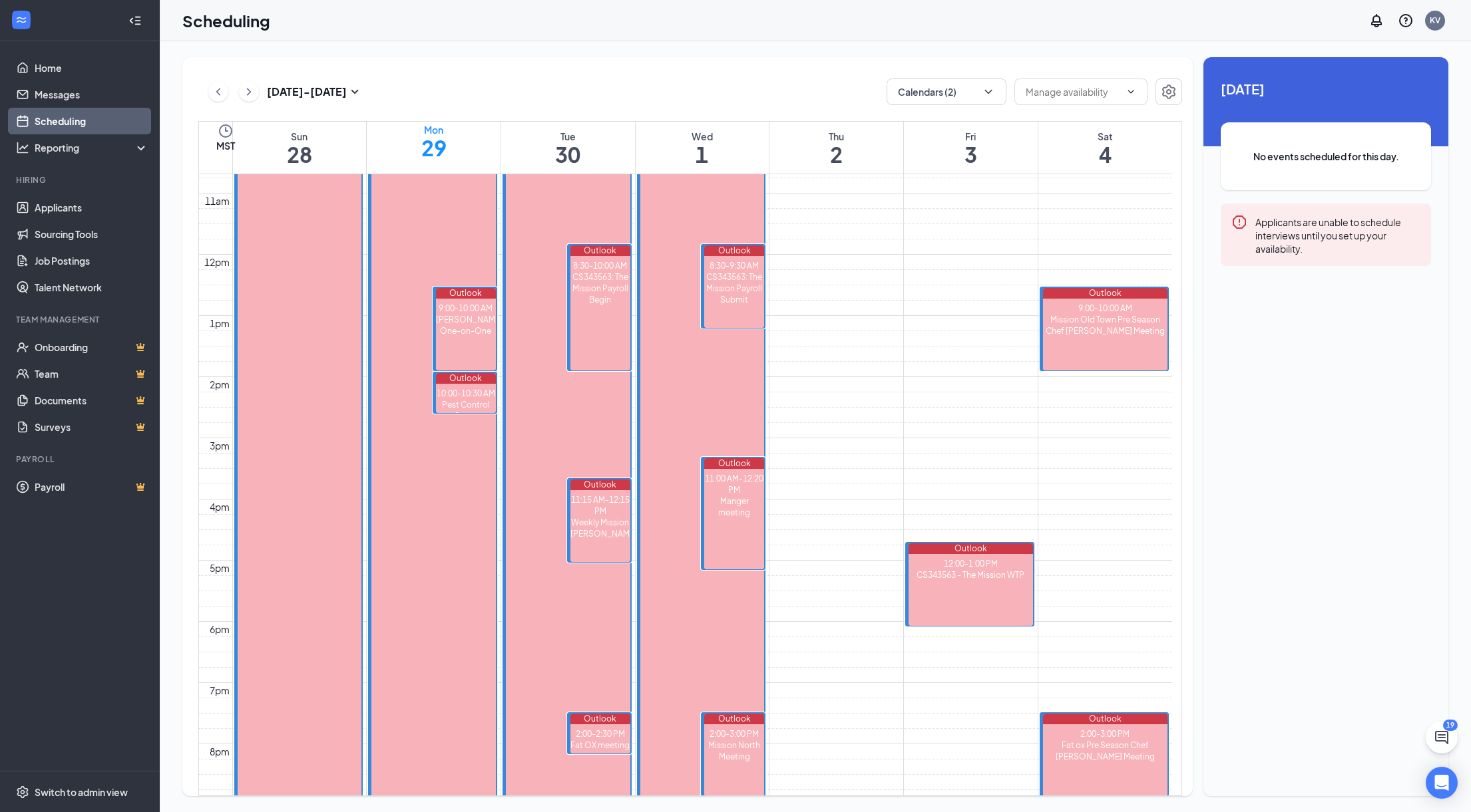
click at [555, 143] on h1 "30" at bounding box center [567, 154] width 25 height 23
click at [447, 146] on h1 "29" at bounding box center [433, 154] width 25 height 23
click at [447, 151] on h1 "29" at bounding box center [433, 148] width 25 height 23
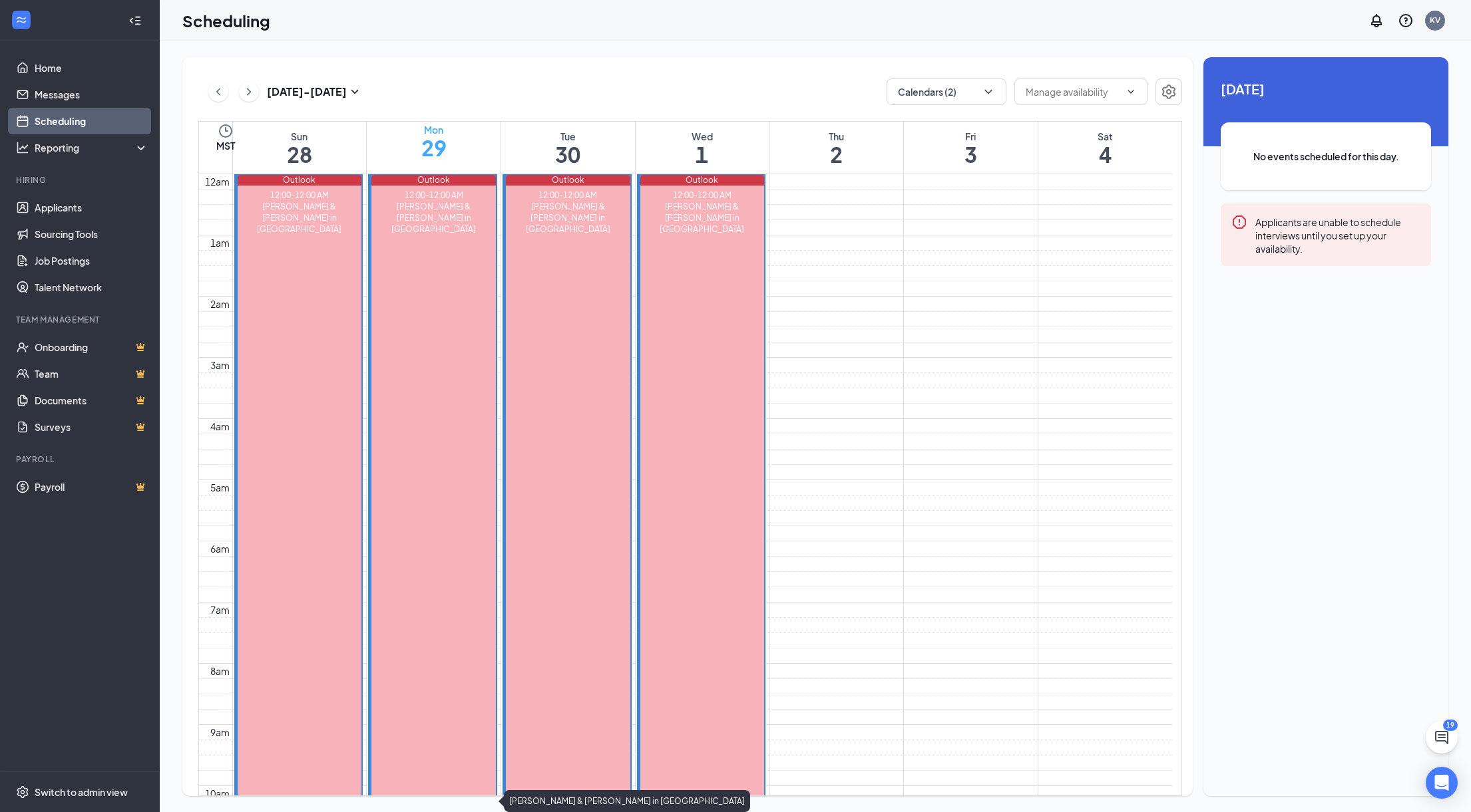
click at [423, 125] on div "Mon 29" at bounding box center [433, 141] width 25 height 36
click at [253, 89] on icon "ChevronRight" at bounding box center [249, 91] width 13 height 16
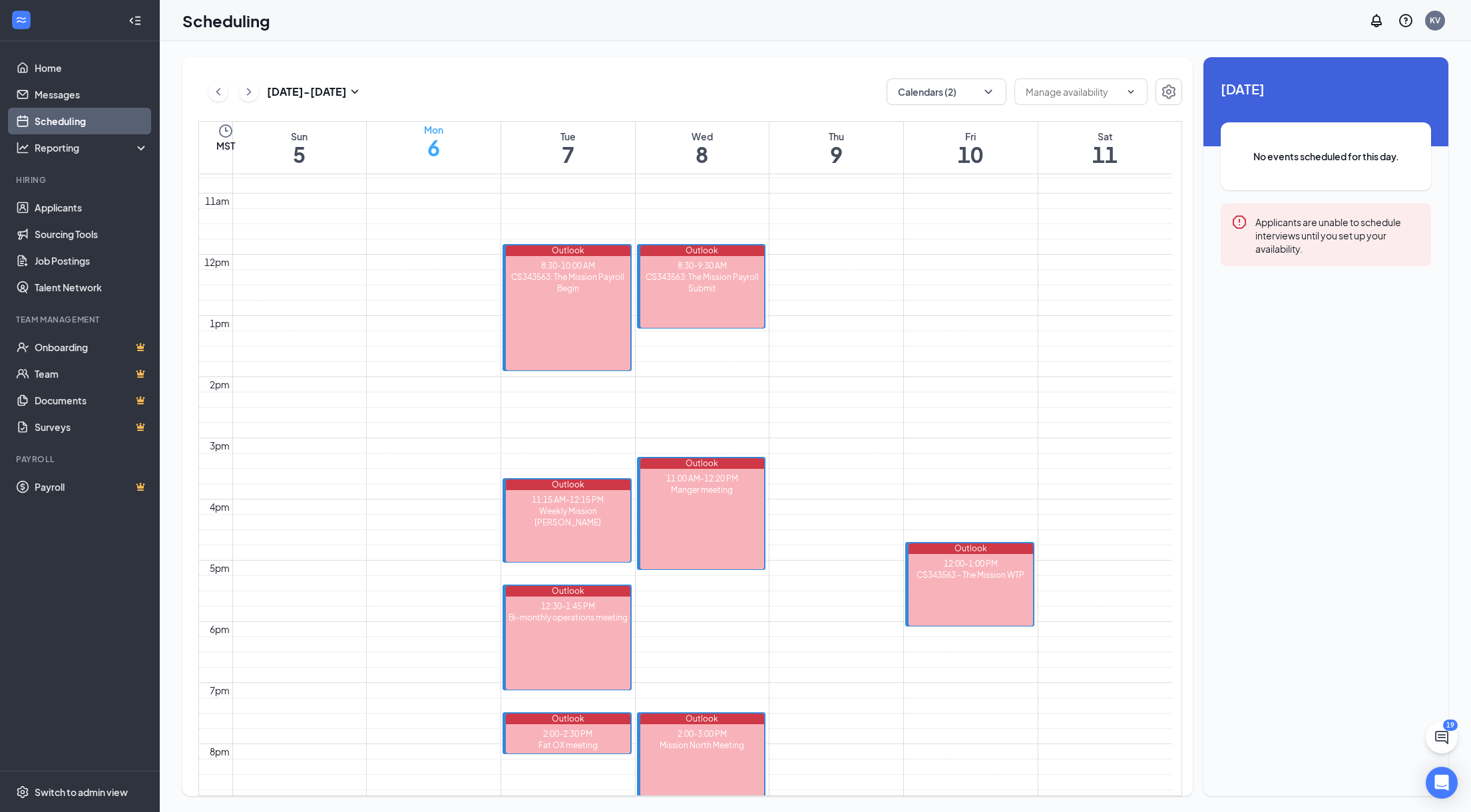
click at [425, 137] on div "Mon" at bounding box center [433, 130] width 19 height 13
click at [424, 149] on h1 "6" at bounding box center [433, 148] width 19 height 23
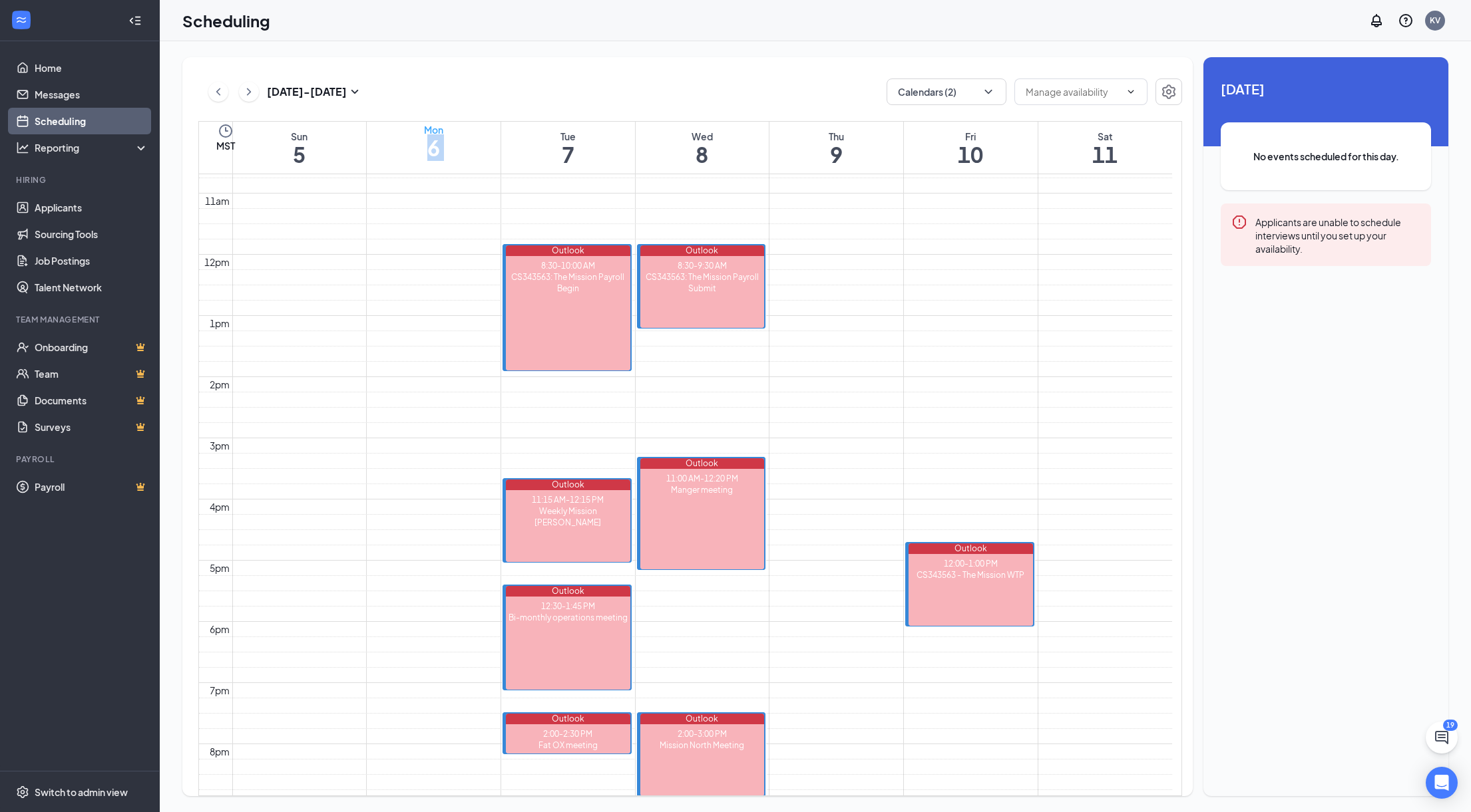
drag, startPoint x: 403, startPoint y: 150, endPoint x: 386, endPoint y: 138, distance: 20.8
click at [424, 151] on h1 "6" at bounding box center [433, 148] width 19 height 23
click at [424, 159] on div "Mon 6" at bounding box center [433, 141] width 19 height 36
click at [230, 85] on div "Oct 5 - Oct 11" at bounding box center [286, 91] width 155 height 26
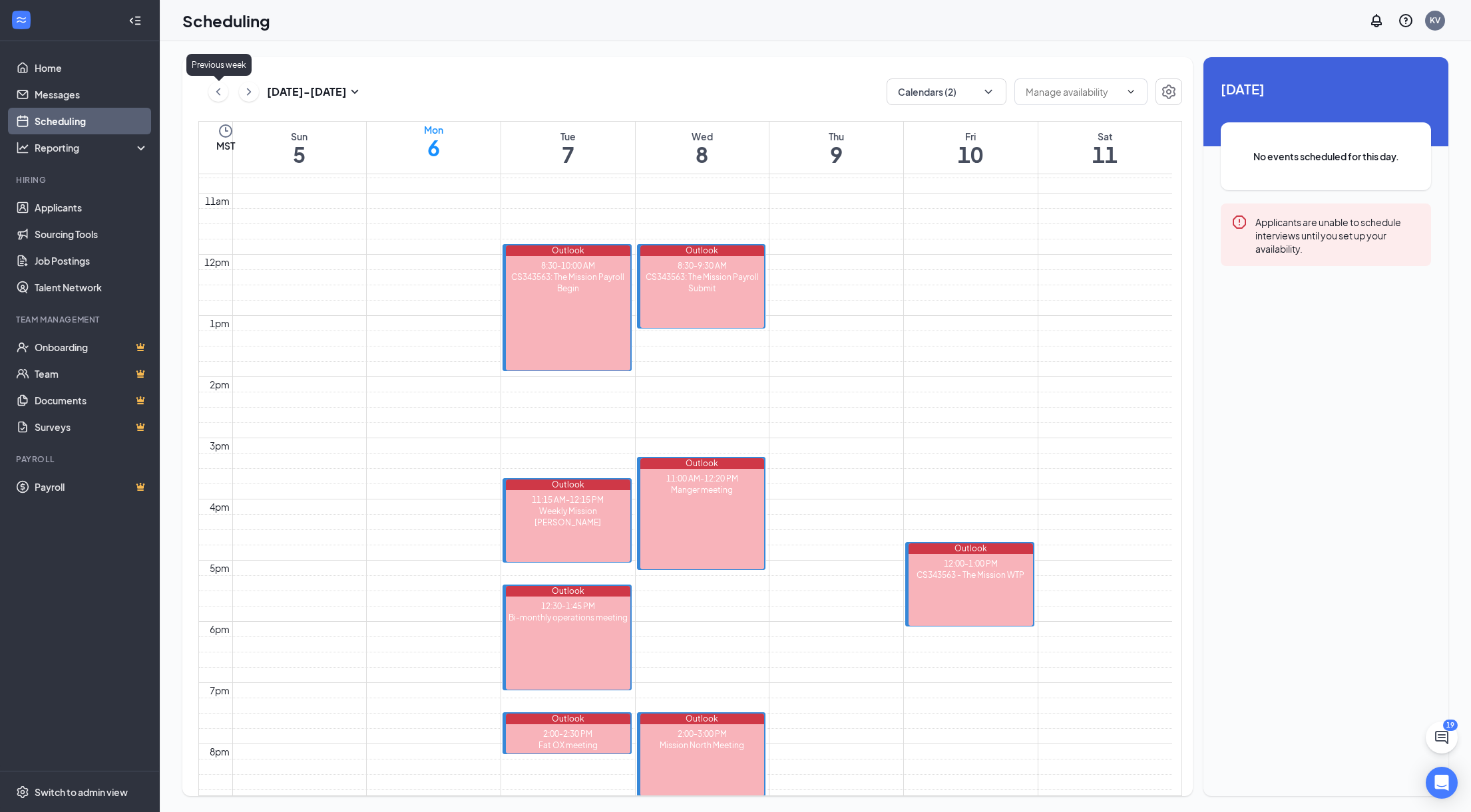
click at [225, 92] on button at bounding box center [218, 91] width 20 height 20
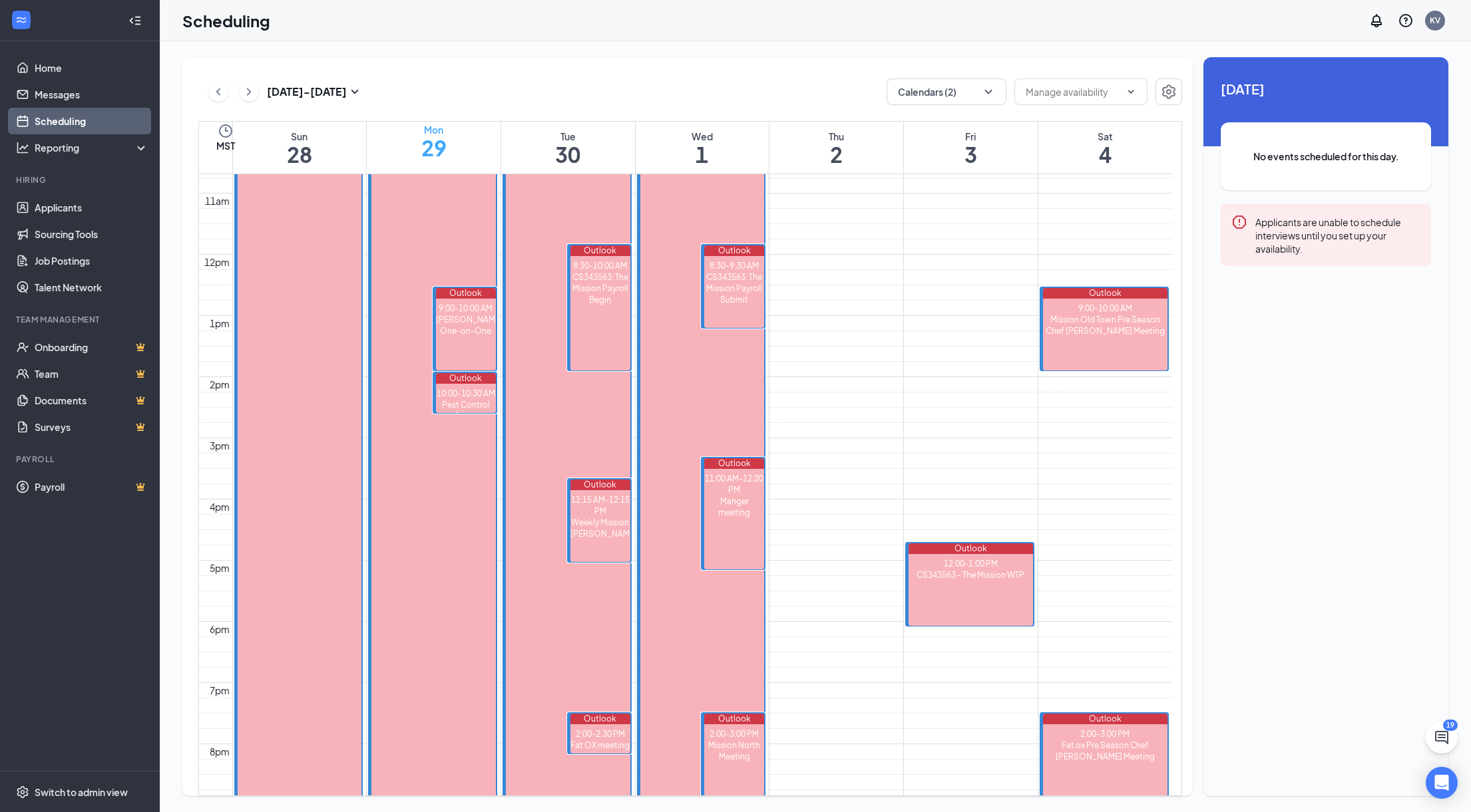
click at [421, 152] on h1 "29" at bounding box center [433, 148] width 25 height 23
click at [421, 153] on h1 "29" at bounding box center [433, 148] width 25 height 23
click at [447, 159] on div "Mon 29" at bounding box center [433, 141] width 25 height 36
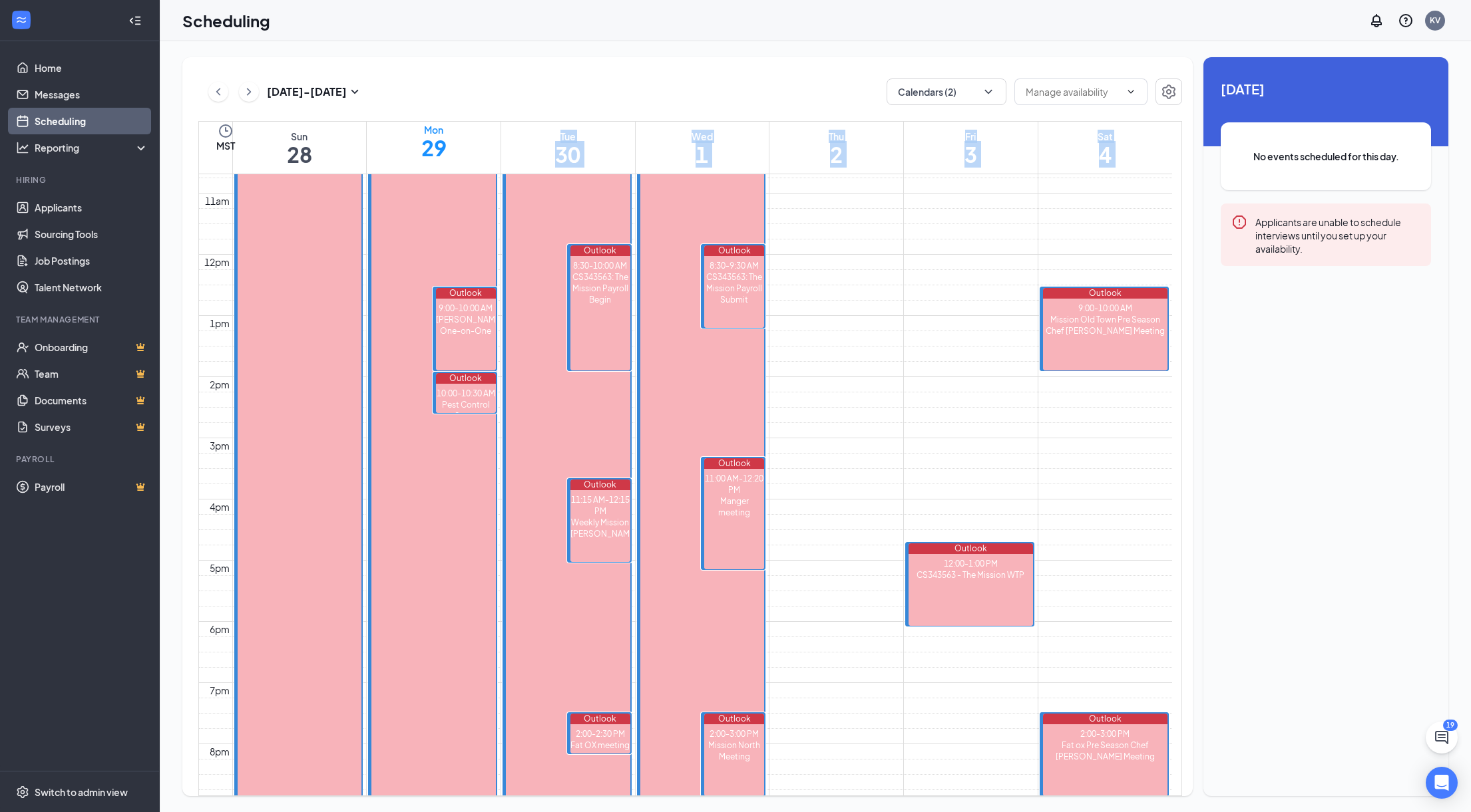
drag, startPoint x: 497, startPoint y: 169, endPoint x: 498, endPoint y: 180, distance: 11.0
click at [498, 179] on table "Sun 28 Mon 29 Tue 30 Wed 1 Thu 2 Fri 3 Sat 4 12am 1am 2am 3am 4am 5am 6am 7am 8…" at bounding box center [690, 459] width 984 height 675
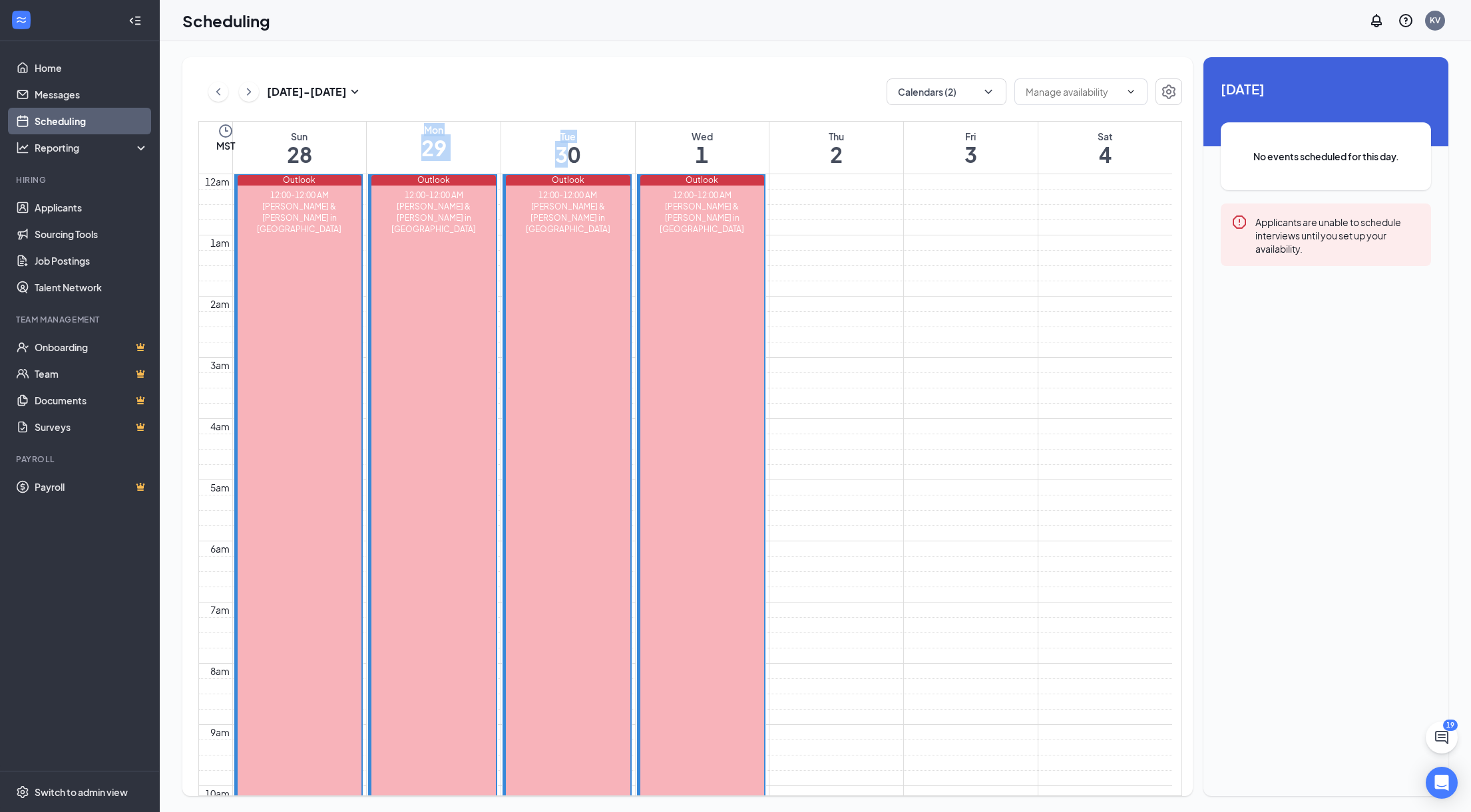
drag, startPoint x: 415, startPoint y: 136, endPoint x: 564, endPoint y: 140, distance: 149.1
click at [564, 140] on tr "Sun 28 Mon 29 Tue 30 Wed 1 Thu 2 Fri 3 Sat 4" at bounding box center [685, 148] width 973 height 53
drag, startPoint x: 527, startPoint y: 130, endPoint x: 429, endPoint y: 111, distance: 99.8
click at [555, 130] on div "Tue" at bounding box center [567, 137] width 25 height 13
click at [225, 86] on button at bounding box center [218, 91] width 20 height 20
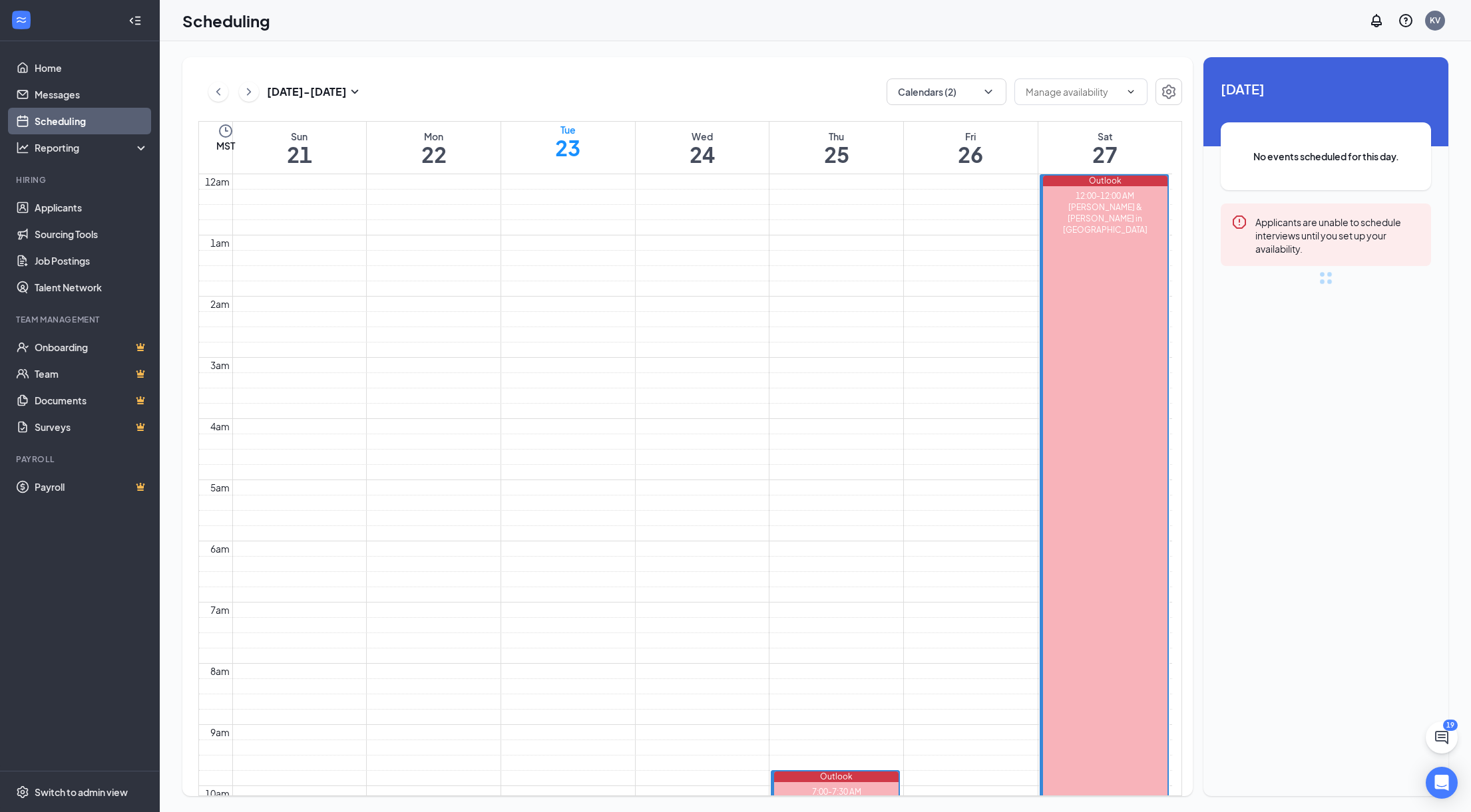
scroll to position [654, 0]
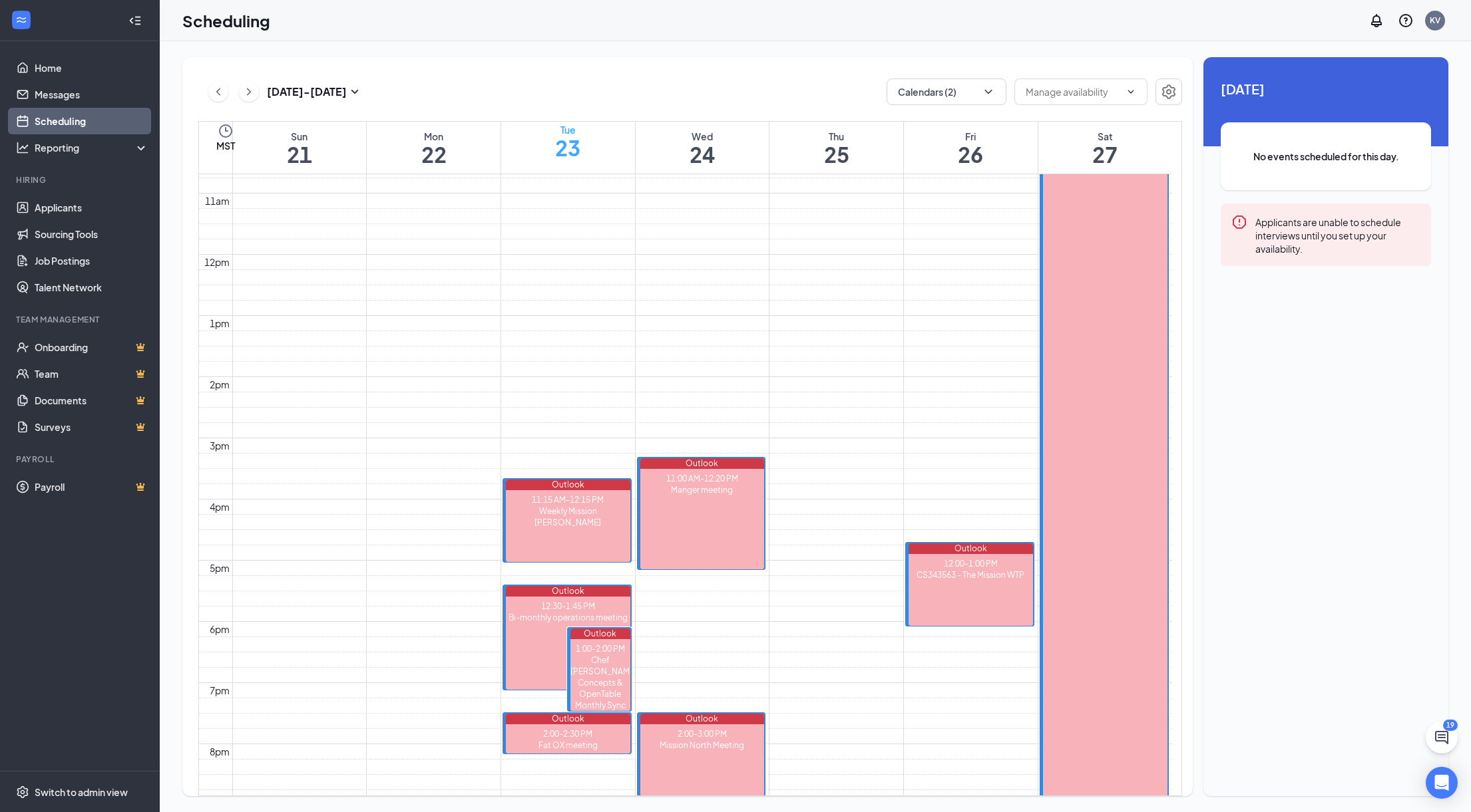
click at [580, 137] on div "Tue" at bounding box center [567, 130] width 25 height 13
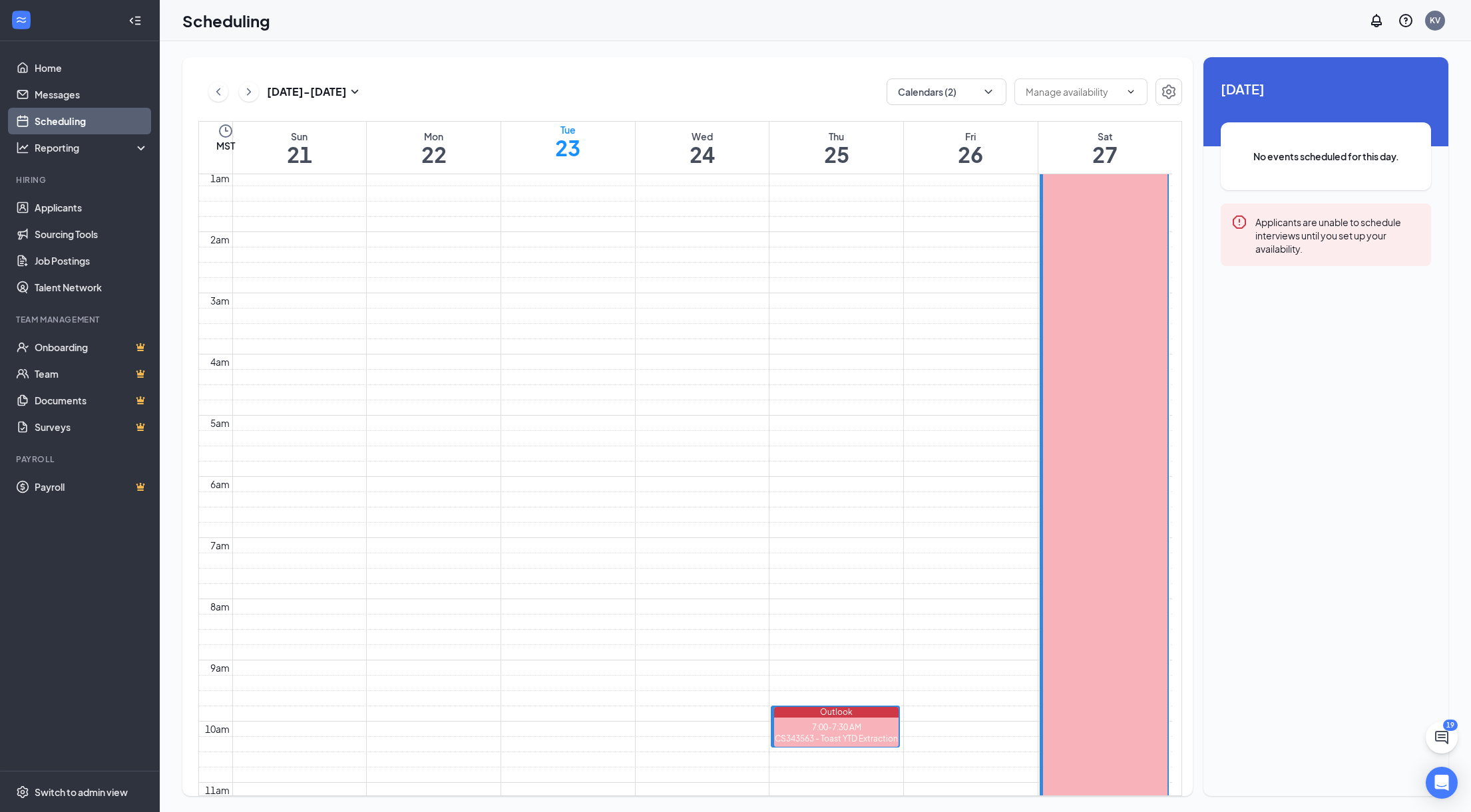
scroll to position [0, 0]
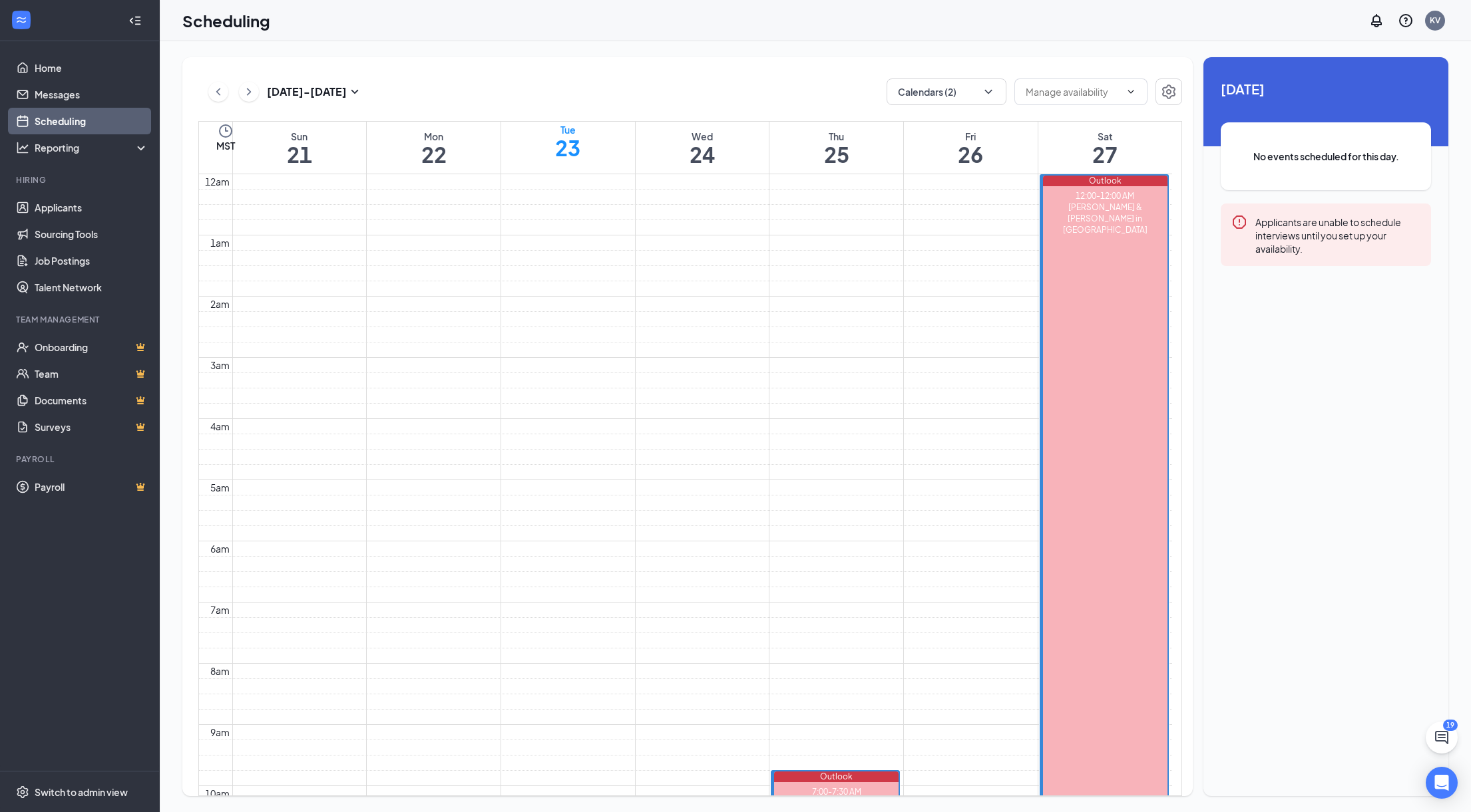
click at [423, 133] on div "Mon" at bounding box center [433, 137] width 25 height 13
click at [222, 94] on icon "ChevronLeft" at bounding box center [219, 91] width 13 height 16
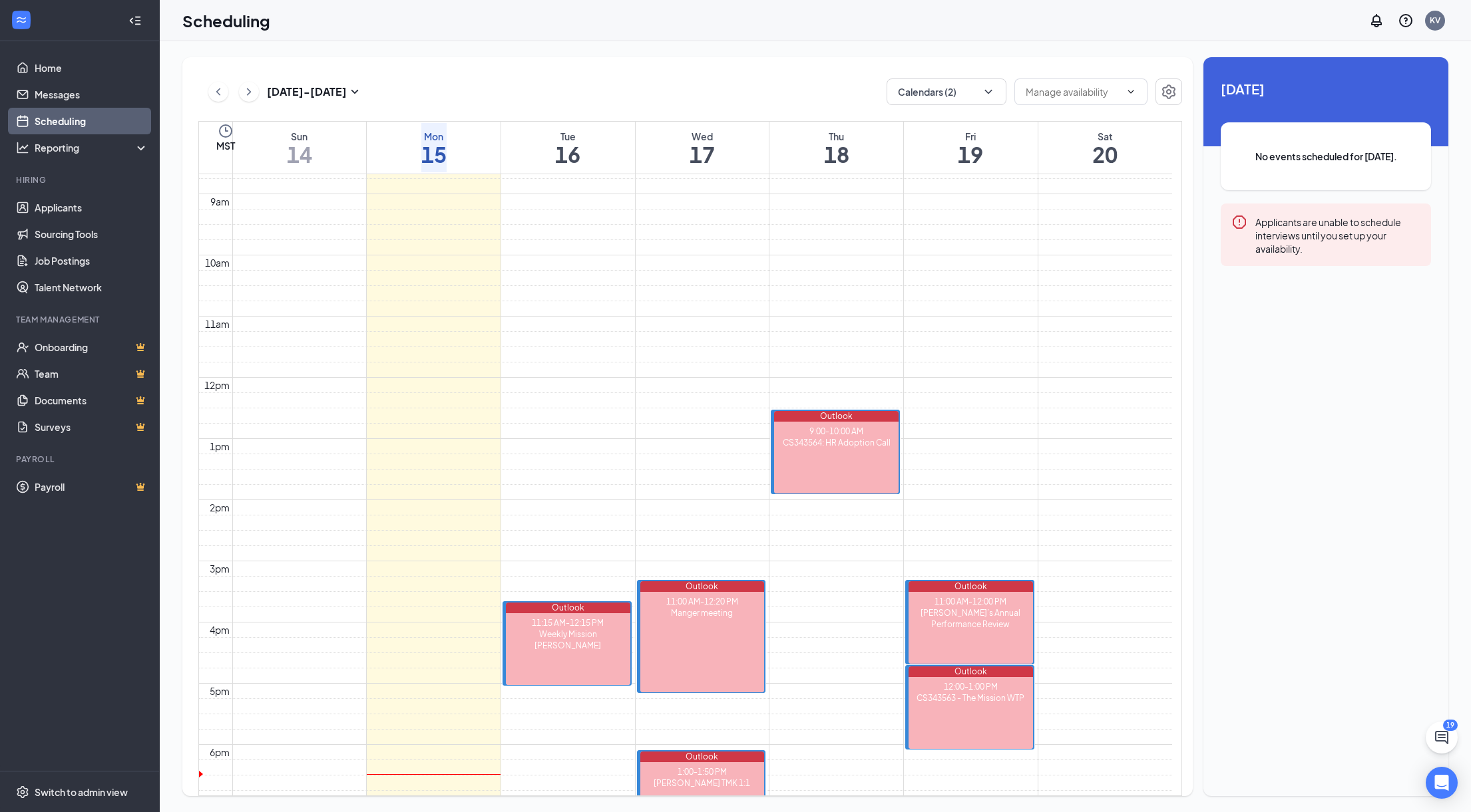
scroll to position [521, 0]
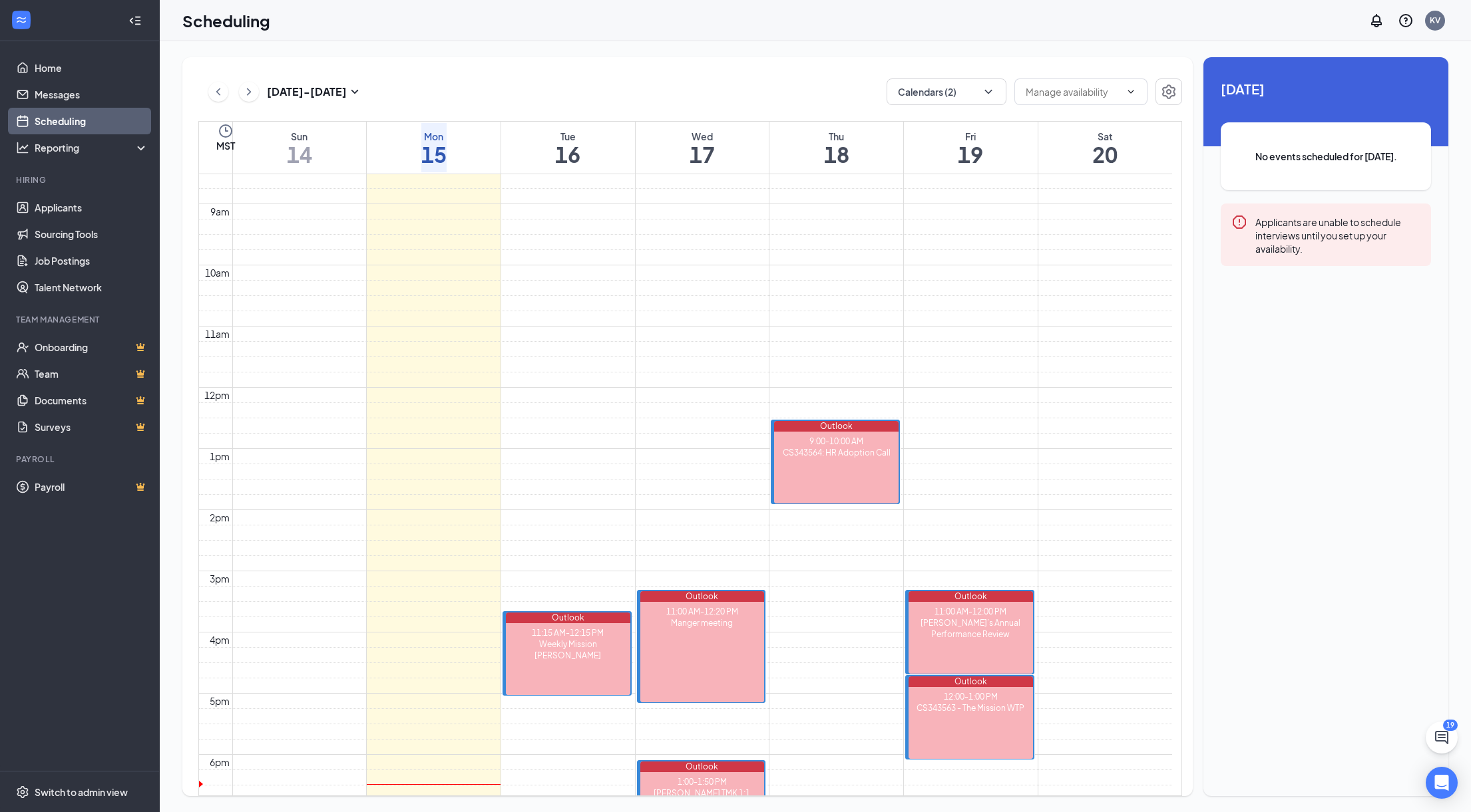
click at [434, 82] on td at bounding box center [701, 74] width 940 height 15
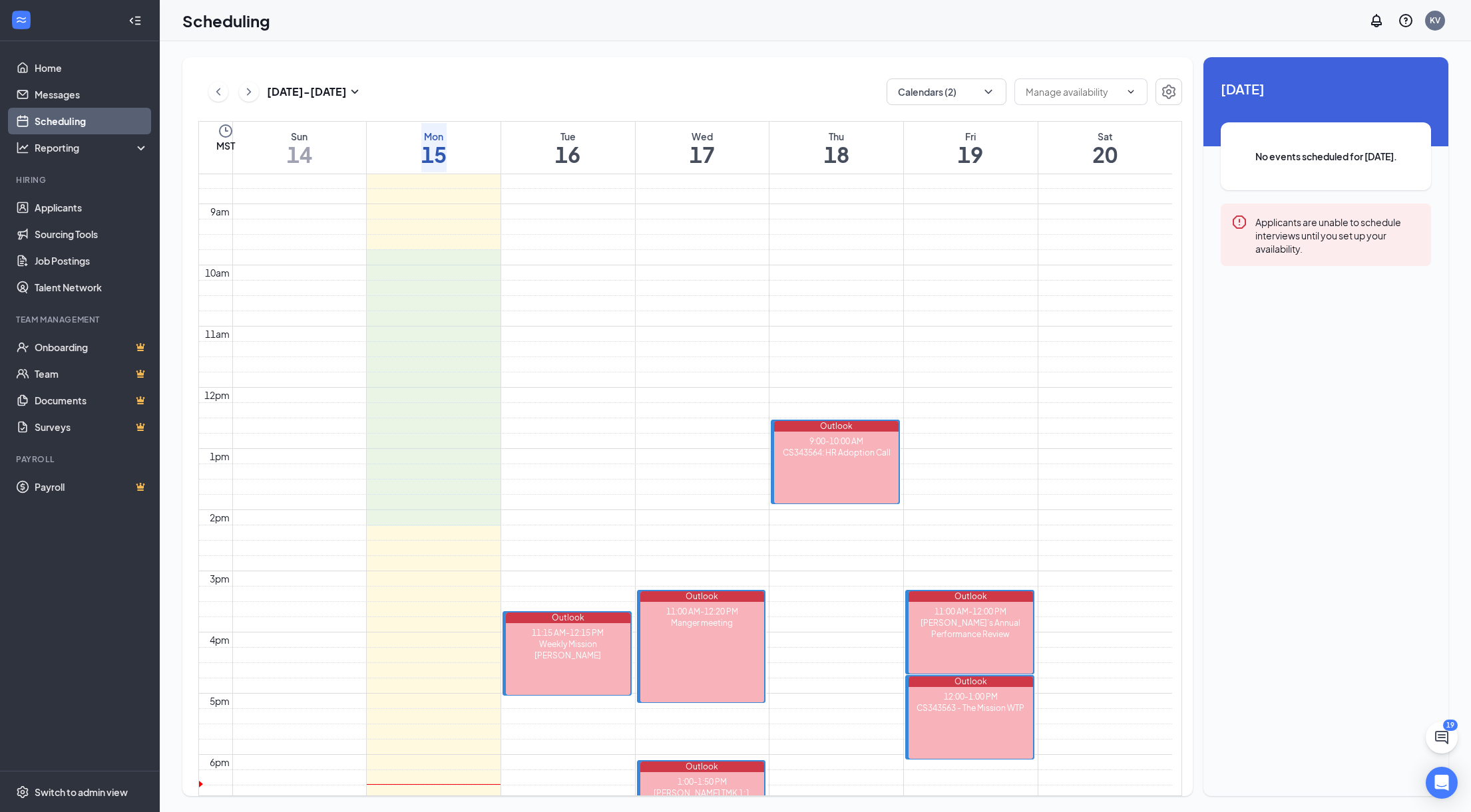
drag, startPoint x: 435, startPoint y: 256, endPoint x: 451, endPoint y: 513, distance: 257.5
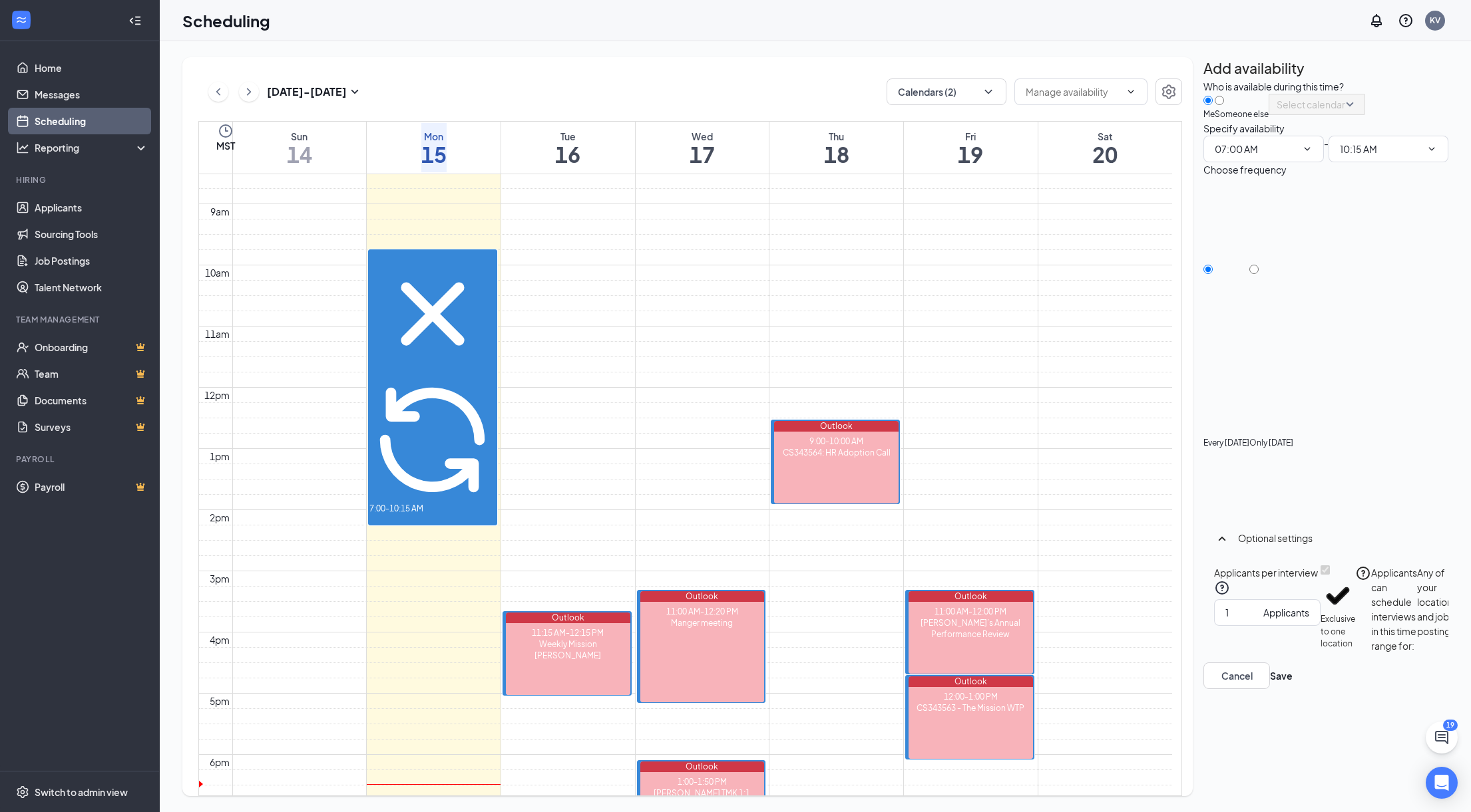
click at [493, 251] on icon "Cross" at bounding box center [433, 314] width 126 height 126
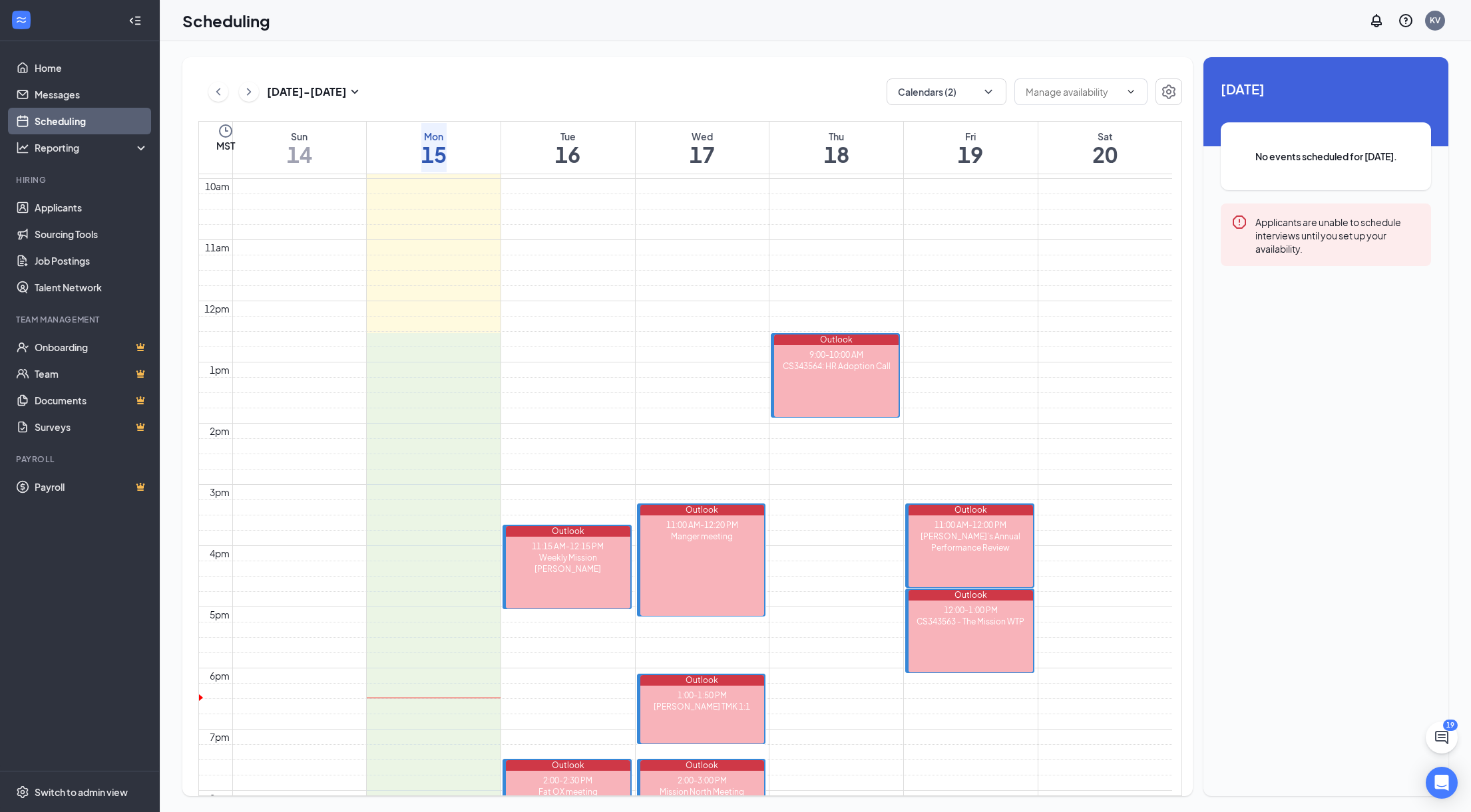
scroll to position [609, 0]
drag, startPoint x: 440, startPoint y: 424, endPoint x: 439, endPoint y: 776, distance: 352.0
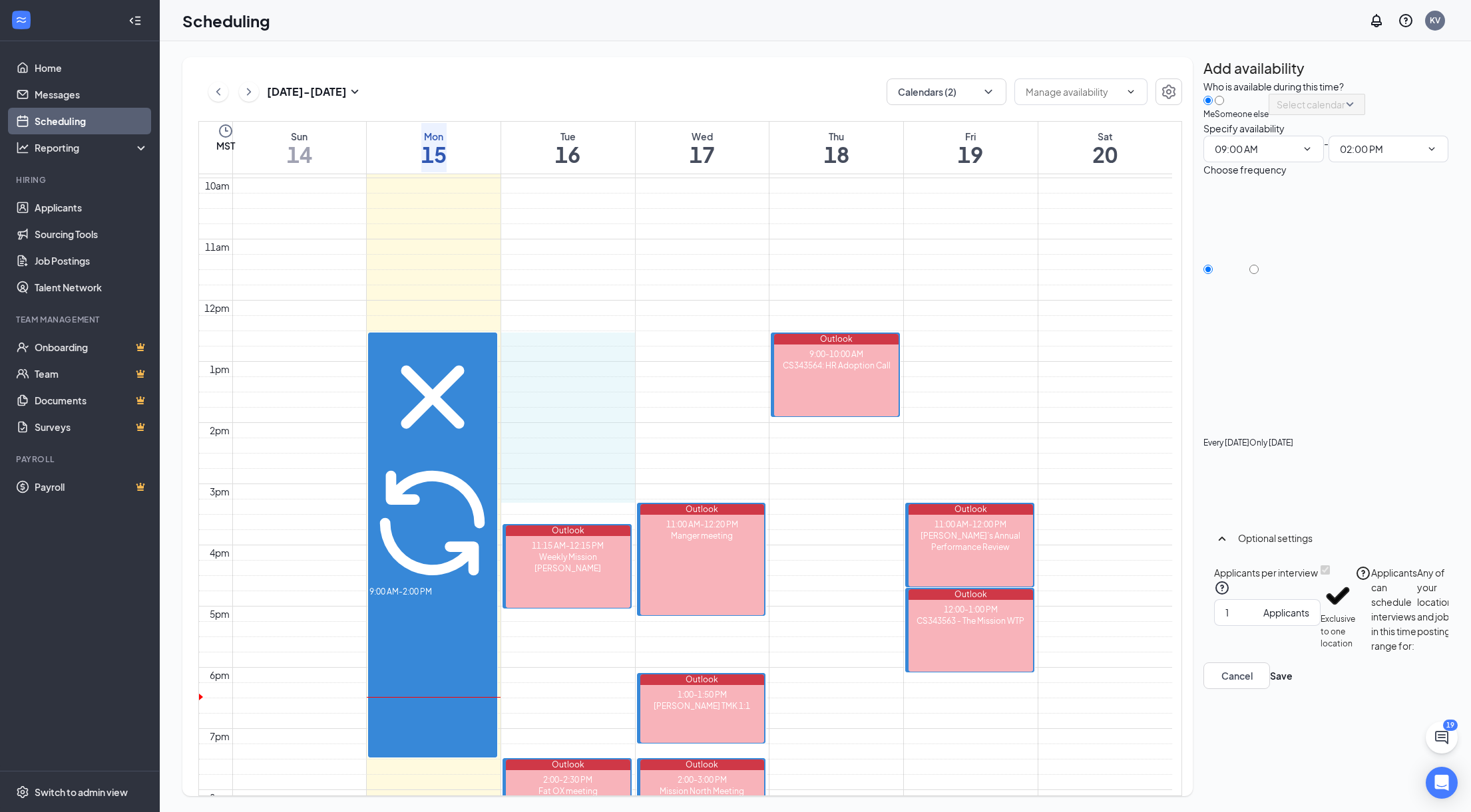
drag, startPoint x: 559, startPoint y: 333, endPoint x: 583, endPoint y: 488, distance: 156.8
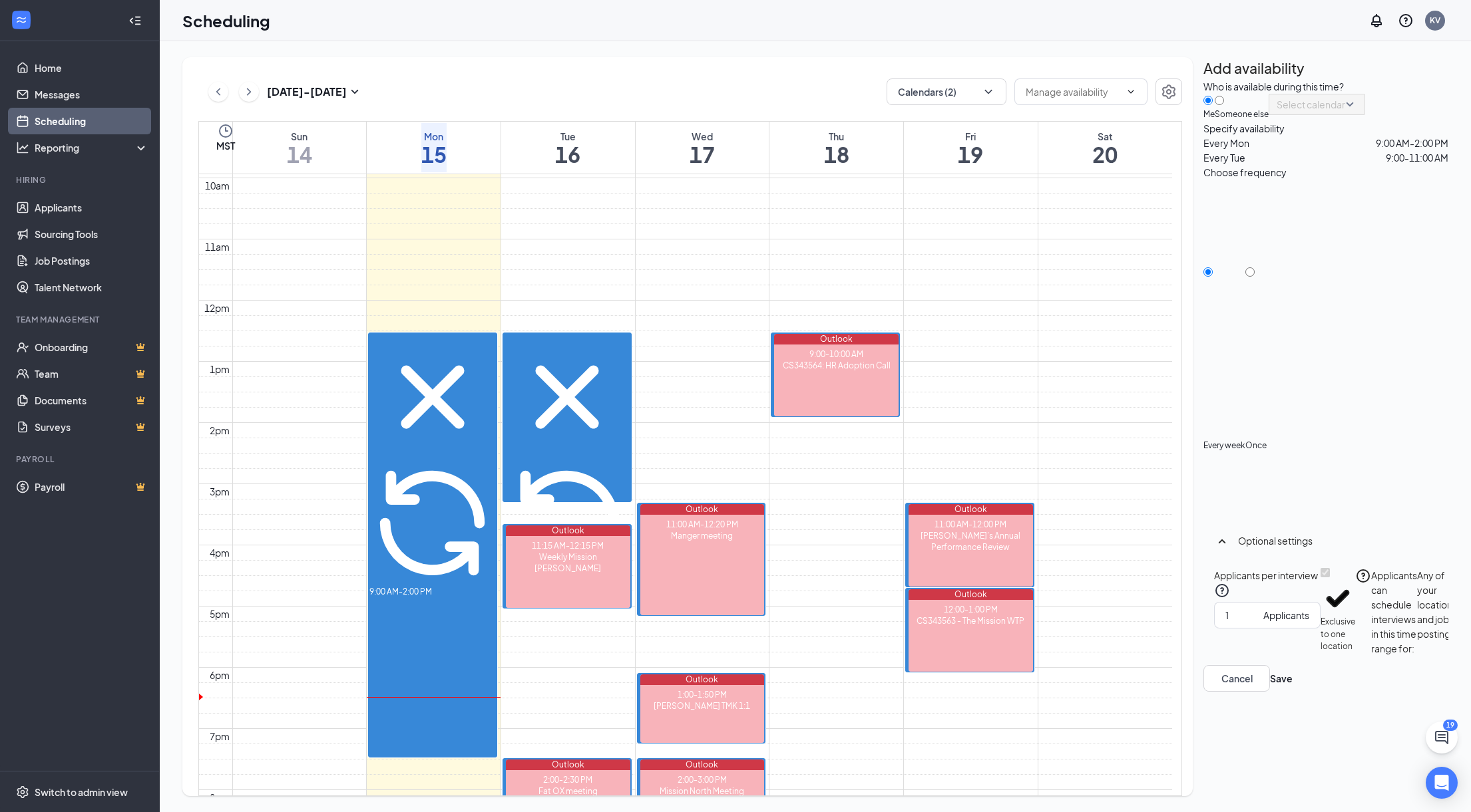
click at [627, 334] on icon "Cross" at bounding box center [567, 398] width 126 height 126
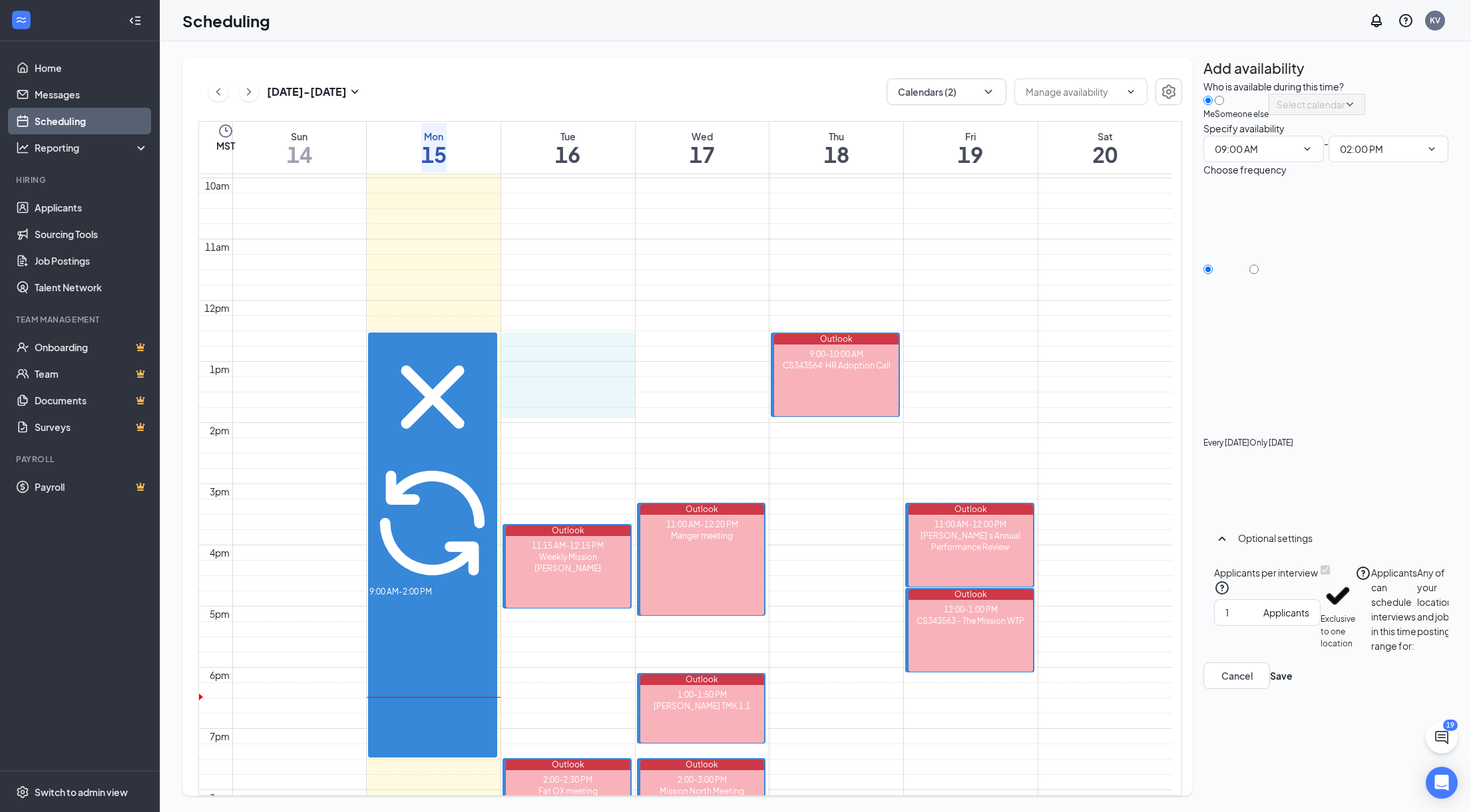
drag, startPoint x: 570, startPoint y: 333, endPoint x: 577, endPoint y: 397, distance: 64.4
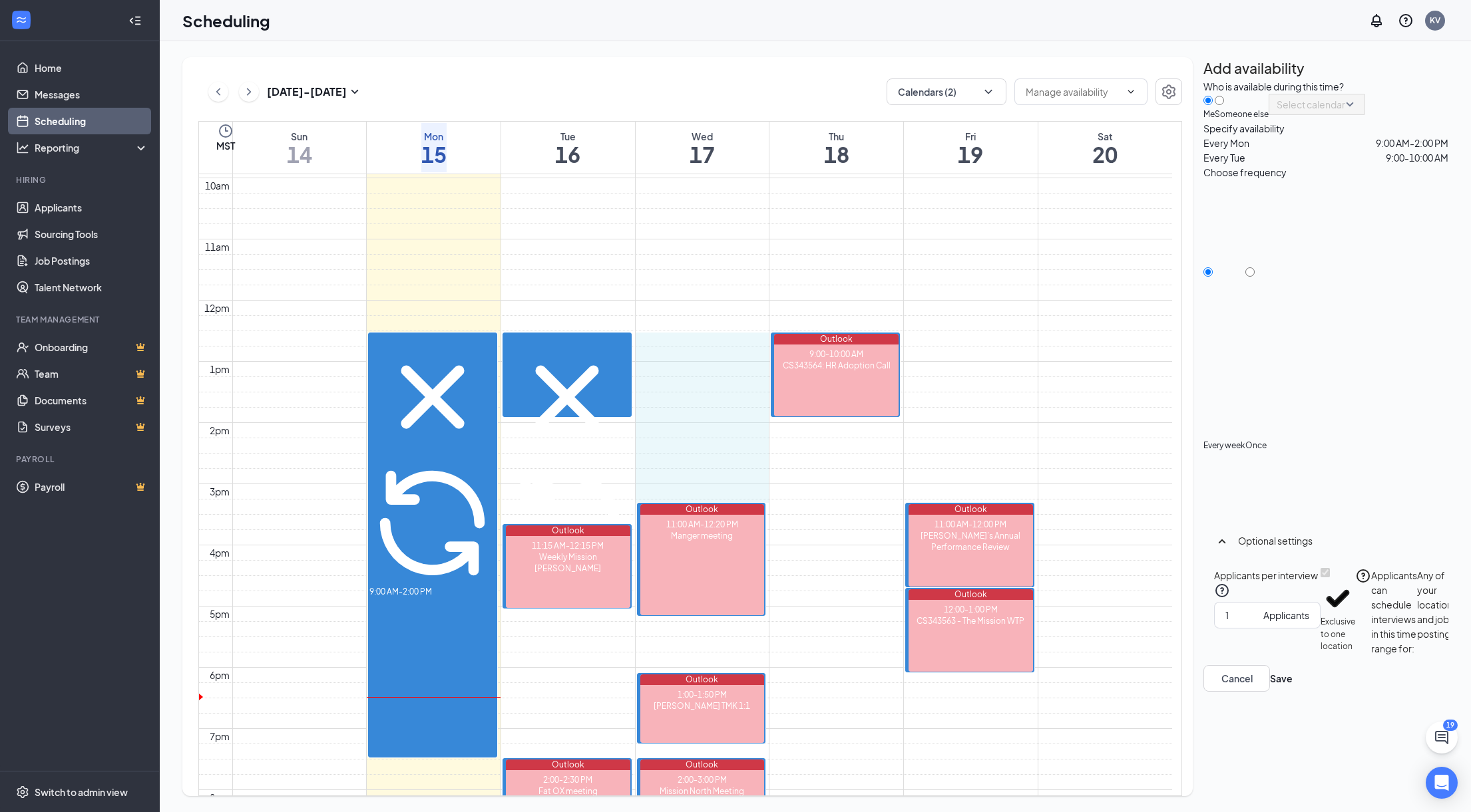
drag, startPoint x: 695, startPoint y: 333, endPoint x: 716, endPoint y: 479, distance: 147.5
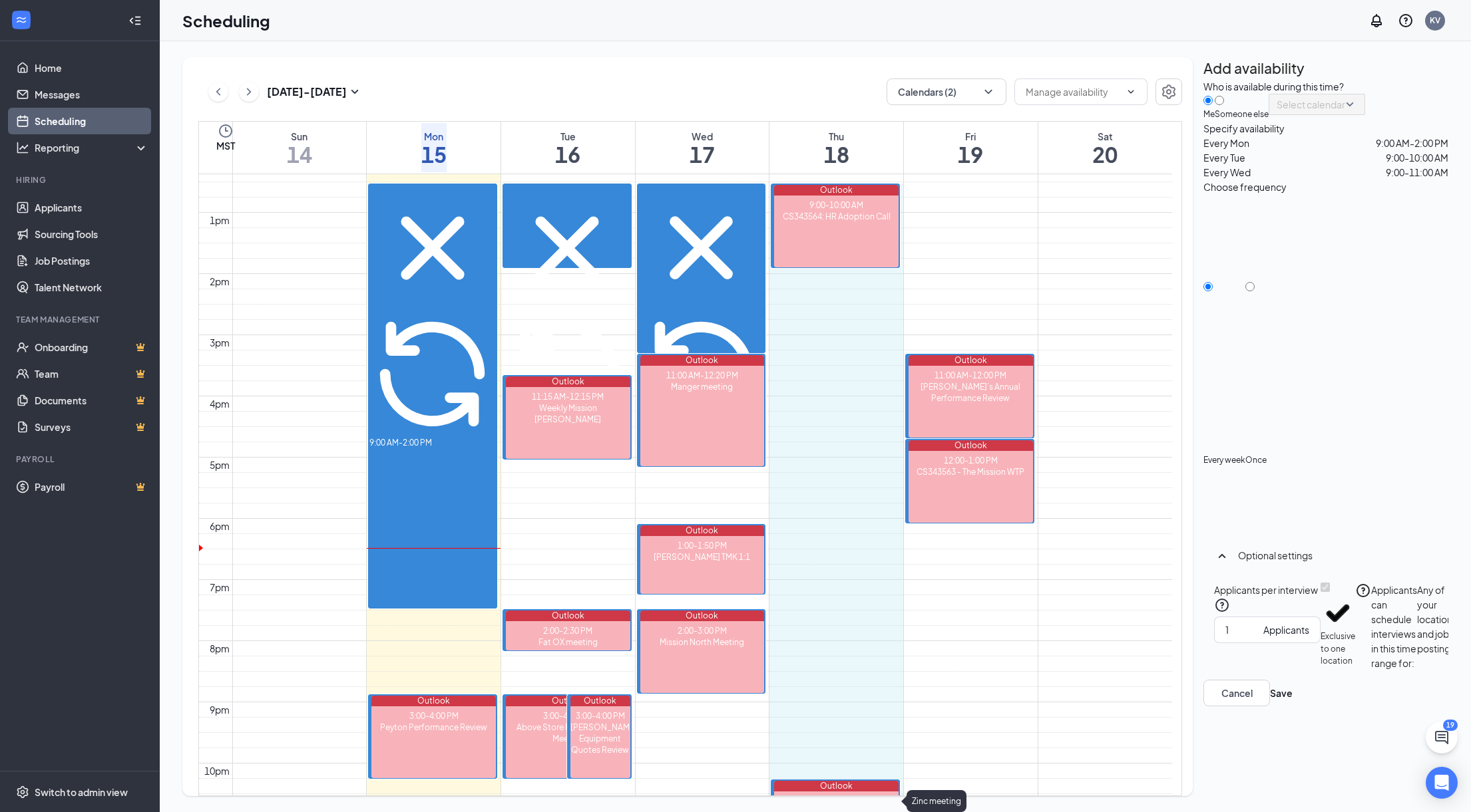
scroll to position [765, 0]
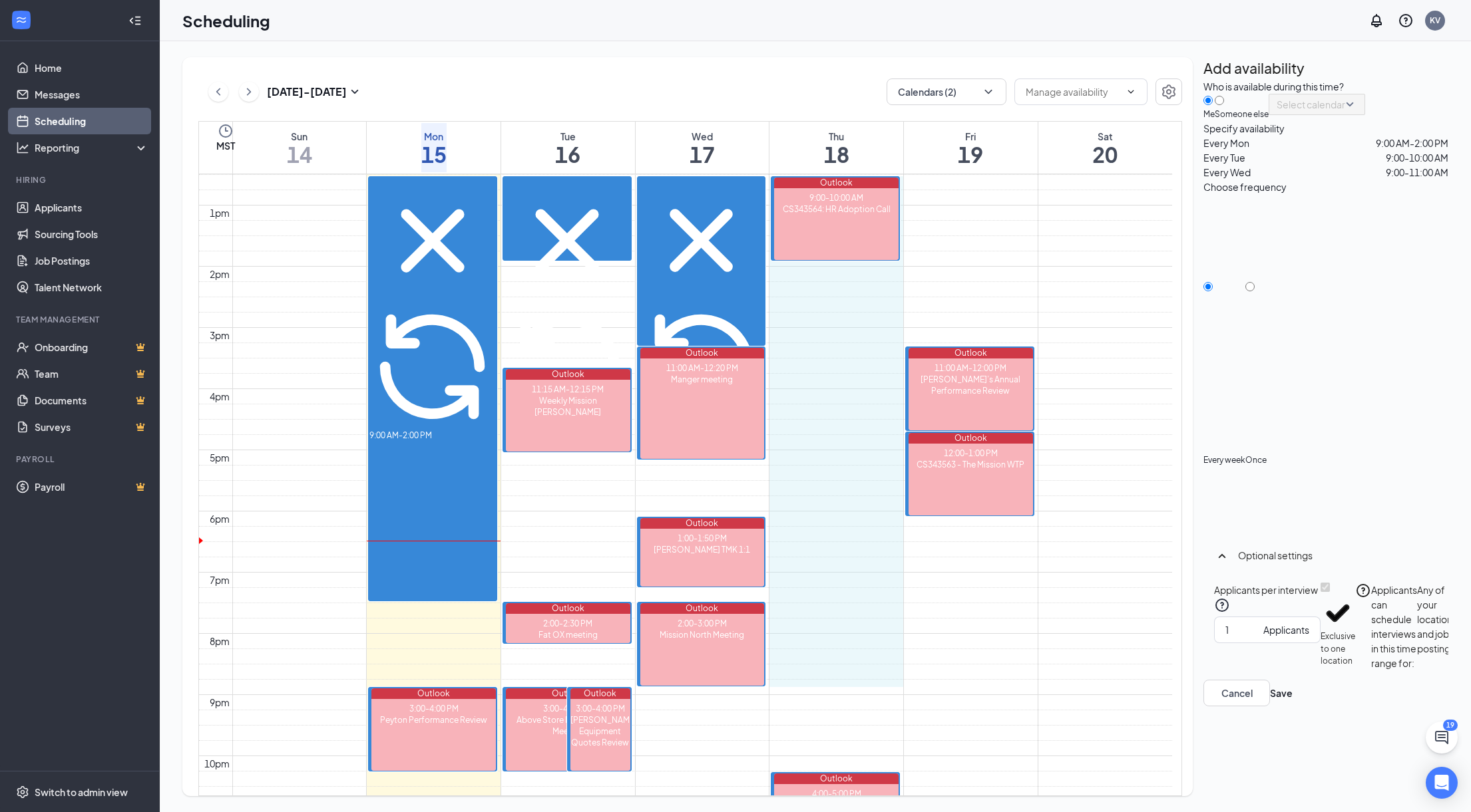
drag, startPoint x: 901, startPoint y: 331, endPoint x: 819, endPoint y: 676, distance: 354.6
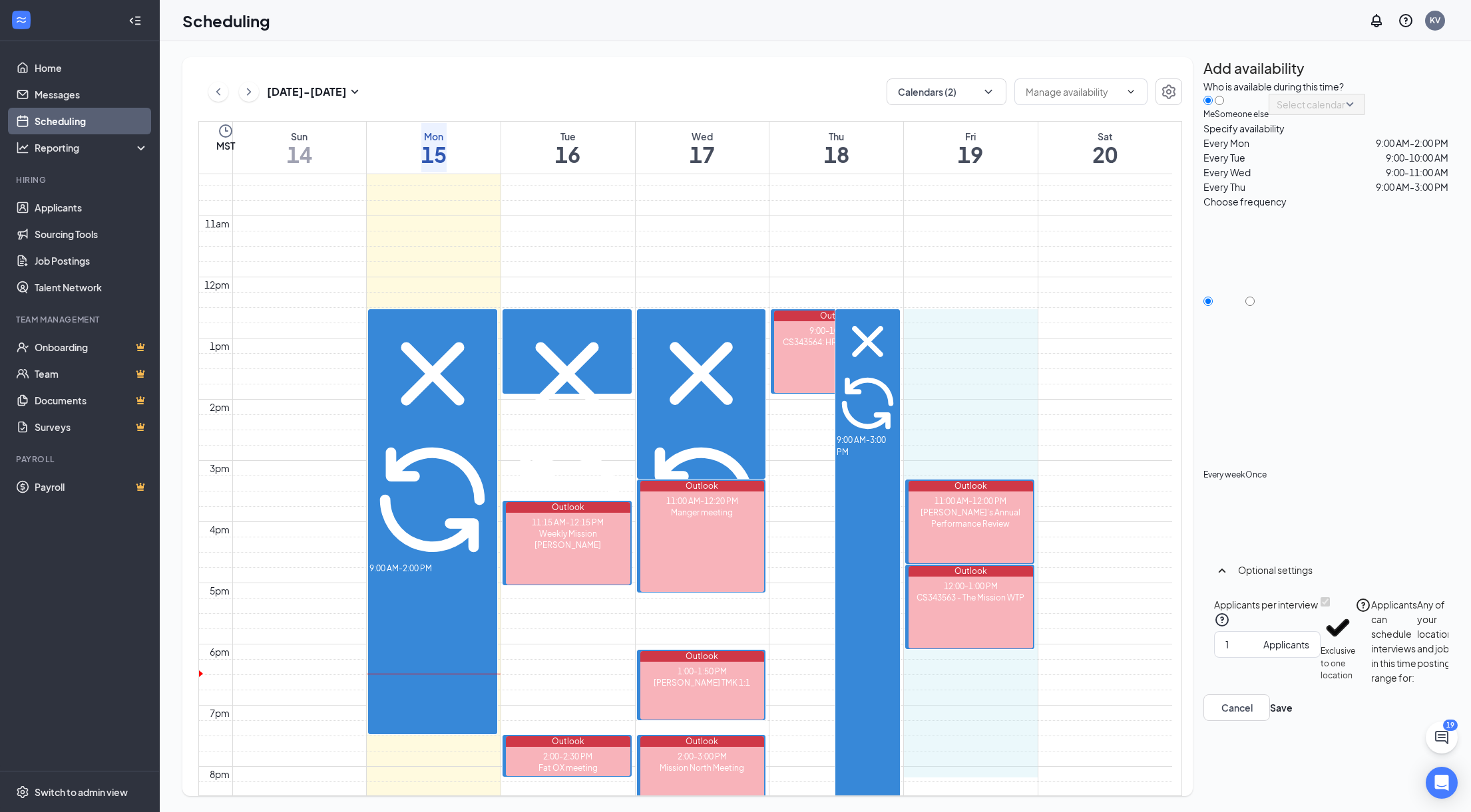
scroll to position [632, 0]
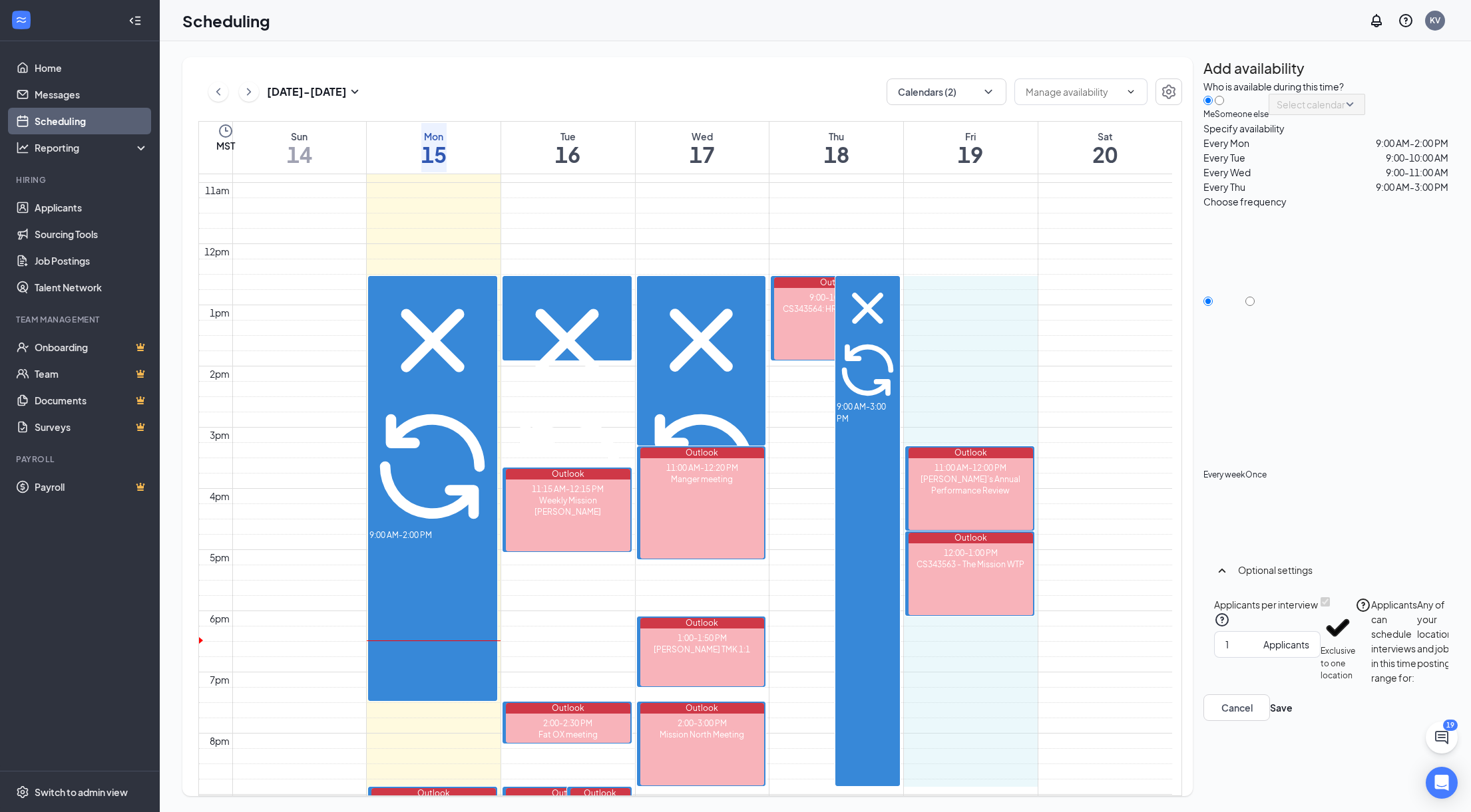
drag, startPoint x: 970, startPoint y: 309, endPoint x: 985, endPoint y: 767, distance: 458.2
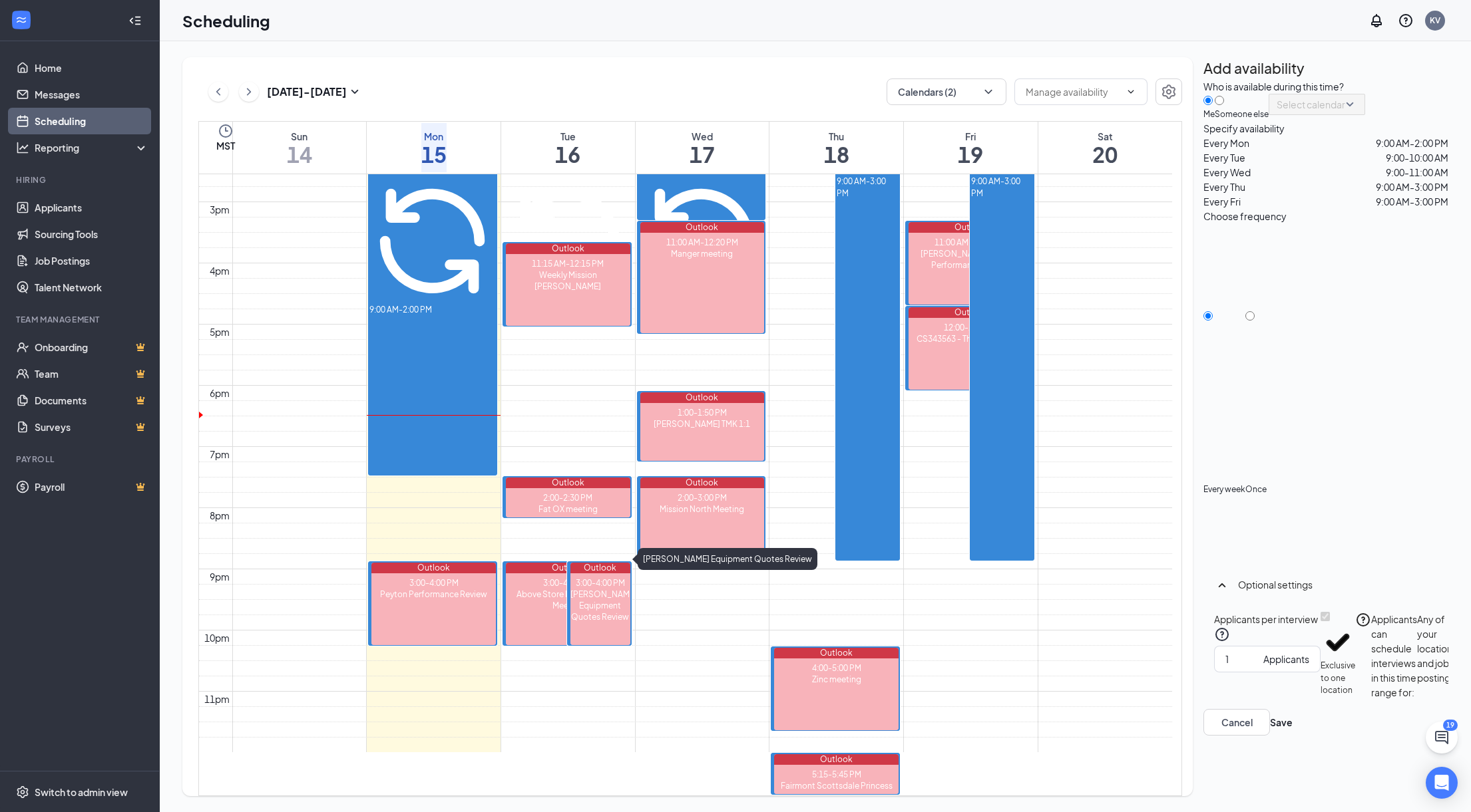
scroll to position [1064, 0]
drag, startPoint x: 574, startPoint y: 515, endPoint x: 575, endPoint y: 489, distance: 26.0
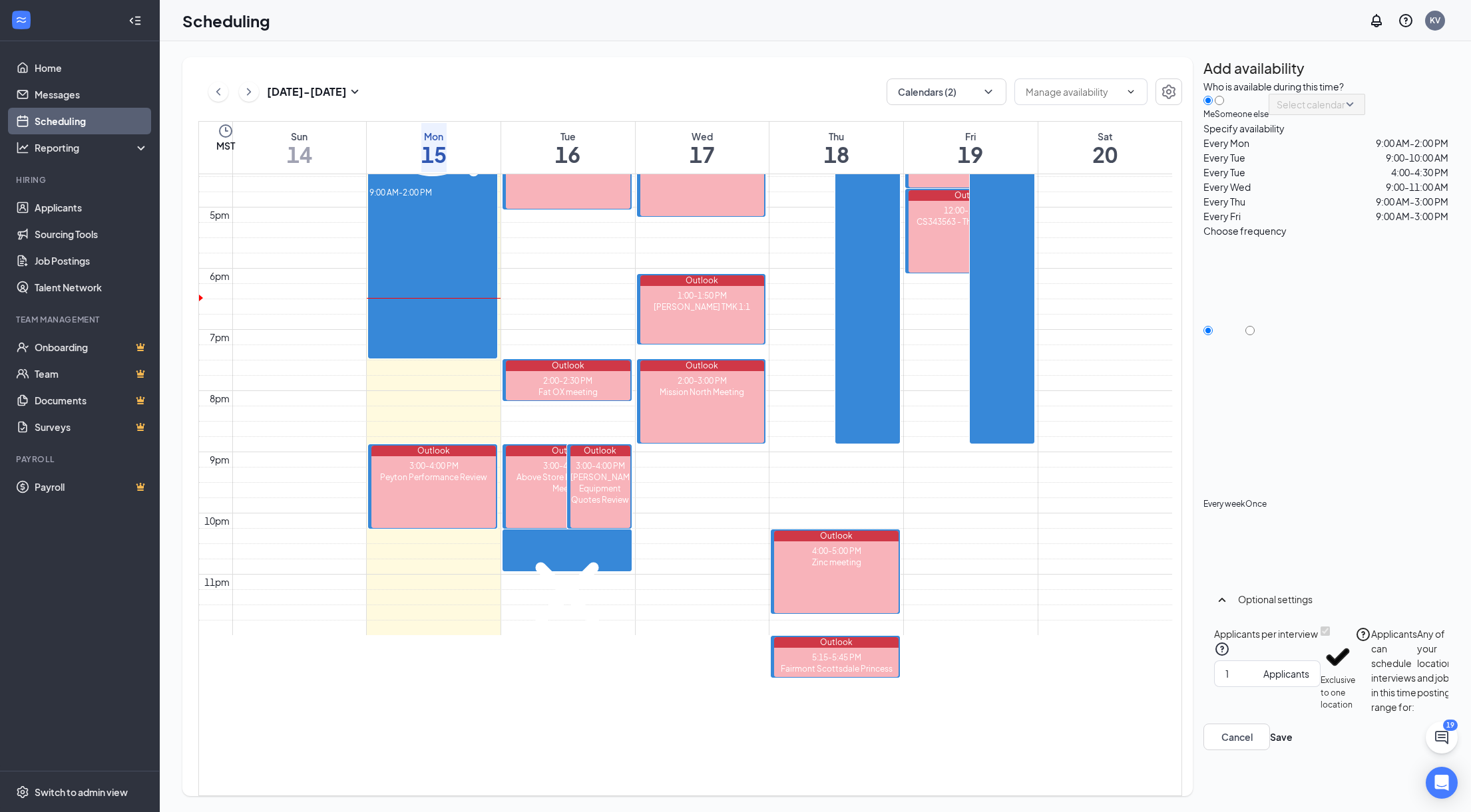
click at [598, 562] on icon "Cross" at bounding box center [566, 593] width 63 height 63
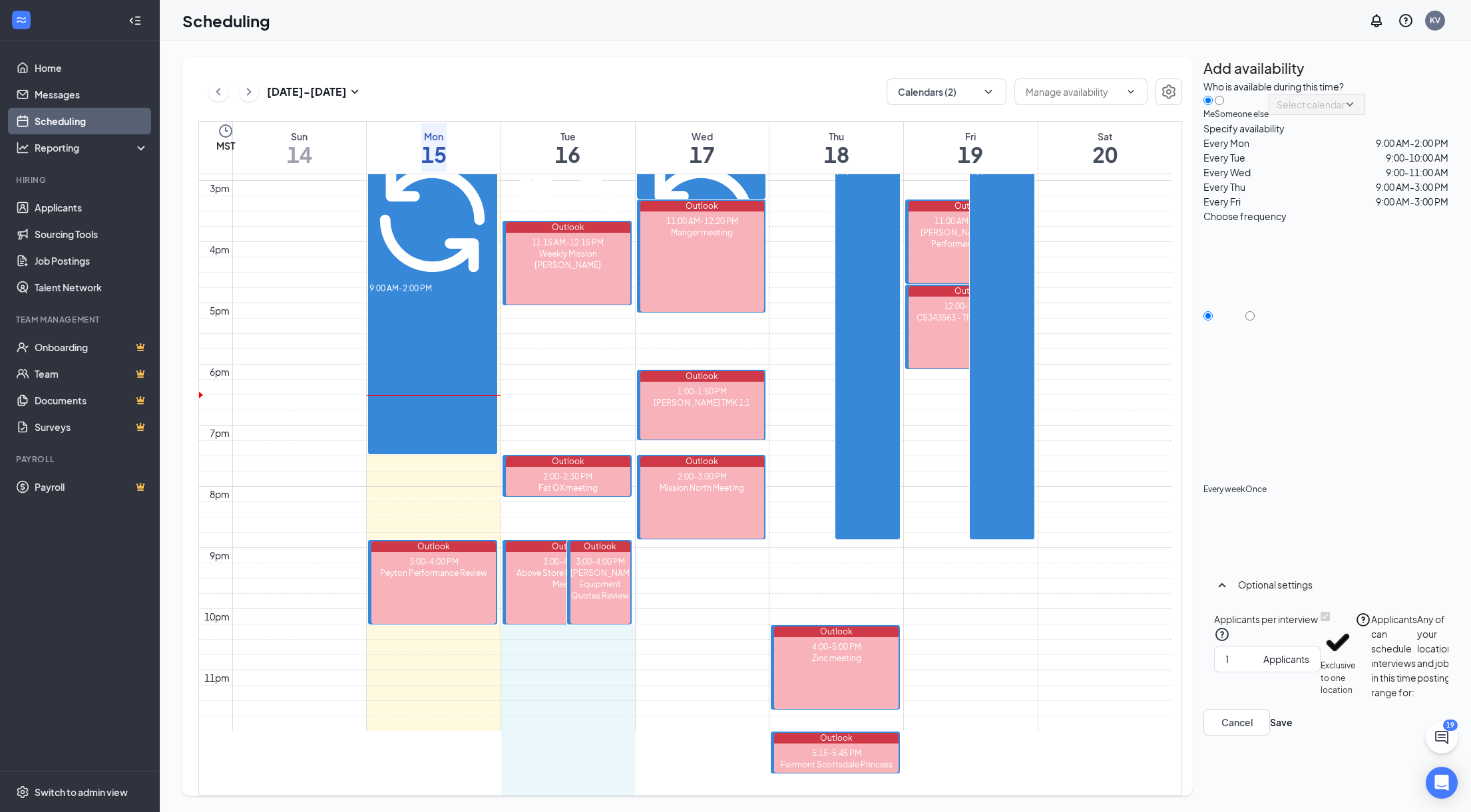
drag, startPoint x: 554, startPoint y: 475, endPoint x: 549, endPoint y: 622, distance: 147.1
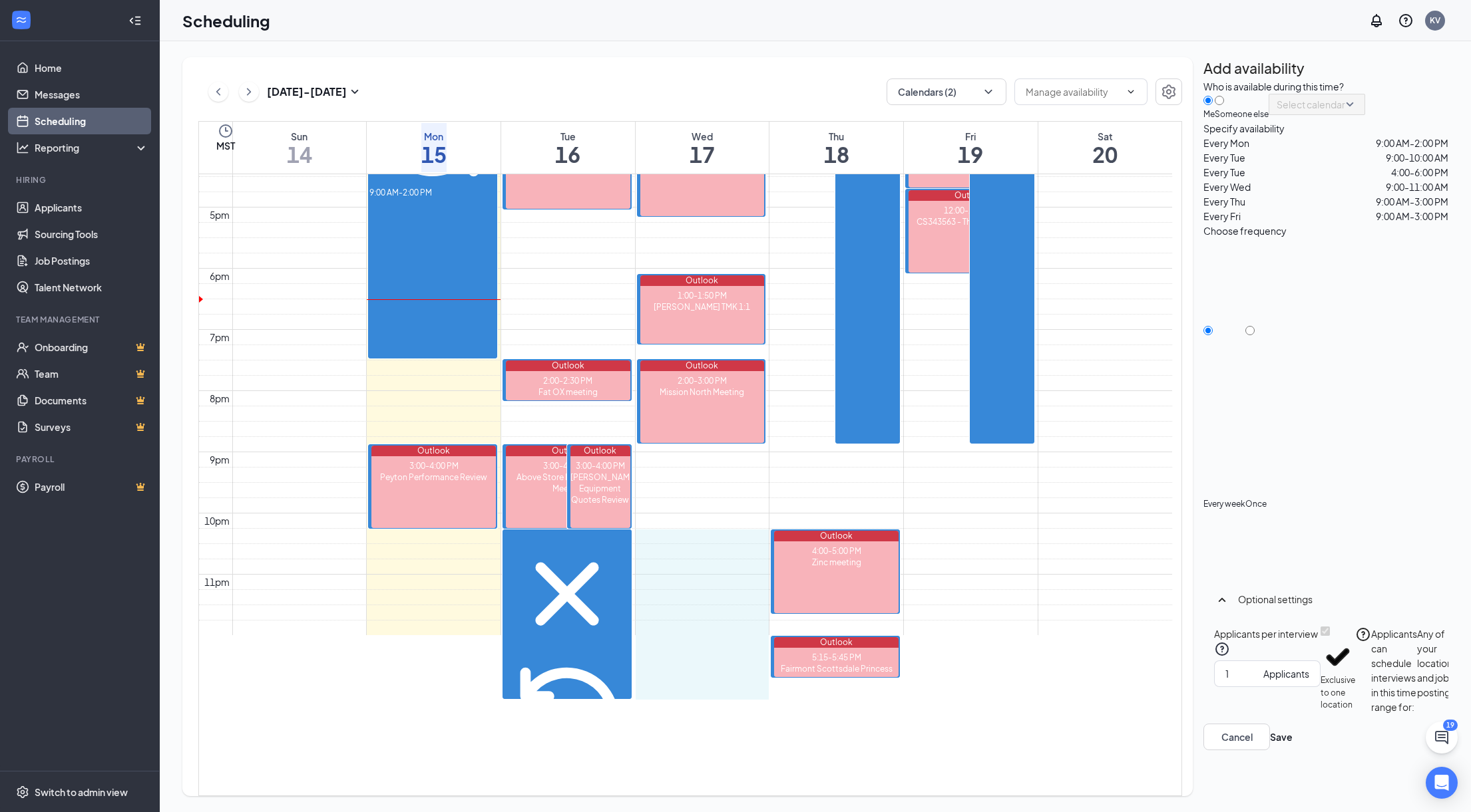
drag, startPoint x: 693, startPoint y: 483, endPoint x: 690, endPoint y: 624, distance: 141.0
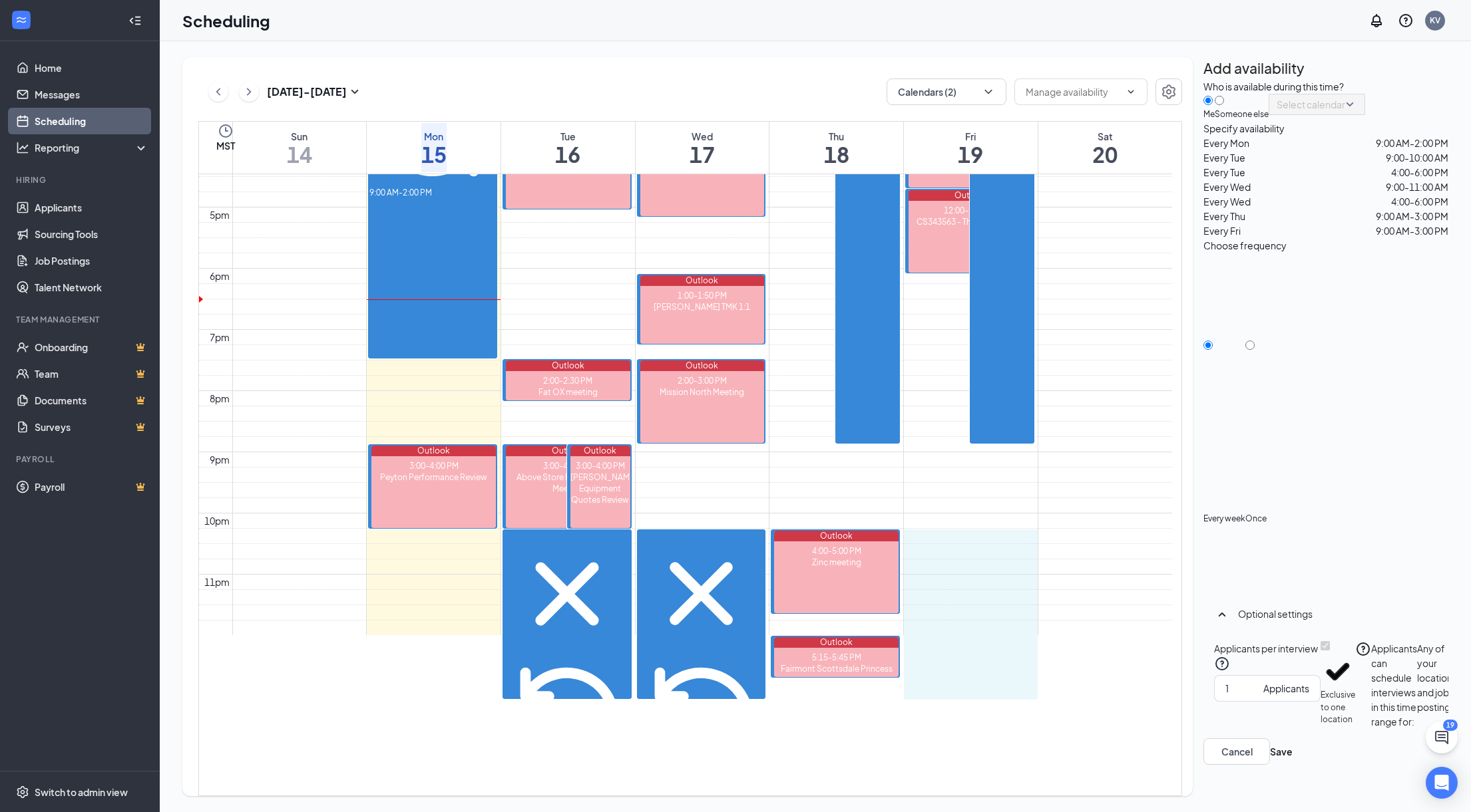
drag, startPoint x: 980, startPoint y: 476, endPoint x: 971, endPoint y: 624, distance: 148.3
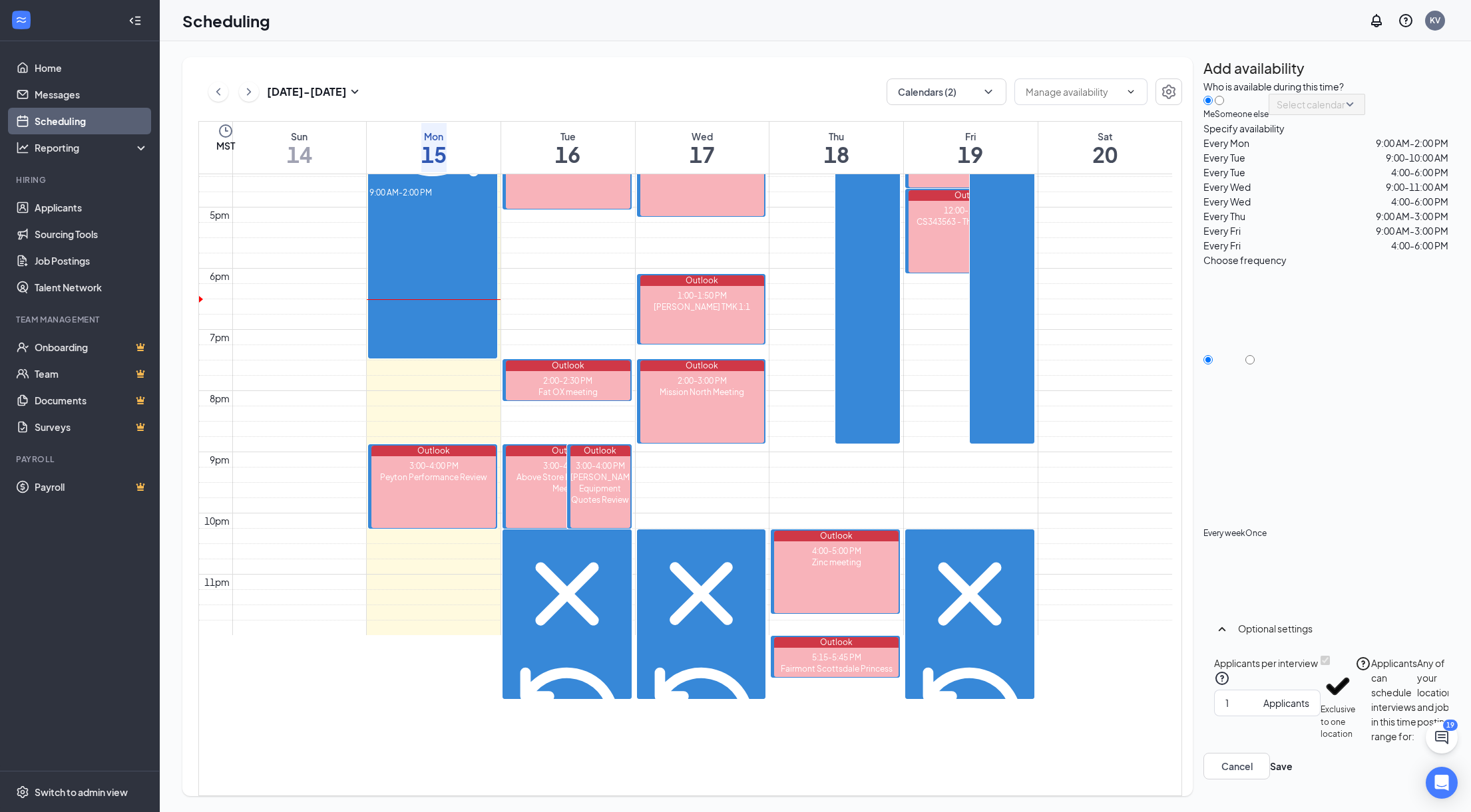
click at [984, 567] on div "4:00-6:00 PM" at bounding box center [970, 663] width 126 height 265
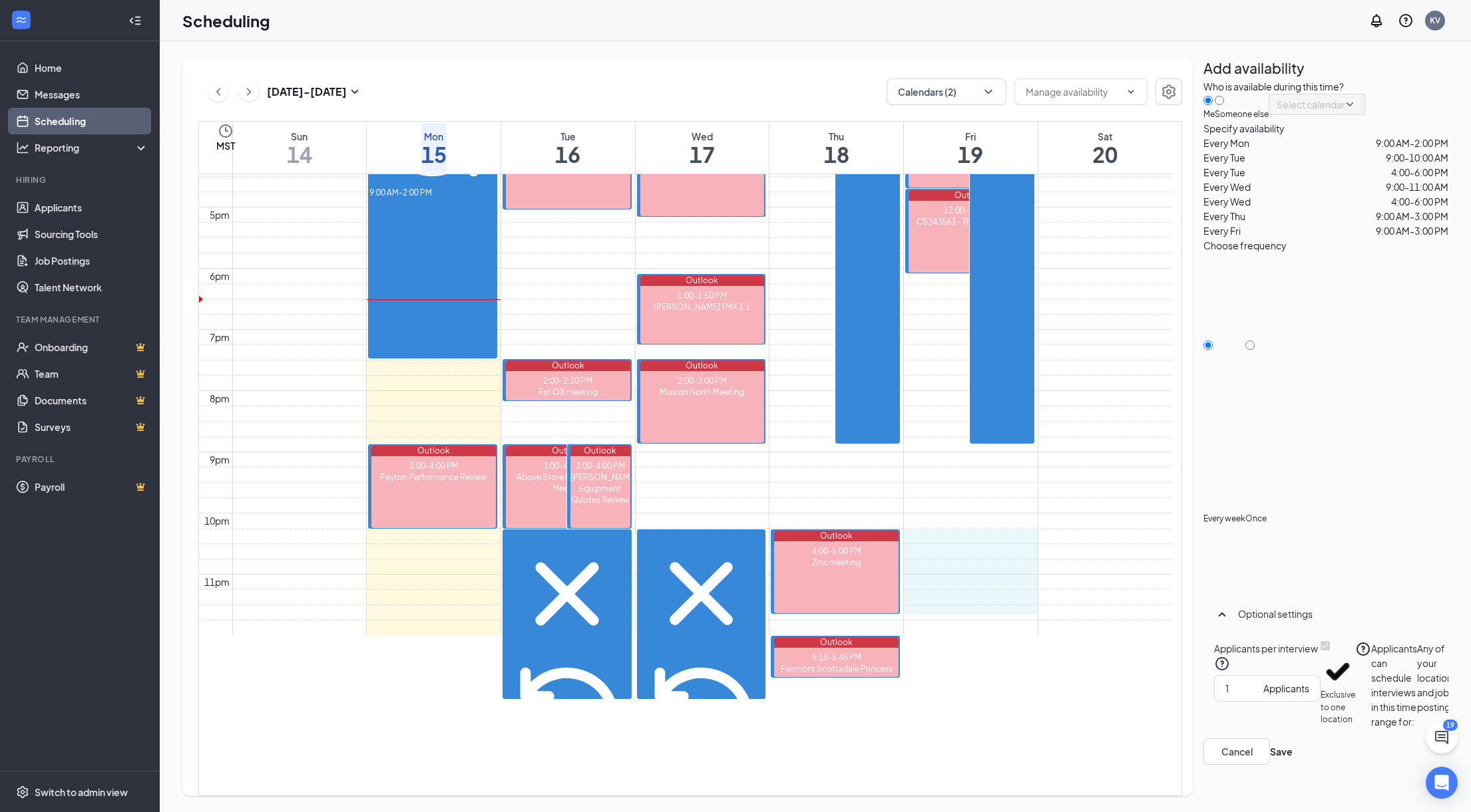
drag, startPoint x: 955, startPoint y: 470, endPoint x: 957, endPoint y: 533, distance: 63.0
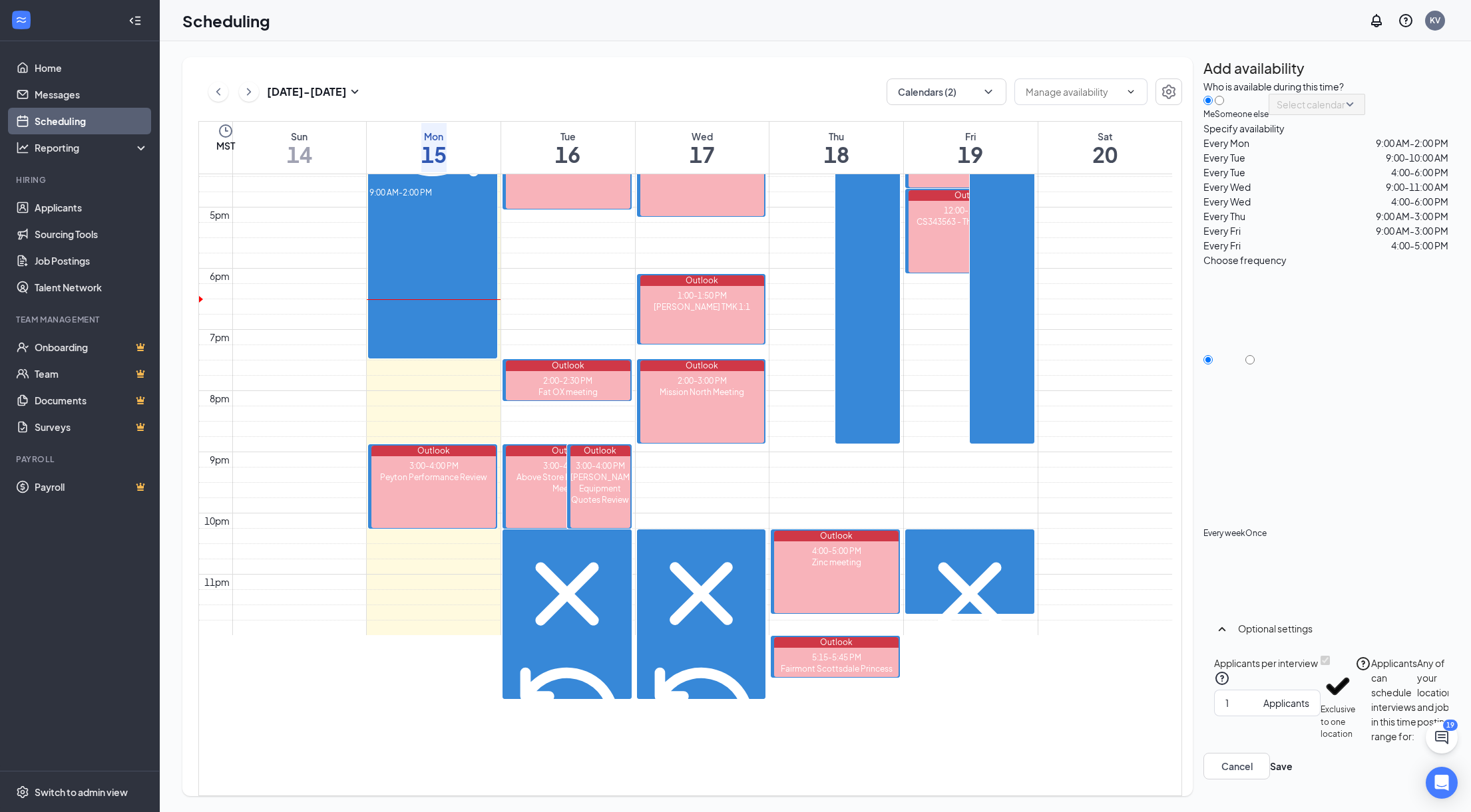
drag, startPoint x: 674, startPoint y: 609, endPoint x: 690, endPoint y: 605, distance: 16.5
click at [674, 608] on div "4:00-6:00 PM" at bounding box center [701, 663] width 126 height 265
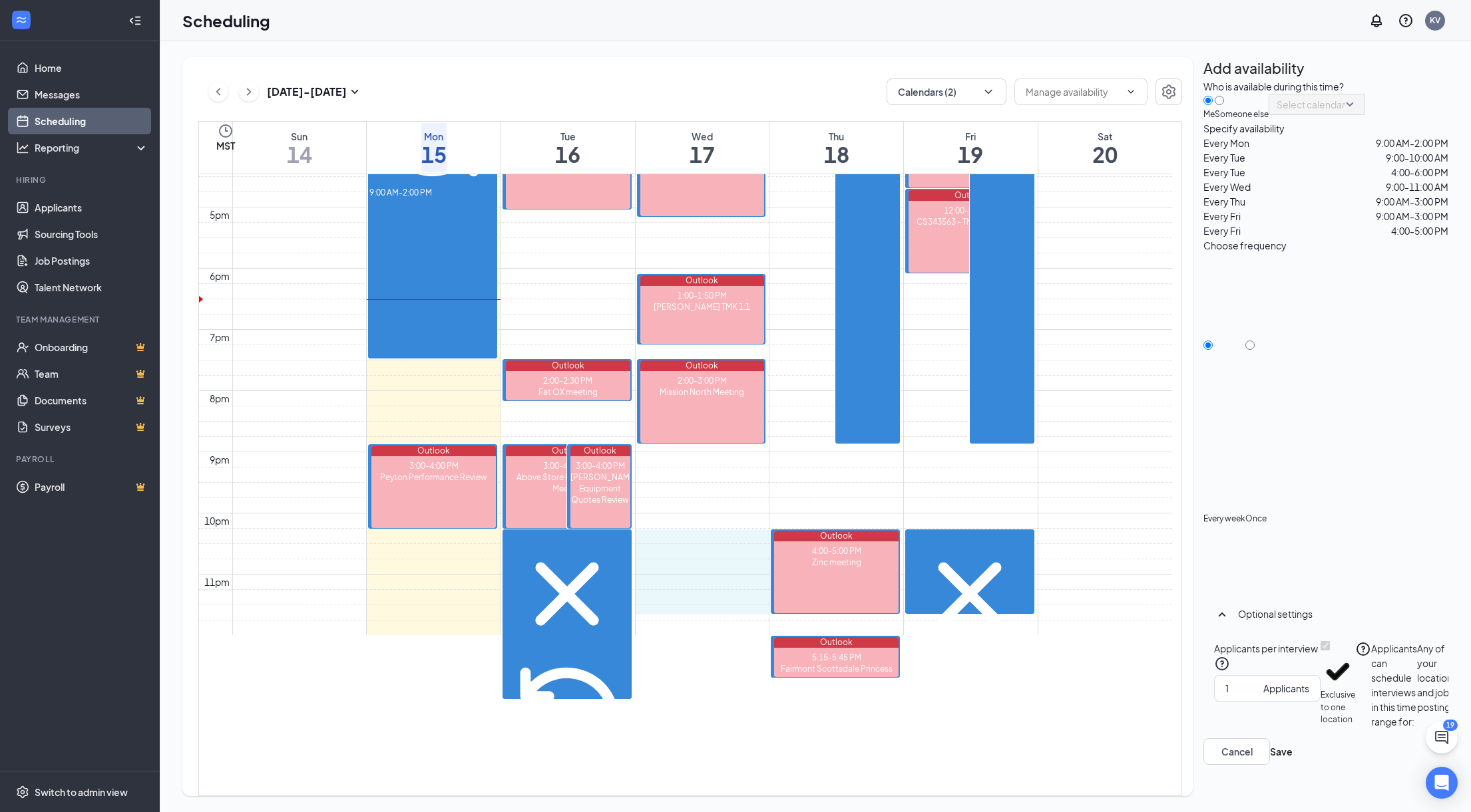
drag, startPoint x: 729, startPoint y: 477, endPoint x: 728, endPoint y: 544, distance: 67.0
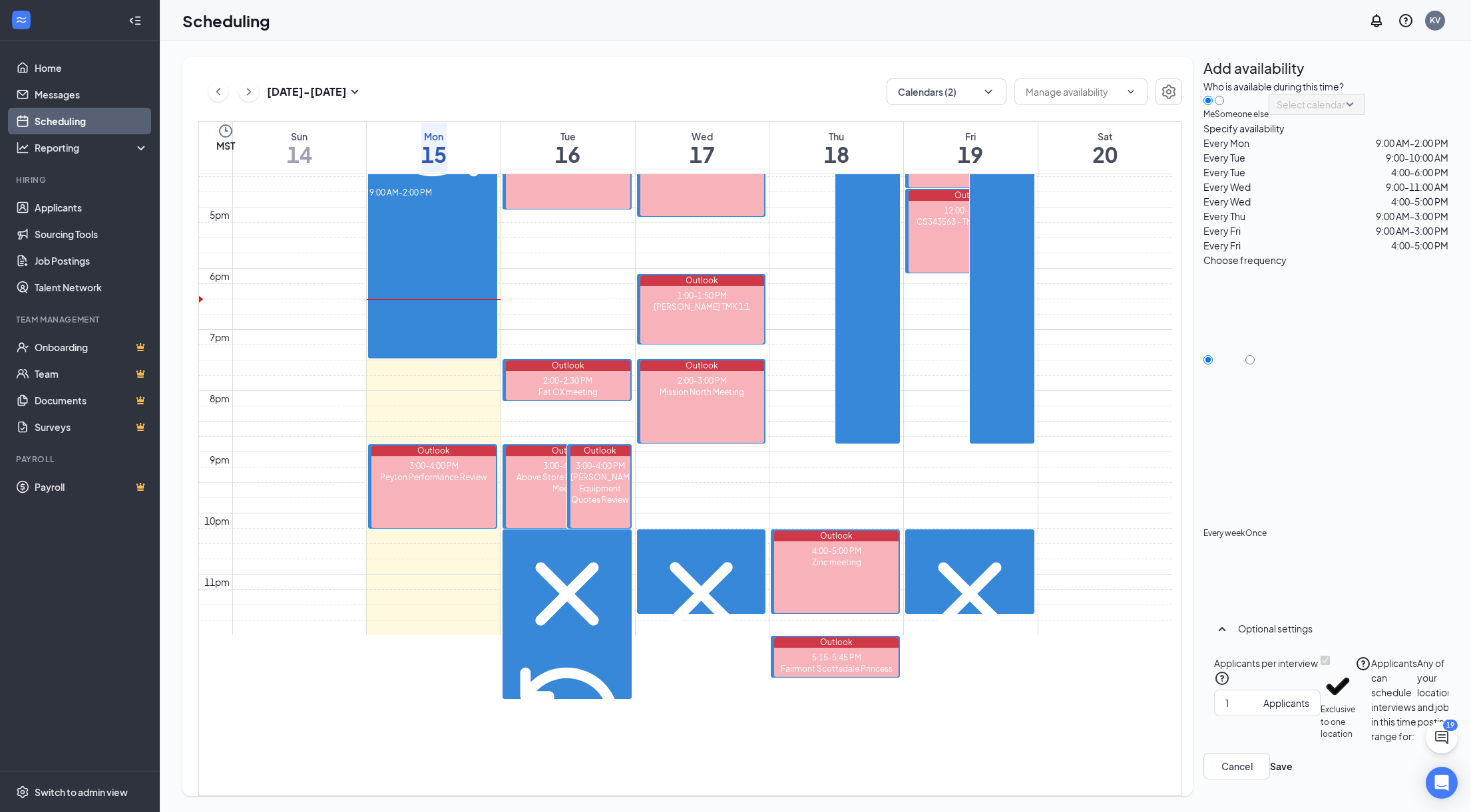
drag, startPoint x: 561, startPoint y: 597, endPoint x: 564, endPoint y: 540, distance: 57.1
click at [562, 597] on div "4:00-6:00 PM" at bounding box center [567, 663] width 126 height 265
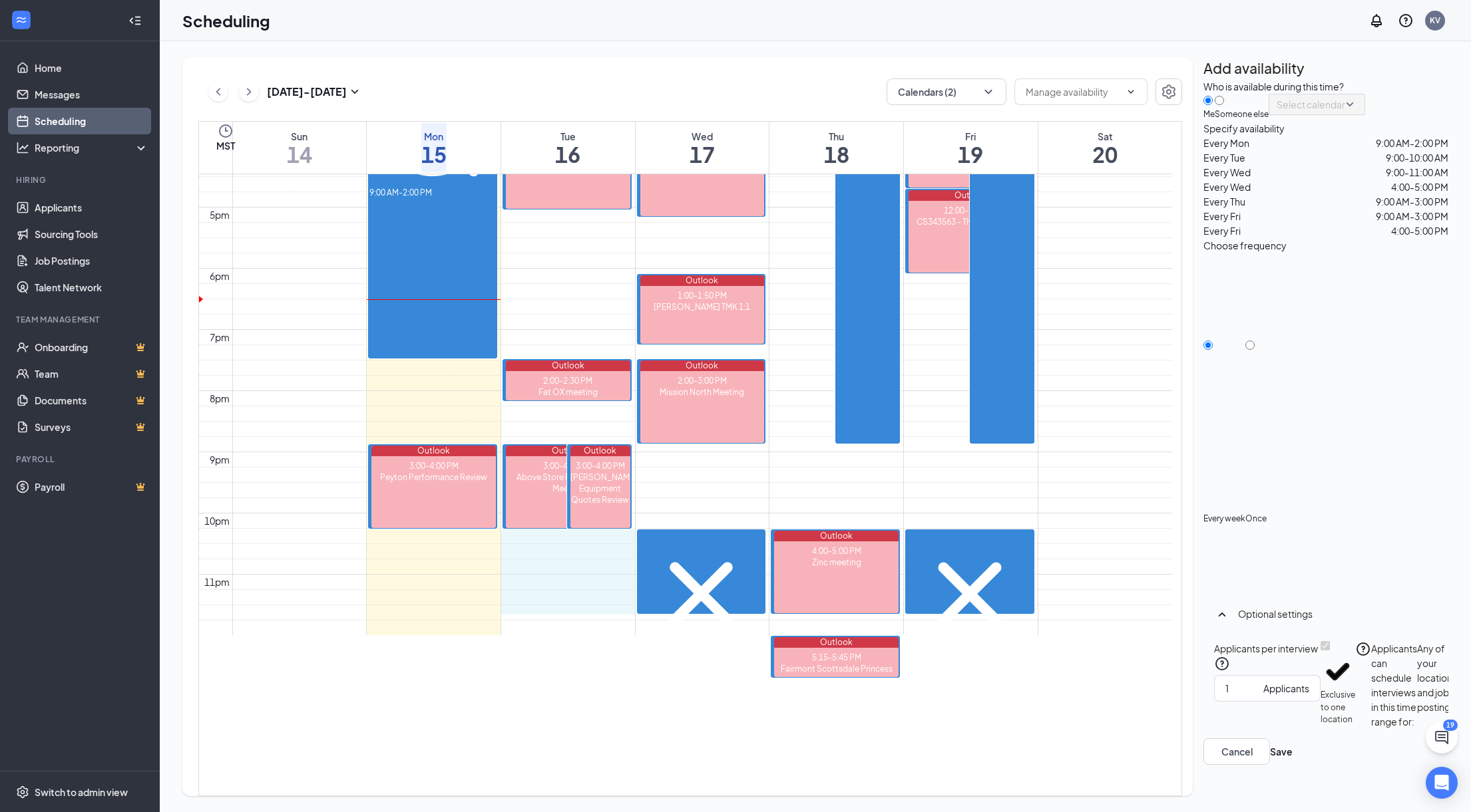
drag, startPoint x: 577, startPoint y: 476, endPoint x: 576, endPoint y: 542, distance: 66.0
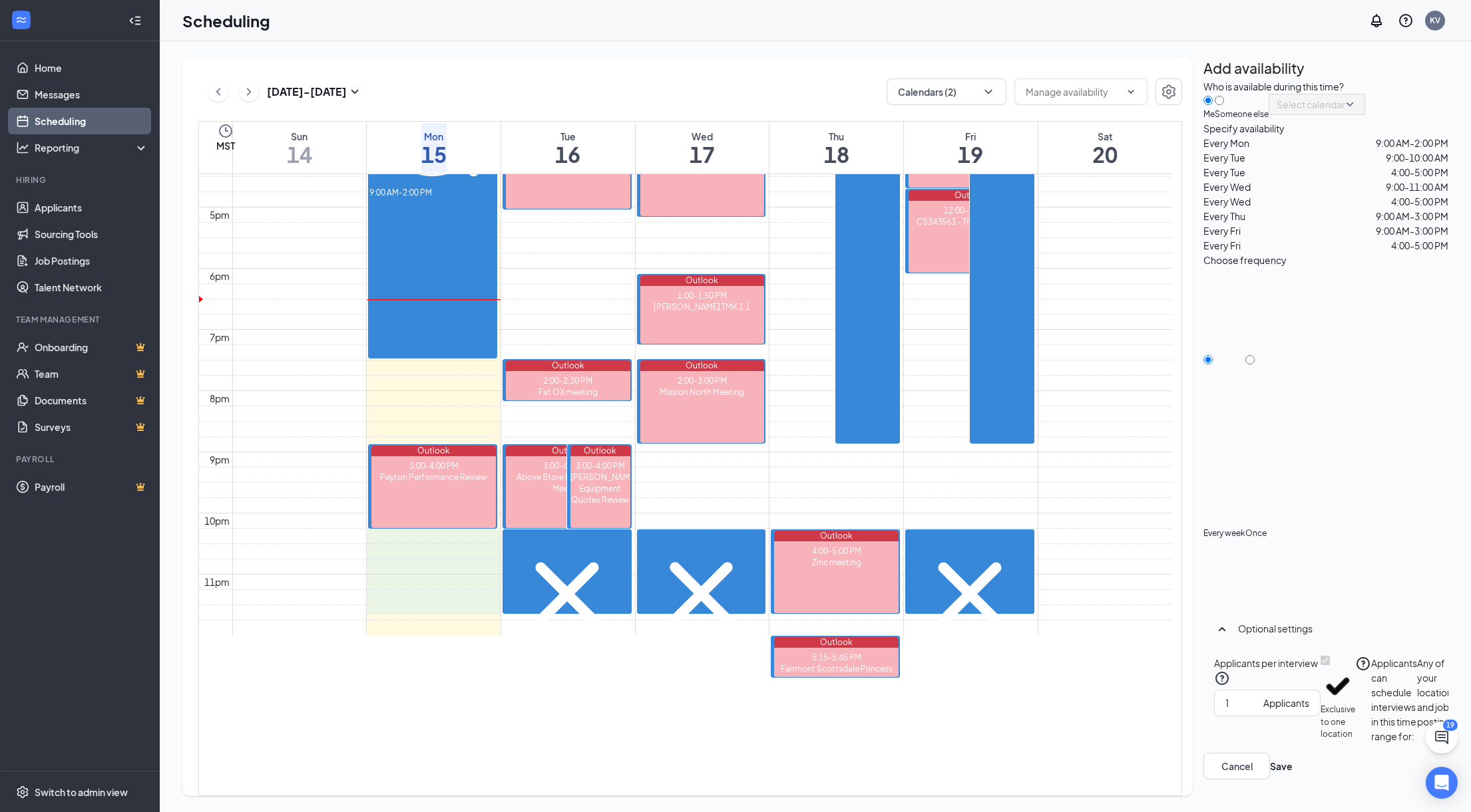
drag, startPoint x: 417, startPoint y: 479, endPoint x: 416, endPoint y: 553, distance: 74.0
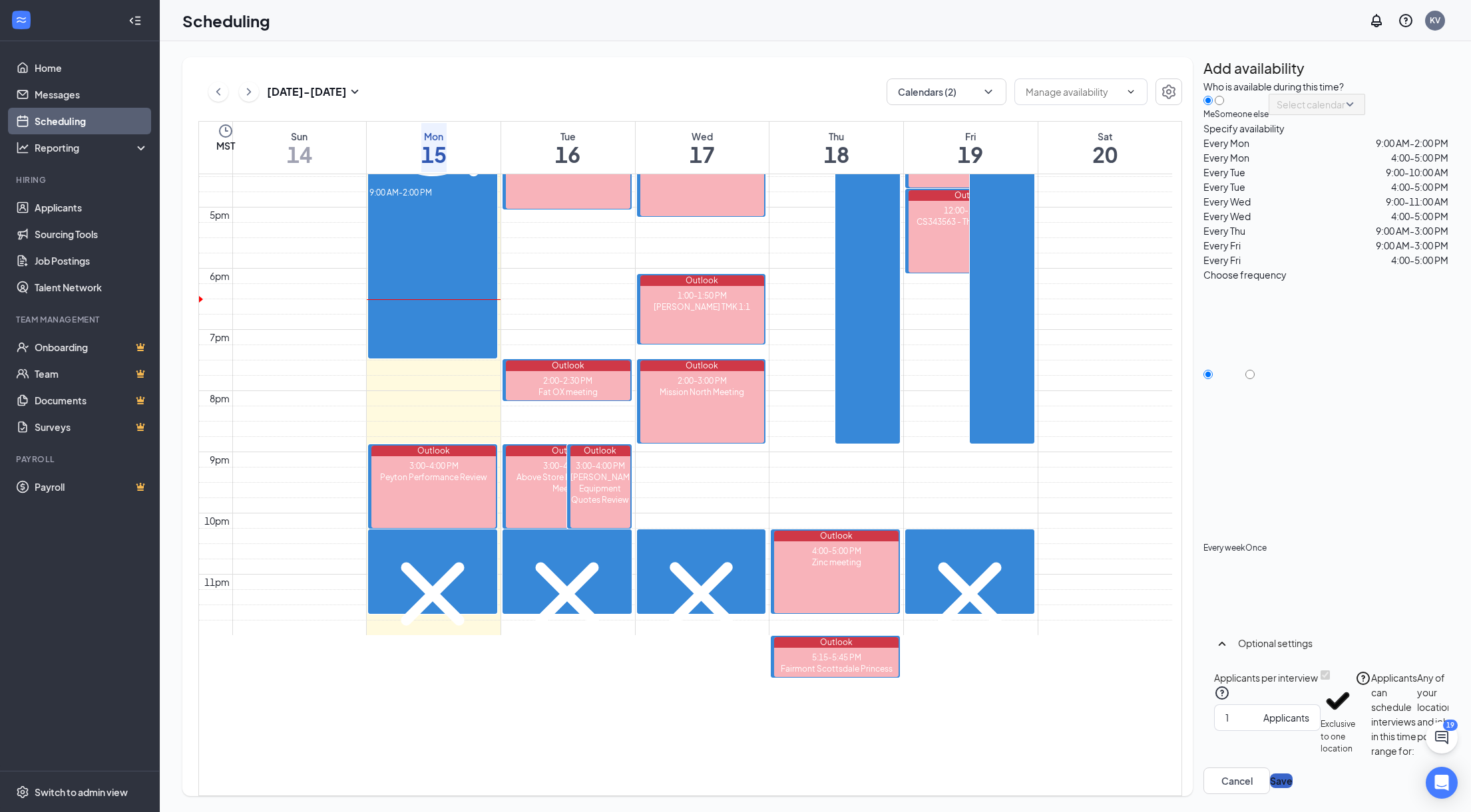
click at [1293, 773] on button "Save" at bounding box center [1282, 781] width 23 height 15
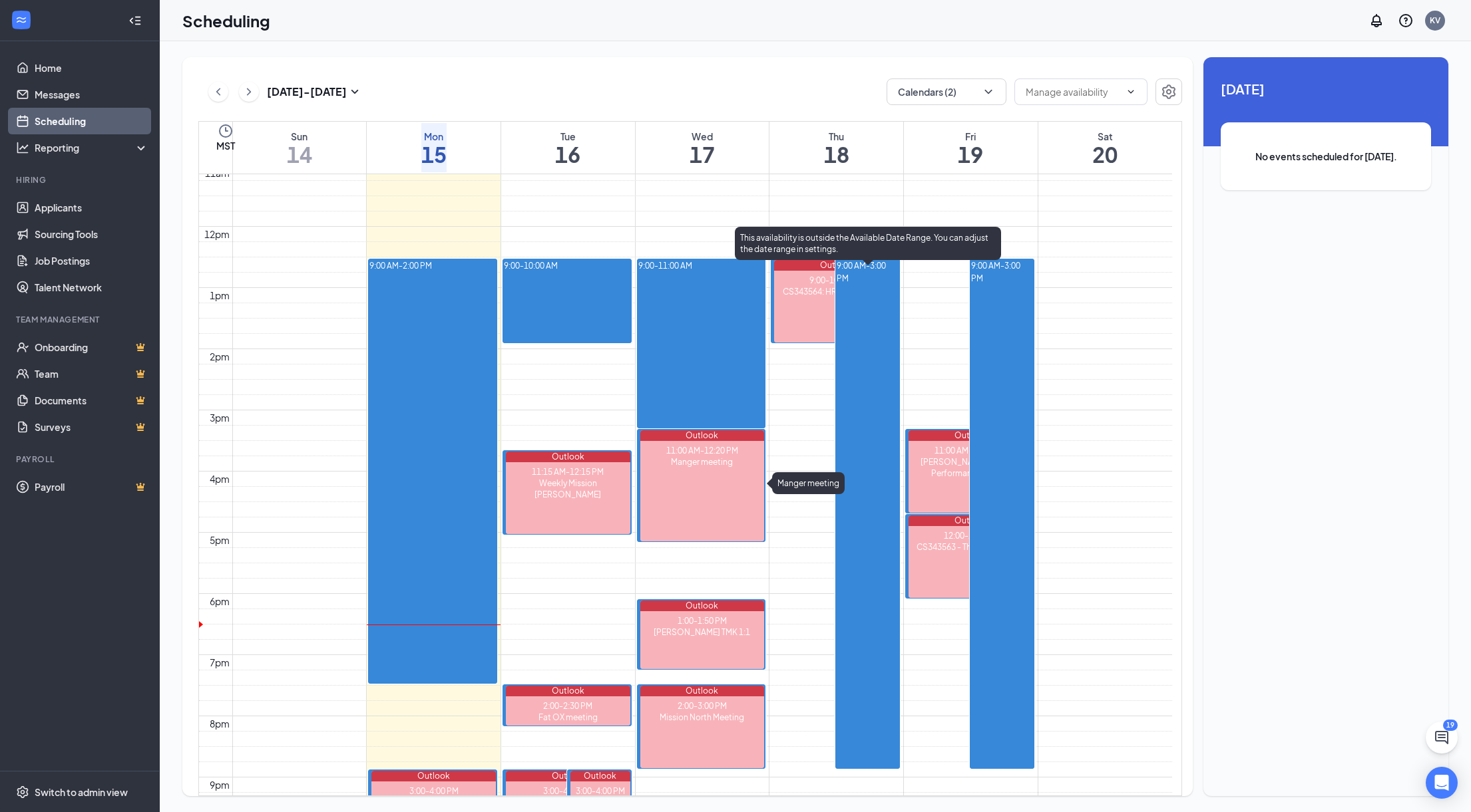
scroll to position [665, 0]
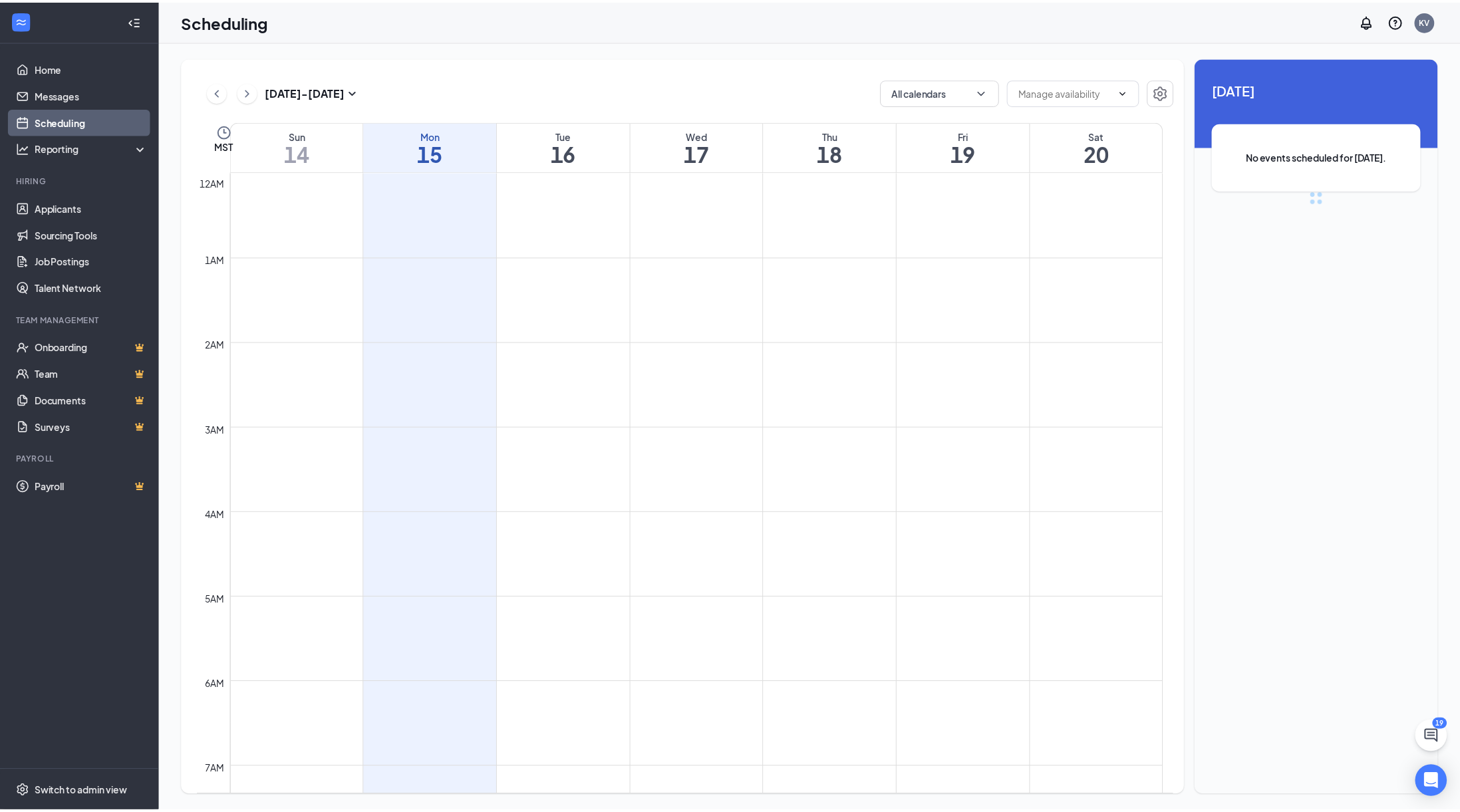
scroll to position [654, 0]
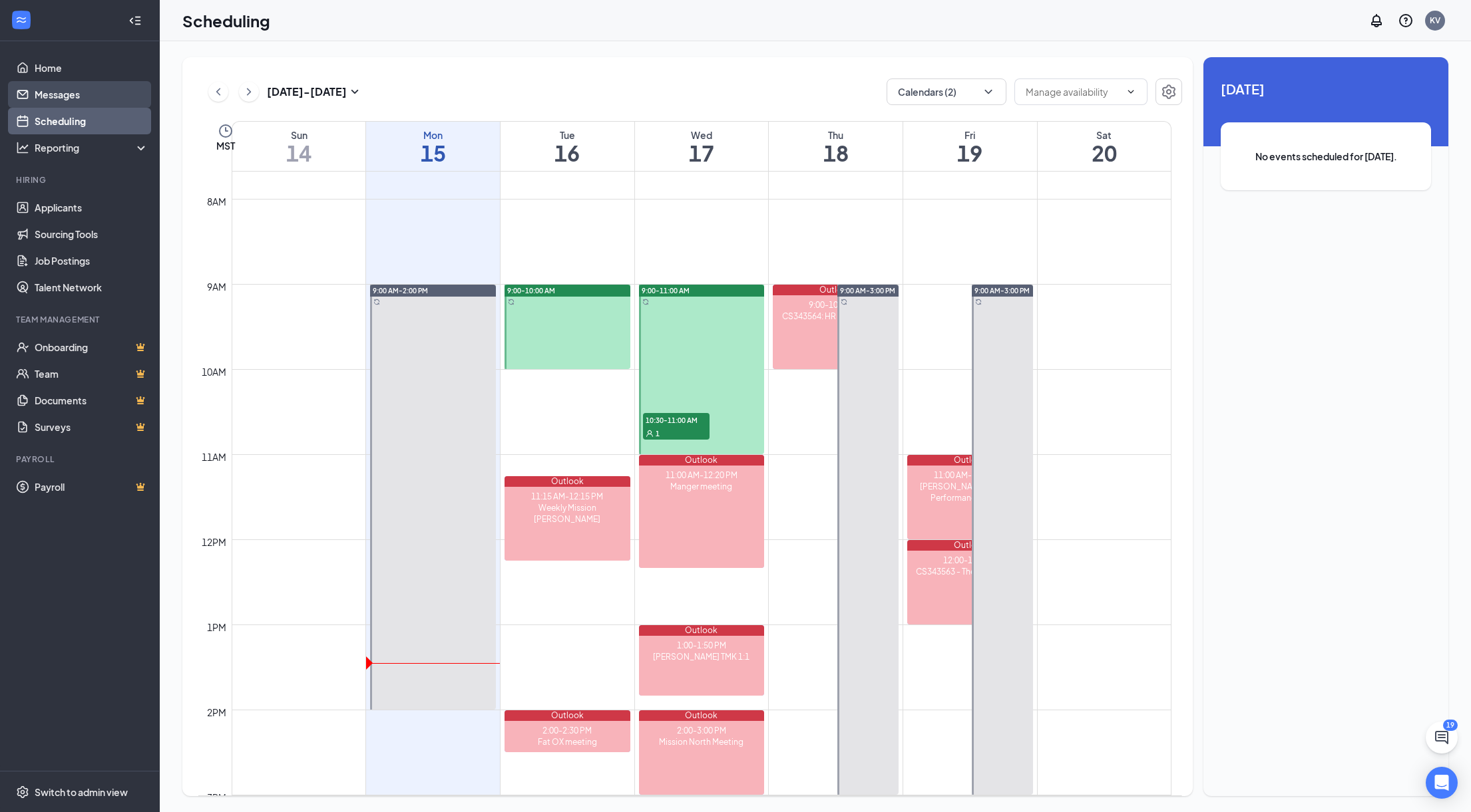
click at [100, 87] on link "Messages" at bounding box center [91, 94] width 114 height 26
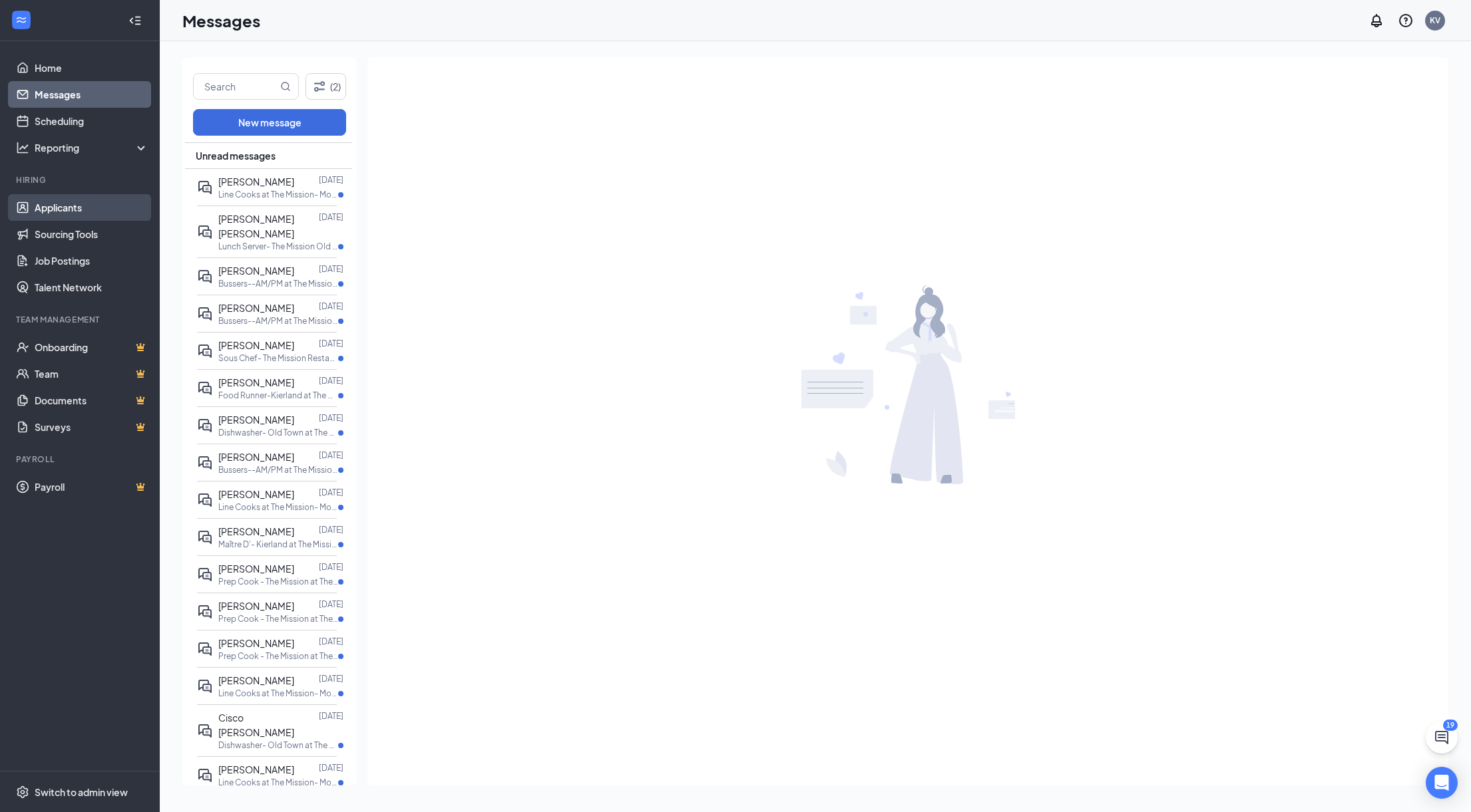
click at [74, 207] on link "Applicants" at bounding box center [91, 207] width 114 height 26
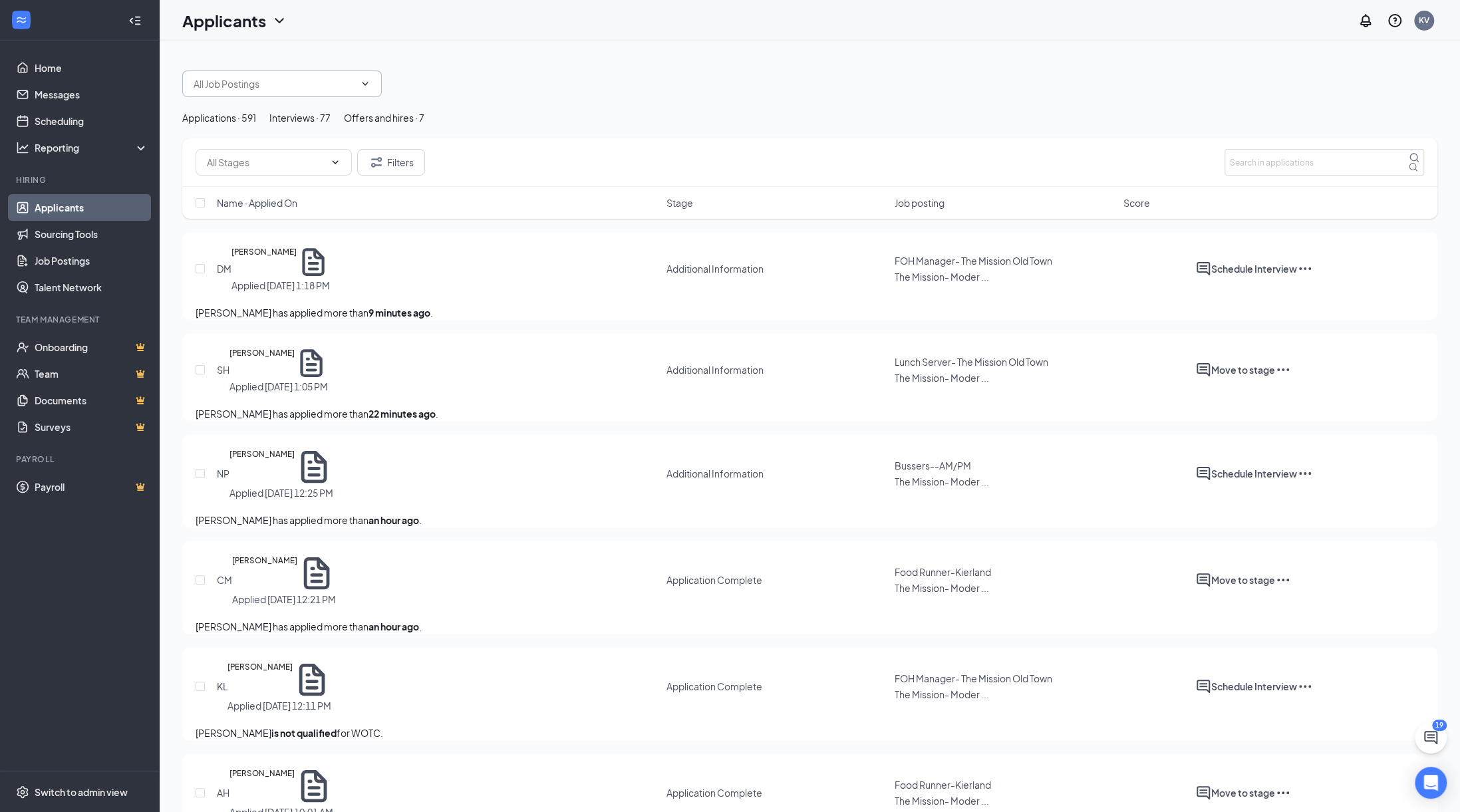
click at [282, 75] on span at bounding box center [283, 84] width 200 height 26
click at [334, 168] on icon "ChevronDown" at bounding box center [334, 162] width 10 height 10
click at [341, 168] on icon "ChevronDown" at bounding box center [334, 162] width 10 height 10
drag, startPoint x: 381, startPoint y: 108, endPoint x: 380, endPoint y: 116, distance: 8.1
click at [381, 108] on div "Applications · 591 Interviews · 77 Offers and hires · 7" at bounding box center [810, 118] width 1256 height 41
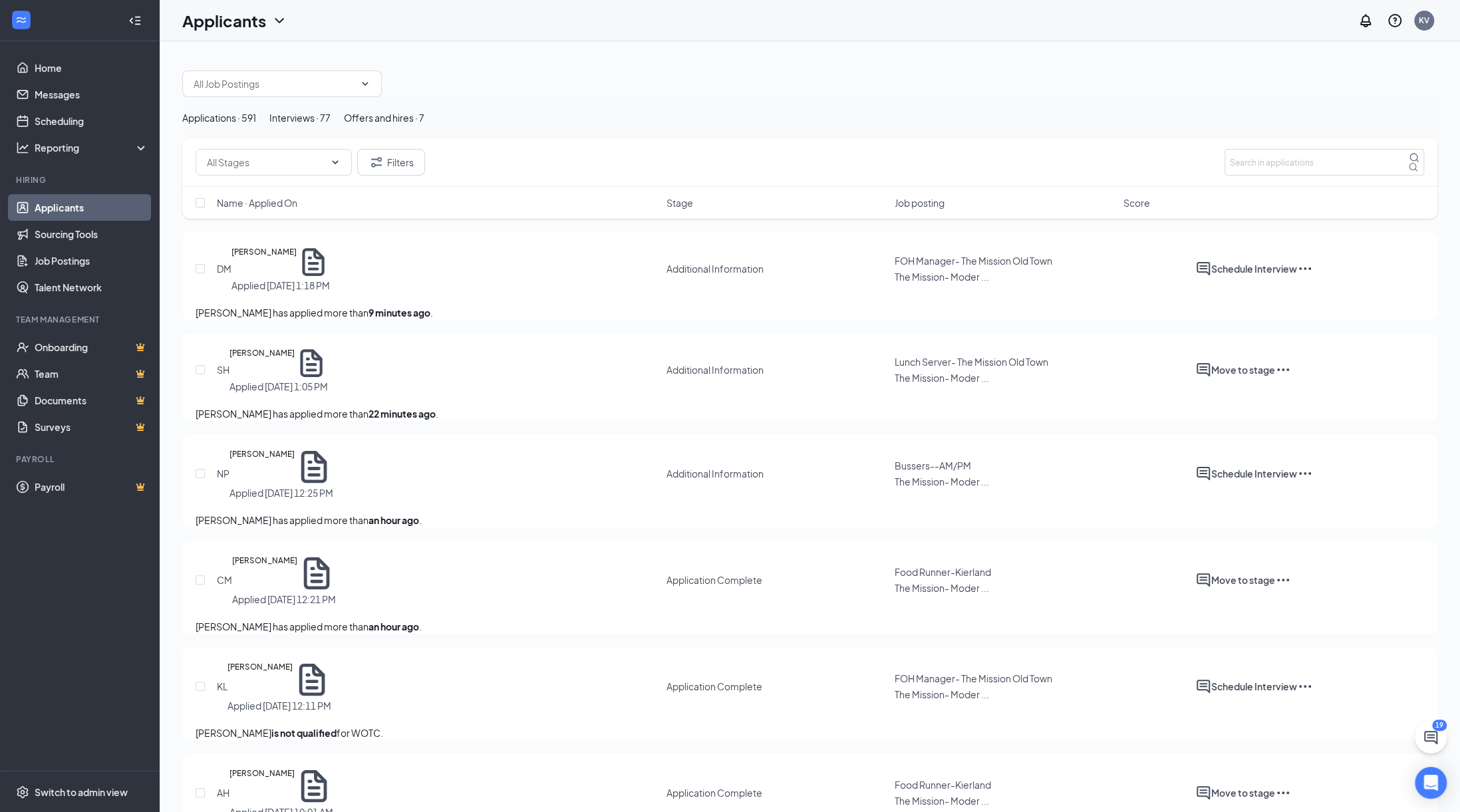
click at [331, 125] on div "Interviews · 77" at bounding box center [300, 118] width 61 height 15
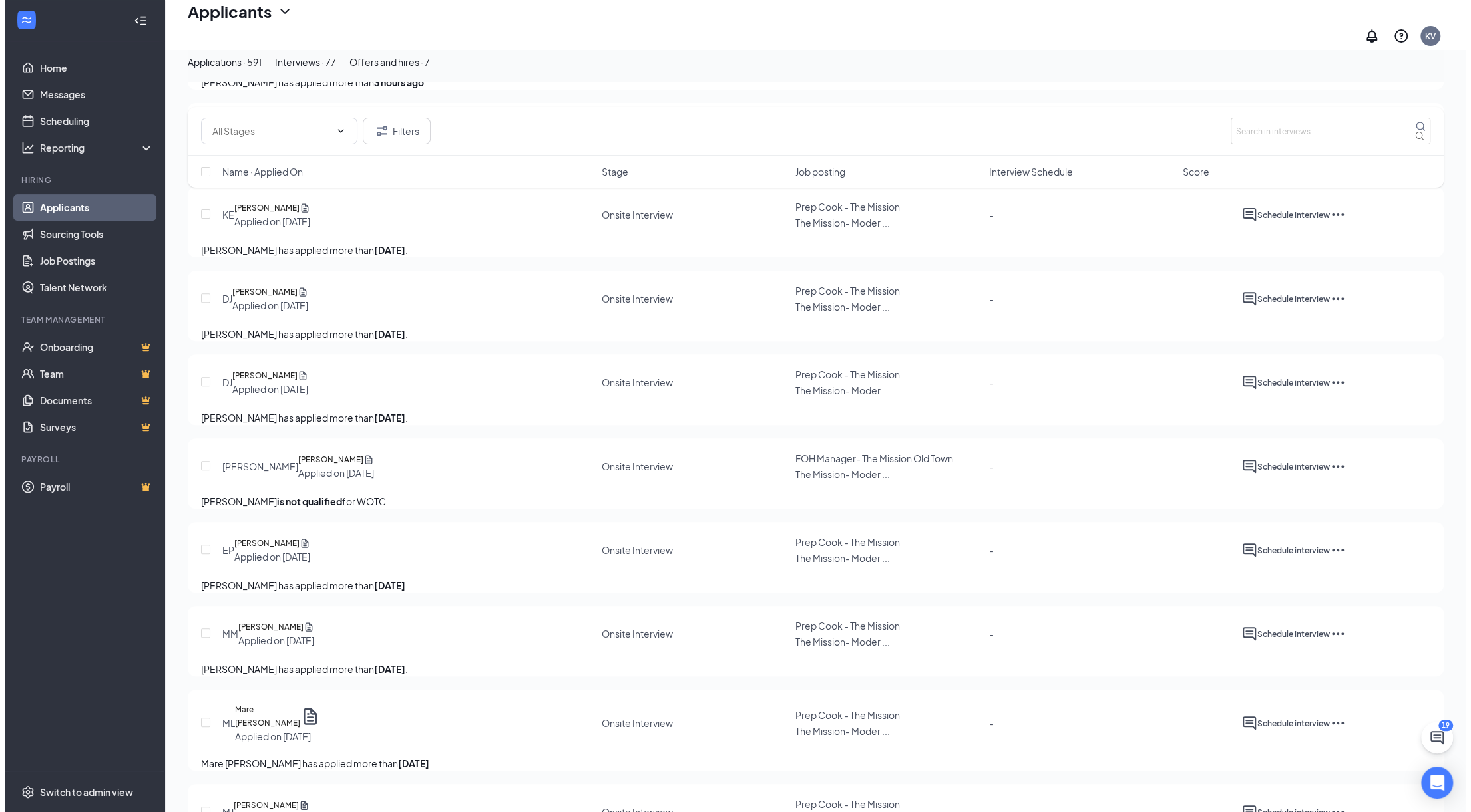
scroll to position [267, 0]
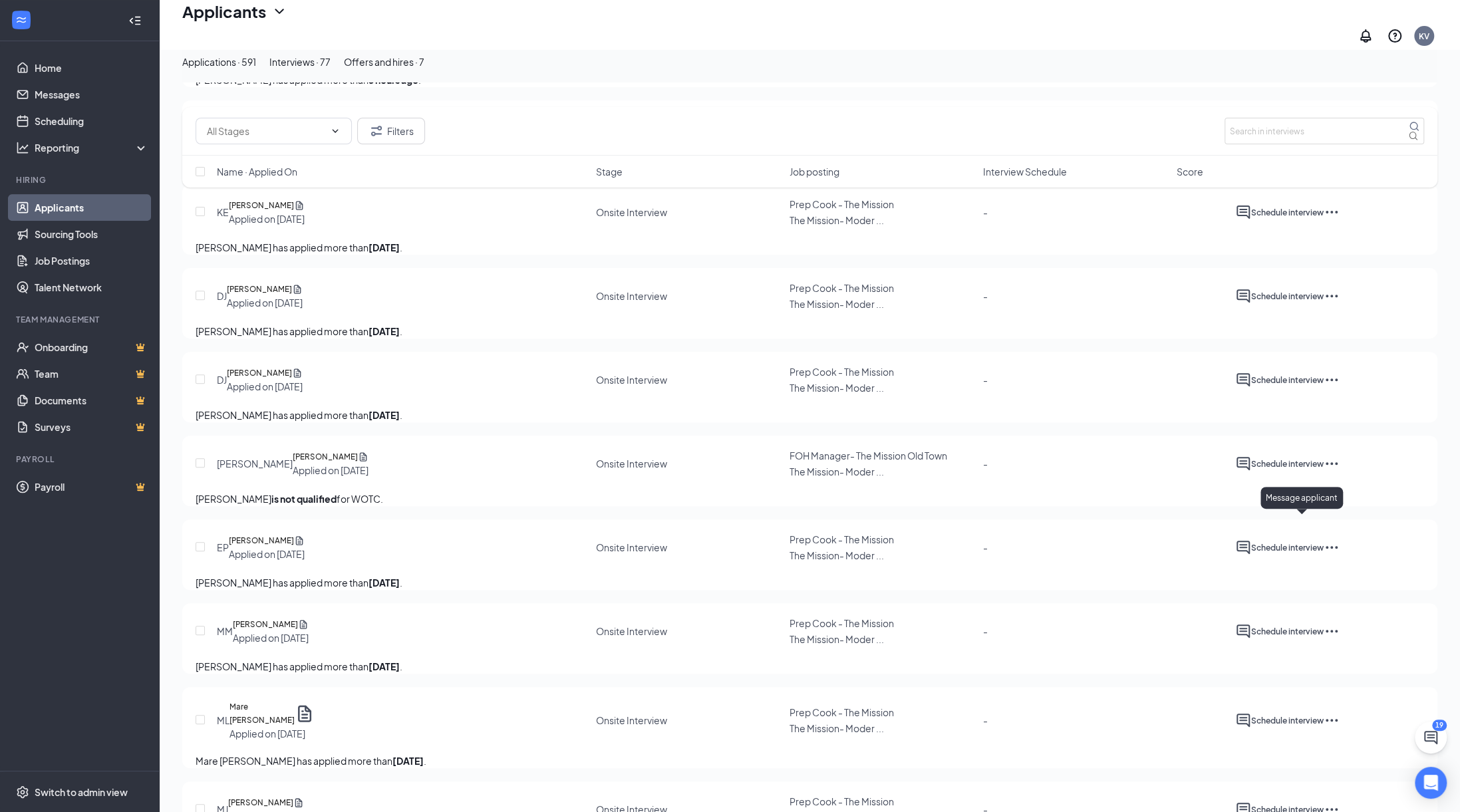
click at [1251, 472] on icon "ActiveChat" at bounding box center [1243, 463] width 16 height 16
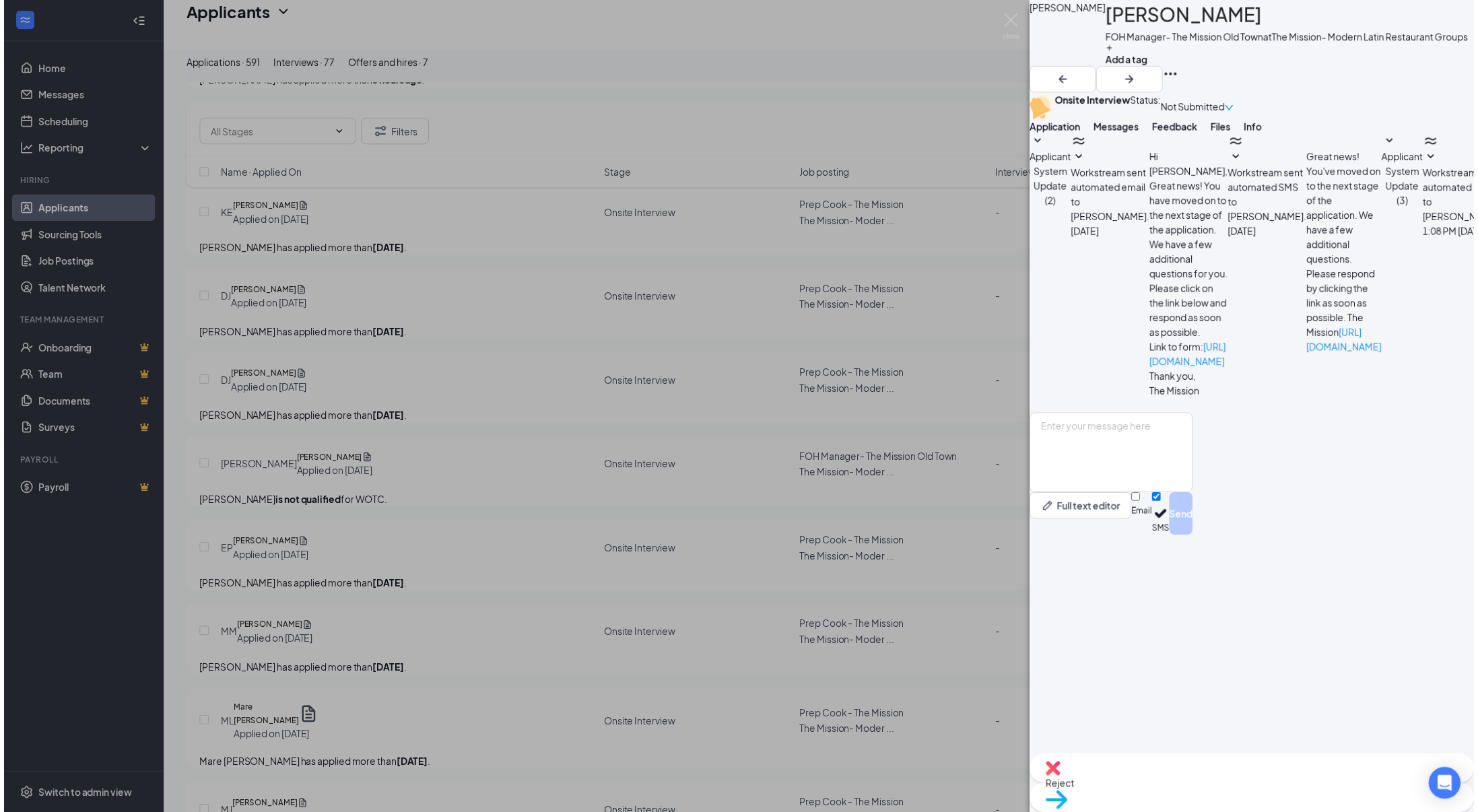
scroll to position [72, 0]
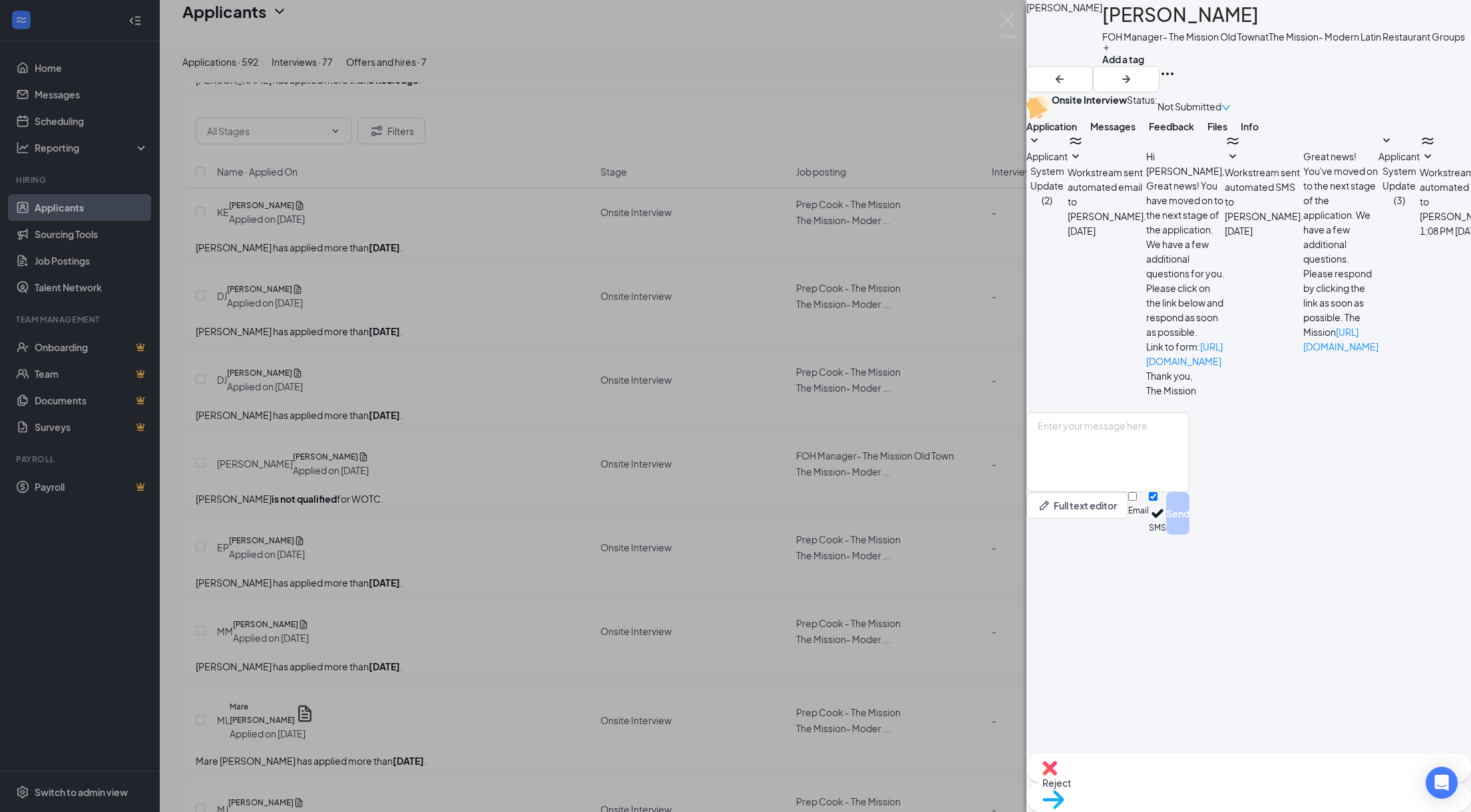
click at [932, 56] on div "[PERSON_NAME] FOH Manager- The Mission Old Town at The Mission- Modern Latin Re…" at bounding box center [735, 406] width 1471 height 812
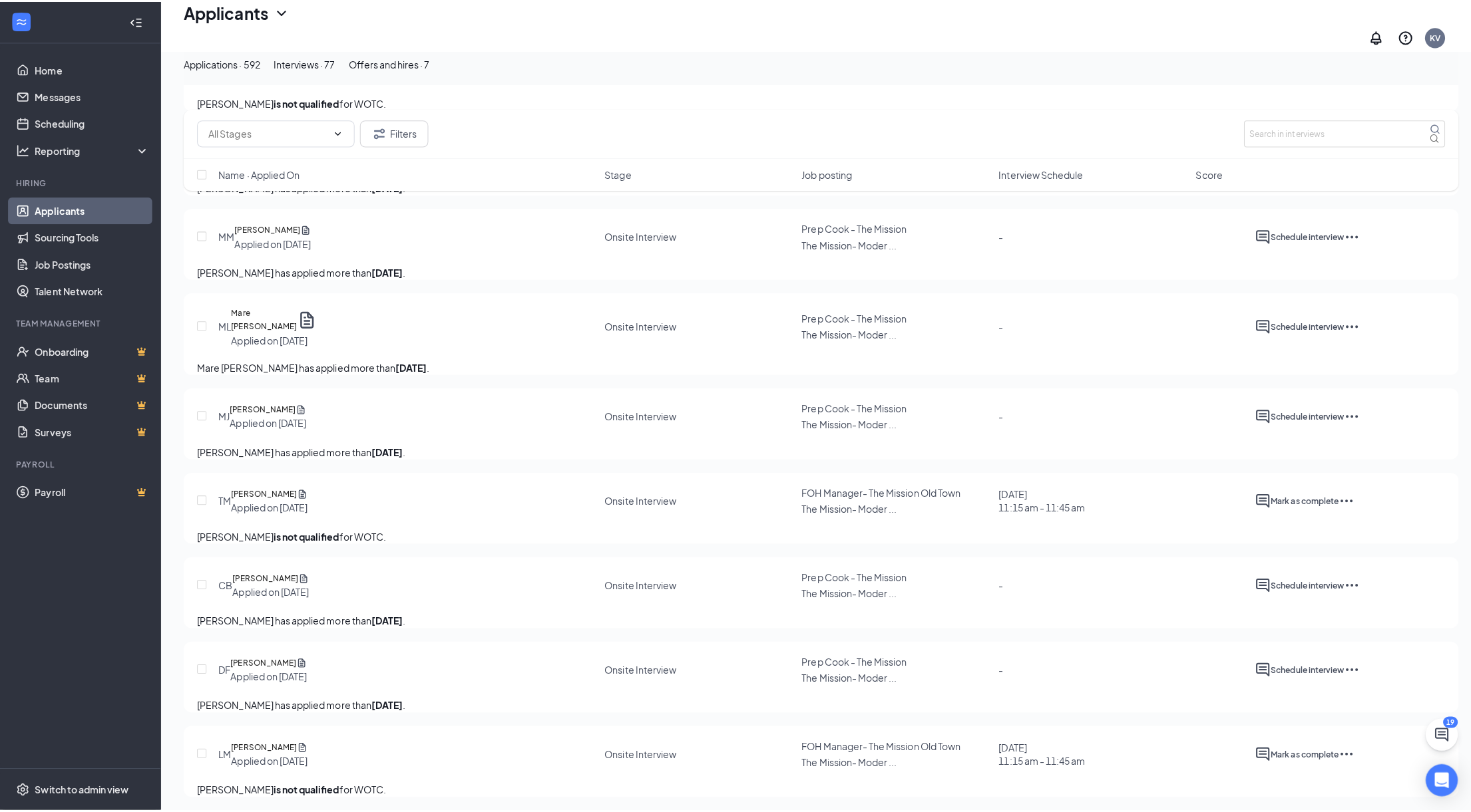
scroll to position [665, 0]
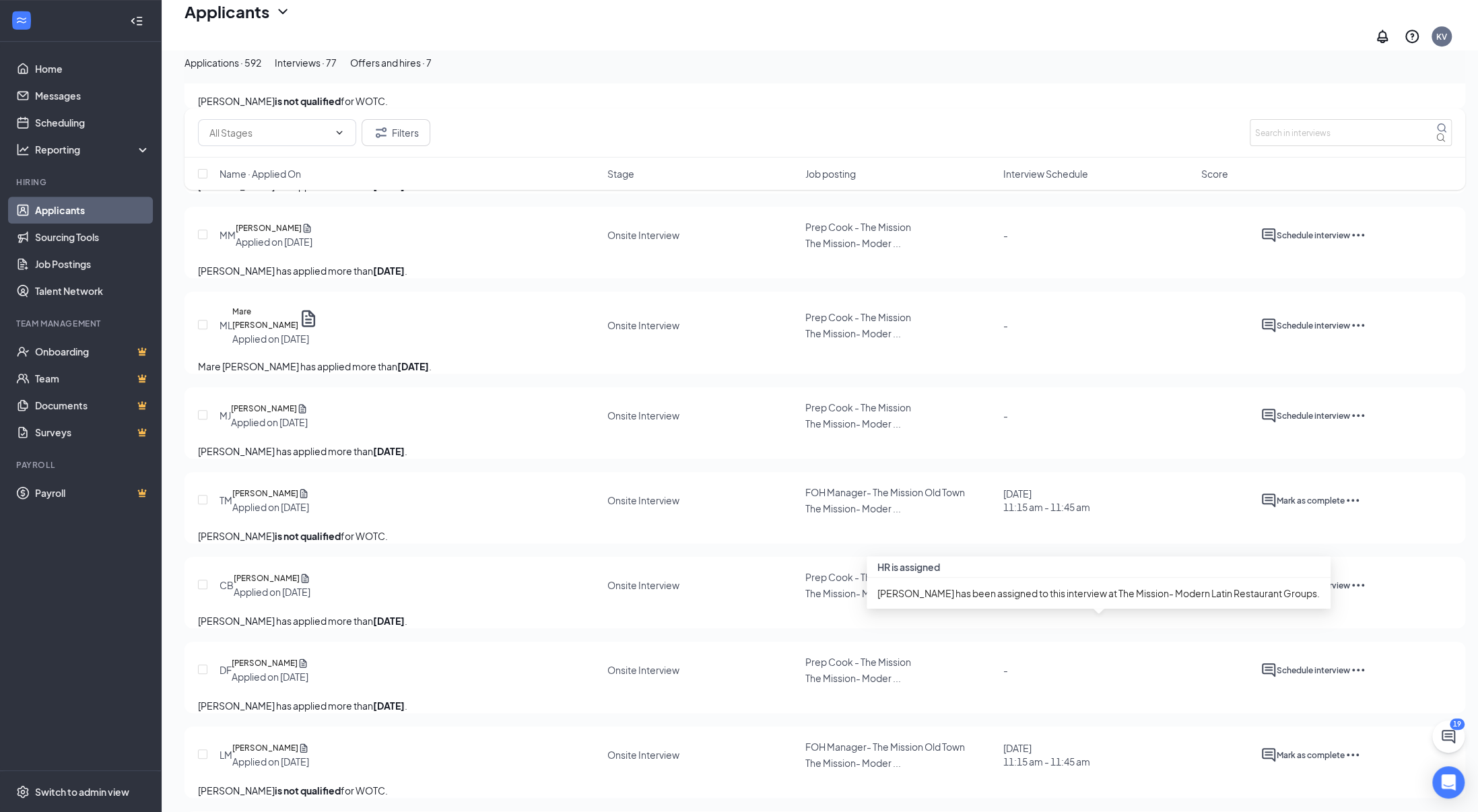
click at [1071, 514] on div "[DATE] 11:15 am - 11:45 am" at bounding box center [1046, 500] width 87 height 27
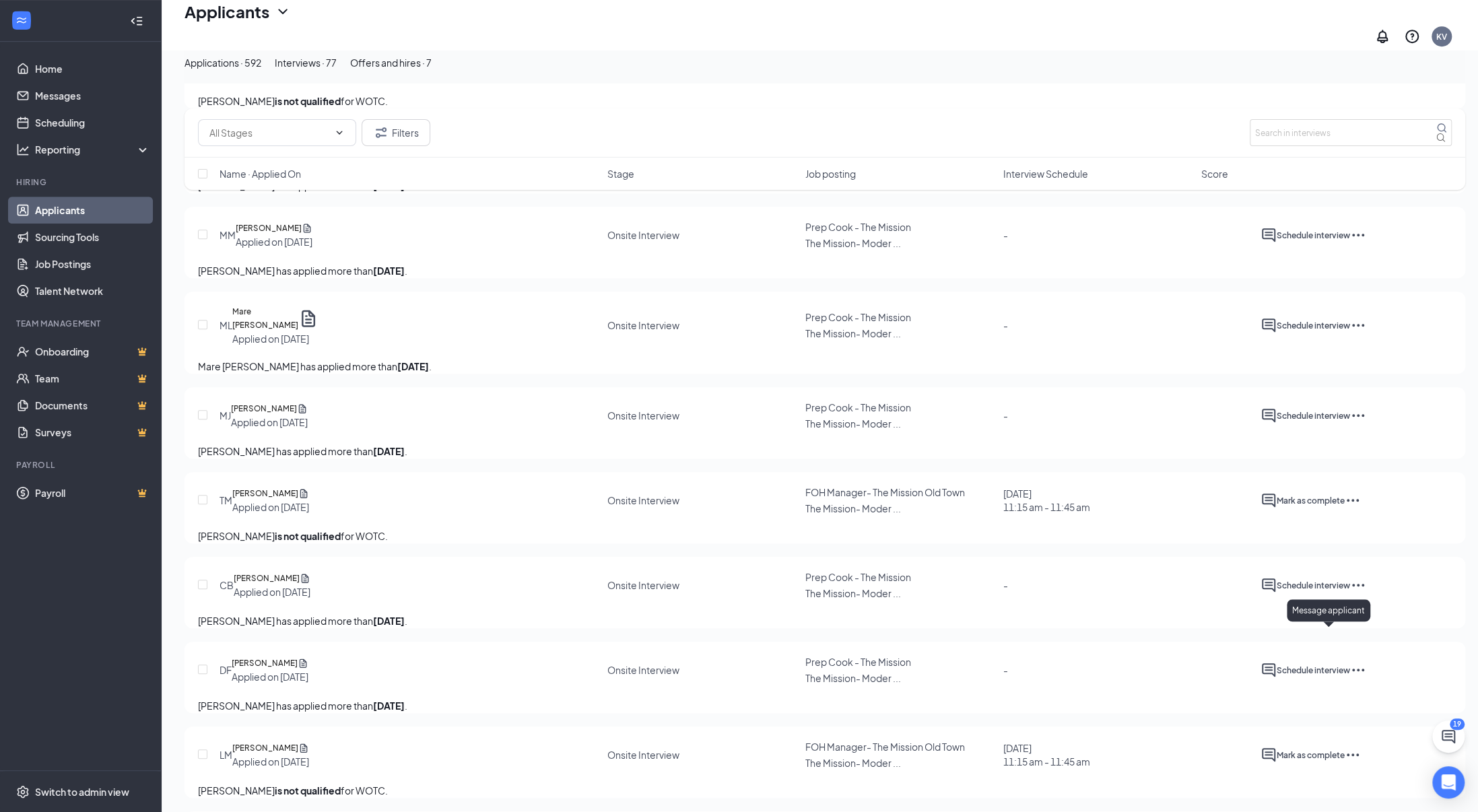
click at [1277, 508] on icon "ActiveChat" at bounding box center [1268, 499] width 16 height 16
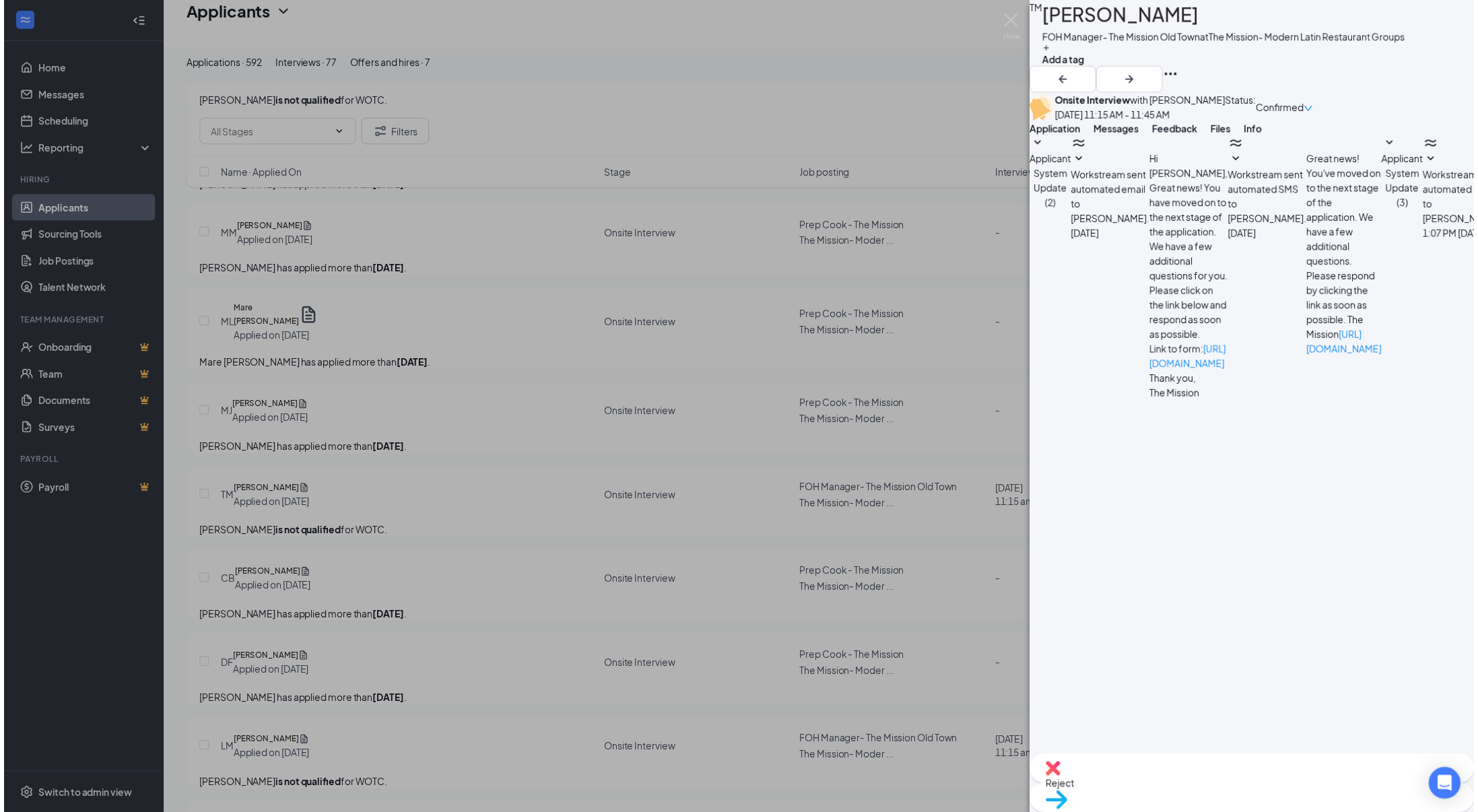
scroll to position [262, 0]
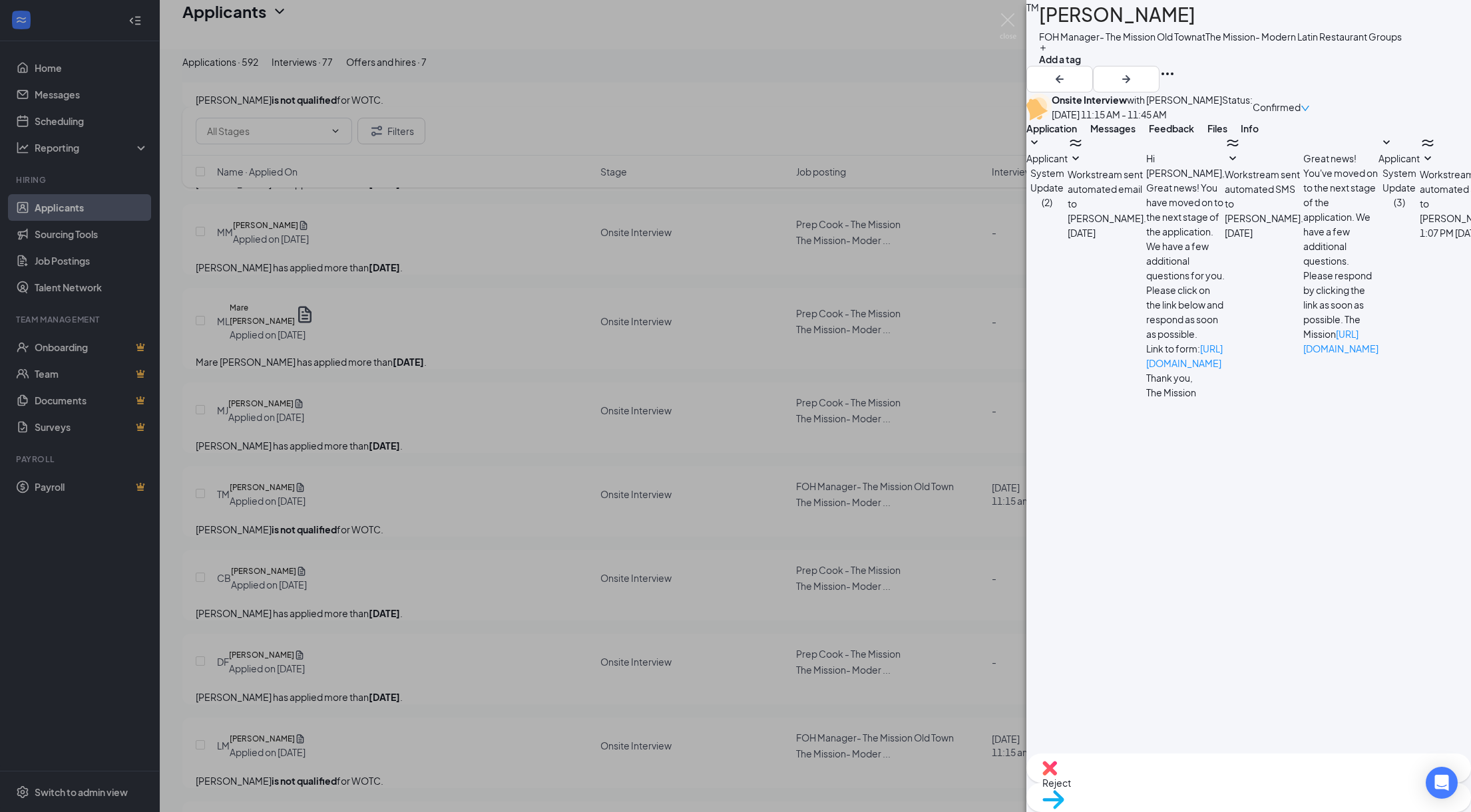
drag, startPoint x: 861, startPoint y: 67, endPoint x: 917, endPoint y: 85, distance: 58.8
click at [861, 67] on div "TM [PERSON_NAME] FOH Manager- The Mission Old Town at The Mission- Modern Latin…" at bounding box center [735, 406] width 1471 height 812
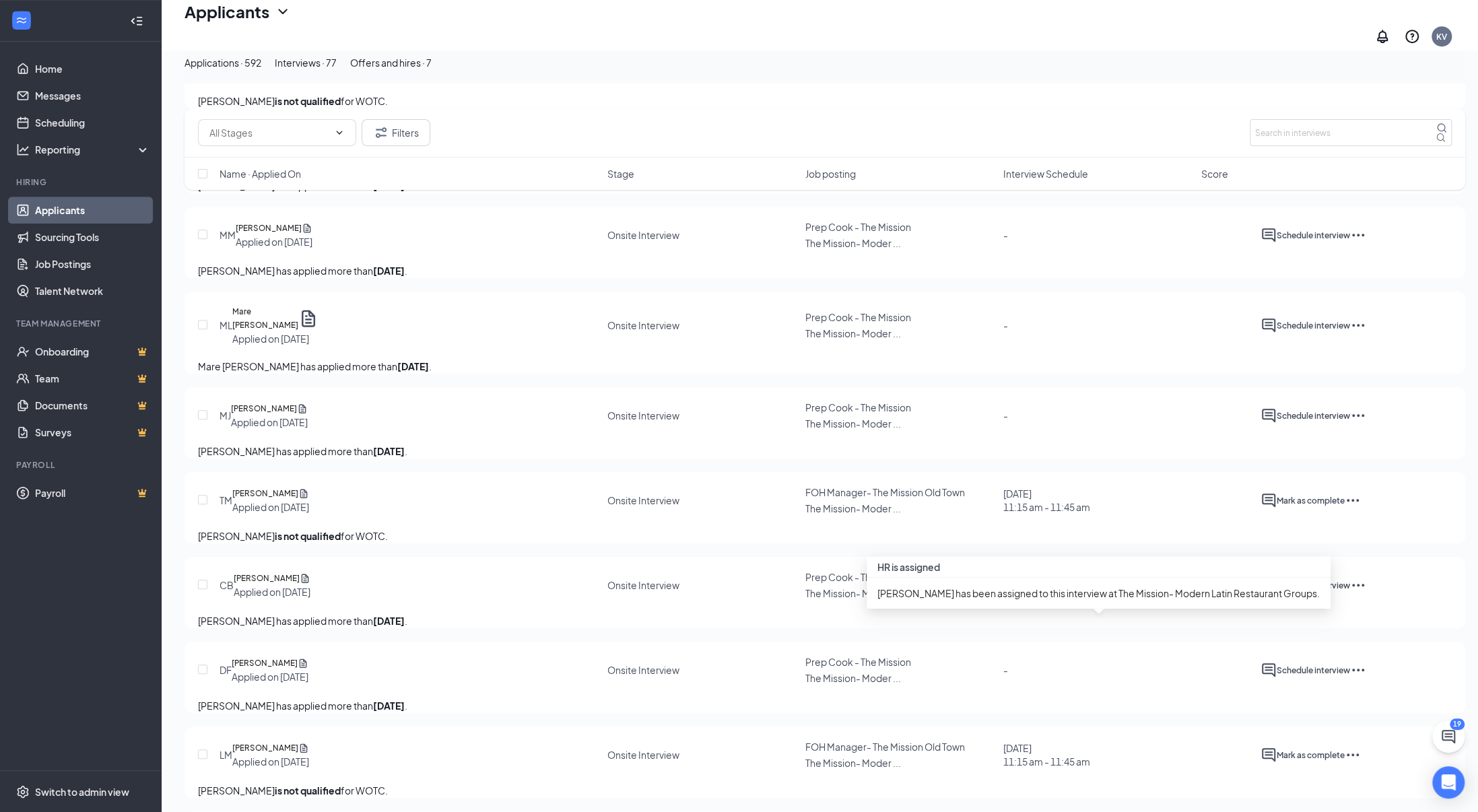
drag, startPoint x: 1028, startPoint y: 636, endPoint x: 1002, endPoint y: 642, distance: 26.7
click at [1002, 528] on div "TM TIMOTHY MATTINGLY Applied on Sep 8 Onsite Interview FOH Manager- The Mission…" at bounding box center [825, 506] width 1254 height 43
click at [1452, 543] on div "TM TIMOTHY MATTINGLY Applied on Sep 8 Onsite Interview FOH Manager- The Mission…" at bounding box center [825, 507] width 1281 height 71
click at [1361, 508] on icon "Ellipses" at bounding box center [1352, 499] width 16 height 16
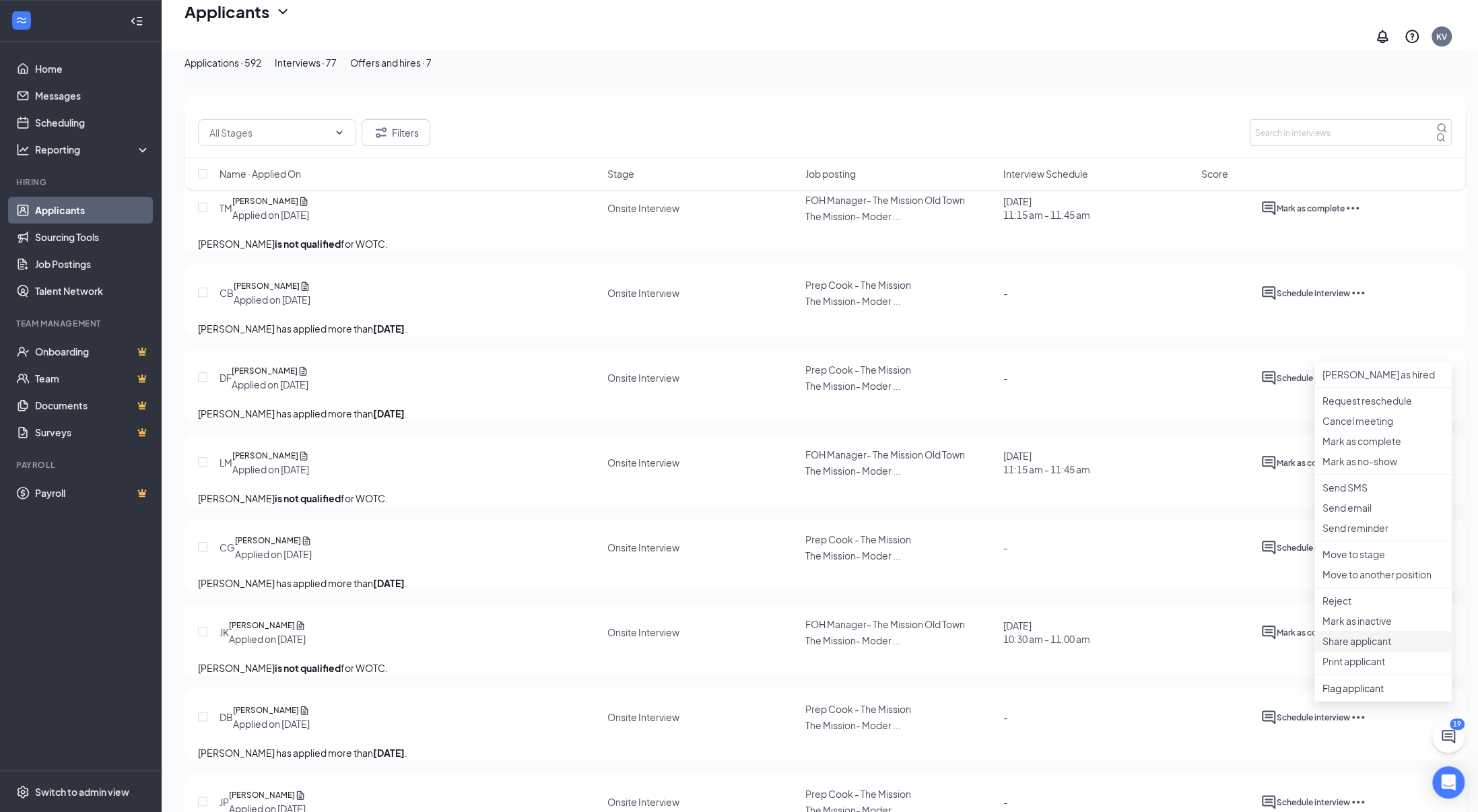
scroll to position [943, 0]
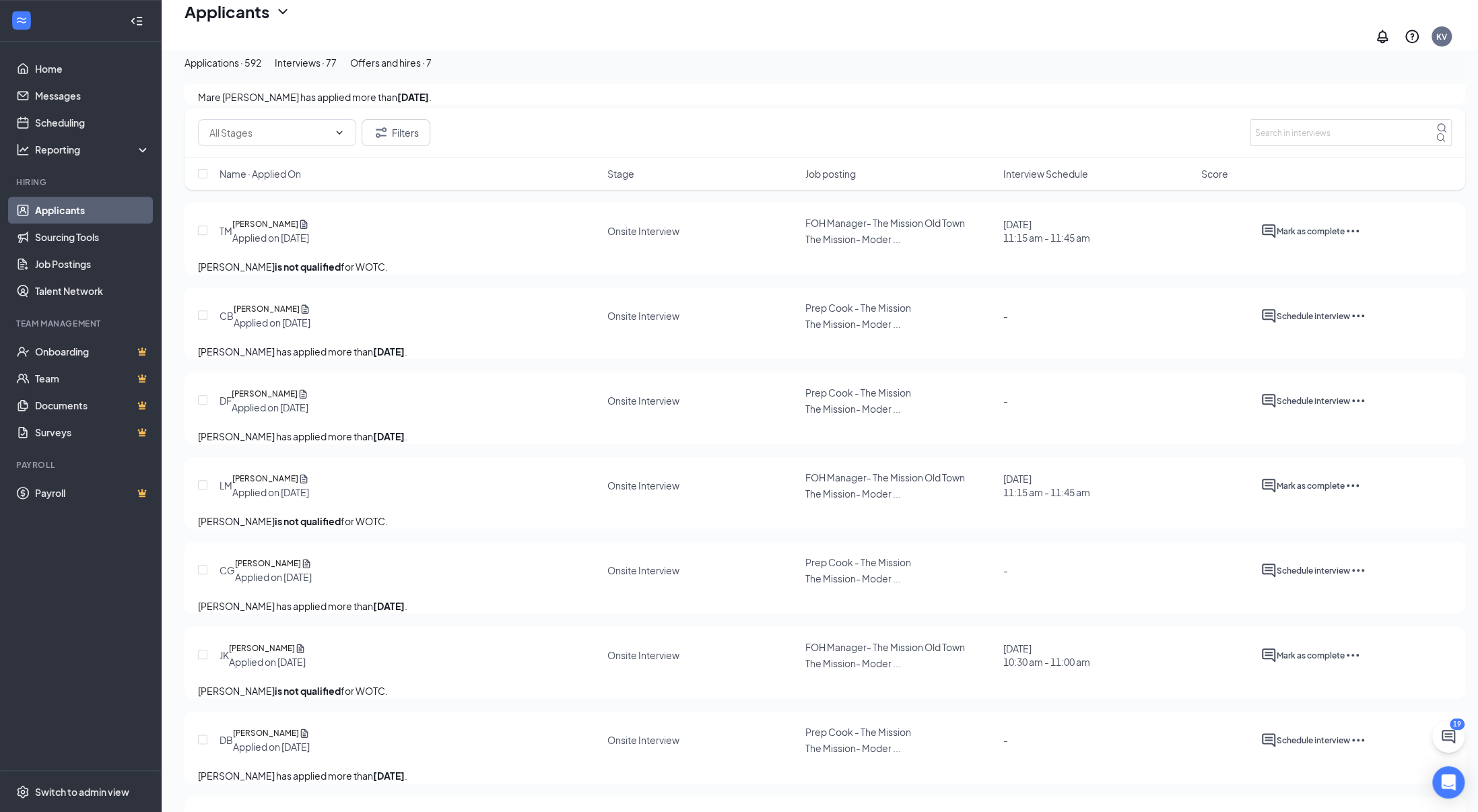
click at [1209, 528] on div "LEAH MOSGROVE is not qualified for WOTC." at bounding box center [825, 521] width 1254 height 15
click at [1361, 494] on icon "Ellipses" at bounding box center [1352, 485] width 16 height 16
click at [1391, 732] on p "Request reschedule" at bounding box center [1383, 730] width 121 height 13
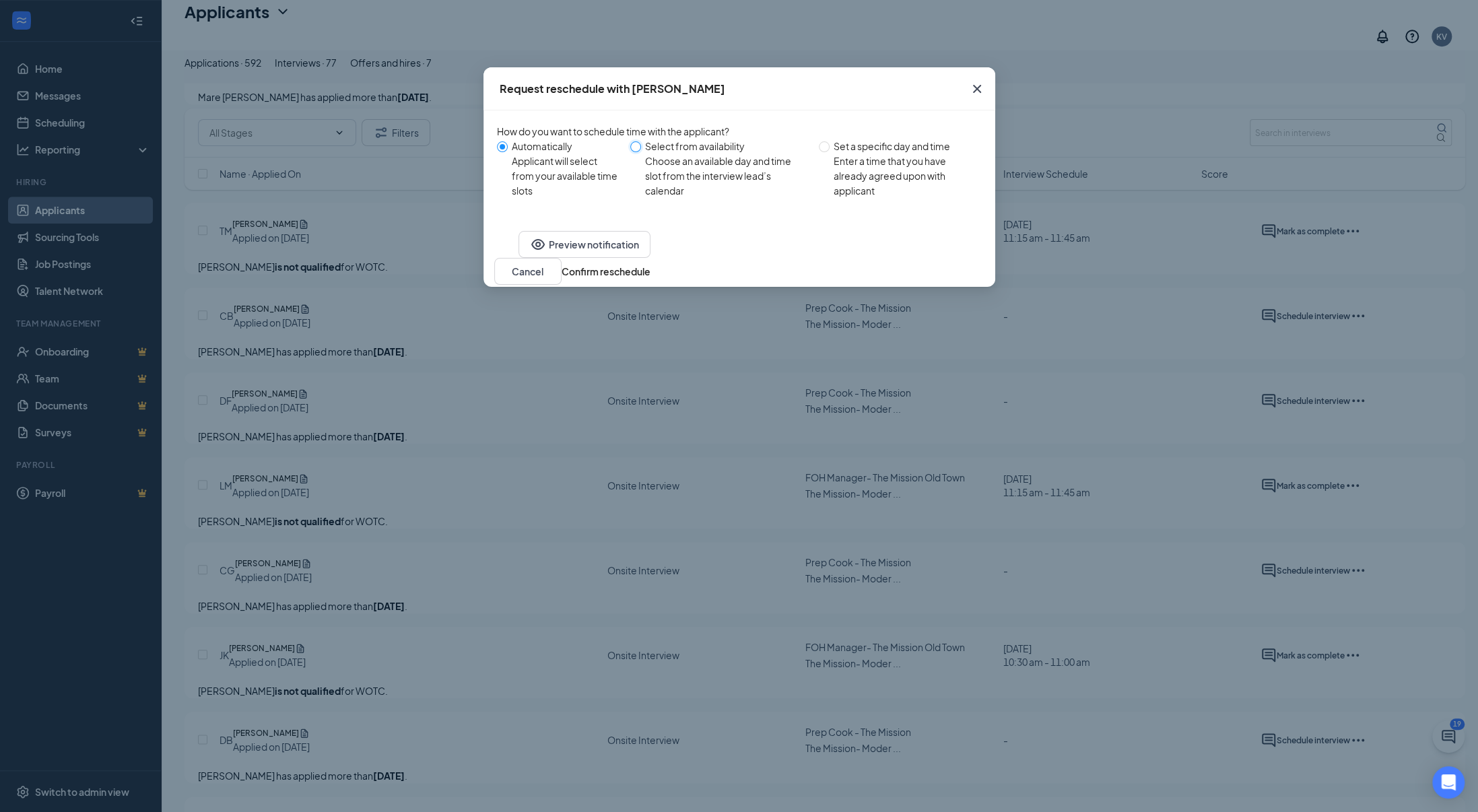
click at [639, 152] on input "Select from availability Choose an available day and time slot from the intervi…" at bounding box center [635, 146] width 10 height 10
radio input "true"
radio input "false"
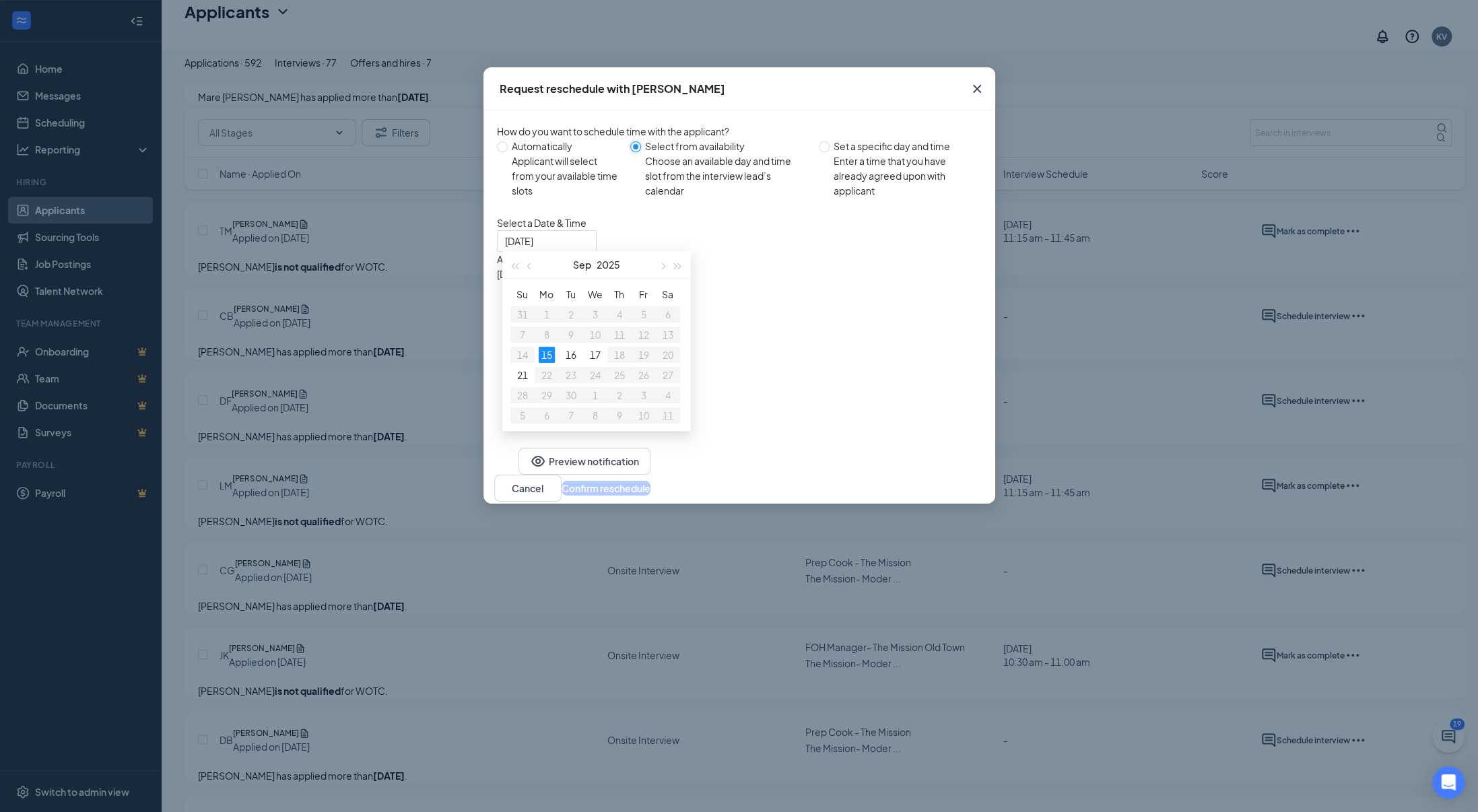
type input "[DATE]"
click at [503, 151] on input "Automatically Applicant will select from your available time slots" at bounding box center [502, 146] width 10 height 10
radio input "true"
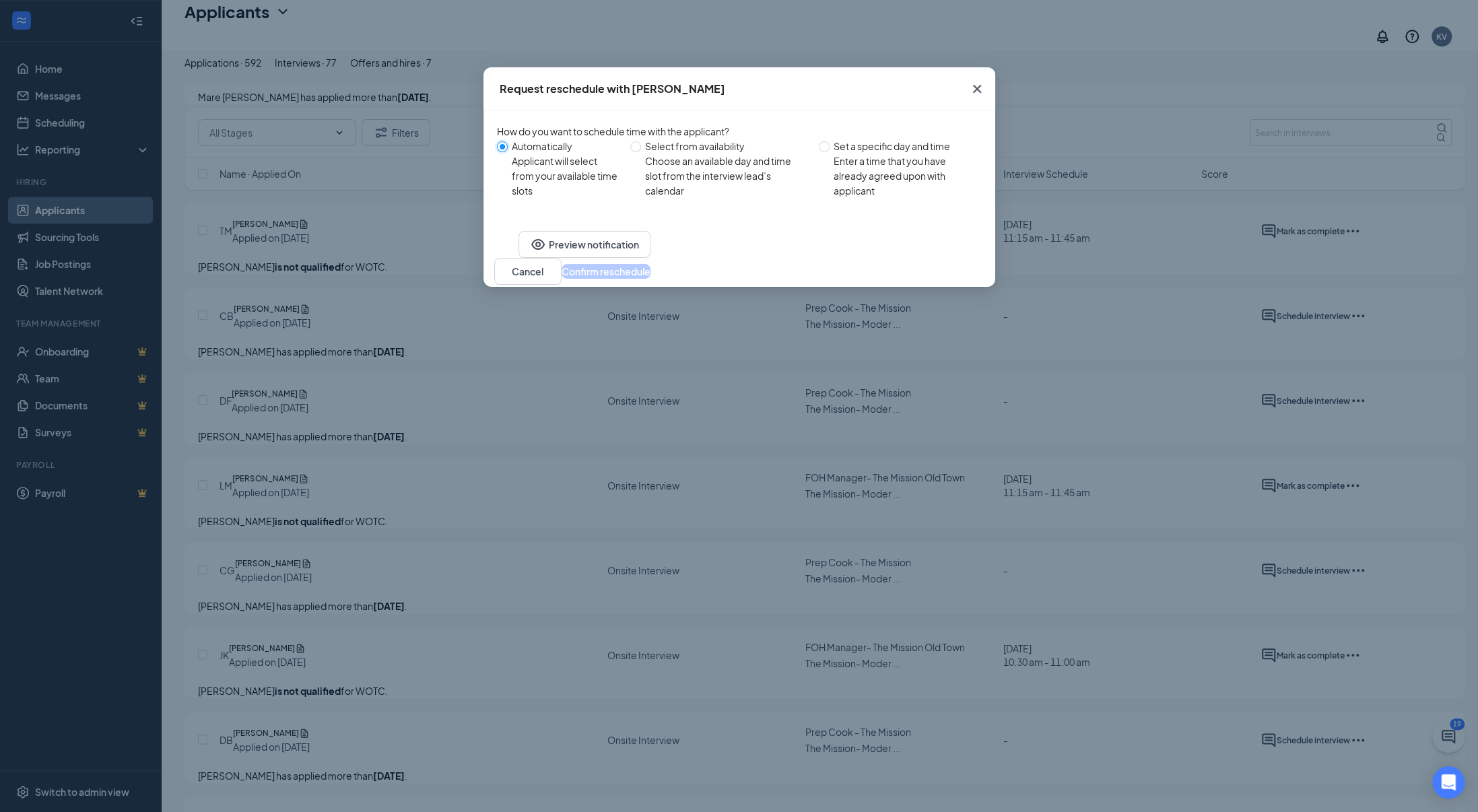
radio input "false"
click at [612, 287] on div "Preview notification Cancel Confirm reschedule" at bounding box center [739, 257] width 512 height 58
click at [612, 258] on button "Preview notification" at bounding box center [585, 244] width 132 height 27
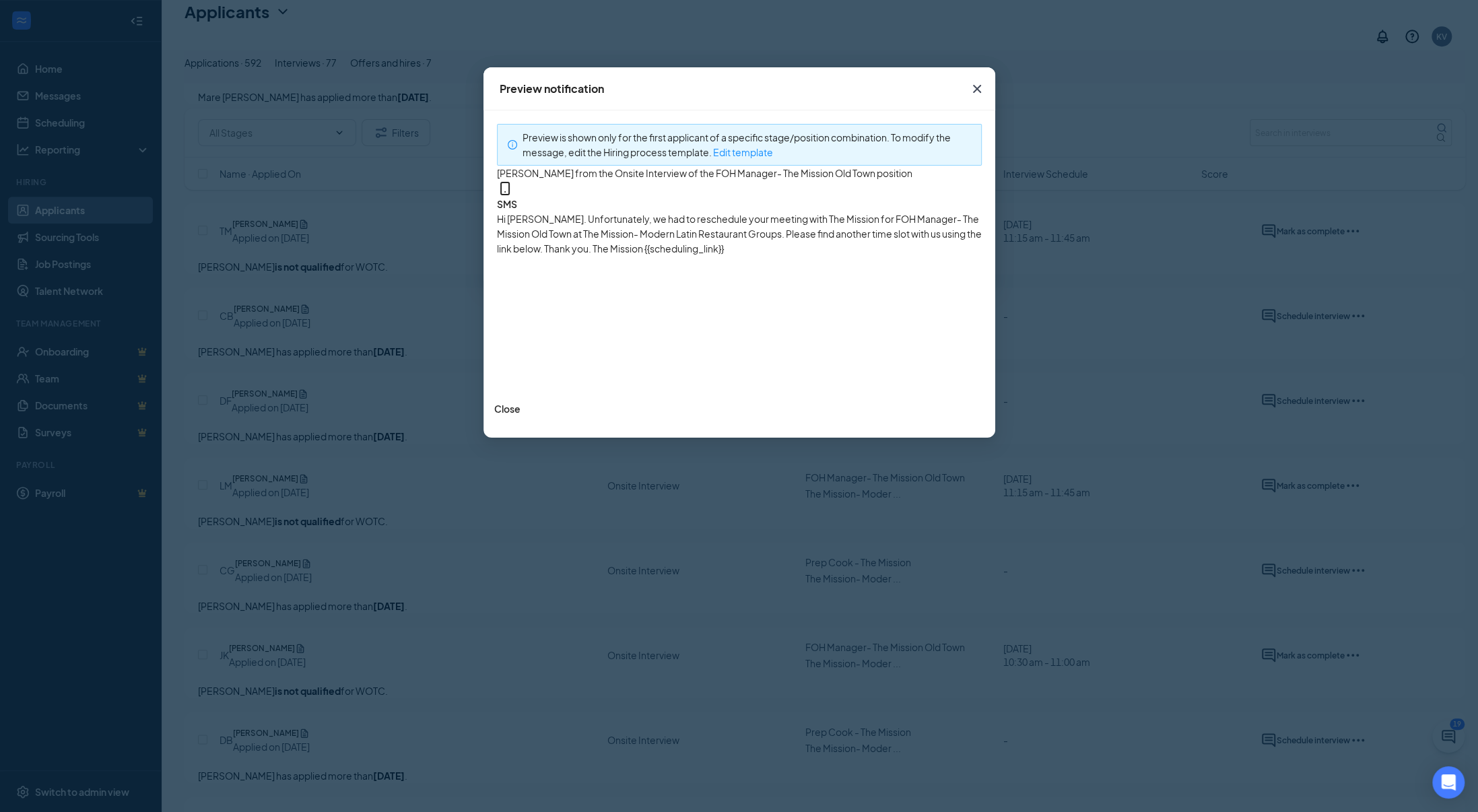
click at [978, 90] on icon "Cross" at bounding box center [976, 89] width 8 height 8
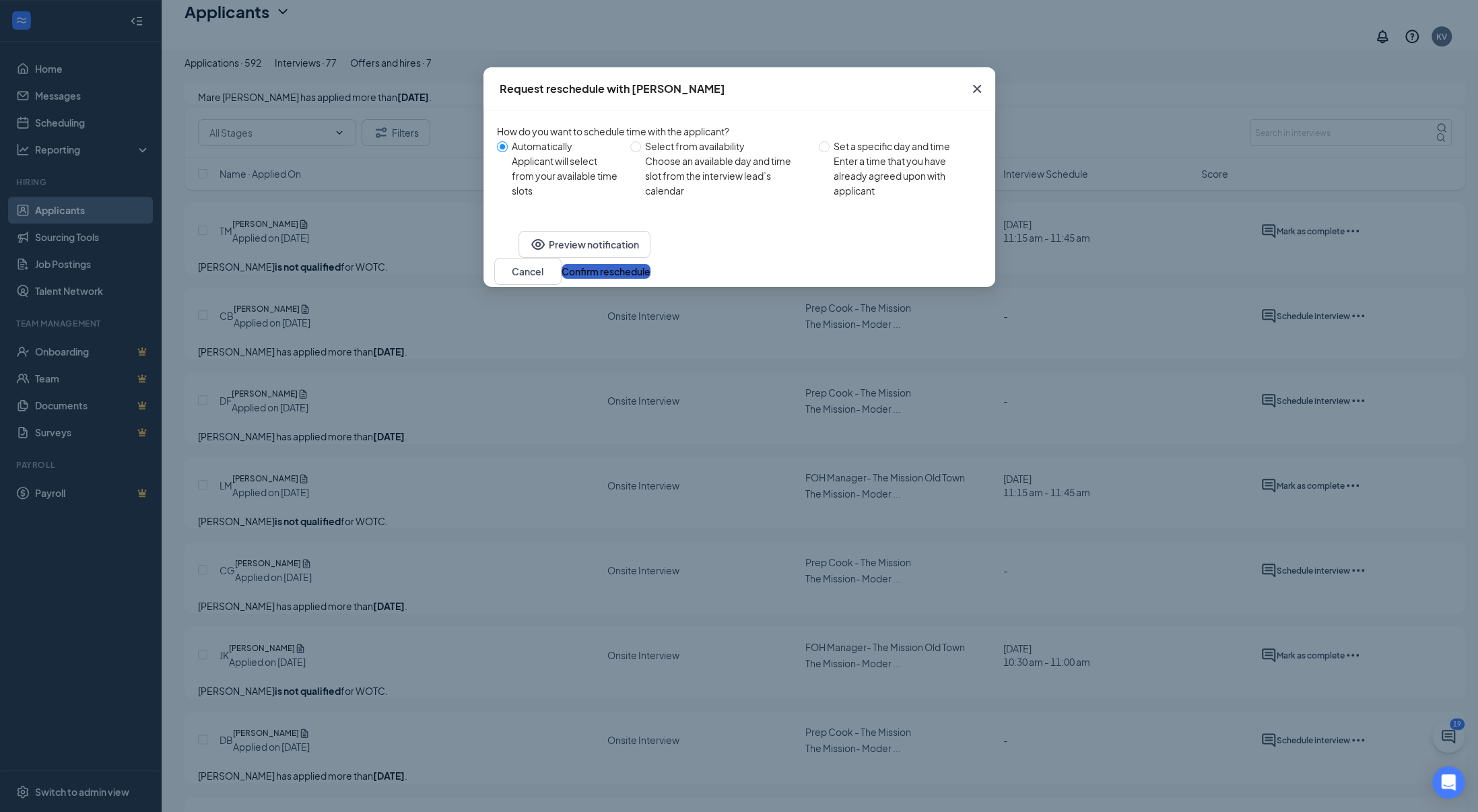
click at [650, 278] on button "Confirm reschedule" at bounding box center [606, 272] width 89 height 15
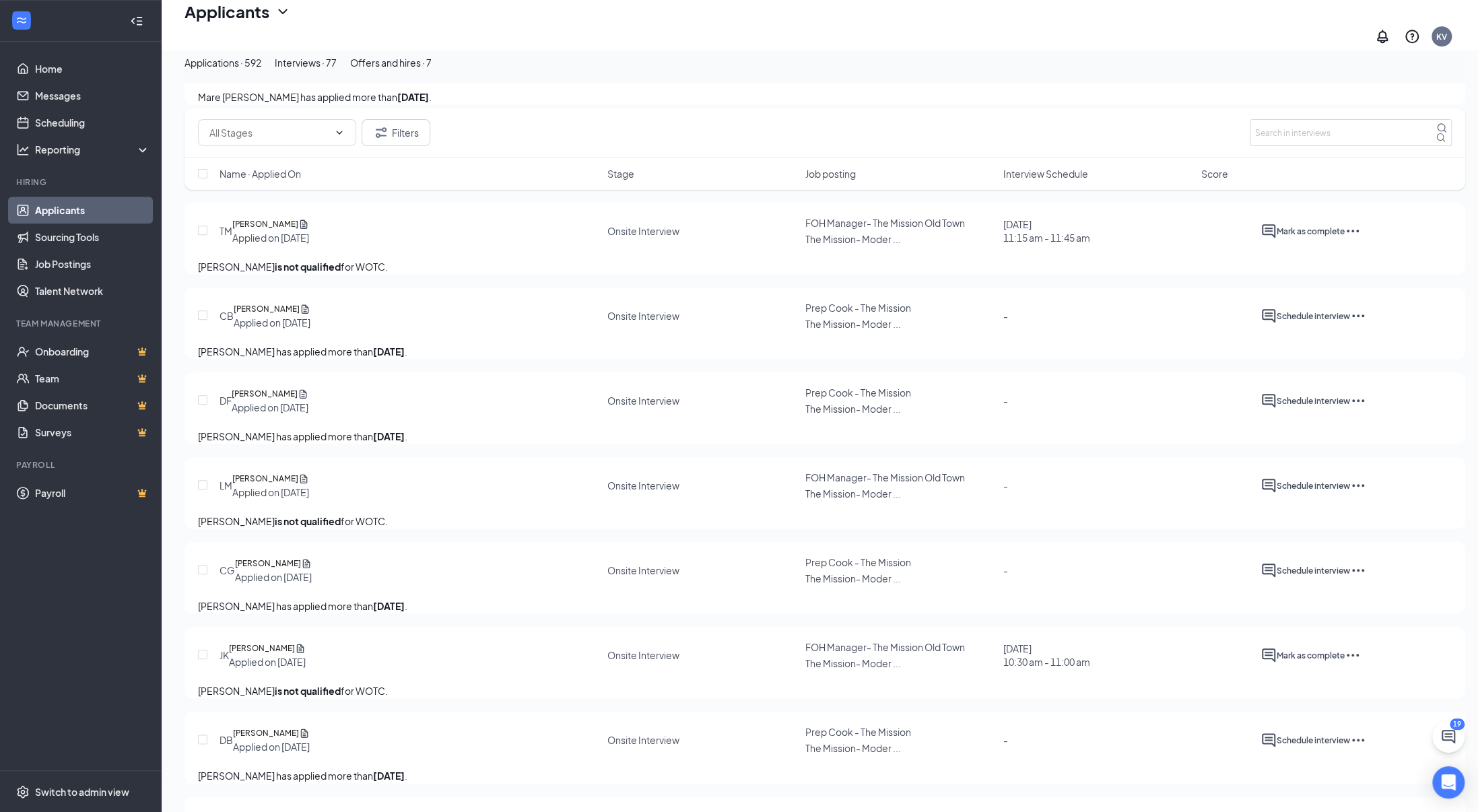
click at [901, 358] on div "Cory Brown has applied more than 7 days ago ." at bounding box center [825, 352] width 1254 height 15
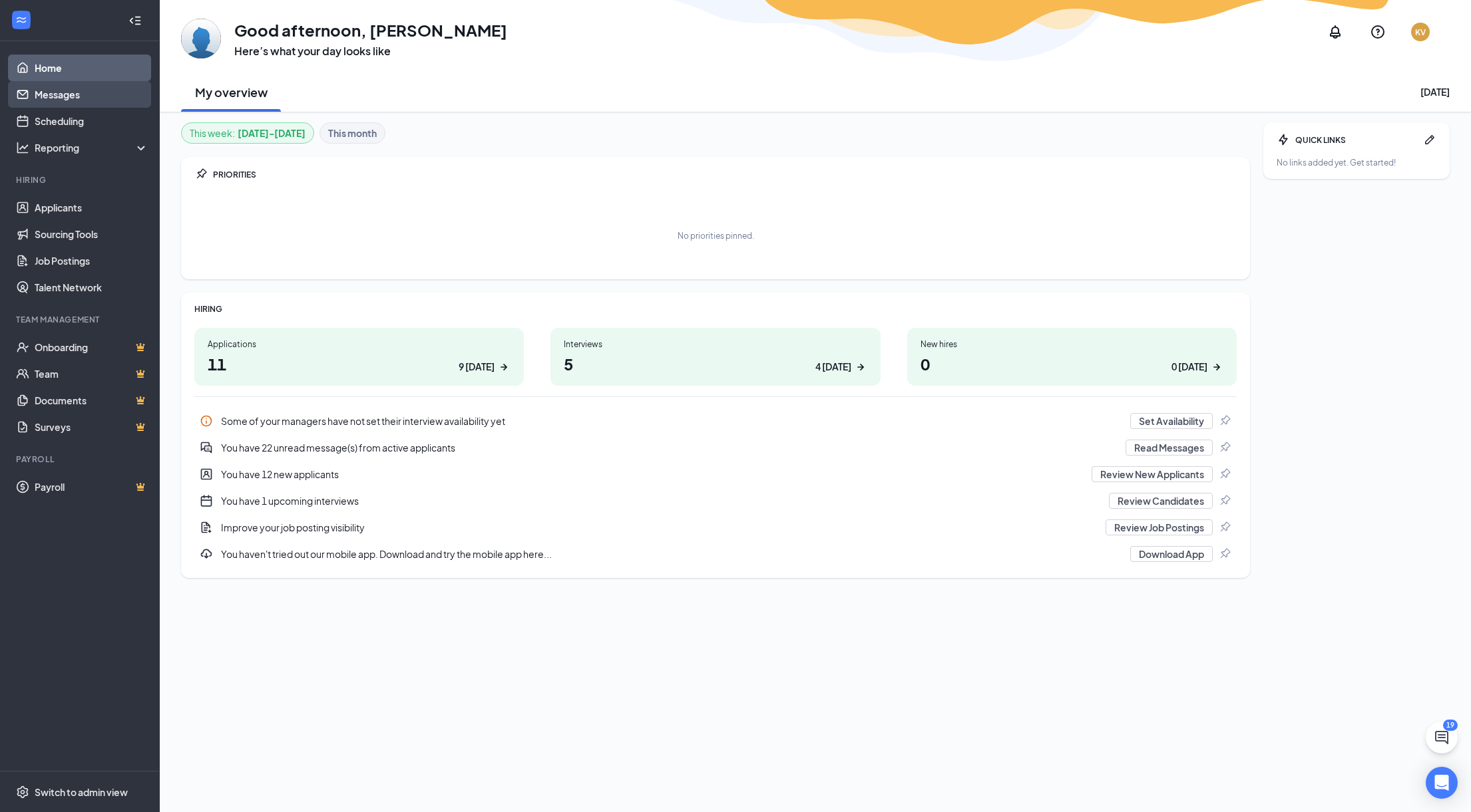
click at [76, 96] on link "Messages" at bounding box center [91, 94] width 114 height 26
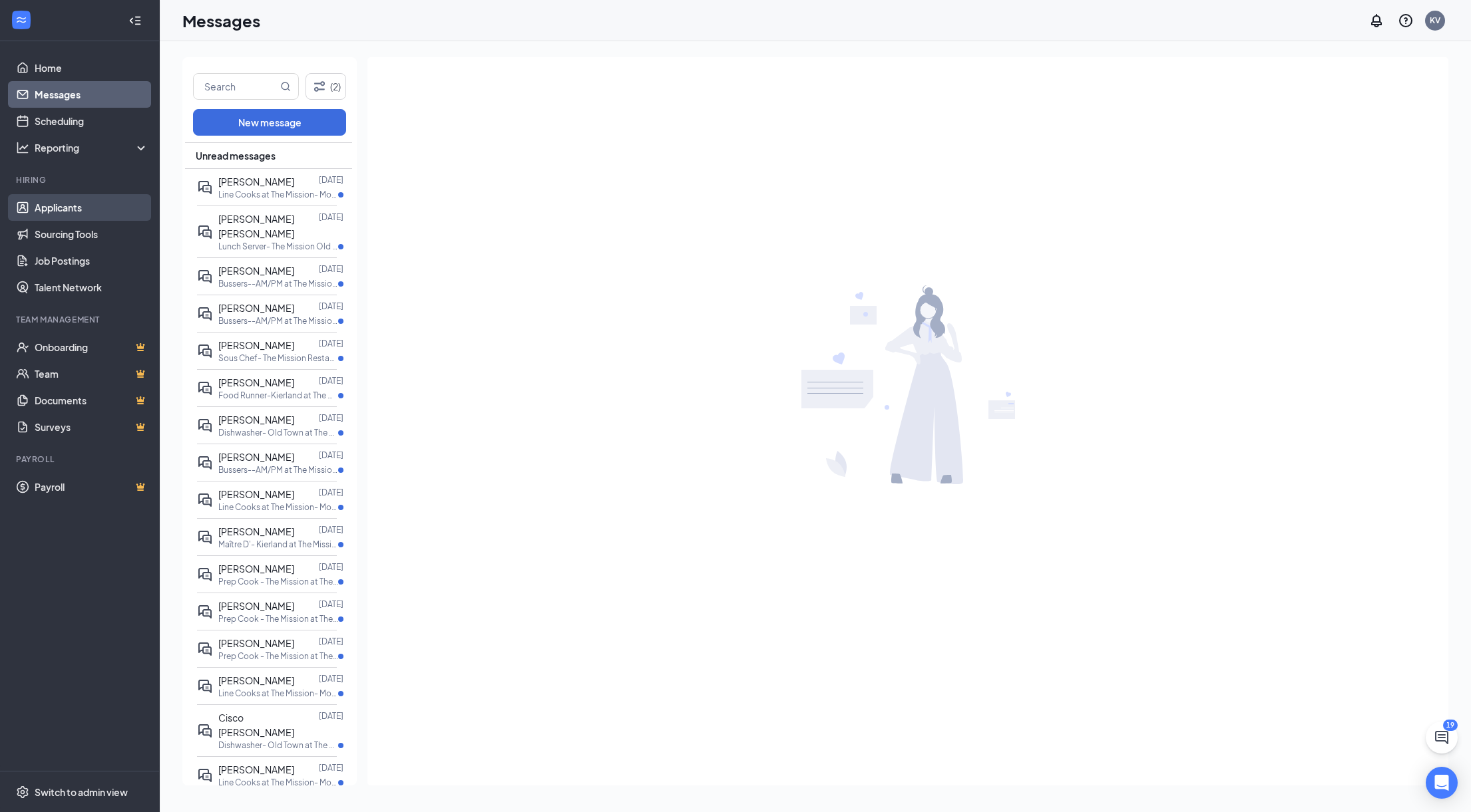
click at [55, 211] on link "Applicants" at bounding box center [91, 207] width 114 height 26
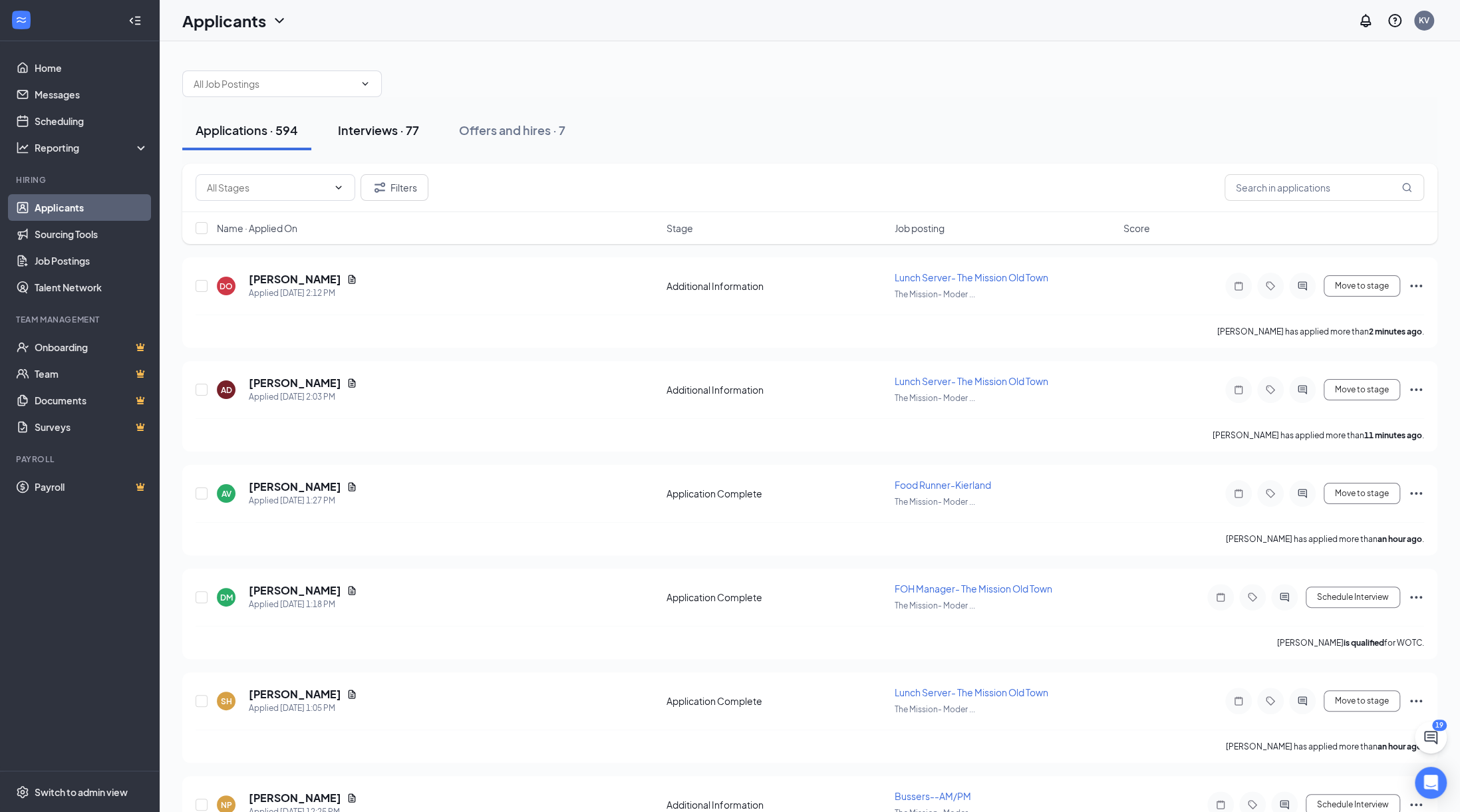
click at [381, 119] on button "Interviews · 77" at bounding box center [379, 130] width 107 height 40
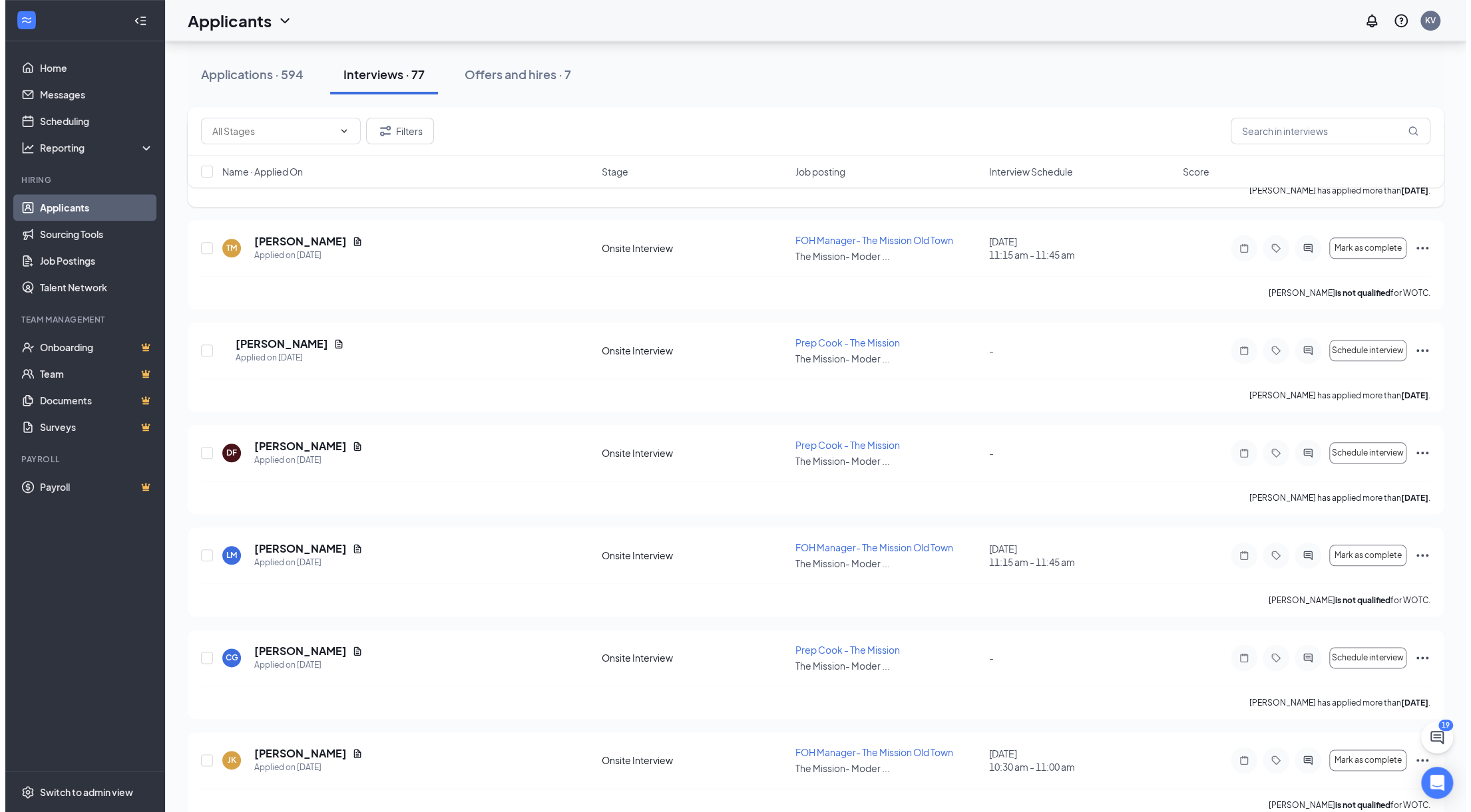
scroll to position [1064, 0]
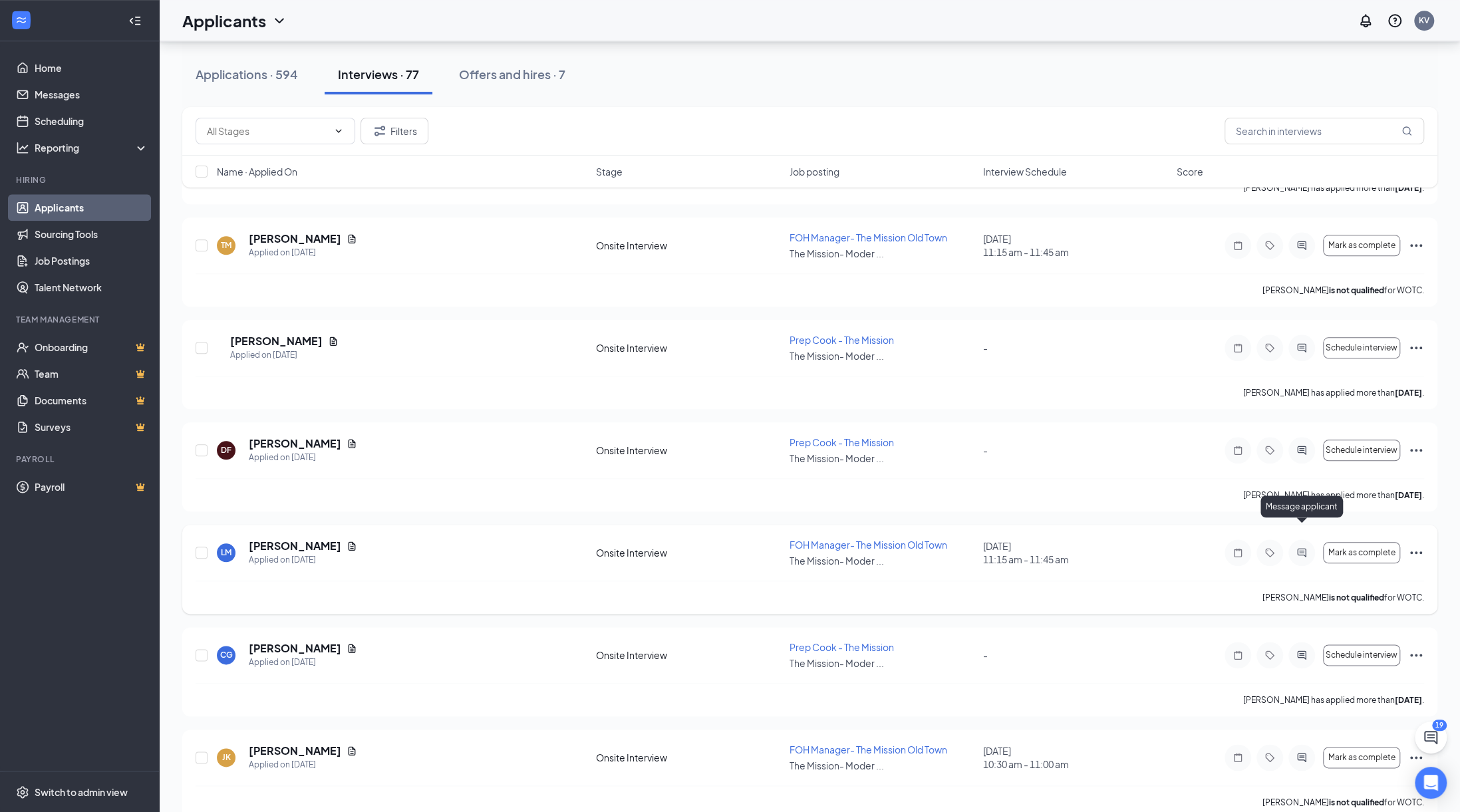
click at [1300, 547] on icon "ActiveChat" at bounding box center [1302, 552] width 16 height 10
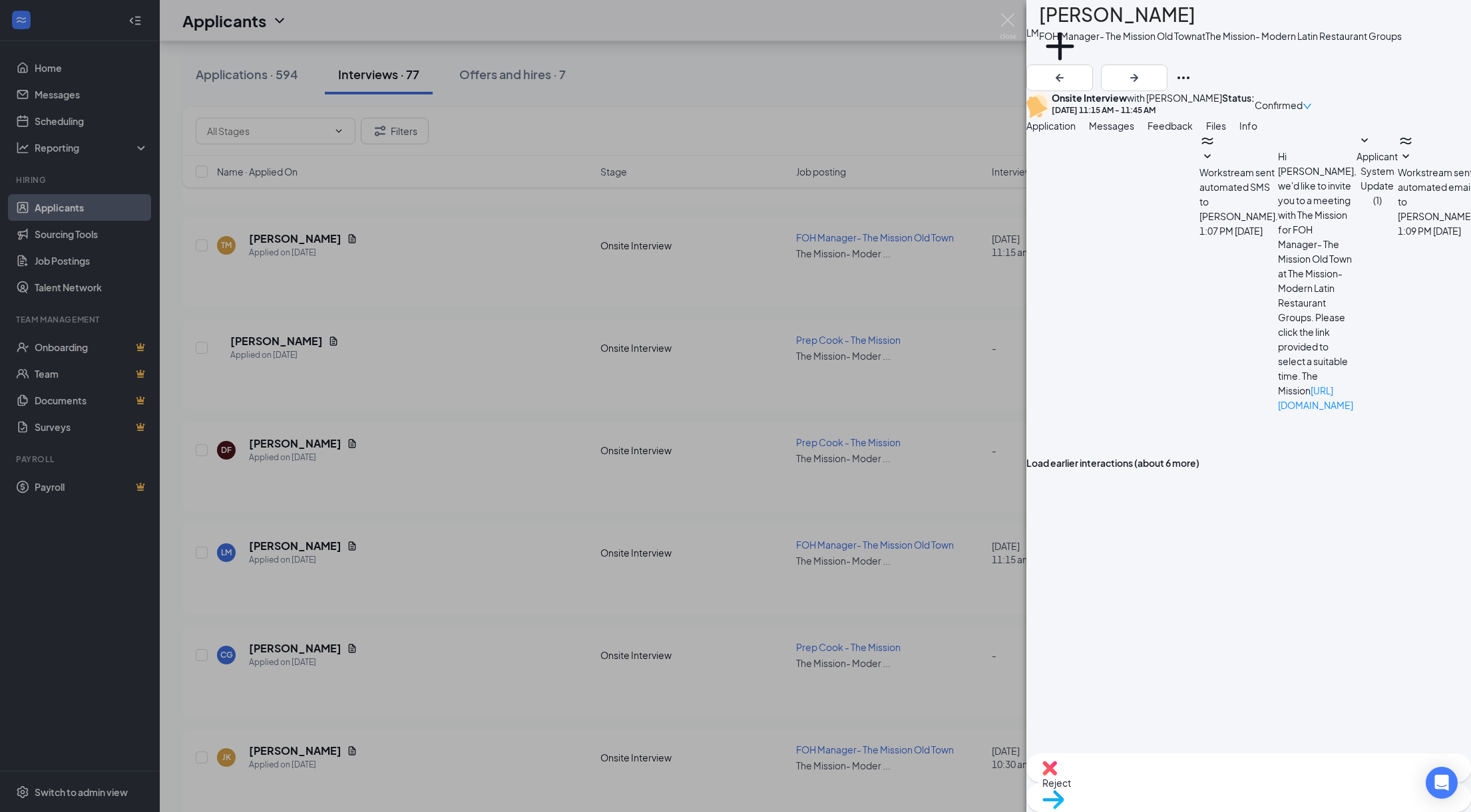
scroll to position [173, 0]
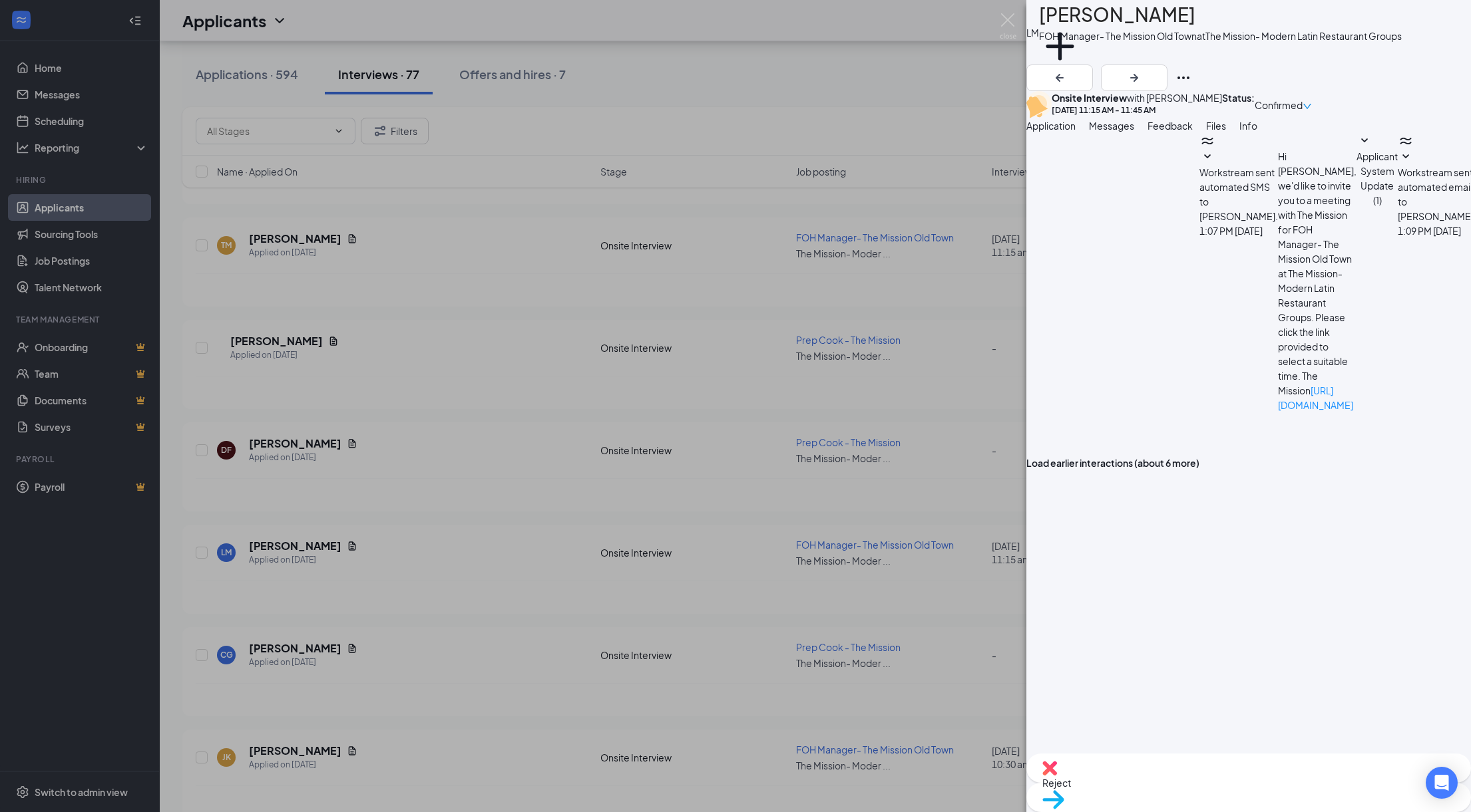
type textarea "Good afternoon [PERSON_NAME], this is [PERSON_NAME] with the Mission group. Not…"
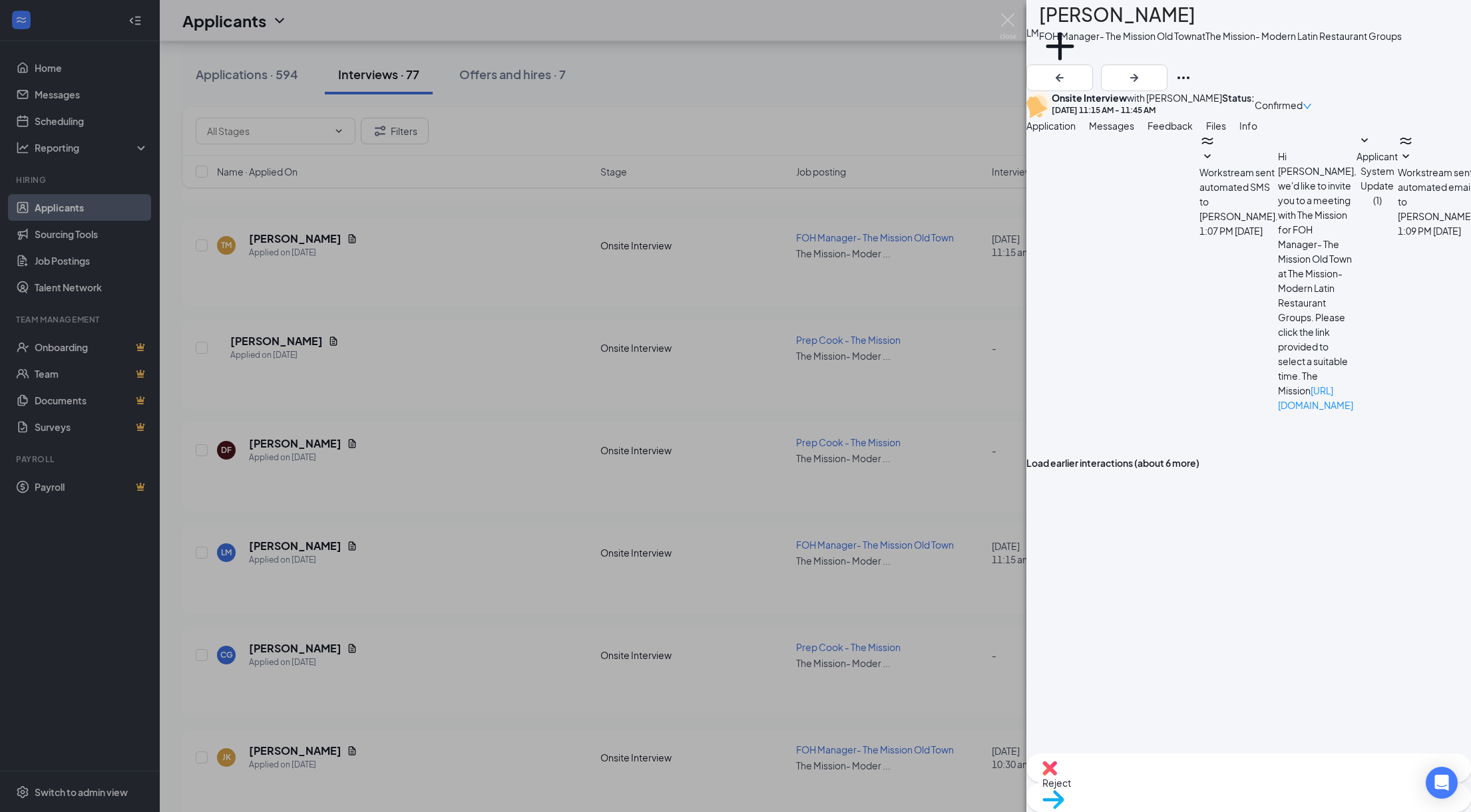
scroll to position [346, 0]
drag, startPoint x: 1126, startPoint y: 509, endPoint x: 1372, endPoint y: 593, distance: 259.9
copy span "Good afternoon [PERSON_NAME], this is [PERSON_NAME] with the Mission group. Not…"
click at [456, 236] on div "[PERSON_NAME] FOH Manager- The Mission Old Town at The Mission- Modern Latin Re…" at bounding box center [735, 406] width 1471 height 812
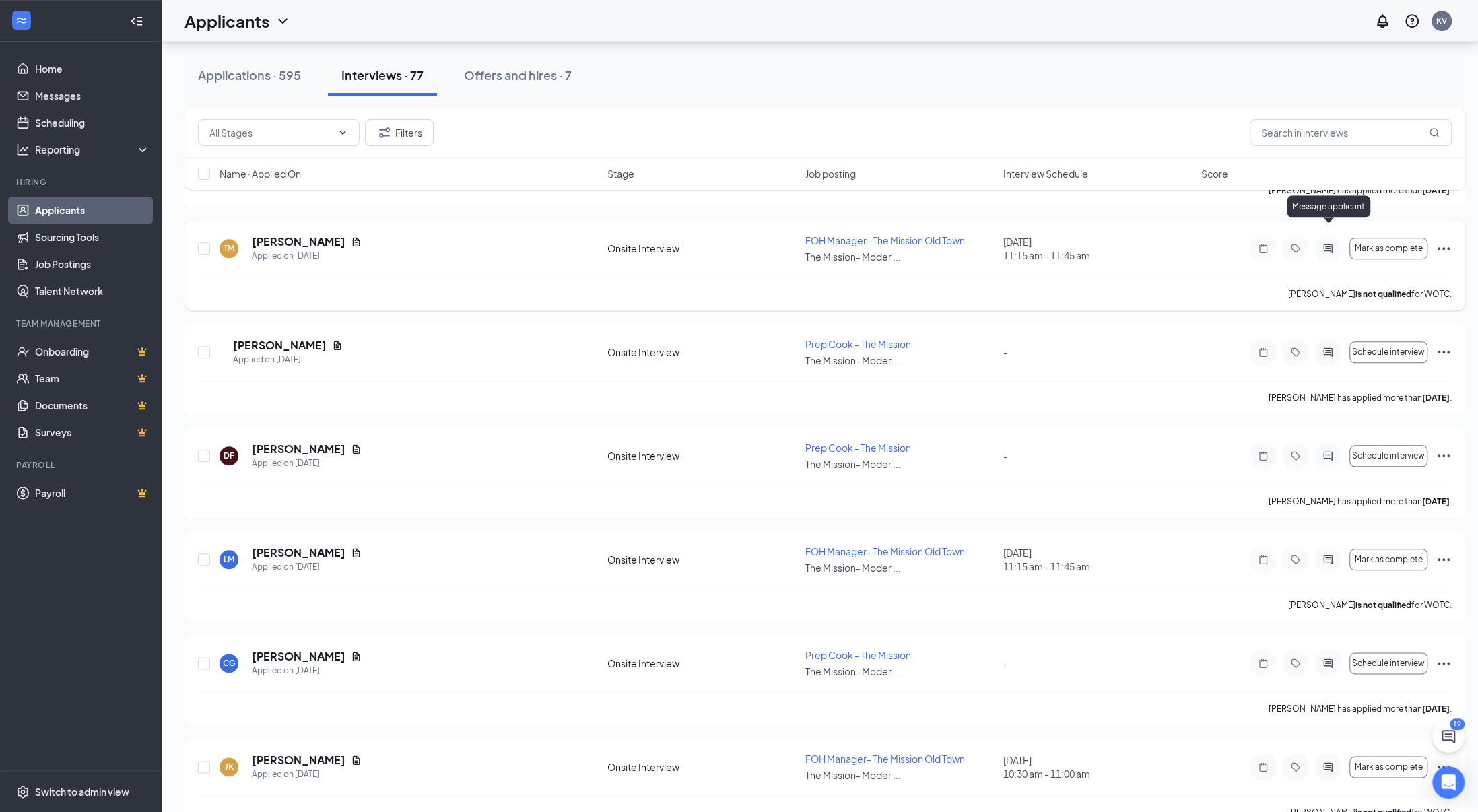
click at [1329, 244] on icon "ActiveChat" at bounding box center [1327, 248] width 9 height 9
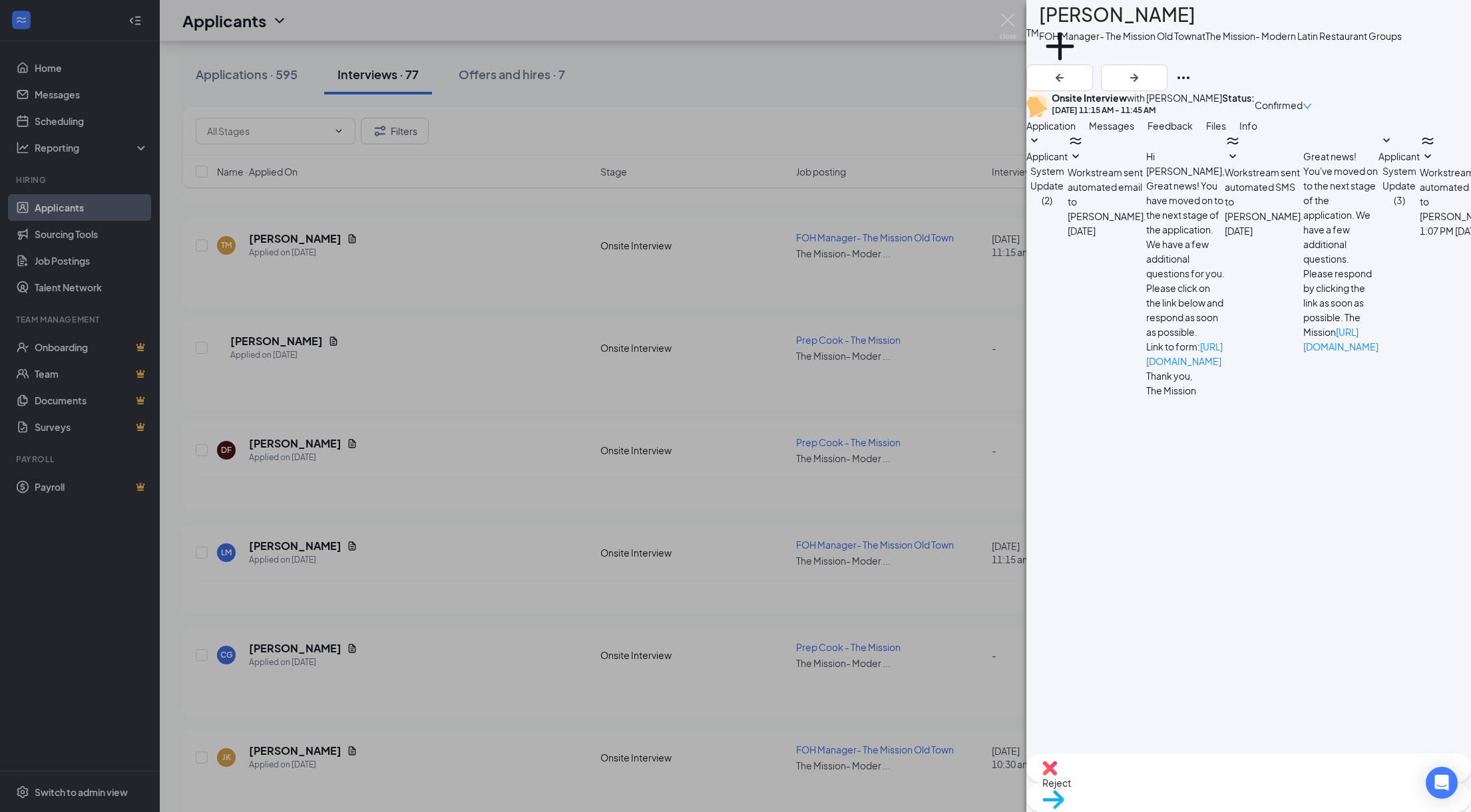
paste textarea "Good afternoon [PERSON_NAME], this is [PERSON_NAME] with the Mission group. Not…"
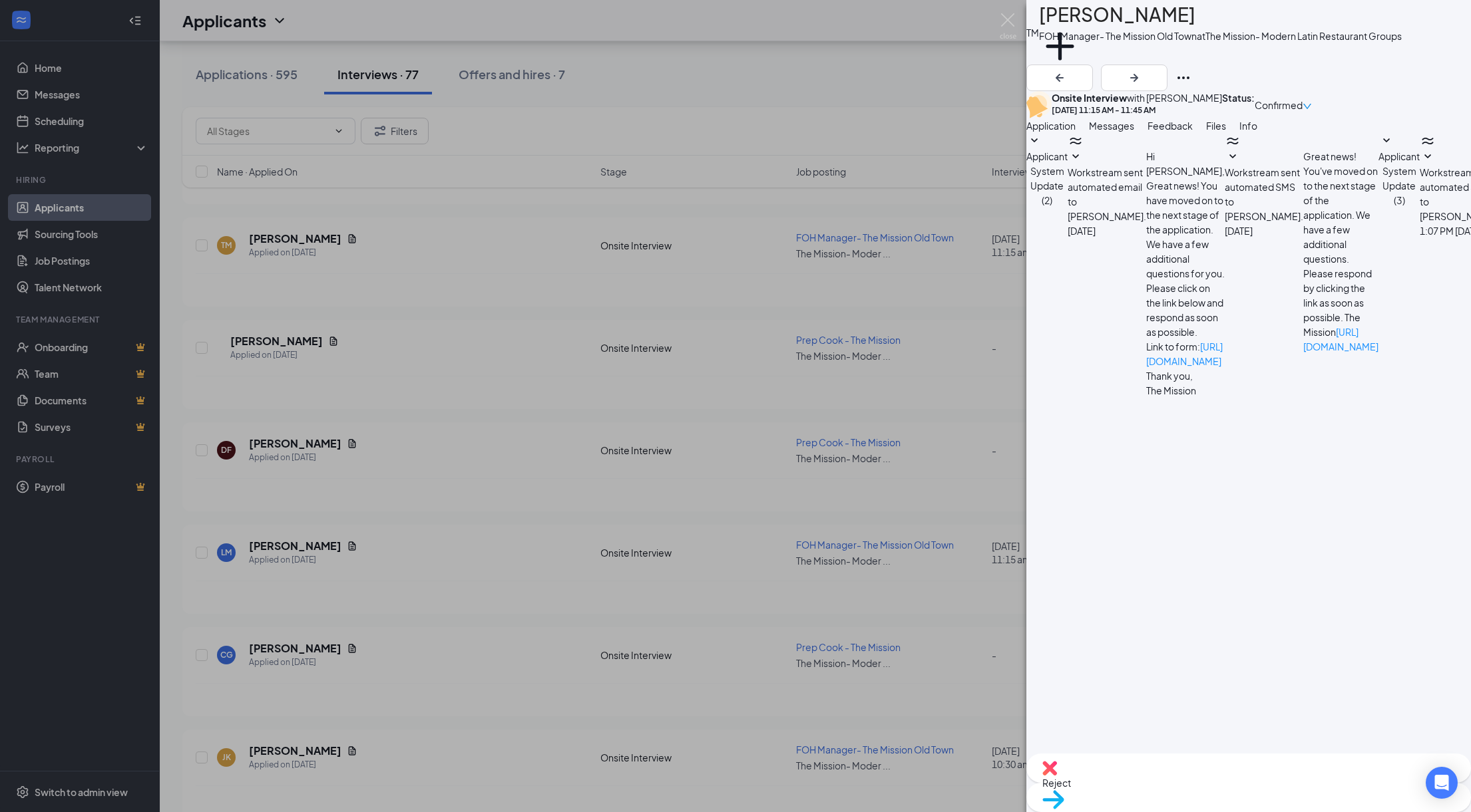
scroll to position [8, 0]
type textarea "Good afternoon [PERSON_NAME], this is [PERSON_NAME] with the Mission group. Not…"
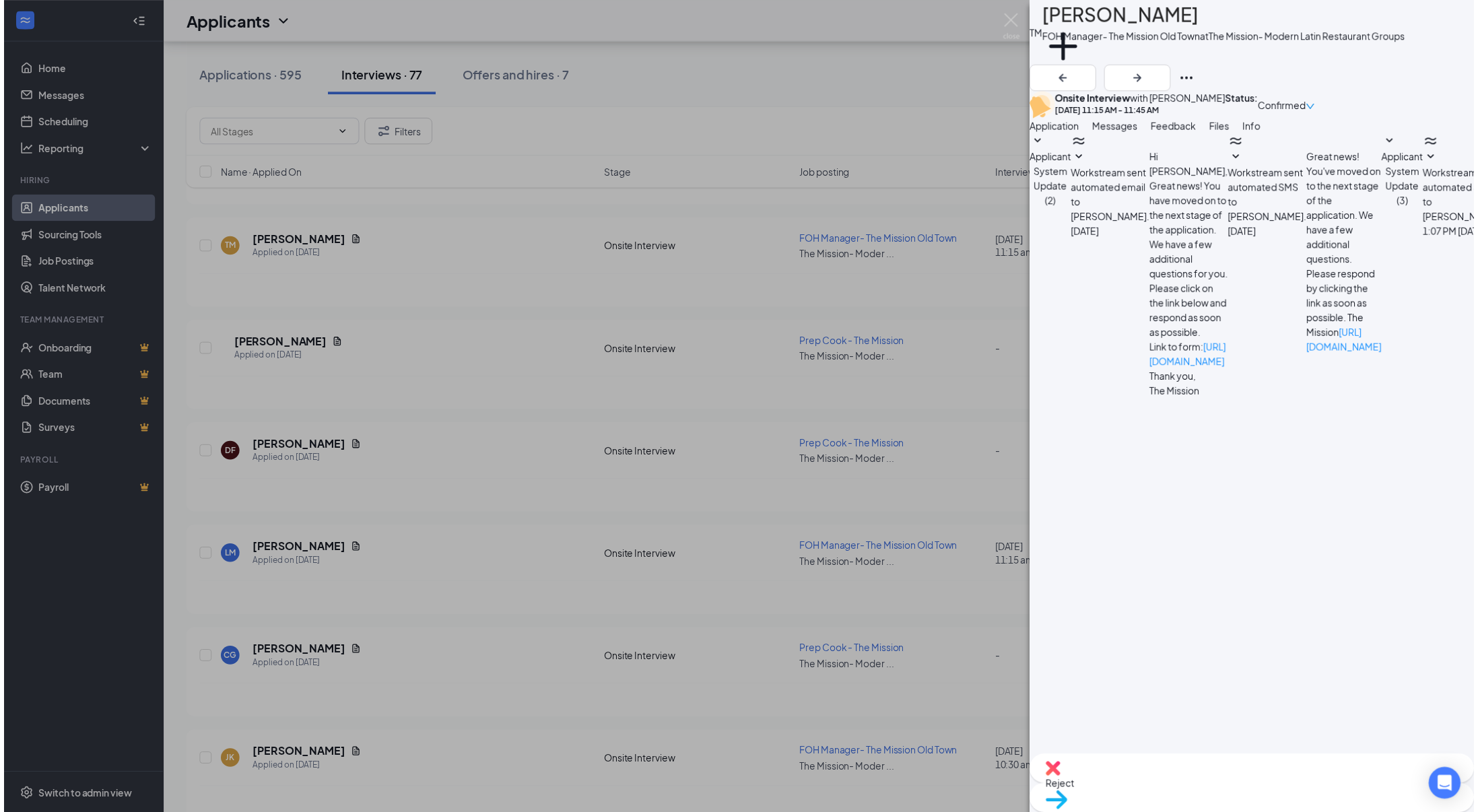
scroll to position [118, 0]
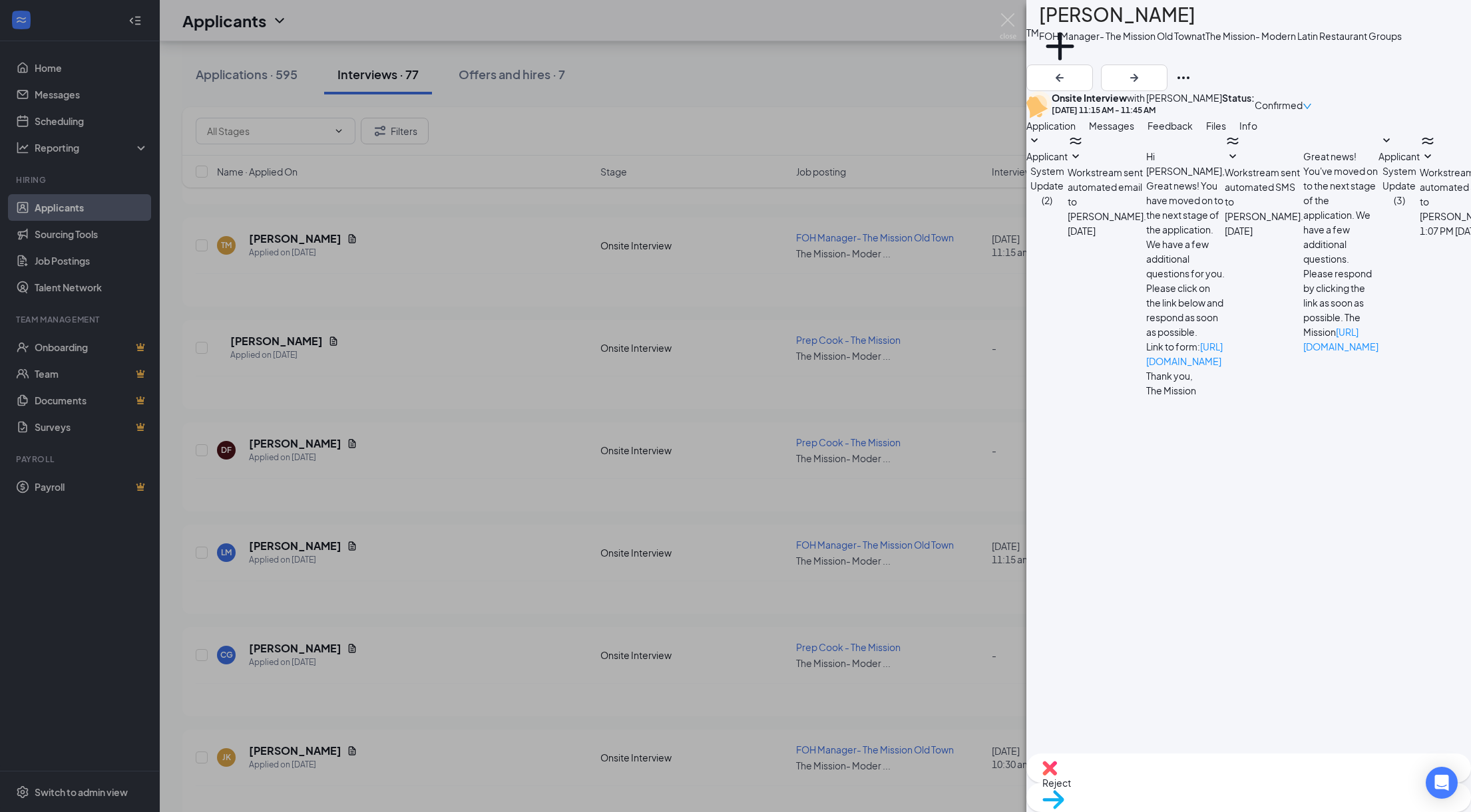
click at [856, 65] on div "TM [PERSON_NAME] FOH Manager- The Mission Old Town at The Mission- Modern Latin…" at bounding box center [735, 406] width 1471 height 812
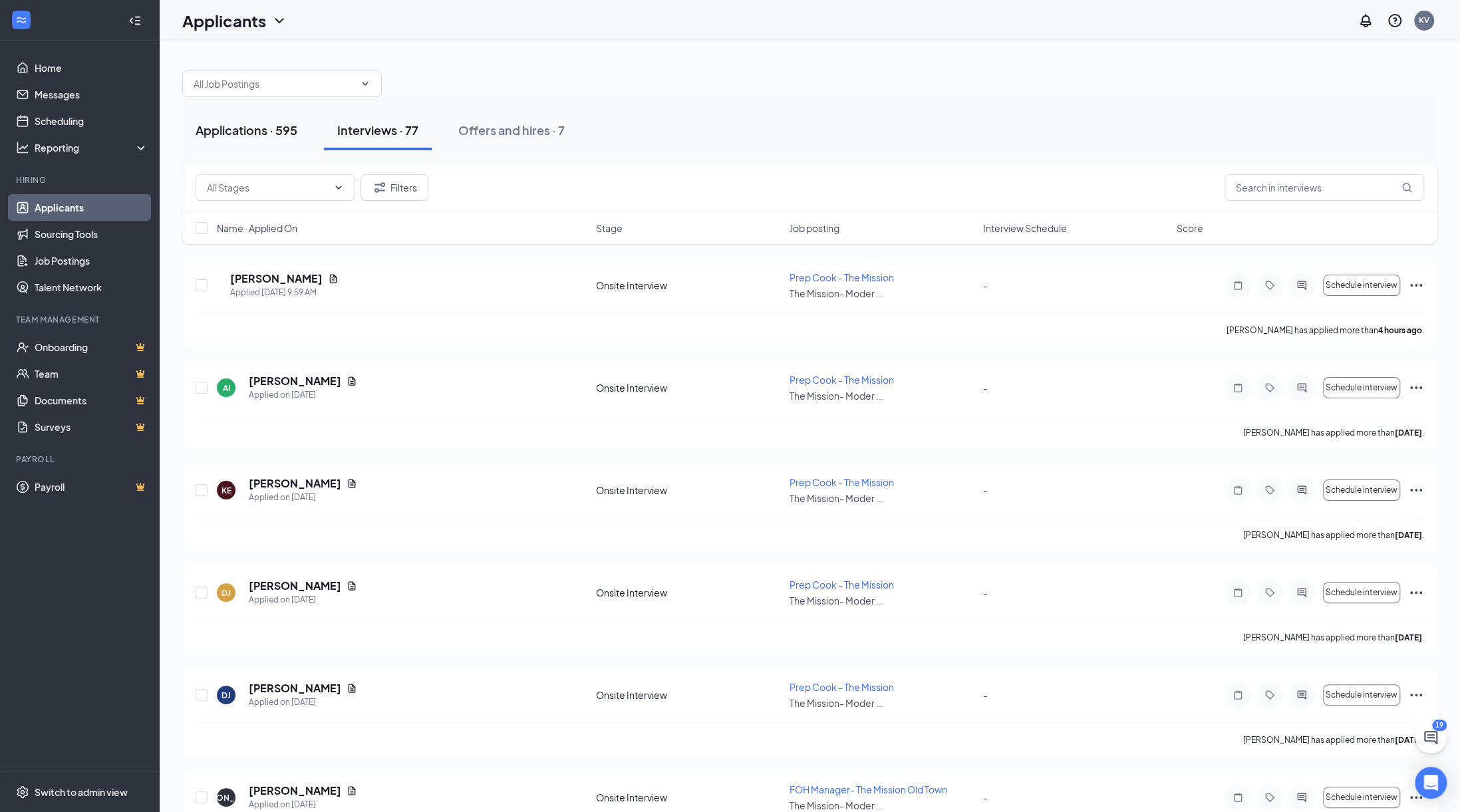
click at [265, 128] on div "Applications · 595" at bounding box center [247, 130] width 102 height 17
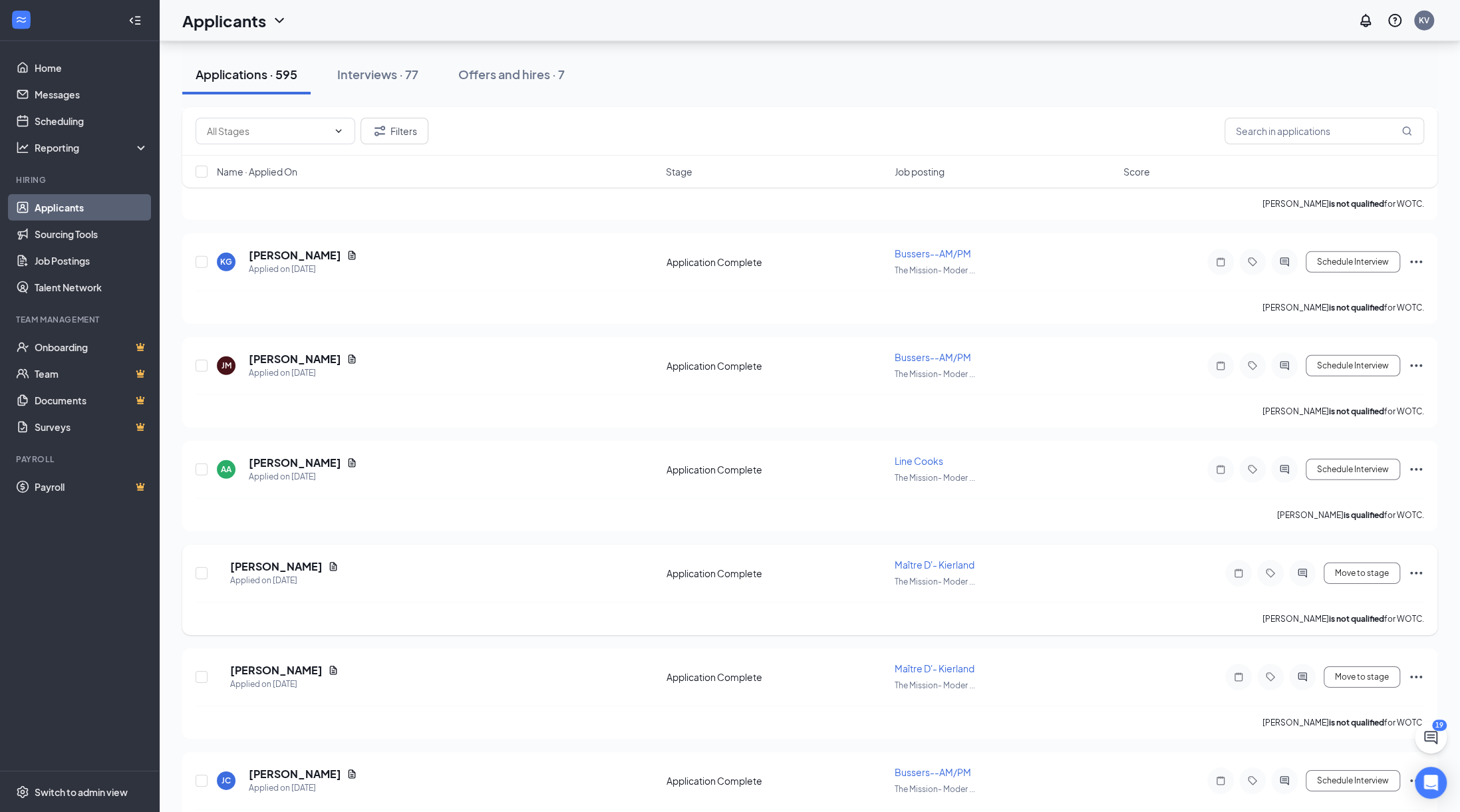
scroll to position [3268, 0]
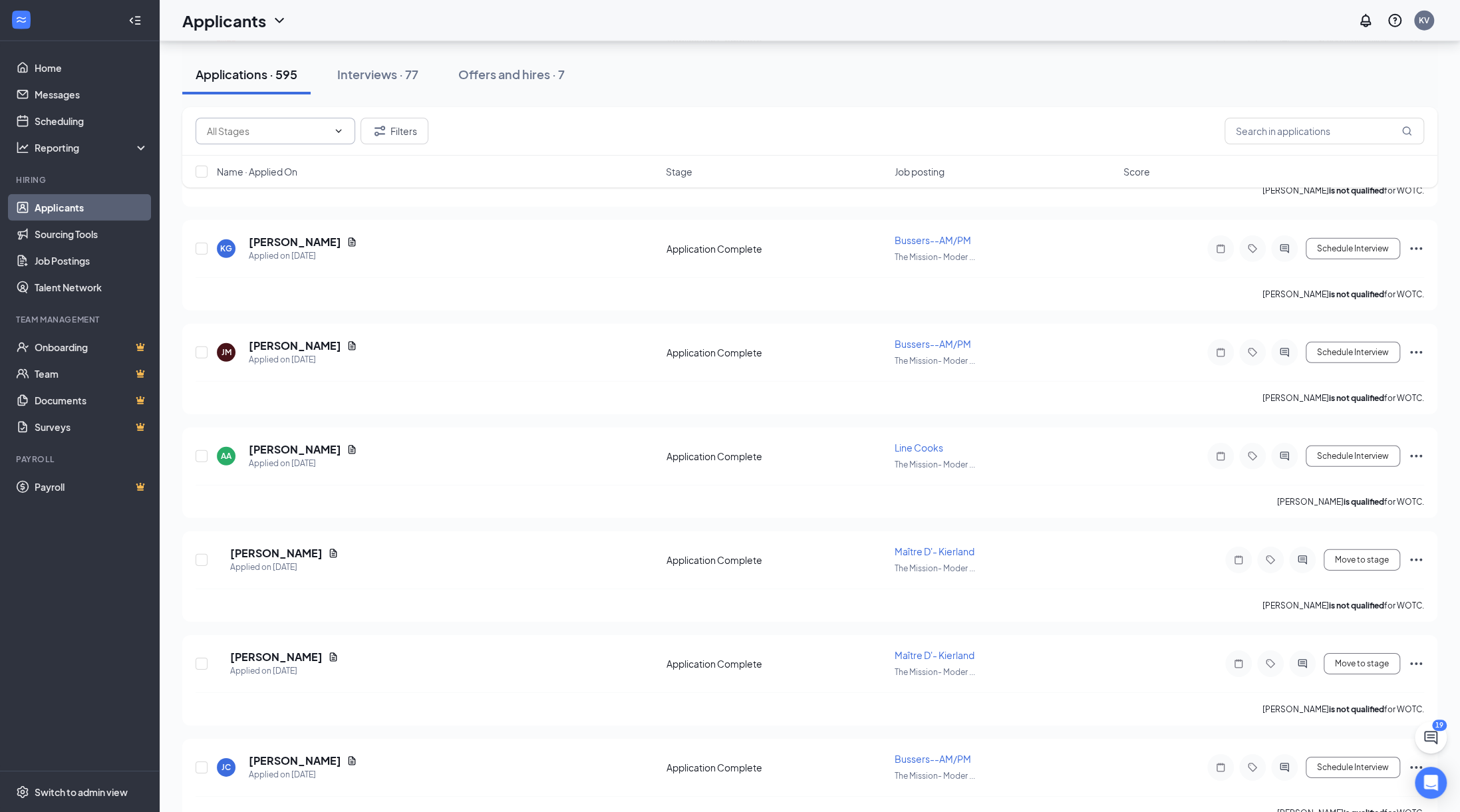
click at [316, 135] on input "text" at bounding box center [268, 131] width 122 height 15
click at [422, 112] on div "Additional Information (126) Application (1) Application Complete (468) Filters" at bounding box center [810, 132] width 1256 height 49
click at [391, 128] on button "Filters" at bounding box center [395, 131] width 68 height 26
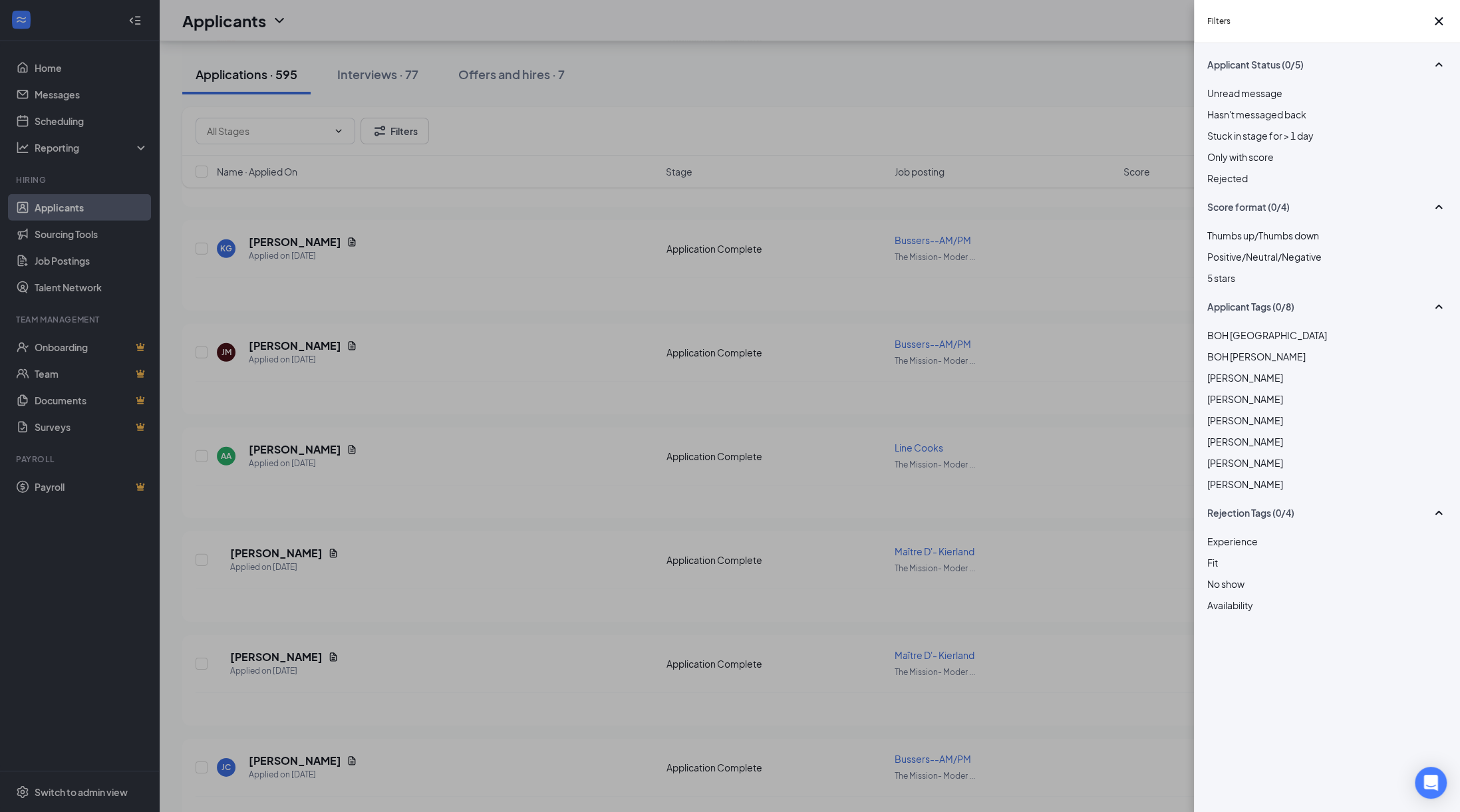
click at [988, 41] on div "Filters Applicant Status (0/5) Unread message Hasn't messaged back Stuck in sta…" at bounding box center [730, 406] width 1460 height 812
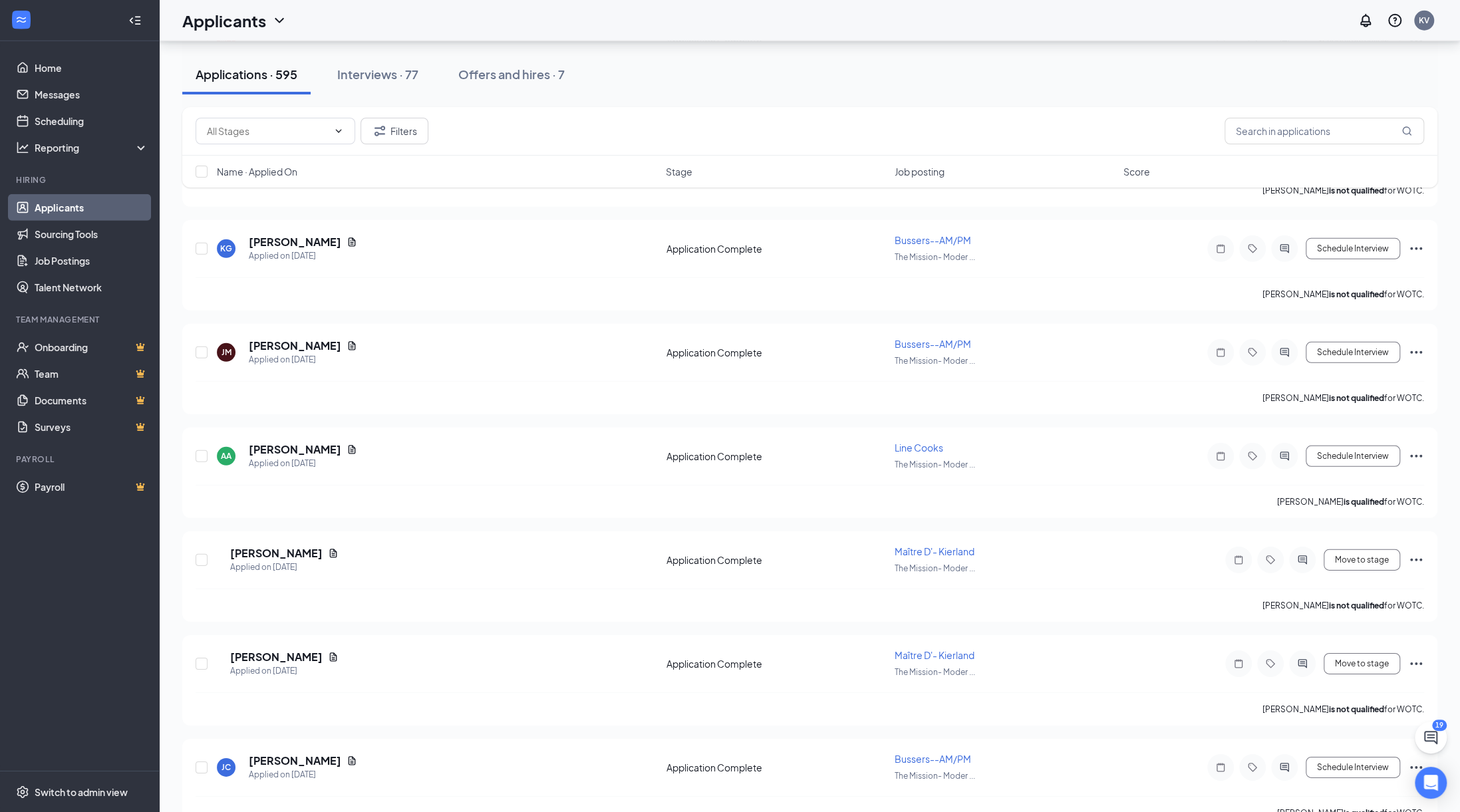
click at [289, 14] on div "Applicants KV" at bounding box center [810, 21] width 1301 height 41
click at [277, 19] on icon "ChevronDown" at bounding box center [279, 21] width 8 height 6
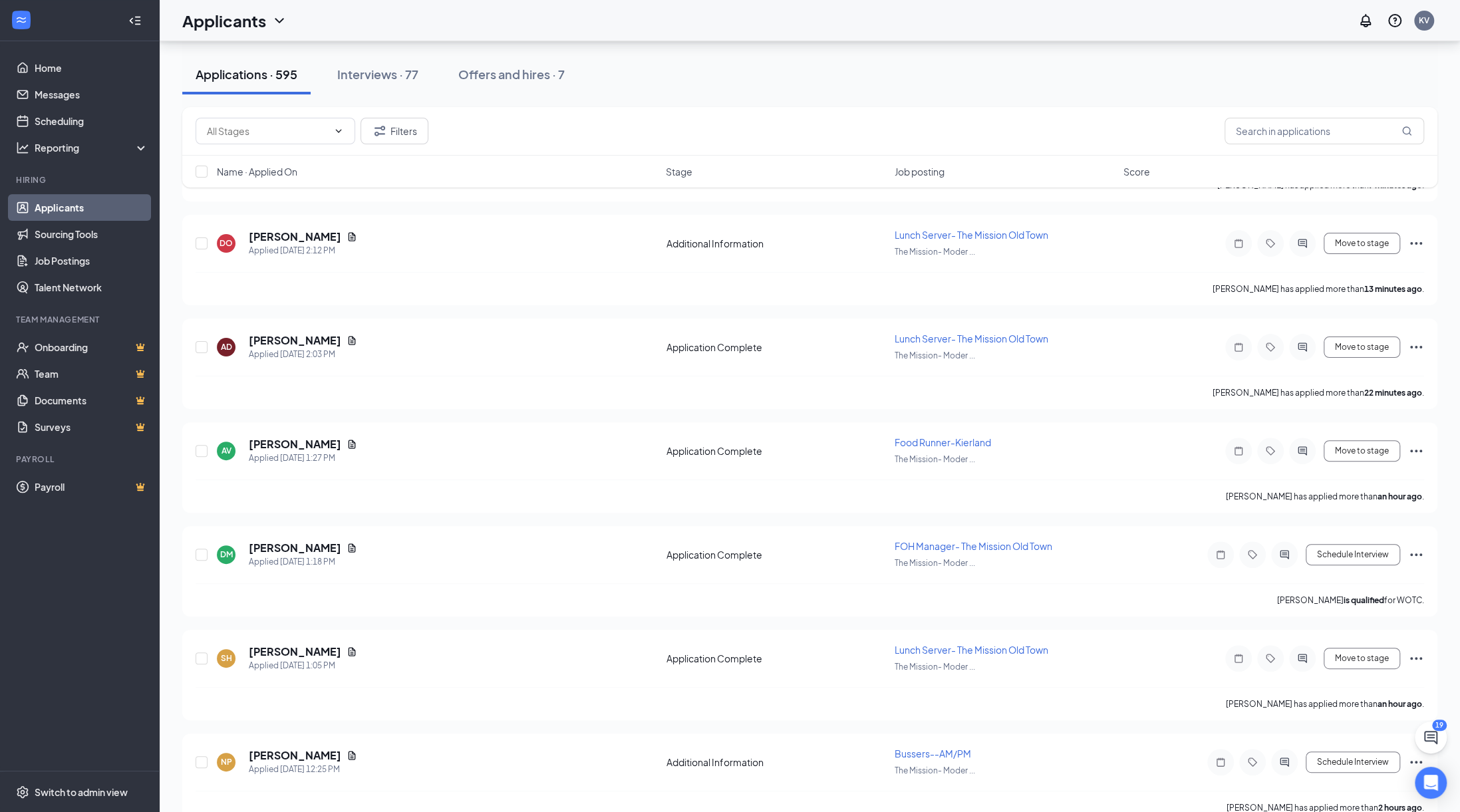
scroll to position [0, 0]
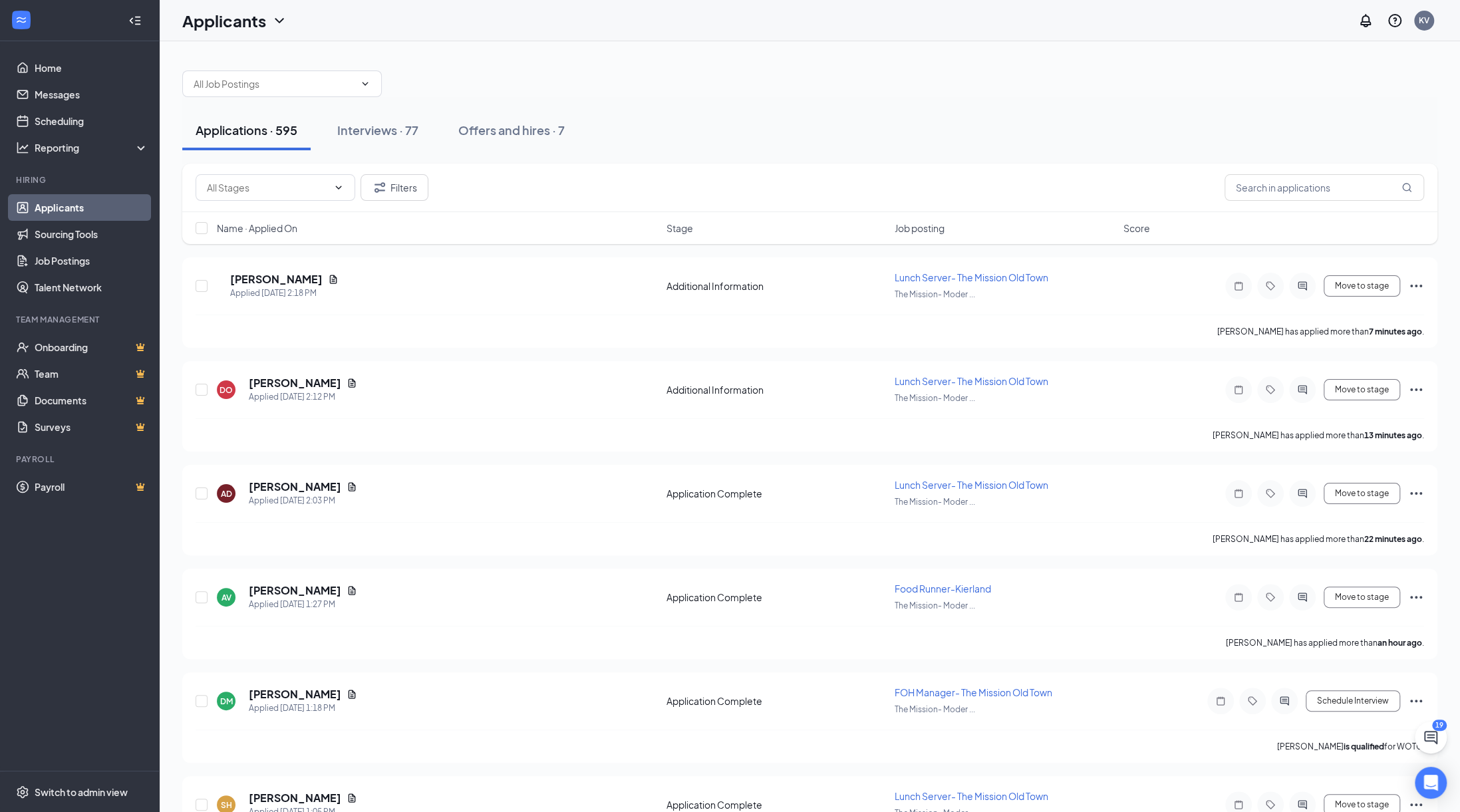
click at [282, 19] on icon "ChevronDown" at bounding box center [279, 21] width 8 height 6
click at [368, 88] on icon "ChevronDown" at bounding box center [365, 83] width 10 height 10
click at [365, 83] on icon "ChevronDown" at bounding box center [365, 83] width 10 height 10
click at [273, 78] on input "text" at bounding box center [274, 84] width 161 height 15
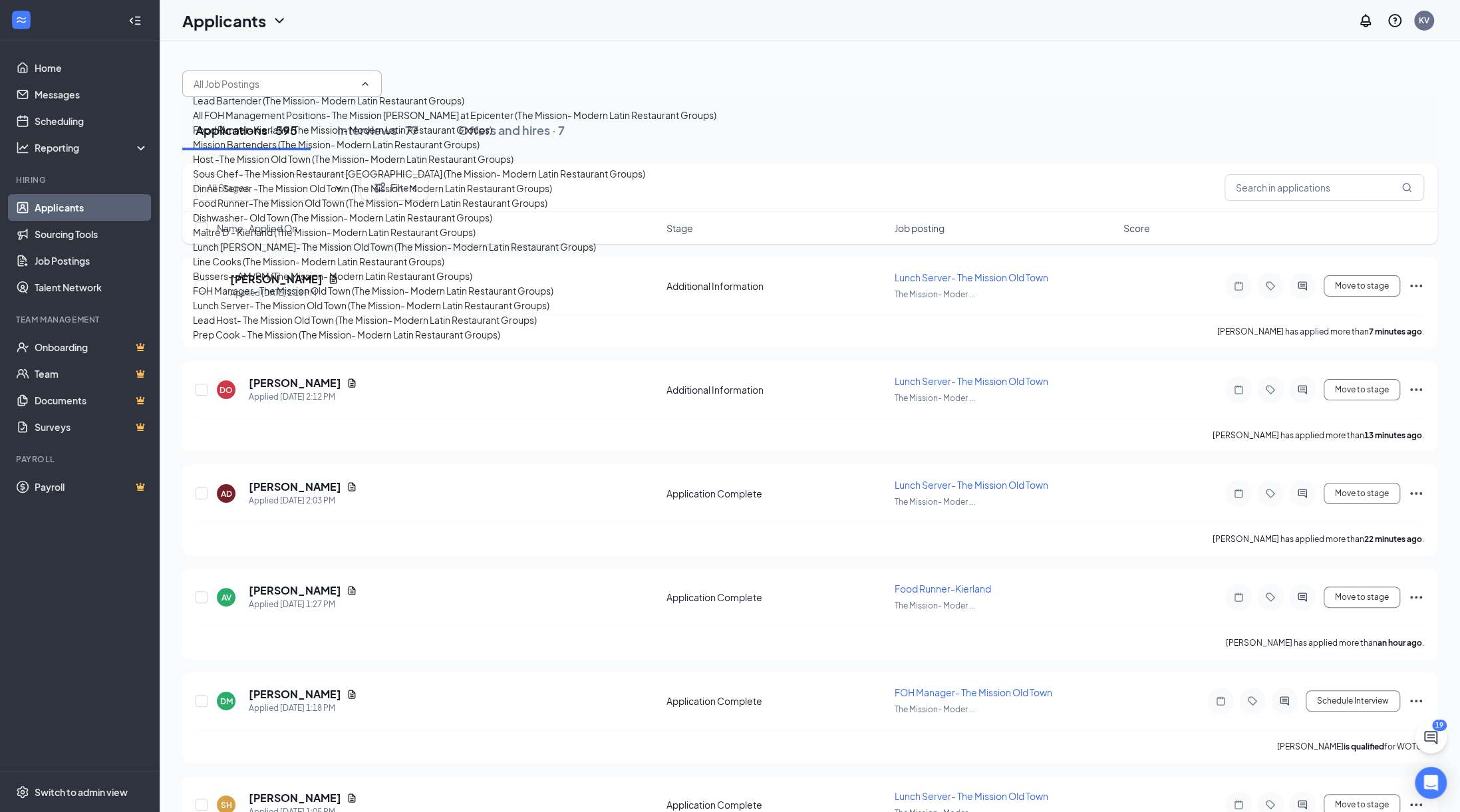
scroll to position [647, 0]
click at [298, 284] on div "FOH Manager- The Mission Old Town (The Mission- Modern Latin Restaurant Groups)" at bounding box center [373, 291] width 361 height 15
type input "FOH Manager- The Mission Old Town (The Mission- Modern Latin Restaurant Groups)"
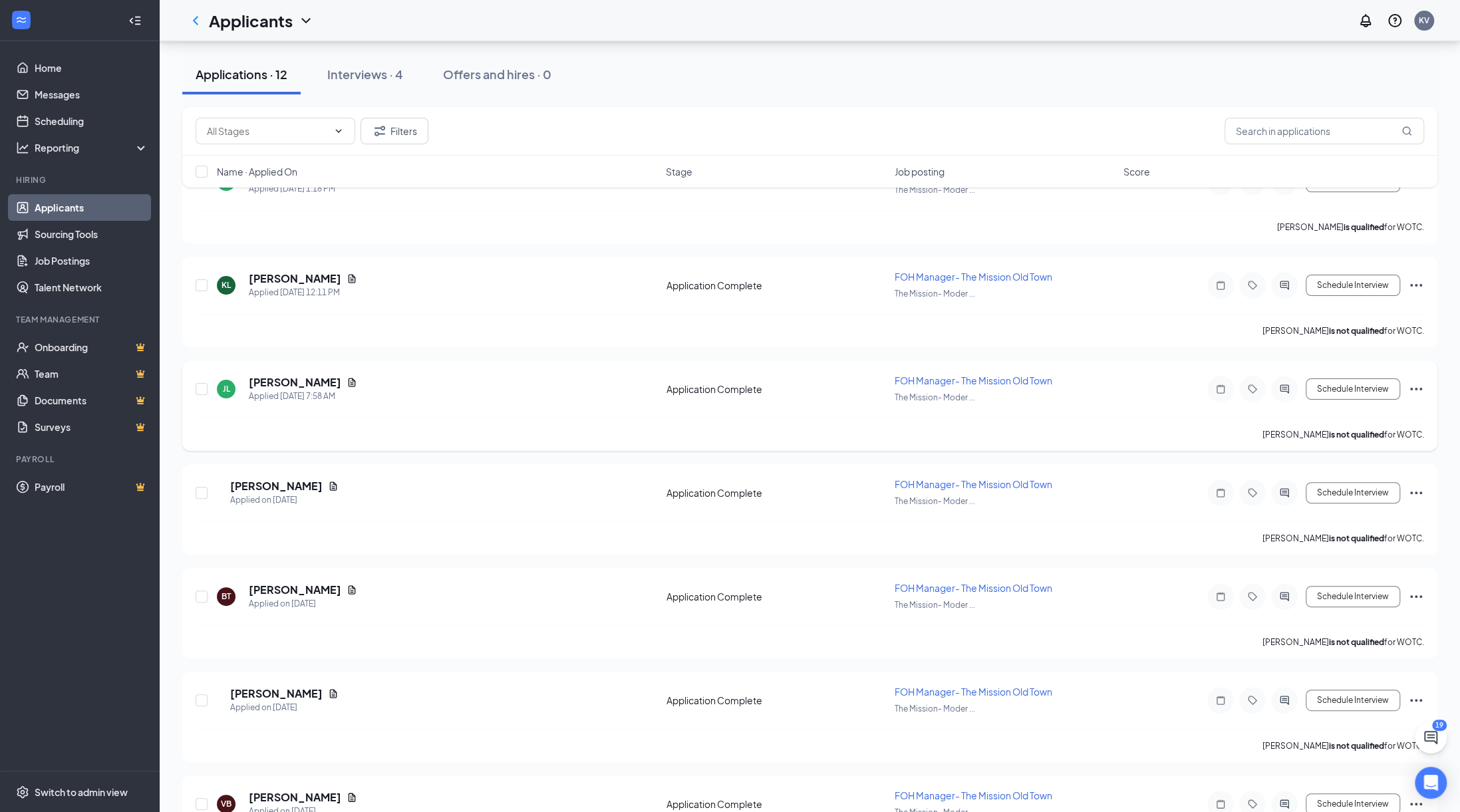
scroll to position [399, 0]
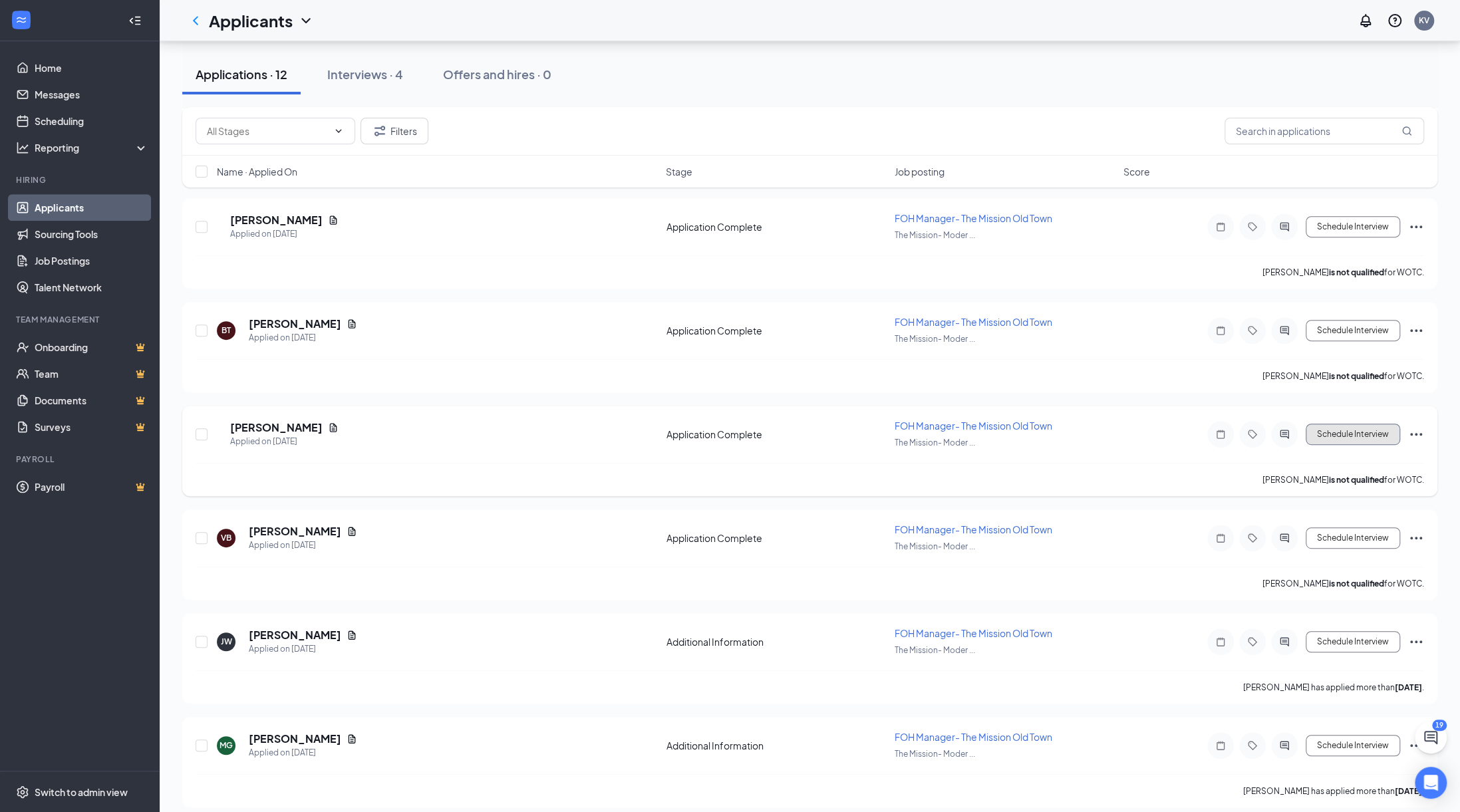
click at [1355, 427] on button "Schedule Interview" at bounding box center [1353, 434] width 94 height 22
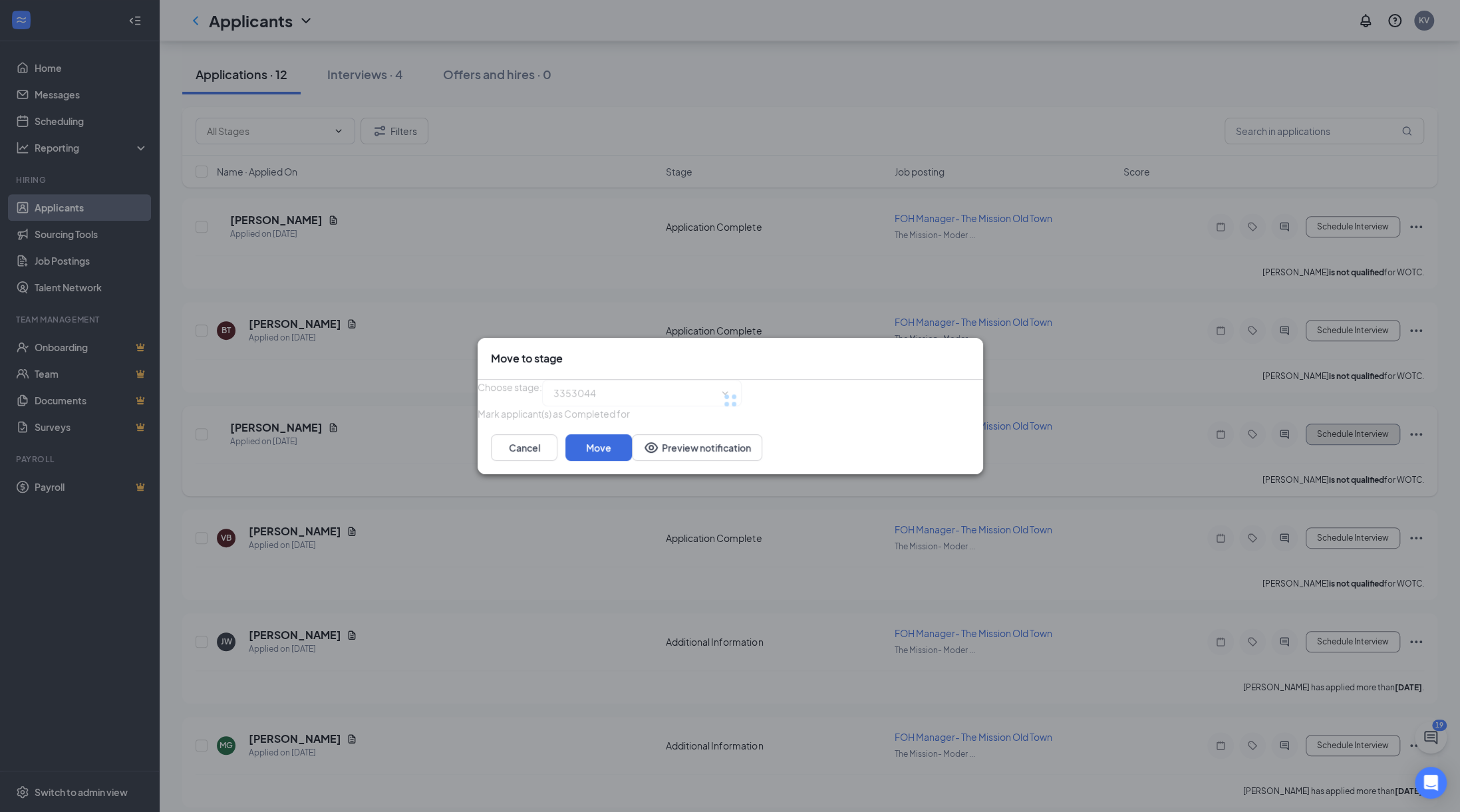
type input "Onsite Interview (next stage)"
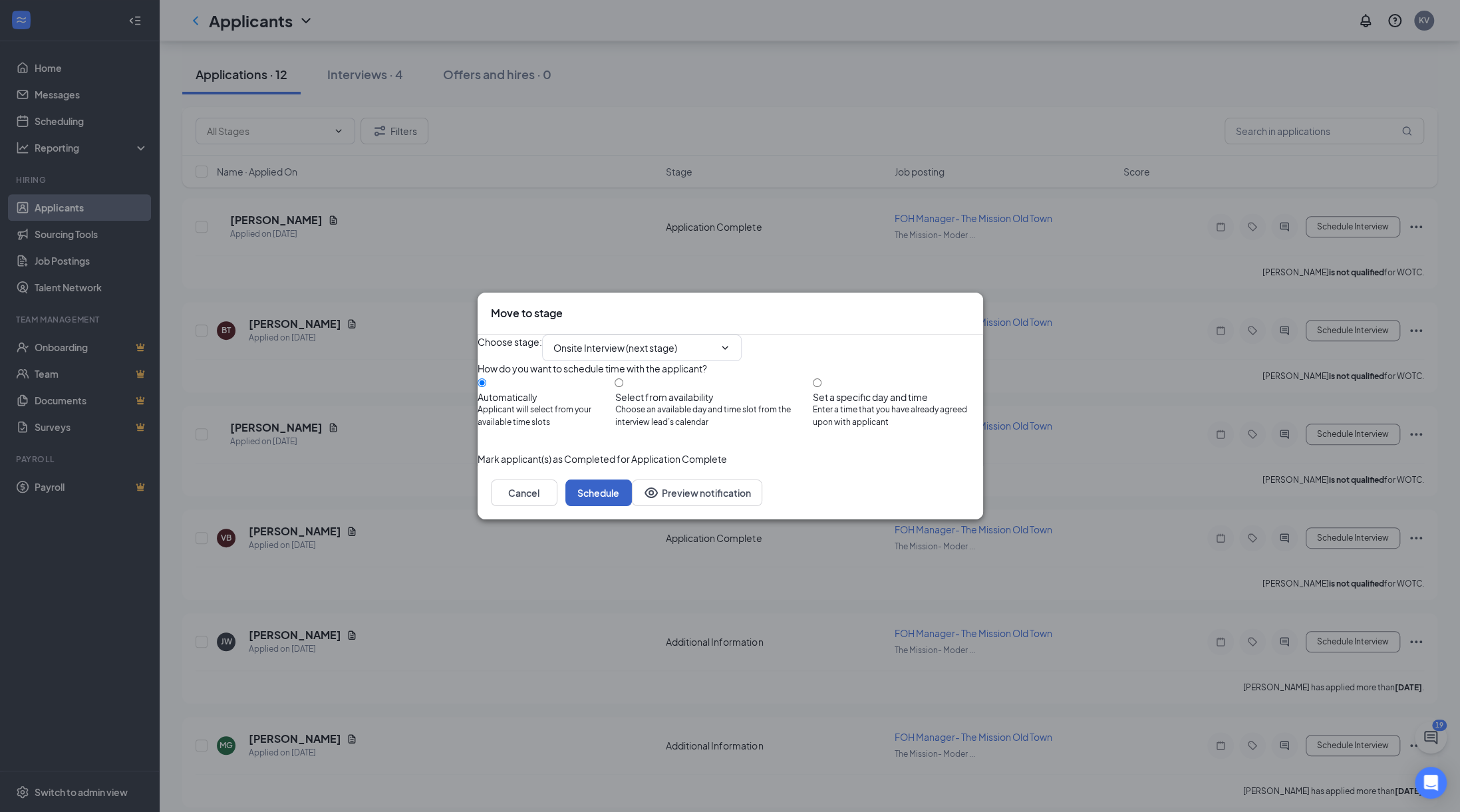
click at [632, 506] on button "Schedule" at bounding box center [598, 493] width 67 height 26
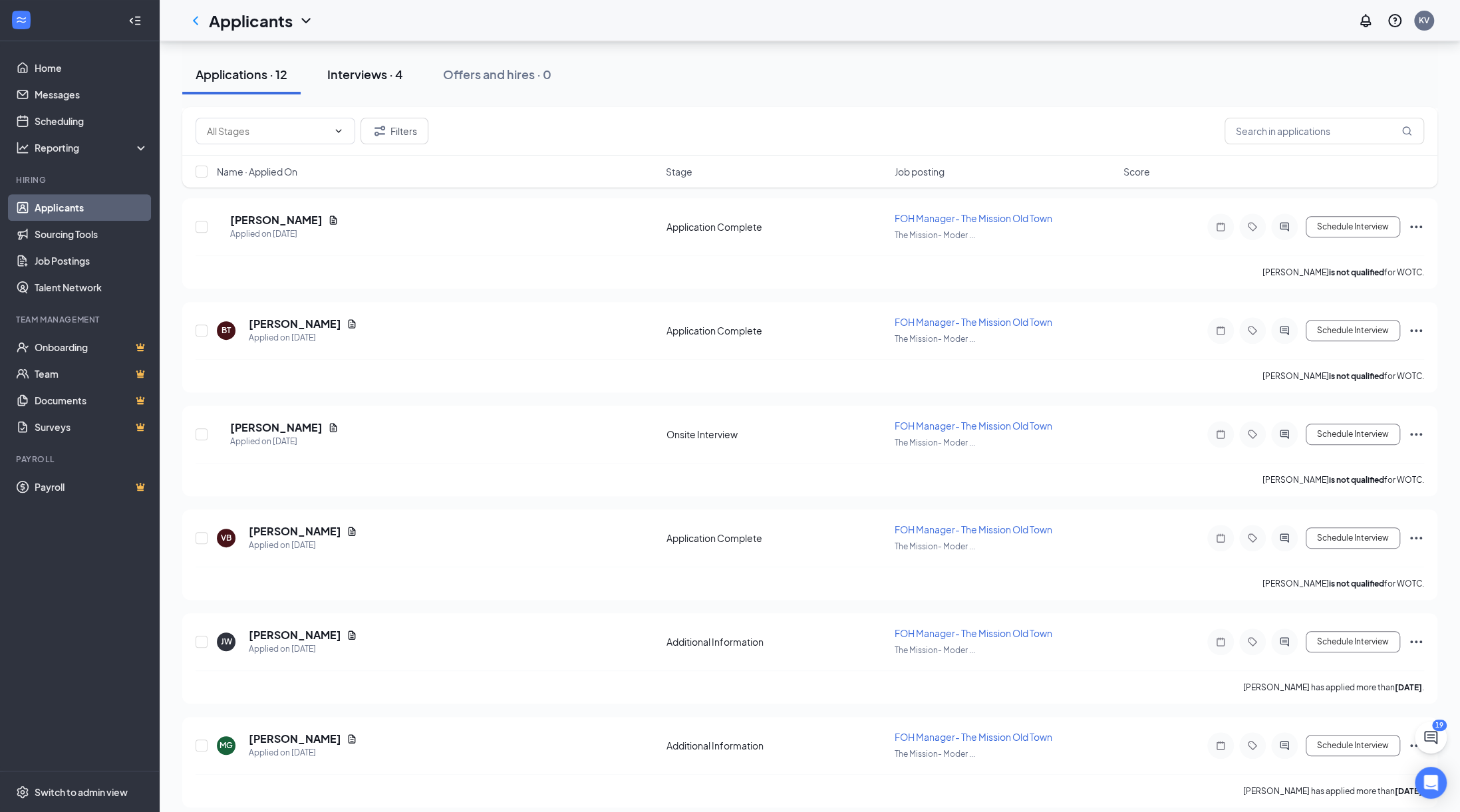
click at [362, 75] on div "Interviews · 4" at bounding box center [365, 74] width 76 height 17
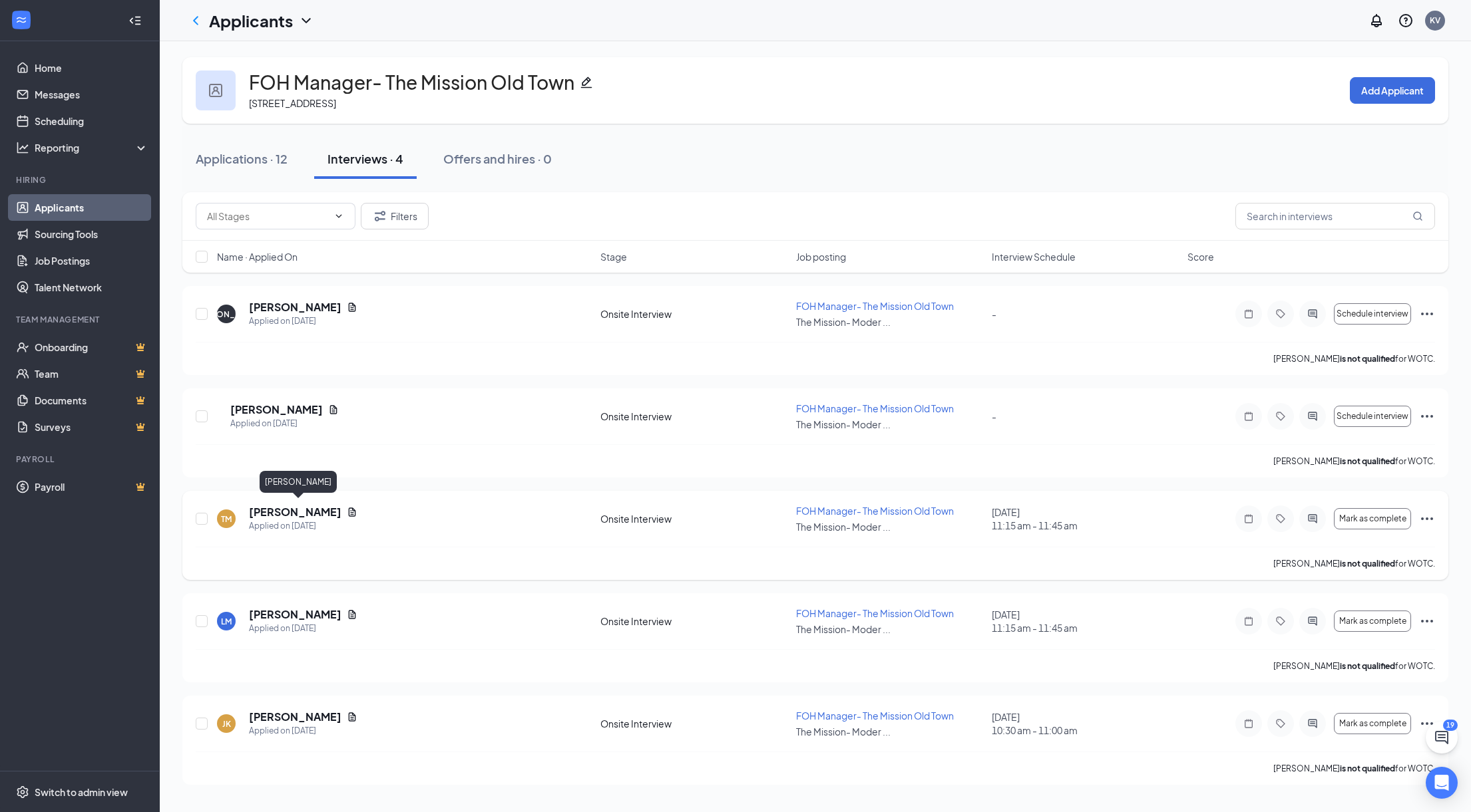
click at [325, 508] on h5 "[PERSON_NAME]" at bounding box center [295, 512] width 92 height 15
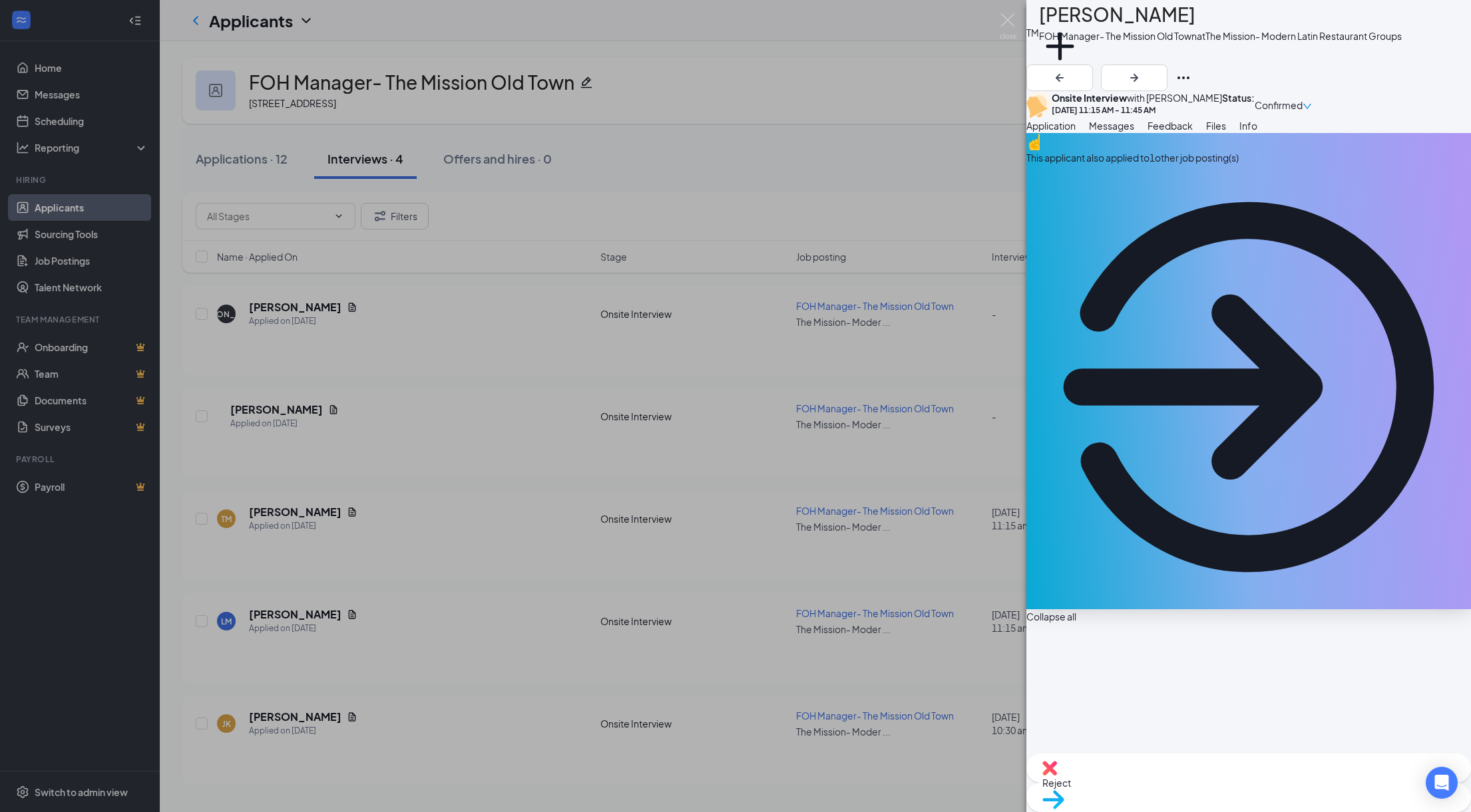
click at [1127, 104] on b "Onsite Interview" at bounding box center [1089, 97] width 75 height 12
click at [1094, 104] on b "Onsite Interview" at bounding box center [1089, 97] width 75 height 12
click at [1189, 76] on icon "Ellipses" at bounding box center [1183, 77] width 12 height 3
click at [1187, 96] on div "Onsite Interview with [PERSON_NAME] [DATE] 11:15 AM - 11:45 AM Status : Confirm…" at bounding box center [1249, 105] width 445 height 27
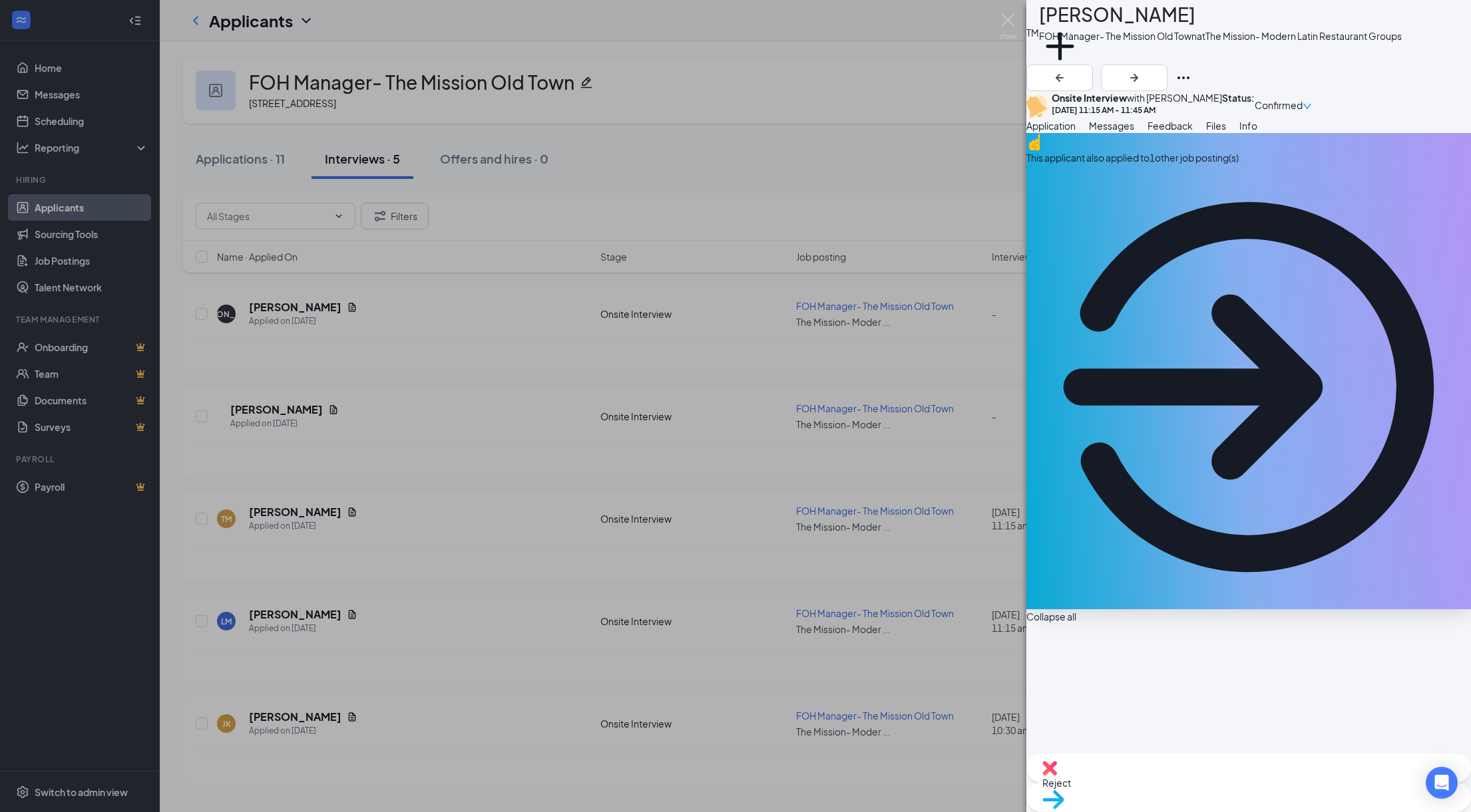
click at [925, 26] on div "TM [PERSON_NAME] FOH Manager- The Mission Old Town at The Mission- Modern Latin…" at bounding box center [735, 406] width 1471 height 812
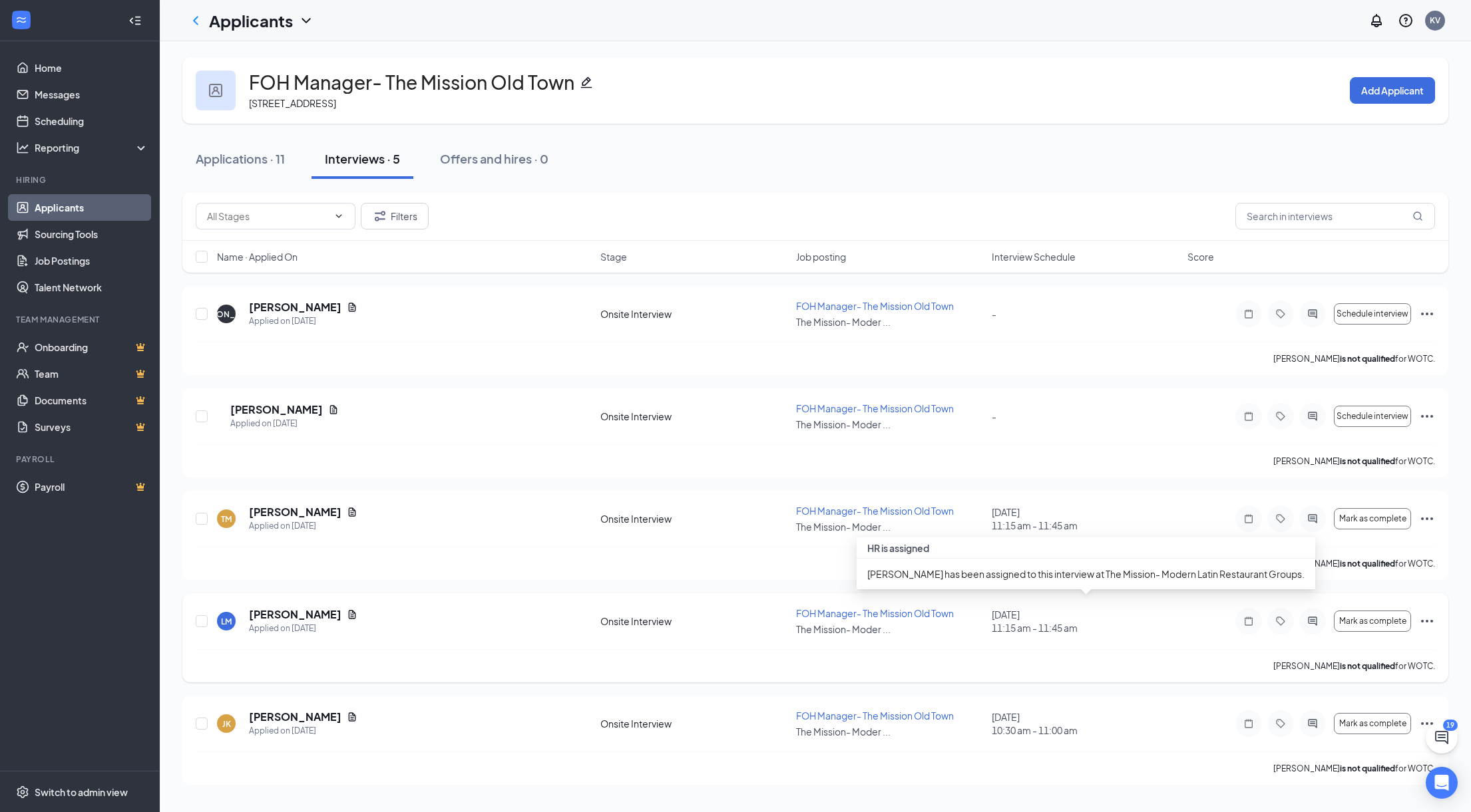
click at [1060, 610] on div "[DATE] 11:15 am - 11:45 am" at bounding box center [1085, 622] width 188 height 26
click at [763, 615] on div "Onsite Interview" at bounding box center [694, 622] width 188 height 13
click at [1208, 624] on div "[PERSON_NAME] Applied on [DATE] Onsite Interview FOH Manager- The Mission Old T…" at bounding box center [815, 627] width 1239 height 42
click at [319, 611] on h5 "[PERSON_NAME]" at bounding box center [295, 615] width 92 height 15
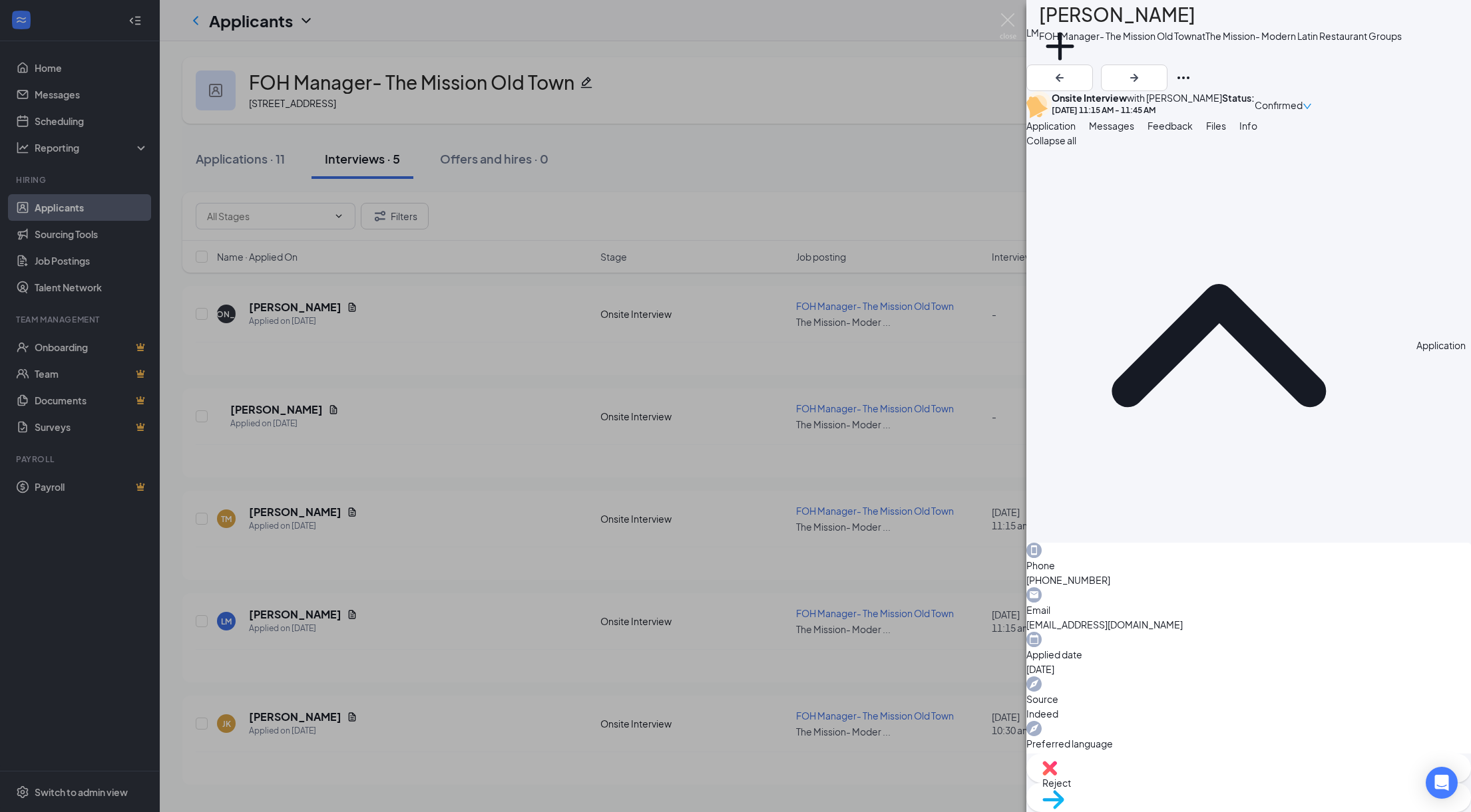
click at [1312, 110] on icon "down" at bounding box center [1307, 106] width 9 height 9
click at [1361, 153] on span "Request Reschedule" at bounding box center [1369, 158] width 91 height 12
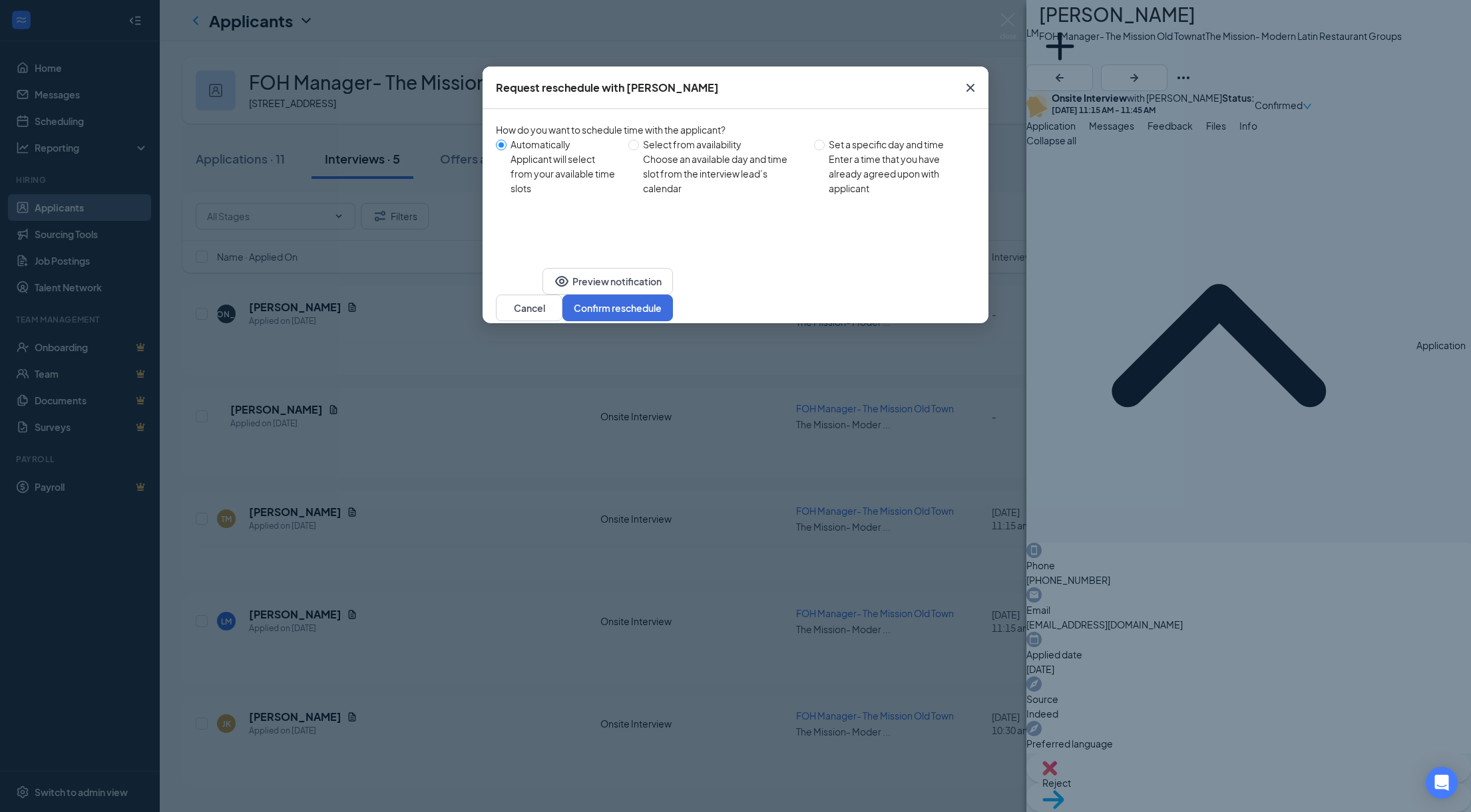
click at [840, 167] on div "Enter a time that you have already agreed upon with applicant" at bounding box center [896, 173] width 136 height 44
click at [825, 151] on input "Set a specific day and time Enter a time that you have already agreed upon with…" at bounding box center [819, 144] width 10 height 10
radio input "true"
radio input "false"
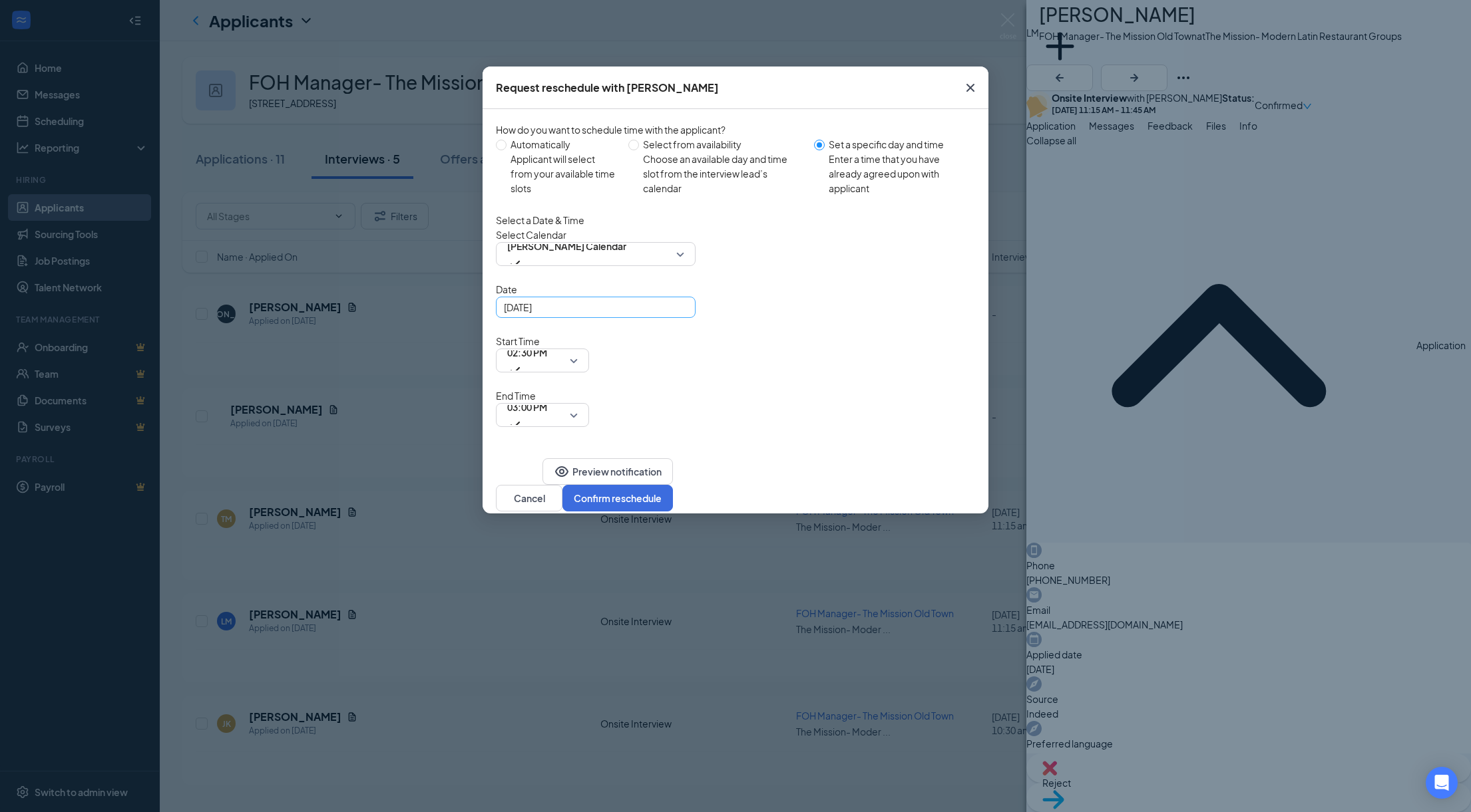
click at [658, 315] on input "[DATE]" at bounding box center [595, 308] width 181 height 15
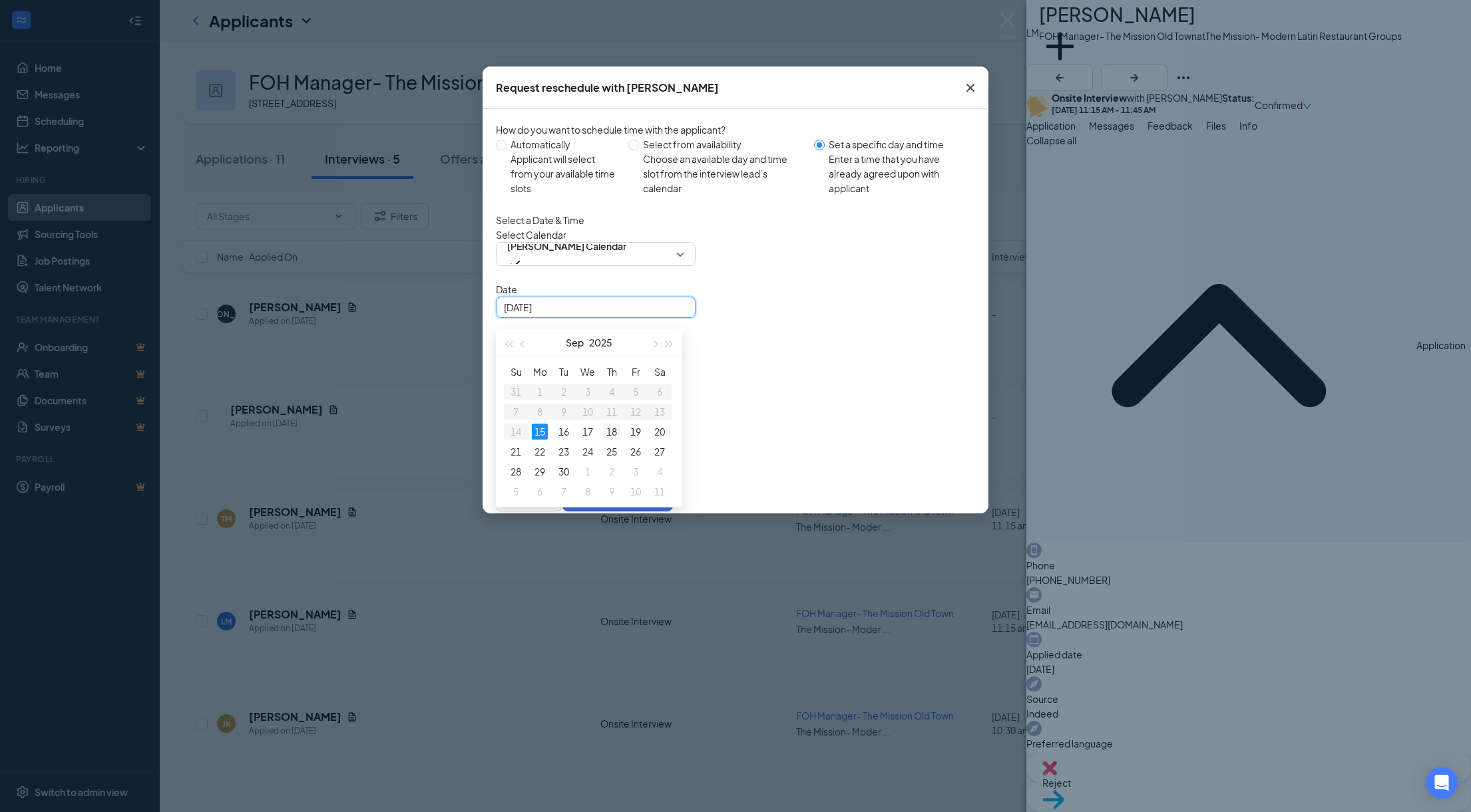
type input "[DATE]"
click at [613, 440] on div "18" at bounding box center [612, 431] width 16 height 16
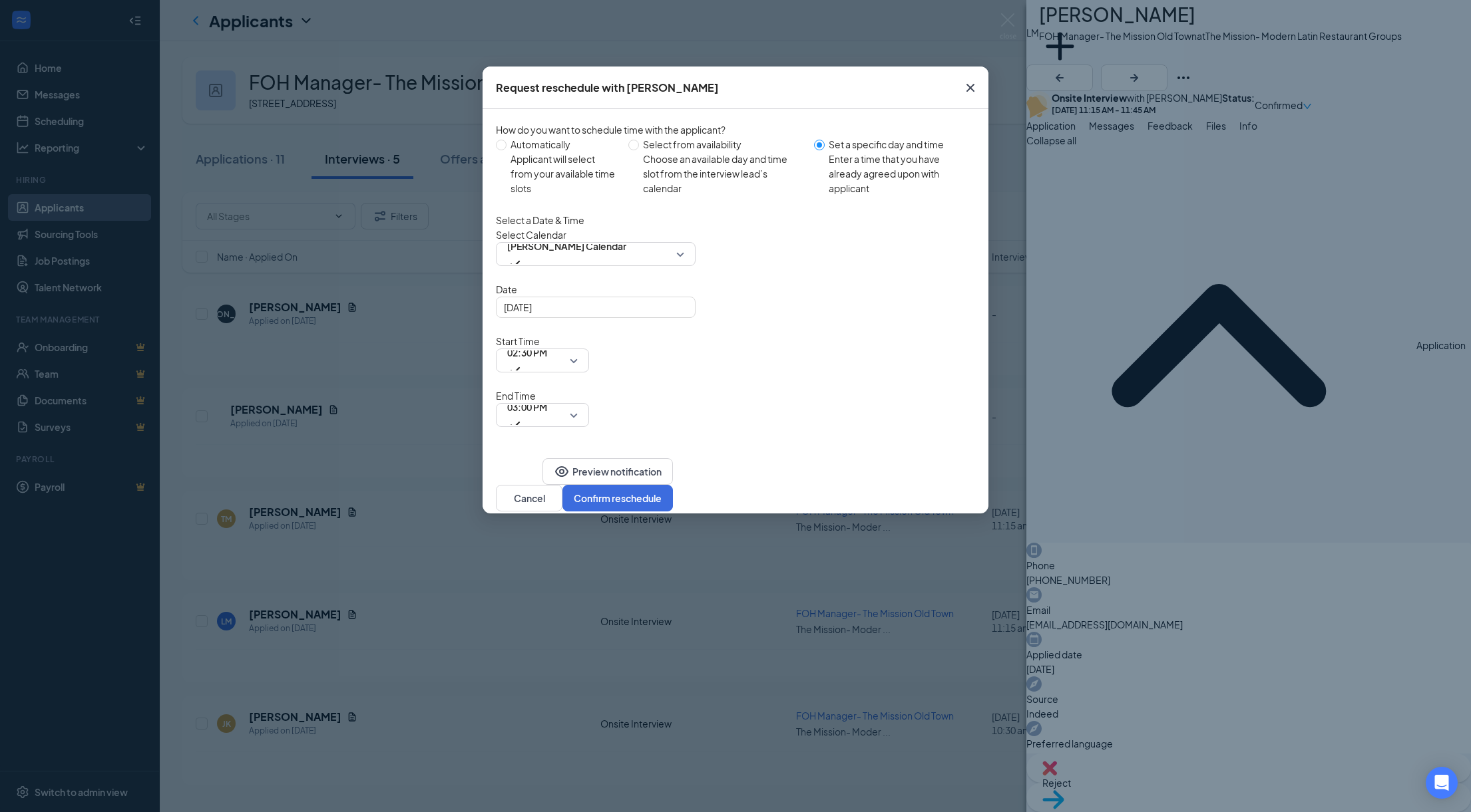
click at [589, 334] on div "Start Time 02:30 PM" at bounding box center [542, 353] width 93 height 39
click at [548, 343] on span "02:30 PM" at bounding box center [527, 361] width 40 height 36
click at [578, 405] on span "03:00 PM" at bounding box center [542, 414] width 71 height 20
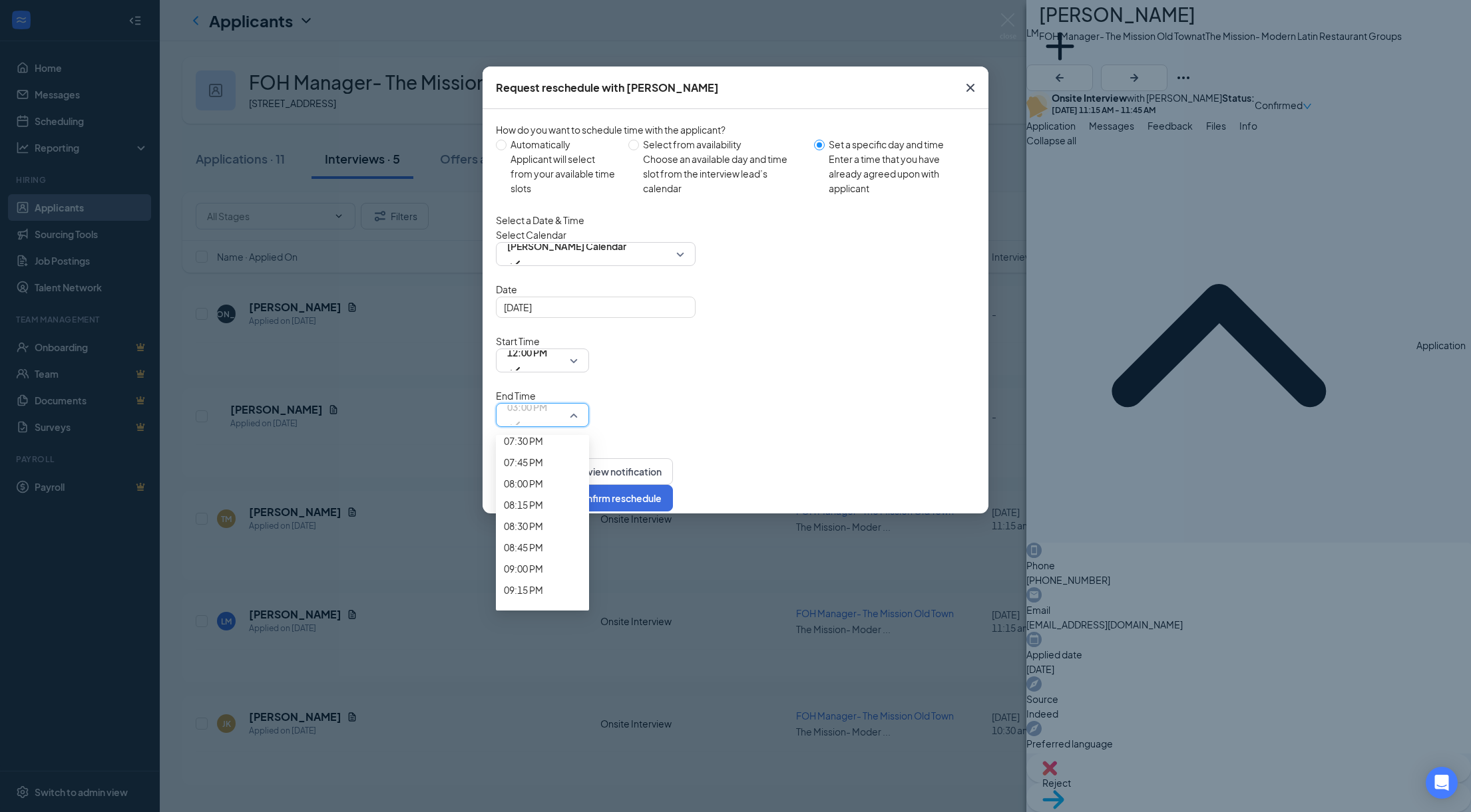
scroll to position [1602, 0]
click at [904, 449] on div "Request reschedule with [PERSON_NAME] How do you want to schedule time with the…" at bounding box center [735, 406] width 1471 height 812
click at [935, 267] on div "Select Calendar [PERSON_NAME] Calendar" at bounding box center [735, 247] width 480 height 39
click at [589, 403] on div "01:00 PM" at bounding box center [542, 414] width 93 height 24
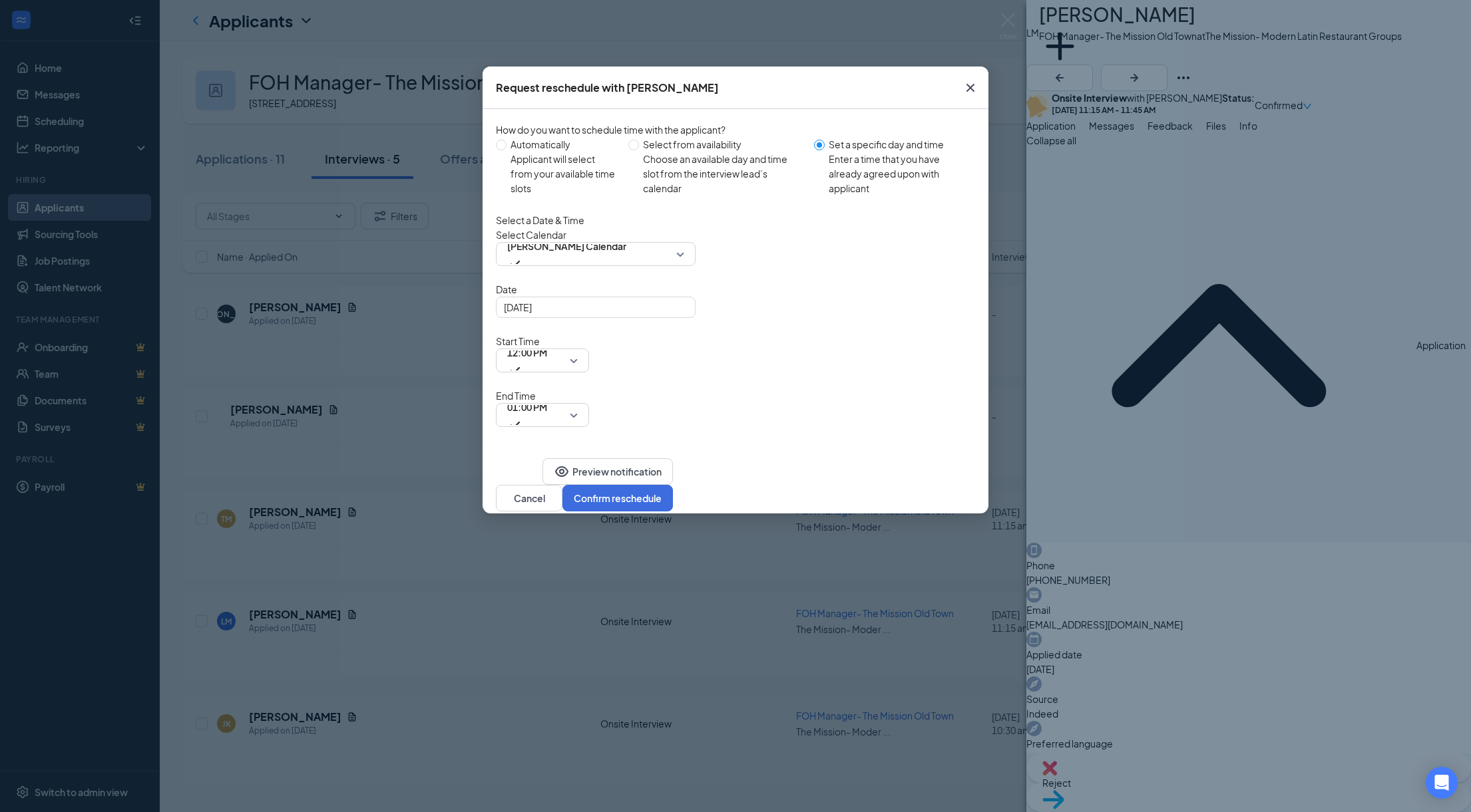
scroll to position [1591, 0]
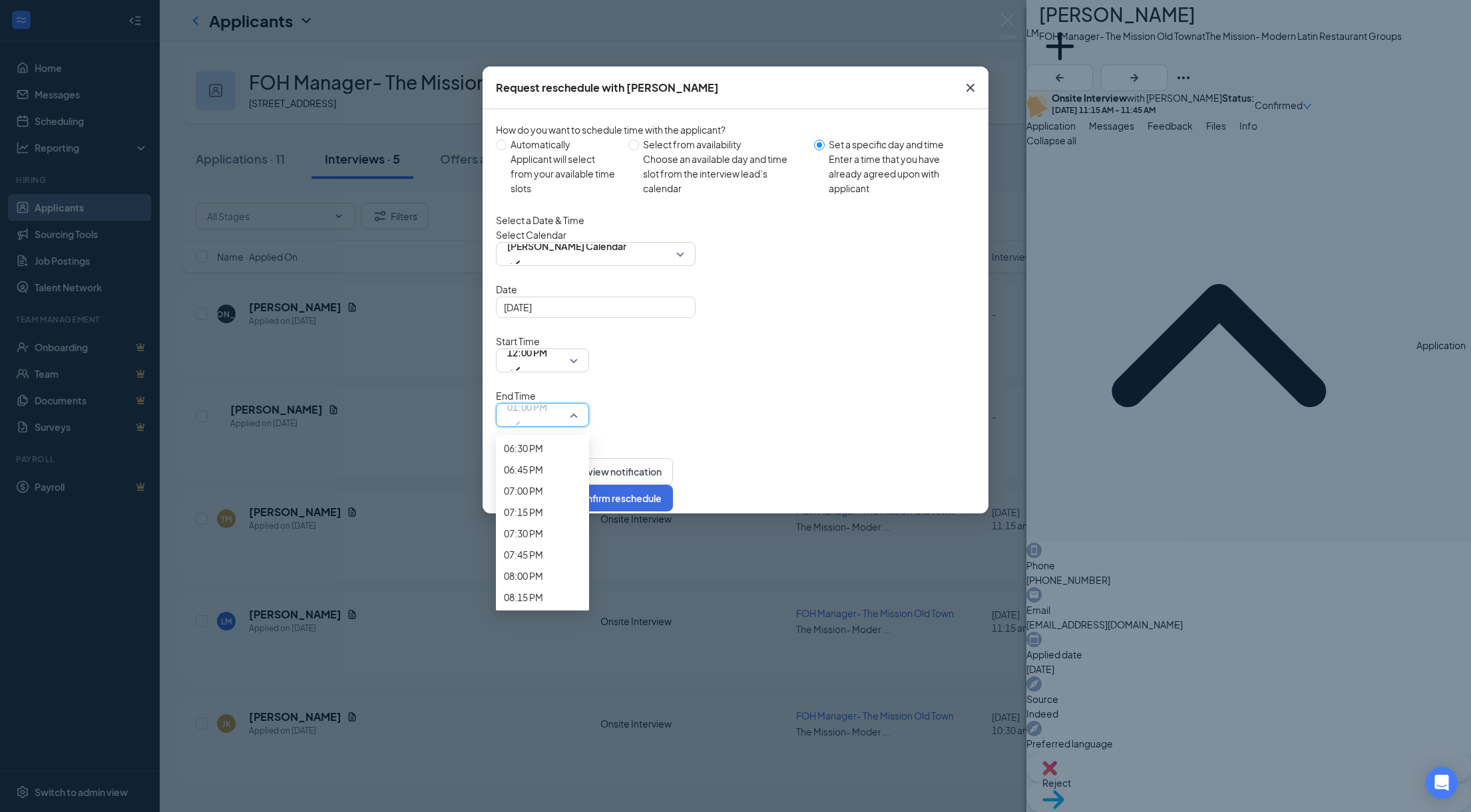
click at [589, 403] on div "01:00 PM" at bounding box center [542, 414] width 93 height 24
drag, startPoint x: 851, startPoint y: 370, endPoint x: 903, endPoint y: 355, distance: 54.1
click at [903, 355] on div "Select a Date & Time Select Calendar [PERSON_NAME] Calendar Date [DATE] [DATE] …" at bounding box center [735, 319] width 480 height 214
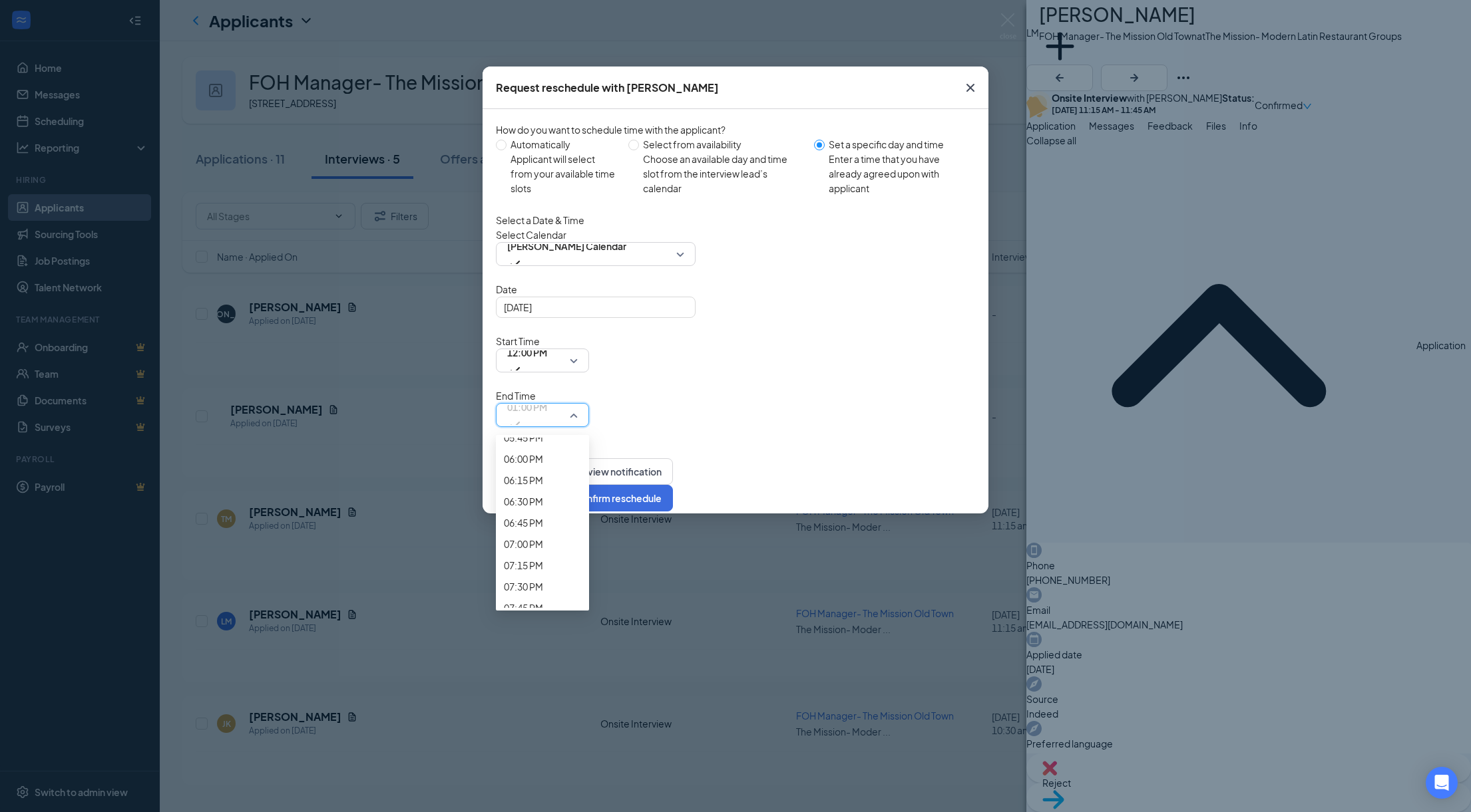
scroll to position [1538, 0]
click at [933, 267] on div "Select Calendar [PERSON_NAME] Calendar" at bounding box center [735, 247] width 480 height 39
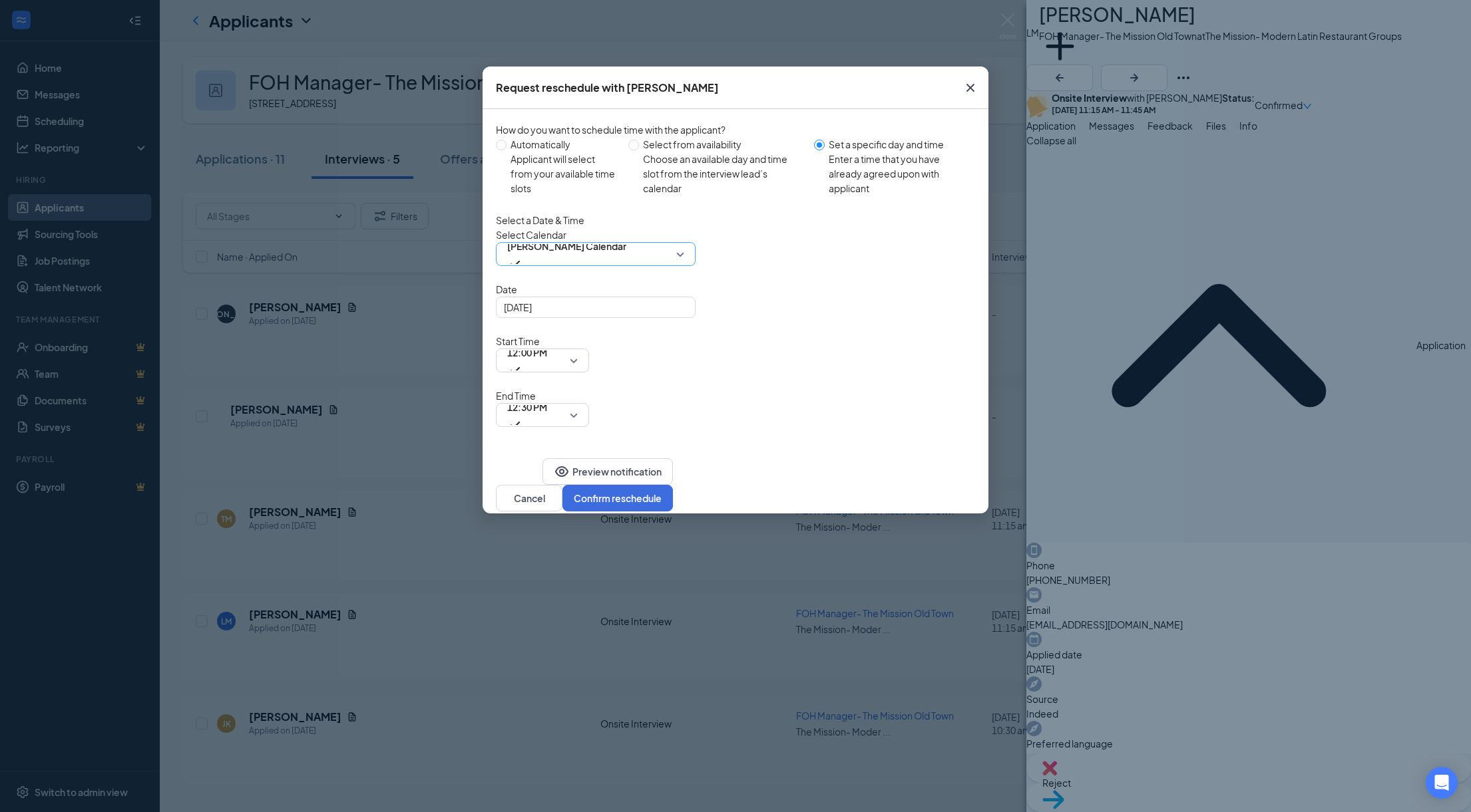
click at [682, 264] on span "[PERSON_NAME] Calendar" at bounding box center [596, 253] width 177 height 20
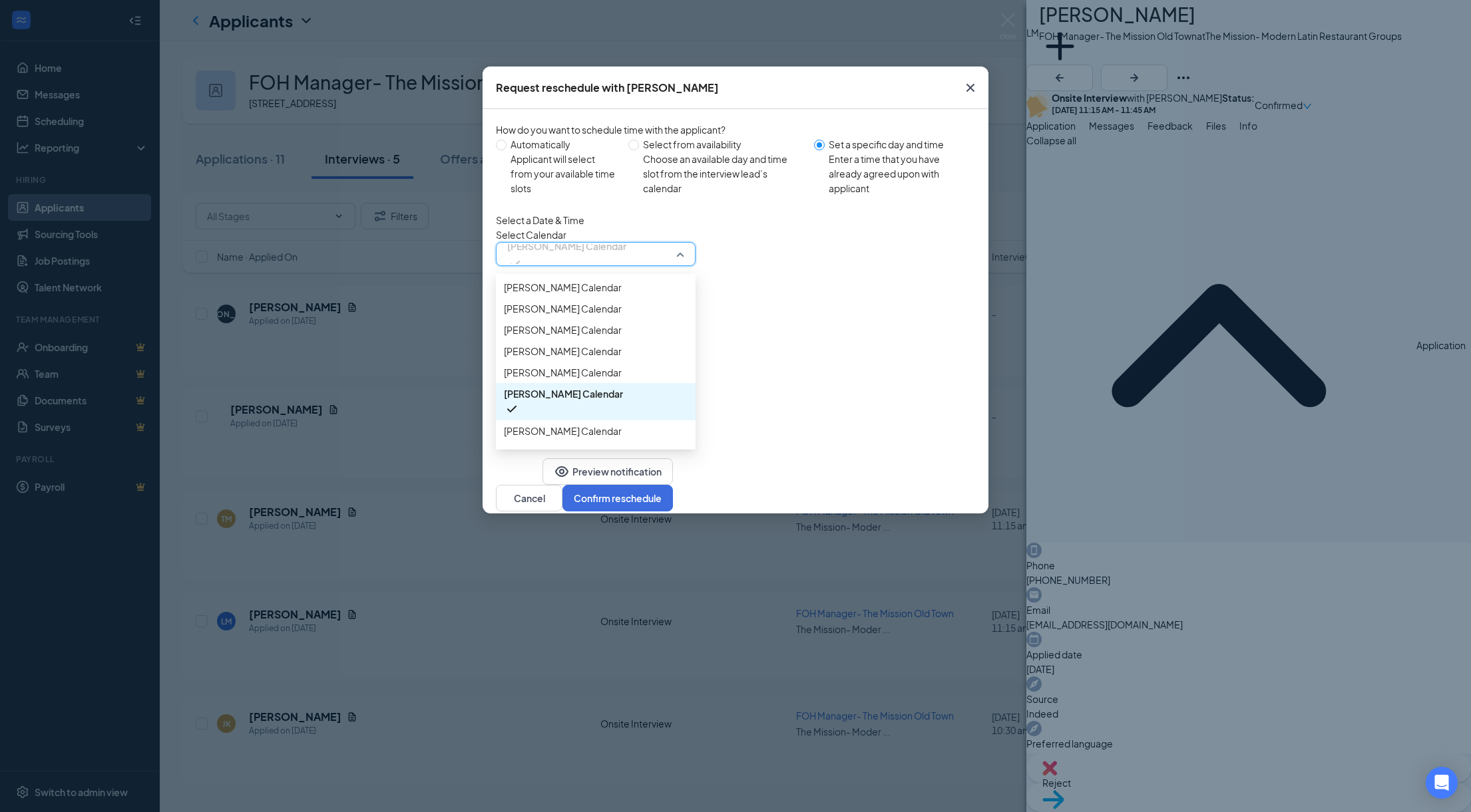
scroll to position [15, 0]
click at [848, 236] on div "Select a Date & Time Select Calendar [PERSON_NAME] Calendar 123963 42809 82022 …" at bounding box center [735, 319] width 480 height 214
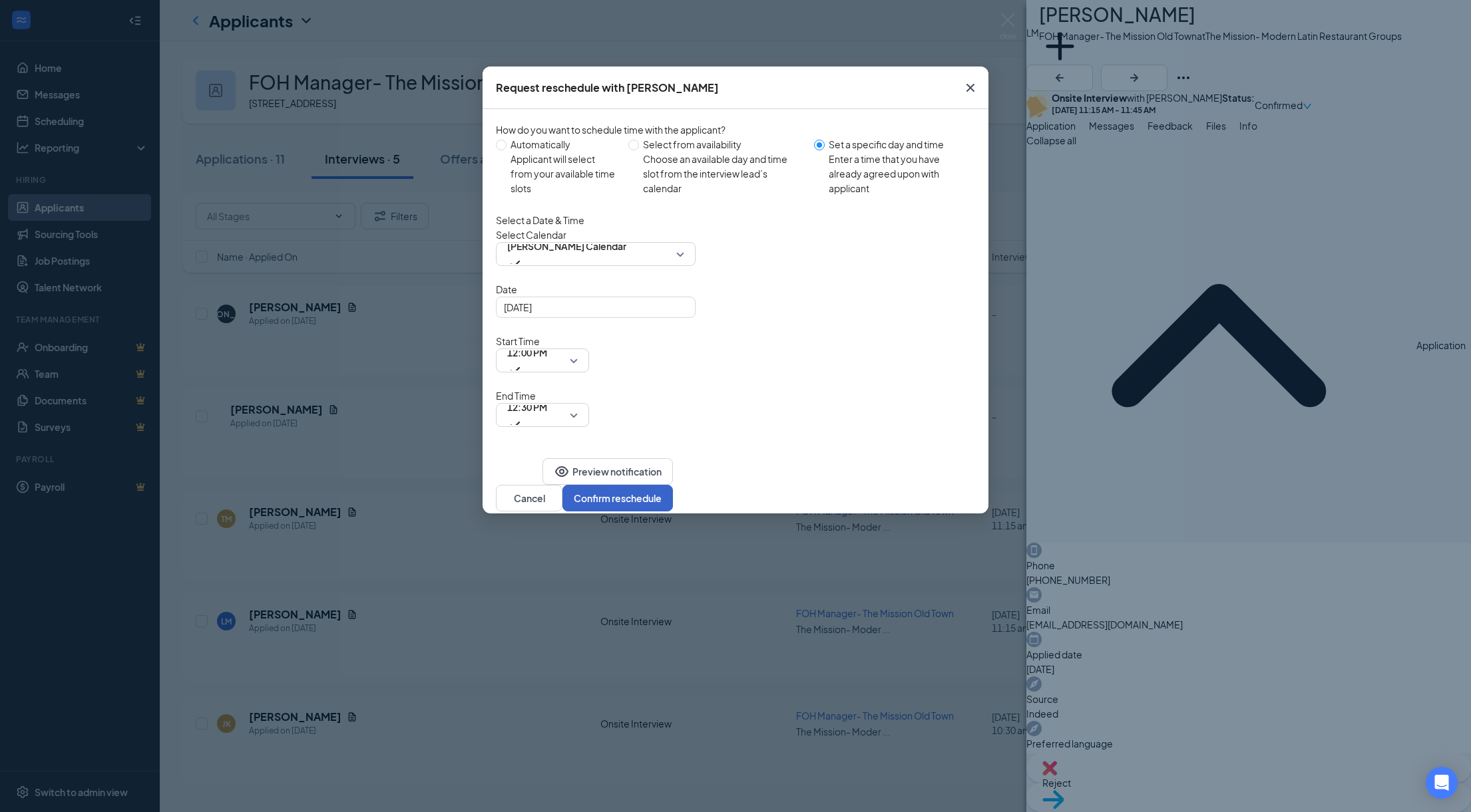
drag, startPoint x: 929, startPoint y: 409, endPoint x: 939, endPoint y: 411, distance: 10.2
click at [673, 485] on button "Confirm reschedule" at bounding box center [617, 498] width 110 height 26
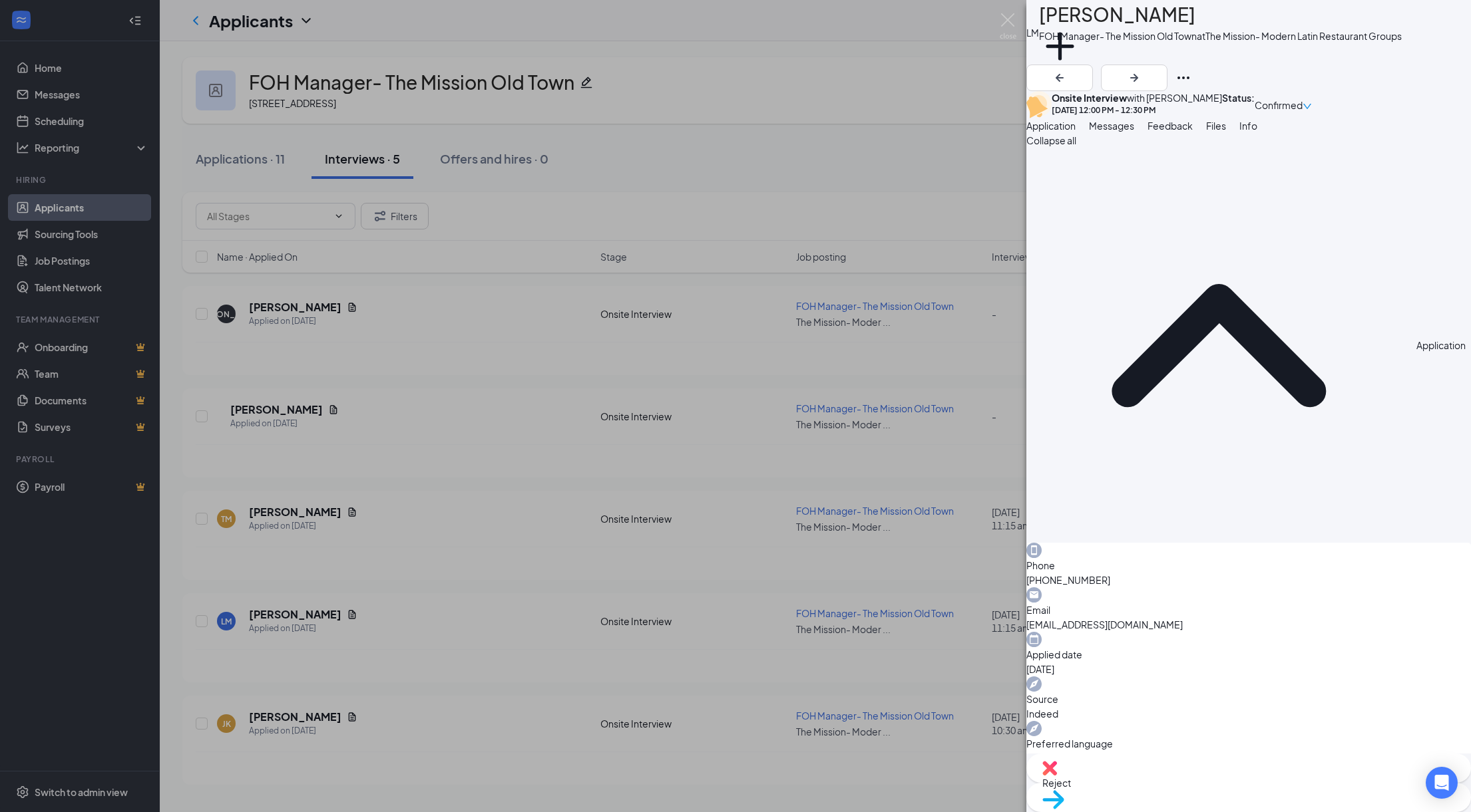
click at [925, 160] on div "[PERSON_NAME] FOH Manager- The Mission Old Town at The Mission- Modern Latin Re…" at bounding box center [735, 406] width 1471 height 812
